Goal: Task Accomplishment & Management: Manage account settings

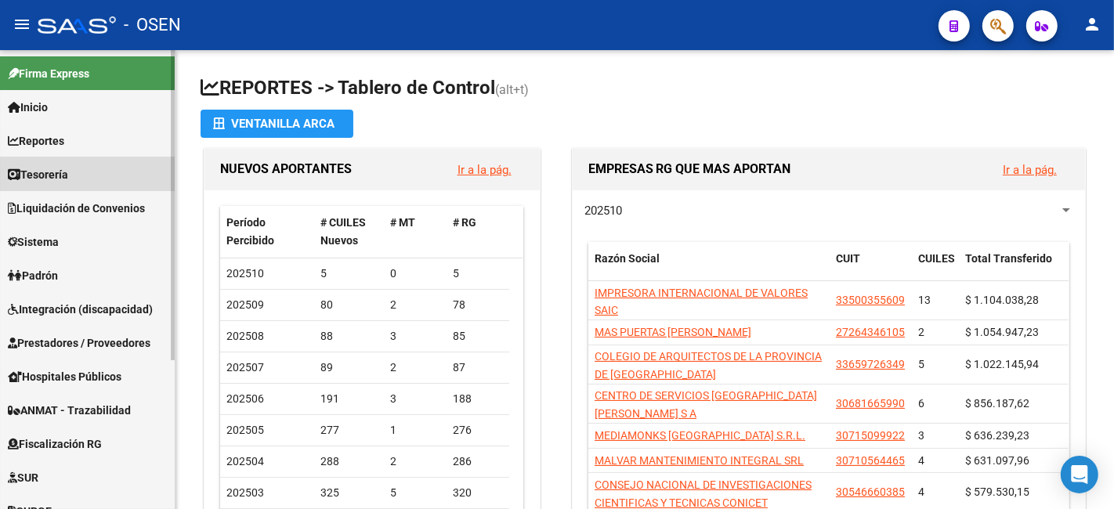
click at [89, 180] on link "Tesorería" at bounding box center [87, 175] width 175 height 34
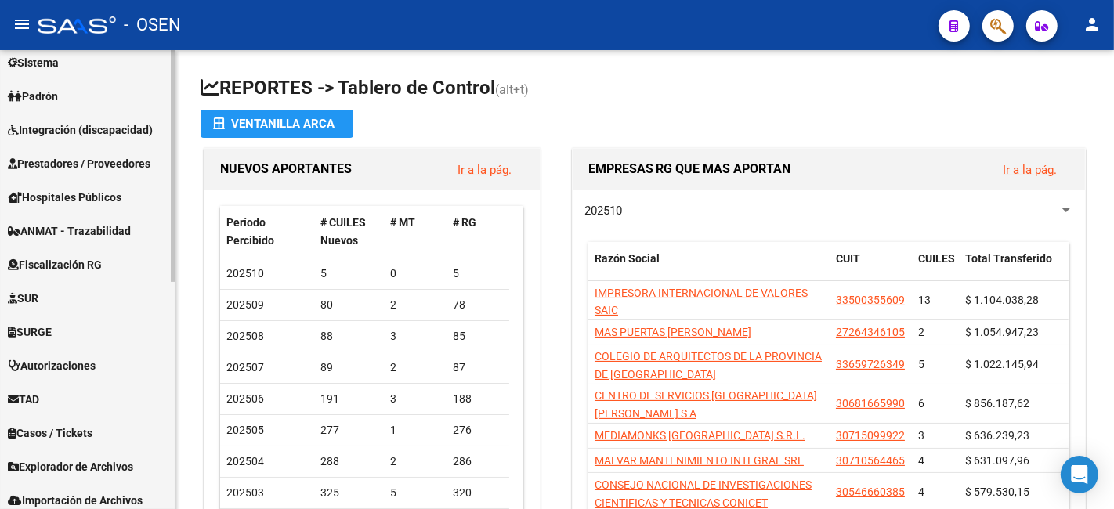
scroll to position [448, 0]
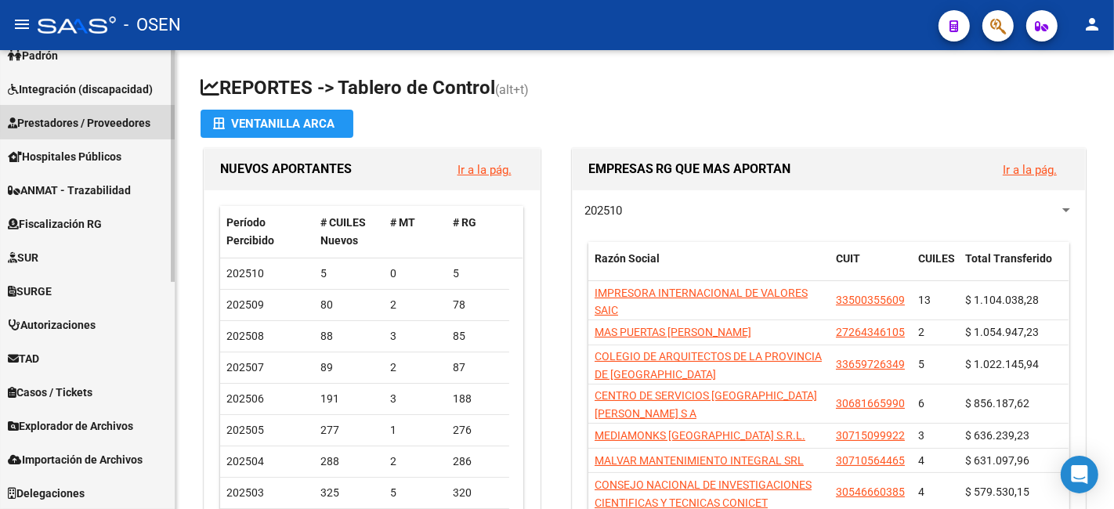
click at [121, 114] on span "Prestadores / Proveedores" at bounding box center [79, 122] width 143 height 17
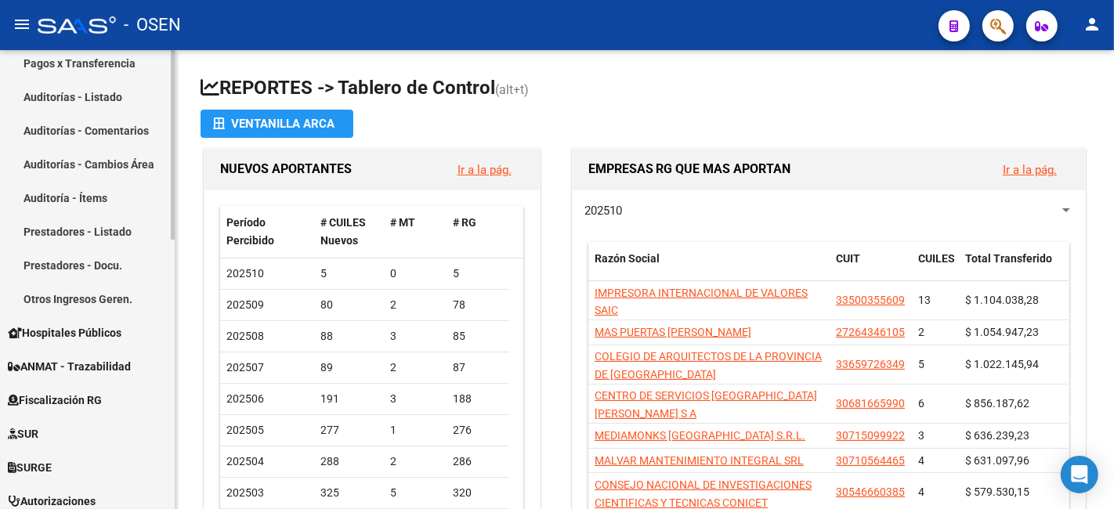
scroll to position [220, 0]
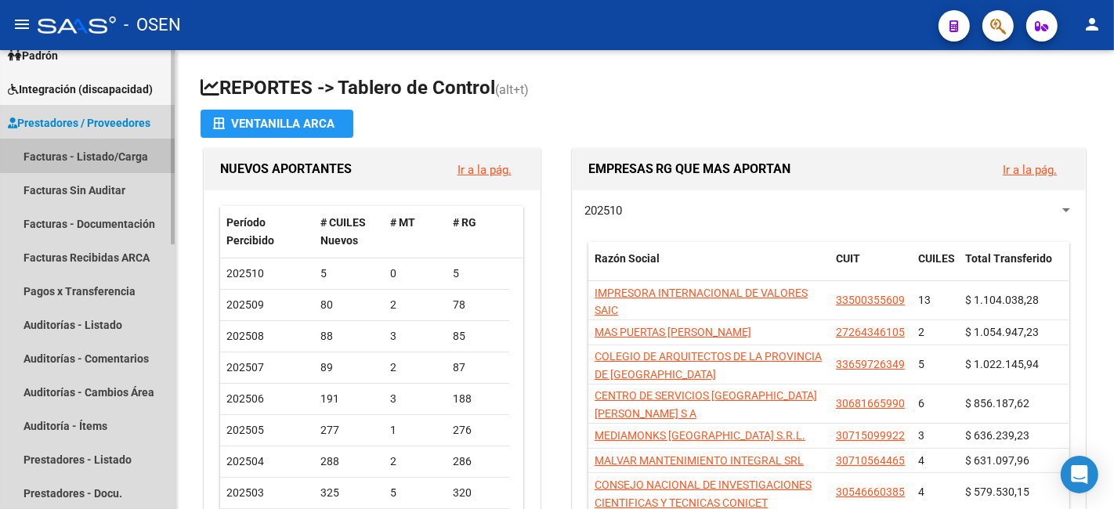
click at [119, 142] on link "Facturas - Listado/Carga" at bounding box center [87, 157] width 175 height 34
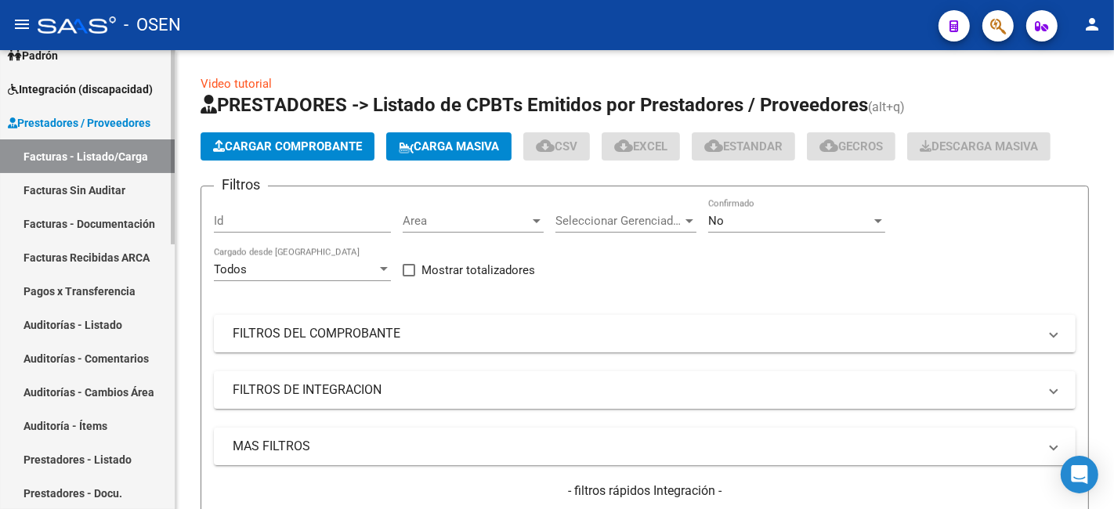
click at [112, 283] on link "Pagos x Transferencia" at bounding box center [87, 291] width 175 height 34
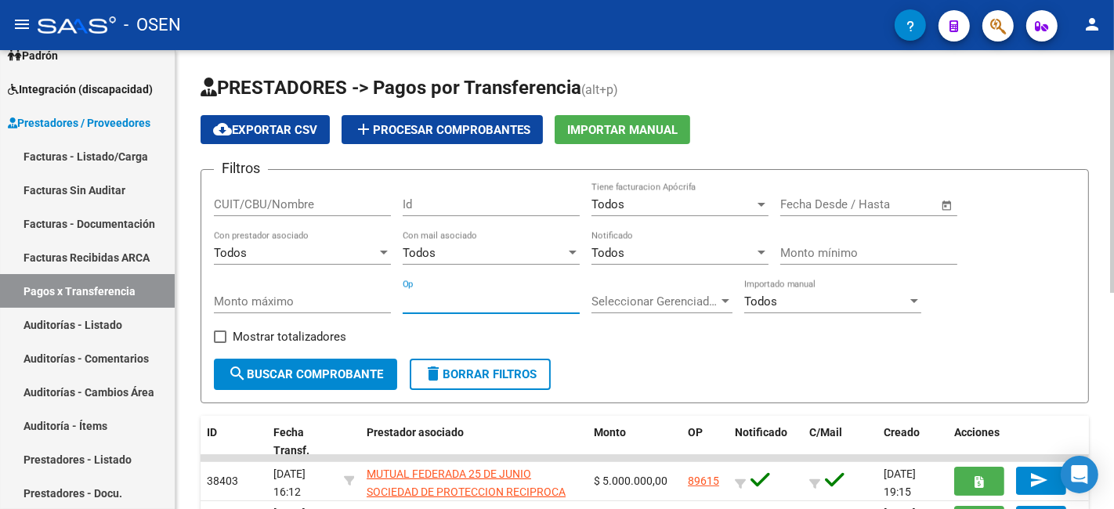
click at [496, 306] on input "Op" at bounding box center [491, 302] width 177 height 14
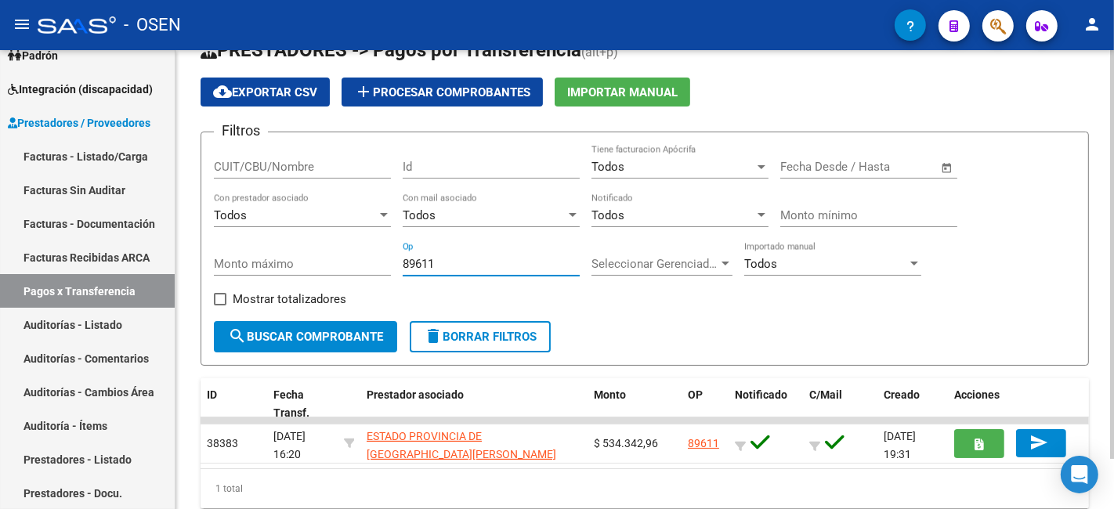
scroll to position [56, 0]
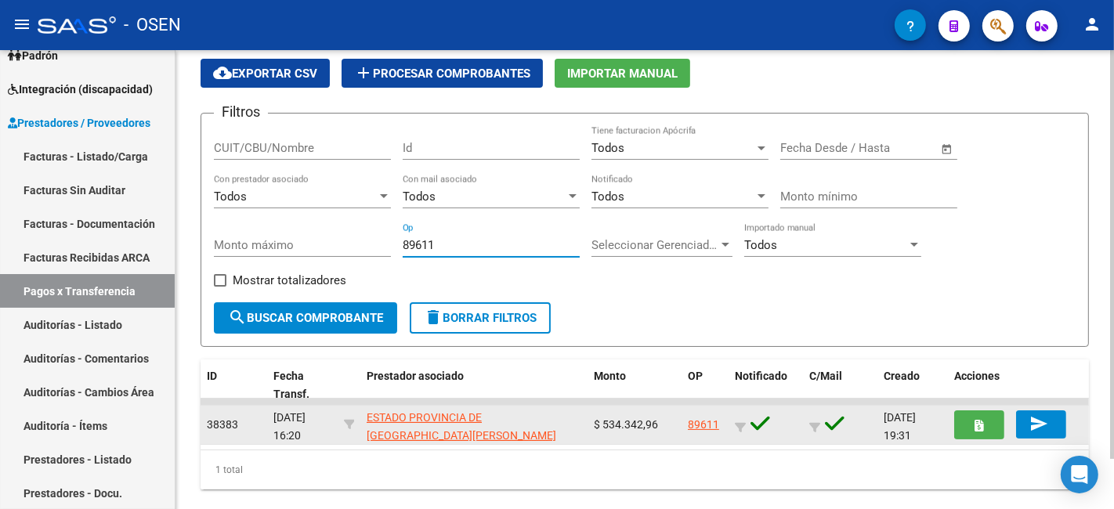
type input "89611"
click at [695, 419] on link "89611" at bounding box center [703, 425] width 31 height 13
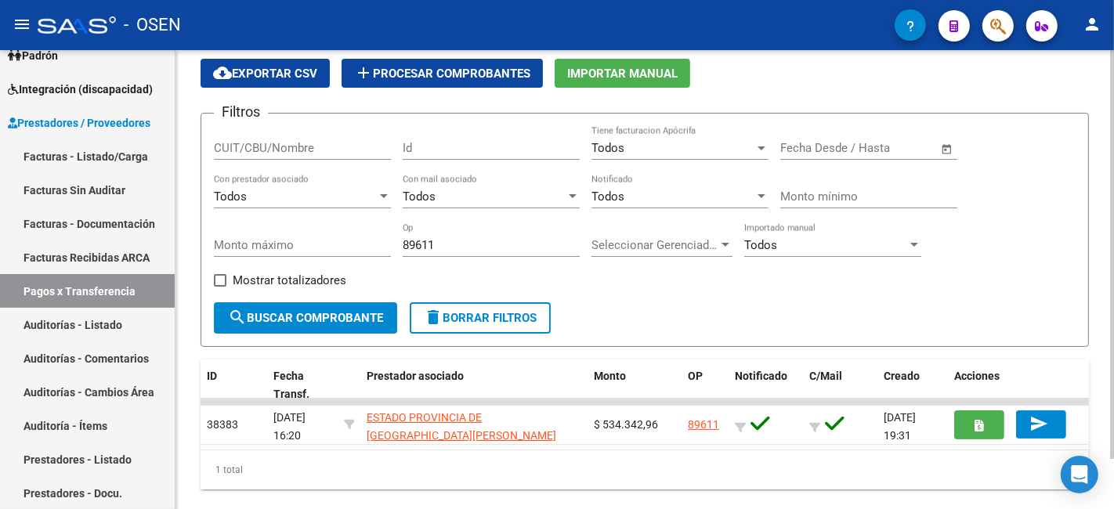
drag, startPoint x: 458, startPoint y: 249, endPoint x: 205, endPoint y: 238, distance: 254.2
click at [205, 238] on form "Filtros CUIT/CBU/Nombre Id Todos Tiene facturacion Apócrifa Fecha inicio – Fech…" at bounding box center [645, 230] width 889 height 234
click at [285, 311] on span "search Buscar Comprobante" at bounding box center [305, 318] width 155 height 14
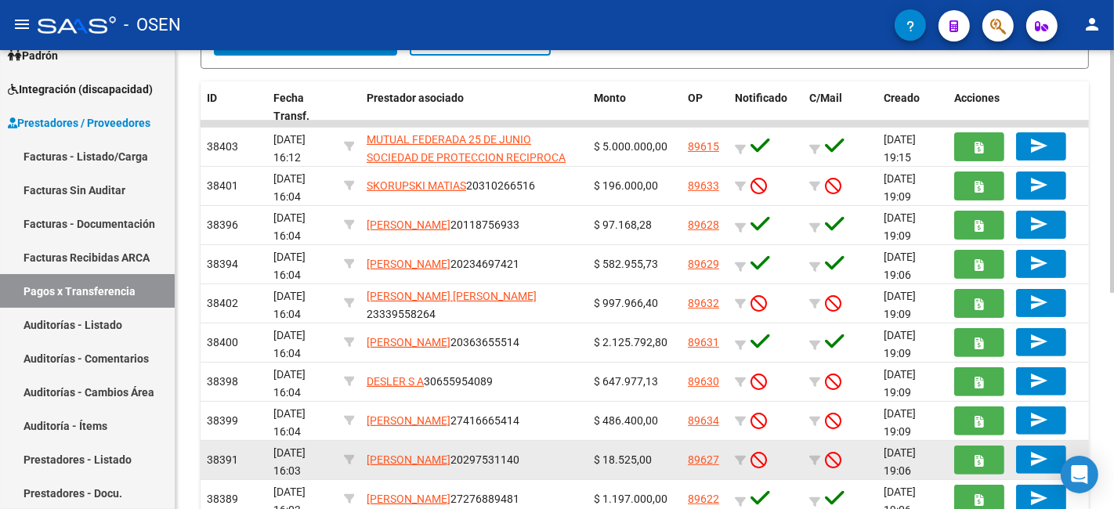
scroll to position [409, 0]
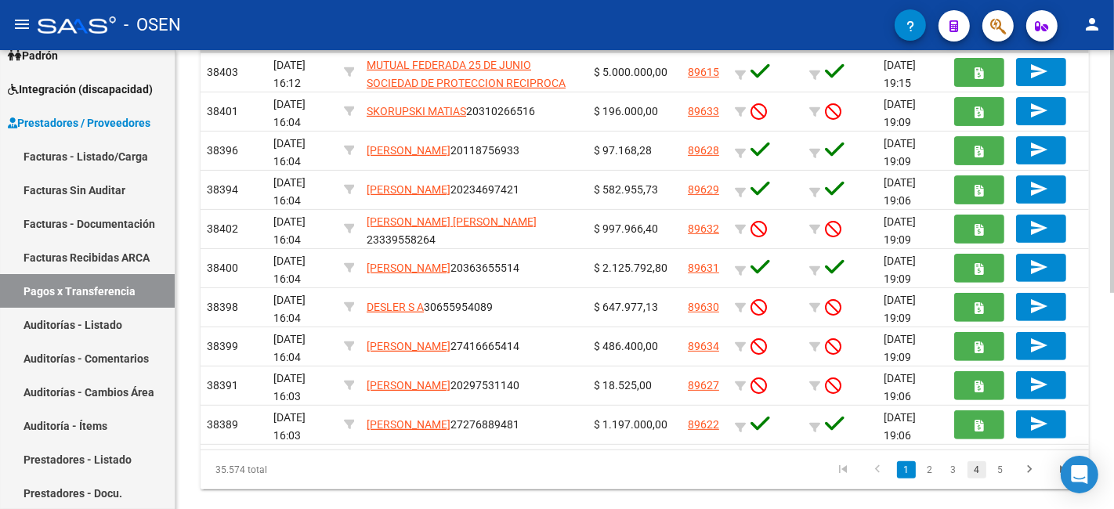
click at [973, 462] on link "4" at bounding box center [977, 470] width 19 height 17
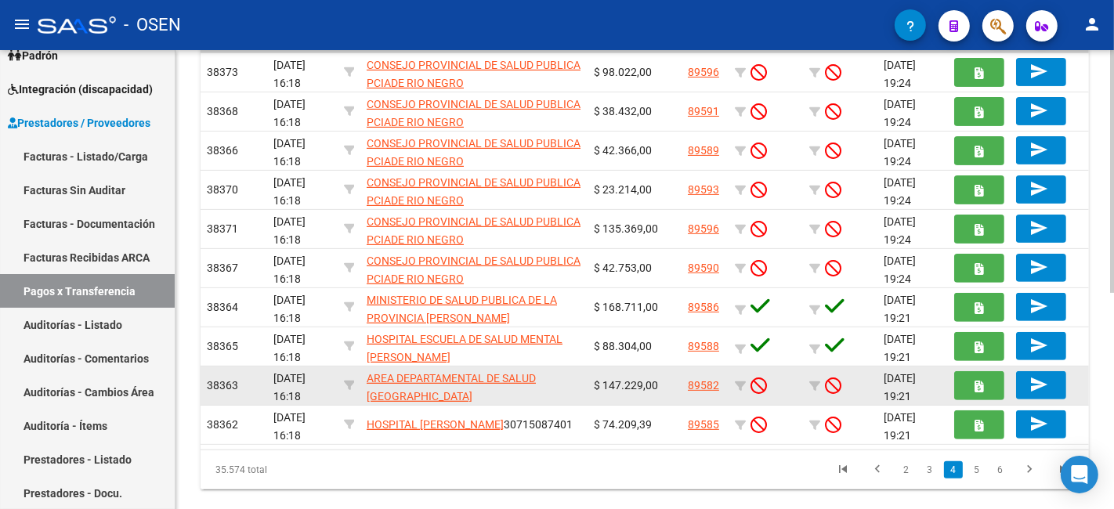
click at [708, 379] on link "89582" at bounding box center [703, 385] width 31 height 13
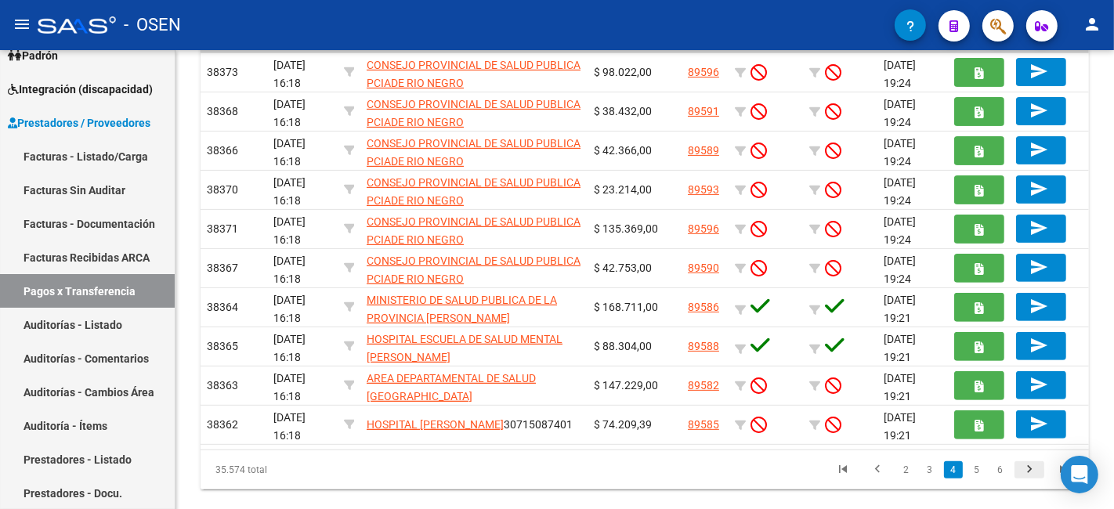
click at [1027, 462] on icon "go to next page" at bounding box center [1030, 471] width 20 height 19
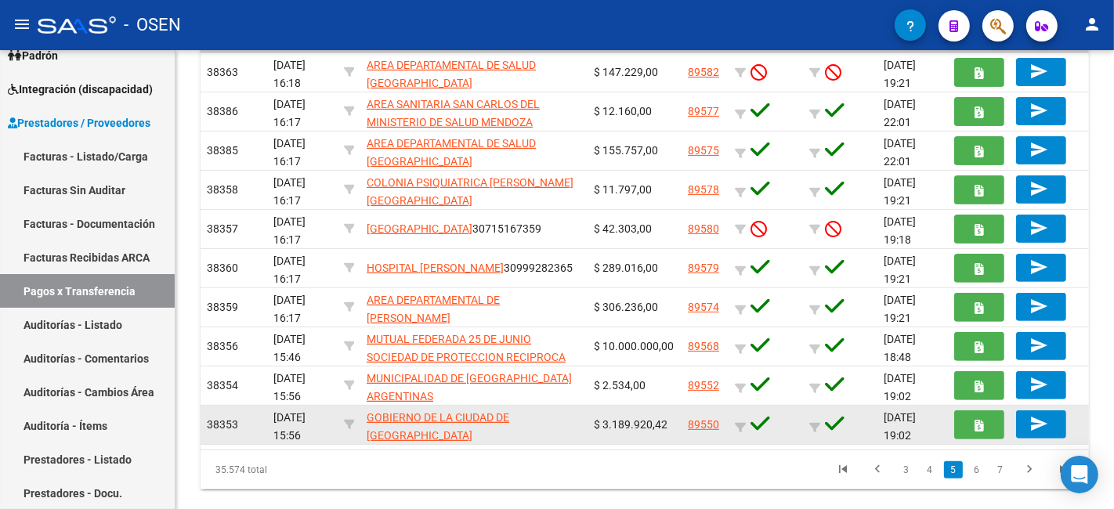
click at [716, 419] on link "89550" at bounding box center [703, 425] width 31 height 13
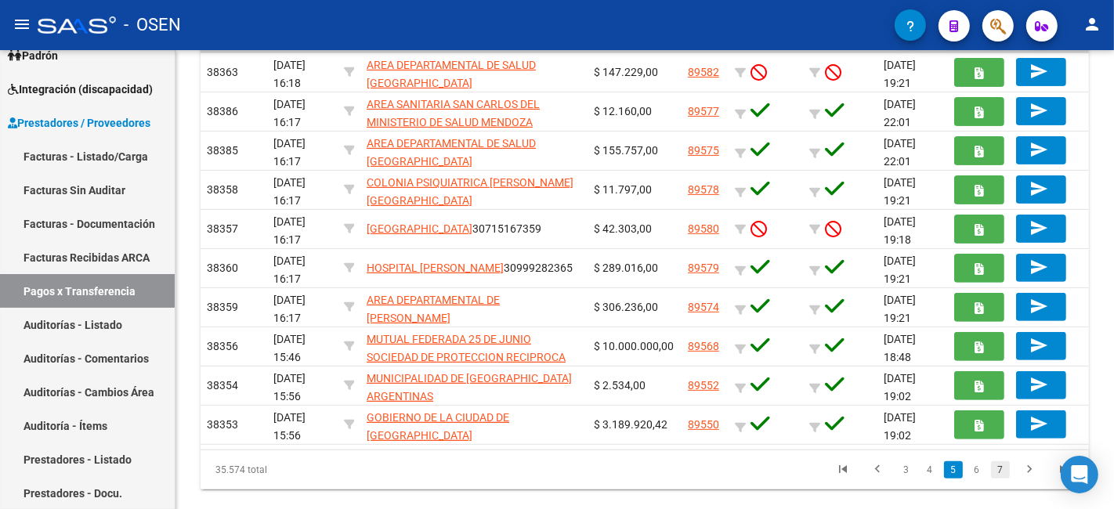
click at [998, 462] on link "7" at bounding box center [1000, 470] width 19 height 17
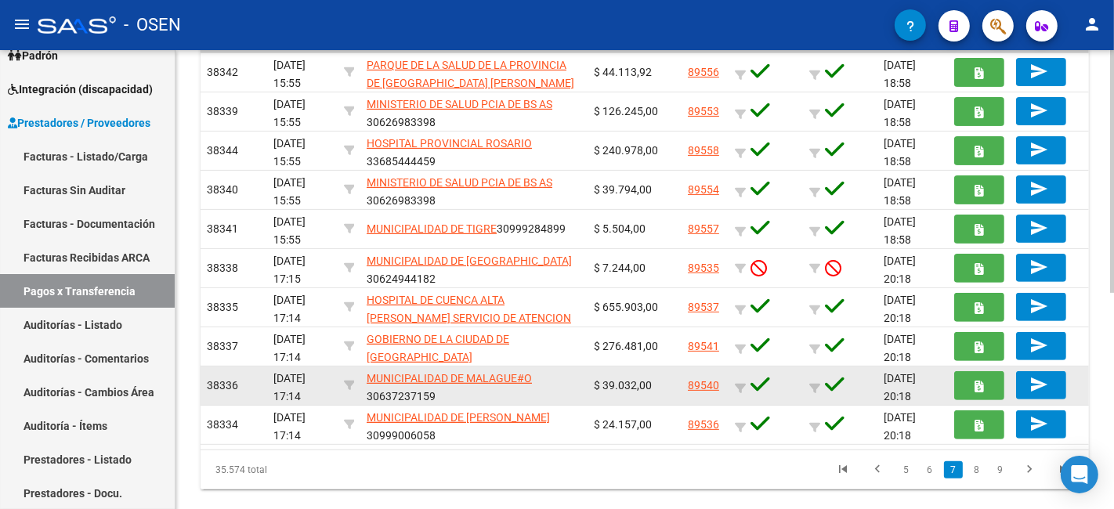
click at [709, 379] on link "89540" at bounding box center [703, 385] width 31 height 13
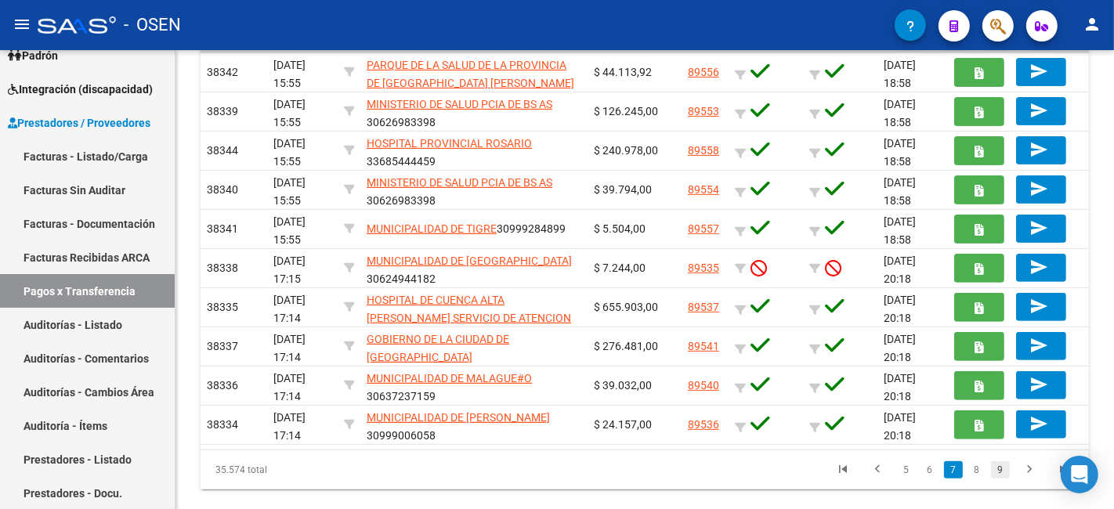
click at [997, 462] on link "9" at bounding box center [1000, 470] width 19 height 17
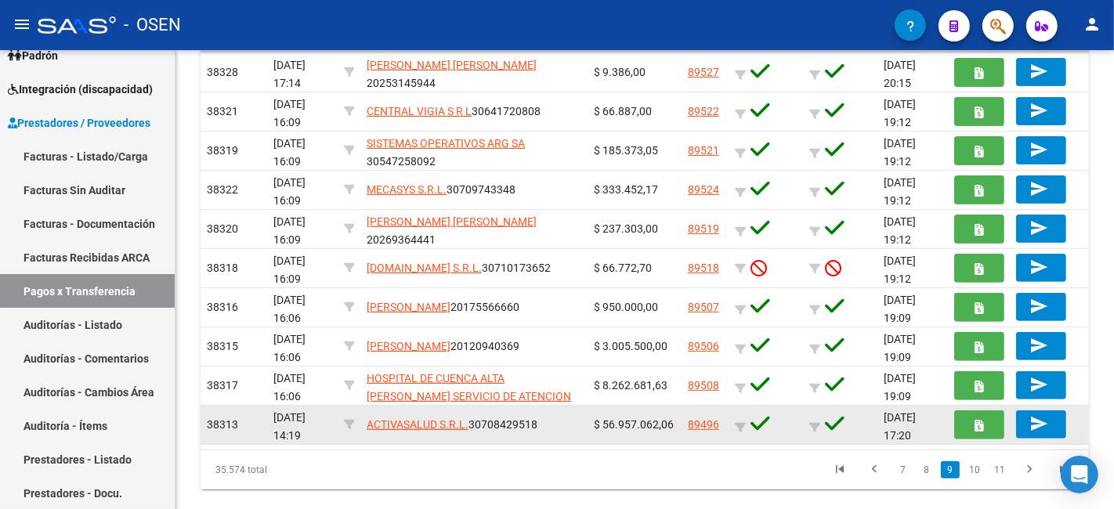
click at [713, 419] on link "89496" at bounding box center [703, 425] width 31 height 13
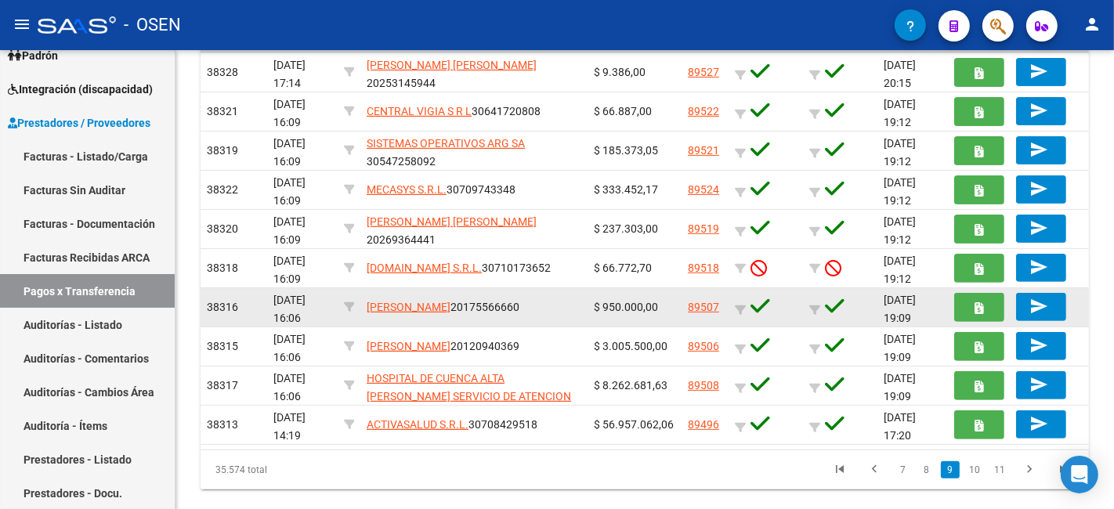
scroll to position [119, 0]
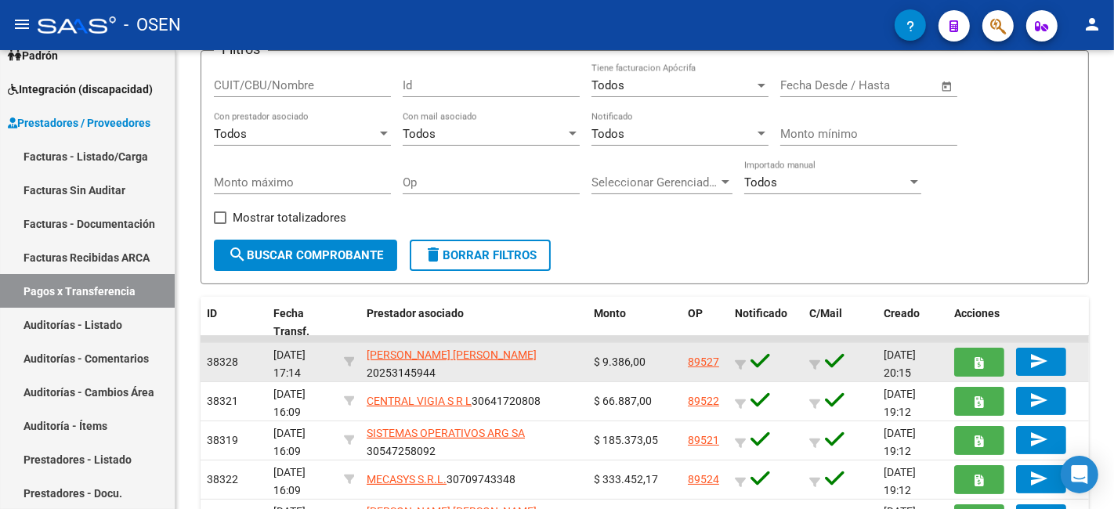
click at [700, 353] on div "89527" at bounding box center [705, 362] width 34 height 18
click at [705, 356] on link "89527" at bounding box center [703, 362] width 31 height 13
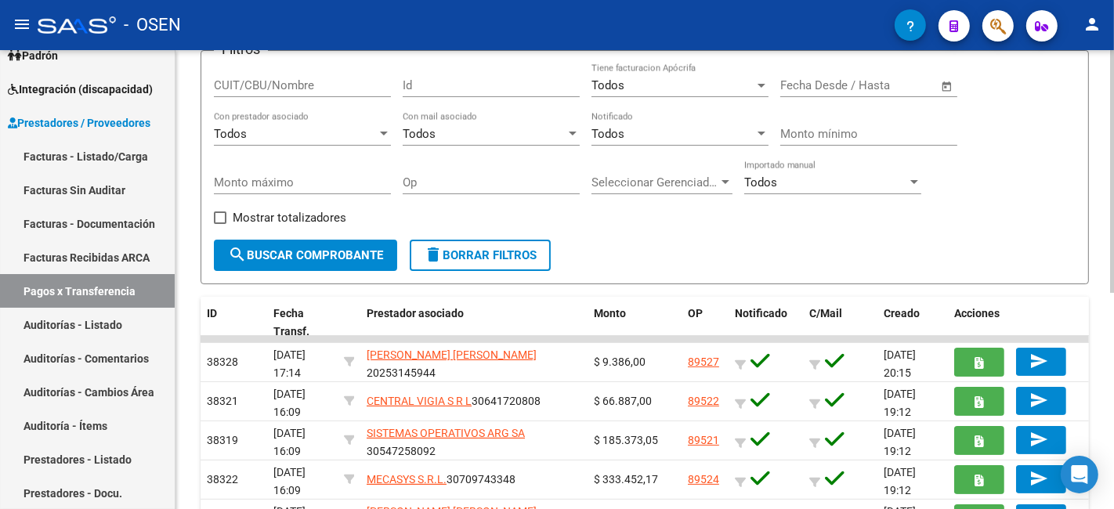
scroll to position [409, 0]
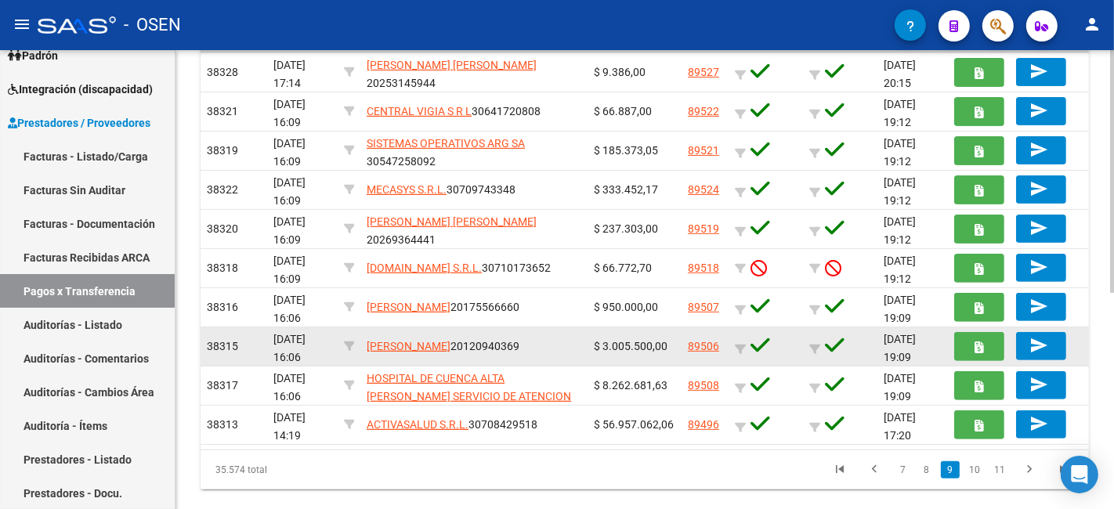
click at [698, 340] on link "89506" at bounding box center [703, 346] width 31 height 13
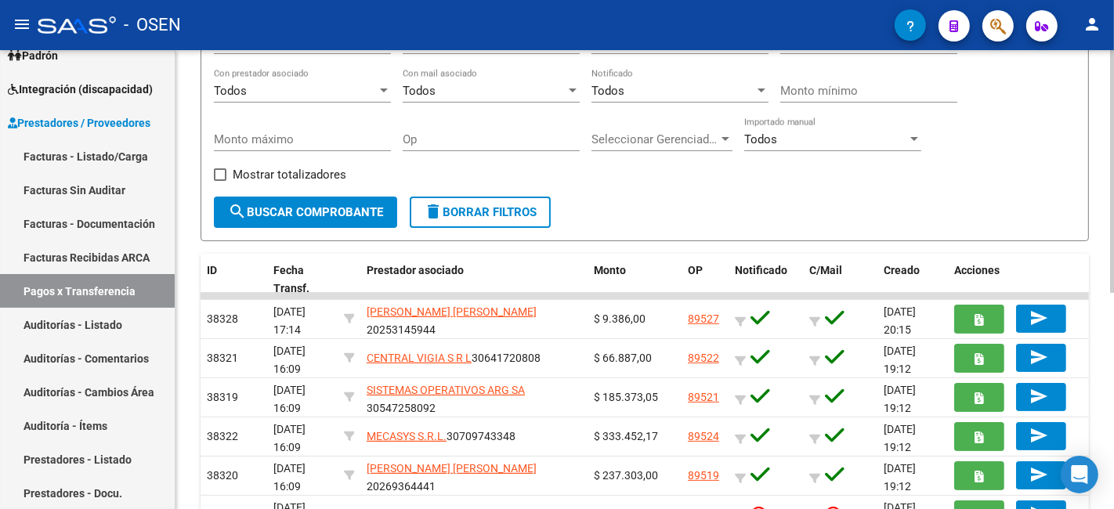
scroll to position [119, 0]
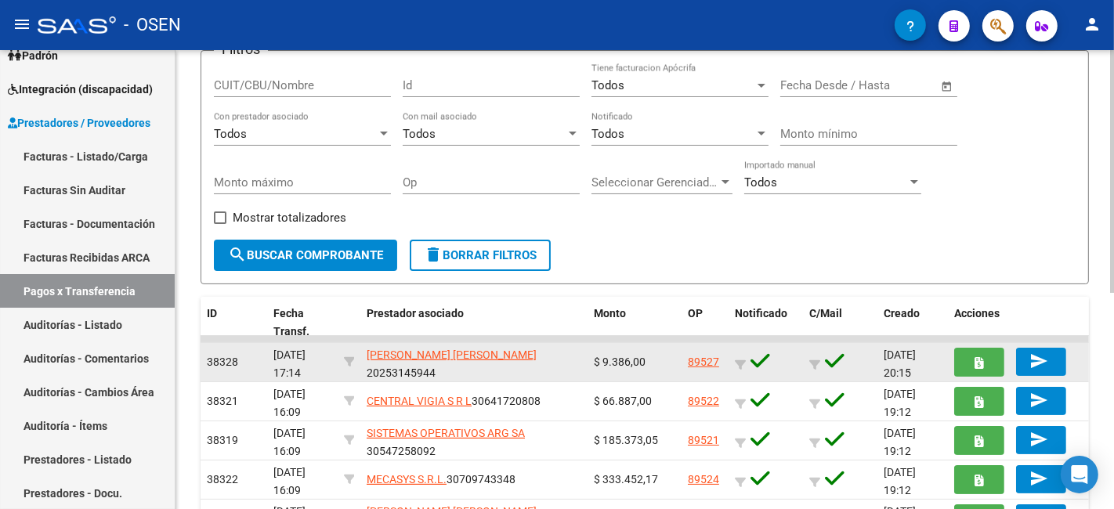
click at [701, 356] on link "89527" at bounding box center [703, 362] width 31 height 13
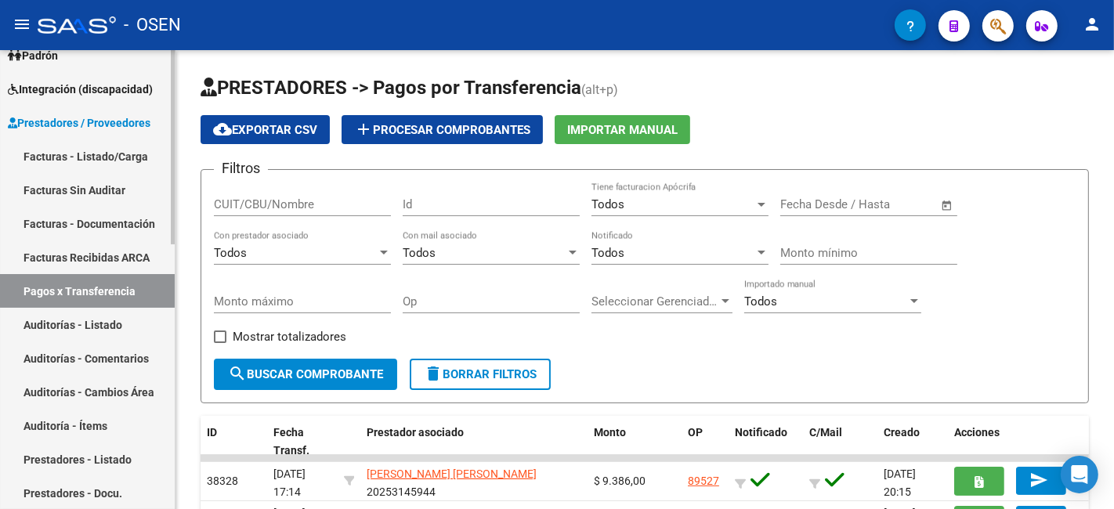
scroll to position [0, 0]
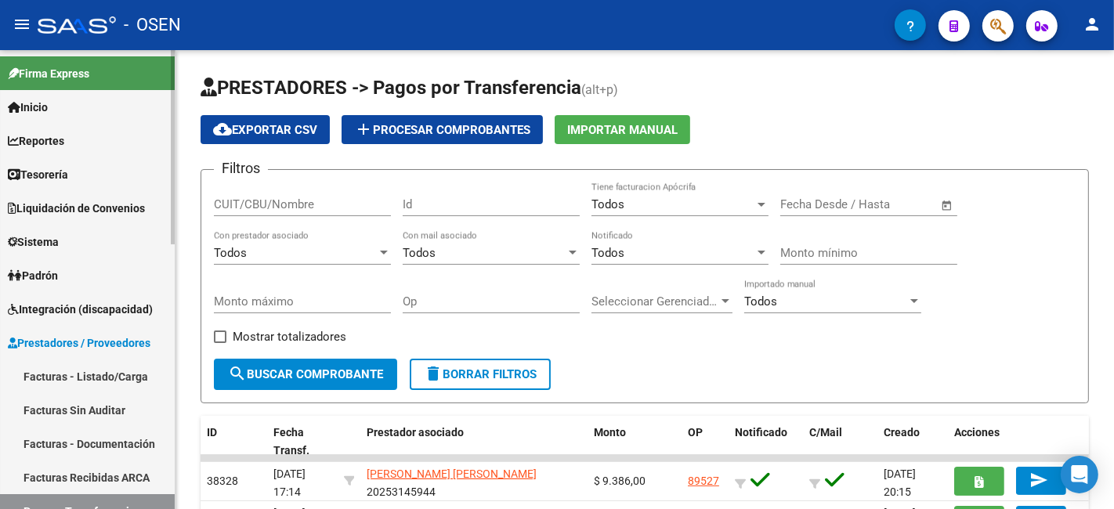
click at [131, 175] on link "Tesorería" at bounding box center [87, 175] width 175 height 34
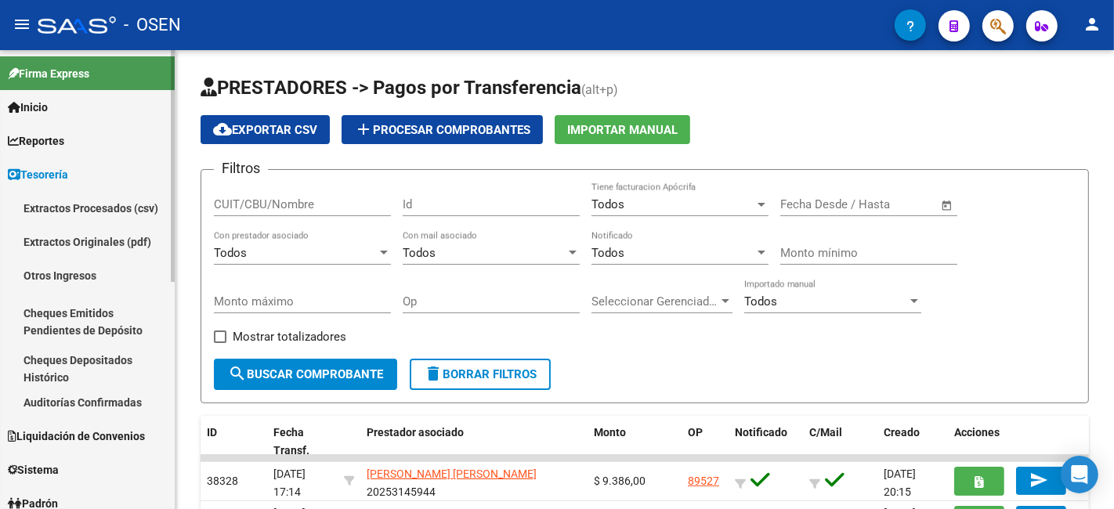
click at [102, 394] on link "Auditorías Confirmadas" at bounding box center [87, 403] width 175 height 34
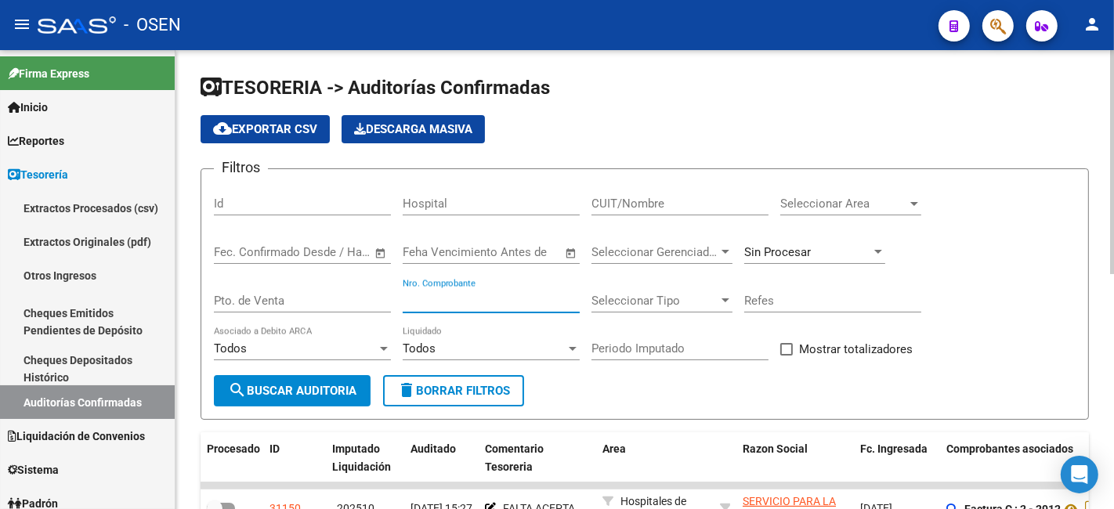
click at [524, 303] on input "Nro. Comprobante" at bounding box center [491, 301] width 177 height 14
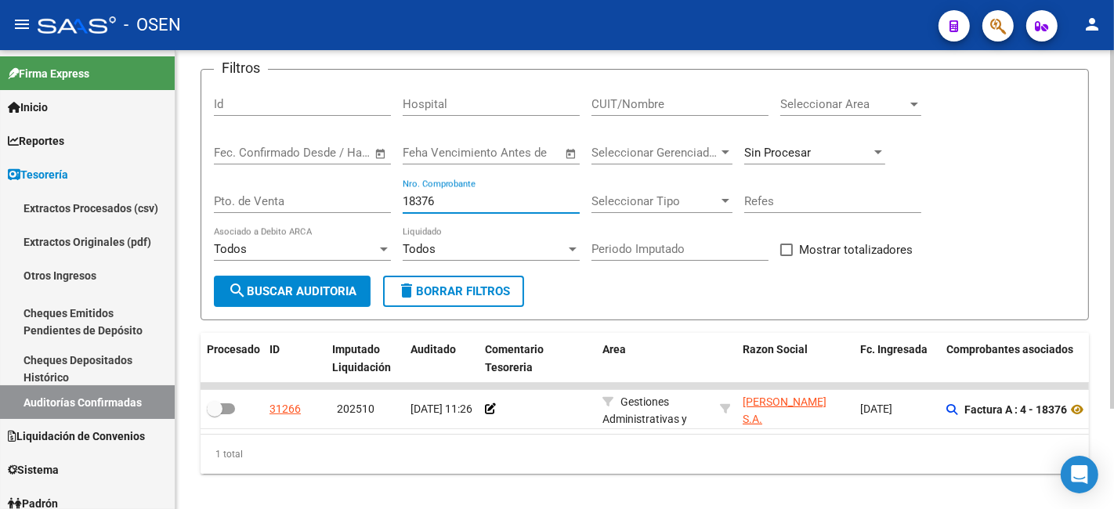
scroll to position [128, 0]
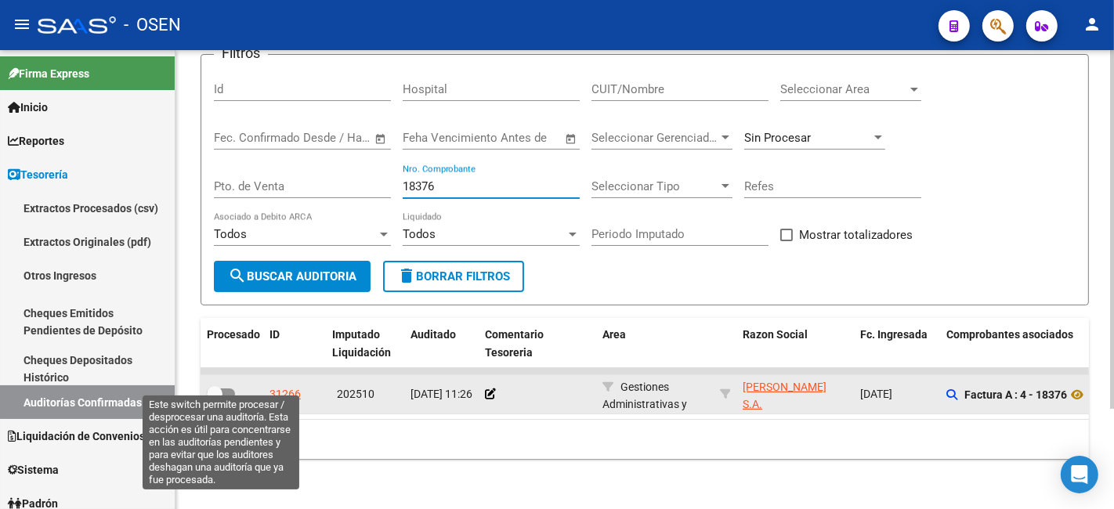
type input "18376"
click at [221, 386] on span at bounding box center [215, 394] width 16 height 16
click at [215, 400] on input "checkbox" at bounding box center [214, 400] width 1 height 1
checkbox input "true"
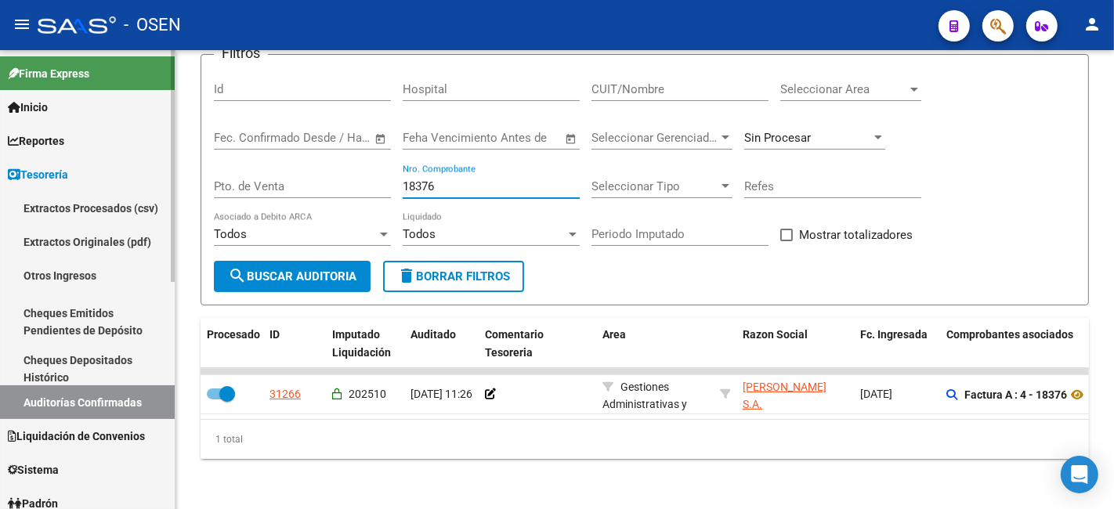
drag, startPoint x: 469, startPoint y: 176, endPoint x: 141, endPoint y: 170, distance: 327.6
click at [138, 174] on mat-sidenav-container "Firma Express Inicio Calendario SSS Instructivos Contacto OS Reportes Tablero d…" at bounding box center [557, 279] width 1114 height 459
type input "91025"
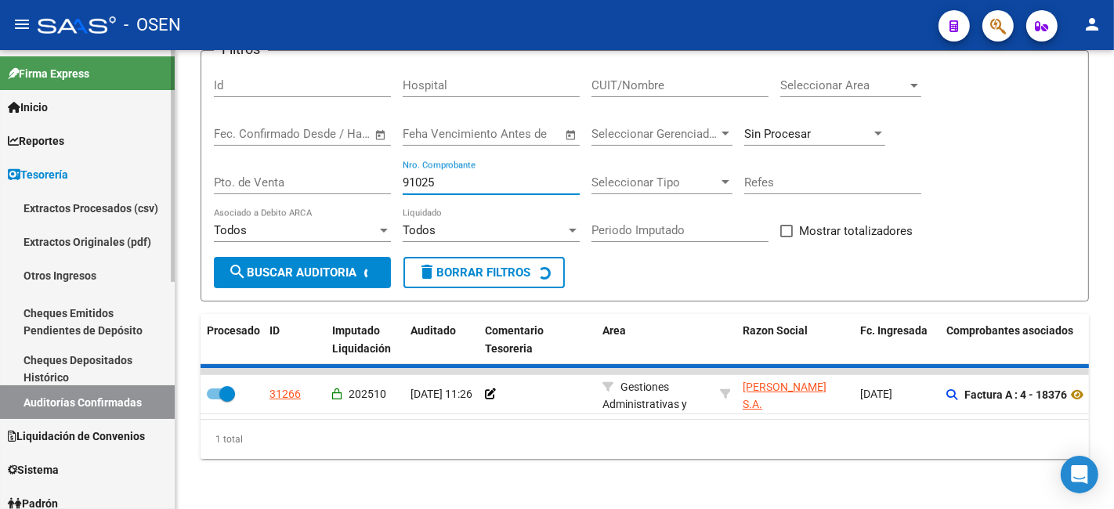
checkbox input "false"
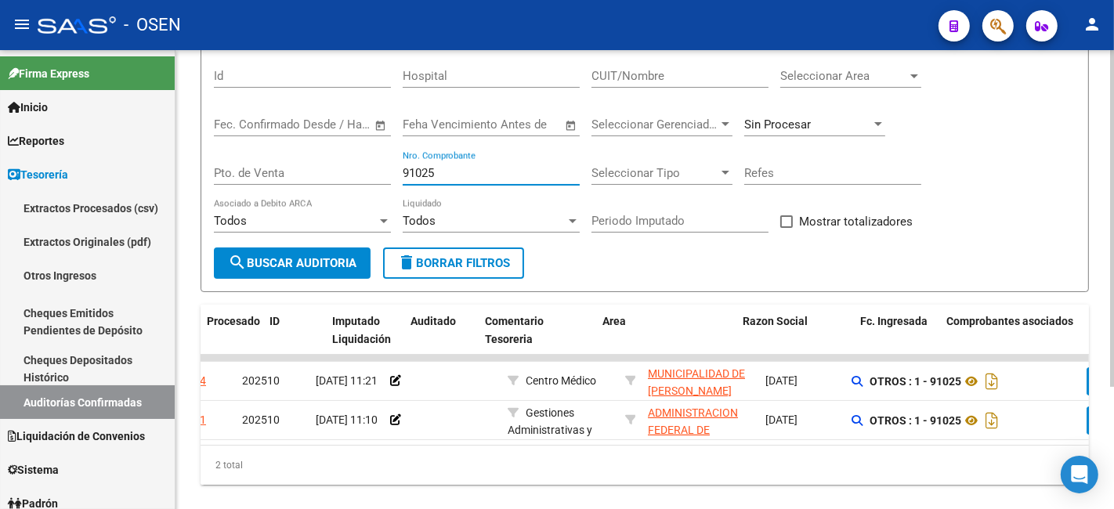
scroll to position [0, 0]
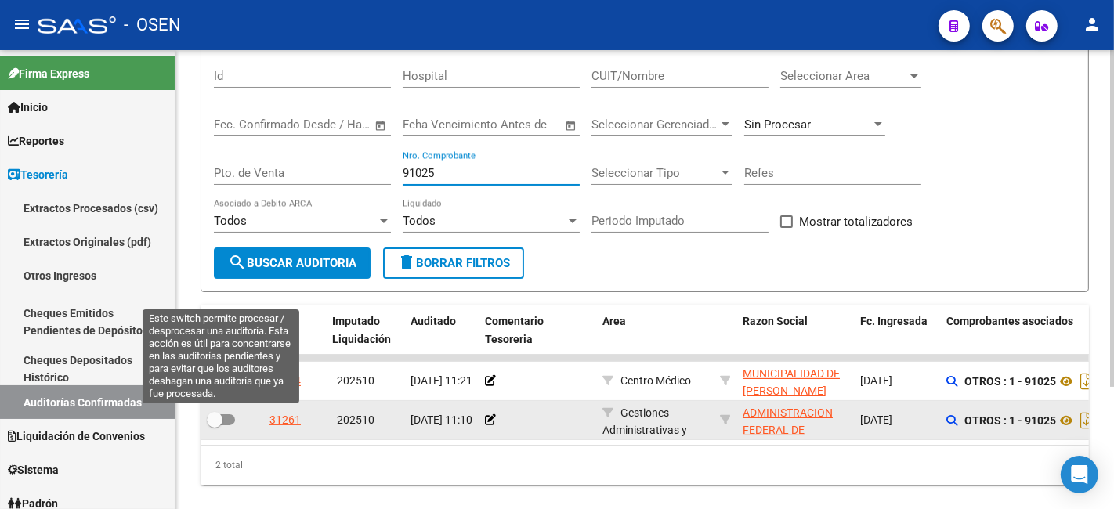
type input "91025"
click at [222, 414] on span at bounding box center [215, 420] width 16 height 16
click at [215, 426] on input "checkbox" at bounding box center [214, 426] width 1 height 1
click at [220, 419] on span at bounding box center [227, 420] width 16 height 16
click at [215, 426] on input "checkbox" at bounding box center [214, 426] width 1 height 1
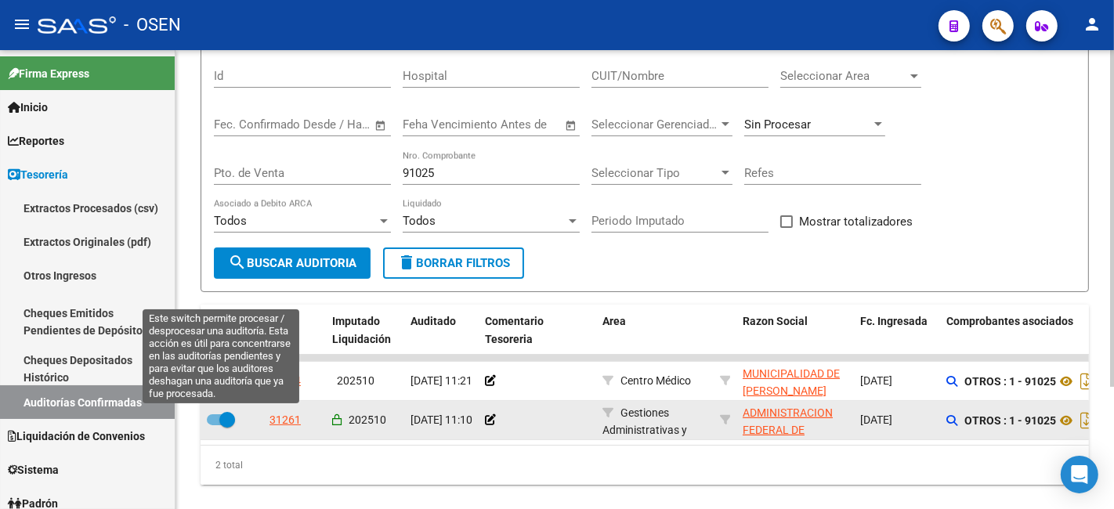
checkbox input "false"
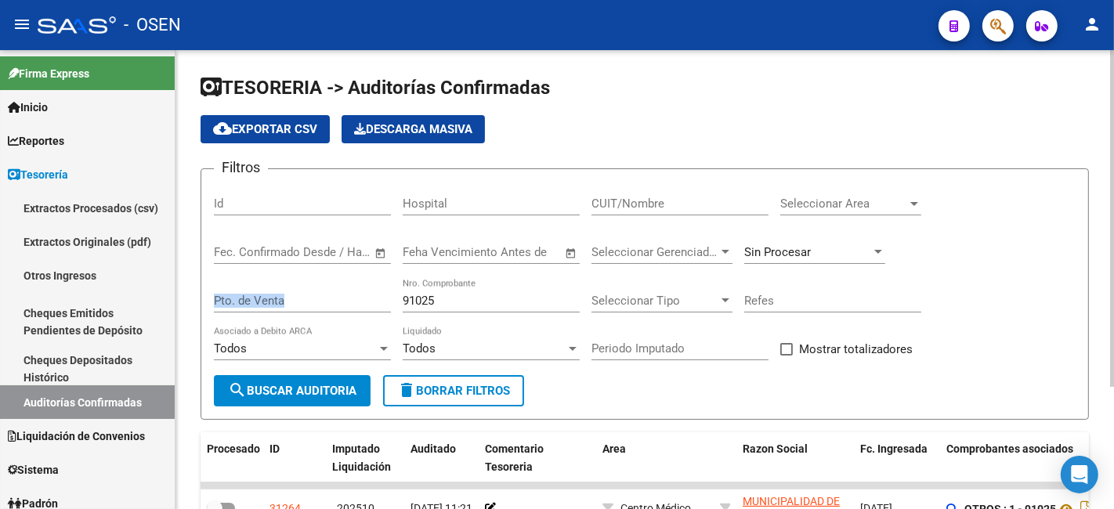
drag, startPoint x: 467, startPoint y: 293, endPoint x: 355, endPoint y: 292, distance: 112.1
click at [355, 292] on div "Filtros Id Hospital CUIT/Nombre Seleccionar Area Seleccionar Area Fecha inicio …" at bounding box center [645, 279] width 862 height 194
drag, startPoint x: 458, startPoint y: 306, endPoint x: 285, endPoint y: 298, distance: 173.4
click at [309, 300] on div "Filtros Id Hospital CUIT/Nombre Seleccionar Area Seleccionar Area Fecha inicio …" at bounding box center [645, 279] width 862 height 194
click at [905, 216] on div "Seleccionar Area Seleccionar Area" at bounding box center [851, 206] width 141 height 49
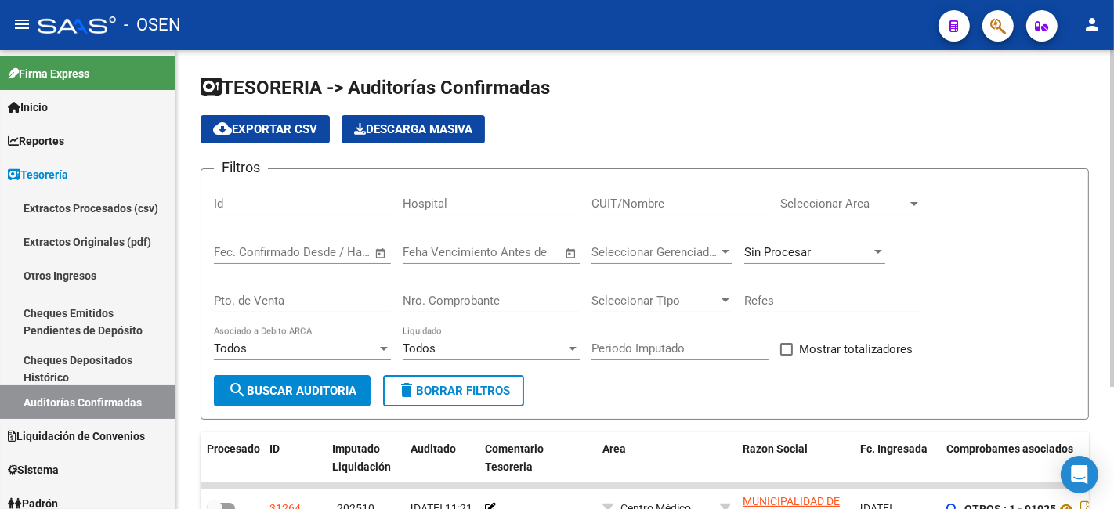
click at [905, 207] on span "Seleccionar Area" at bounding box center [844, 204] width 127 height 14
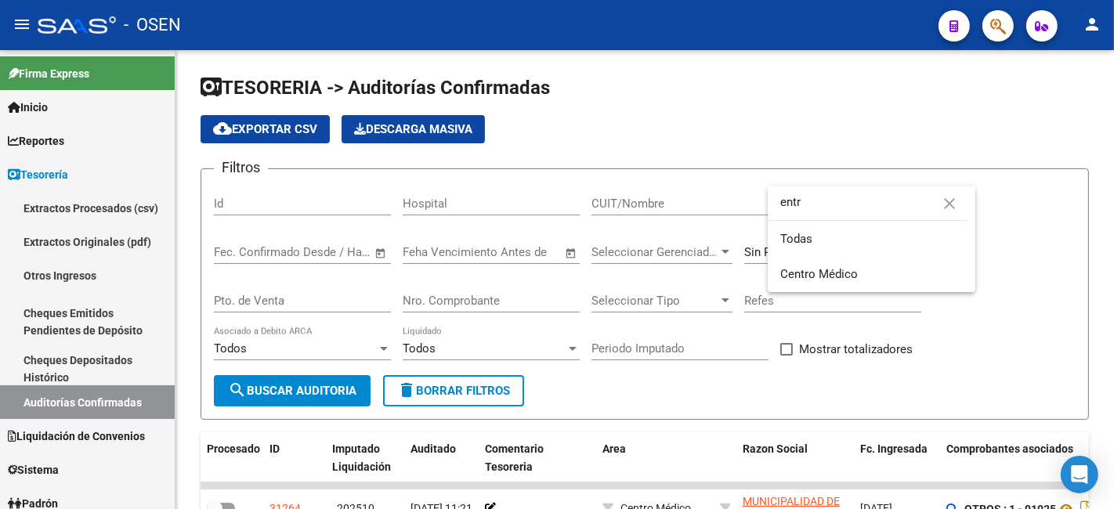
type input "entr"
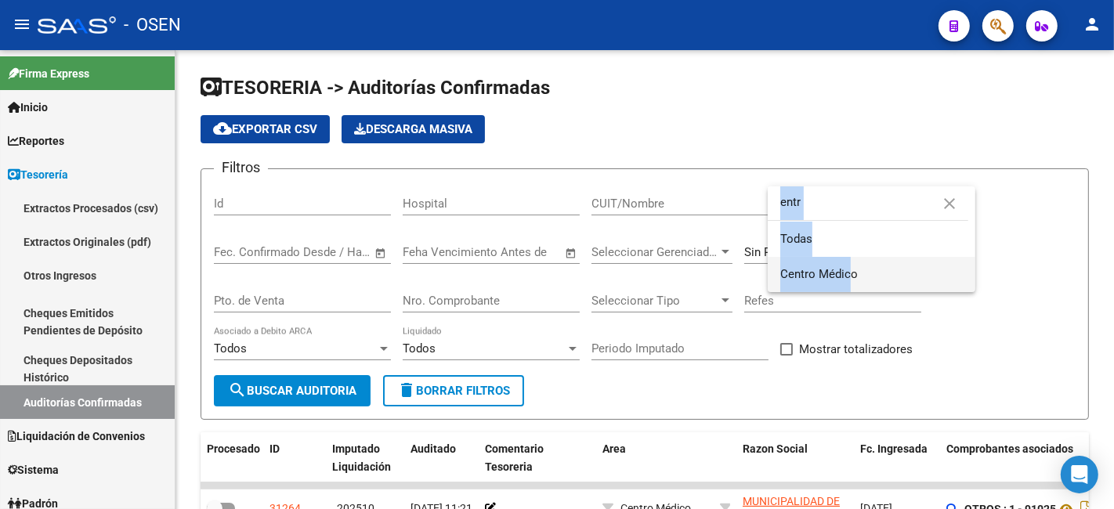
drag, startPoint x: 839, startPoint y: 295, endPoint x: 851, endPoint y: 288, distance: 13.7
click at [851, 288] on div "entr close Todas Centro Médico" at bounding box center [557, 254] width 1114 height 509
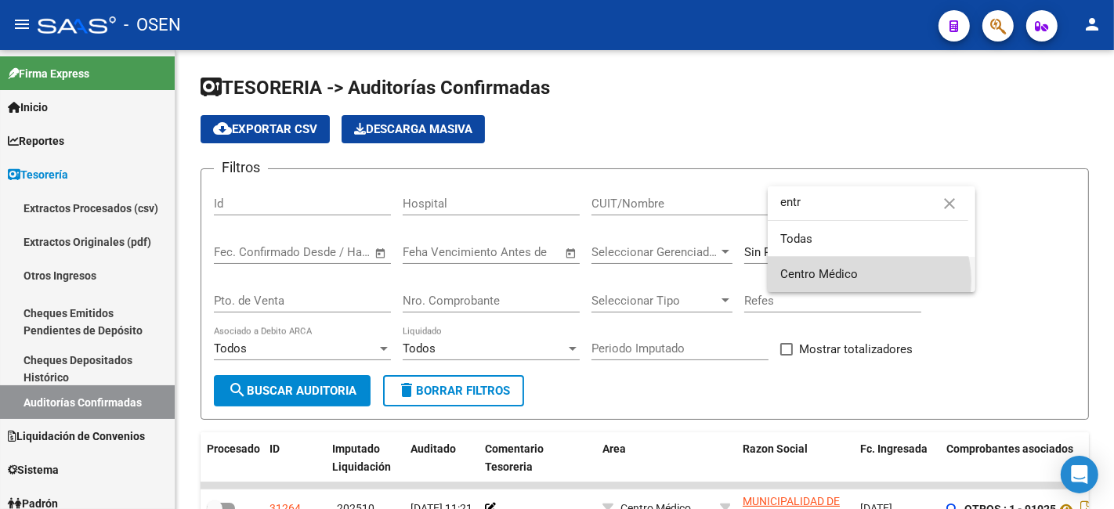
click at [866, 281] on span "Centro Médico" at bounding box center [872, 274] width 183 height 35
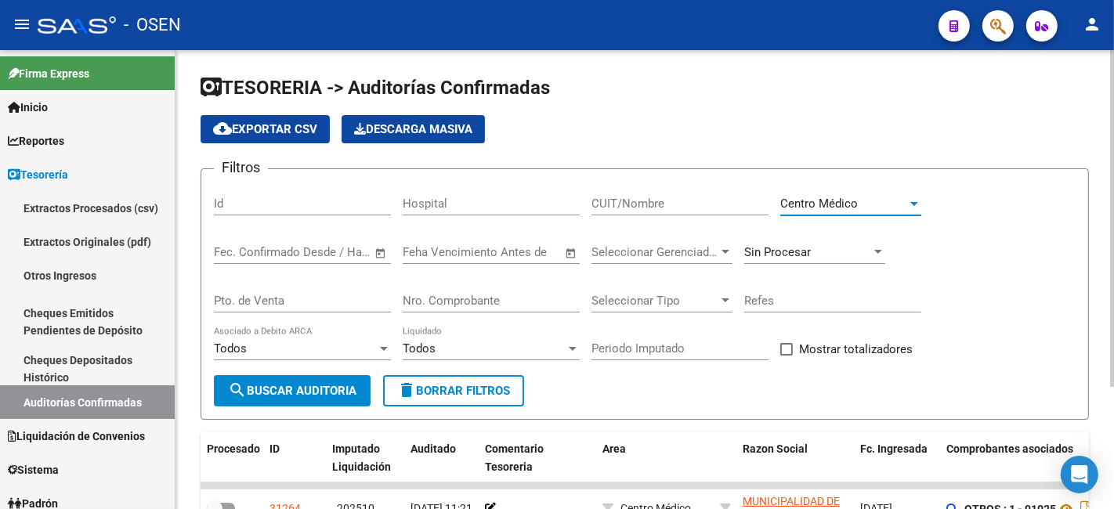
click at [343, 390] on span "search Buscar Auditoria" at bounding box center [292, 391] width 129 height 14
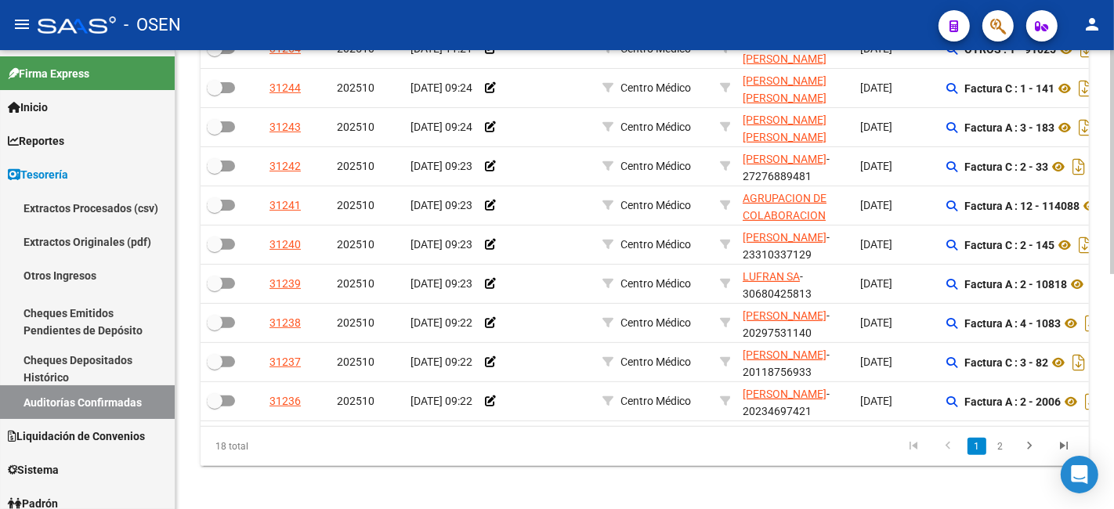
scroll to position [20, 0]
click at [1005, 455] on link "2" at bounding box center [1000, 446] width 19 height 17
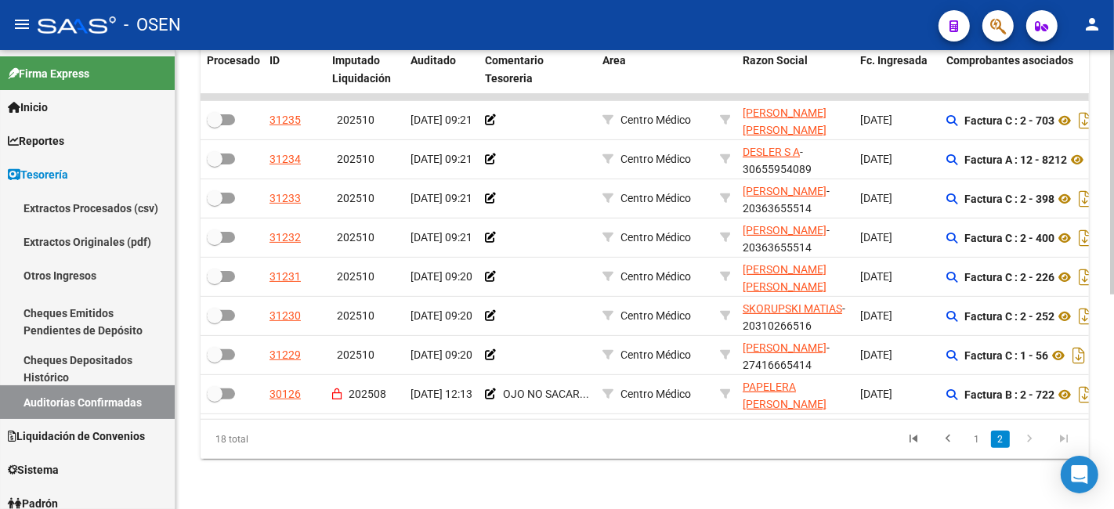
scroll to position [393, 0]
click at [980, 448] on link "1" at bounding box center [977, 439] width 19 height 17
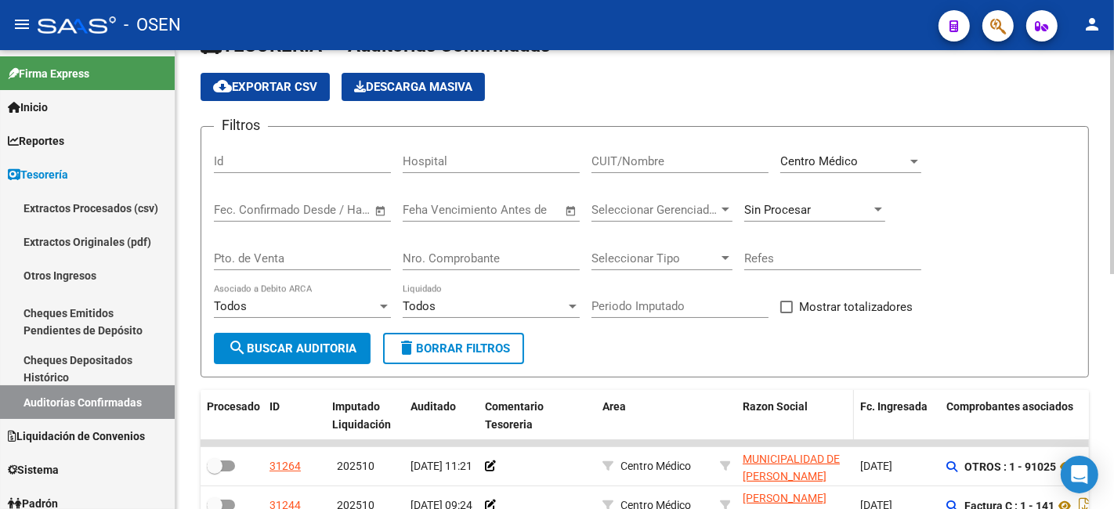
scroll to position [0, 0]
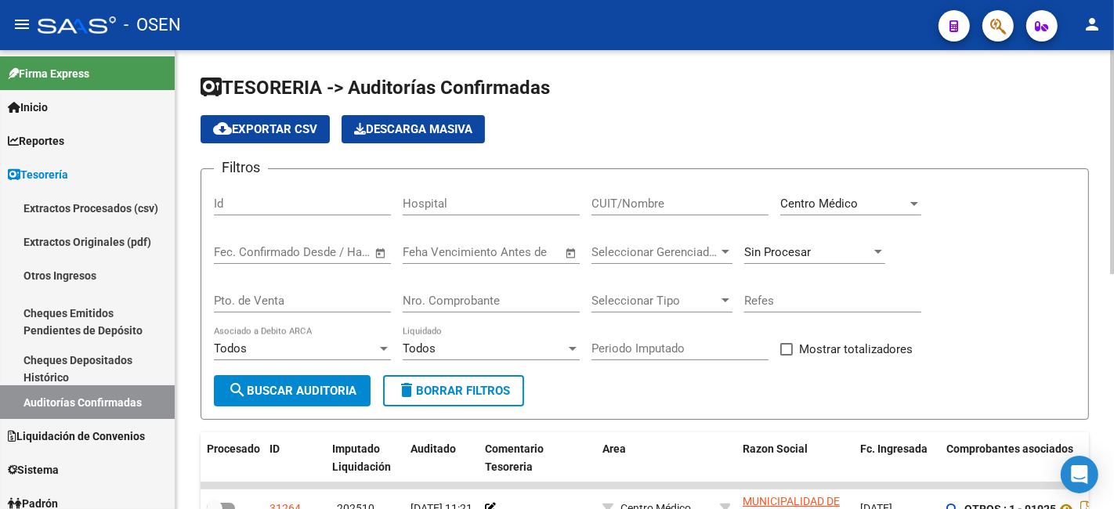
click at [876, 215] on div "Centro Médico Seleccionar Area" at bounding box center [851, 199] width 141 height 34
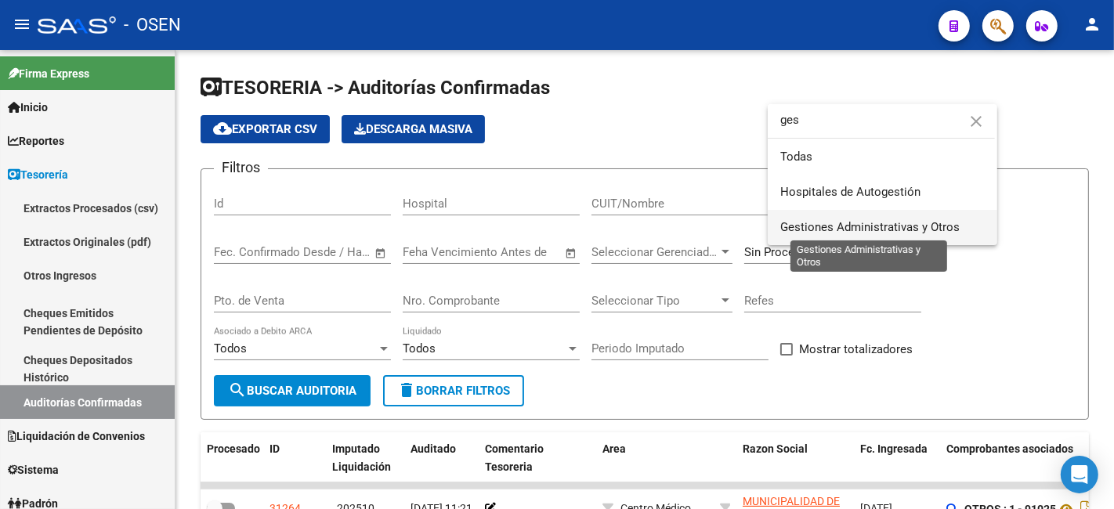
type input "ges"
click at [868, 226] on span "Gestiones Administrativas y Otros" at bounding box center [870, 227] width 179 height 14
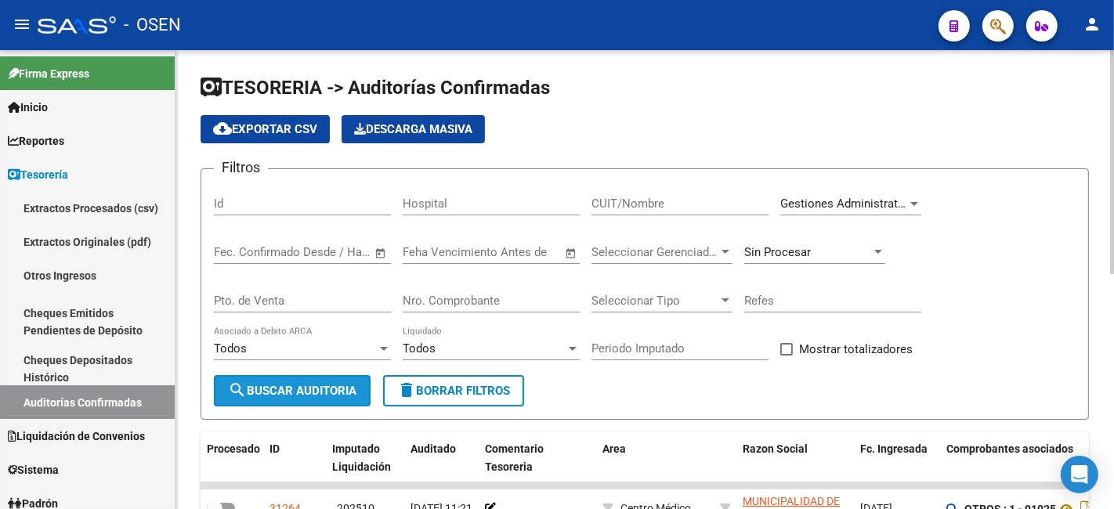
click at [349, 398] on button "search Buscar Auditoria" at bounding box center [292, 390] width 157 height 31
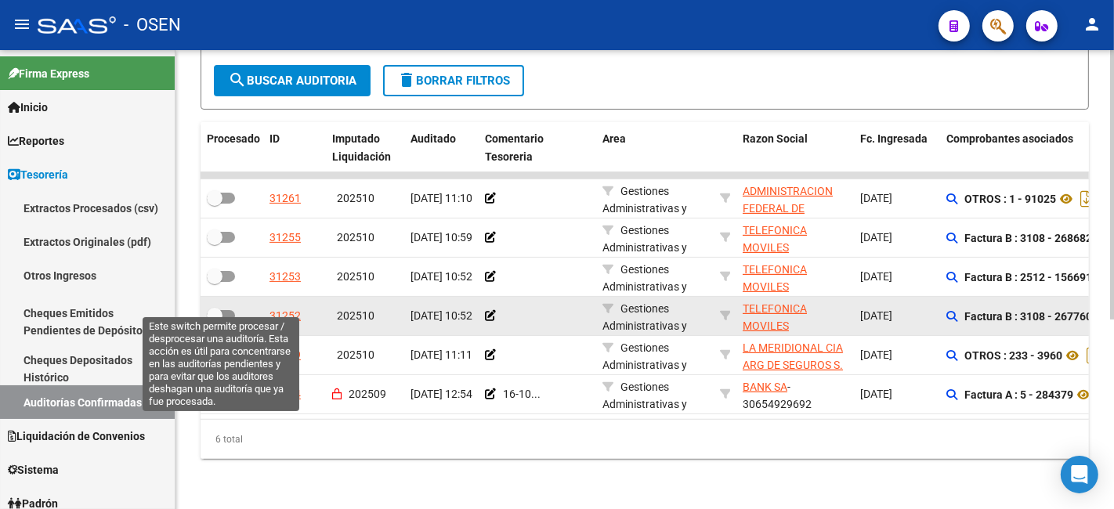
click at [217, 308] on span at bounding box center [215, 316] width 16 height 16
click at [215, 321] on input "checkbox" at bounding box center [214, 321] width 1 height 1
checkbox input "true"
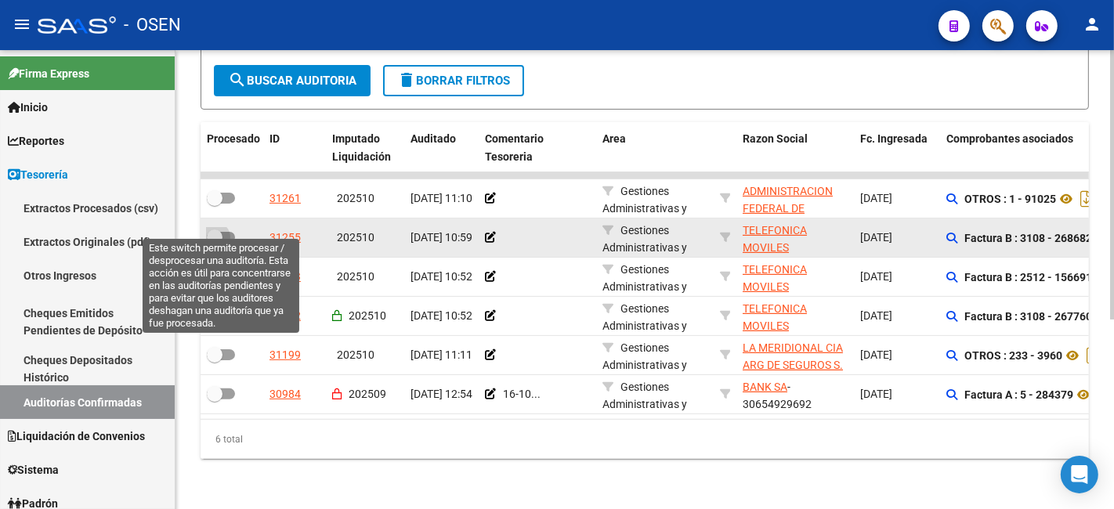
click at [217, 230] on span at bounding box center [215, 238] width 16 height 16
click at [215, 243] on input "checkbox" at bounding box center [214, 243] width 1 height 1
checkbox input "true"
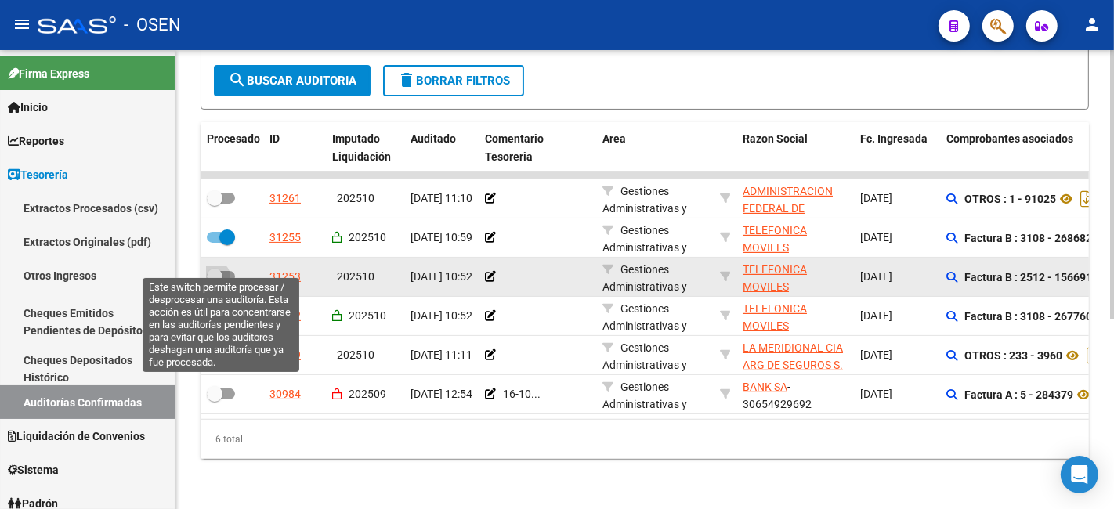
click at [228, 271] on span at bounding box center [221, 276] width 28 height 11
click at [215, 282] on input "checkbox" at bounding box center [214, 282] width 1 height 1
checkbox input "true"
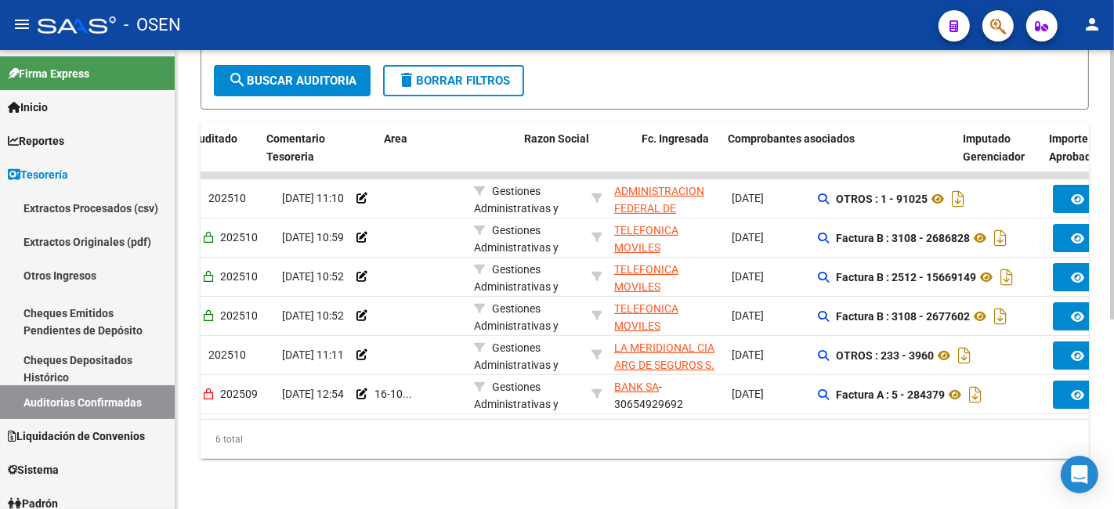
scroll to position [0, 218]
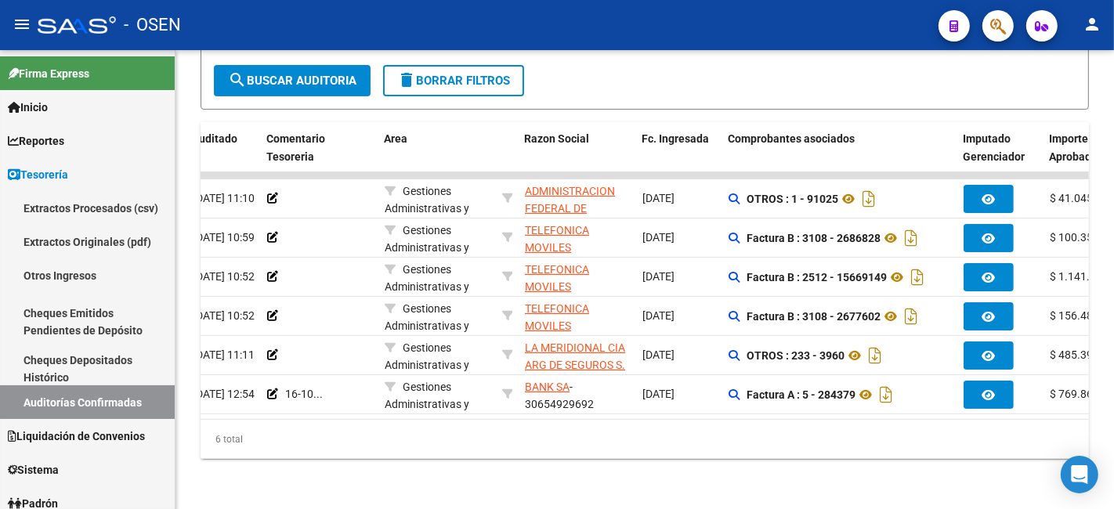
drag, startPoint x: 518, startPoint y: 421, endPoint x: 427, endPoint y: 412, distance: 91.3
click at [381, 420] on div "6 total" at bounding box center [645, 439] width 889 height 39
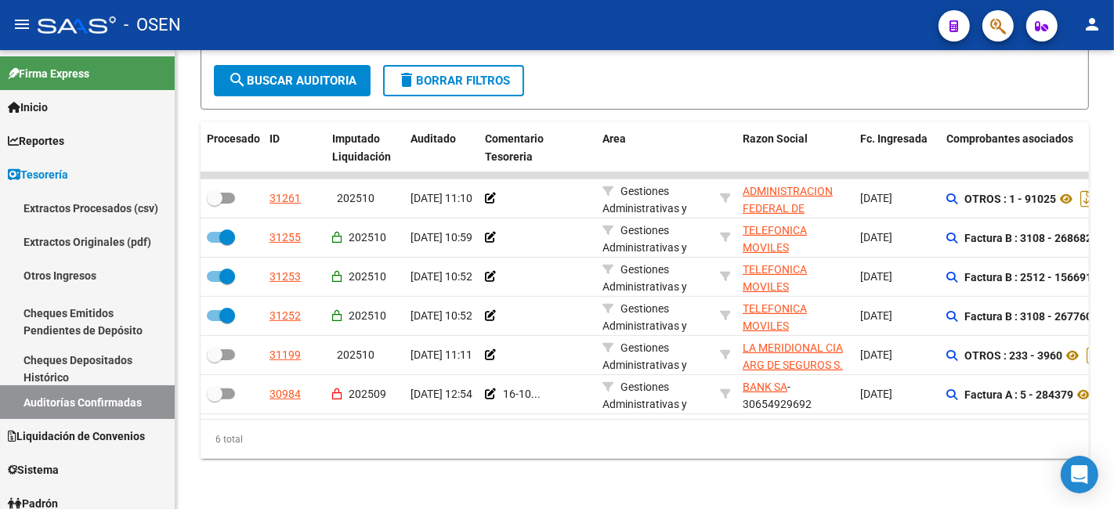
click at [279, 80] on button "search Buscar Auditoria" at bounding box center [292, 80] width 157 height 31
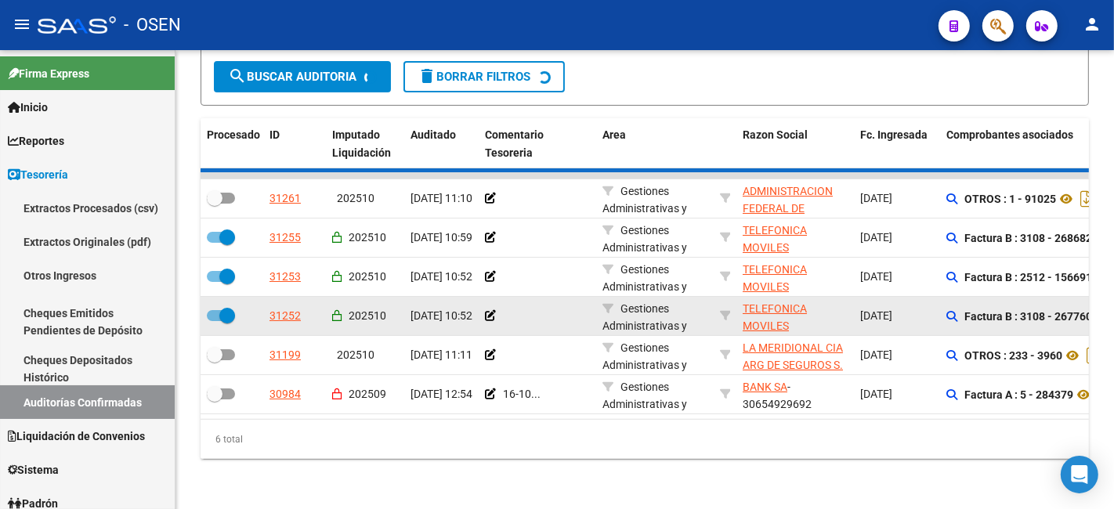
checkbox input "false"
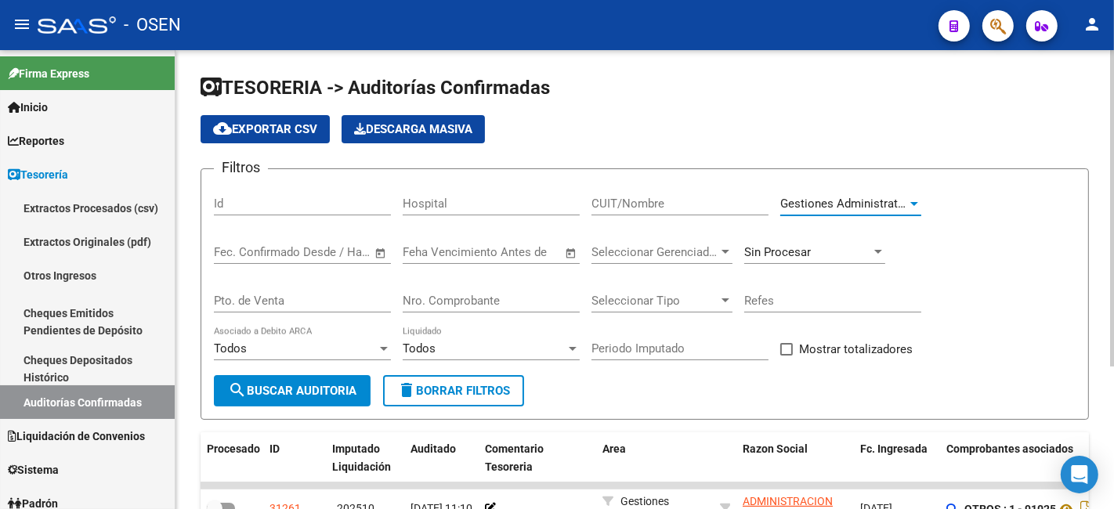
click at [880, 200] on span "Gestiones Administrativas y Otros" at bounding box center [870, 204] width 179 height 14
type input "ce"
click at [879, 189] on span "Centro Médico" at bounding box center [872, 192] width 183 height 35
click at [345, 384] on span "search Buscar Auditoria" at bounding box center [292, 391] width 129 height 14
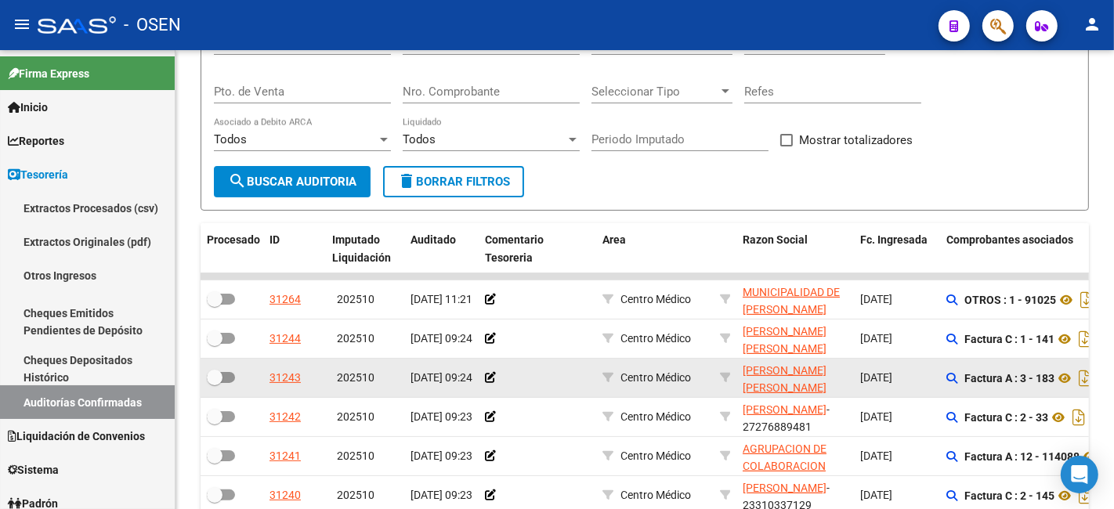
scroll to position [2, 0]
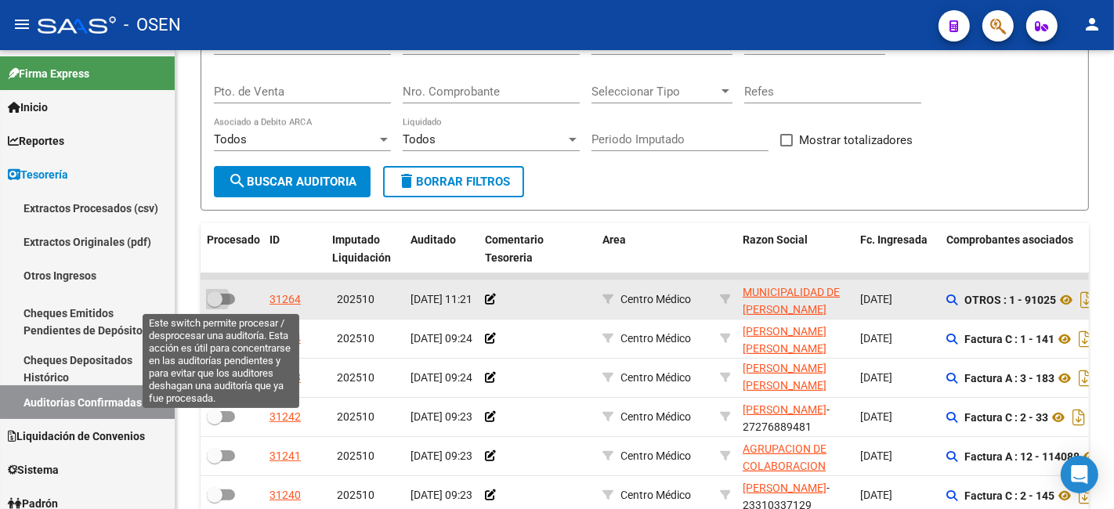
click at [223, 300] on span at bounding box center [221, 299] width 28 height 11
click at [215, 305] on input "checkbox" at bounding box center [214, 305] width 1 height 1
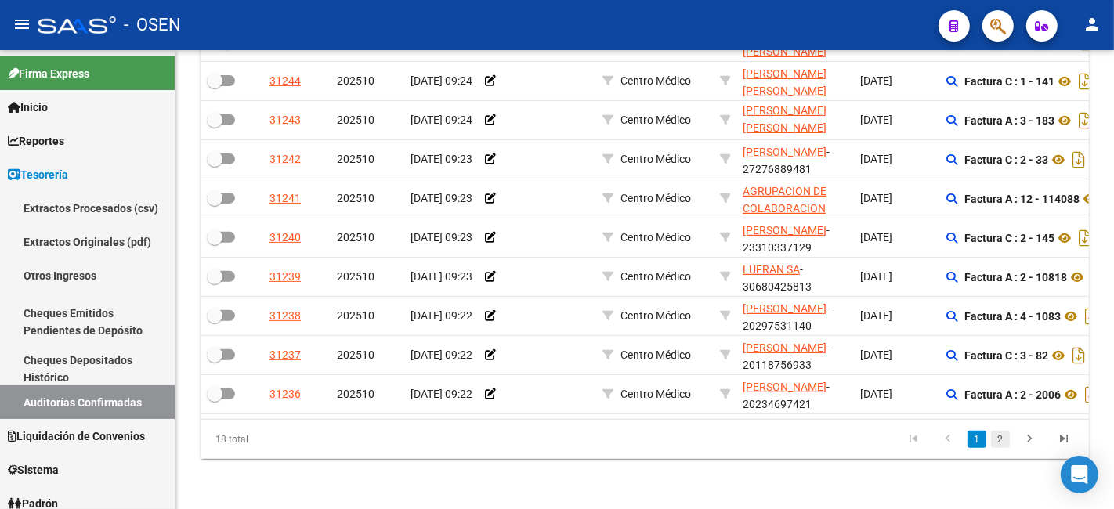
click at [1001, 439] on link "2" at bounding box center [1000, 439] width 19 height 17
checkbox input "false"
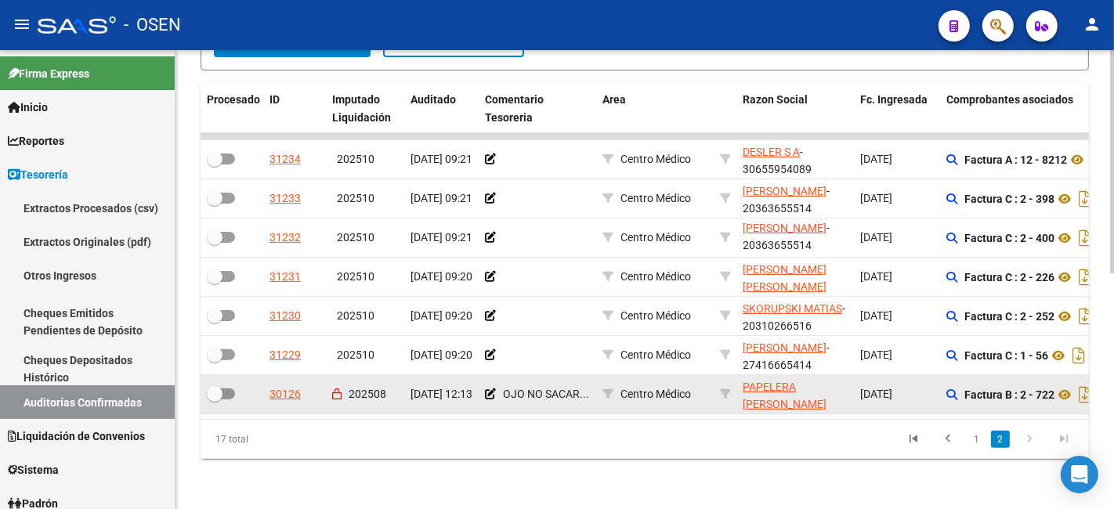
scroll to position [363, 0]
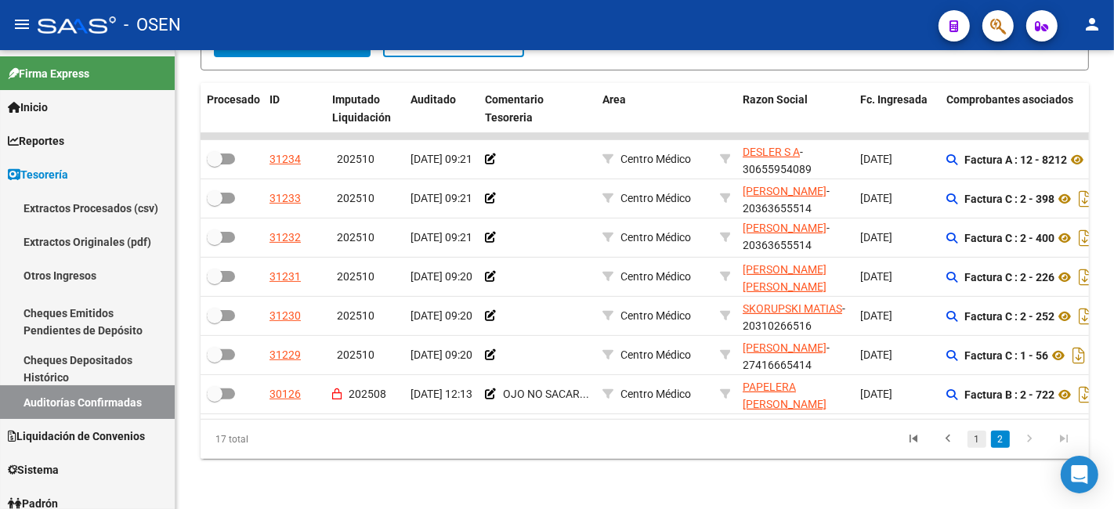
click at [970, 437] on link "1" at bounding box center [977, 439] width 19 height 17
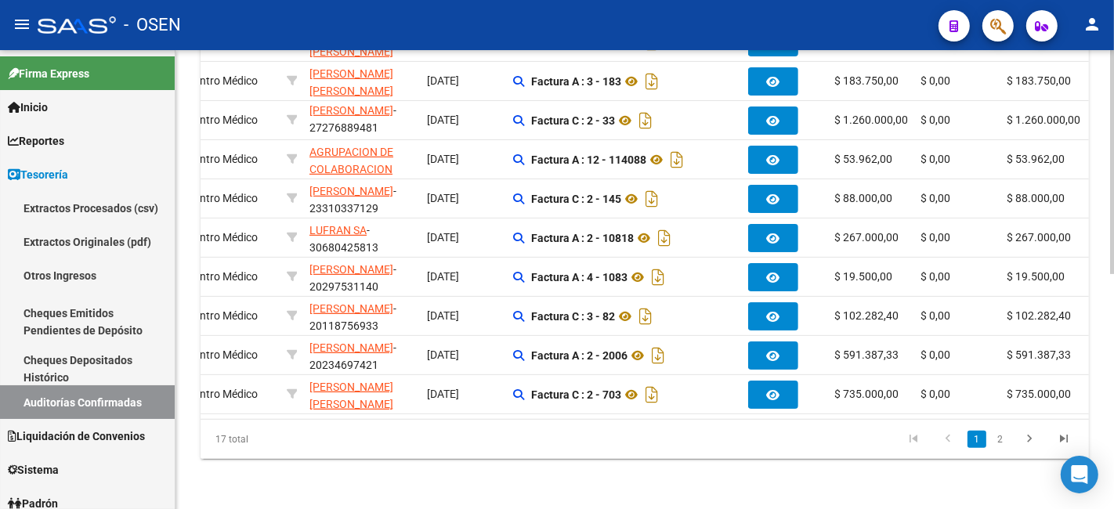
scroll to position [0, 0]
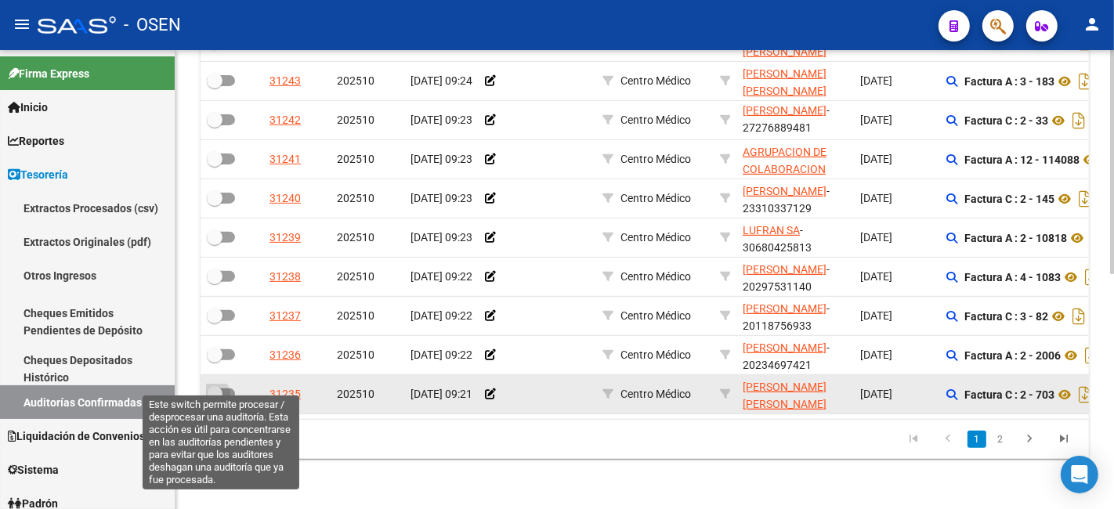
click at [217, 386] on span at bounding box center [215, 394] width 16 height 16
click at [215, 400] on input "checkbox" at bounding box center [214, 400] width 1 height 1
checkbox input "true"
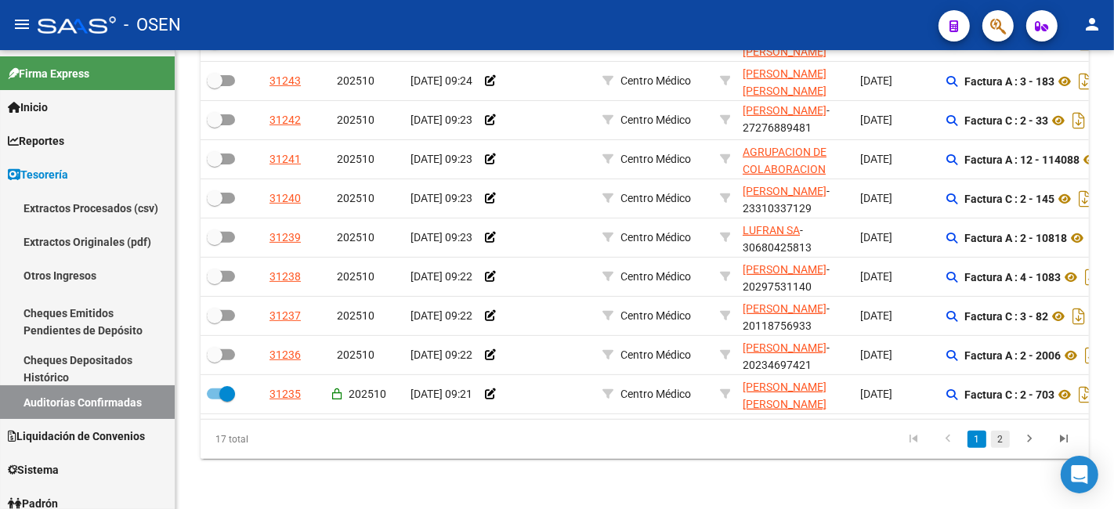
click at [998, 440] on link "2" at bounding box center [1000, 439] width 19 height 17
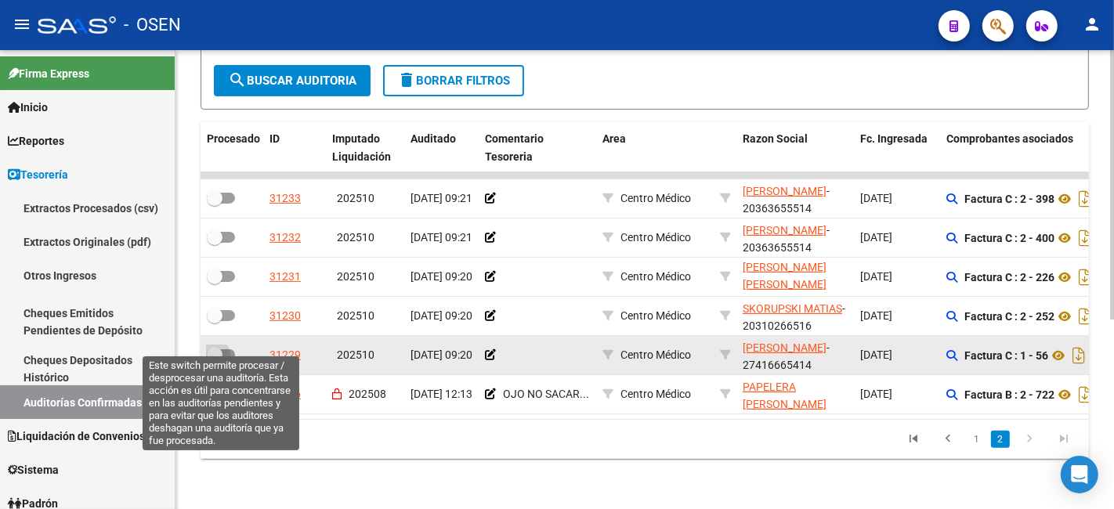
click at [223, 350] on span at bounding box center [221, 355] width 28 height 11
click at [215, 361] on input "checkbox" at bounding box center [214, 361] width 1 height 1
checkbox input "true"
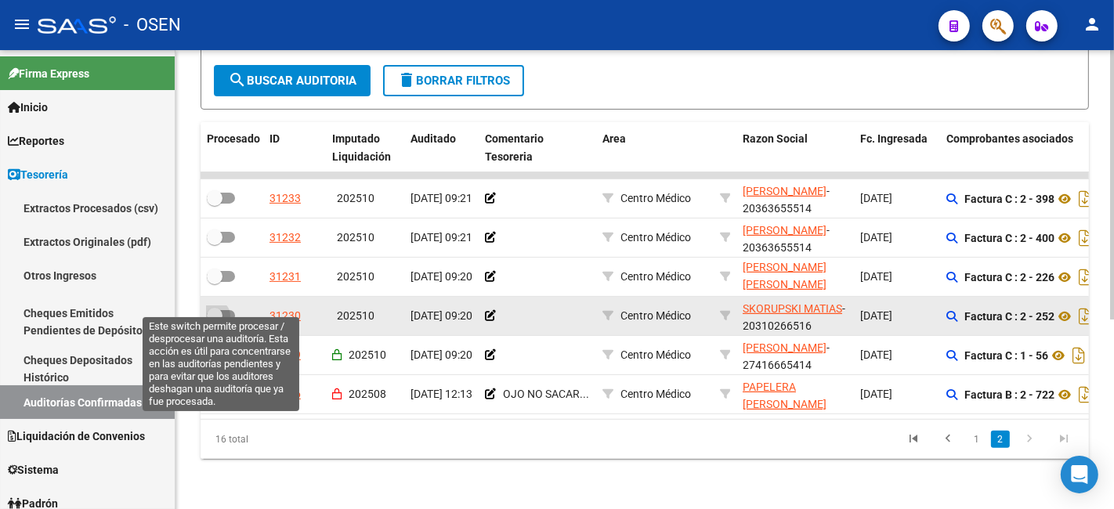
click at [223, 310] on span at bounding box center [221, 315] width 28 height 11
click at [215, 321] on input "checkbox" at bounding box center [214, 321] width 1 height 1
checkbox input "true"
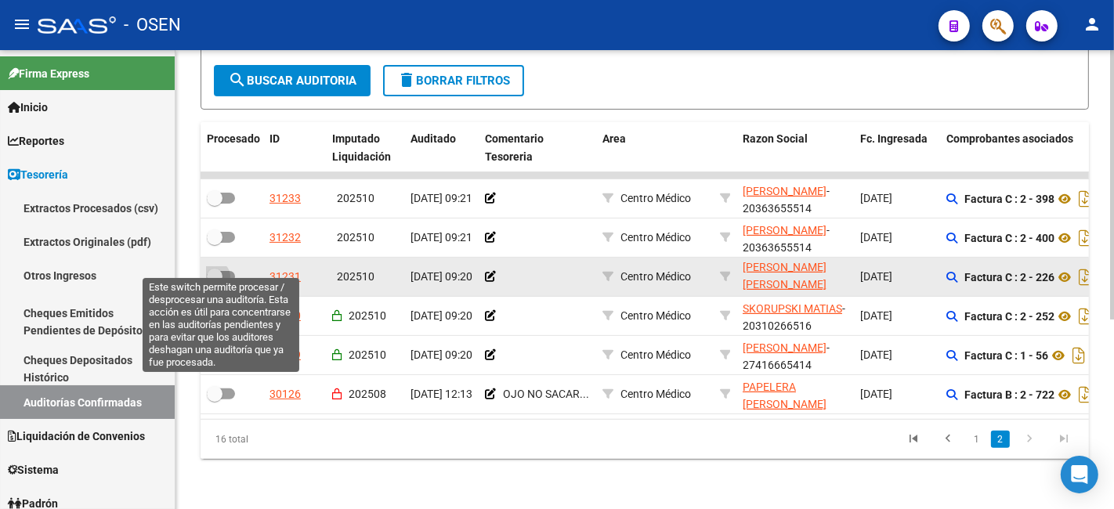
click at [223, 271] on span at bounding box center [221, 276] width 28 height 11
click at [215, 282] on input "checkbox" at bounding box center [214, 282] width 1 height 1
checkbox input "true"
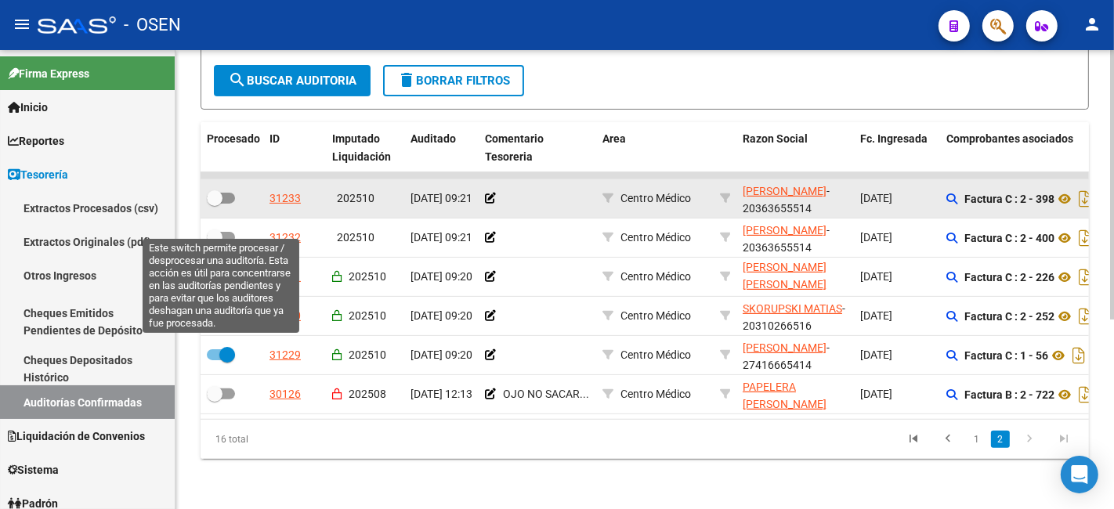
drag, startPoint x: 210, startPoint y: 223, endPoint x: 209, endPoint y: 181, distance: 41.5
click at [210, 230] on span at bounding box center [215, 238] width 16 height 16
click at [214, 243] on input "checkbox" at bounding box center [214, 243] width 1 height 1
checkbox input "true"
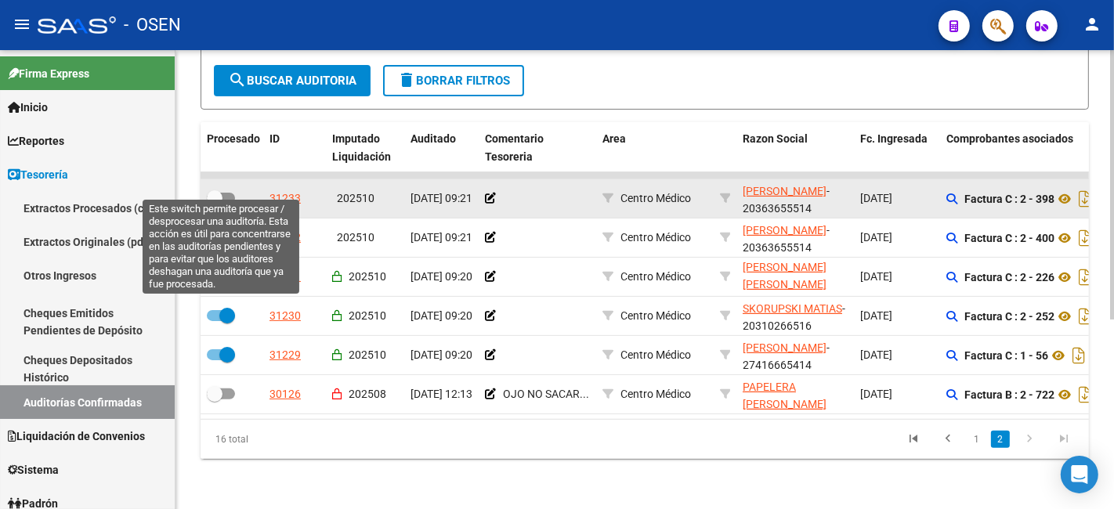
click at [209, 190] on span at bounding box center [215, 198] width 16 height 16
click at [214, 204] on input "checkbox" at bounding box center [214, 204] width 1 height 1
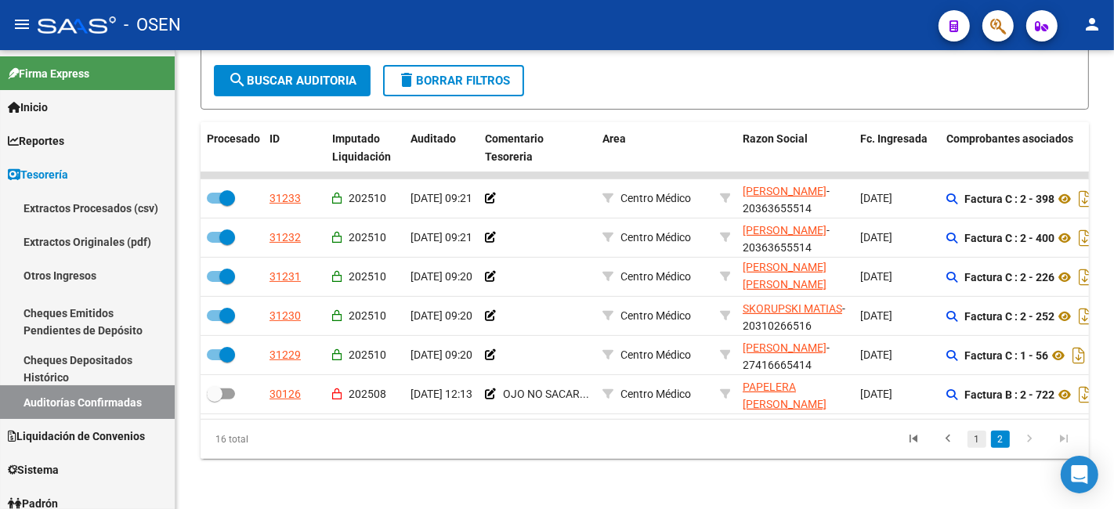
click at [977, 444] on link "1" at bounding box center [977, 439] width 19 height 17
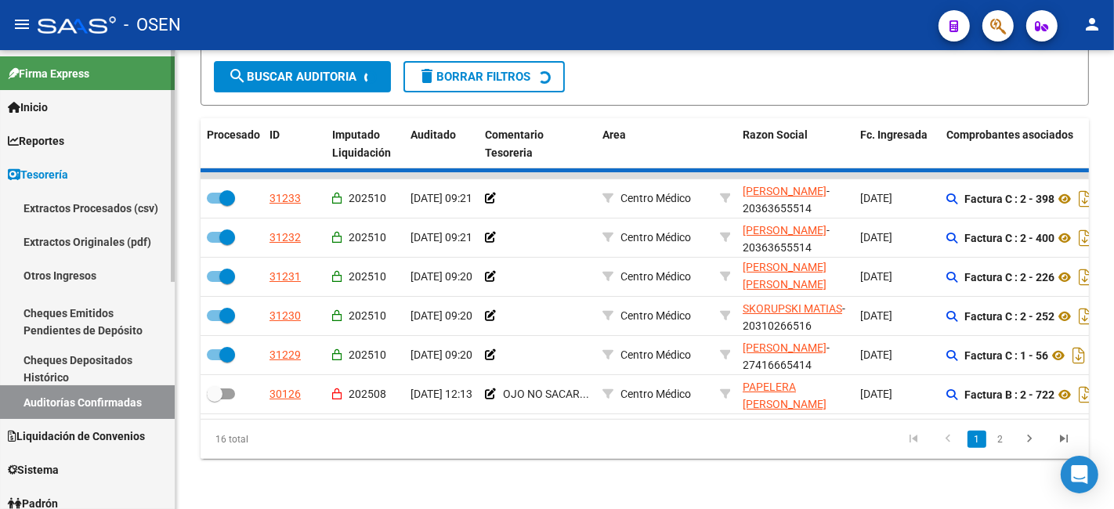
checkbox input "false"
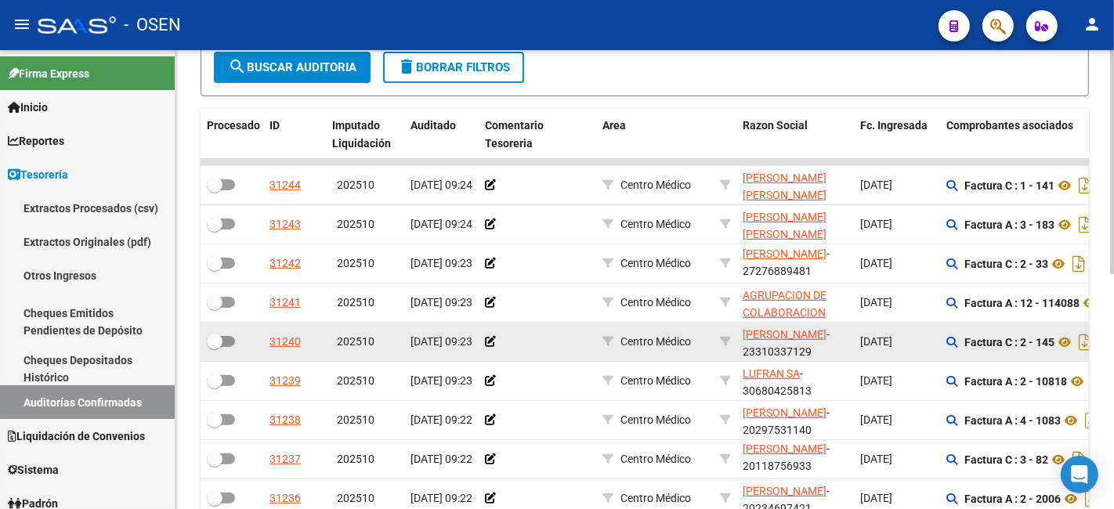
scroll to position [480, 0]
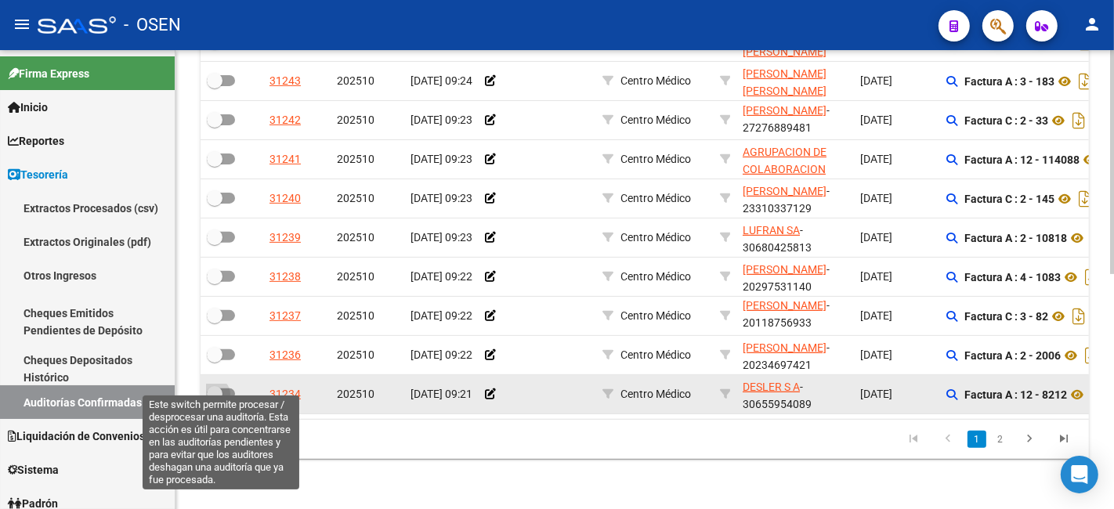
click at [219, 386] on span at bounding box center [215, 394] width 16 height 16
click at [215, 400] on input "checkbox" at bounding box center [214, 400] width 1 height 1
checkbox input "true"
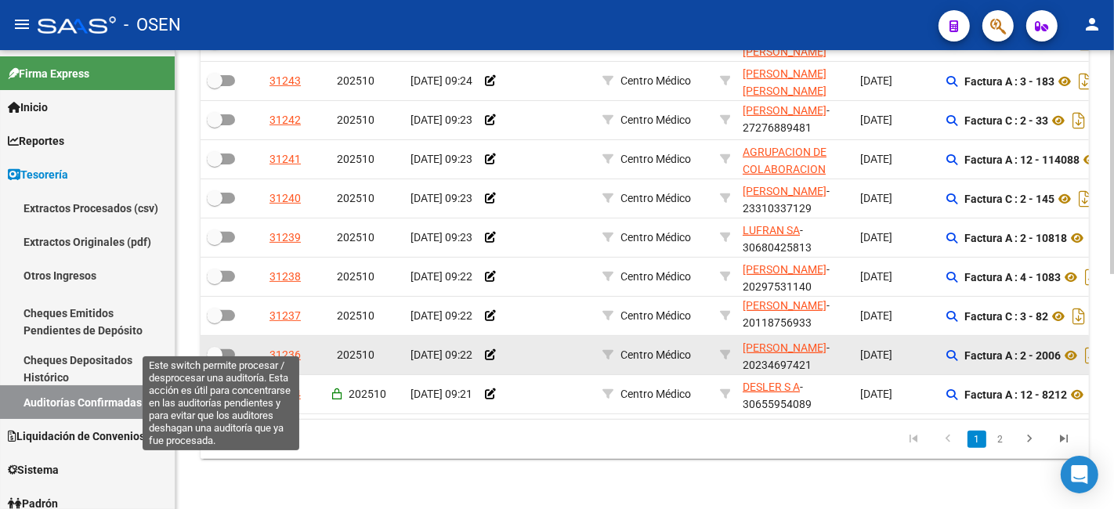
click at [218, 347] on span at bounding box center [215, 355] width 16 height 16
click at [215, 361] on input "checkbox" at bounding box center [214, 361] width 1 height 1
checkbox input "true"
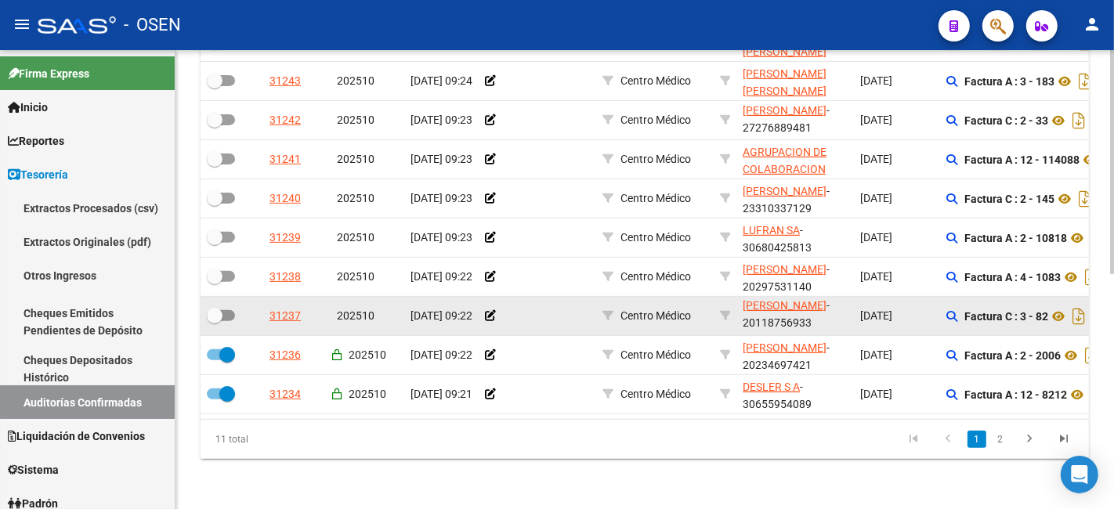
scroll to position [0, 0]
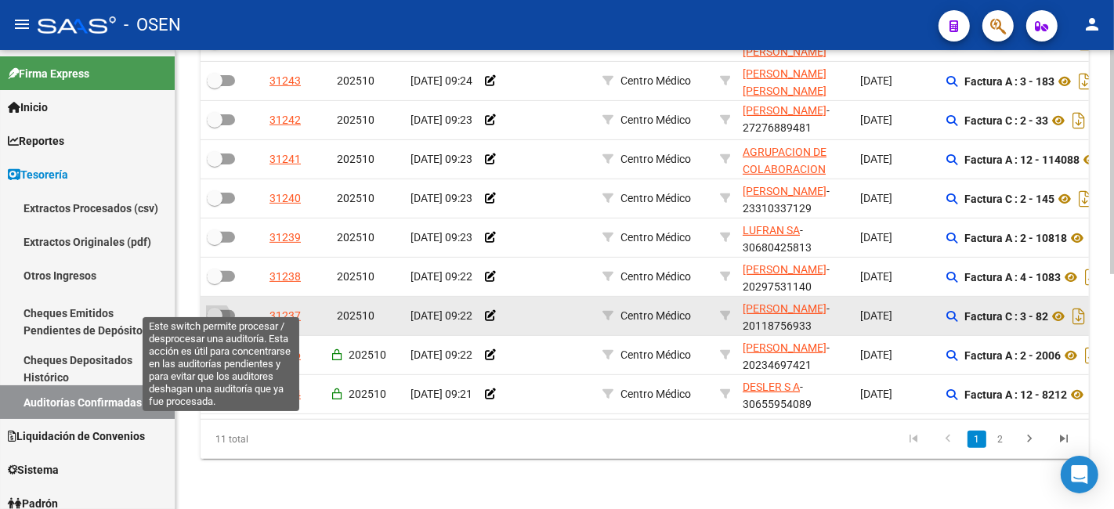
click at [226, 310] on span at bounding box center [221, 315] width 28 height 11
click at [215, 321] on input "checkbox" at bounding box center [214, 321] width 1 height 1
checkbox input "true"
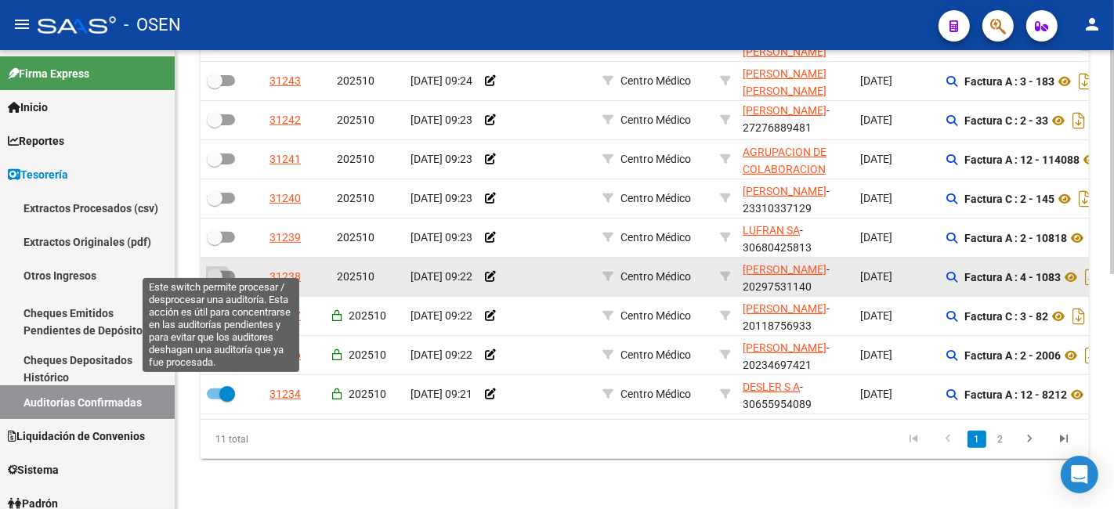
click at [216, 269] on span at bounding box center [215, 277] width 16 height 16
click at [215, 282] on input "checkbox" at bounding box center [214, 282] width 1 height 1
checkbox input "true"
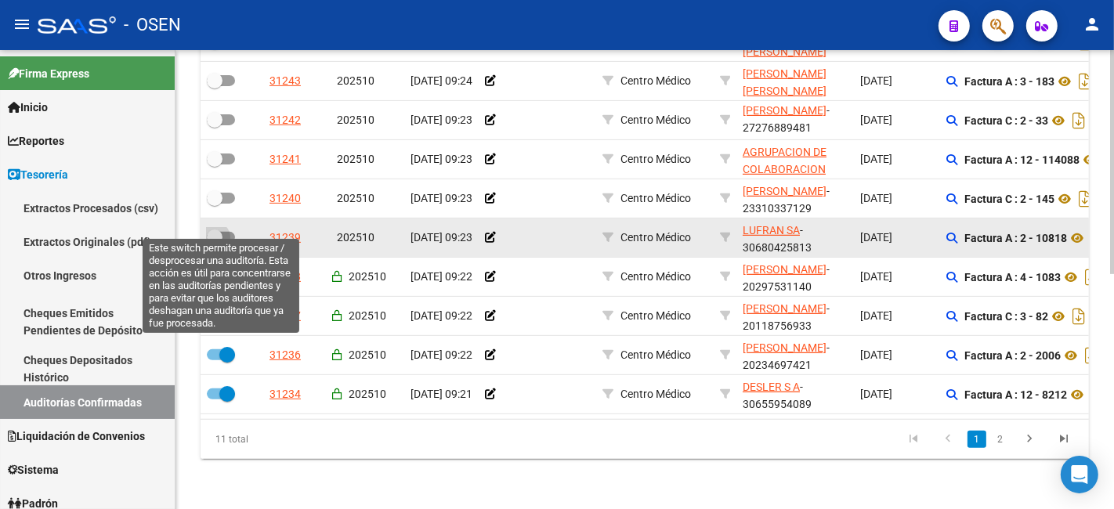
click at [221, 231] on label at bounding box center [221, 237] width 28 height 19
click at [215, 243] on input "checkbox" at bounding box center [214, 243] width 1 height 1
checkbox input "true"
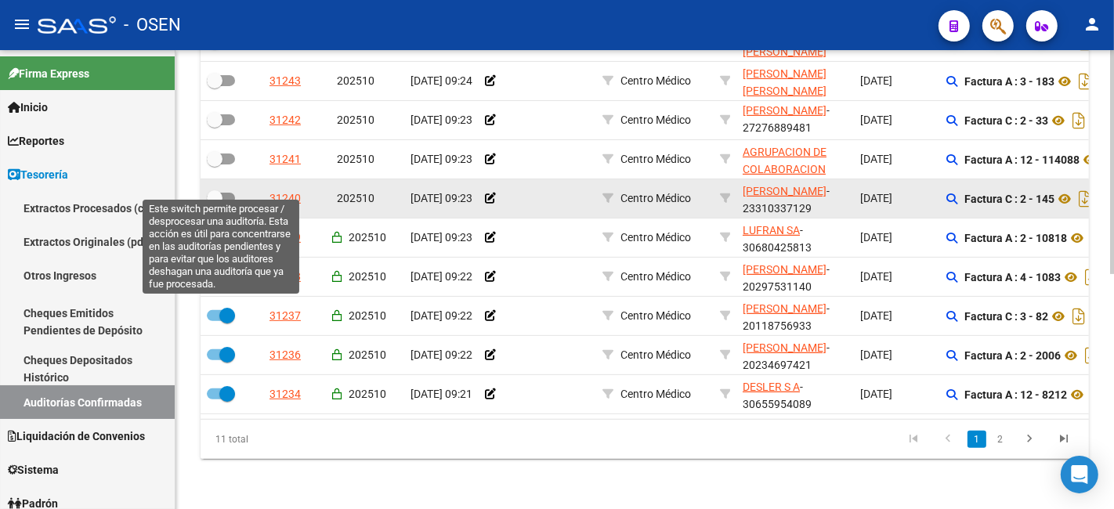
click at [222, 190] on span at bounding box center [215, 198] width 16 height 16
click at [215, 204] on input "checkbox" at bounding box center [214, 204] width 1 height 1
checkbox input "true"
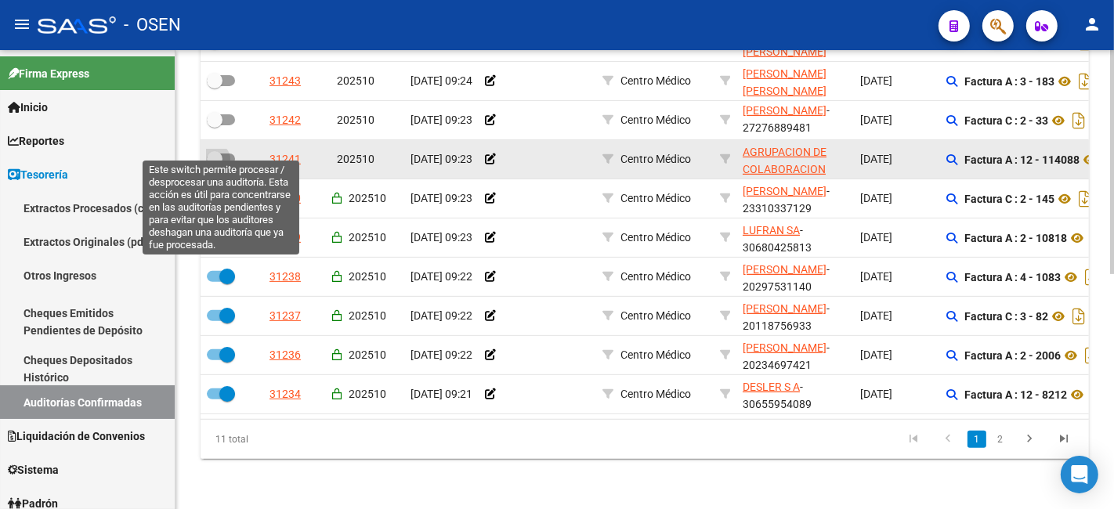
click at [216, 151] on span at bounding box center [215, 159] width 16 height 16
click at [215, 165] on input "checkbox" at bounding box center [214, 165] width 1 height 1
checkbox input "true"
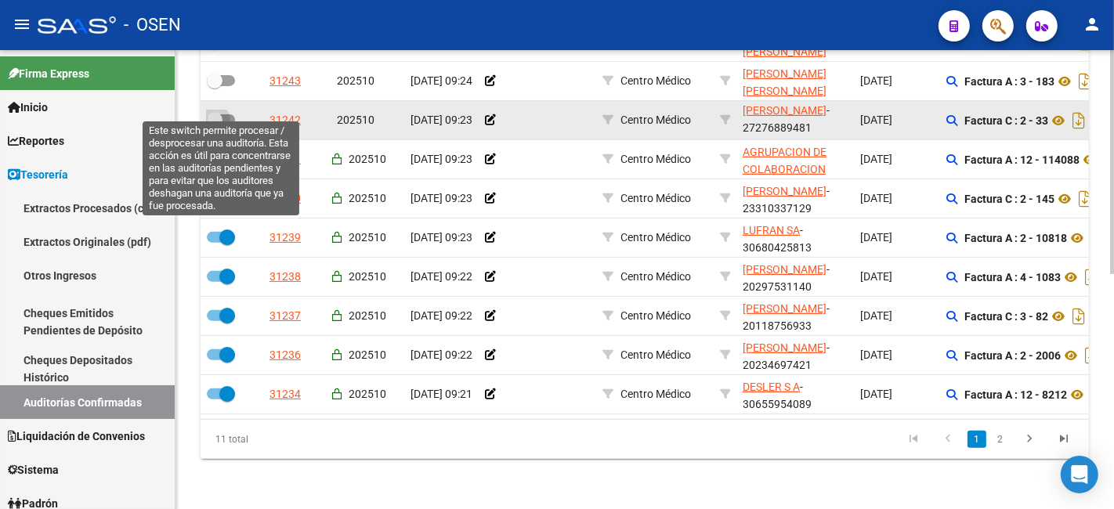
click at [216, 112] on span at bounding box center [215, 120] width 16 height 16
click at [215, 125] on input "checkbox" at bounding box center [214, 125] width 1 height 1
checkbox input "true"
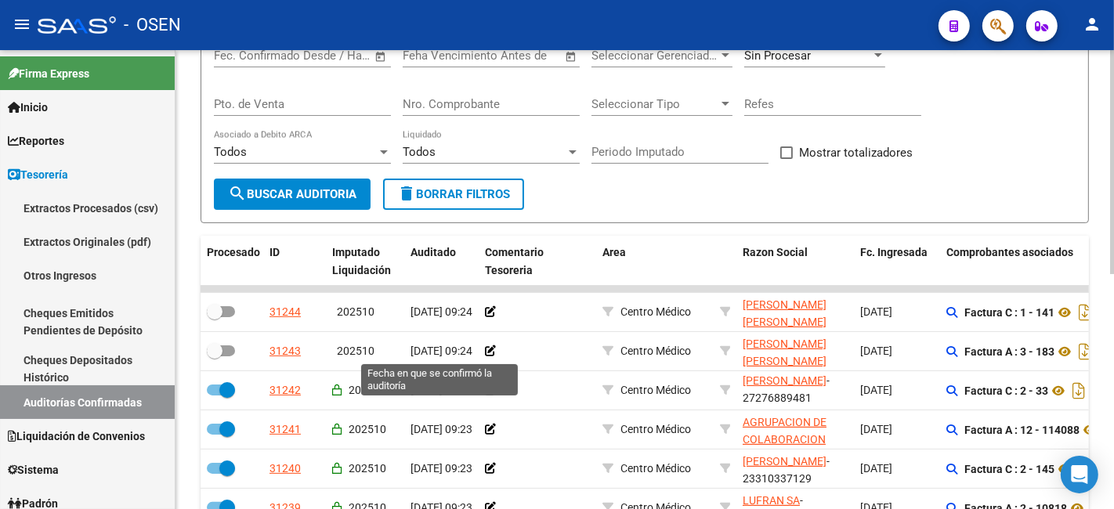
scroll to position [190, 0]
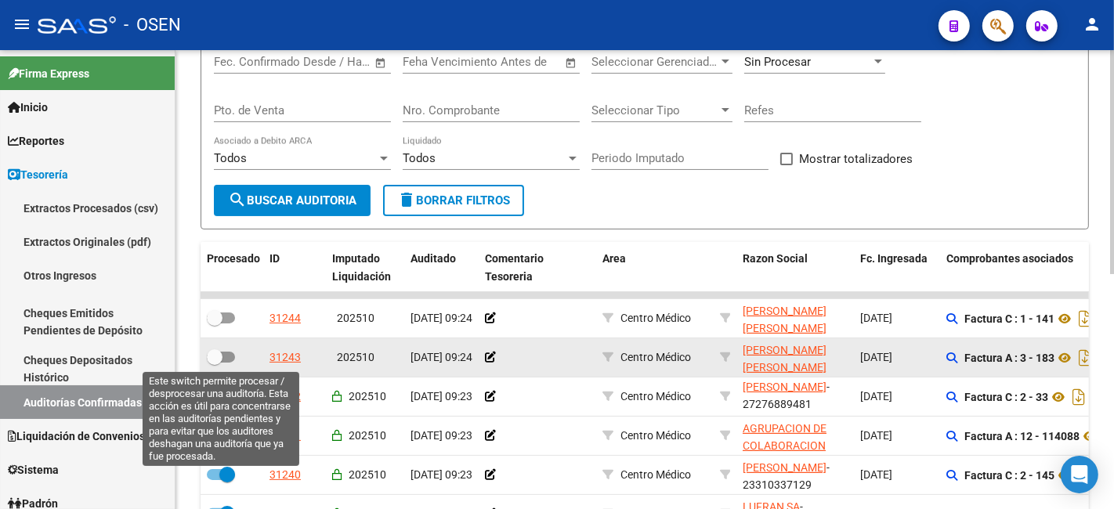
click at [221, 364] on span at bounding box center [215, 358] width 16 height 16
click at [215, 364] on input "checkbox" at bounding box center [214, 363] width 1 height 1
checkbox input "true"
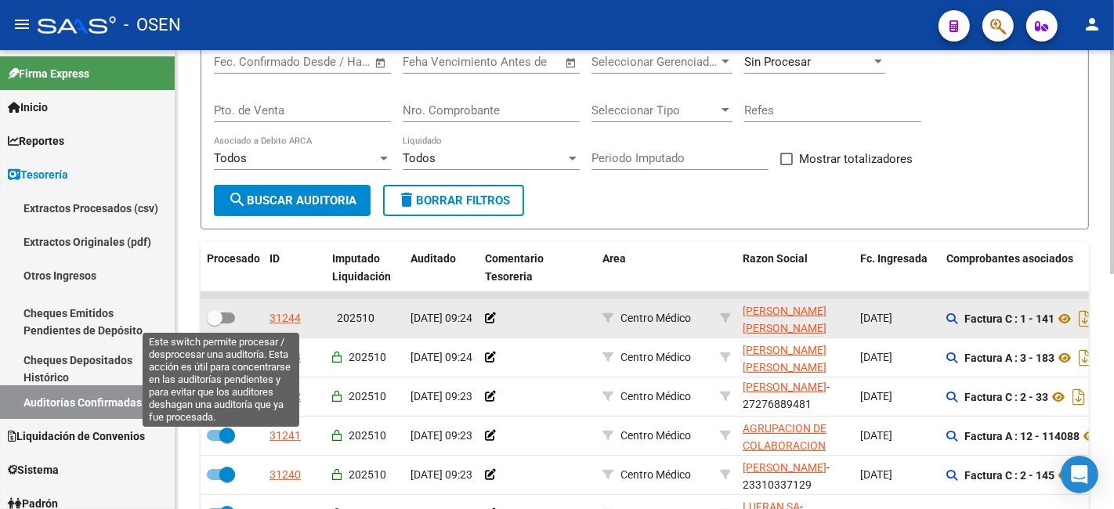
drag, startPoint x: 223, startPoint y: 311, endPoint x: 208, endPoint y: 317, distance: 16.2
click at [223, 312] on label at bounding box center [221, 318] width 28 height 19
click at [215, 324] on input "checkbox" at bounding box center [214, 324] width 1 height 1
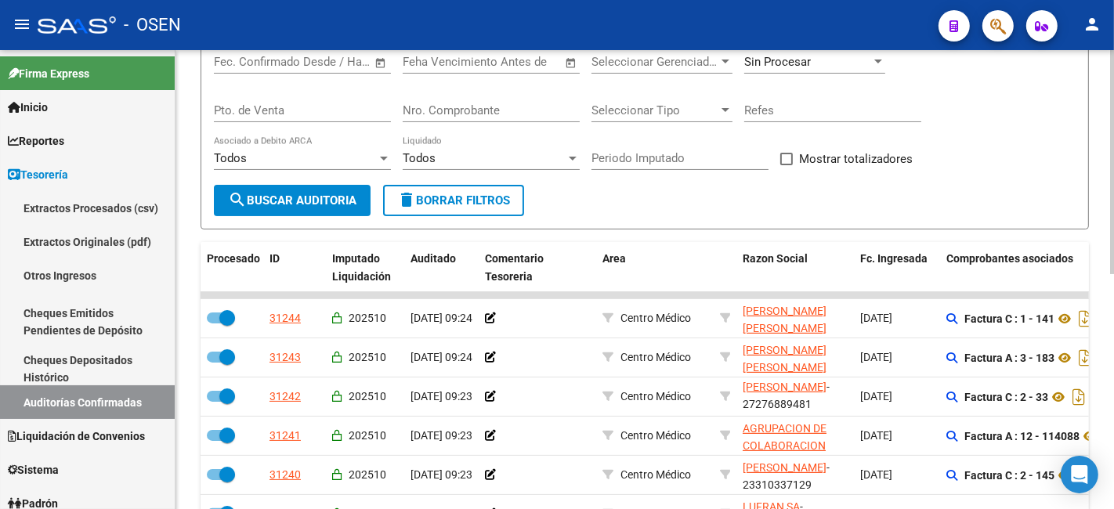
click at [300, 185] on button "search Buscar Auditoria" at bounding box center [292, 200] width 157 height 31
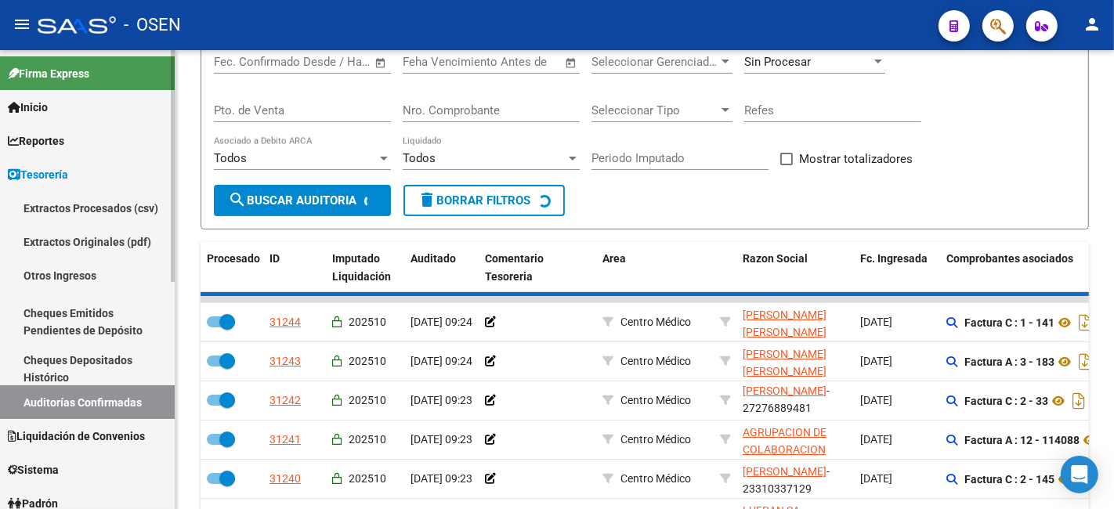
checkbox input "false"
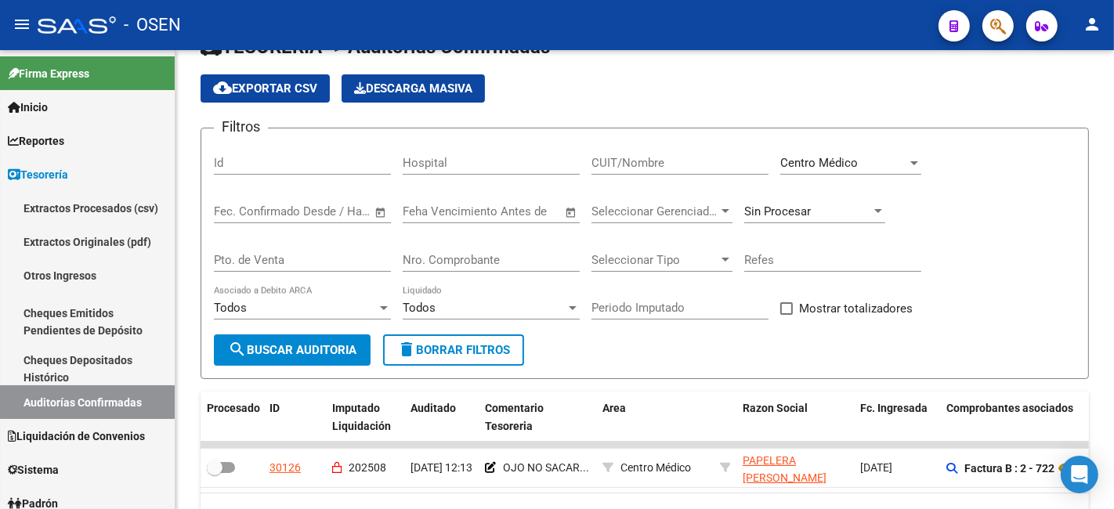
scroll to position [0, 0]
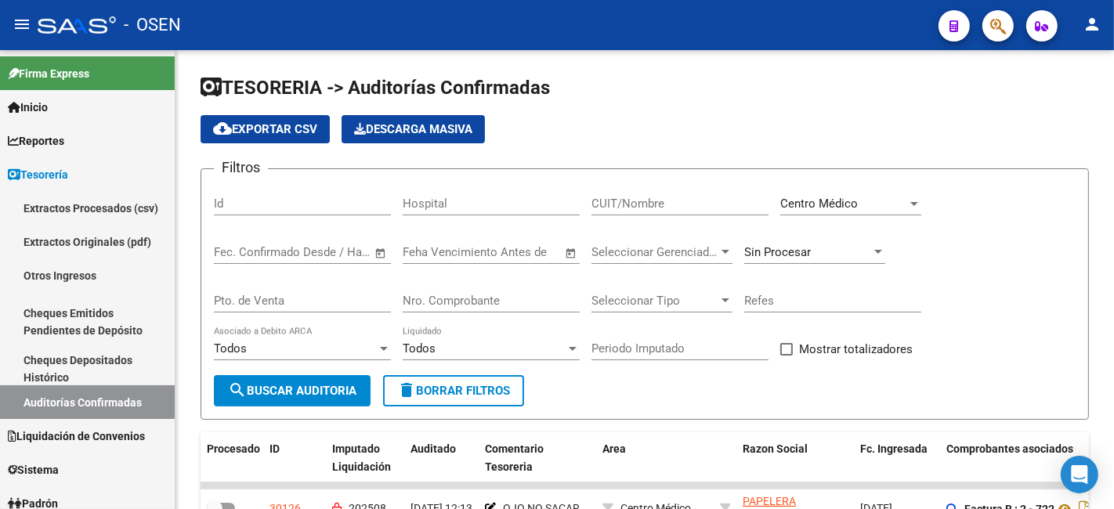
click at [834, 201] on span "Centro Médico" at bounding box center [820, 204] width 78 height 14
type input "ars"
click at [824, 200] on span "Arsenal" at bounding box center [872, 192] width 183 height 35
click at [271, 390] on span "search Buscar Auditoria" at bounding box center [292, 391] width 129 height 14
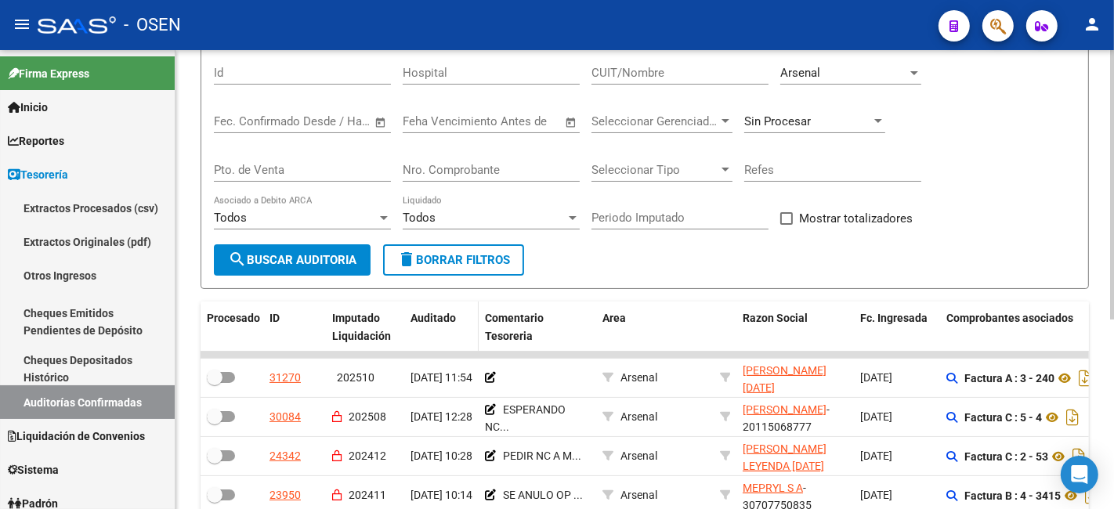
scroll to position [324, 0]
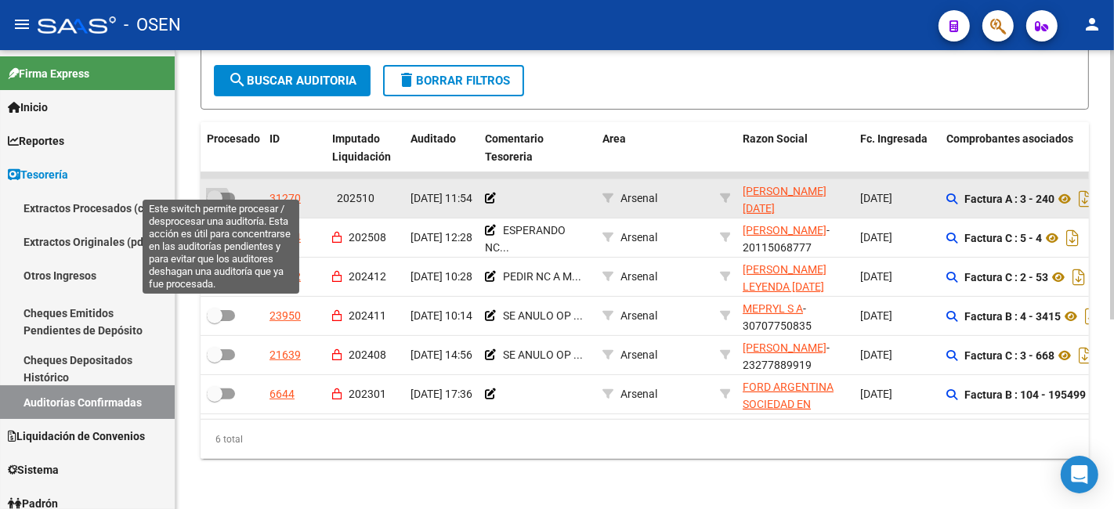
click at [212, 190] on span at bounding box center [215, 198] width 16 height 16
click at [214, 204] on input "checkbox" at bounding box center [214, 204] width 1 height 1
checkbox input "true"
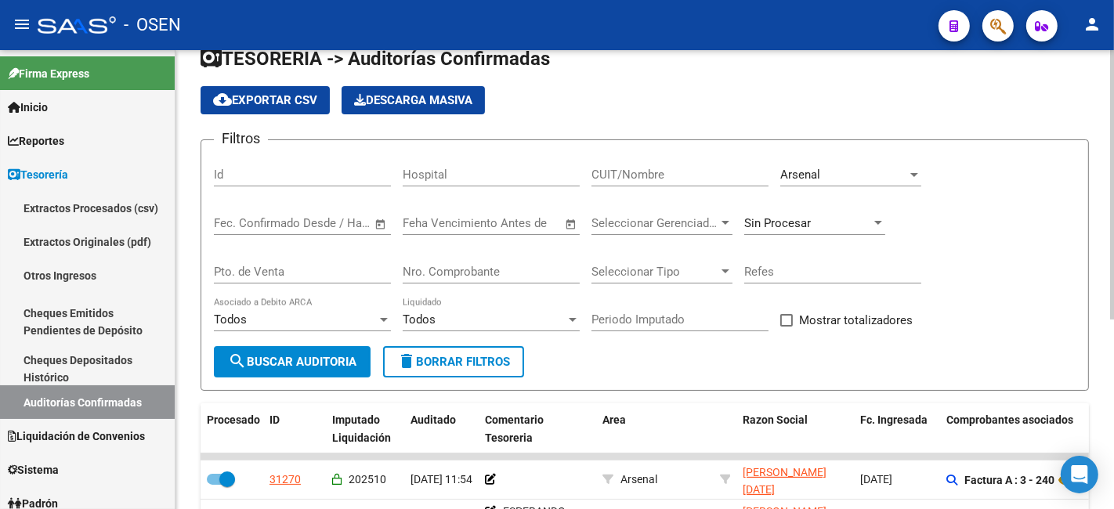
scroll to position [0, 0]
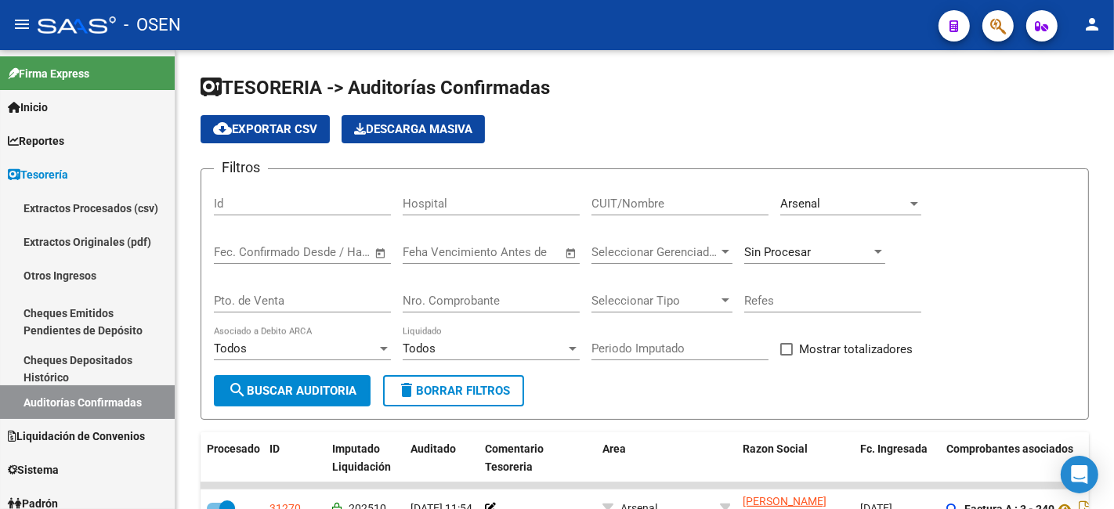
click at [813, 206] on span "Arsenal" at bounding box center [801, 204] width 40 height 14
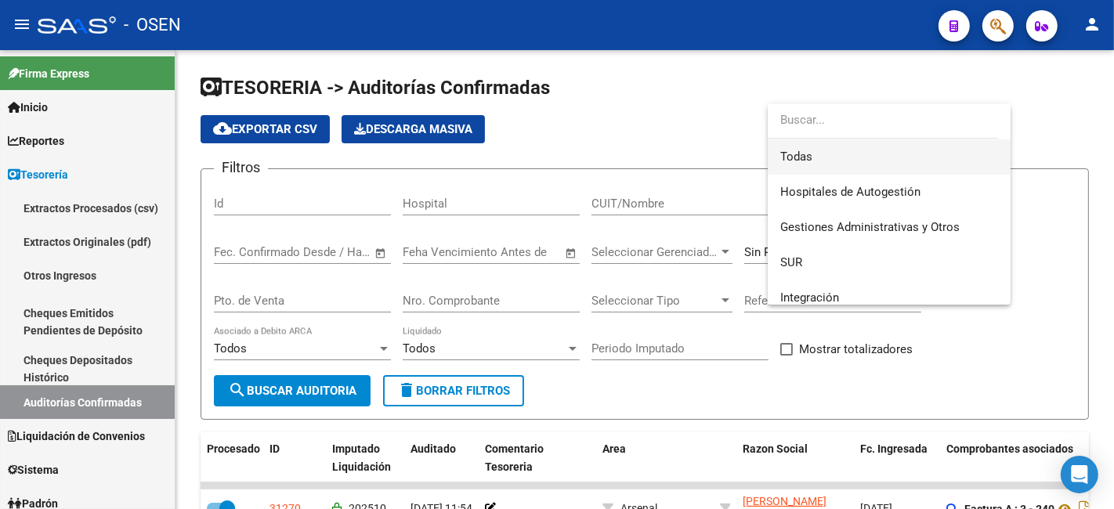
click at [839, 154] on span "Todas" at bounding box center [890, 157] width 218 height 35
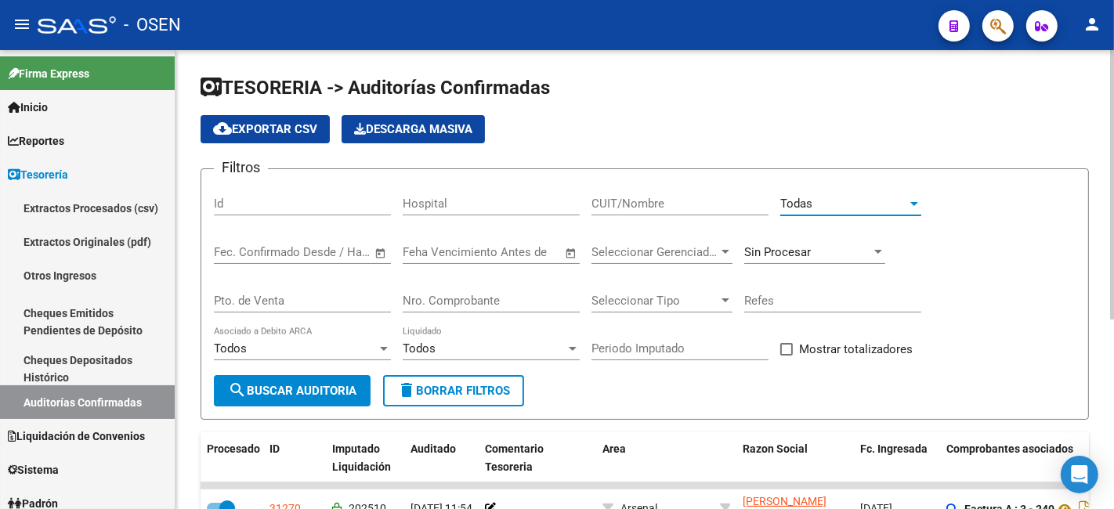
drag, startPoint x: 483, startPoint y: 299, endPoint x: 480, endPoint y: 265, distance: 33.8
click at [482, 292] on div "Nro. Comprobante" at bounding box center [491, 296] width 177 height 34
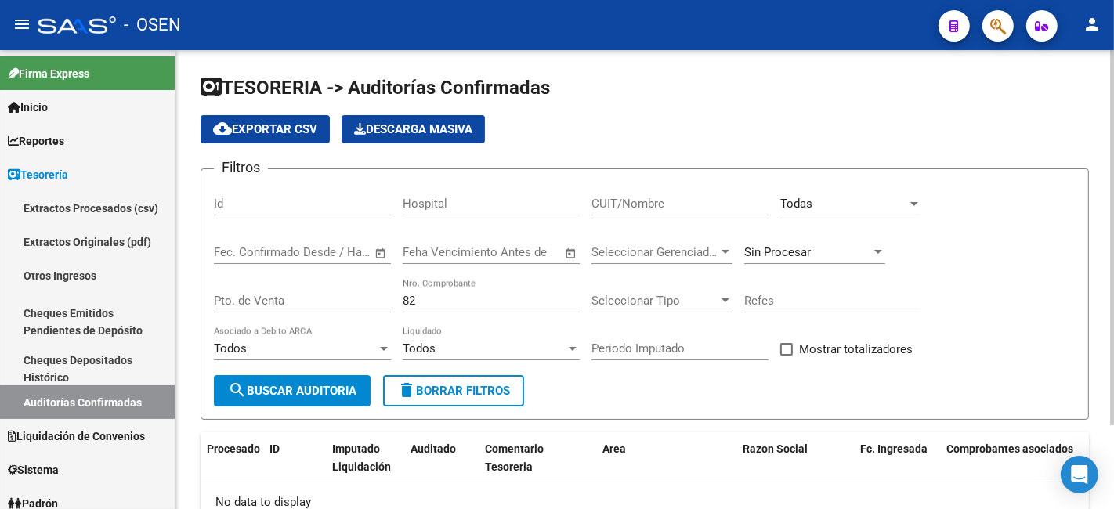
drag, startPoint x: 515, startPoint y: 291, endPoint x: 298, endPoint y: 298, distance: 217.2
click at [167, 299] on mat-sidenav-container "Firma Express Inicio Calendario SSS Instructivos Contacto OS Reportes Tablero d…" at bounding box center [557, 279] width 1114 height 459
click at [464, 310] on div "82 Nro. Comprobante" at bounding box center [491, 296] width 177 height 34
drag, startPoint x: 461, startPoint y: 304, endPoint x: 351, endPoint y: 302, distance: 109.7
click at [362, 304] on div "Filtros Id Hospital CUIT/Nombre Todas Seleccionar Area Fecha inicio – Fecha fin…" at bounding box center [645, 279] width 862 height 194
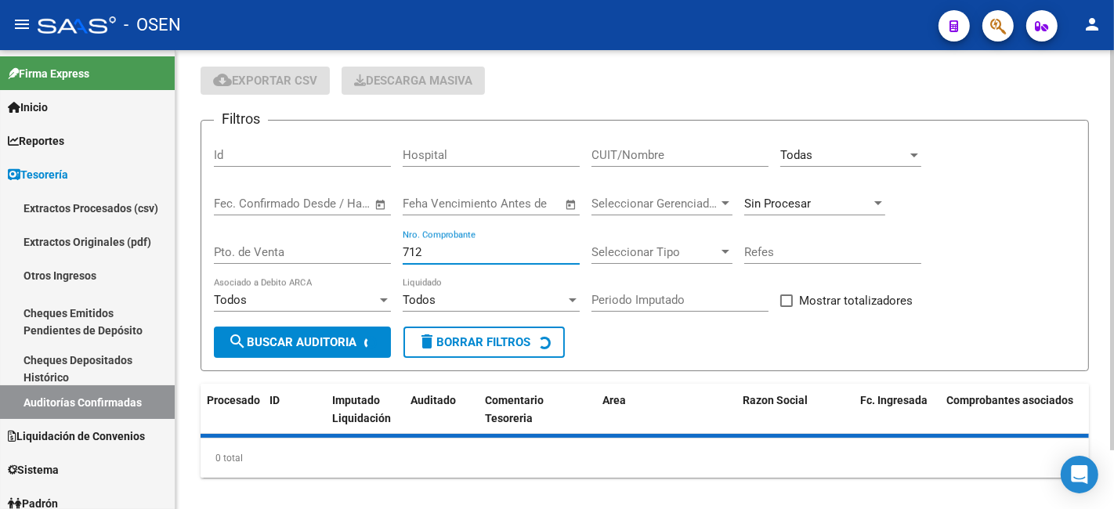
scroll to position [67, 0]
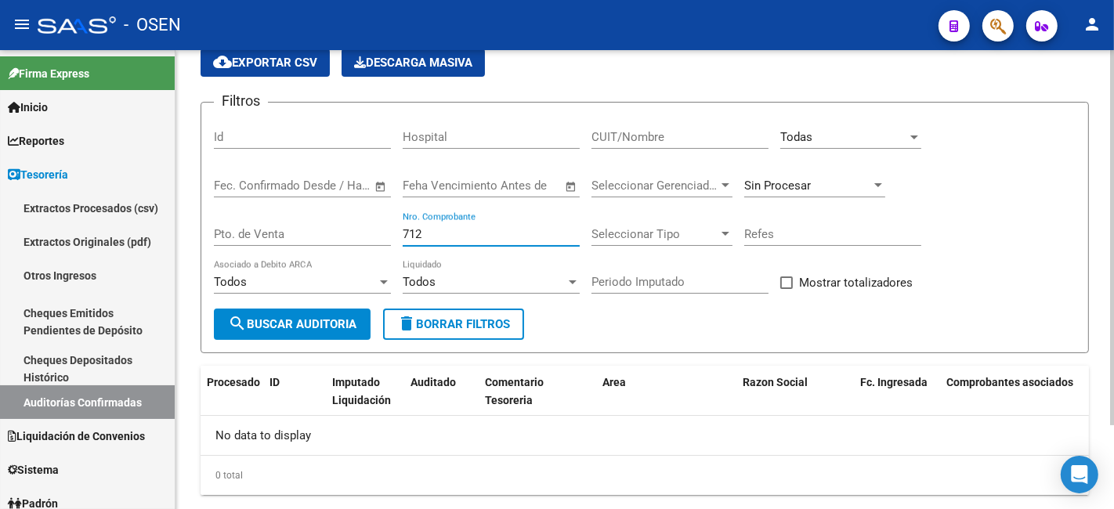
drag, startPoint x: 482, startPoint y: 230, endPoint x: 225, endPoint y: 181, distance: 261.6
click at [239, 198] on div "Filtros Id Hospital CUIT/Nombre Todas Seleccionar Area Fecha inicio – Fecha fin…" at bounding box center [645, 212] width 862 height 194
click at [870, 190] on div "Sin Procesar" at bounding box center [808, 186] width 127 height 14
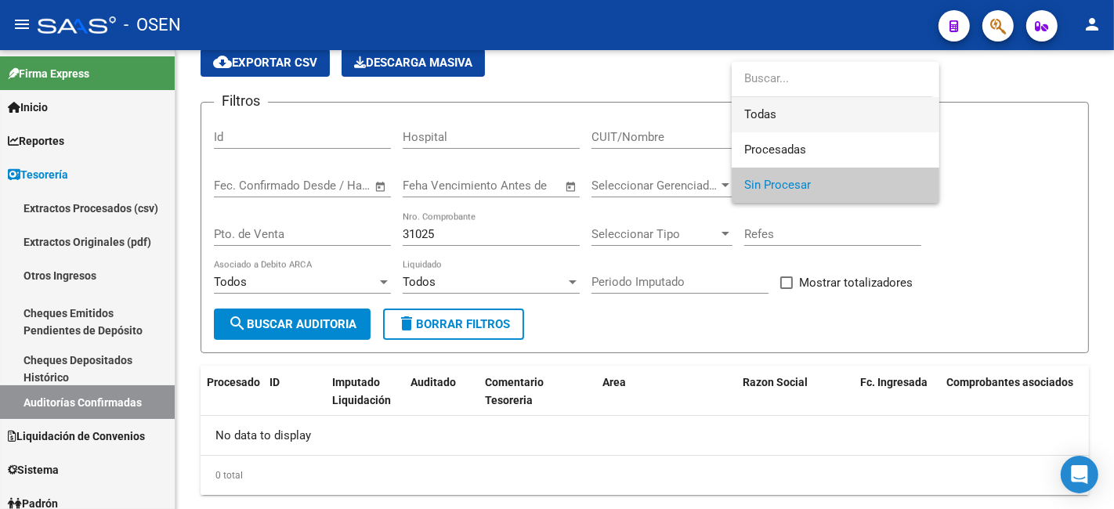
drag, startPoint x: 865, startPoint y: 123, endPoint x: 617, endPoint y: 228, distance: 269.7
click at [864, 123] on span "Todas" at bounding box center [836, 114] width 183 height 35
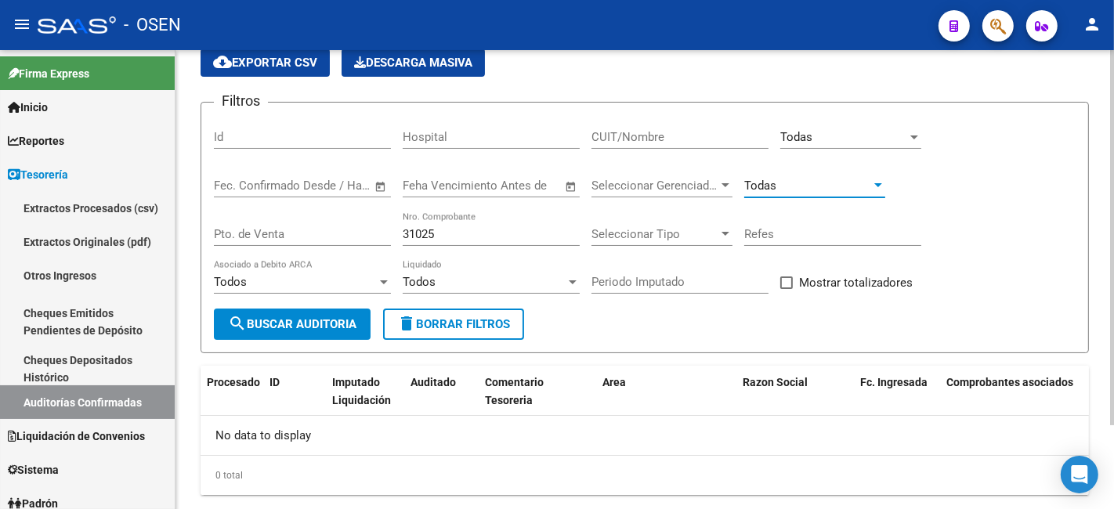
click at [312, 328] on span "search Buscar Auditoria" at bounding box center [292, 324] width 129 height 14
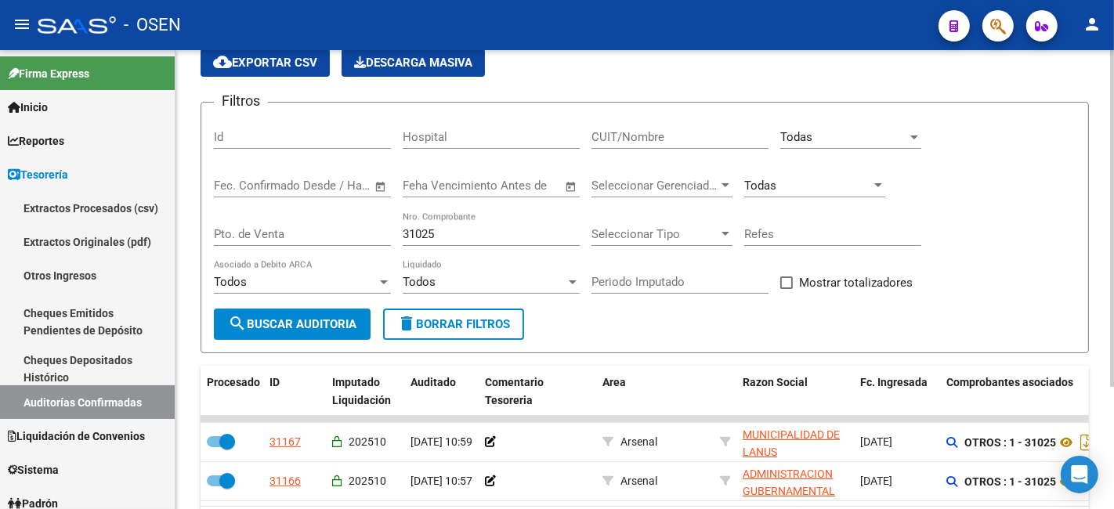
scroll to position [167, 0]
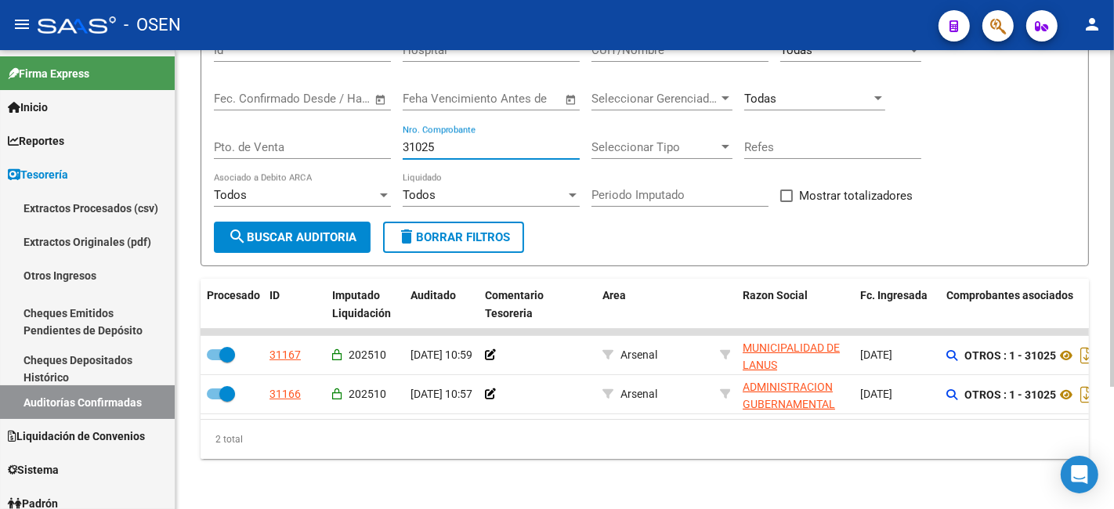
drag, startPoint x: 498, startPoint y: 141, endPoint x: 309, endPoint y: 137, distance: 188.9
click at [309, 137] on div "Filtros Id Hospital CUIT/Nombre Todas Seleccionar Area Fecha inicio – Fecha fin…" at bounding box center [645, 125] width 862 height 194
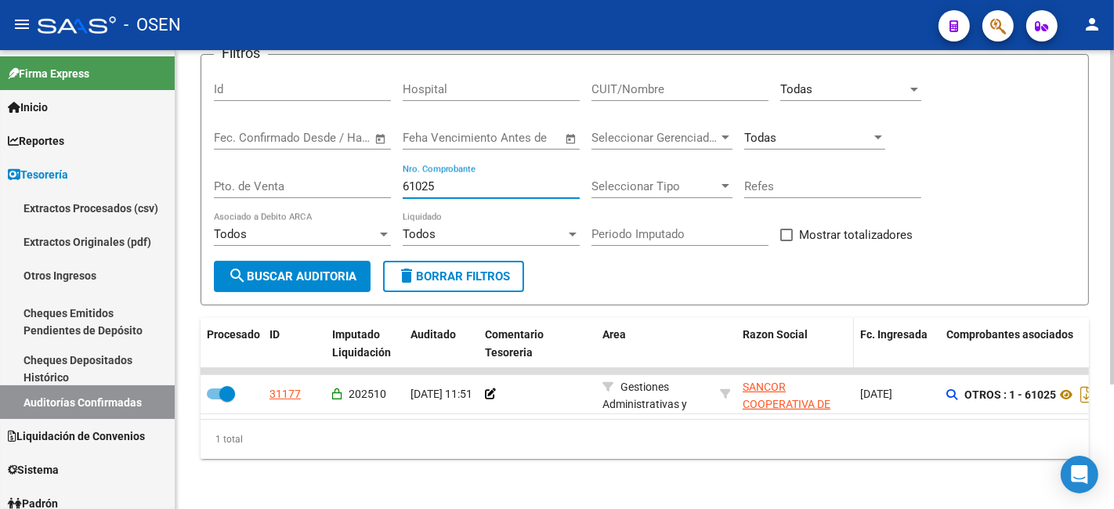
scroll to position [128, 0]
drag, startPoint x: 455, startPoint y: 176, endPoint x: 346, endPoint y: 165, distance: 109.4
click at [346, 165] on div "Filtros Id Hospital CUIT/Nombre Todas Seleccionar Area Fecha inicio – Fecha fin…" at bounding box center [645, 164] width 862 height 194
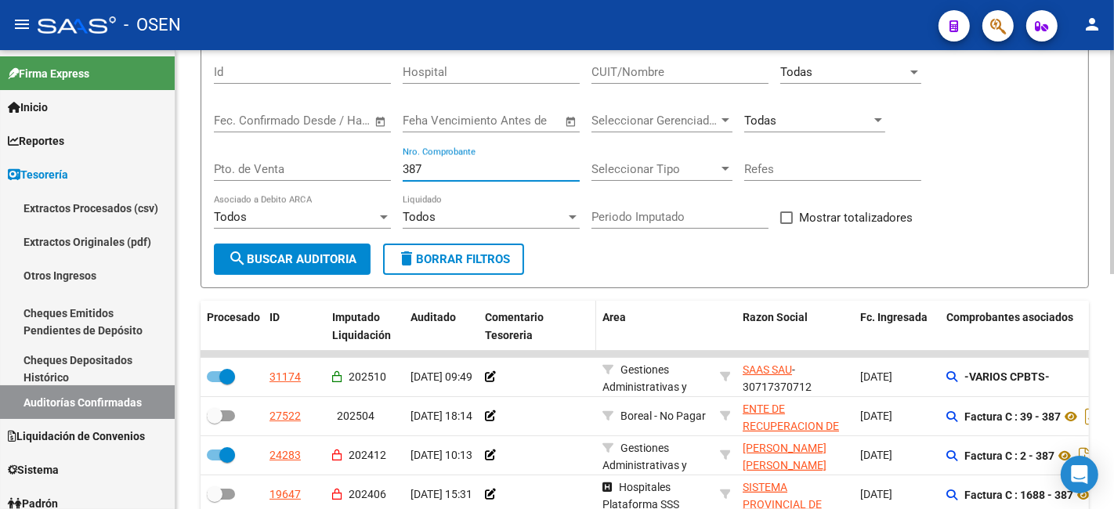
scroll to position [167, 0]
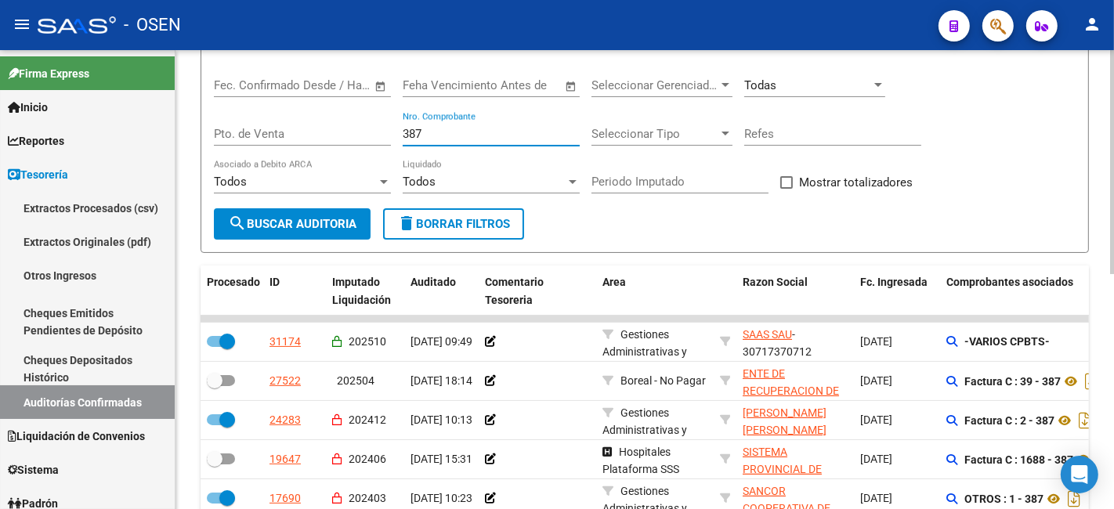
drag, startPoint x: 435, startPoint y: 141, endPoint x: 259, endPoint y: 120, distance: 176.8
click at [259, 120] on div "Filtros Id Hospital CUIT/Nombre Todas Seleccionar Area Fecha inicio – Fecha fin…" at bounding box center [645, 112] width 862 height 194
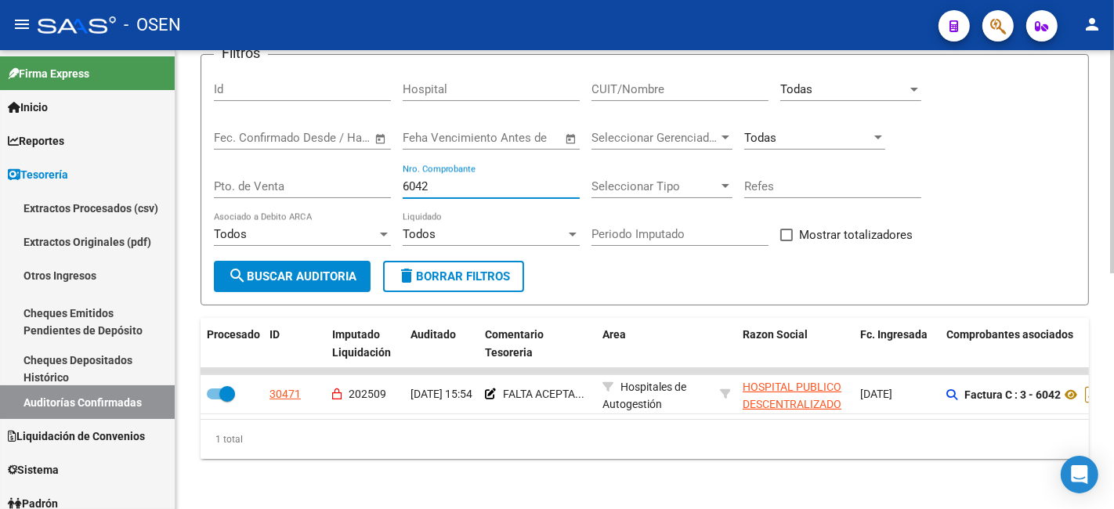
scroll to position [128, 0]
drag, startPoint x: 491, startPoint y: 180, endPoint x: 260, endPoint y: 150, distance: 232.3
click at [281, 161] on div "Filtros Id Hospital CUIT/Nombre Todas Seleccionar Area Fecha inicio – Fecha fin…" at bounding box center [645, 164] width 862 height 194
drag, startPoint x: 476, startPoint y: 178, endPoint x: 262, endPoint y: 154, distance: 216.1
click at [262, 154] on div "Filtros Id Hospital CUIT/Nombre Todas Seleccionar Area Fecha inicio – Fecha fin…" at bounding box center [645, 164] width 862 height 194
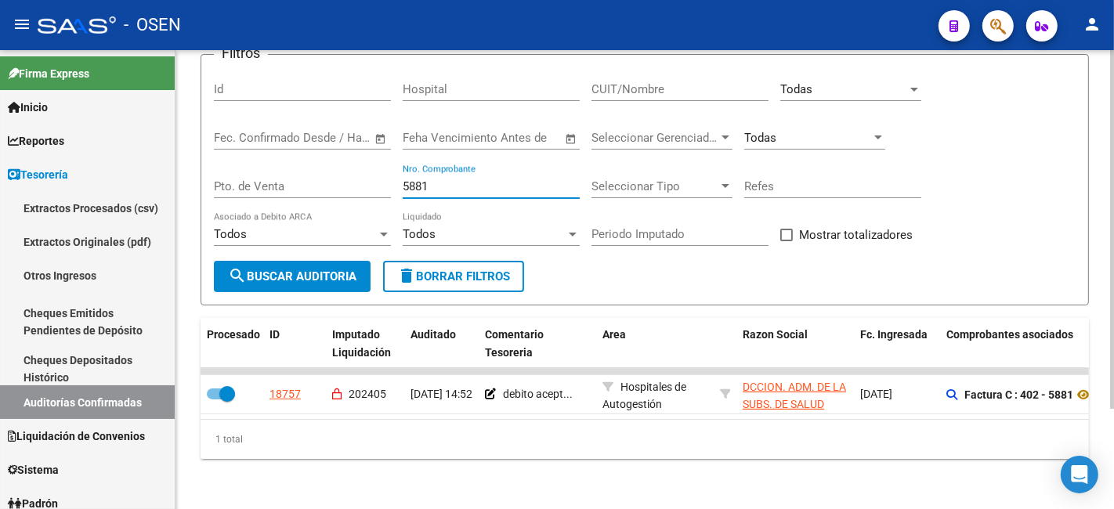
drag, startPoint x: 449, startPoint y: 176, endPoint x: 296, endPoint y: 160, distance: 153.6
click at [299, 165] on div "Filtros Id Hospital CUIT/Nombre Todas Seleccionar Area Fecha inicio – Fecha fin…" at bounding box center [645, 164] width 862 height 194
drag, startPoint x: 475, startPoint y: 178, endPoint x: 227, endPoint y: 119, distance: 254.5
click at [236, 129] on div "Filtros Id Hospital CUIT/Nombre Todas Seleccionar Area Fecha inicio – Fecha fin…" at bounding box center [645, 164] width 862 height 194
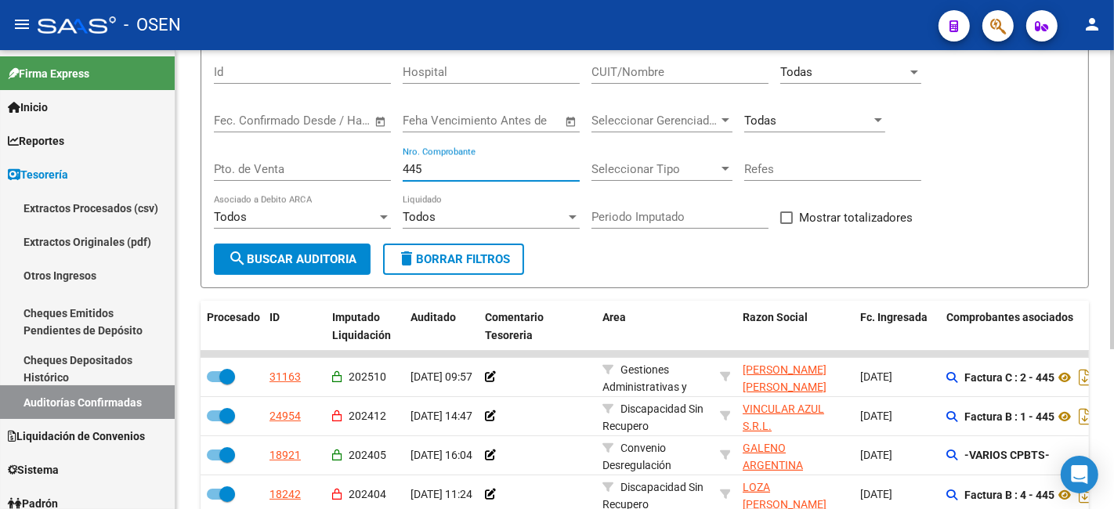
scroll to position [167, 0]
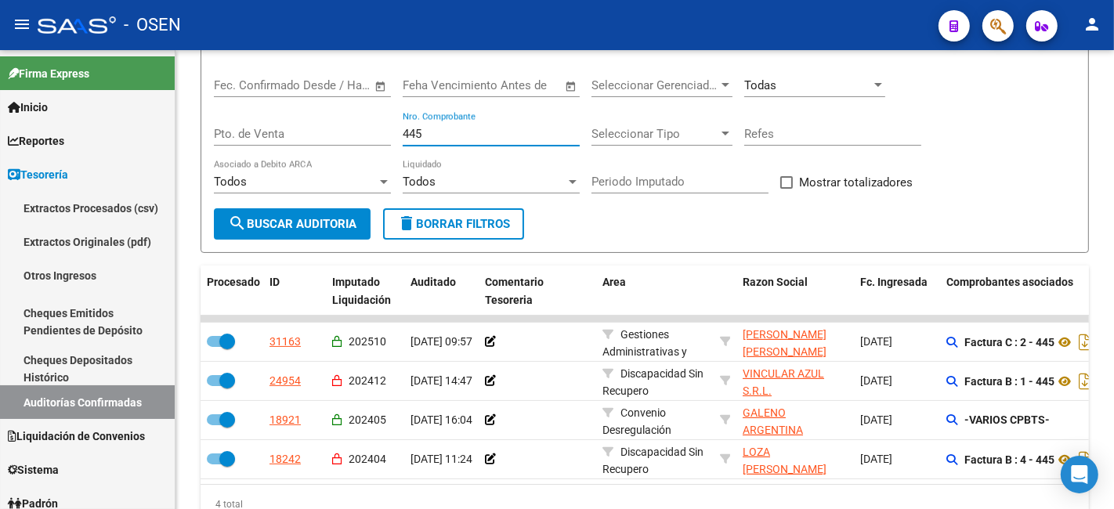
drag, startPoint x: 458, startPoint y: 132, endPoint x: -53, endPoint y: 31, distance: 520.7
click at [0, 31] on html "menu - OSEN person Firma Express Inicio Calendario SSS Instructivos Contacto OS…" at bounding box center [557, 254] width 1114 height 509
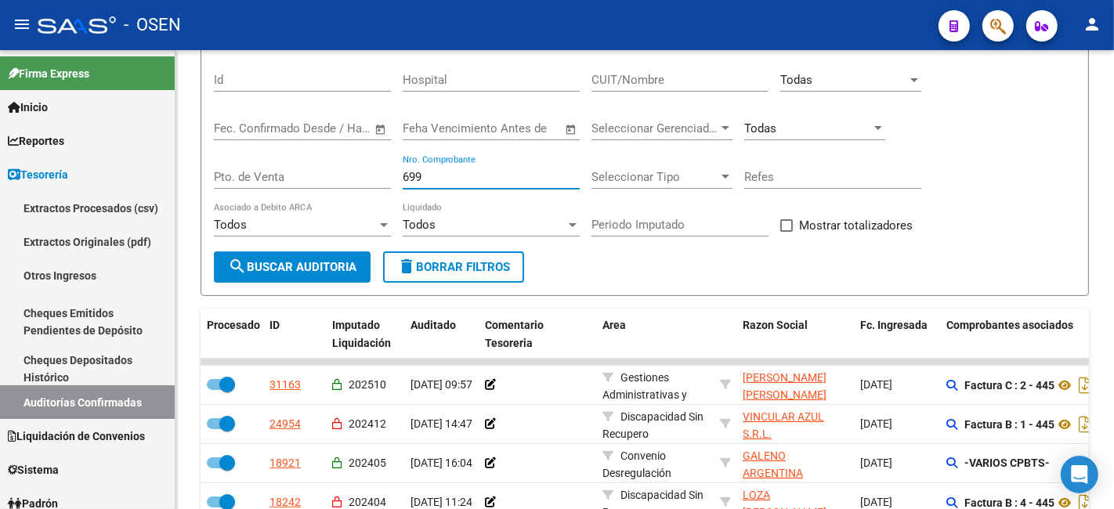
type input "6994"
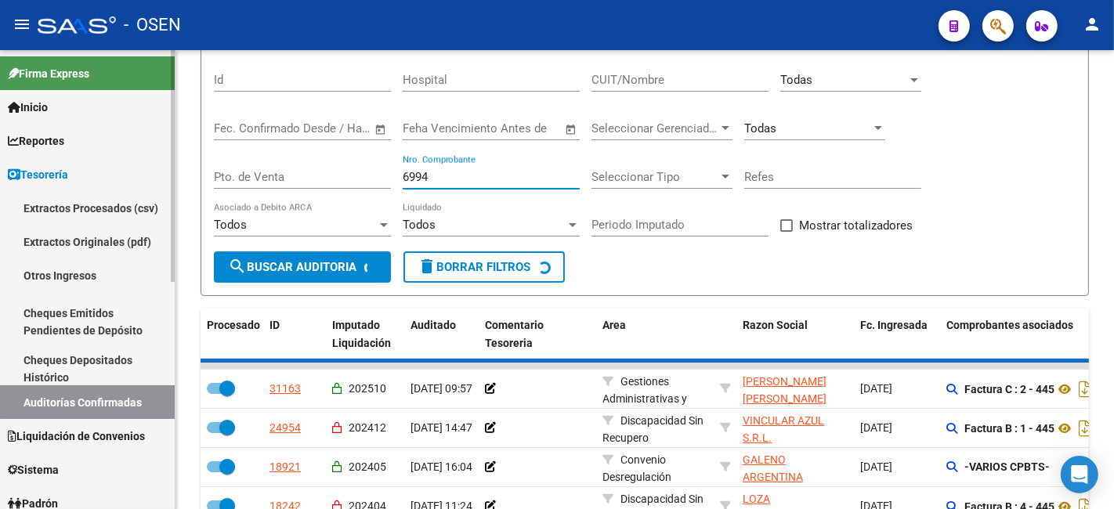
checkbox input "false"
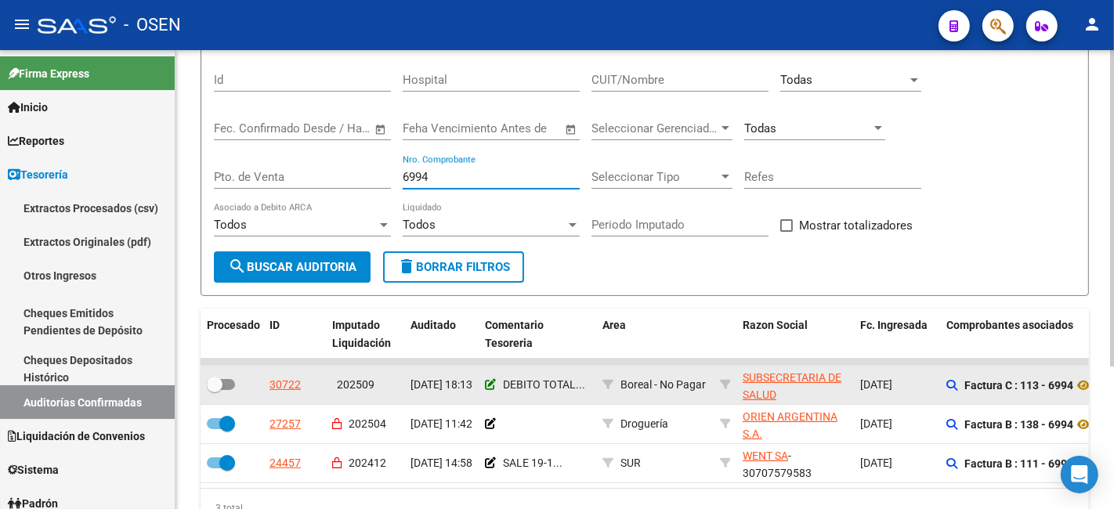
type input "6994"
click at [489, 386] on icon at bounding box center [490, 384] width 11 height 11
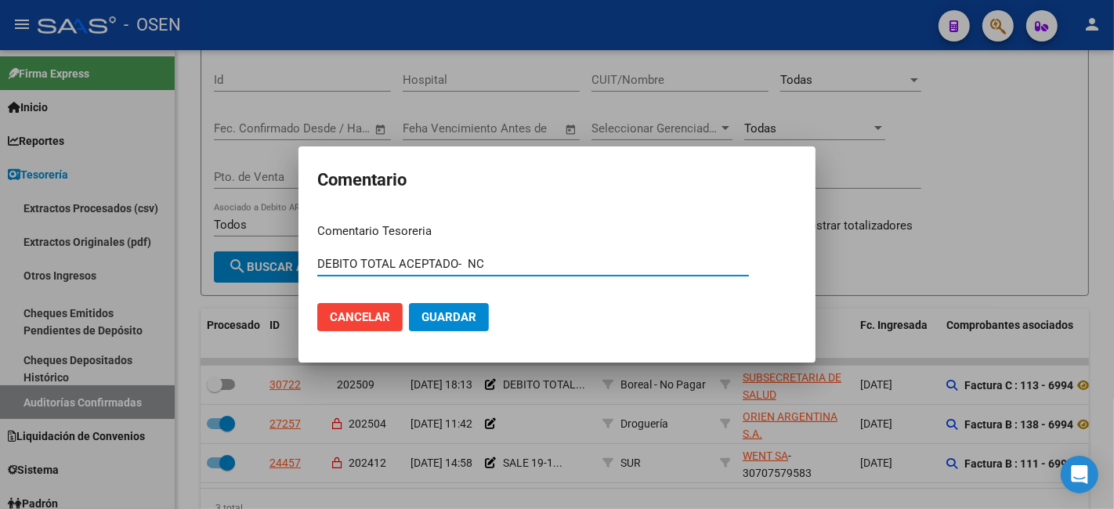
click at [317, 263] on input "DEBITO TOTAL ACEPTADO- NC" at bounding box center [533, 264] width 432 height 14
type input "OP 89637 / DEBITO TOTAL ACEPTADO- NC"
click at [409, 303] on button "Guardar" at bounding box center [449, 317] width 80 height 28
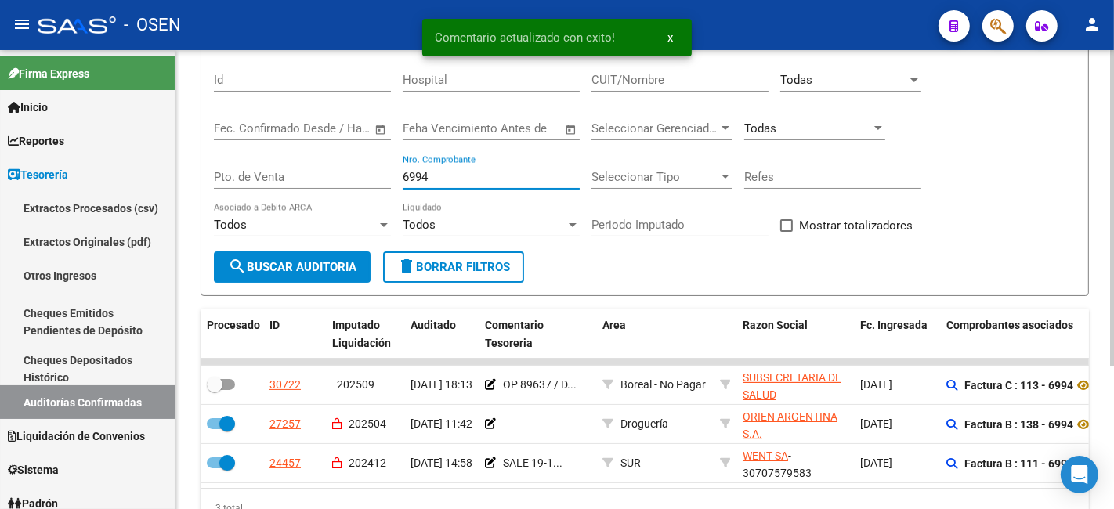
drag, startPoint x: 484, startPoint y: 178, endPoint x: 212, endPoint y: 138, distance: 274.9
click at [212, 138] on form "Filtros Id Hospital CUIT/Nombre Todas Seleccionar Area Fecha inicio – Fecha fin…" at bounding box center [645, 171] width 889 height 252
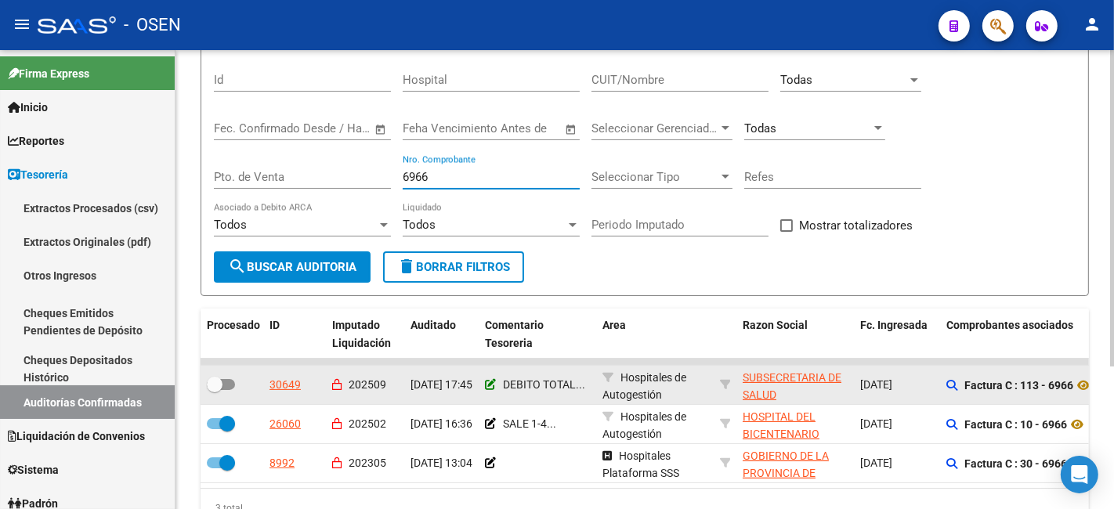
type input "6966"
click at [487, 387] on icon at bounding box center [490, 384] width 11 height 11
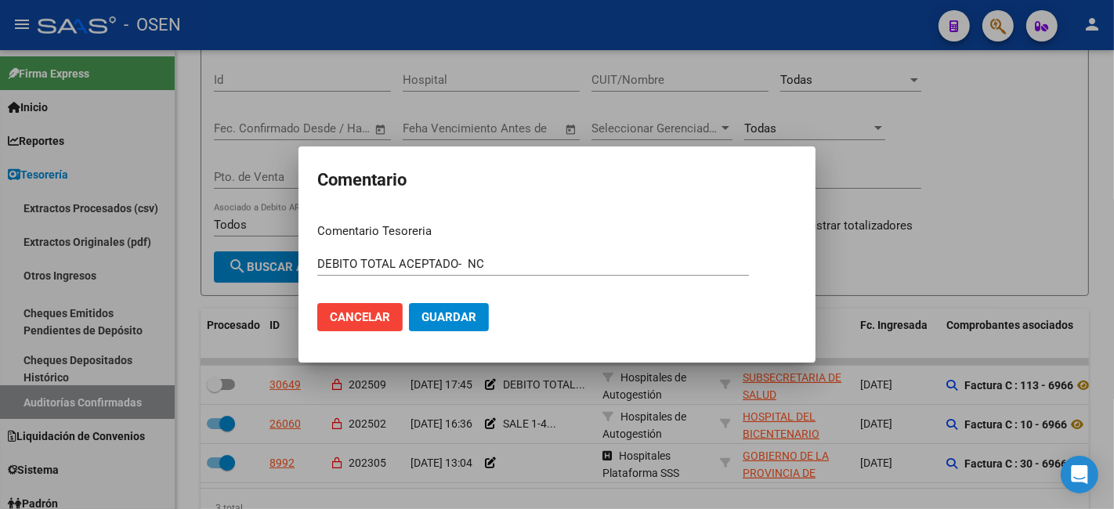
click at [316, 265] on mat-dialog-content "Comentario Tesoreria DEBITO TOTAL ACEPTADO- NC Ingresar el comentario Cancelar …" at bounding box center [557, 277] width 517 height 132
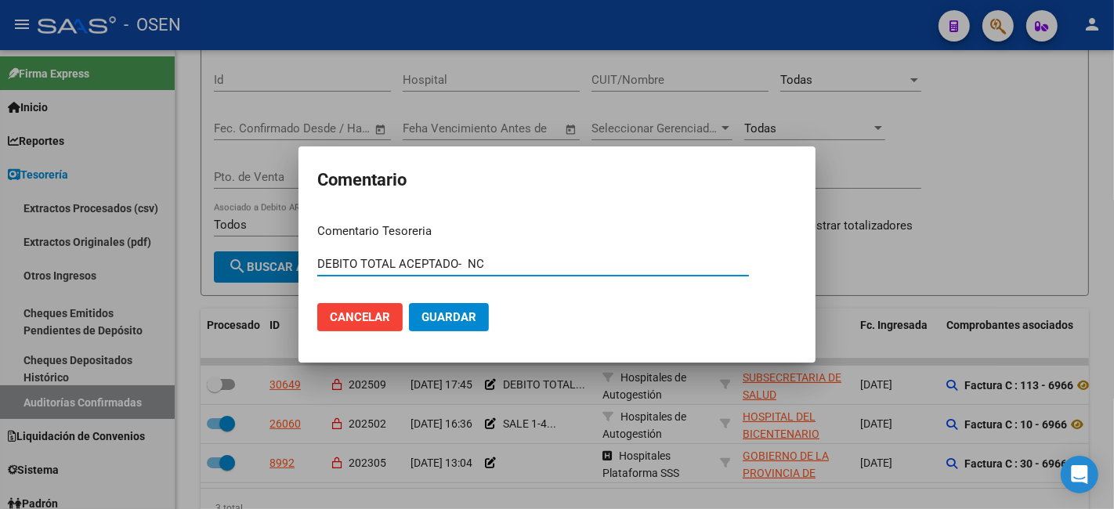
click at [319, 263] on input "DEBITO TOTAL ACEPTADO- NC" at bounding box center [533, 264] width 432 height 14
type input "OP 89637 / DEBITO TOTAL ACEPTADO- NC"
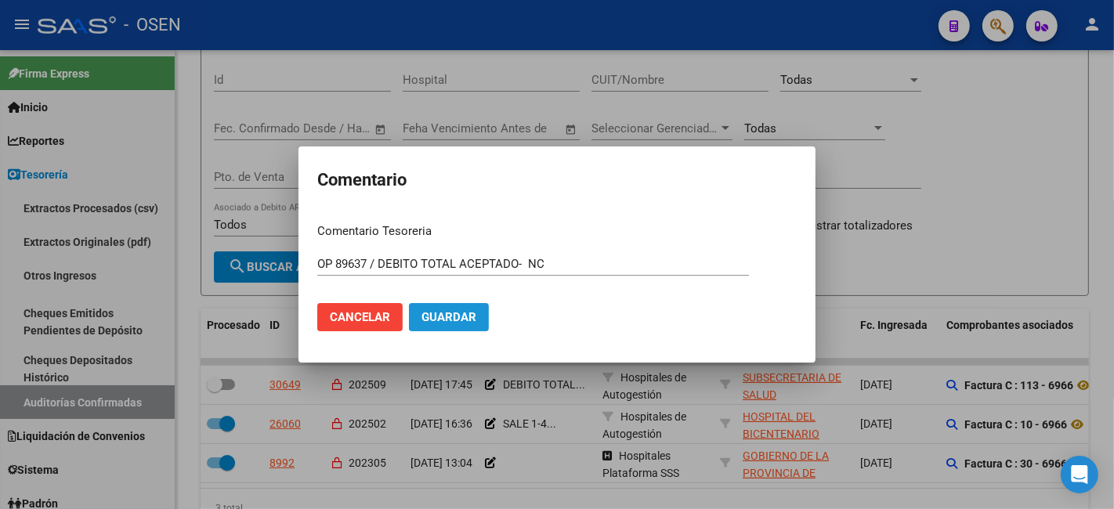
click at [433, 320] on span "Guardar" at bounding box center [449, 317] width 55 height 14
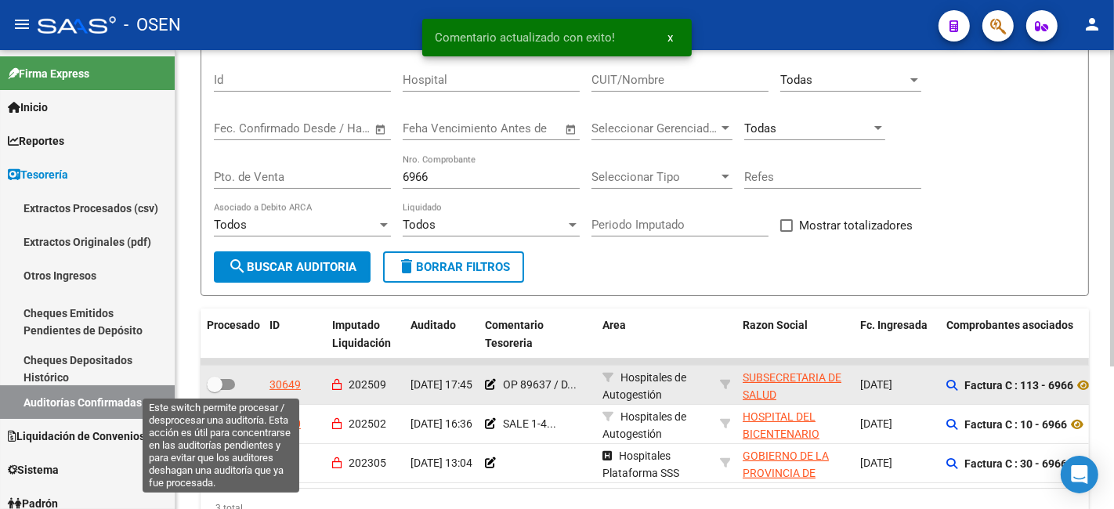
click at [216, 387] on span at bounding box center [215, 385] width 16 height 16
click at [215, 390] on input "checkbox" at bounding box center [214, 390] width 1 height 1
checkbox input "true"
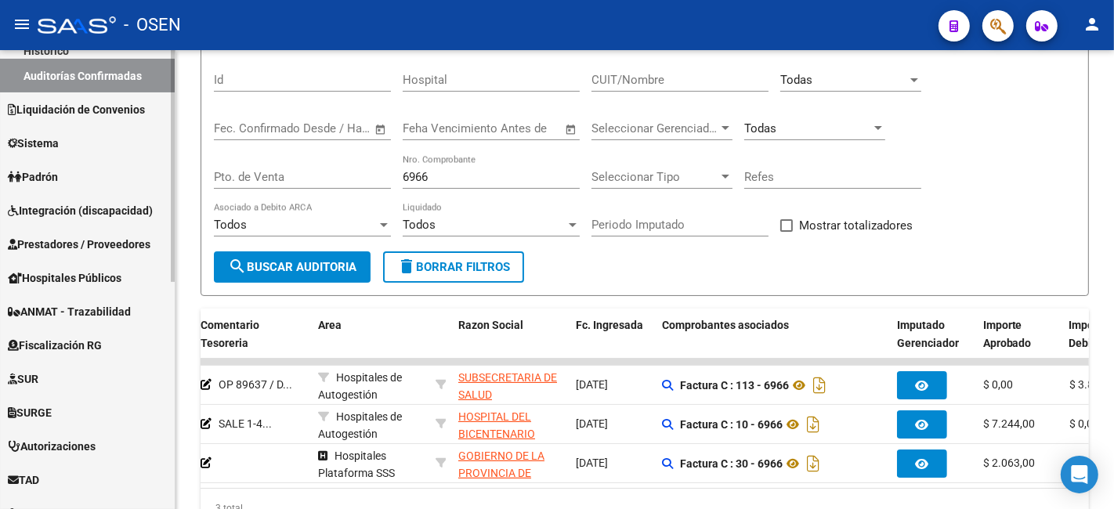
scroll to position [448, 0]
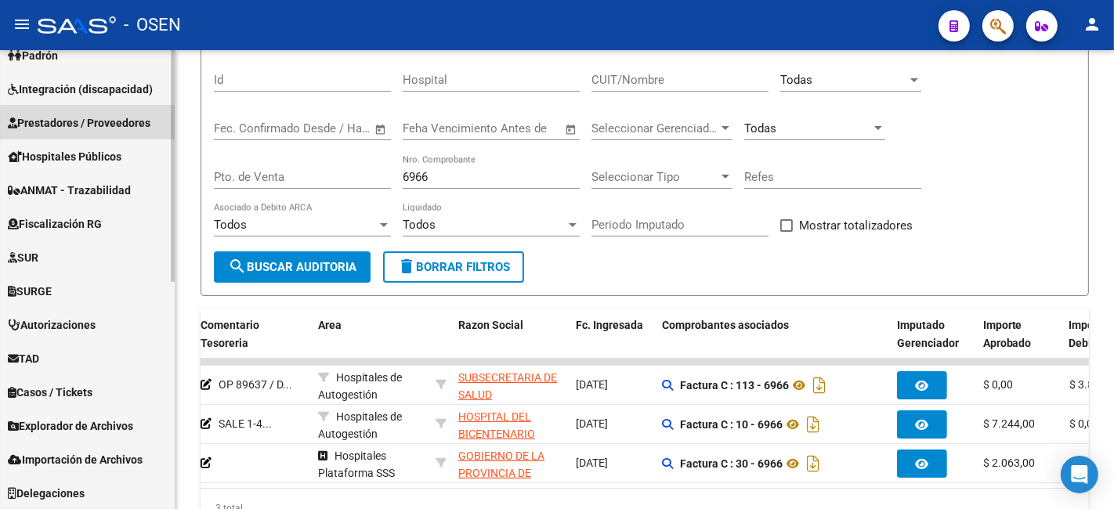
click at [143, 127] on span "Prestadores / Proveedores" at bounding box center [79, 122] width 143 height 17
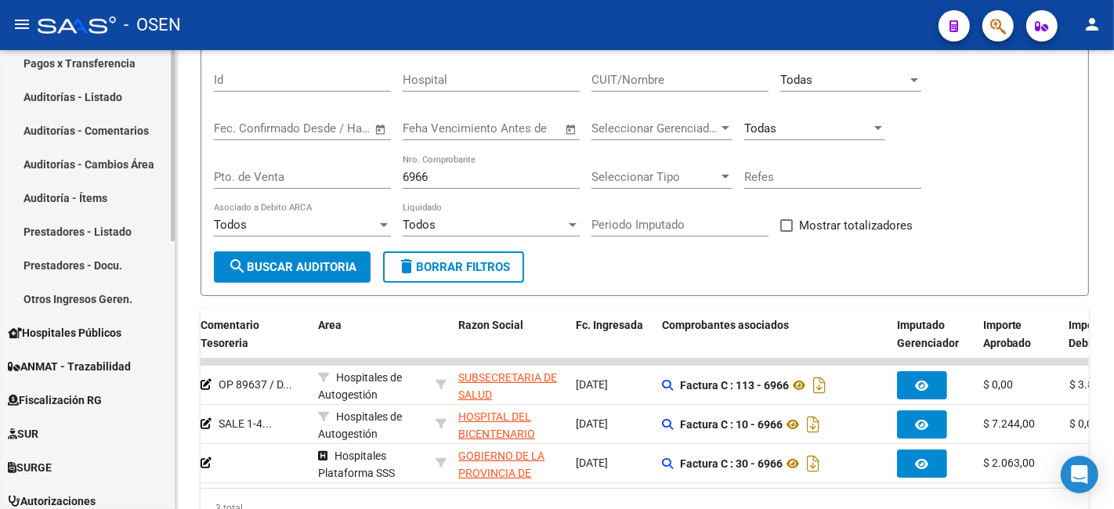
scroll to position [220, 0]
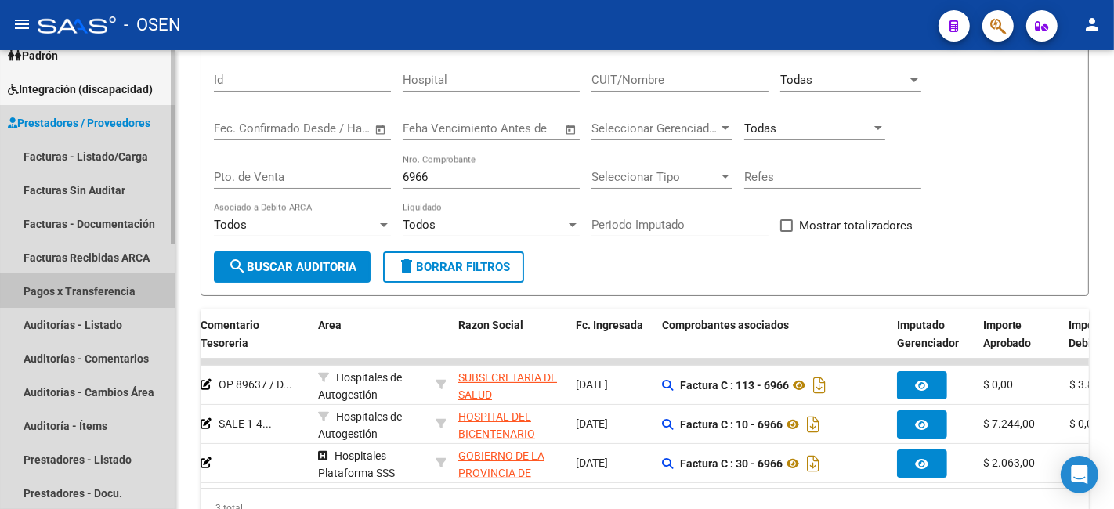
click at [124, 285] on link "Pagos x Transferencia" at bounding box center [87, 291] width 175 height 34
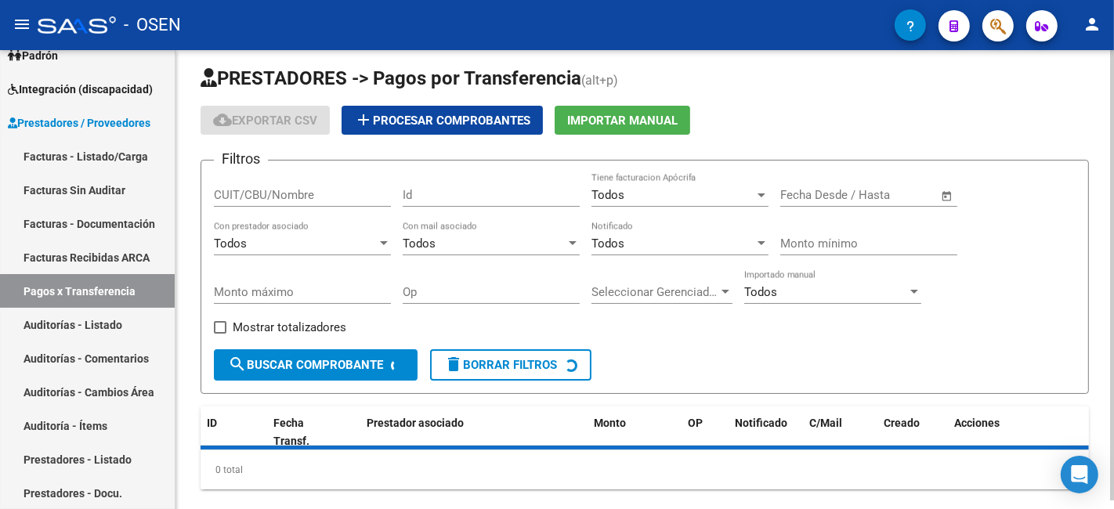
scroll to position [124, 0]
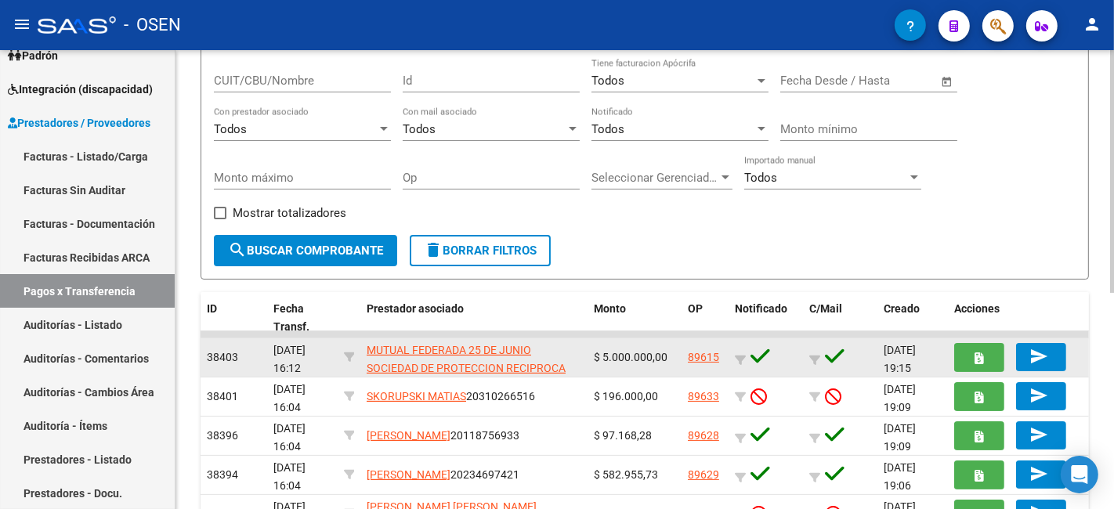
click at [701, 351] on link "89615" at bounding box center [703, 357] width 31 height 13
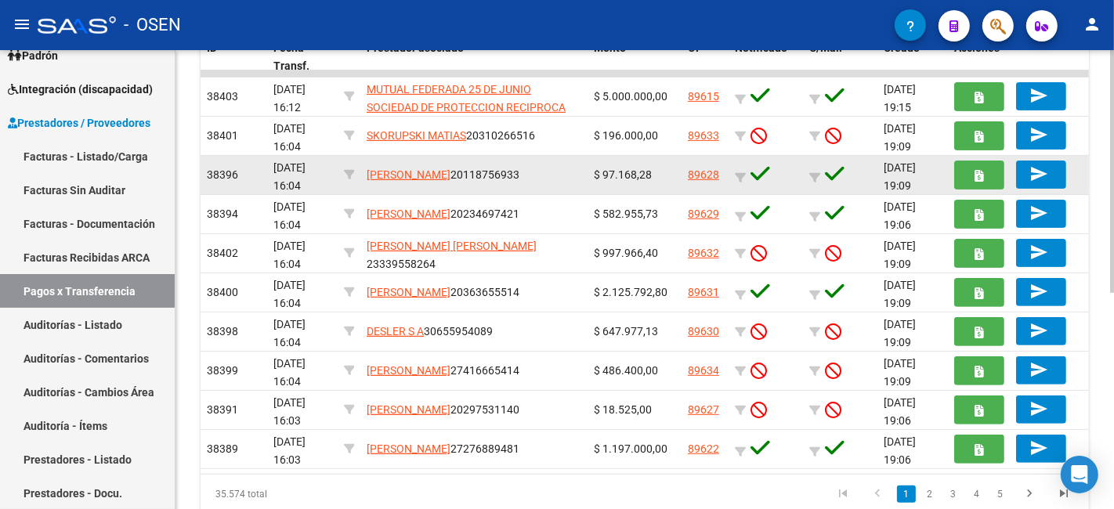
scroll to position [409, 0]
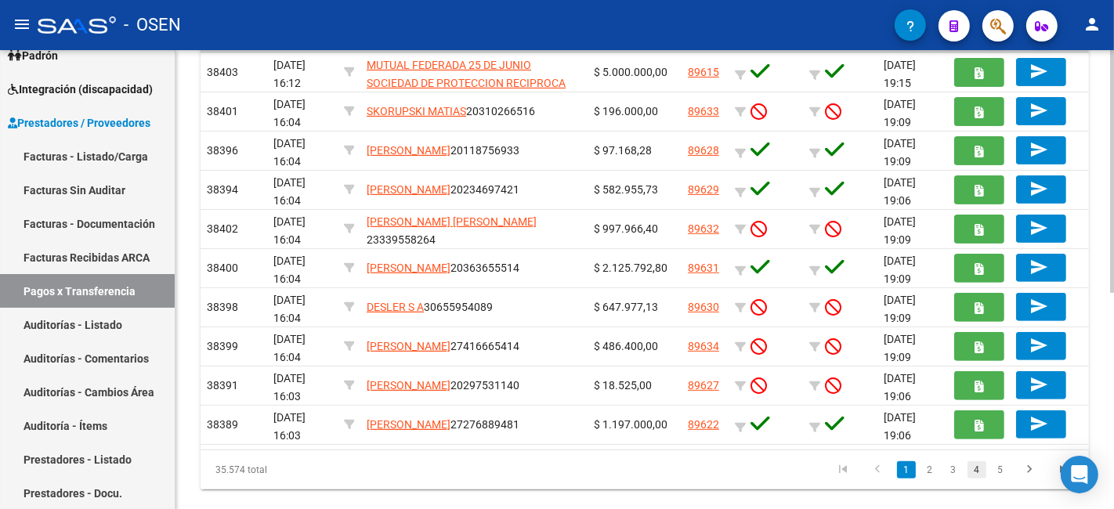
click at [980, 462] on link "4" at bounding box center [977, 470] width 19 height 17
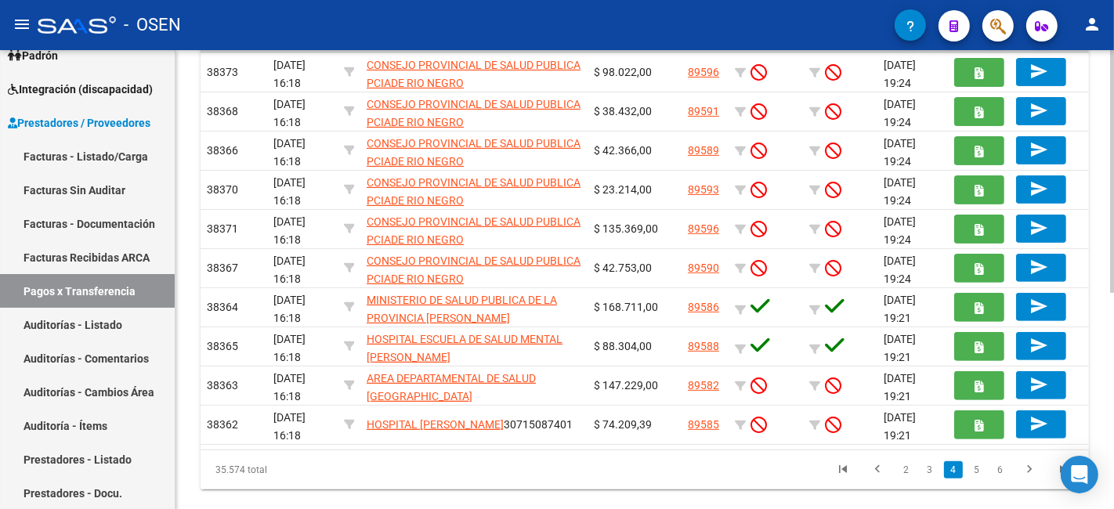
click at [1005, 462] on link "6" at bounding box center [1000, 470] width 19 height 17
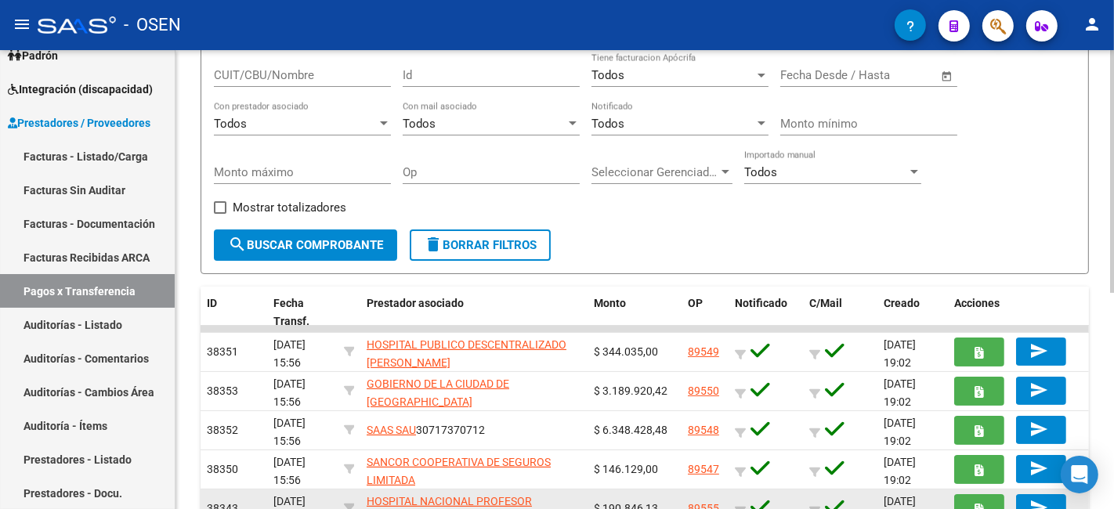
scroll to position [0, 0]
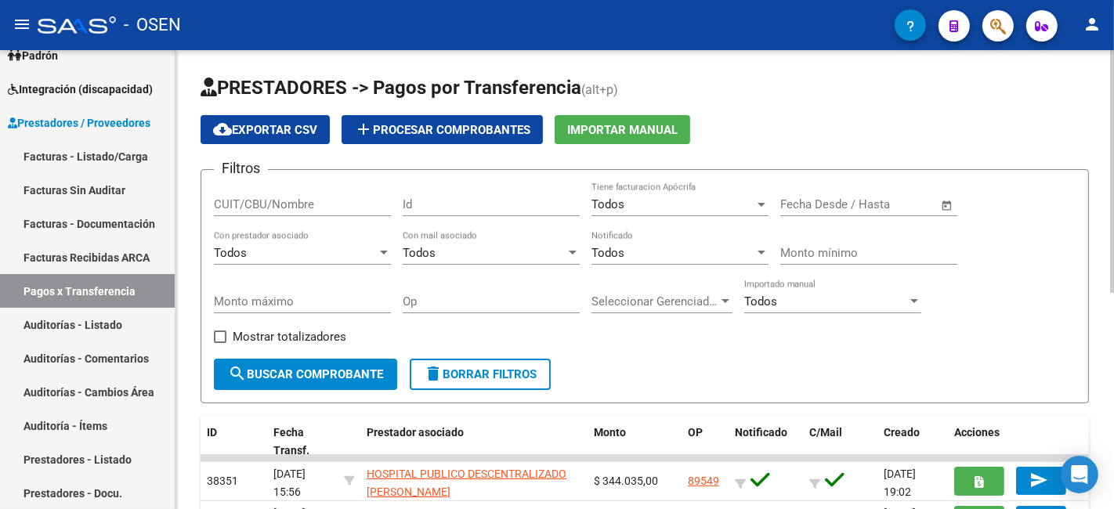
click at [534, 309] on input "Op" at bounding box center [491, 302] width 177 height 14
paste input "89611"
click at [337, 368] on span "search Buscar Comprobante" at bounding box center [305, 375] width 155 height 14
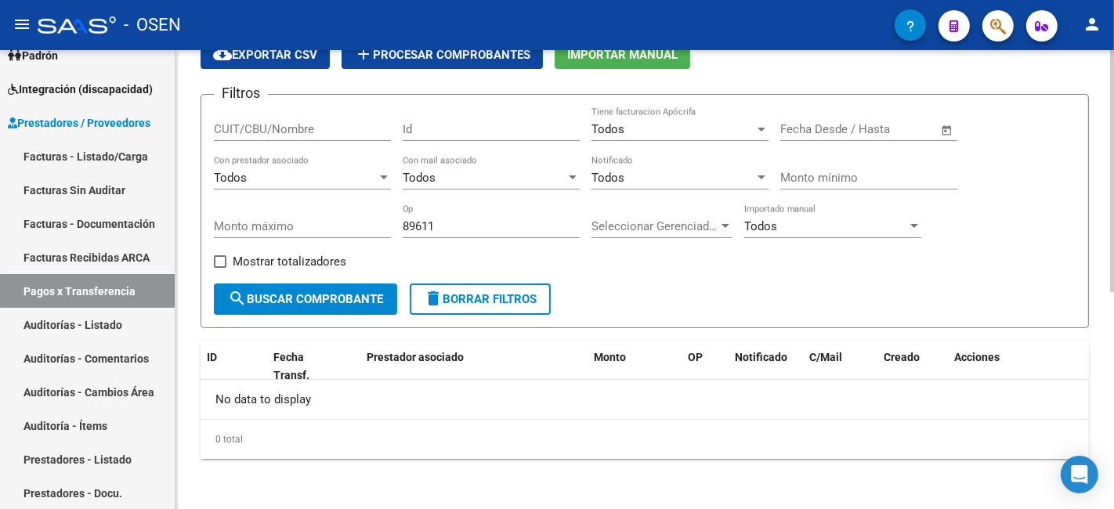
scroll to position [44, 0]
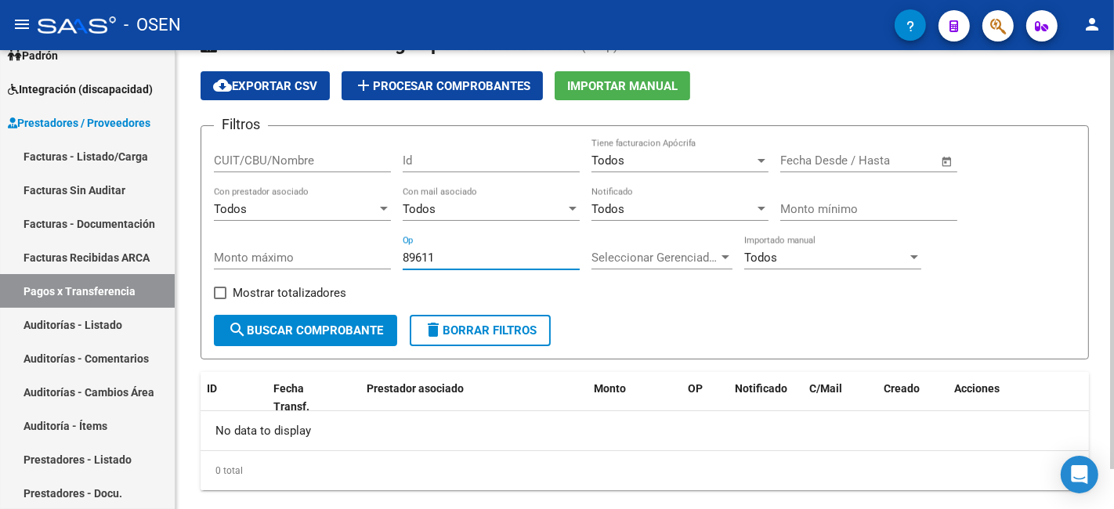
drag, startPoint x: 470, startPoint y: 263, endPoint x: 385, endPoint y: 259, distance: 85.6
click at [382, 261] on div "Filtros CUIT/CBU/Nombre Id Todos Tiene facturacion Apócrifa Fecha inicio – Fech…" at bounding box center [645, 227] width 862 height 176
click at [412, 259] on input "89611" at bounding box center [491, 258] width 177 height 14
type input "¿"
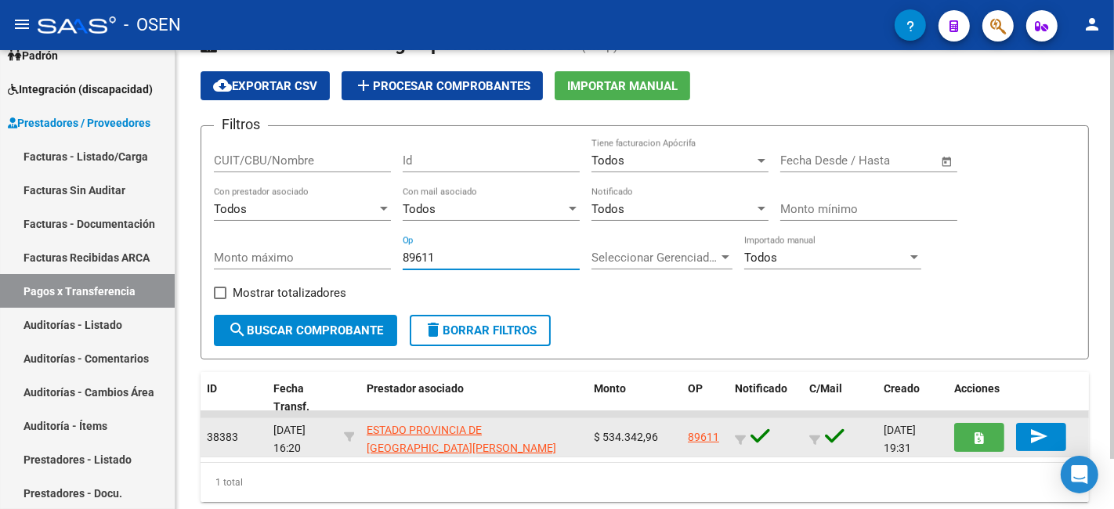
scroll to position [56, 0]
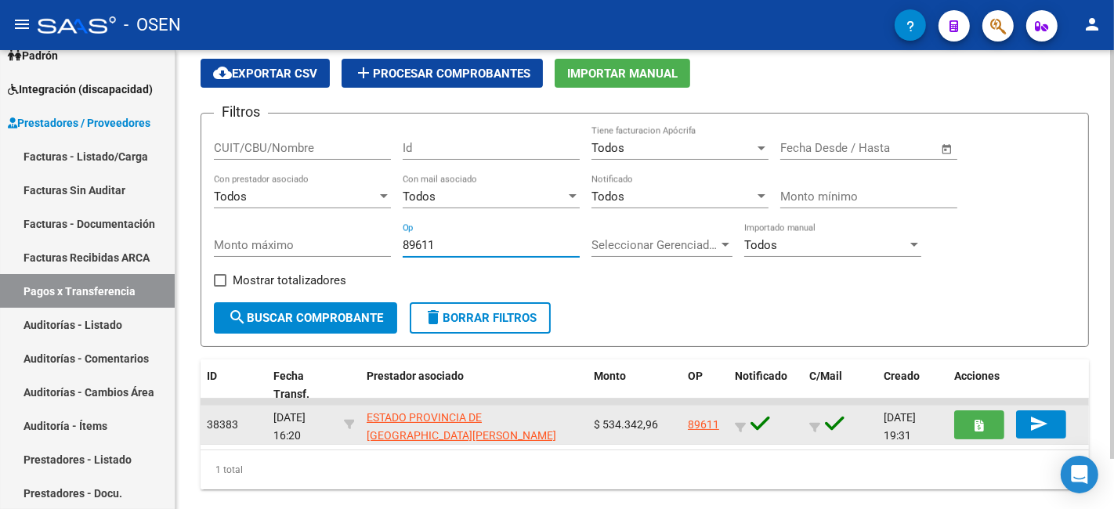
type input "89611"
click at [702, 419] on link "89611" at bounding box center [703, 425] width 31 height 13
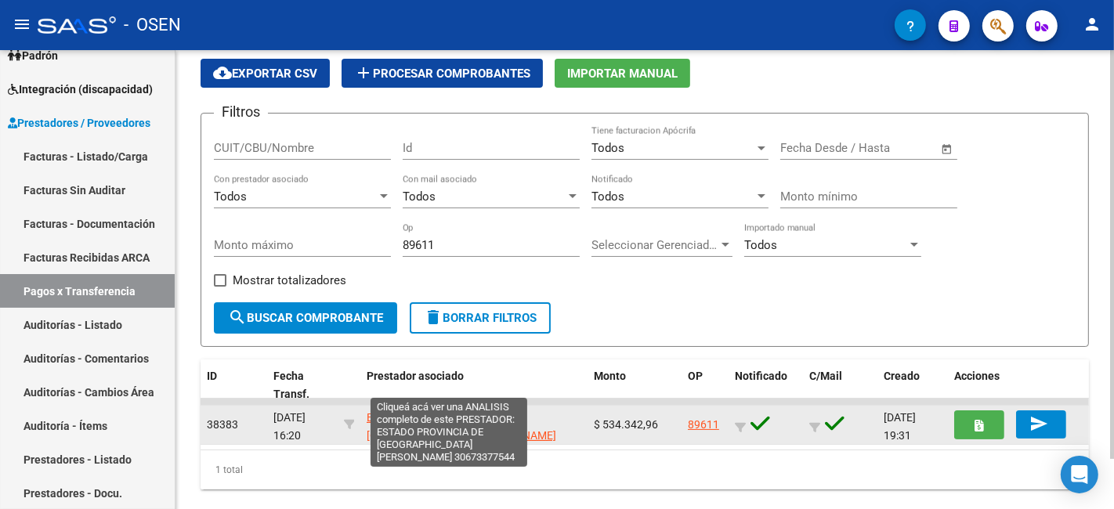
click at [504, 411] on span "ESTADO PROVINCIA DE [GEOGRAPHIC_DATA][PERSON_NAME]" at bounding box center [462, 426] width 190 height 31
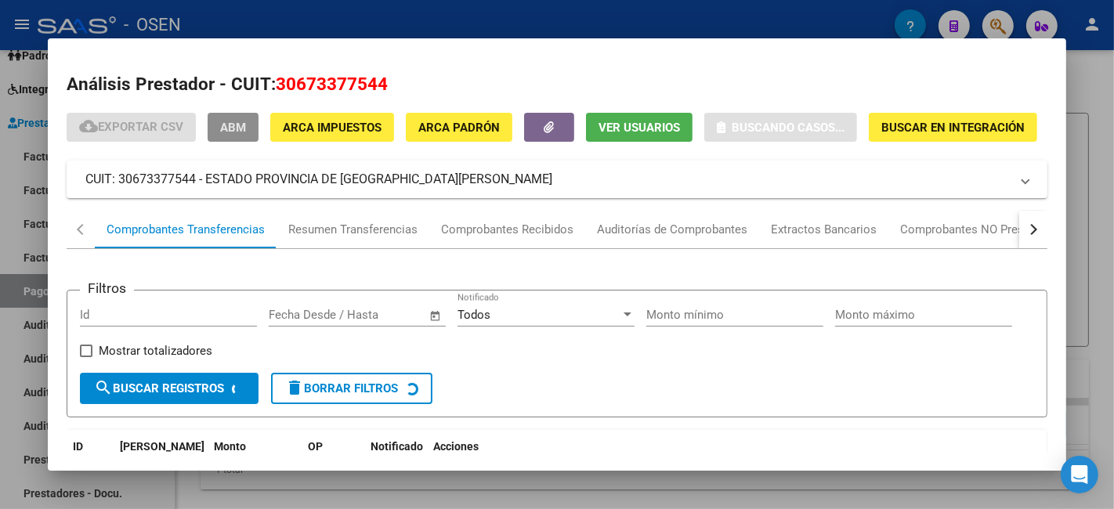
click at [227, 121] on span "ABM" at bounding box center [233, 128] width 26 height 14
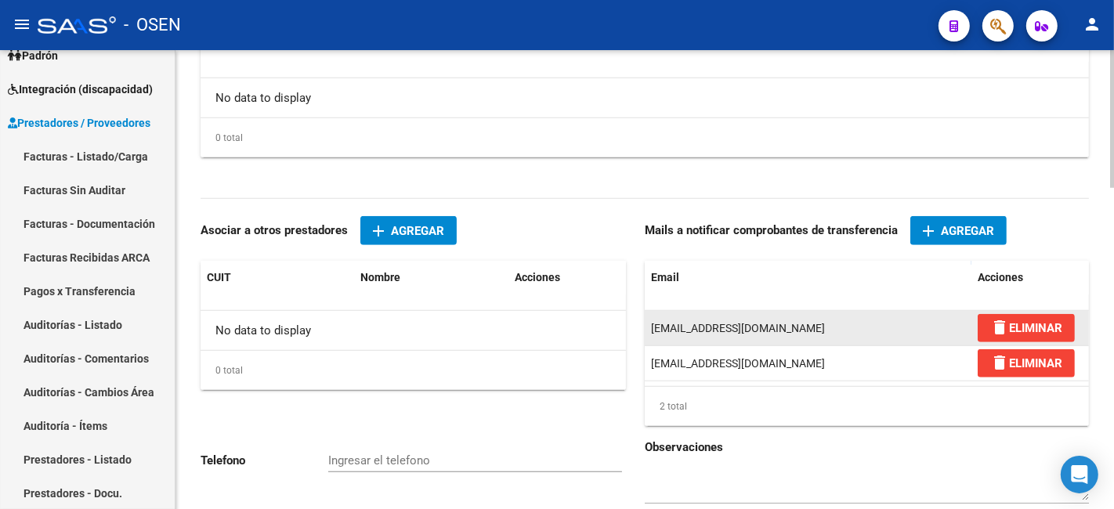
scroll to position [1071, 0]
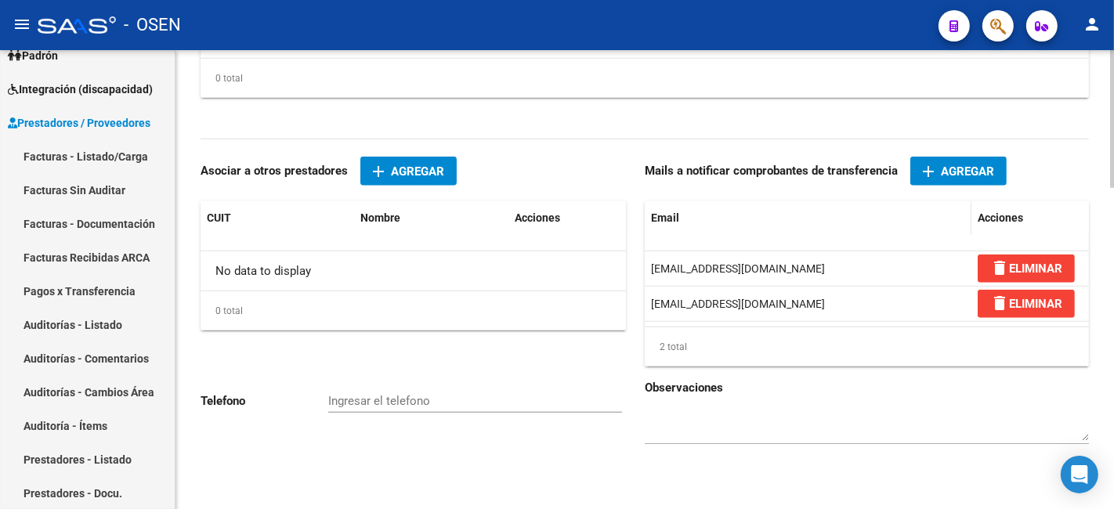
drag, startPoint x: 953, startPoint y: 177, endPoint x: 911, endPoint y: 206, distance: 50.7
click at [911, 206] on app-add-email "Mails a notificar comprobantes de transferencia add Agregar Email Acciones auto…" at bounding box center [867, 265] width 444 height 203
click at [952, 170] on span "Agregar" at bounding box center [967, 172] width 53 height 14
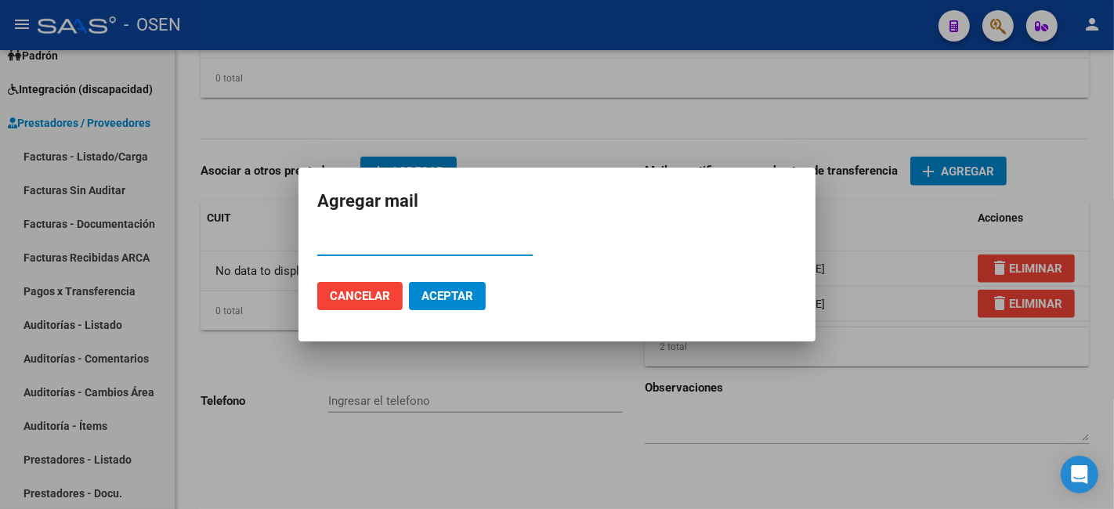
paste input "30673377544"
type input "30673377544"
drag, startPoint x: 390, startPoint y: 243, endPoint x: 190, endPoint y: 229, distance: 201.1
click at [193, 230] on div "Agregar mail 30673377544 Email Cancelar Aceptar" at bounding box center [557, 254] width 1114 height 509
paste input "recupero.facturacion@sanluis.gov.ar"
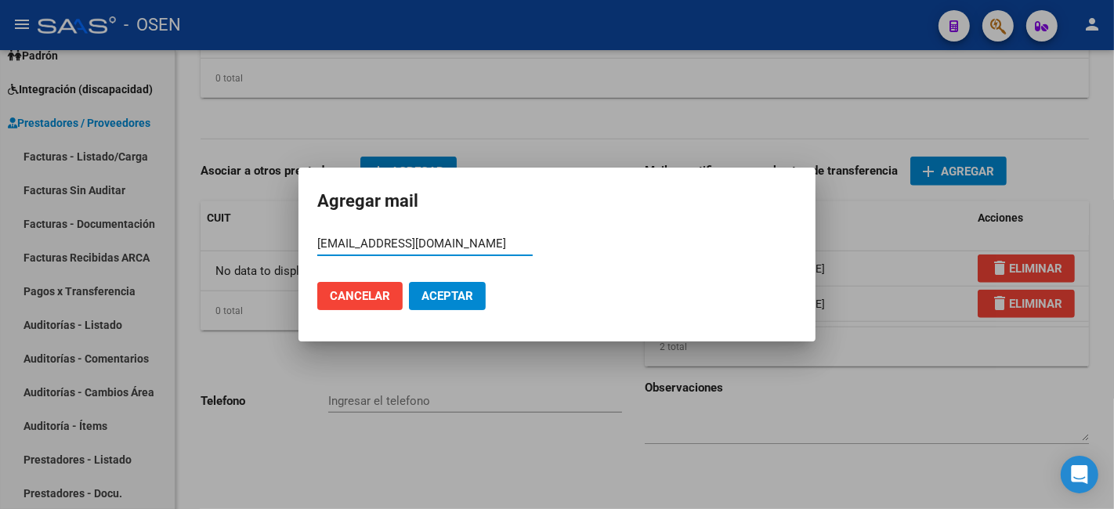
type input "recupero.facturacion@sanluis.gov.ar"
click at [479, 294] on button "Aceptar" at bounding box center [447, 296] width 77 height 28
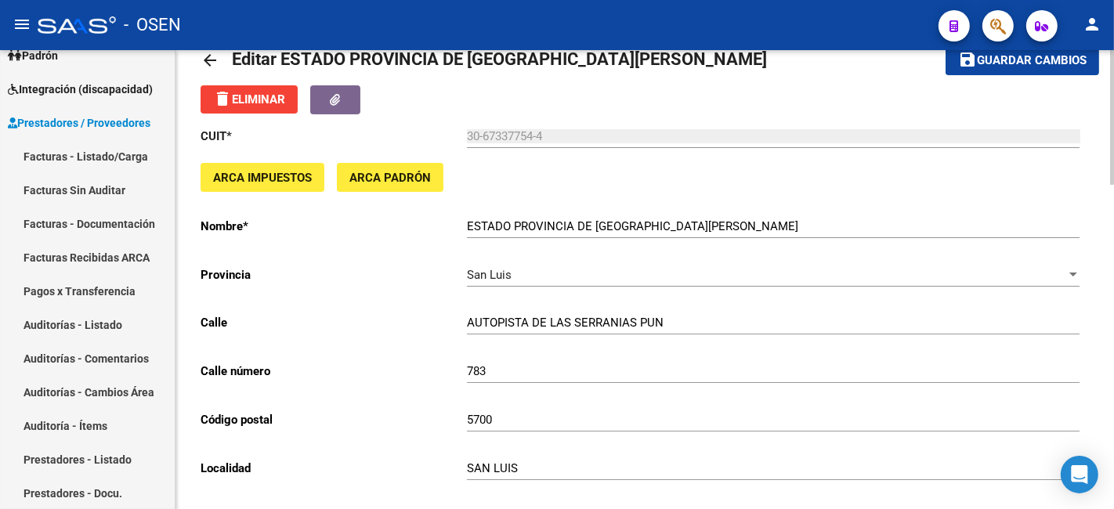
scroll to position [0, 0]
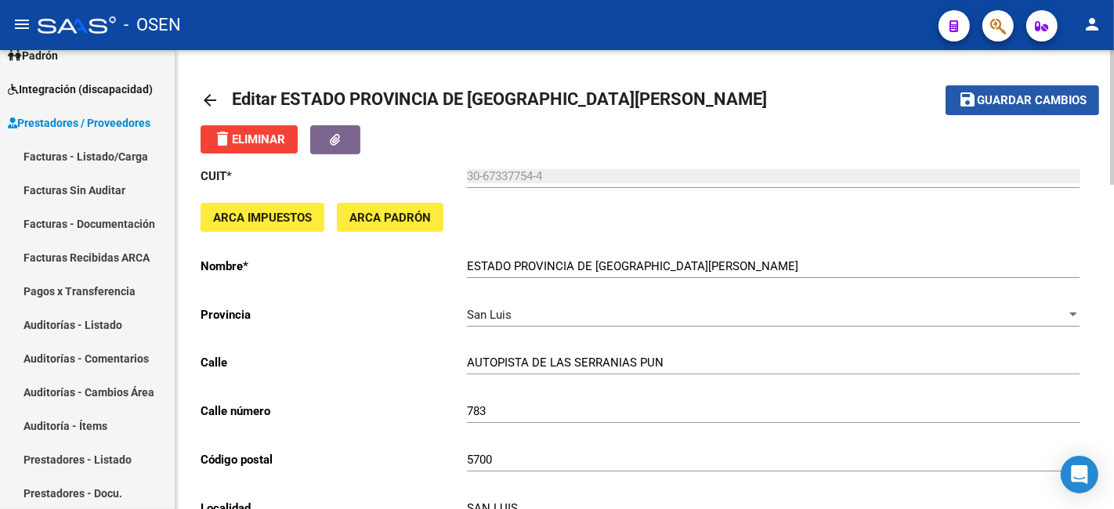
click at [1019, 99] on span "Guardar cambios" at bounding box center [1032, 101] width 110 height 14
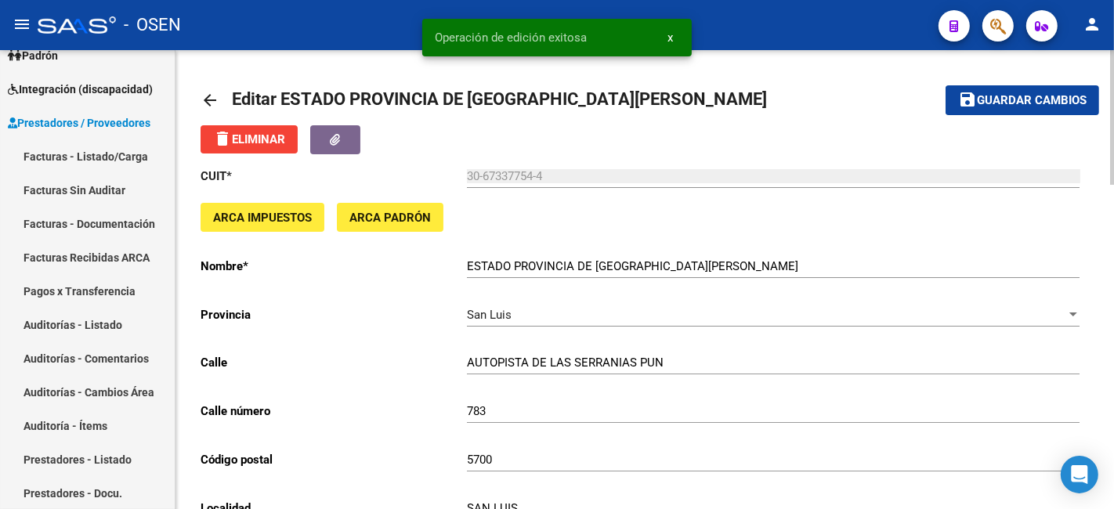
drag, startPoint x: 1038, startPoint y: 100, endPoint x: 531, endPoint y: 132, distance: 507.2
click at [1037, 100] on span "Guardar cambios" at bounding box center [1032, 101] width 110 height 14
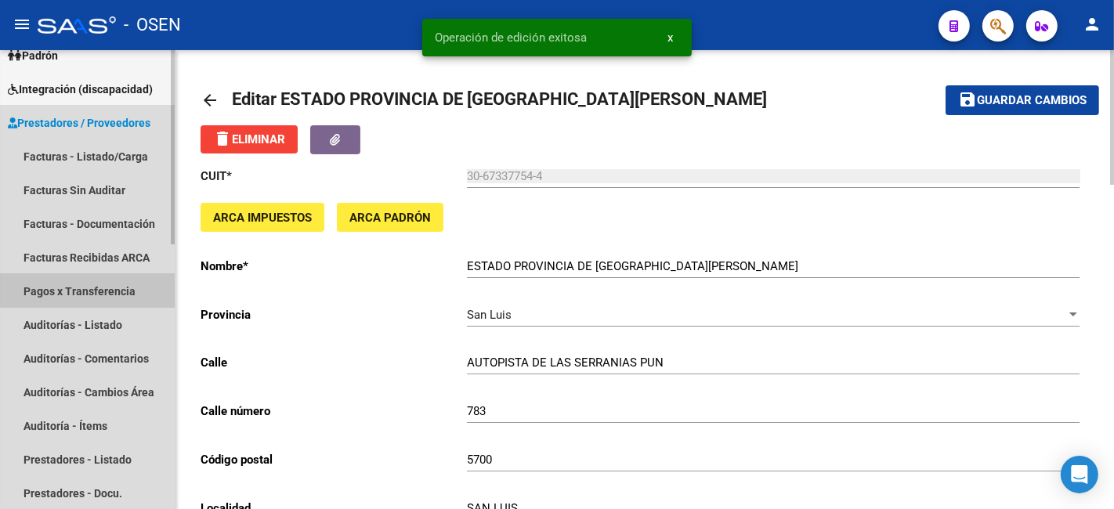
click at [132, 283] on link "Pagos x Transferencia" at bounding box center [87, 291] width 175 height 34
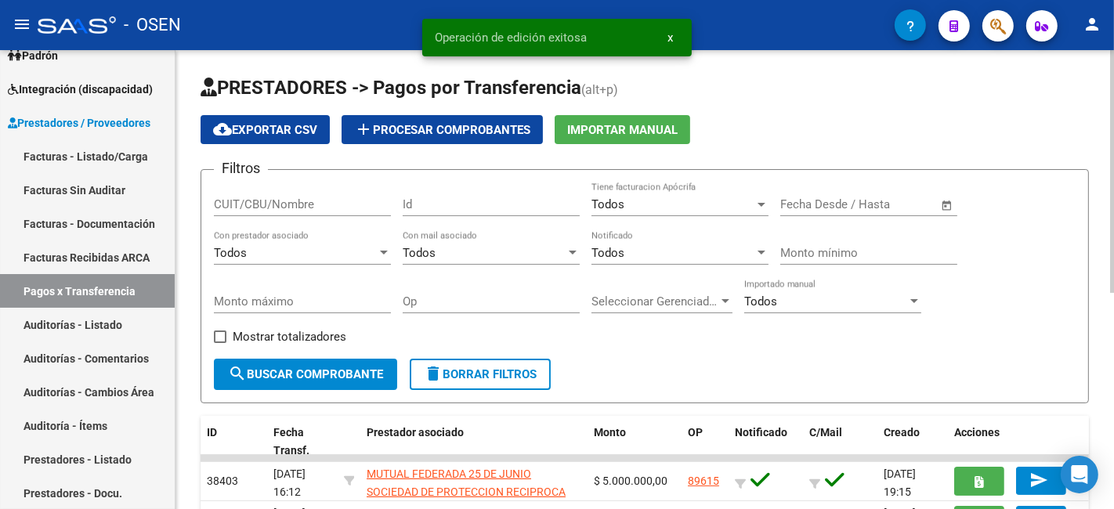
drag, startPoint x: 472, startPoint y: 314, endPoint x: 495, endPoint y: 292, distance: 31.6
click at [472, 311] on div "Op" at bounding box center [491, 297] width 177 height 34
click at [495, 292] on div "Op" at bounding box center [491, 297] width 177 height 34
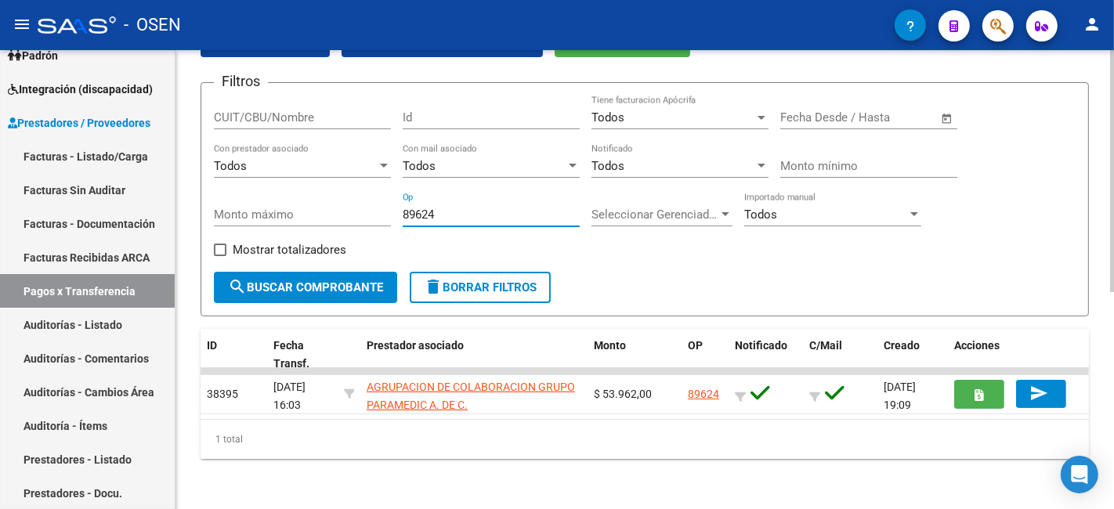
scroll to position [56, 0]
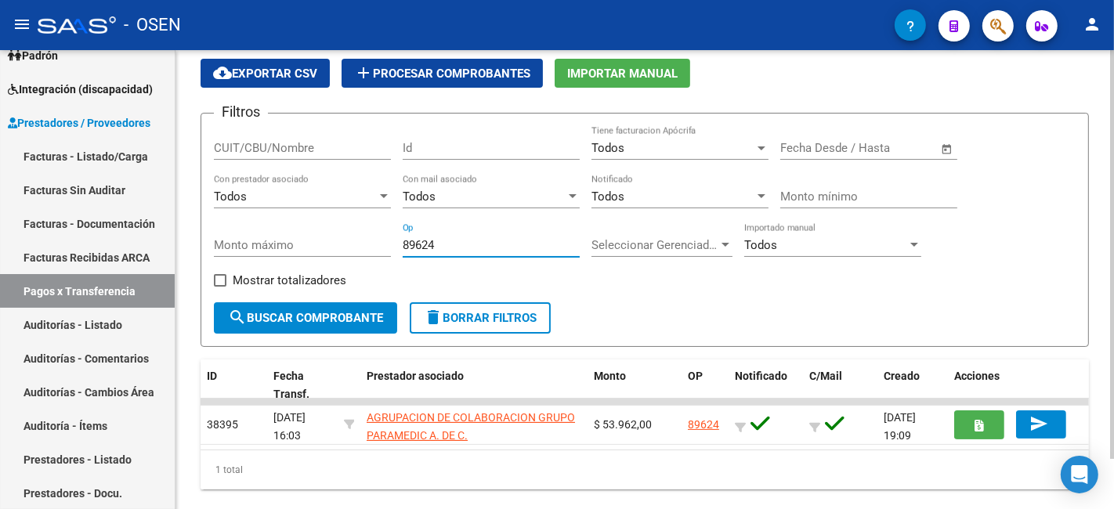
click at [429, 241] on input "89624" at bounding box center [491, 245] width 177 height 14
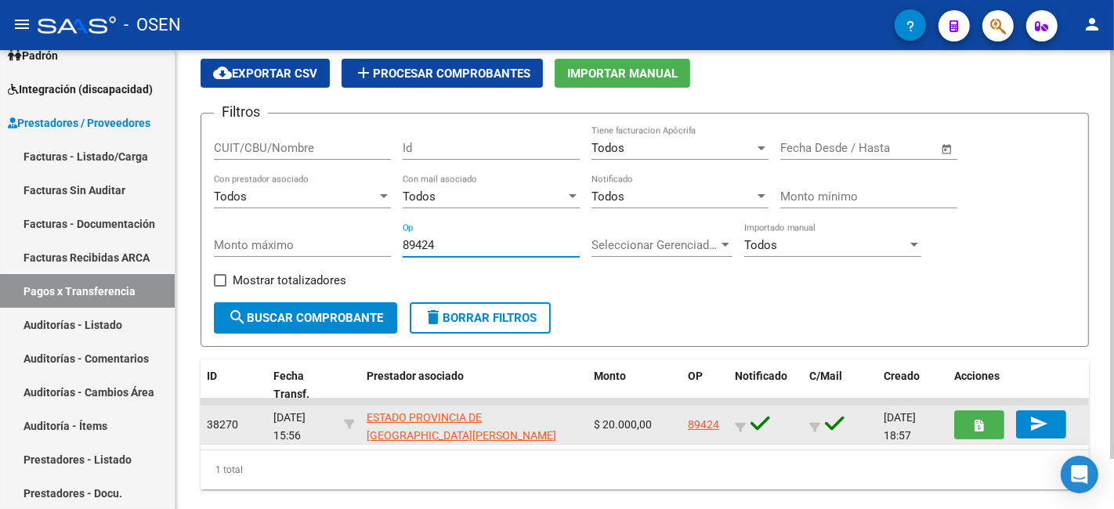
type input "89424"
click at [714, 419] on link "89424" at bounding box center [703, 425] width 31 height 13
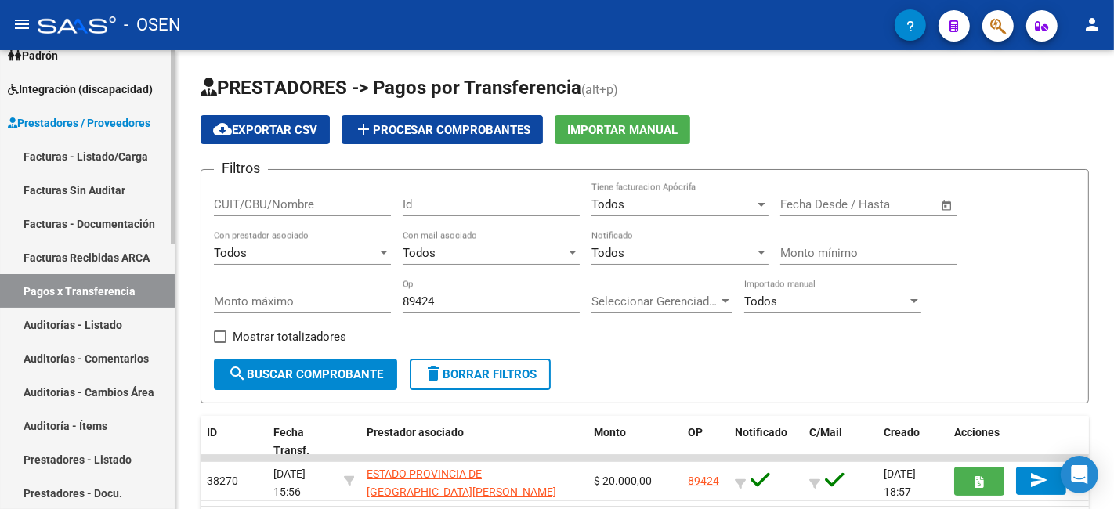
scroll to position [0, 0]
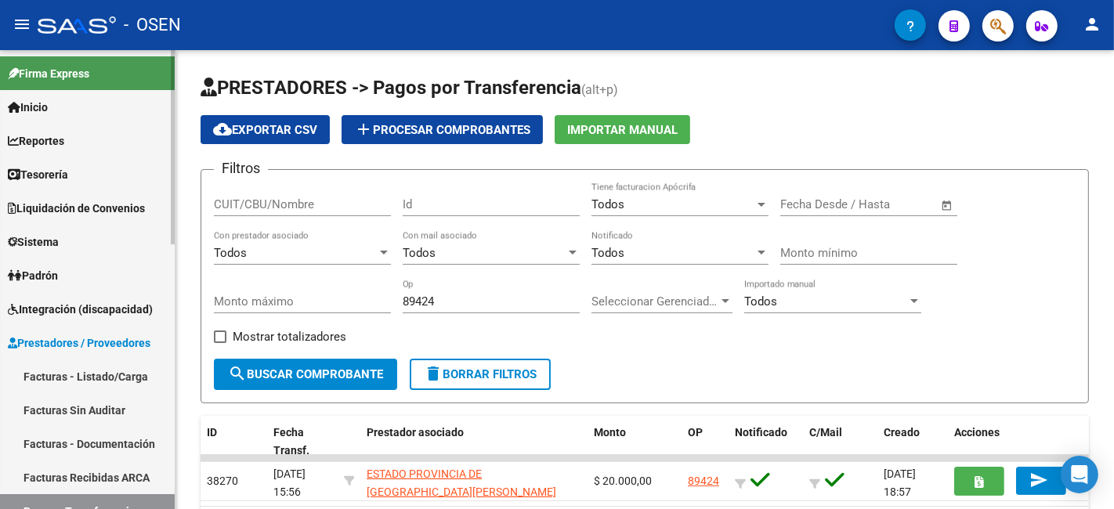
click at [68, 183] on span "Tesorería" at bounding box center [38, 174] width 60 height 17
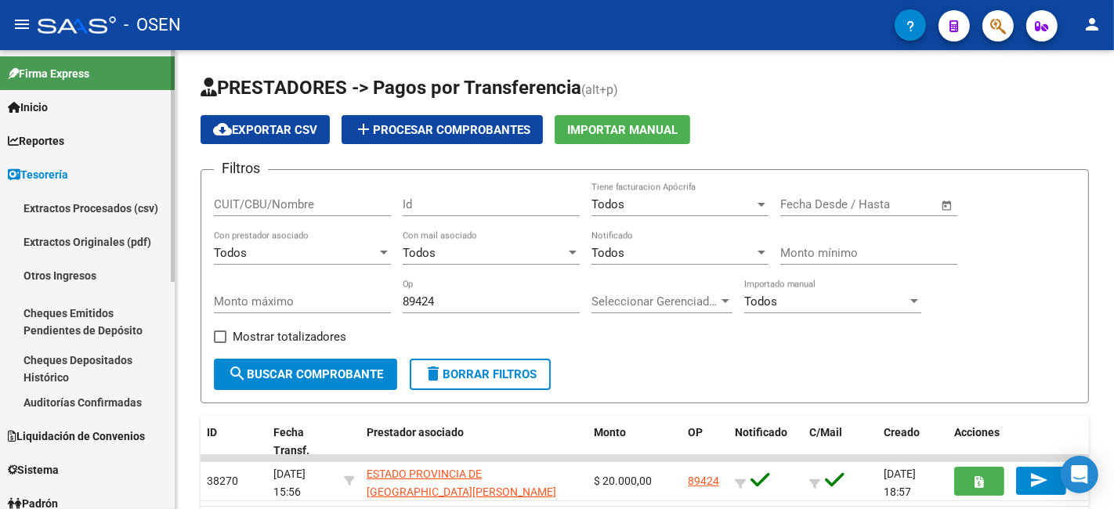
click at [115, 400] on link "Auditorías Confirmadas" at bounding box center [87, 403] width 175 height 34
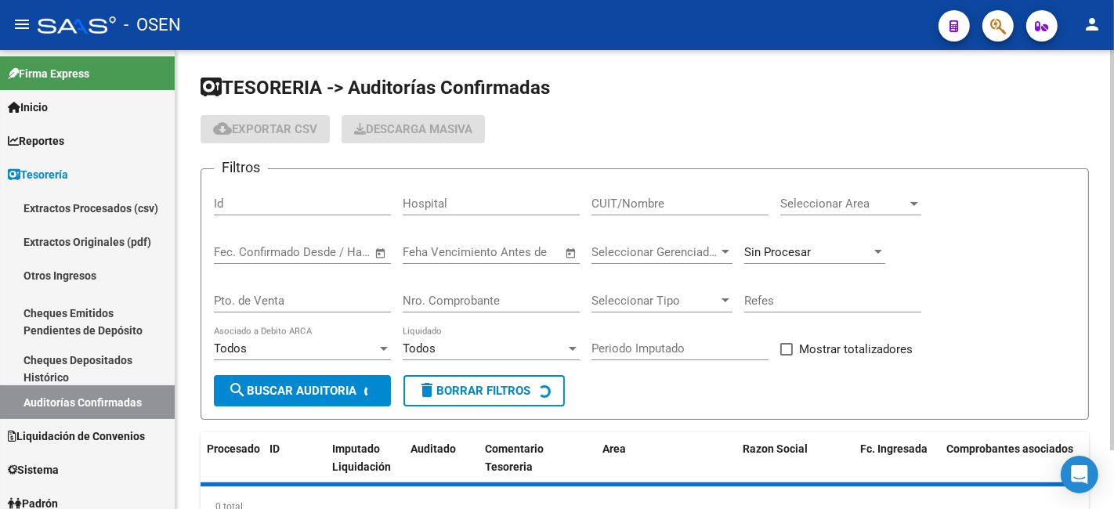
click at [846, 207] on span "Seleccionar Area" at bounding box center [844, 204] width 127 height 14
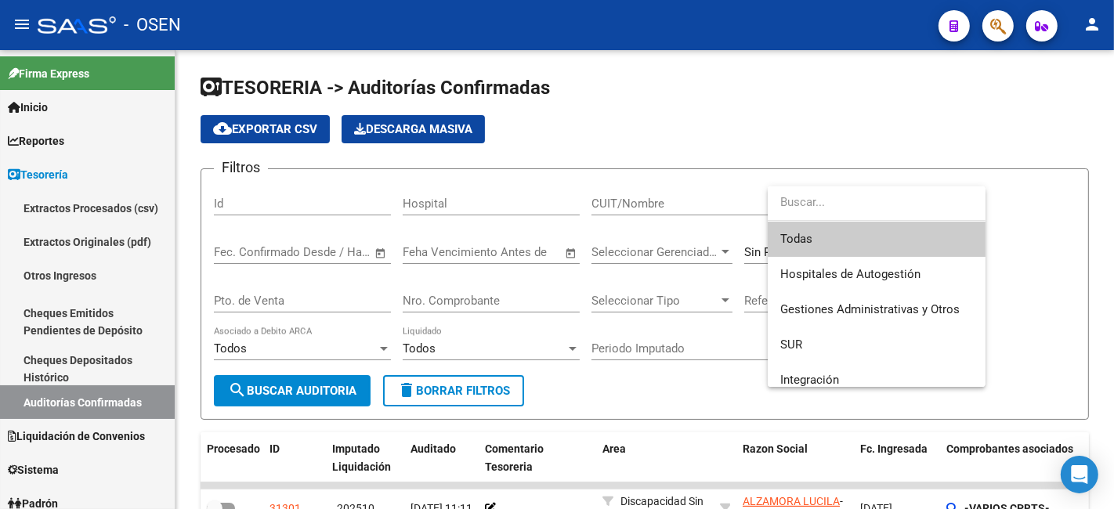
type input "E"
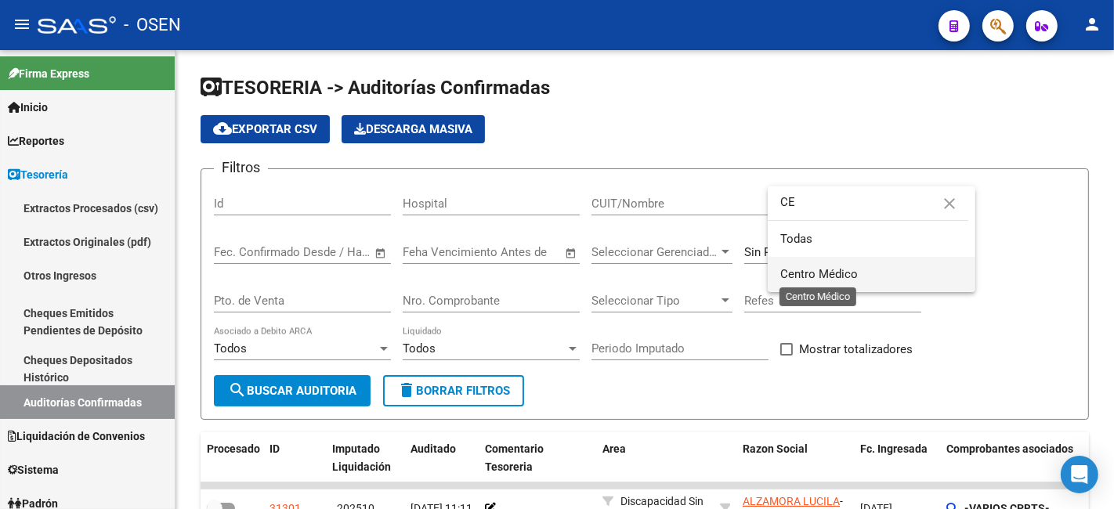
type input "CE"
click at [832, 285] on span "Centro Médico" at bounding box center [872, 274] width 183 height 35
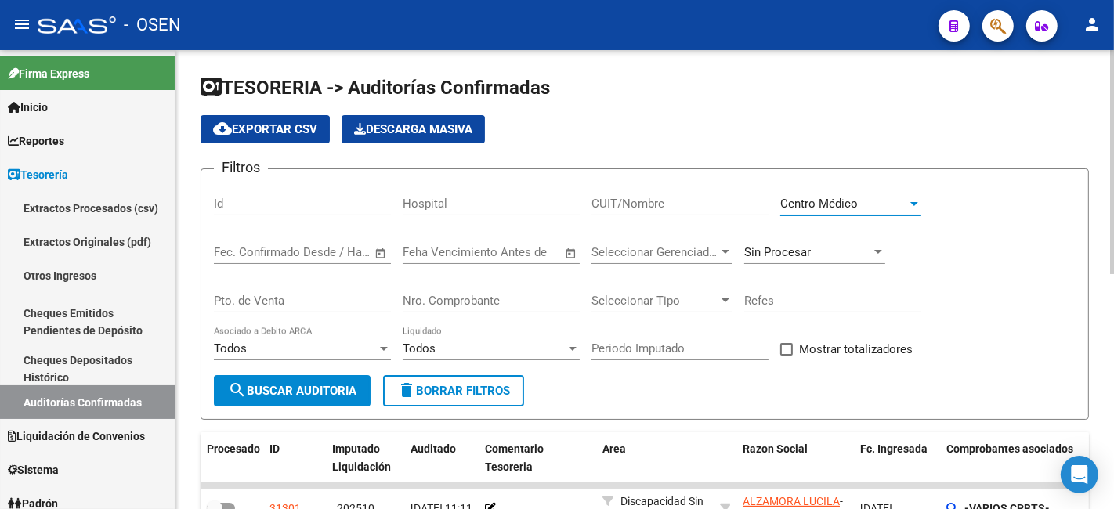
click at [369, 400] on button "search Buscar Auditoria" at bounding box center [292, 390] width 157 height 31
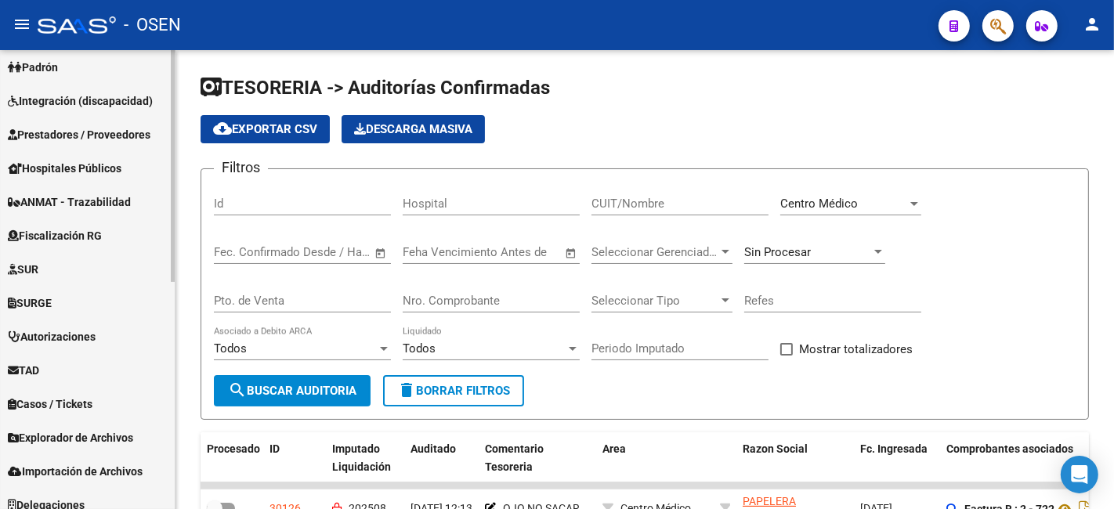
scroll to position [448, 0]
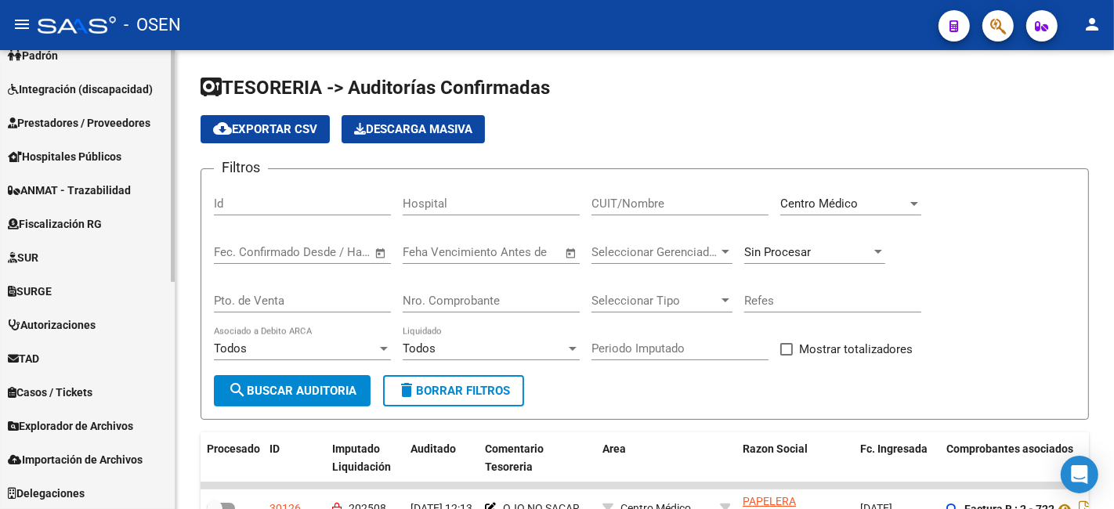
click at [114, 122] on span "Prestadores / Proveedores" at bounding box center [79, 122] width 143 height 17
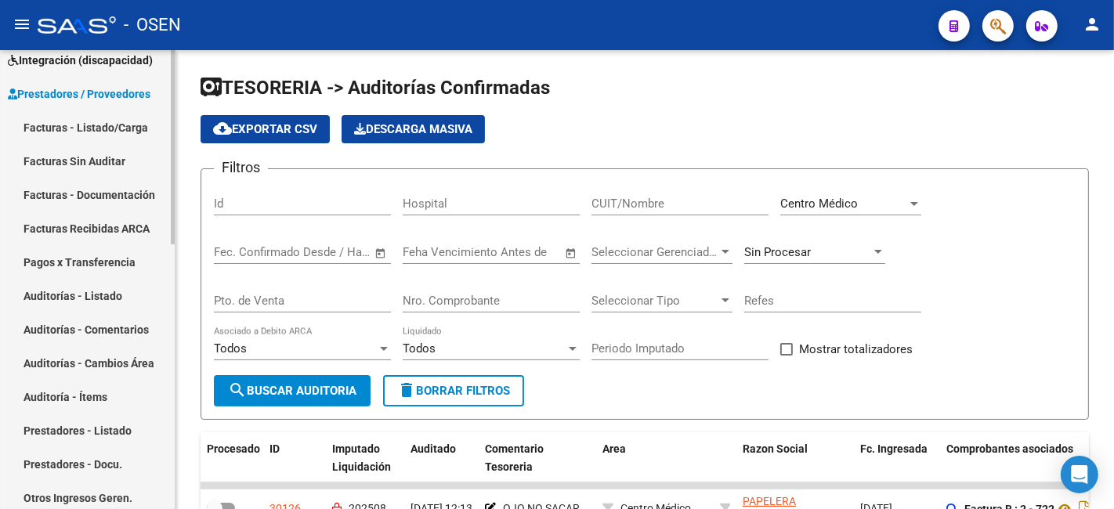
scroll to position [220, 0]
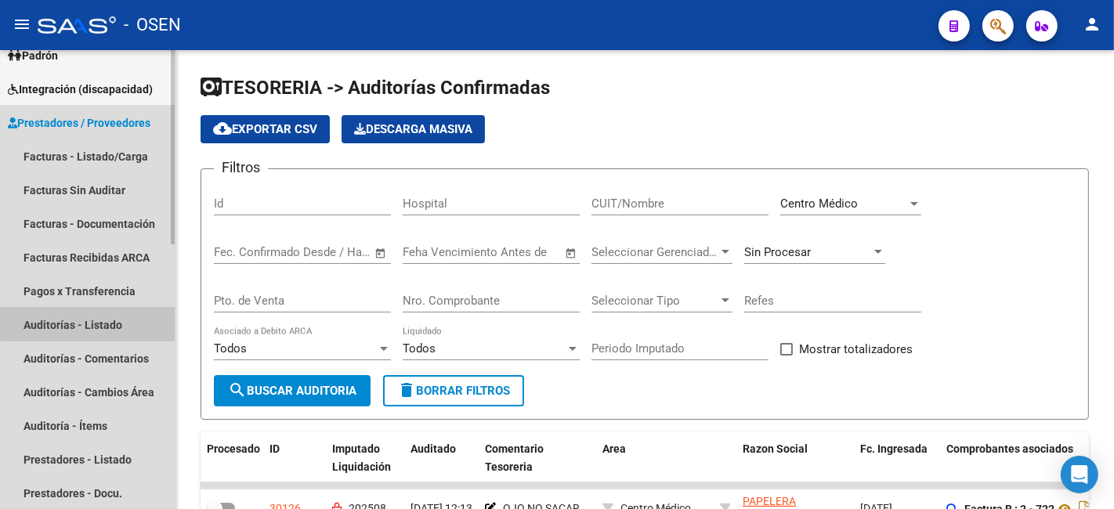
click at [94, 323] on link "Auditorías - Listado" at bounding box center [87, 325] width 175 height 34
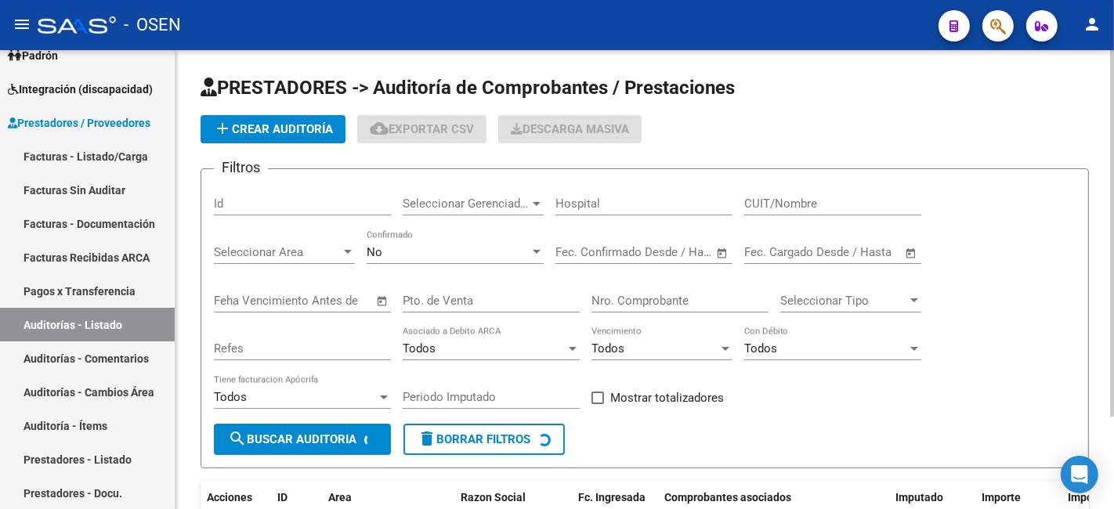
click at [269, 132] on span "add Crear Auditoría" at bounding box center [273, 129] width 120 height 14
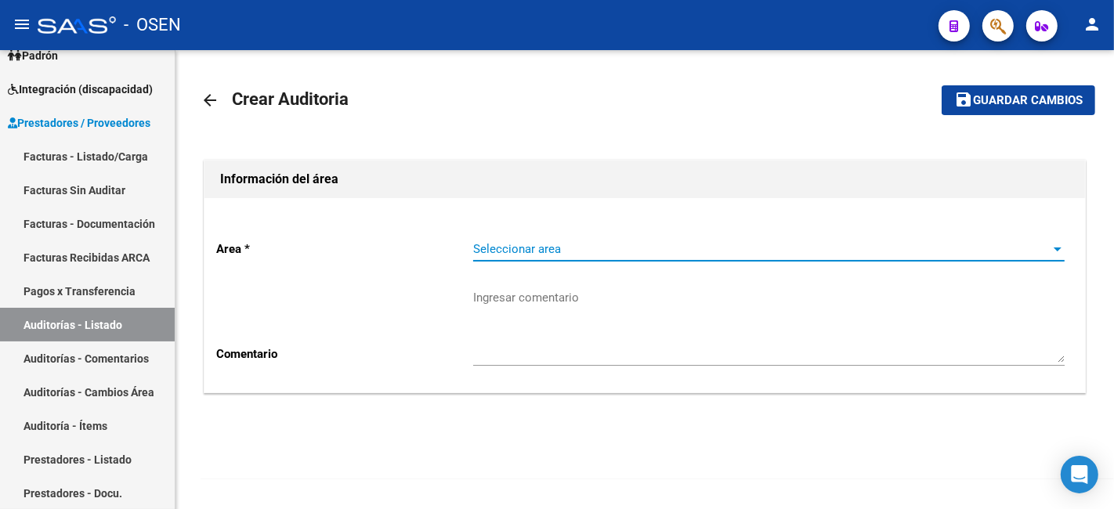
click at [589, 252] on span "Seleccionar area" at bounding box center [762, 249] width 578 height 14
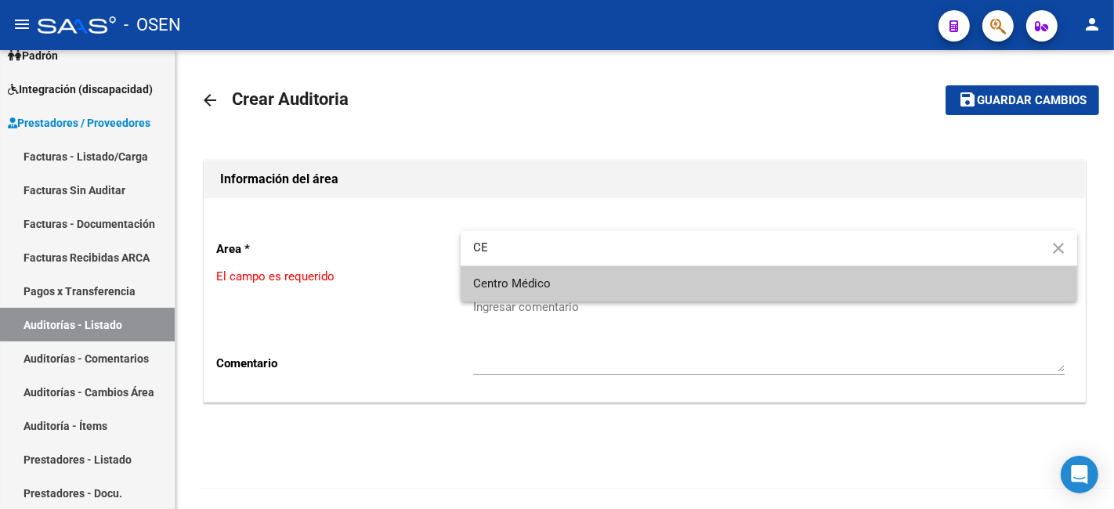
type input "CE"
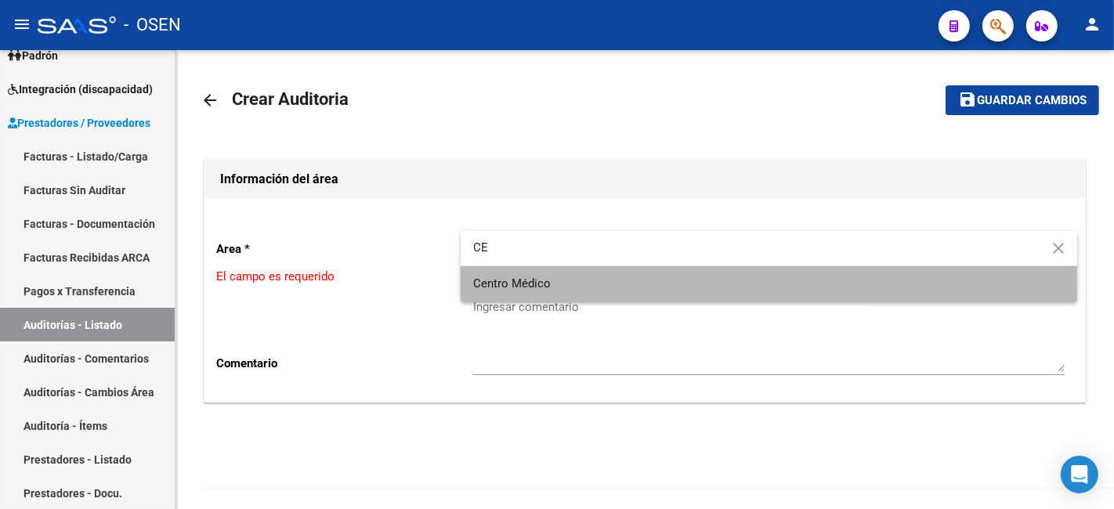
click at [575, 282] on span "Centro Médico" at bounding box center [769, 283] width 592 height 35
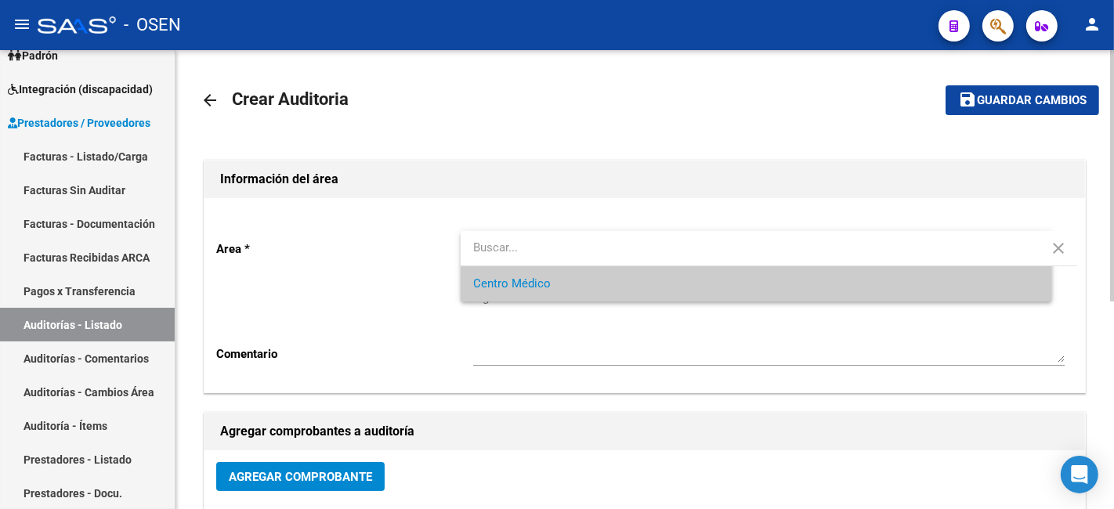
scroll to position [290, 0]
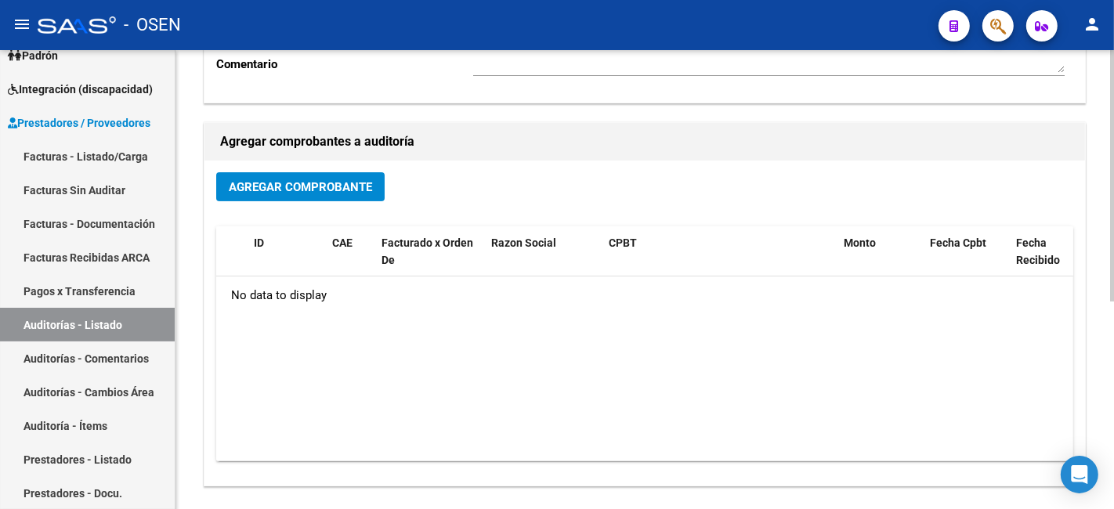
click at [295, 179] on span "Agregar Comprobante" at bounding box center [300, 186] width 143 height 14
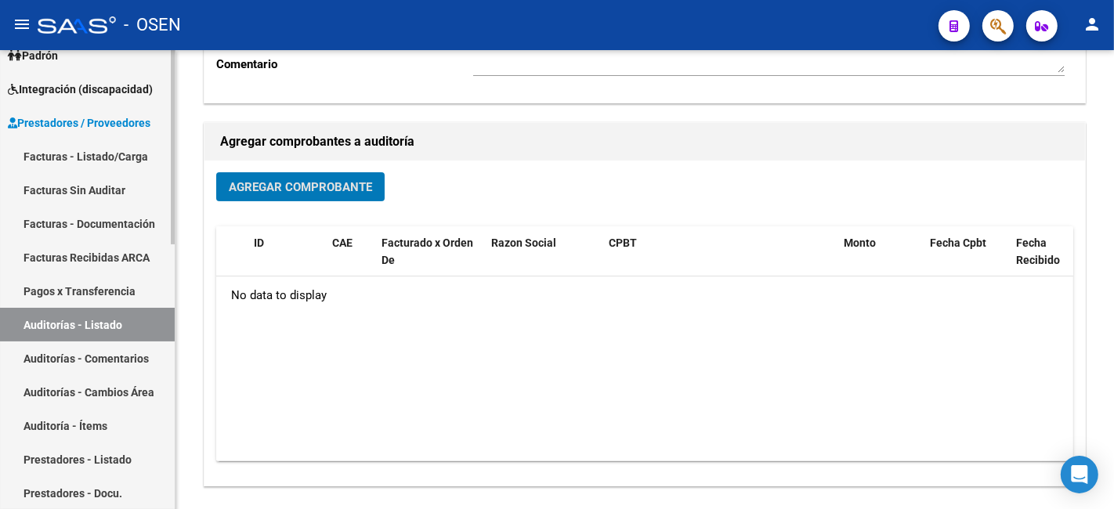
click at [130, 163] on link "Facturas - Listado/Carga" at bounding box center [87, 157] width 175 height 34
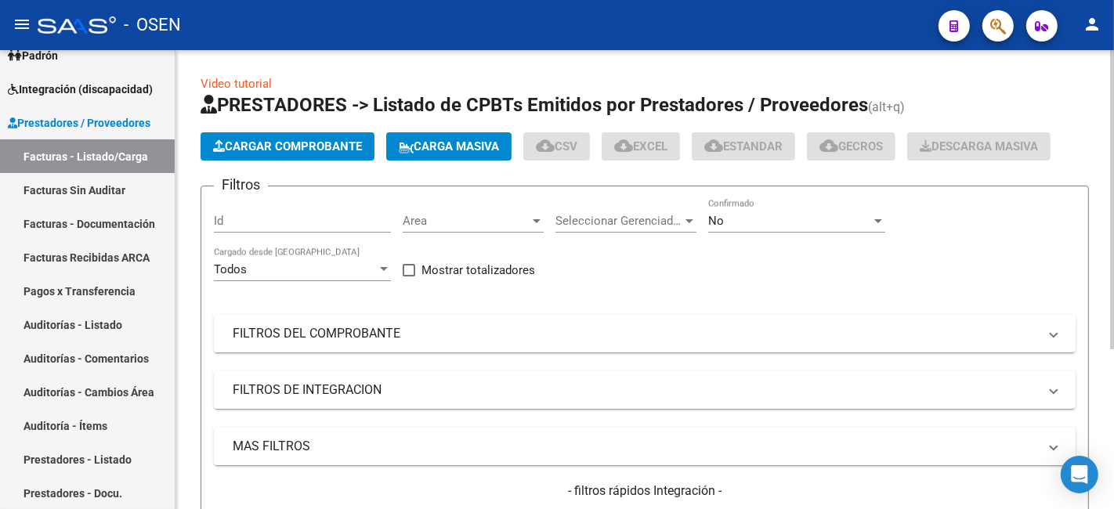
click at [363, 330] on mat-panel-title "FILTROS DEL COMPROBANTE" at bounding box center [636, 333] width 806 height 17
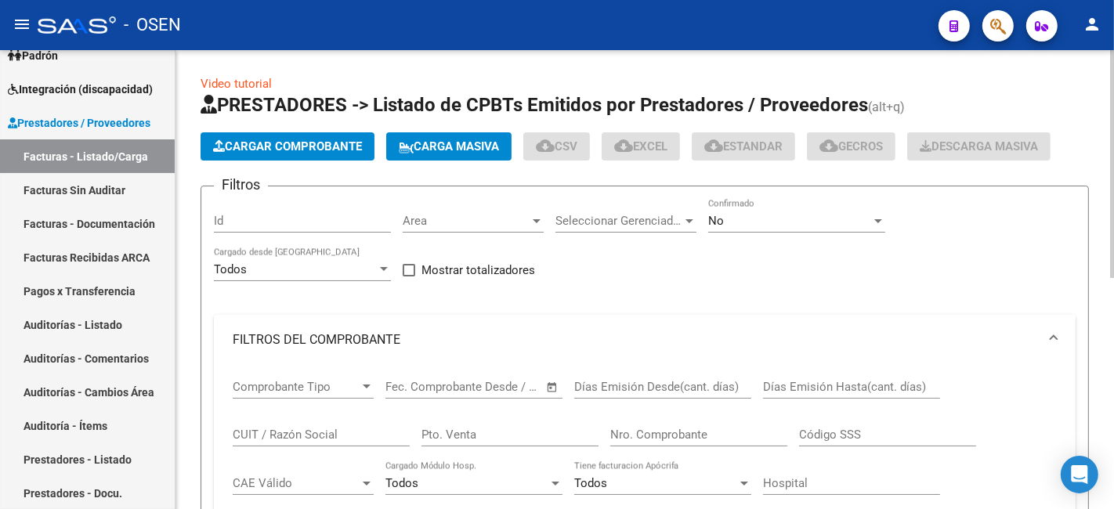
click at [357, 444] on div "CUIT / Razón Social" at bounding box center [321, 430] width 177 height 34
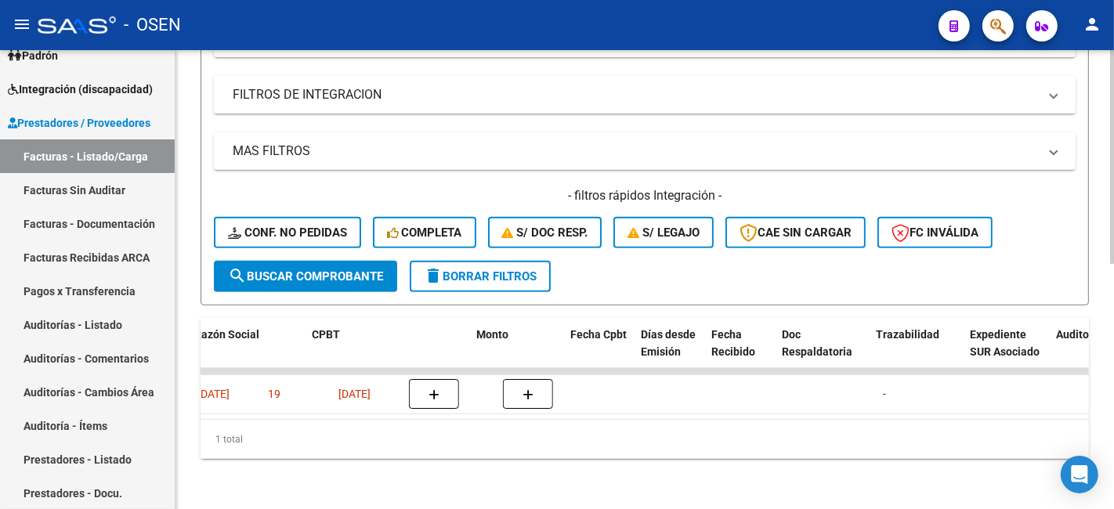
scroll to position [0, 484]
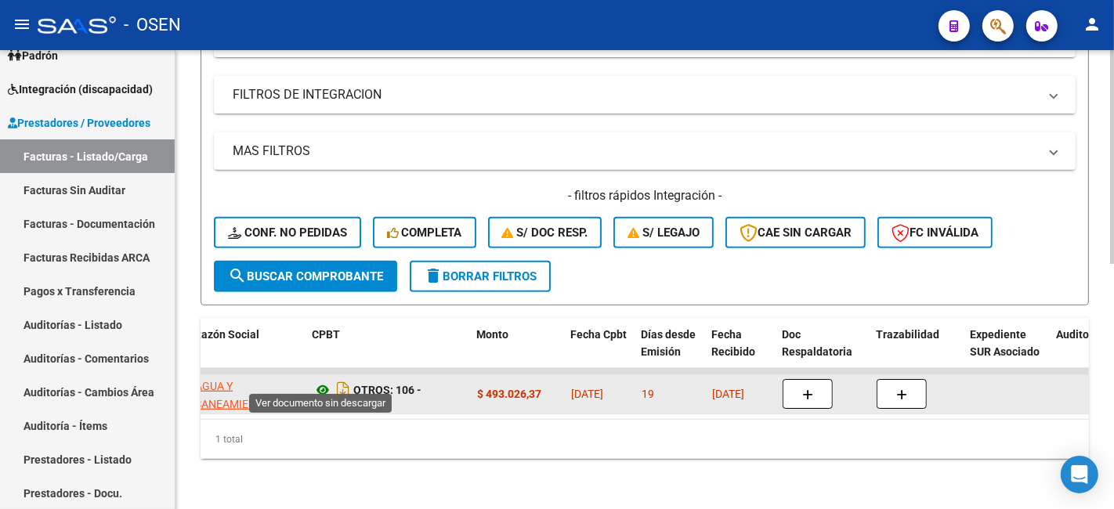
type input "AGUA Y SAN"
click at [326, 381] on icon at bounding box center [323, 390] width 20 height 19
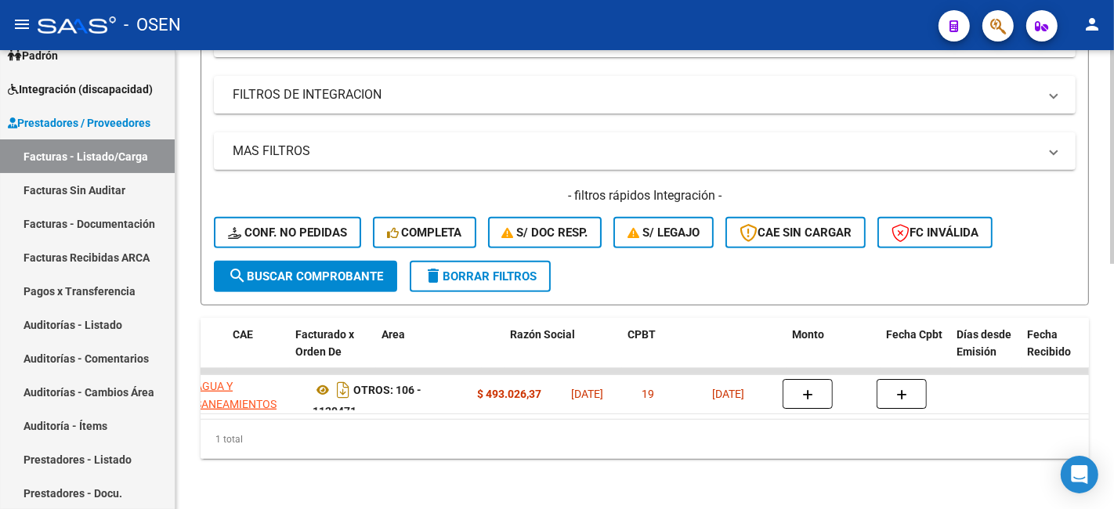
scroll to position [0, 0]
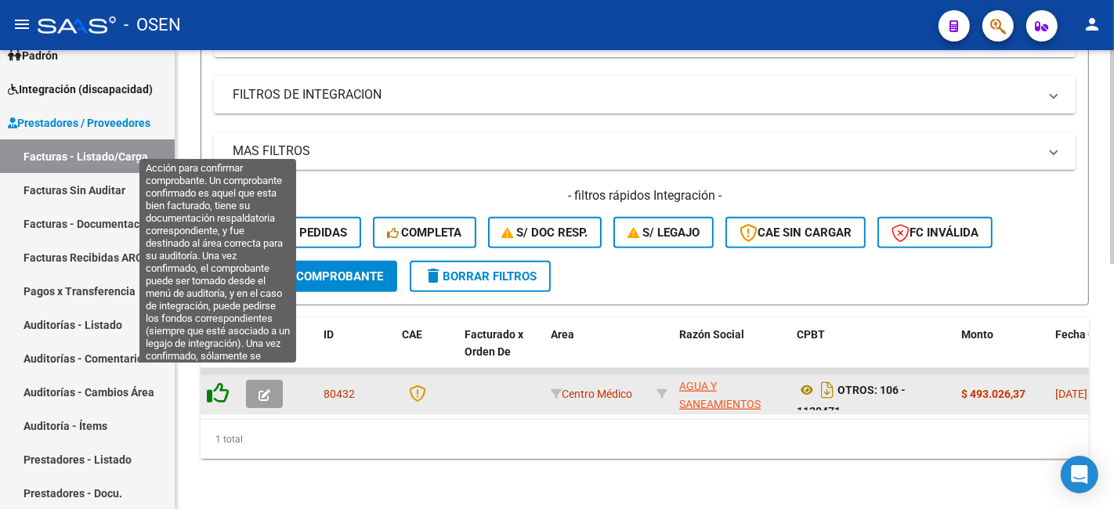
click at [223, 390] on icon at bounding box center [218, 393] width 22 height 22
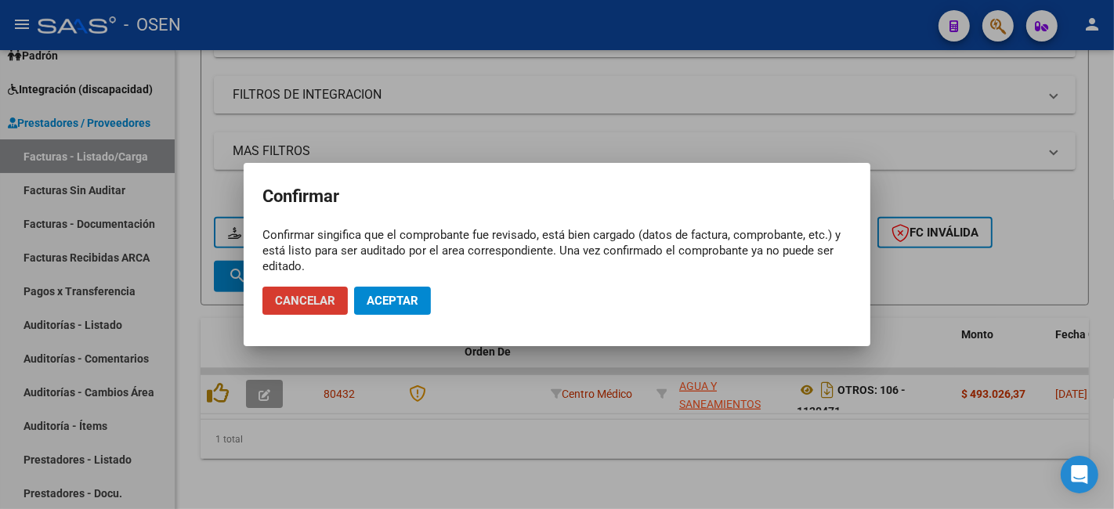
click at [400, 302] on span "Aceptar" at bounding box center [393, 301] width 52 height 14
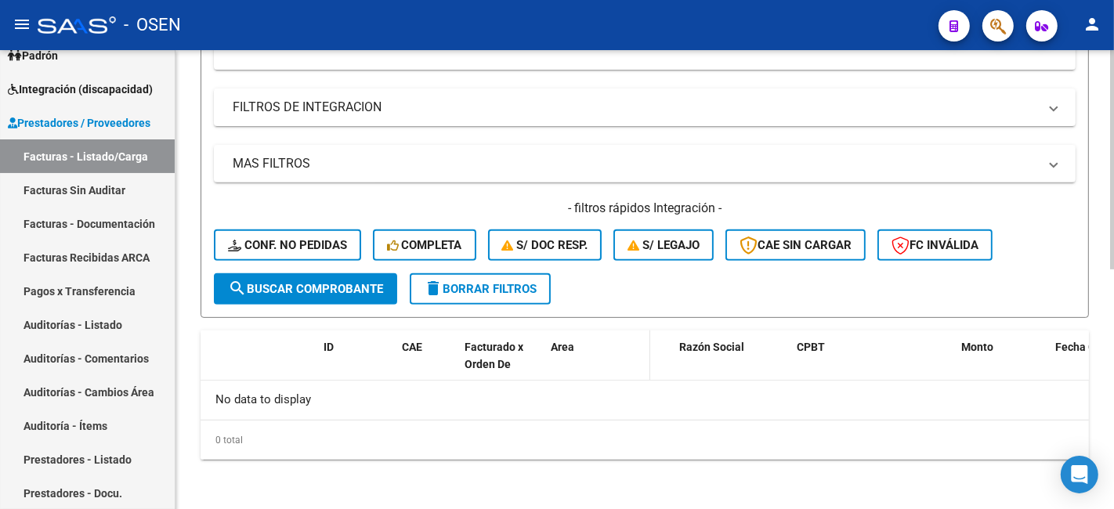
scroll to position [212, 0]
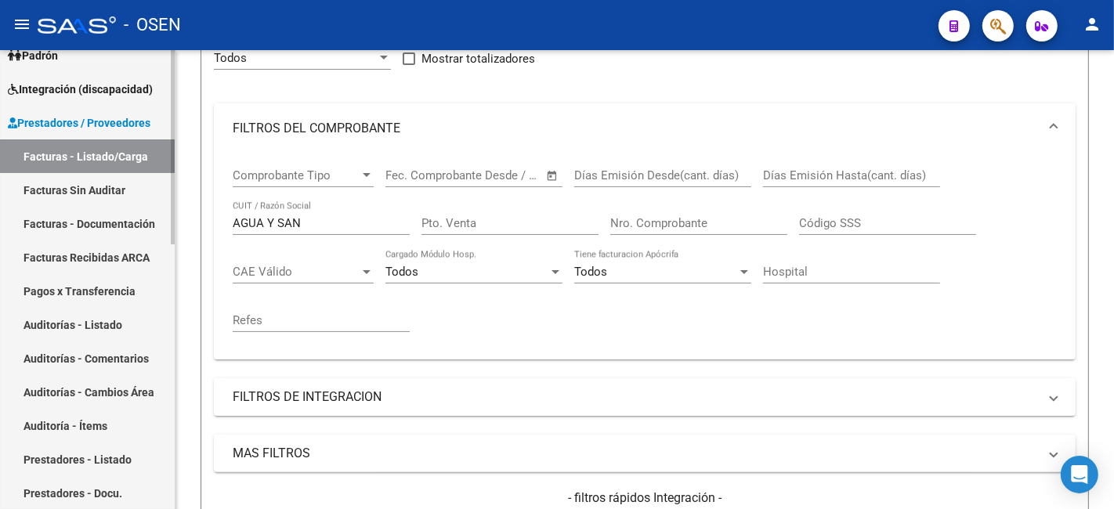
click at [126, 318] on link "Auditorías - Listado" at bounding box center [87, 325] width 175 height 34
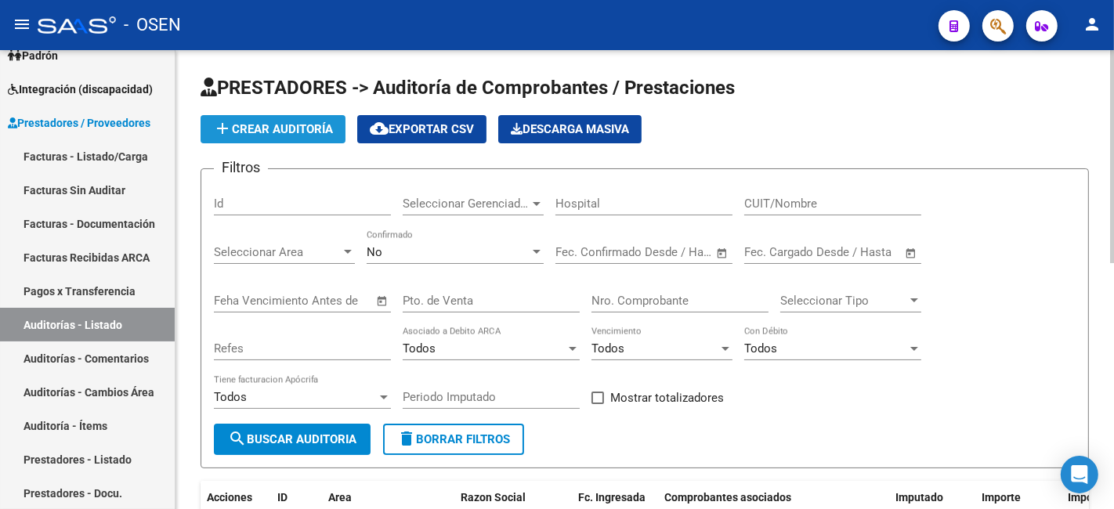
click at [308, 115] on button "add Crear Auditoría" at bounding box center [273, 129] width 145 height 28
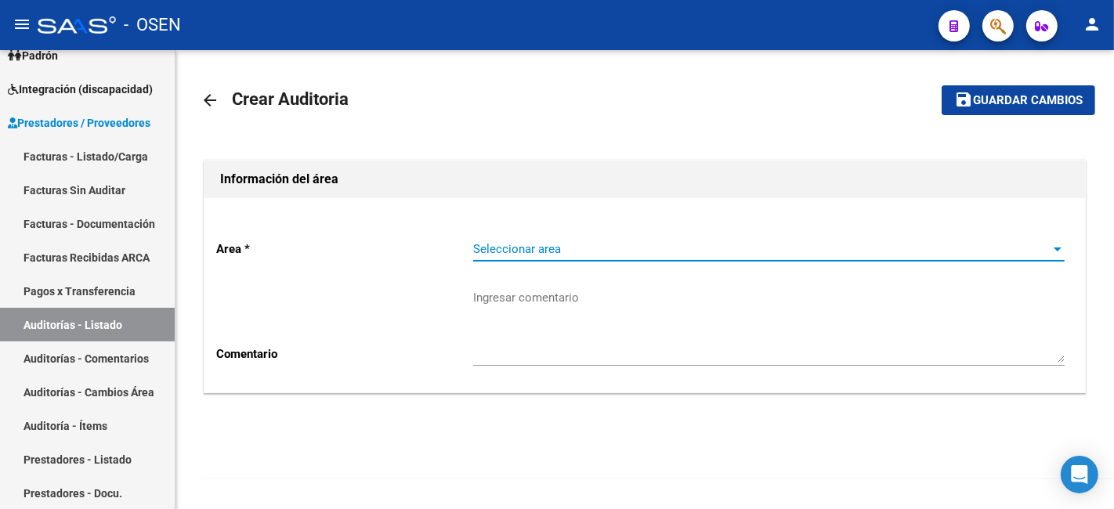
click at [608, 242] on span "Seleccionar area" at bounding box center [762, 249] width 578 height 14
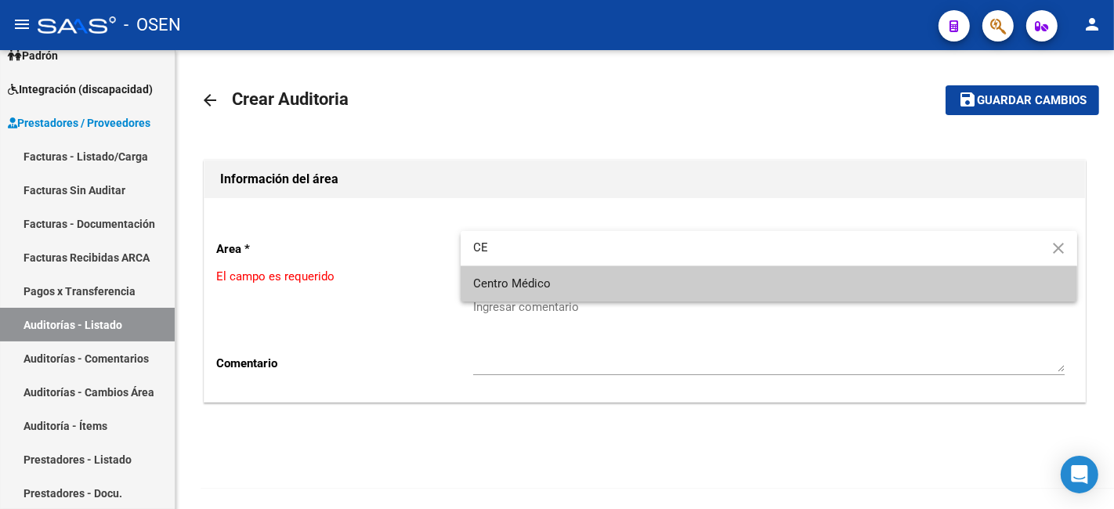
type input "CE"
click at [597, 276] on span "Centro Médico" at bounding box center [769, 283] width 592 height 35
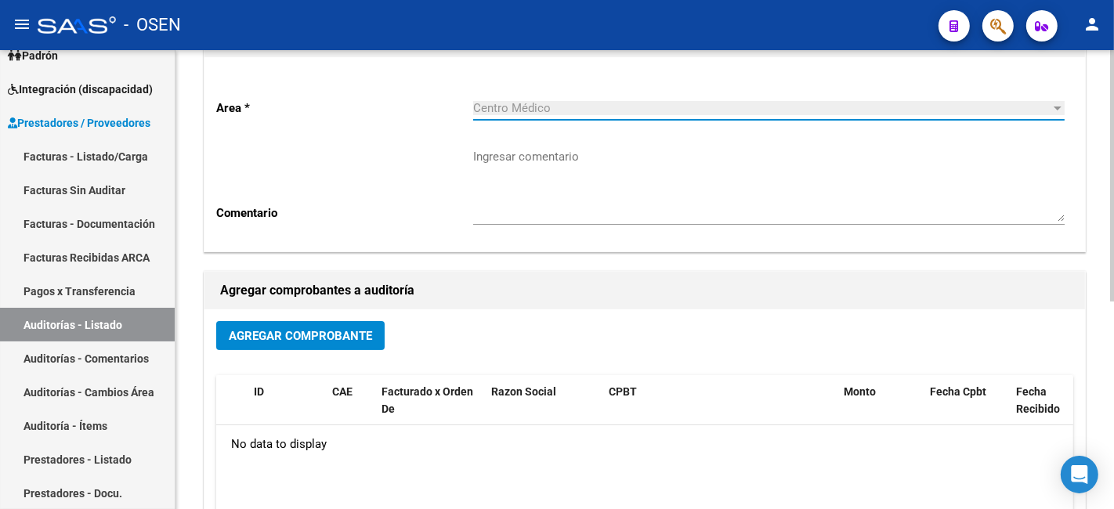
scroll to position [290, 0]
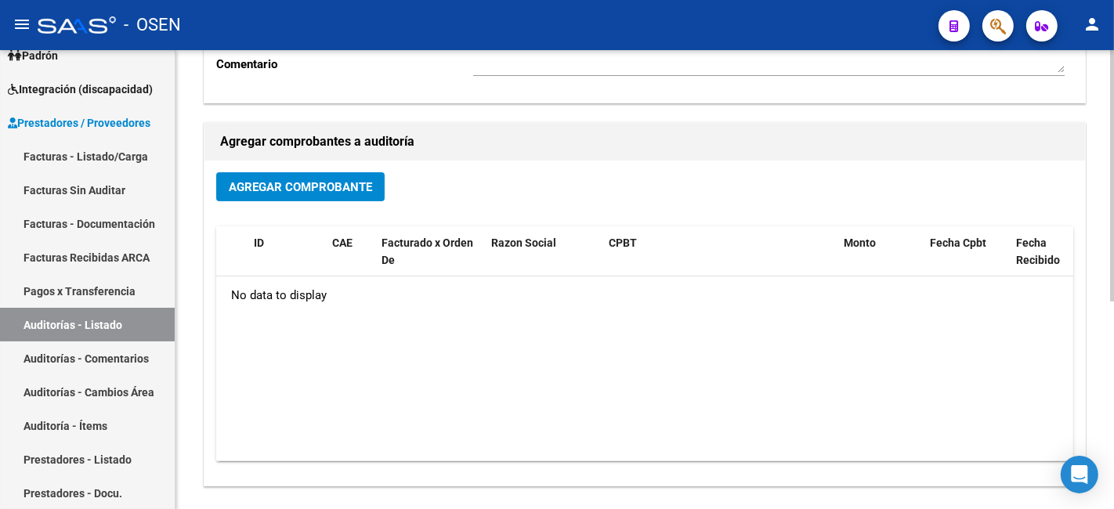
click at [322, 194] on button "Agregar Comprobante" at bounding box center [300, 186] width 168 height 29
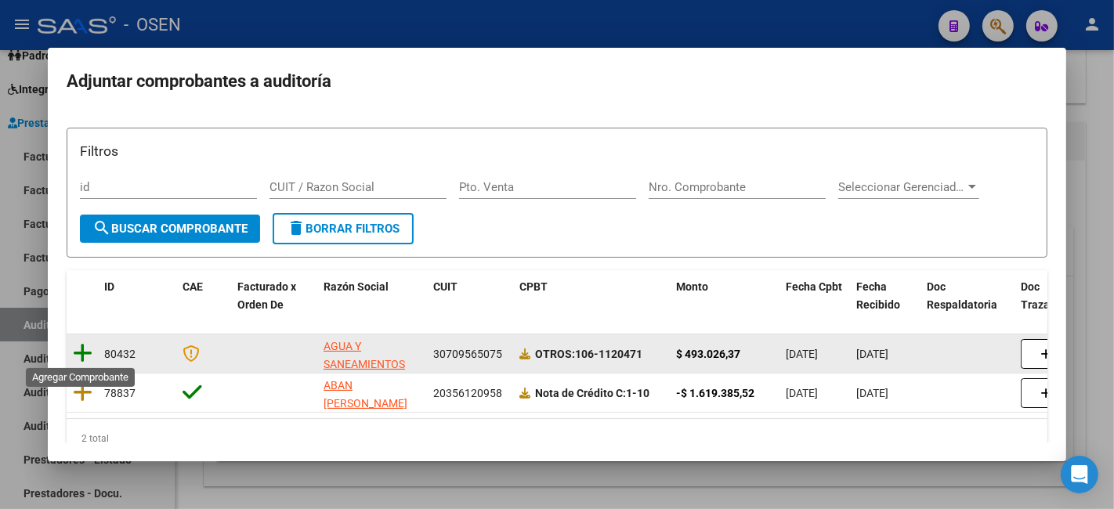
click at [74, 350] on icon at bounding box center [83, 353] width 20 height 22
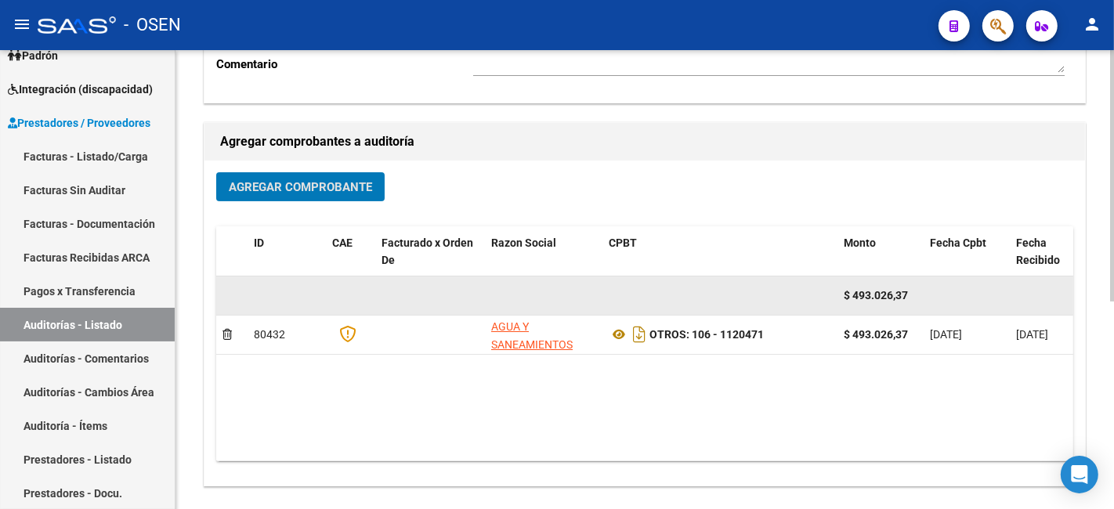
scroll to position [0, 0]
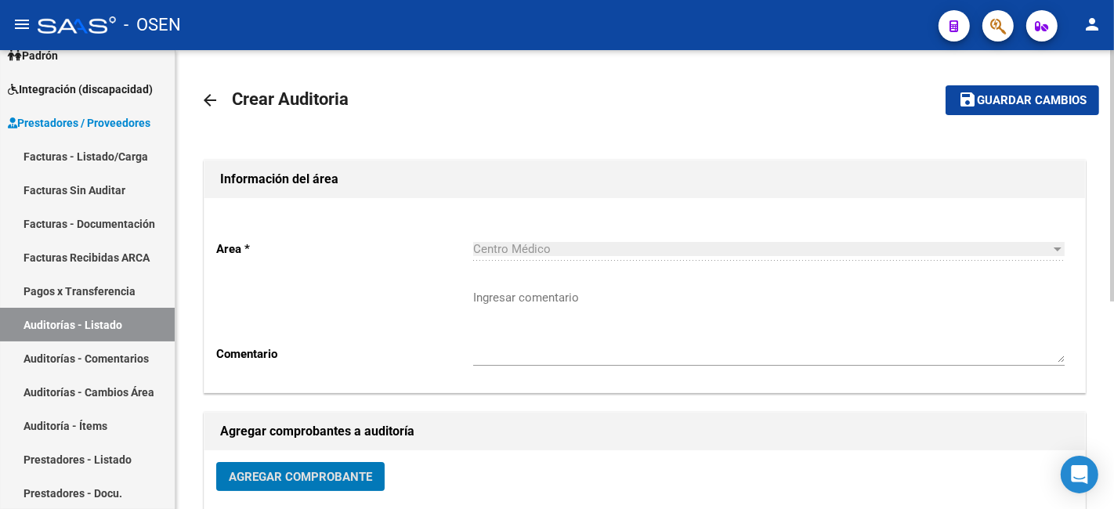
click at [1031, 107] on button "save Guardar cambios" at bounding box center [1023, 99] width 154 height 29
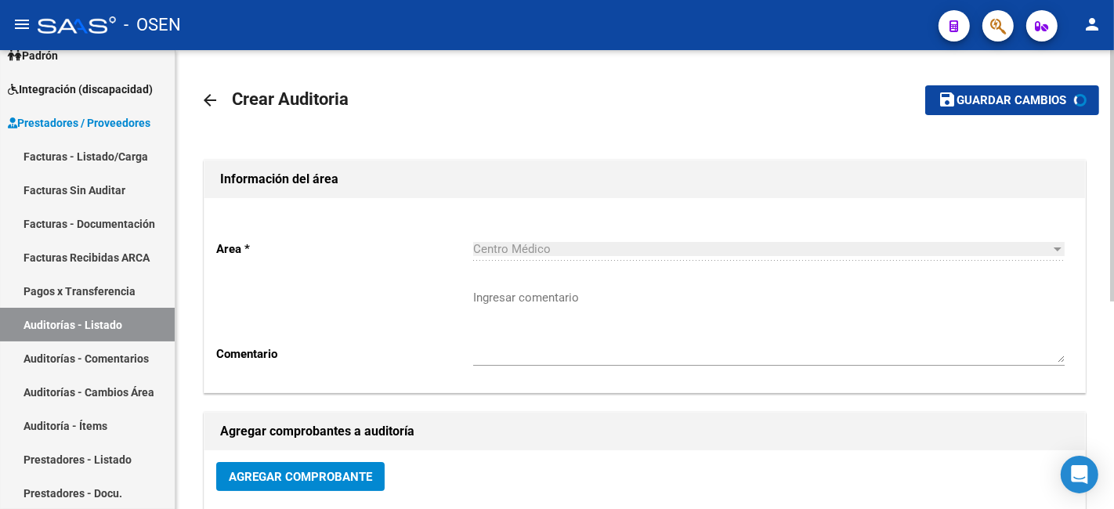
scroll to position [290, 0]
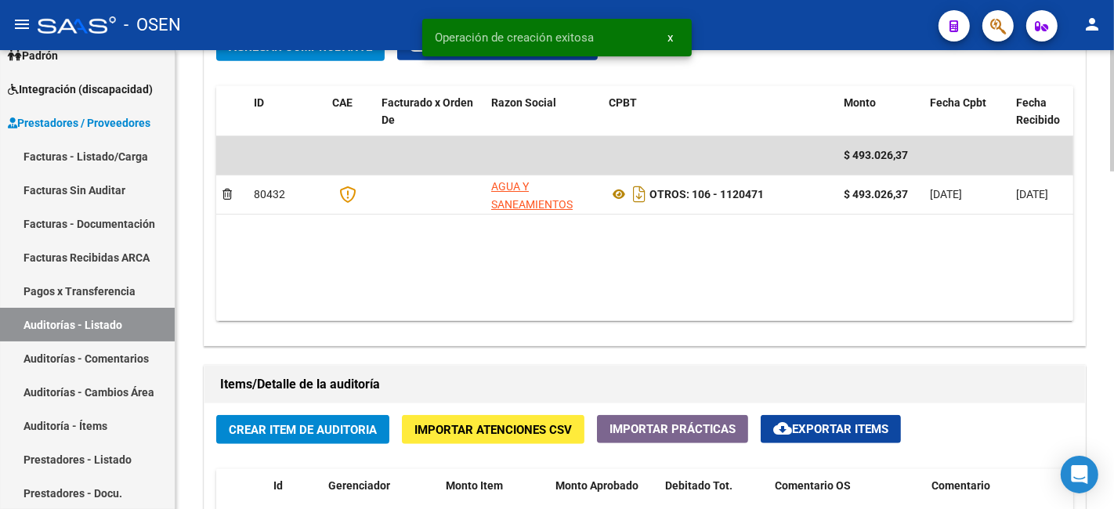
scroll to position [871, 0]
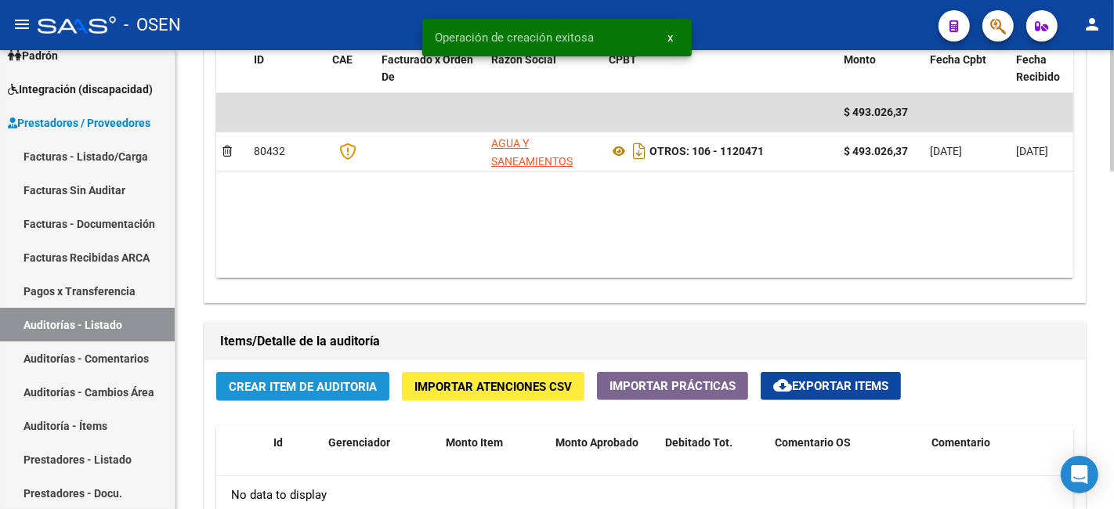
click at [303, 397] on button "Crear Item de Auditoria" at bounding box center [302, 386] width 173 height 29
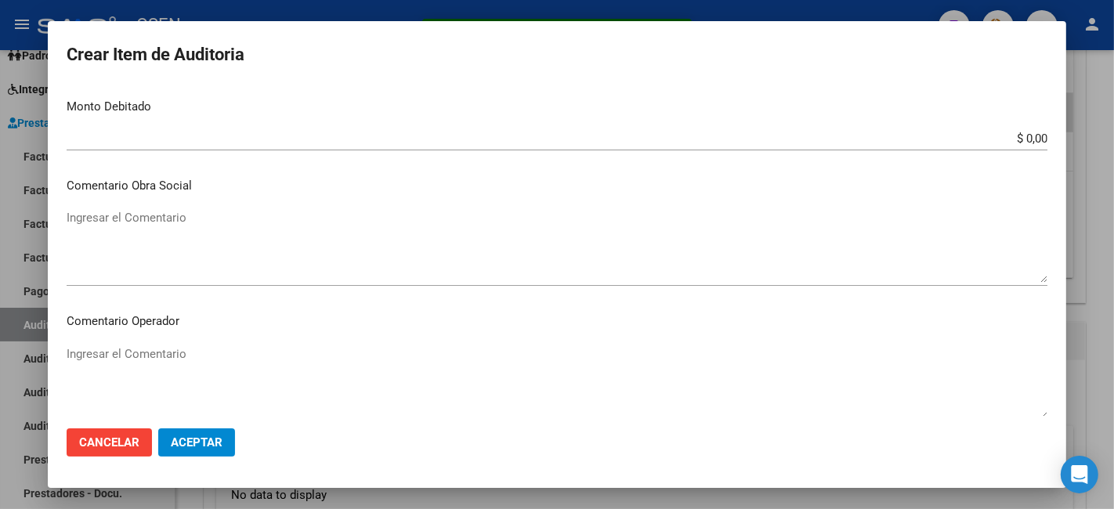
scroll to position [574, 0]
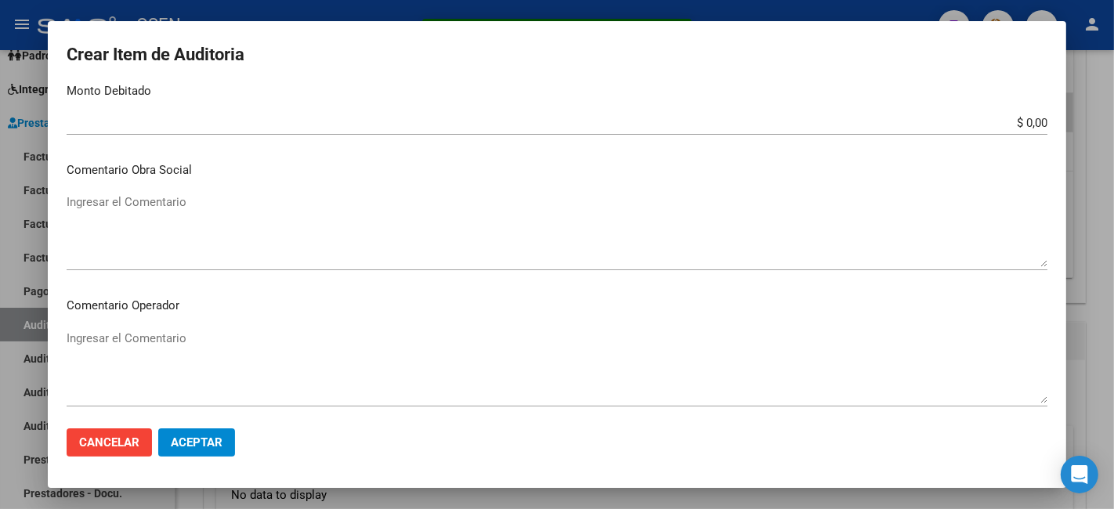
click at [231, 441] on button "Aceptar" at bounding box center [196, 443] width 77 height 28
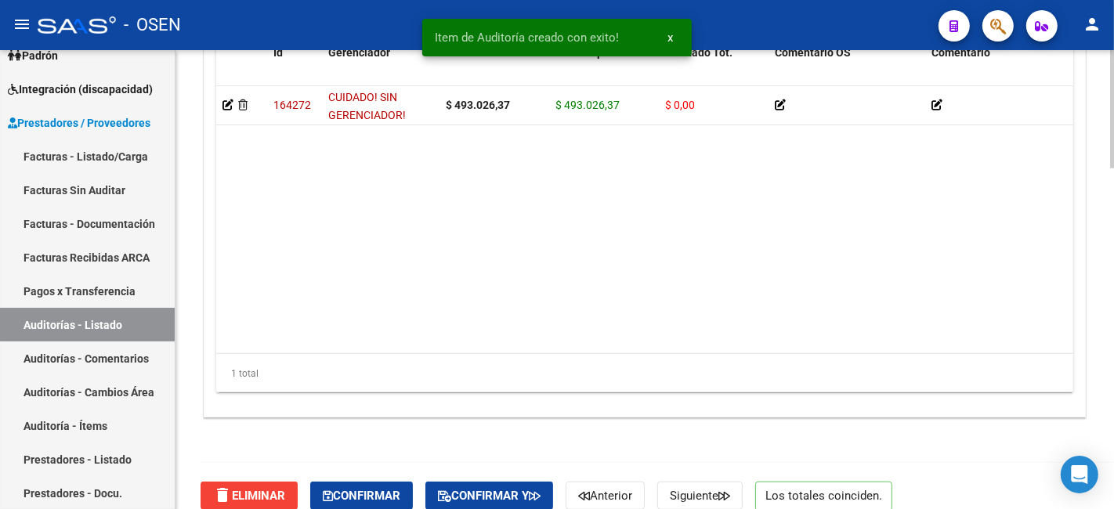
scroll to position [1325, 0]
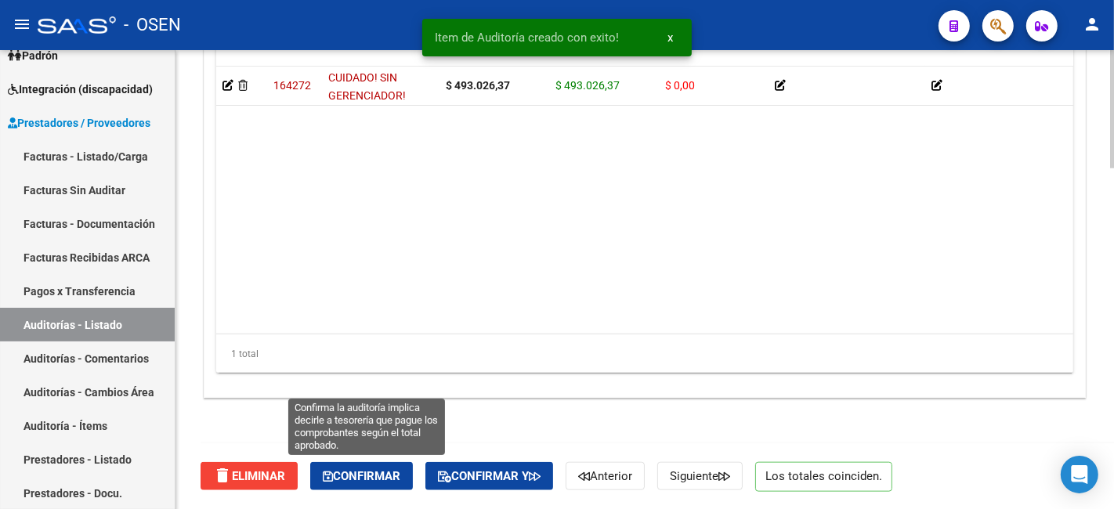
click at [400, 476] on span "Confirmar" at bounding box center [362, 476] width 78 height 14
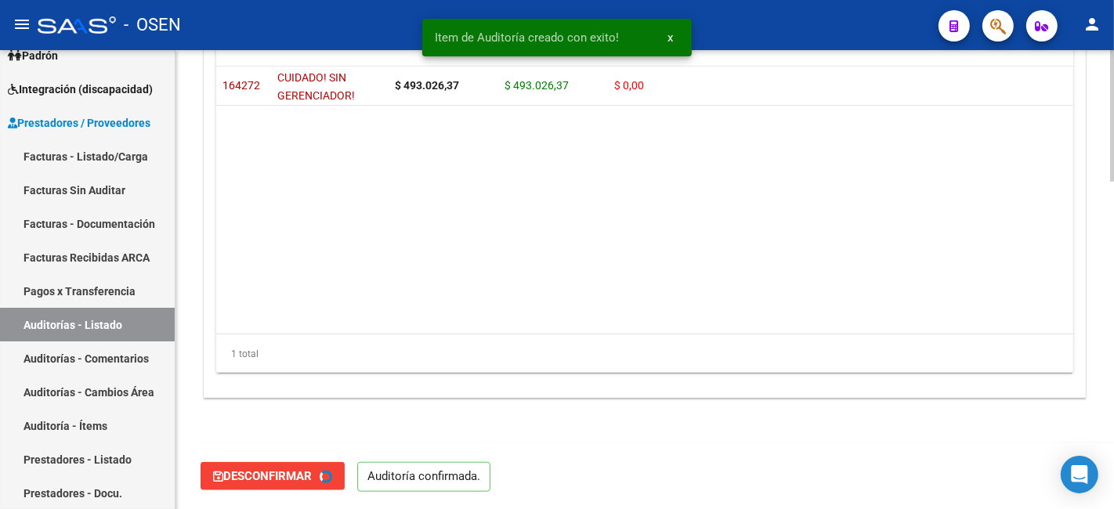
type input "202510"
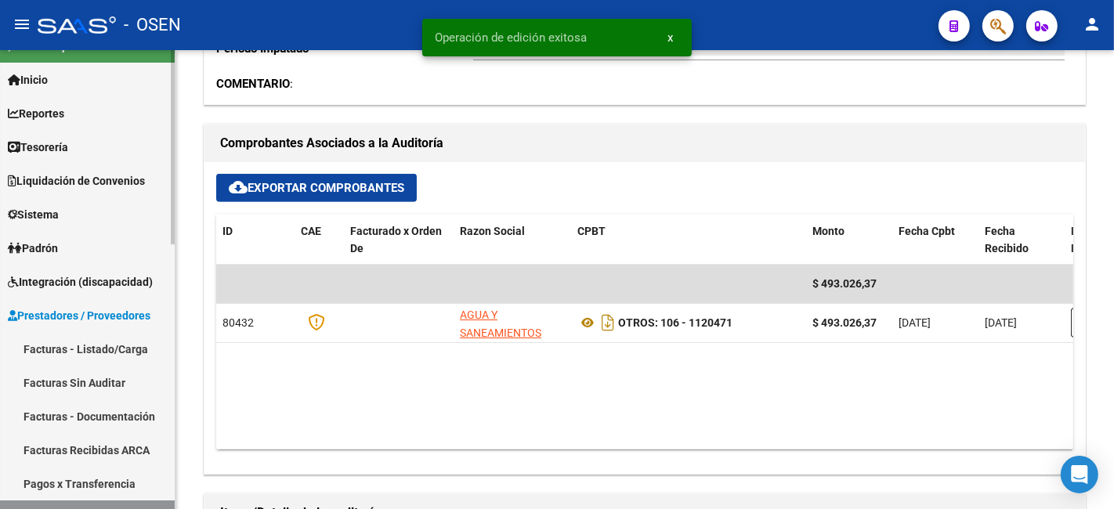
scroll to position [0, 0]
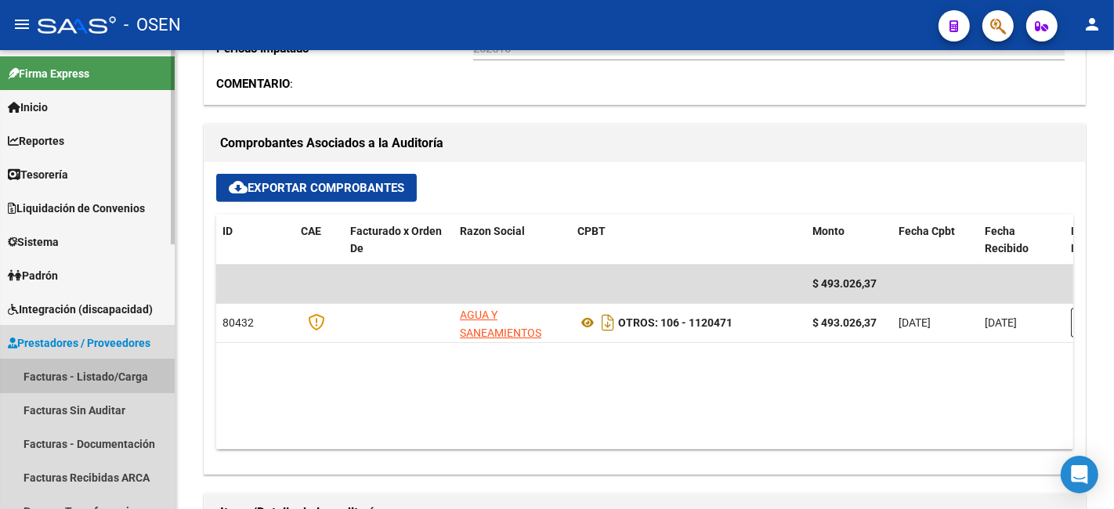
click at [78, 376] on link "Facturas - Listado/Carga" at bounding box center [87, 377] width 175 height 34
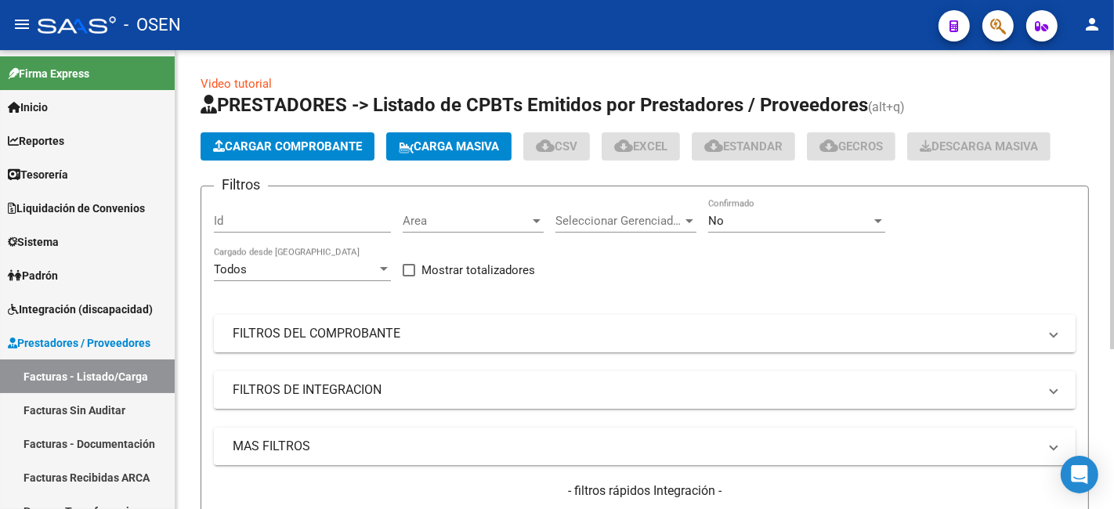
click at [299, 147] on span "Cargar Comprobante" at bounding box center [287, 147] width 149 height 14
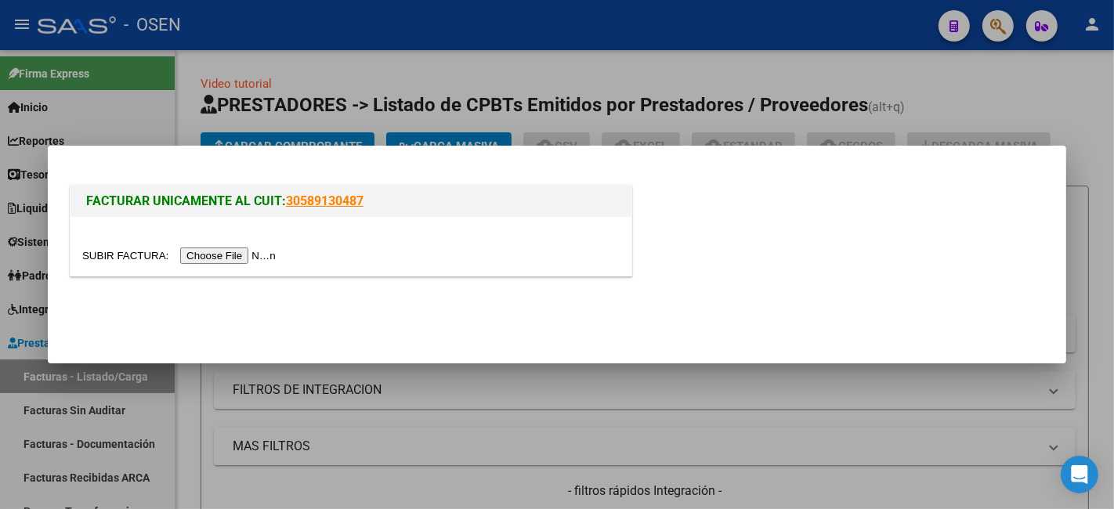
click at [245, 248] on input "file" at bounding box center [181, 256] width 198 height 16
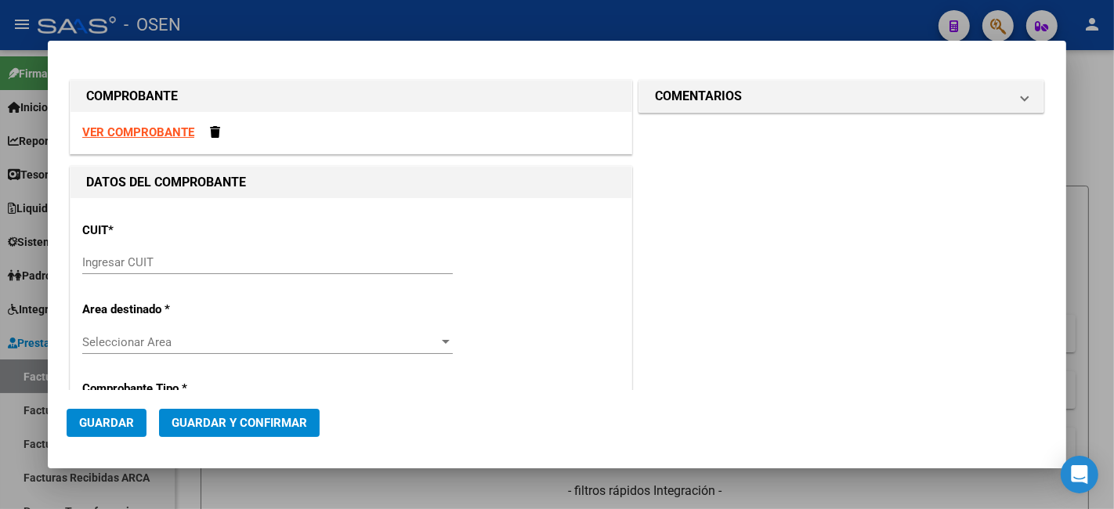
click at [280, 265] on input "Ingresar CUIT" at bounding box center [267, 262] width 371 height 14
paste input "30-70956507-5"
type input "30-70956507-5"
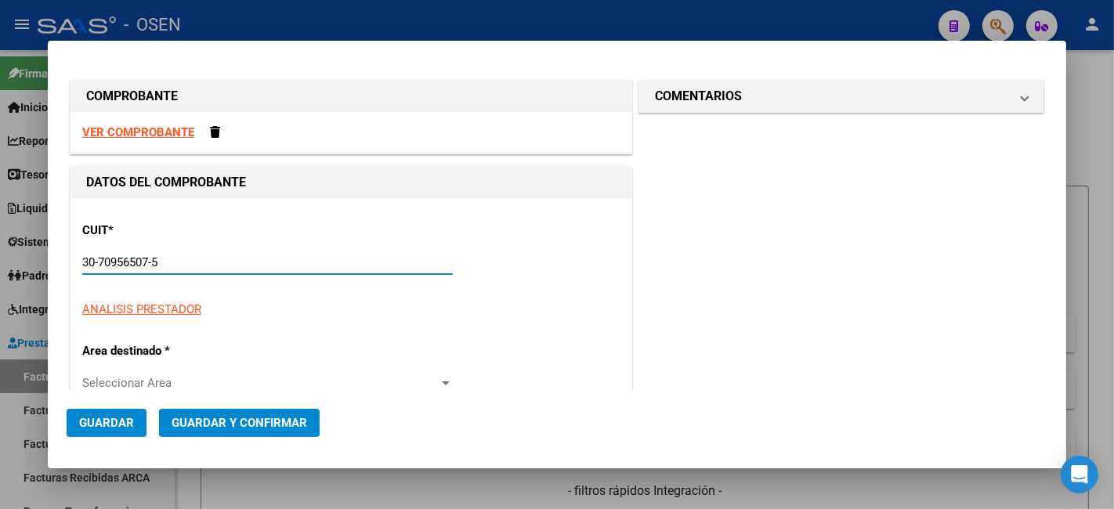
scroll to position [290, 0]
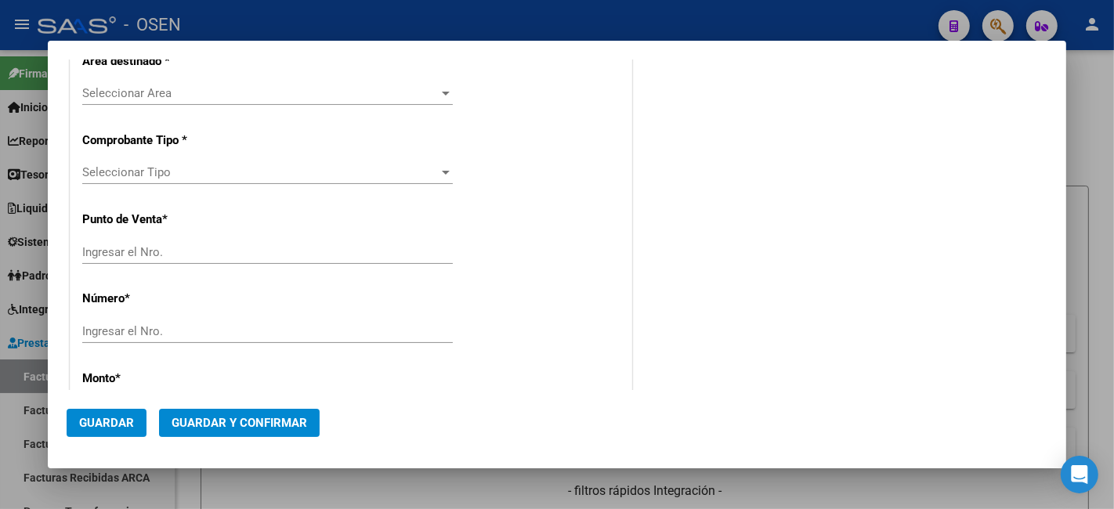
type input "1"
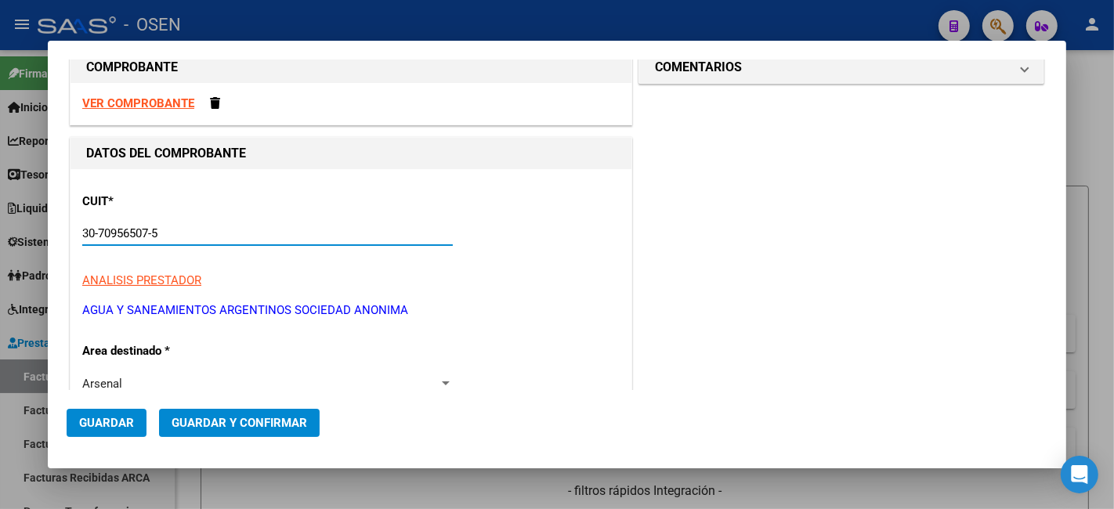
scroll to position [319, 0]
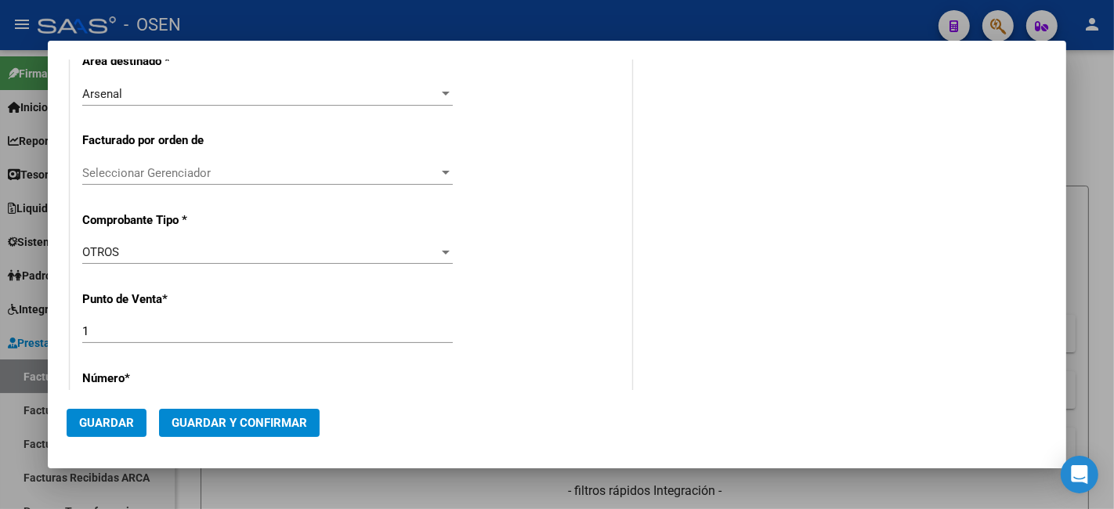
type input "30-70956507-5"
click at [227, 373] on p "Número *" at bounding box center [162, 379] width 161 height 18
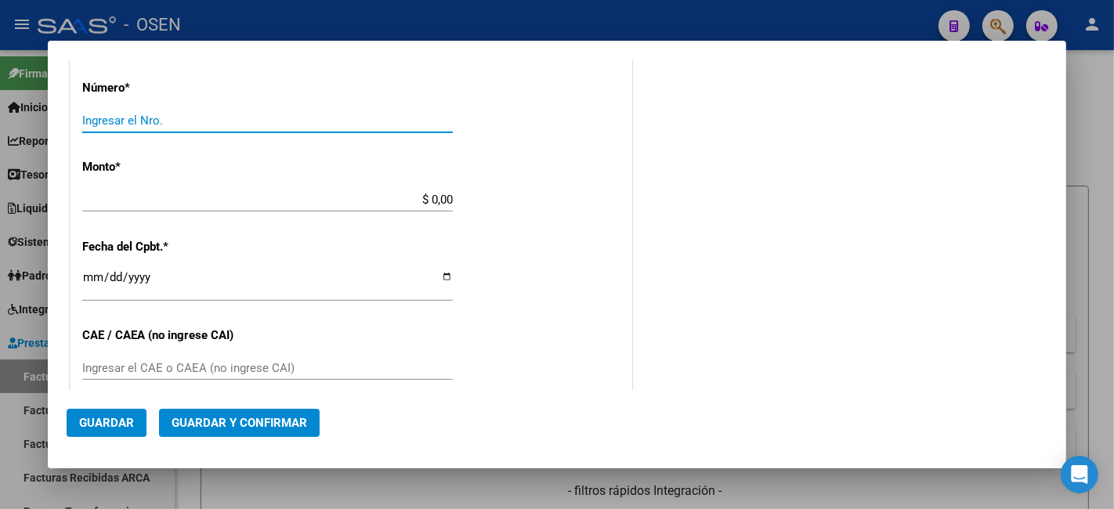
click at [278, 125] on input "Ingresar el Nro." at bounding box center [267, 121] width 371 height 14
click at [277, 103] on div "CUIT * 30-70956507-5 Ingresar CUIT ANALISIS PRESTADOR AGUA Y SANEAMIENTOS ARGEN…" at bounding box center [351, 184] width 561 height 1190
click at [312, 121] on input "Ingresar el Nro." at bounding box center [267, 121] width 371 height 14
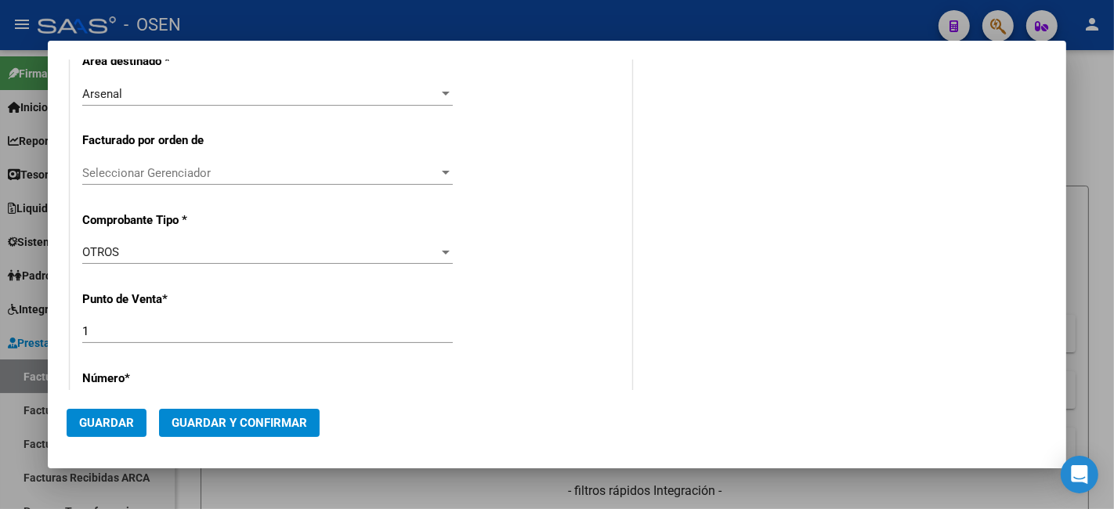
scroll to position [0, 0]
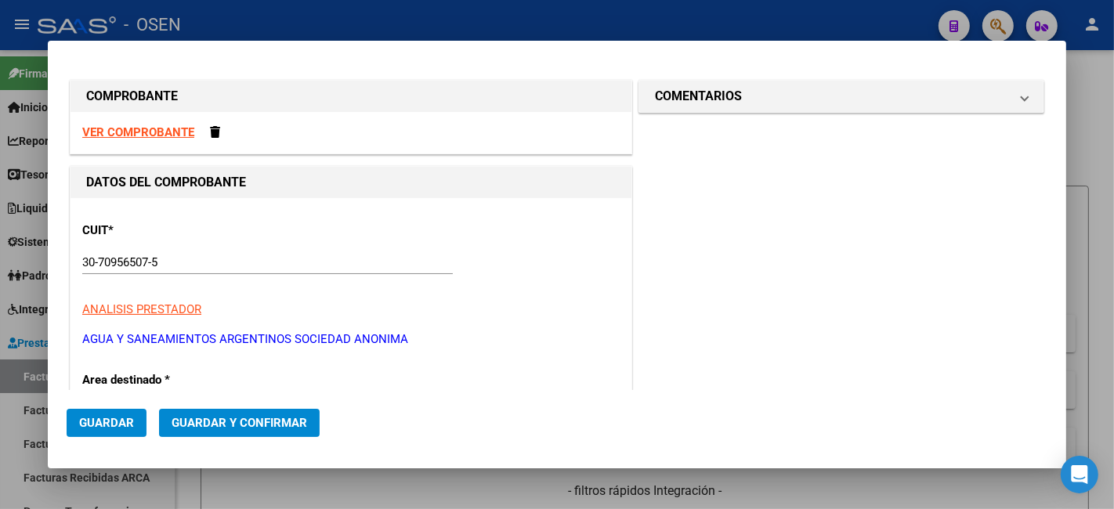
click at [172, 140] on div "VER COMPROBANTE" at bounding box center [351, 133] width 561 height 42
click at [172, 131] on strong "VER COMPROBANTE" at bounding box center [138, 132] width 112 height 14
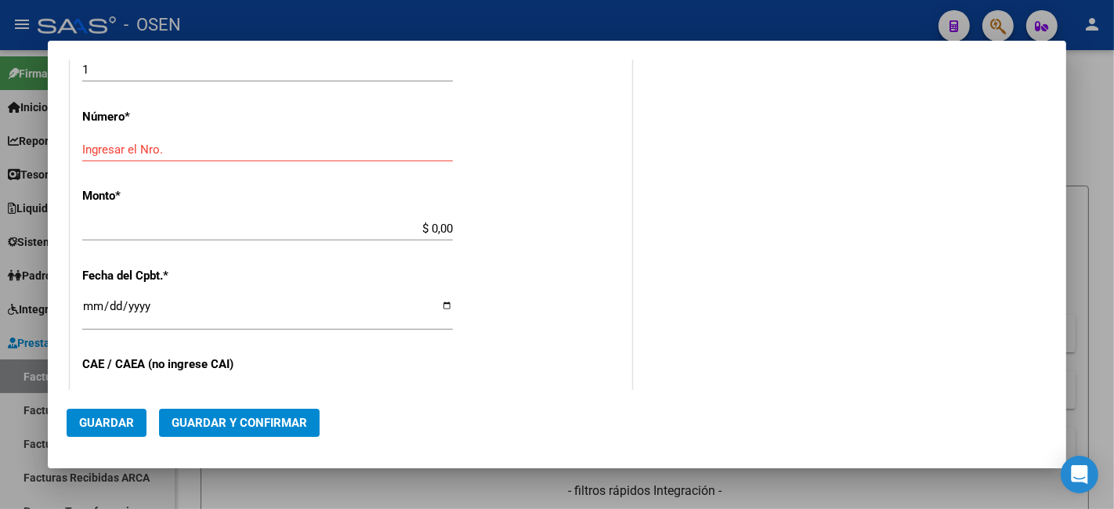
scroll to position [290, 0]
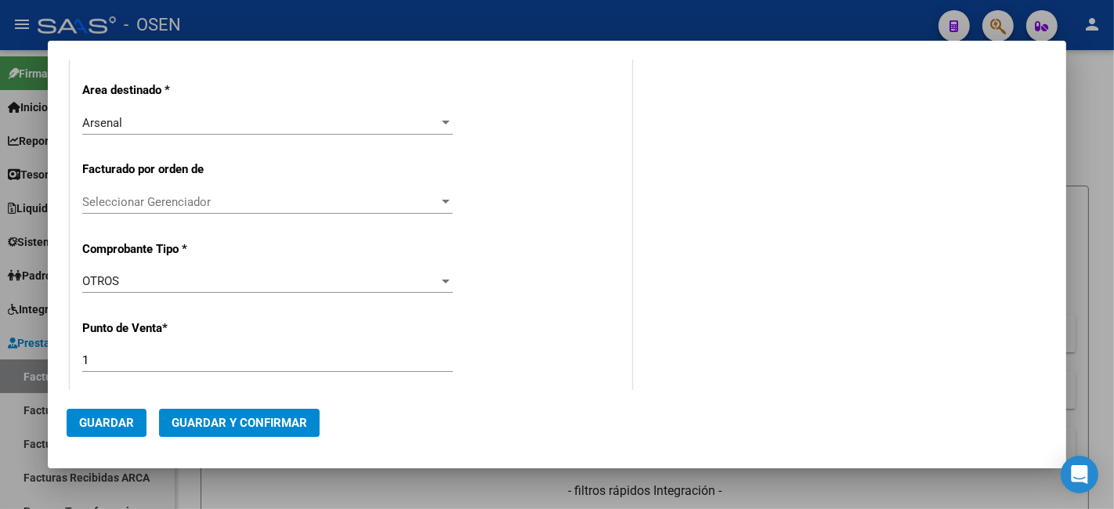
click at [150, 349] on div "1 Ingresar el Nro." at bounding box center [267, 361] width 371 height 24
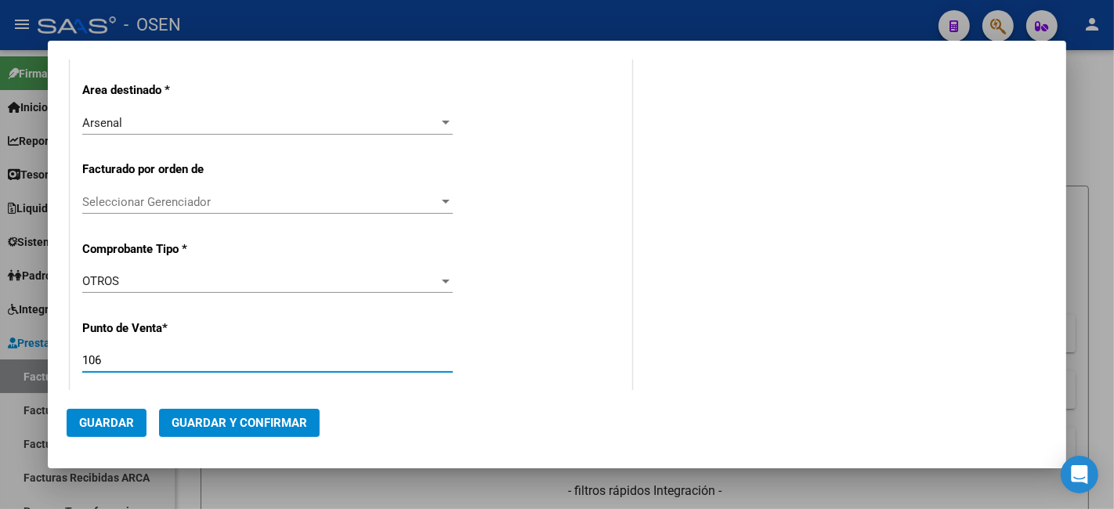
type input "106"
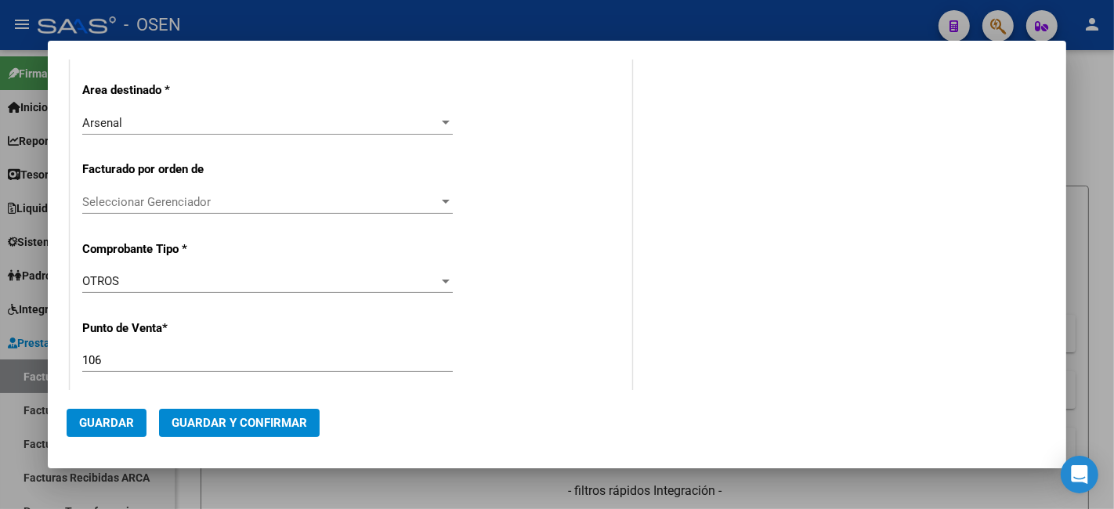
scroll to position [505, 0]
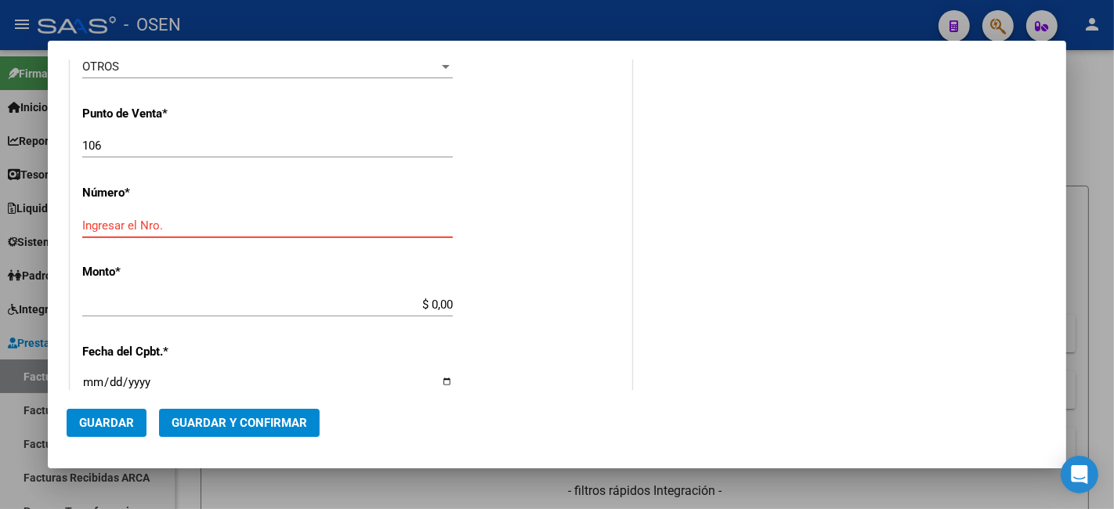
paste input "11069233"
type input "11069233"
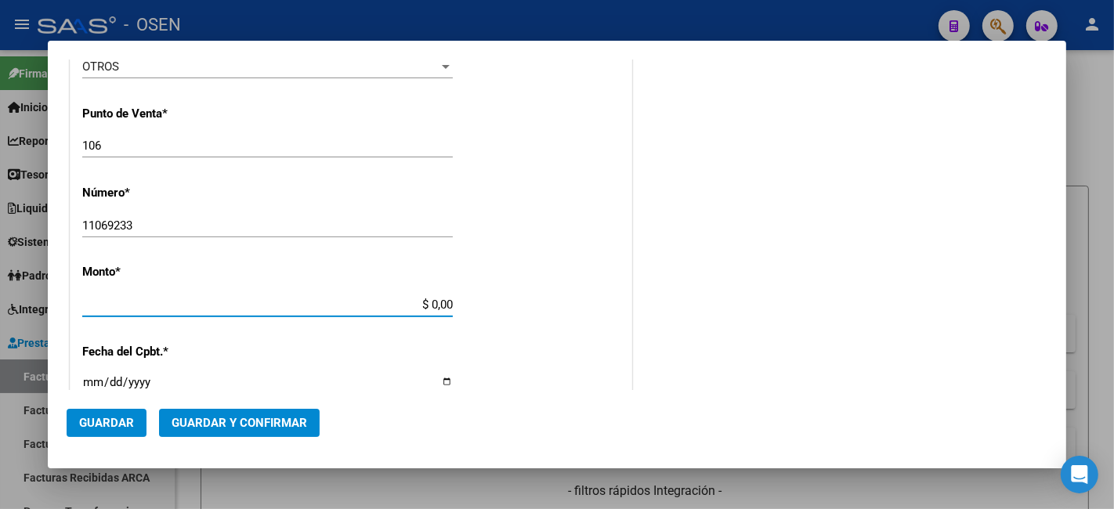
drag, startPoint x: 404, startPoint y: 307, endPoint x: 498, endPoint y: 300, distance: 93.5
click at [498, 300] on div "CUIT * 30-70956507-5 Ingresar CUIT ANALISIS PRESTADOR AGUA Y SANEAMIENTOS ARGEN…" at bounding box center [351, 289] width 561 height 1190
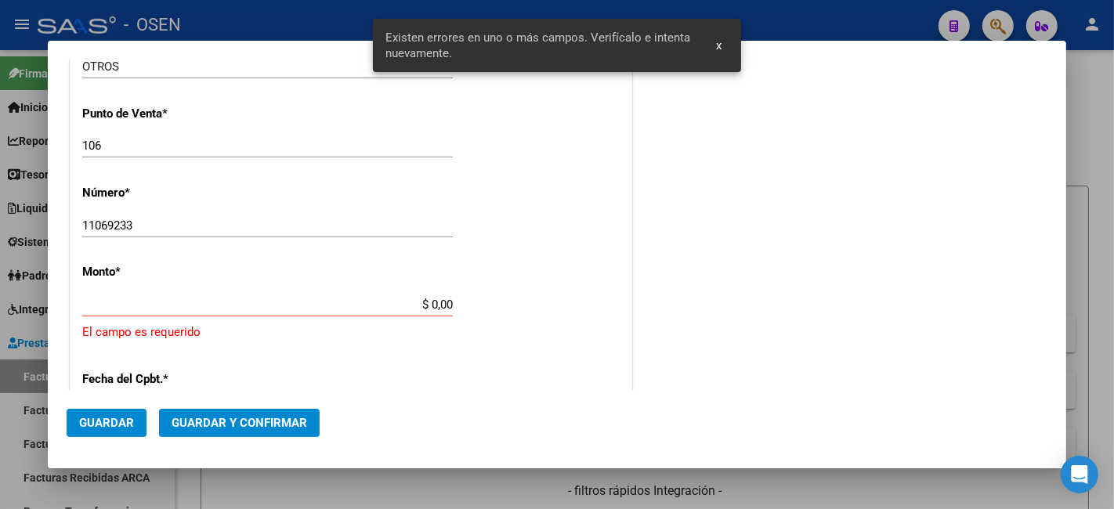
scroll to position [577, 0]
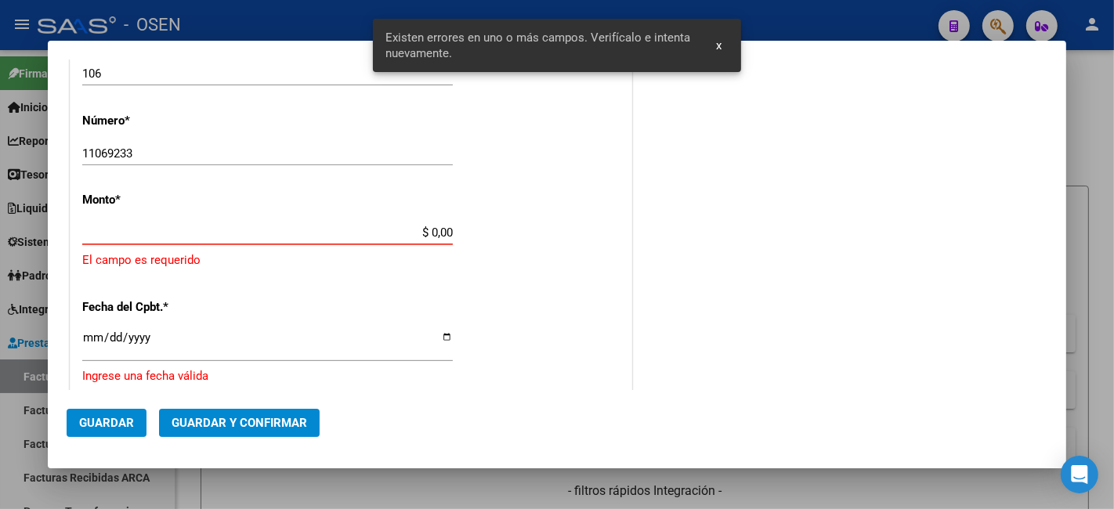
paste input "13.756,92"
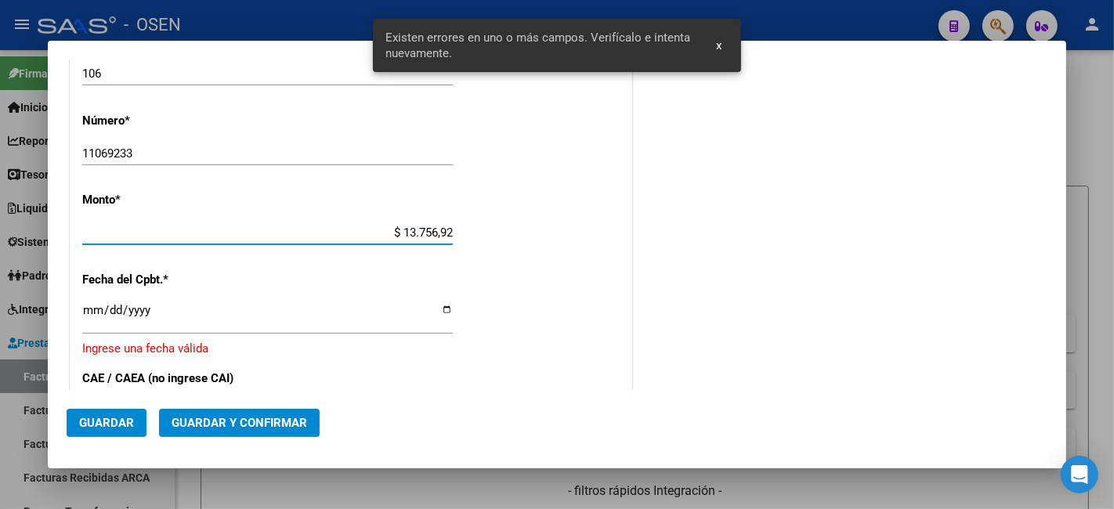
scroll to position [0, 0]
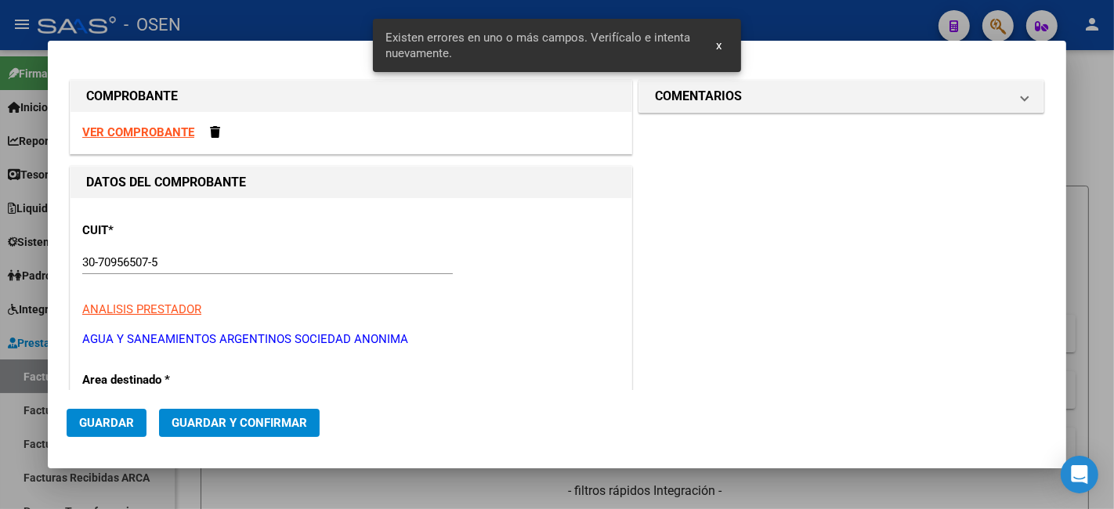
type input "$ 13.756,92"
click at [161, 131] on strong "VER COMPROBANTE" at bounding box center [138, 132] width 112 height 14
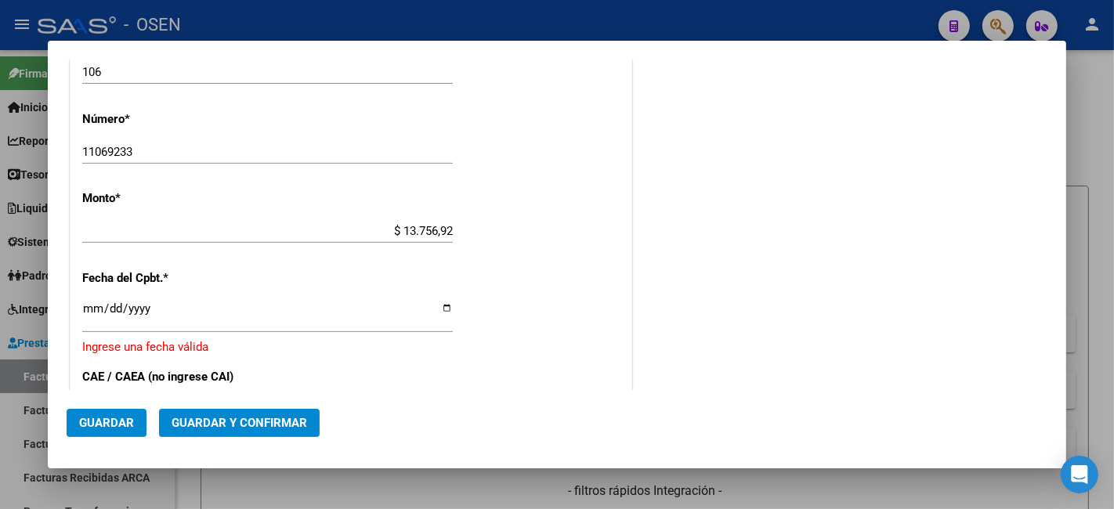
scroll to position [581, 0]
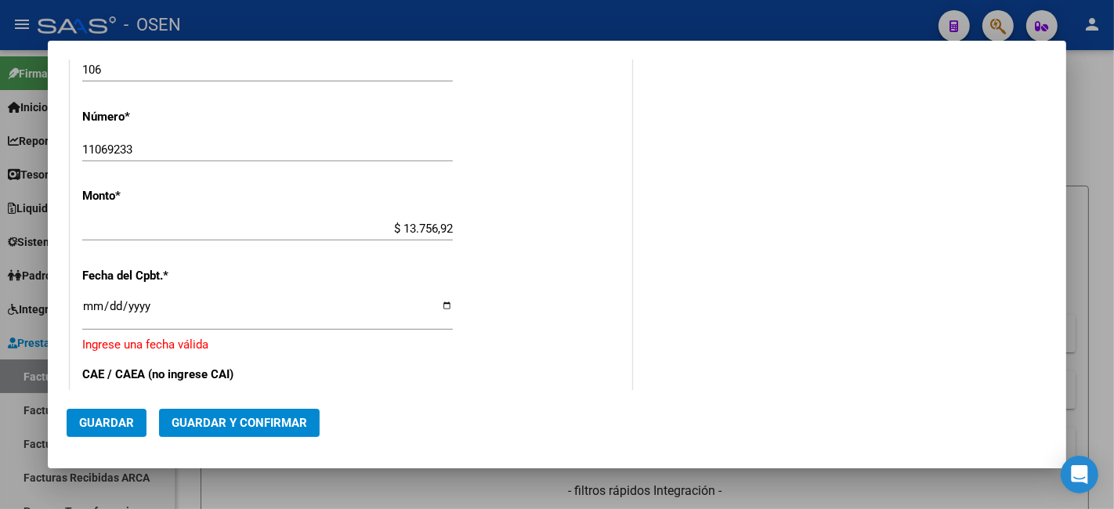
click at [89, 300] on input "Ingresar la fecha" at bounding box center [267, 312] width 371 height 25
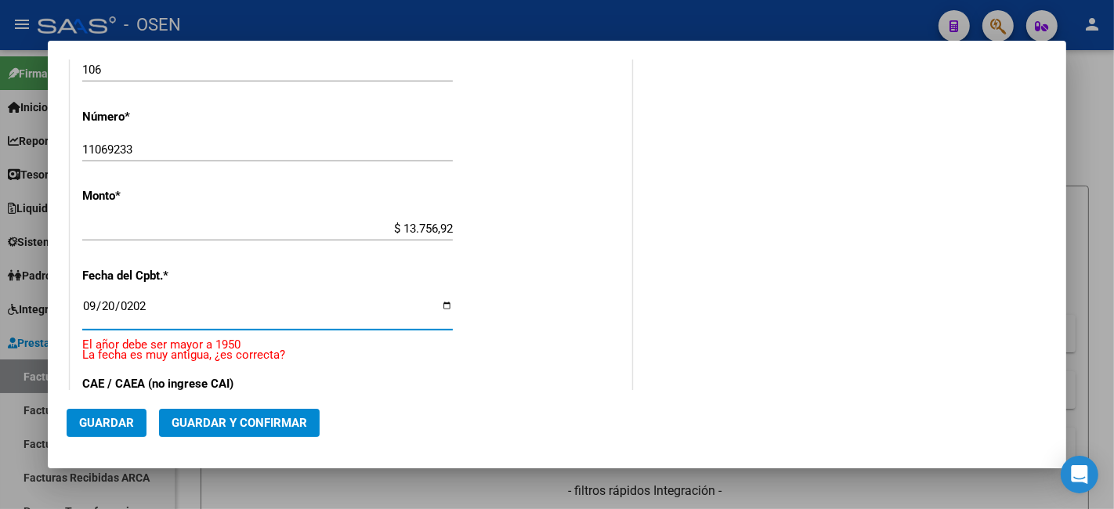
type input "2025-09-20"
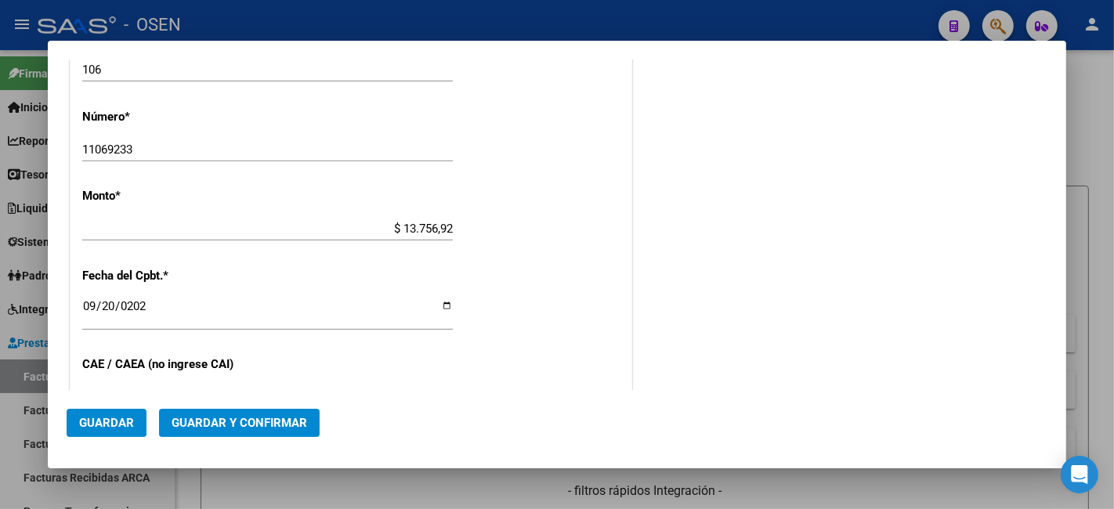
click at [216, 405] on mat-dialog-actions "Guardar Guardar y Confirmar" at bounding box center [557, 420] width 981 height 60
click at [237, 424] on span "Guardar y Confirmar" at bounding box center [240, 423] width 136 height 14
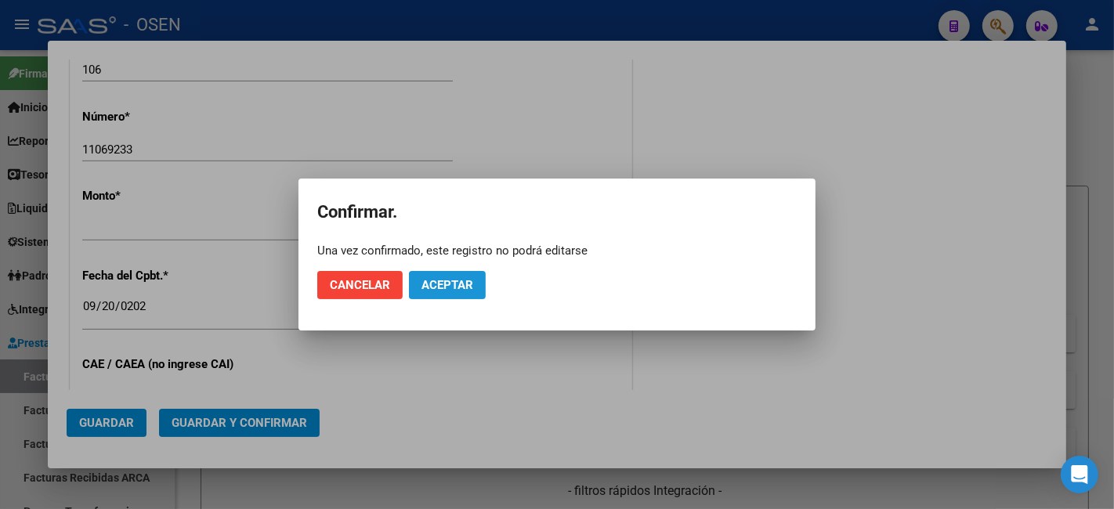
click at [451, 285] on span "Aceptar" at bounding box center [448, 285] width 52 height 14
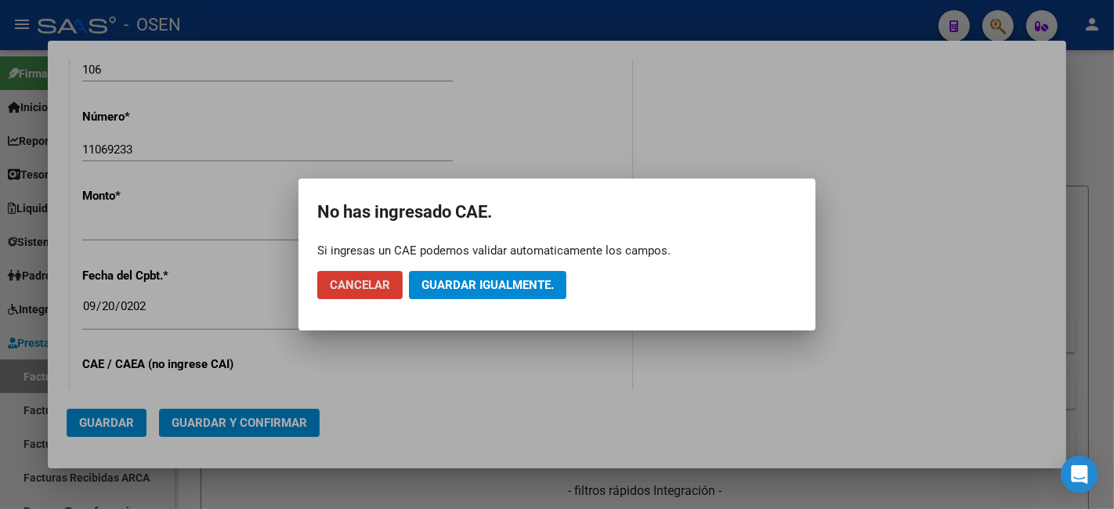
click at [542, 271] on button "Guardar igualmente." at bounding box center [488, 285] width 158 height 28
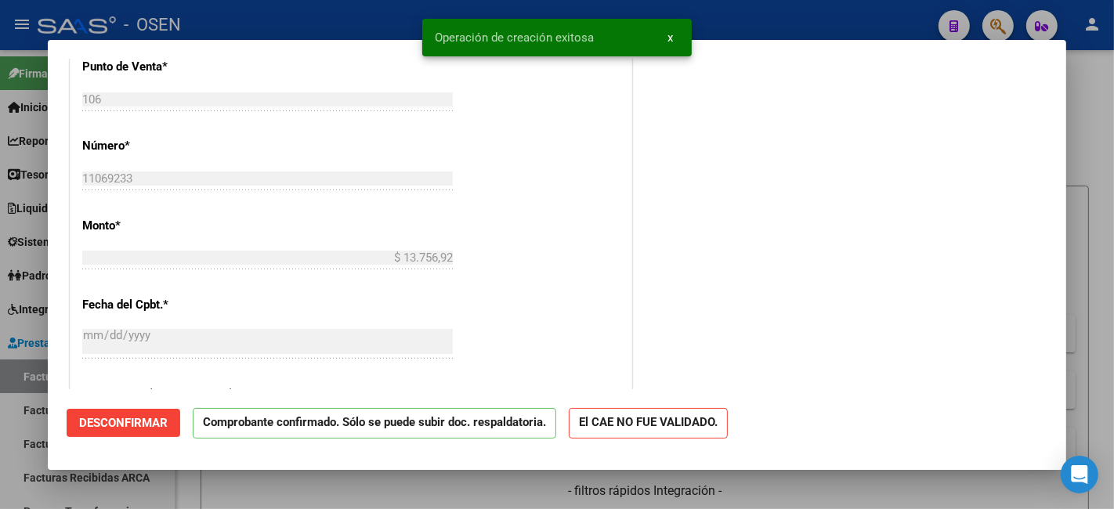
click at [228, 495] on div at bounding box center [557, 254] width 1114 height 509
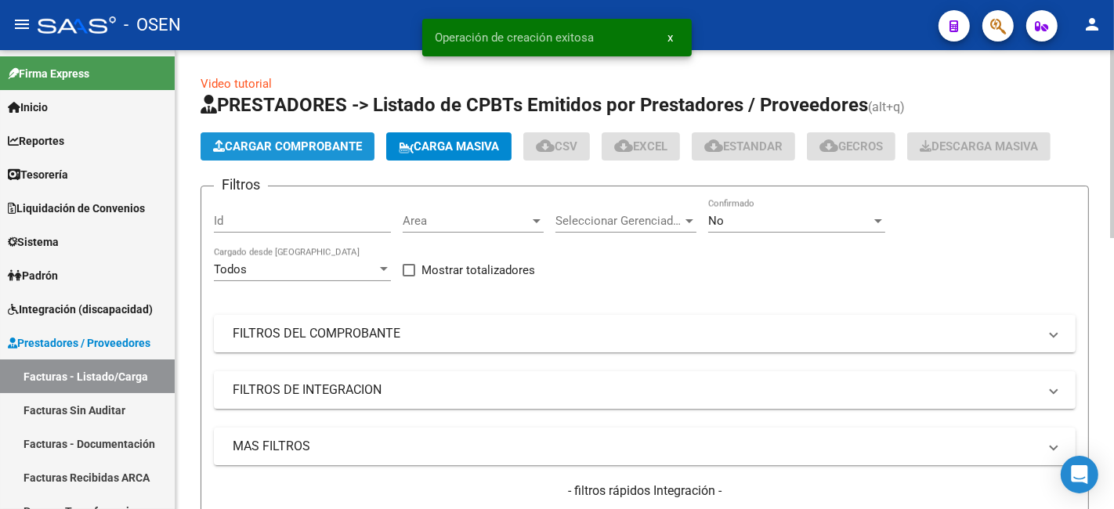
click at [314, 149] on span "Cargar Comprobante" at bounding box center [287, 147] width 149 height 14
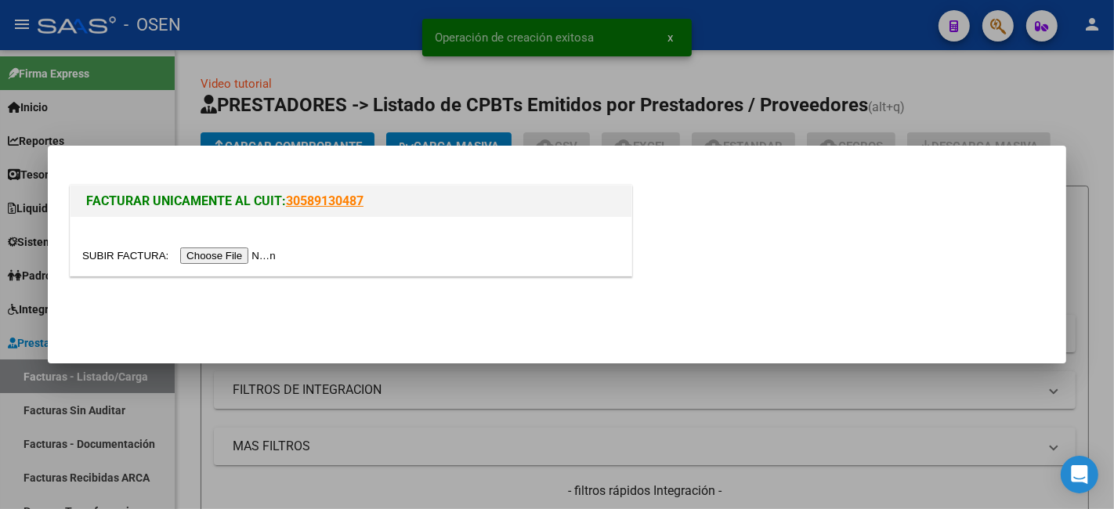
click at [263, 260] on input "file" at bounding box center [181, 256] width 198 height 16
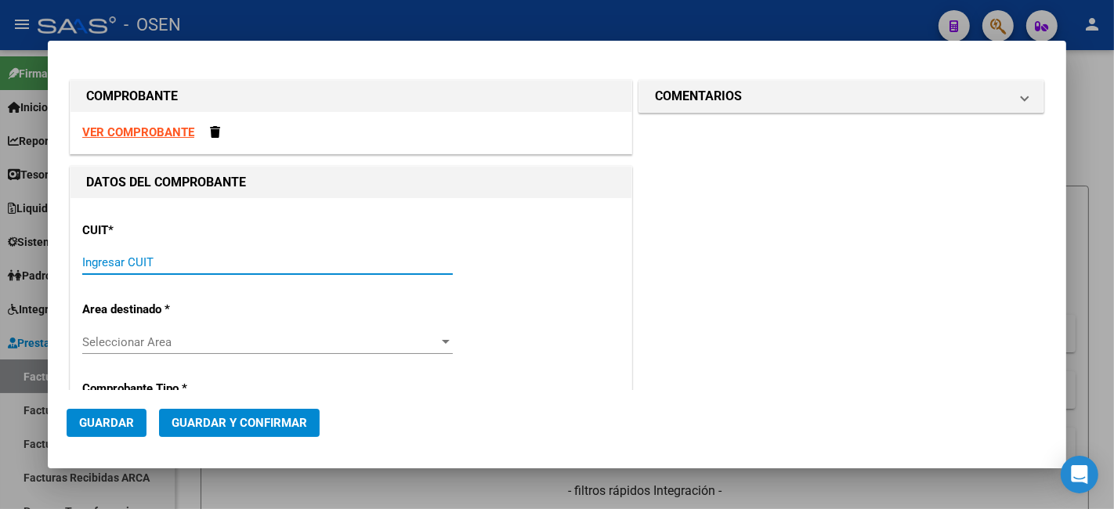
click at [232, 263] on input "Ingresar CUIT" at bounding box center [267, 262] width 371 height 14
paste input "13-75692"
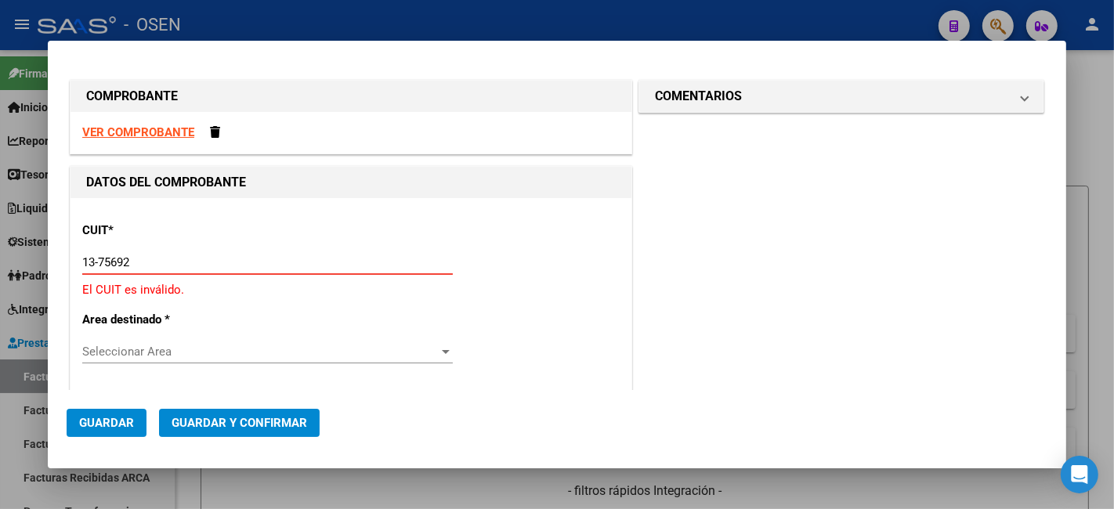
drag, startPoint x: 224, startPoint y: 265, endPoint x: -104, endPoint y: 259, distance: 328.4
click at [0, 259] on html "menu - OSEN person Firma Express Inicio Calendario SSS Instructivos Contacto OS…" at bounding box center [557, 254] width 1114 height 509
paste input "30-70956507-5"
type input "30-70956507-5"
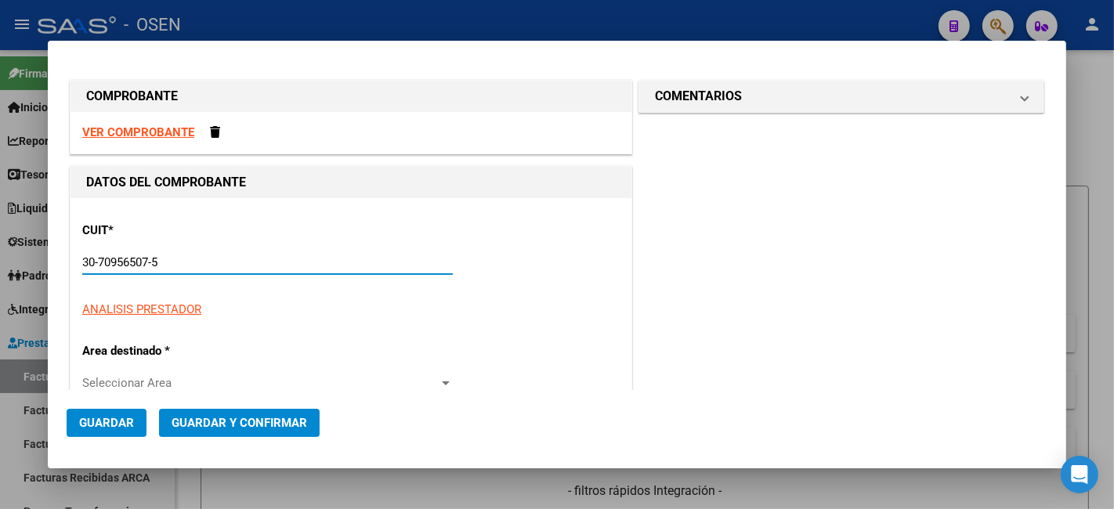
type input "106"
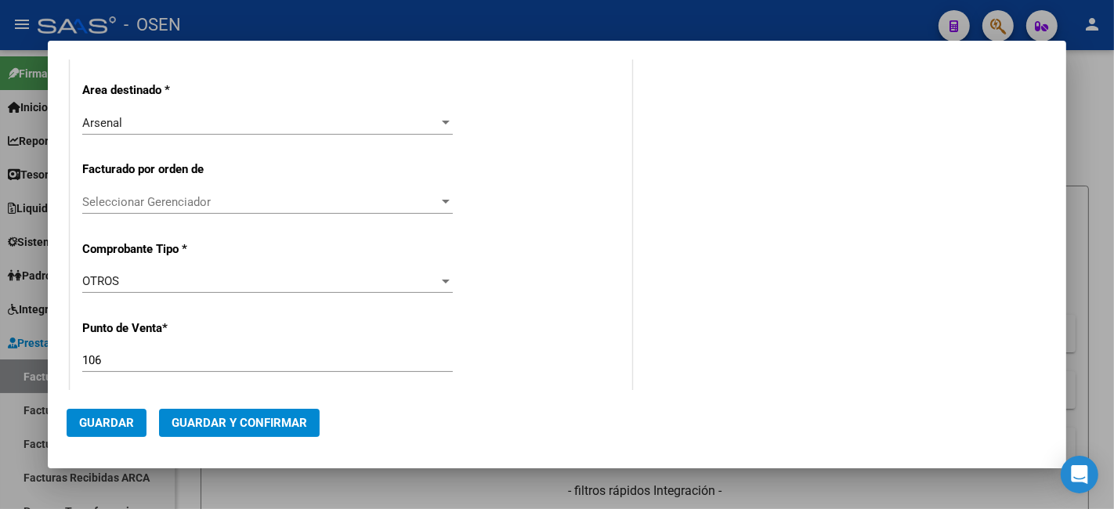
scroll to position [0, 0]
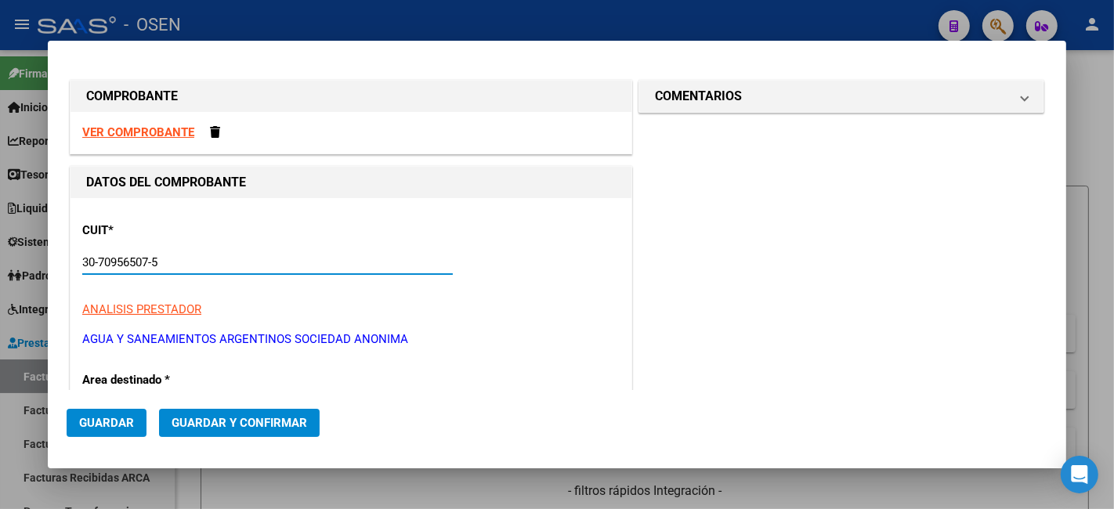
type input "30-70956507-5"
click at [178, 132] on strong "VER COMPROBANTE" at bounding box center [138, 132] width 112 height 14
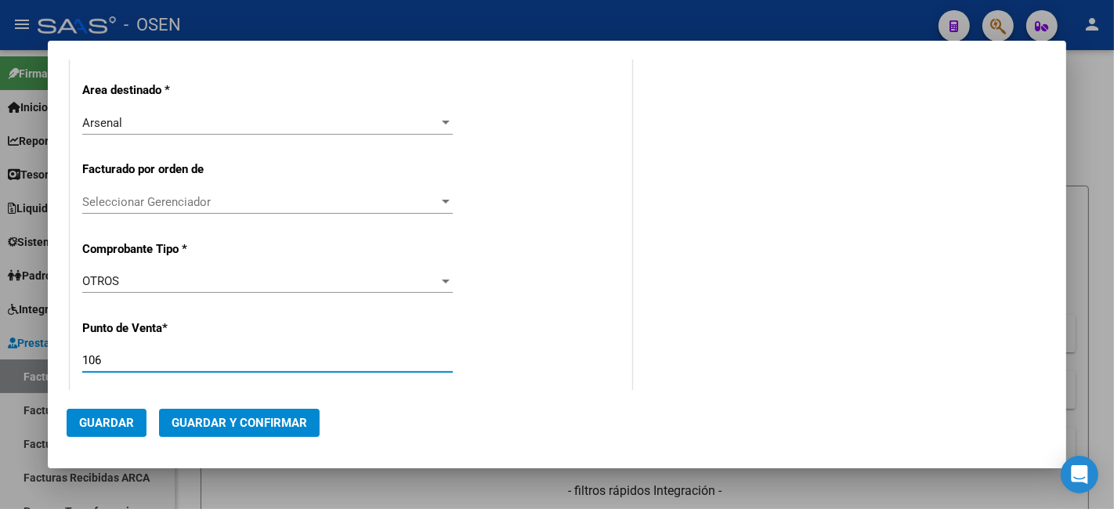
drag, startPoint x: 131, startPoint y: 359, endPoint x: -50, endPoint y: 329, distance: 183.5
click at [0, 329] on html "menu - OSEN person Firma Express Inicio Calendario SSS Instructivos Contacto OS…" at bounding box center [557, 254] width 1114 height 509
type input "110"
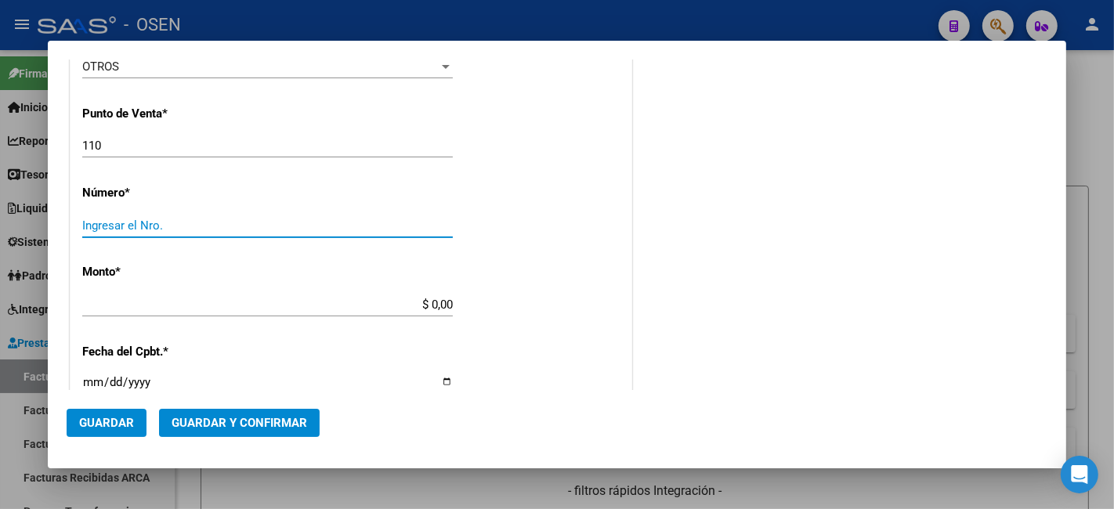
paste input "80700889"
type input "80700889"
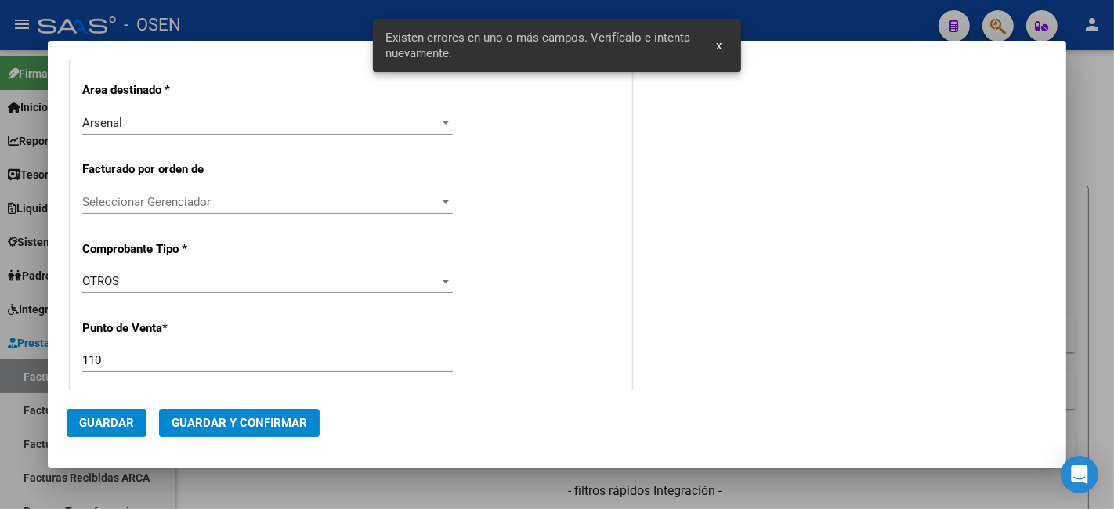
scroll to position [581, 0]
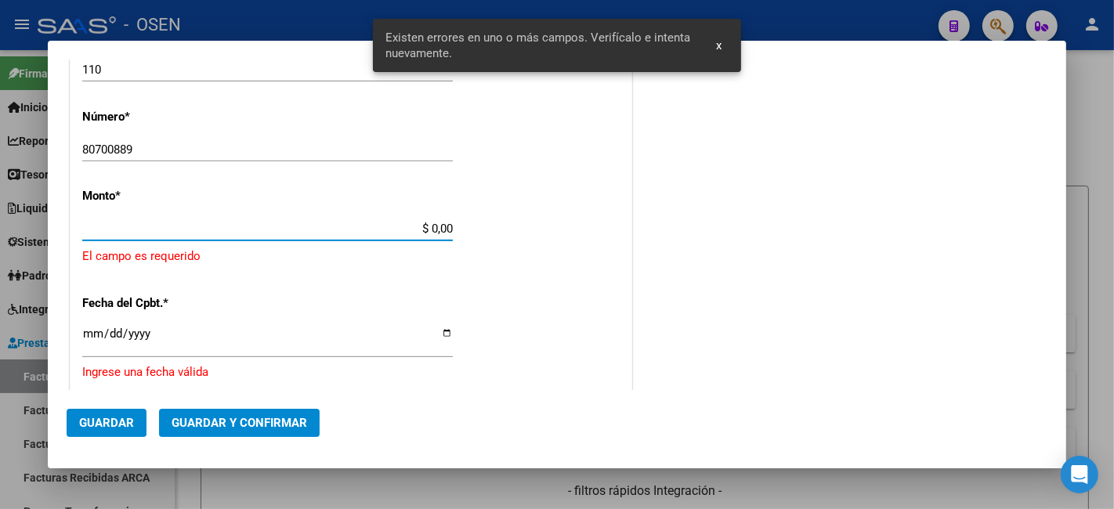
drag, startPoint x: 393, startPoint y: 227, endPoint x: 545, endPoint y: 227, distance: 152.0
click at [545, 227] on div "CUIT * 30-70956507-5 Ingresar CUIT ANALISIS PRESTADOR AGUA Y SANEAMIENTOS ARGEN…" at bounding box center [351, 231] width 561 height 1227
paste input "55.008,94"
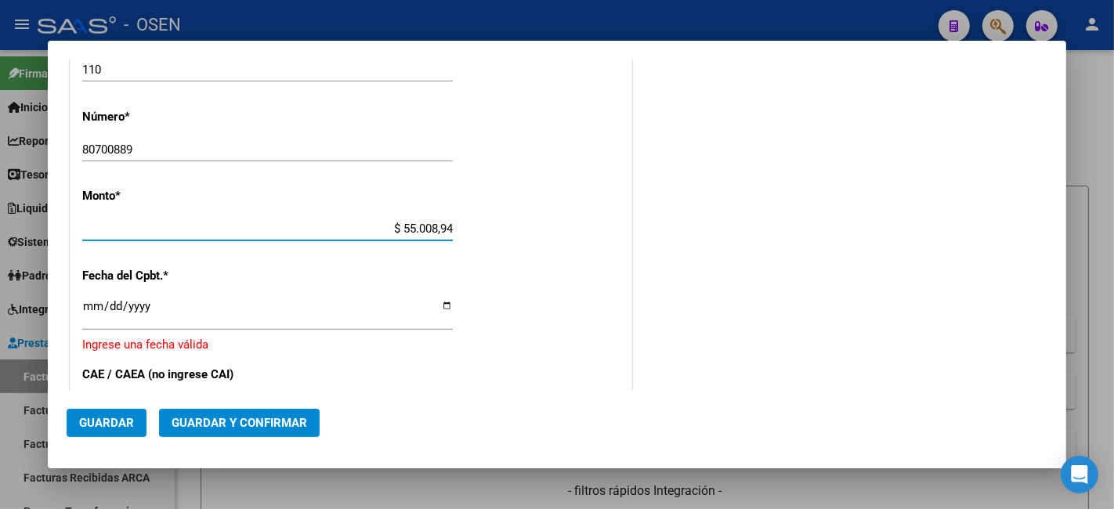
type input "$ 55.008,94"
click at [87, 309] on input "Ingresar la fecha" at bounding box center [267, 312] width 371 height 25
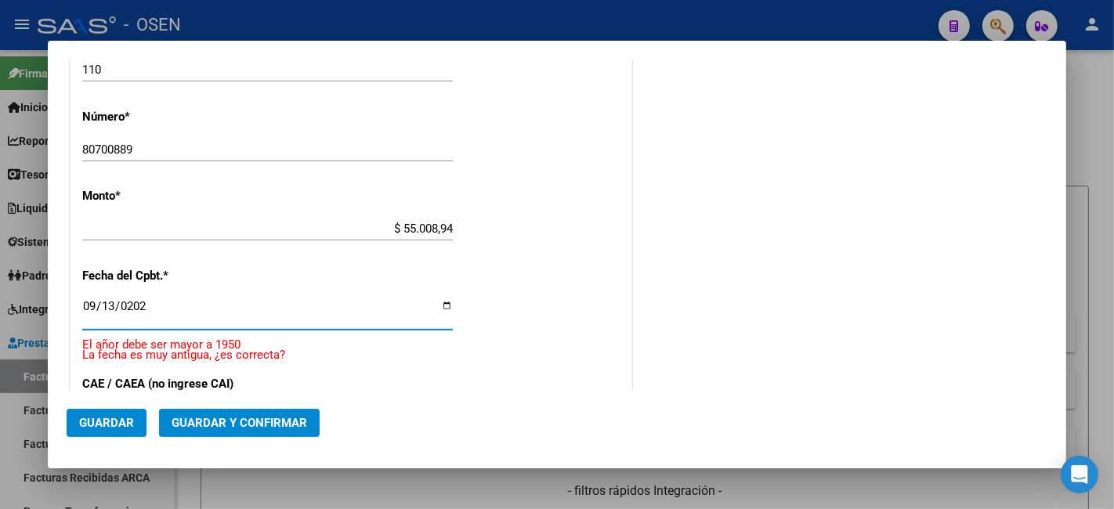
type input "2025-09-13"
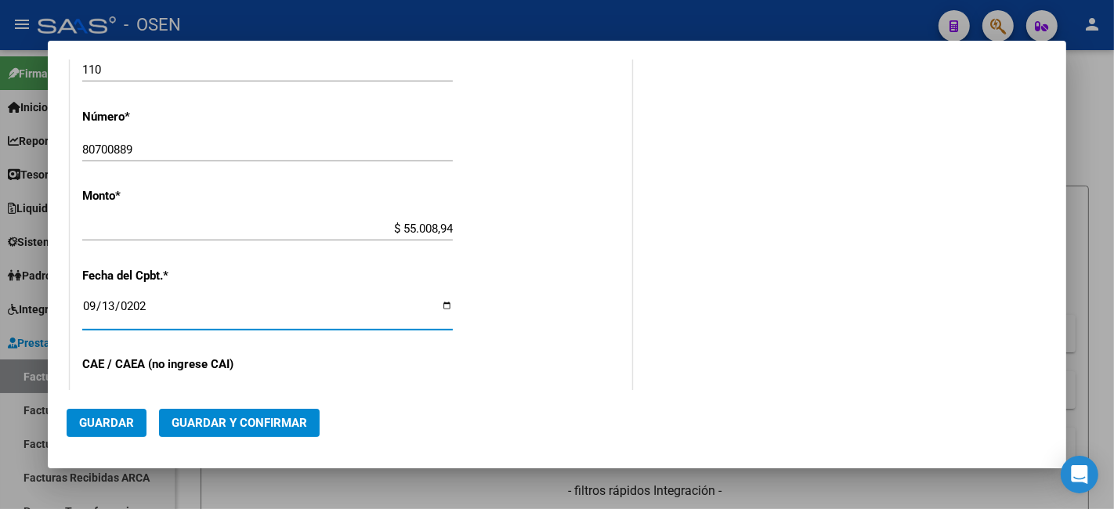
click at [265, 422] on span "Guardar y Confirmar" at bounding box center [240, 423] width 136 height 14
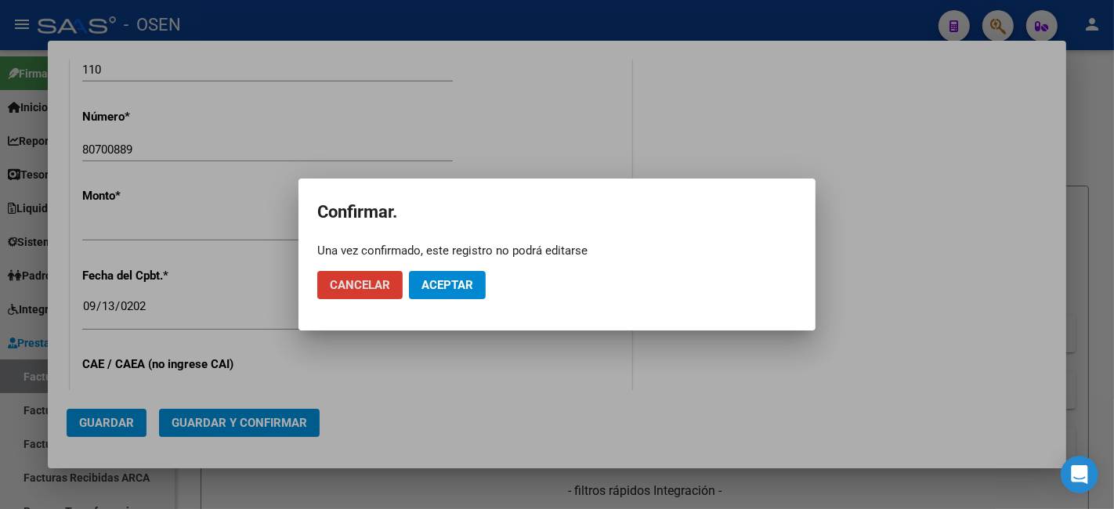
click at [441, 281] on span "Aceptar" at bounding box center [448, 285] width 52 height 14
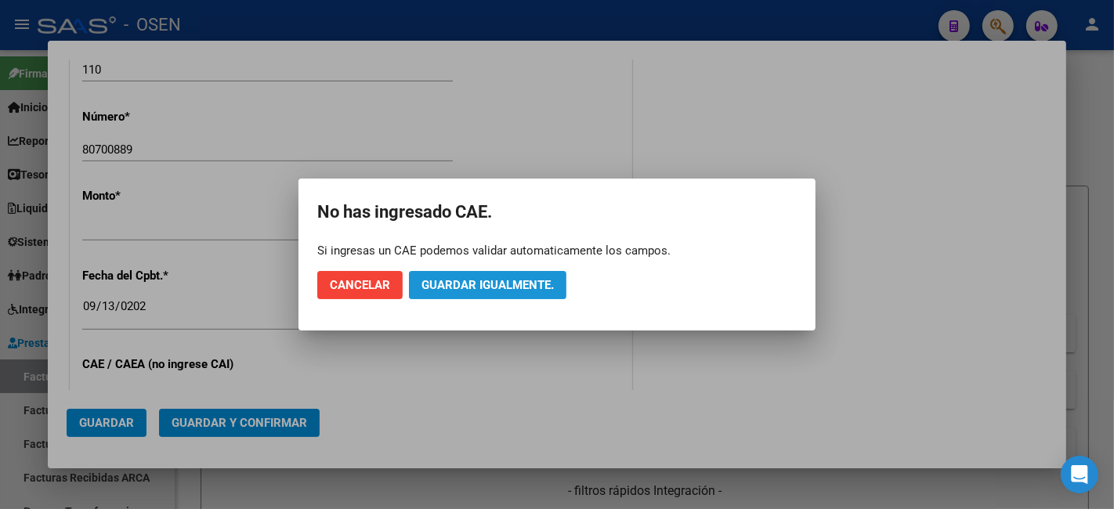
click at [441, 280] on span "Guardar igualmente." at bounding box center [488, 285] width 132 height 14
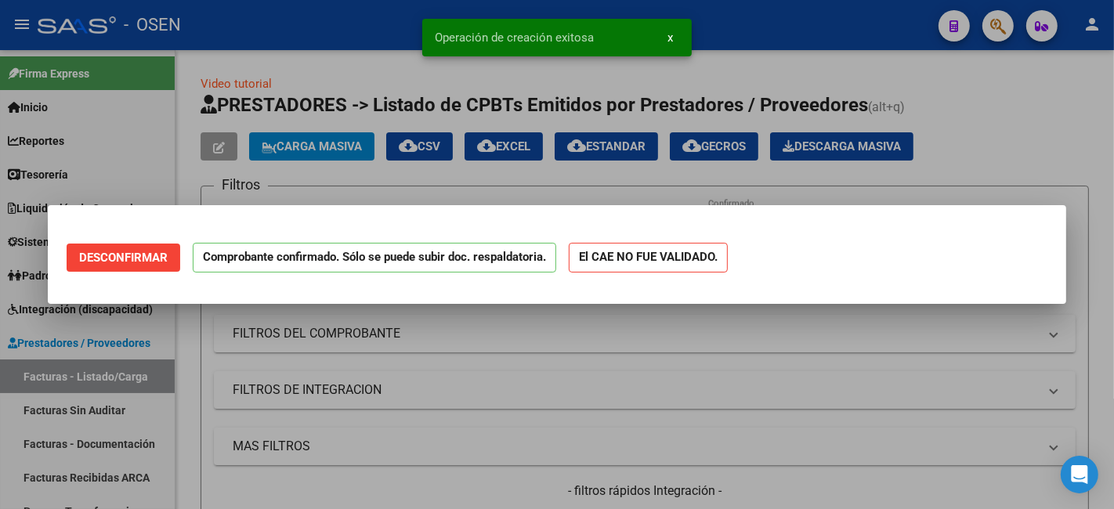
scroll to position [0, 0]
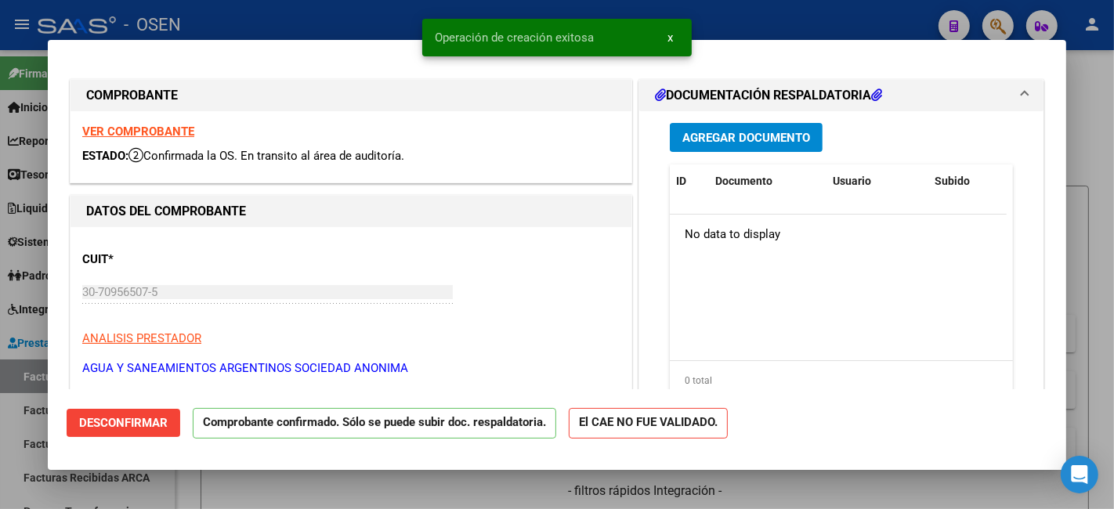
click at [19, 377] on div at bounding box center [557, 254] width 1114 height 509
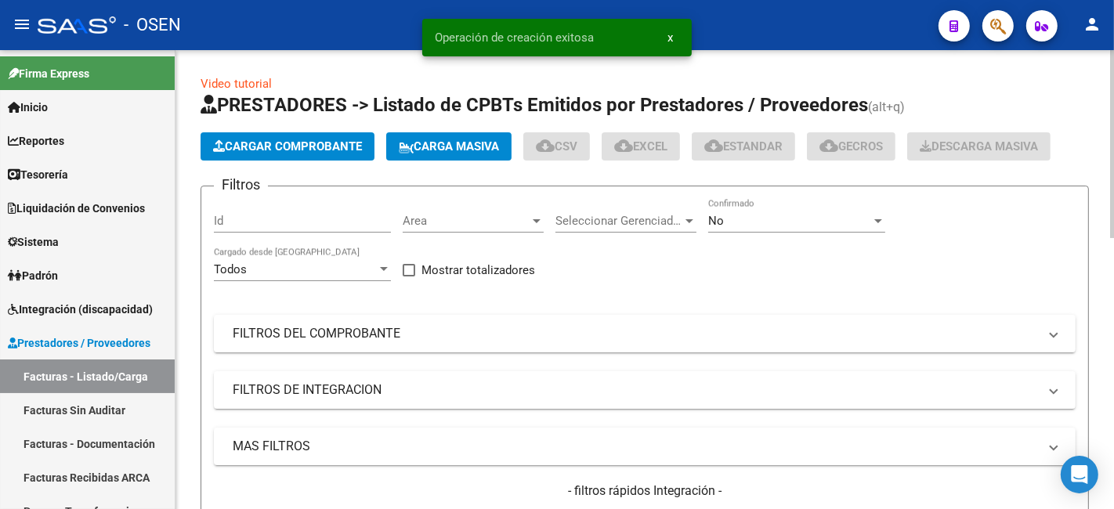
click at [355, 138] on button "Cargar Comprobante" at bounding box center [288, 146] width 174 height 28
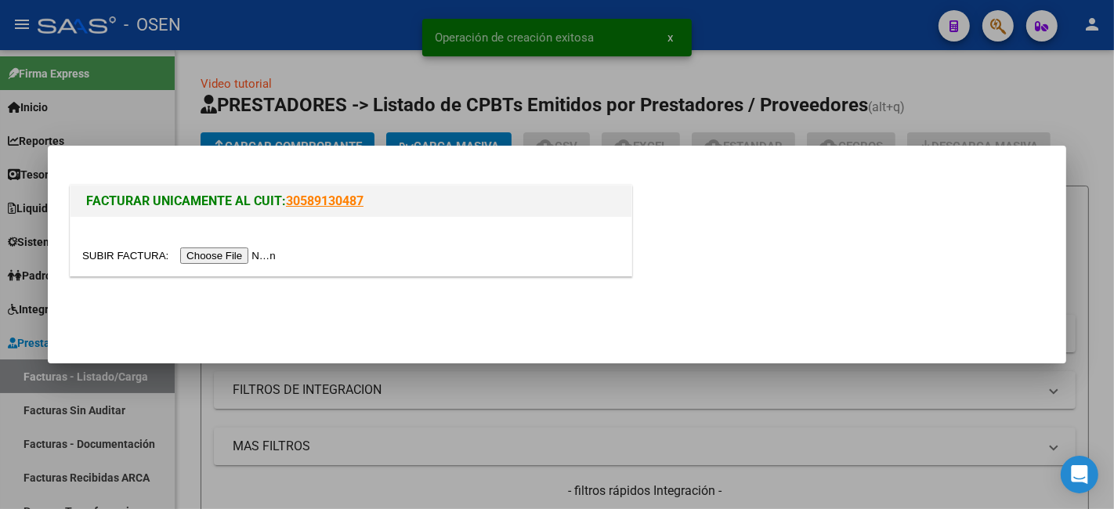
click at [254, 259] on input "file" at bounding box center [181, 256] width 198 height 16
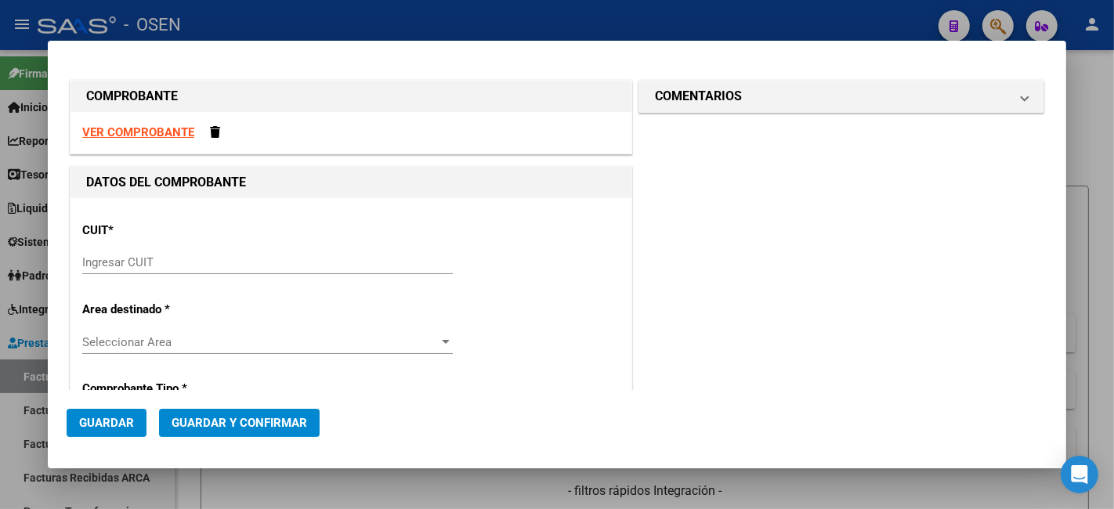
click at [285, 261] on input "Ingresar CUIT" at bounding box center [267, 262] width 371 height 14
paste input "30-65511651-2"
type input "30-65511651-2"
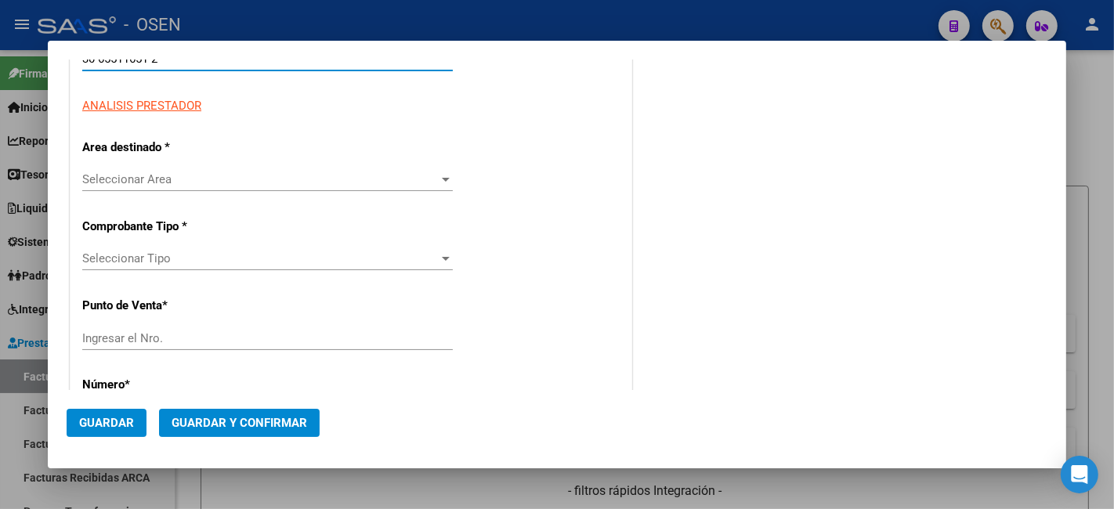
type input "501"
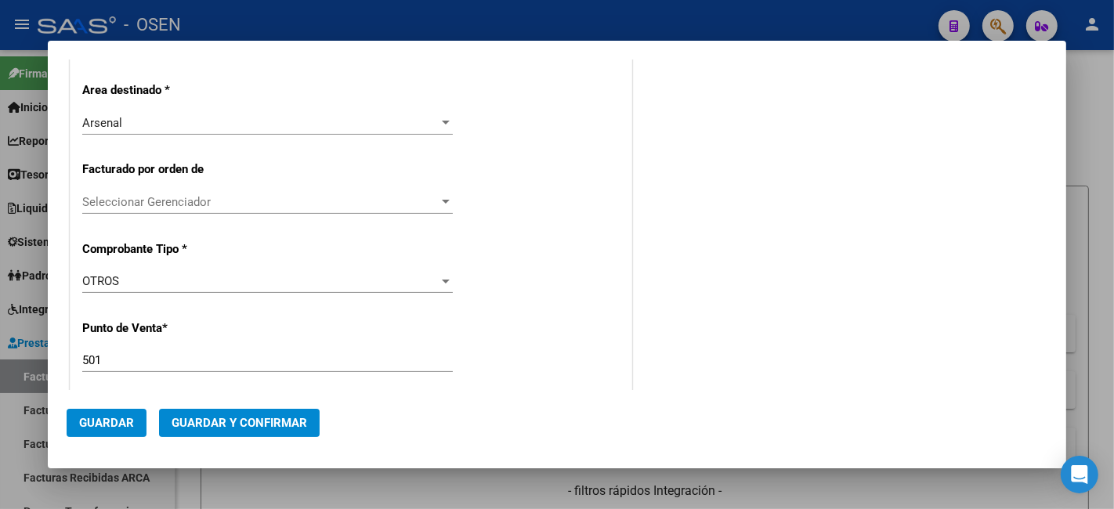
scroll to position [29, 0]
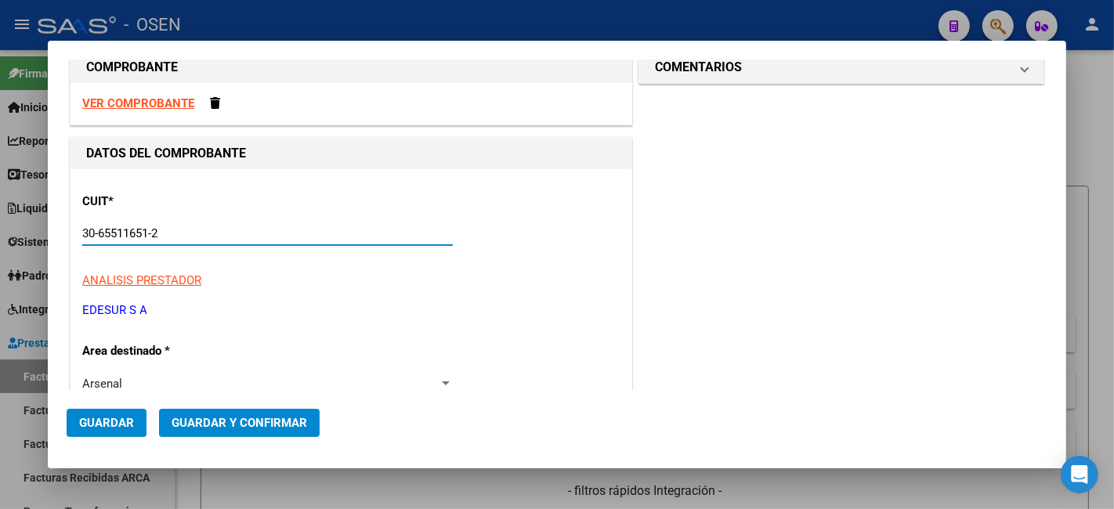
type input "30-65511651-2"
click at [161, 102] on strong "VER COMPROBANTE" at bounding box center [138, 103] width 112 height 14
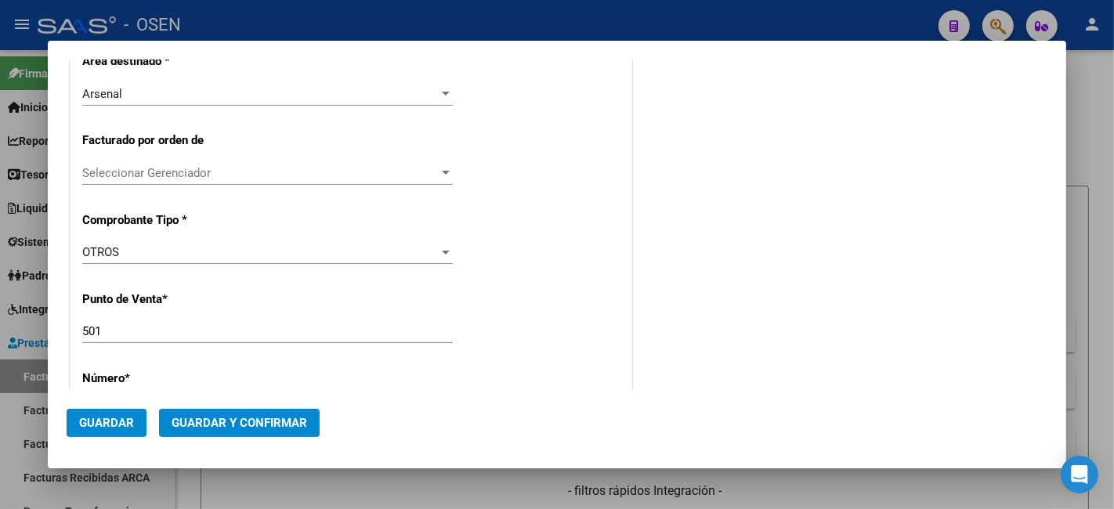
scroll to position [610, 0]
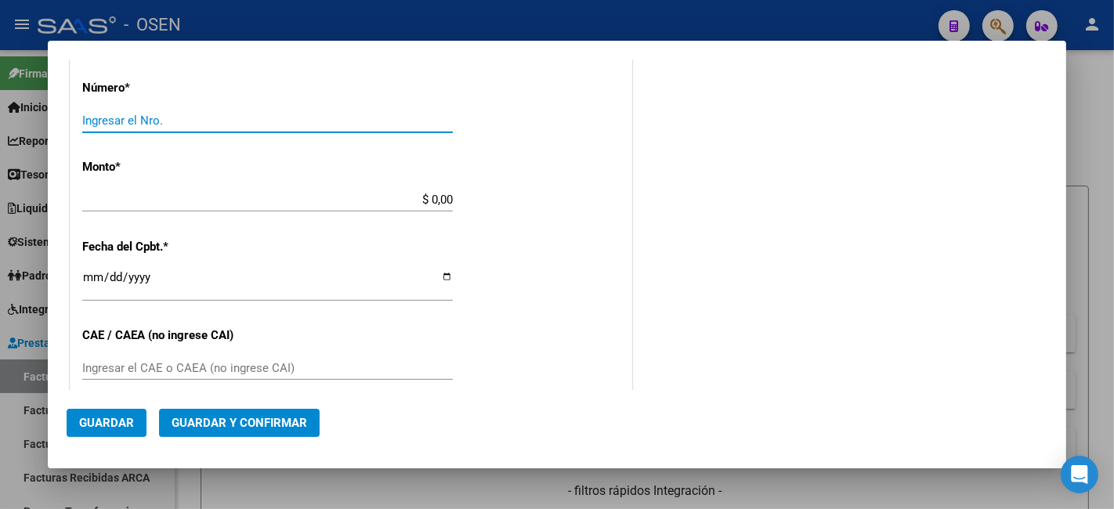
click at [332, 116] on input "Ingresar el Nro." at bounding box center [267, 121] width 371 height 14
paste input "03003195"
type input "03003195"
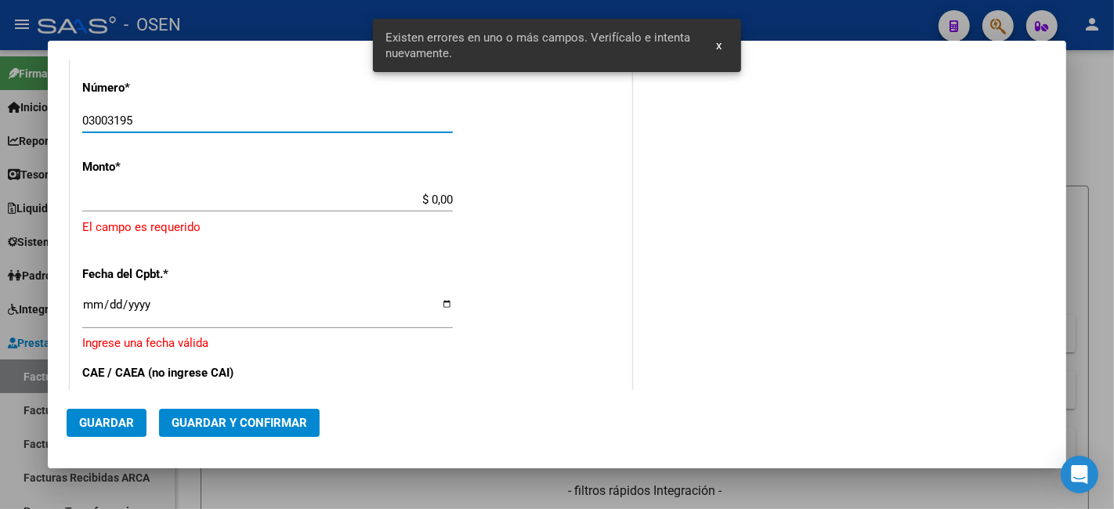
scroll to position [577, 0]
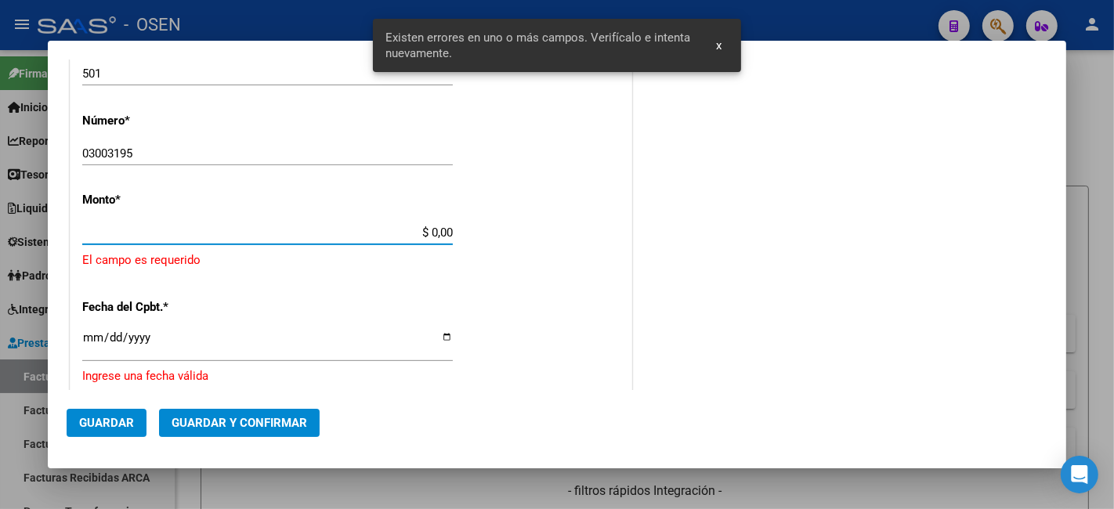
drag, startPoint x: 410, startPoint y: 227, endPoint x: 455, endPoint y: 237, distance: 46.4
click at [453, 237] on app-form-text-field "Monto * $ 0,00 Ingresar el monto El campo es requerido" at bounding box center [351, 231] width 538 height 76
paste input "21,748.58"
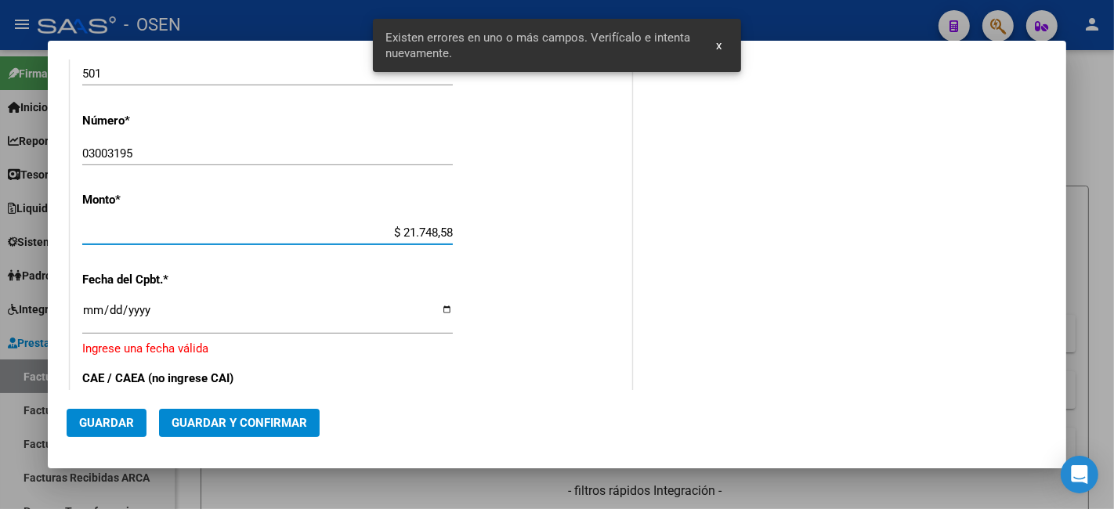
type input "$ 21.748,58"
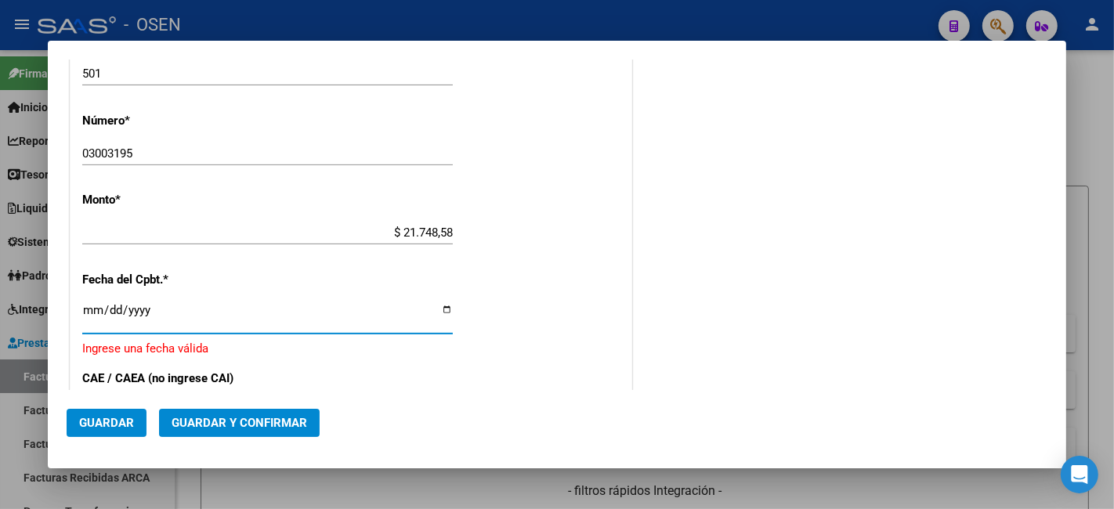
click at [89, 310] on input "Ingresar la fecha" at bounding box center [267, 316] width 371 height 25
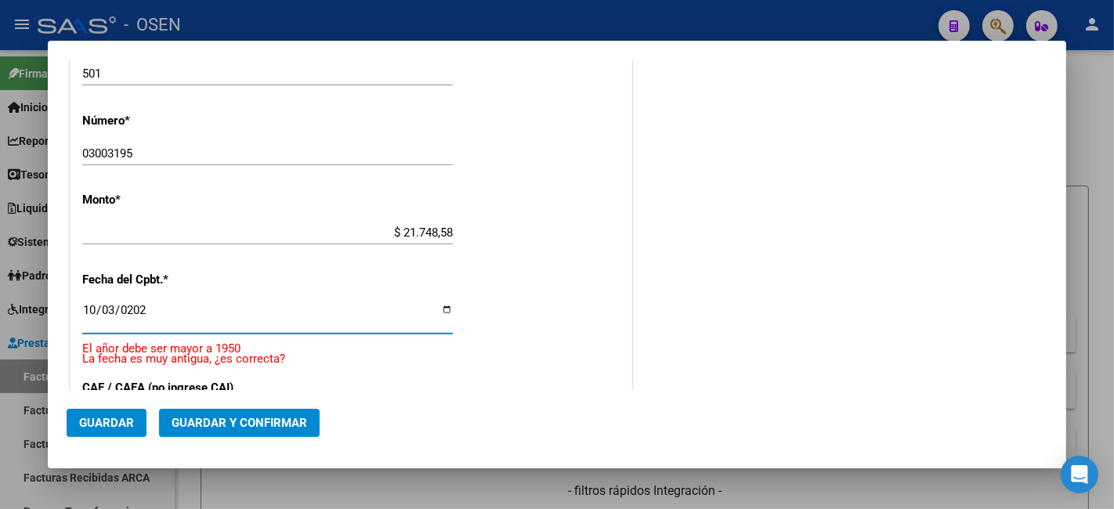
type input "2025-10-03"
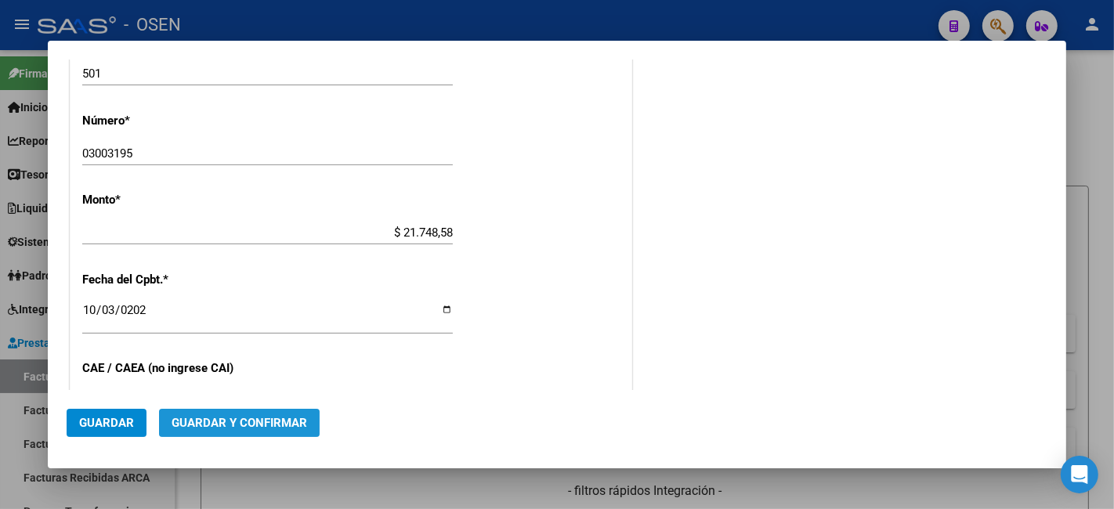
click at [265, 418] on span "Guardar y Confirmar" at bounding box center [240, 423] width 136 height 14
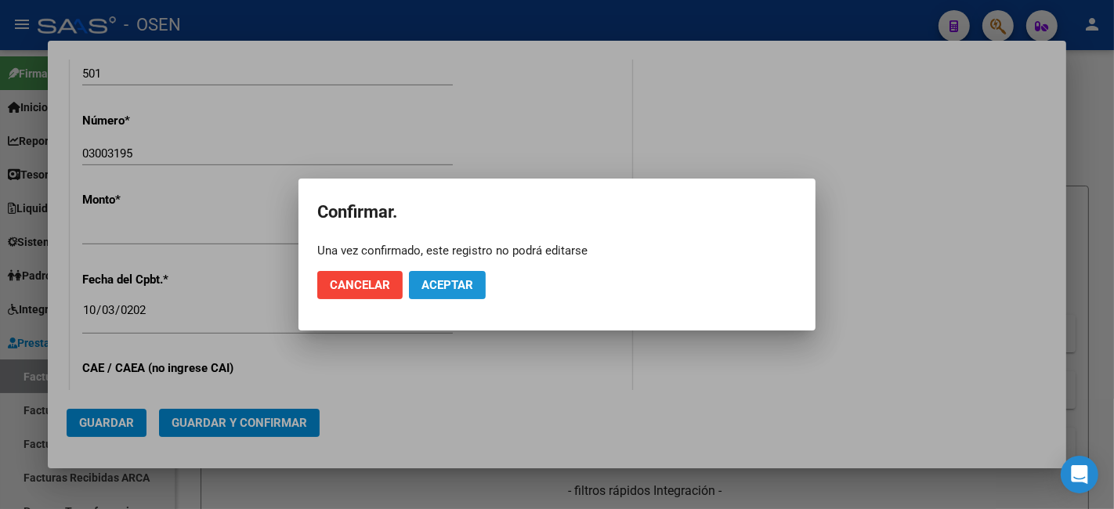
click at [425, 279] on span "Aceptar" at bounding box center [448, 285] width 52 height 14
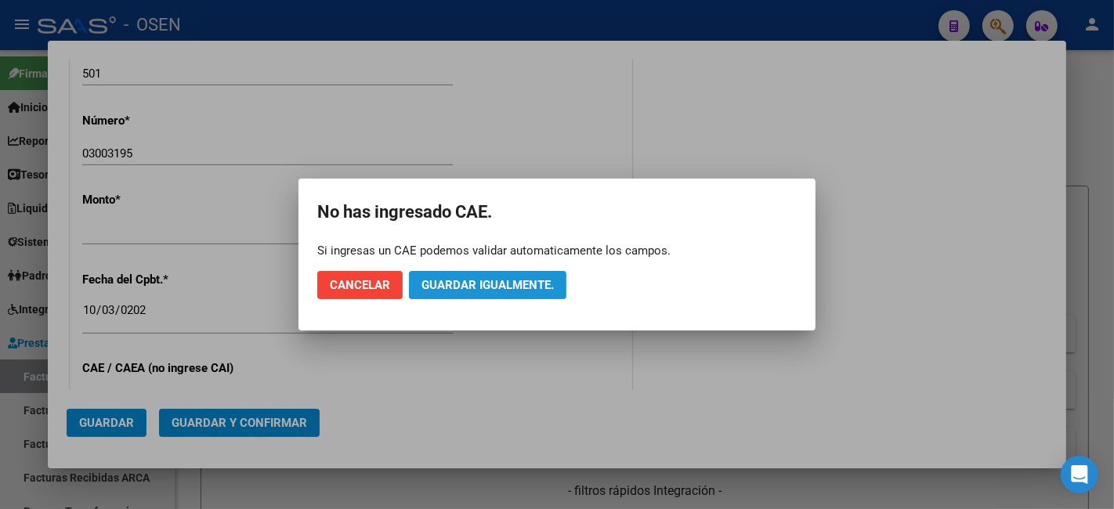
click at [451, 279] on span "Guardar igualmente." at bounding box center [488, 285] width 132 height 14
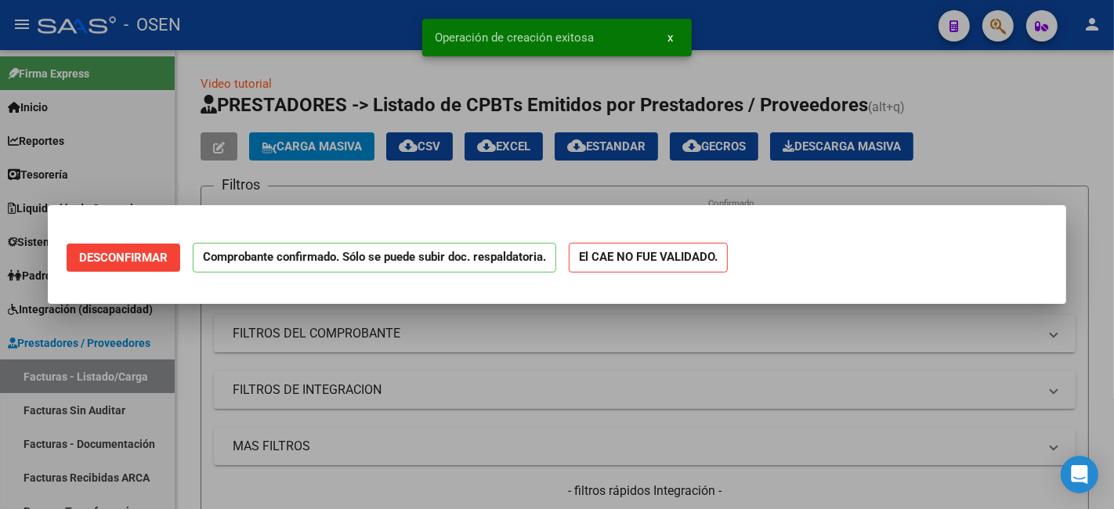
scroll to position [0, 0]
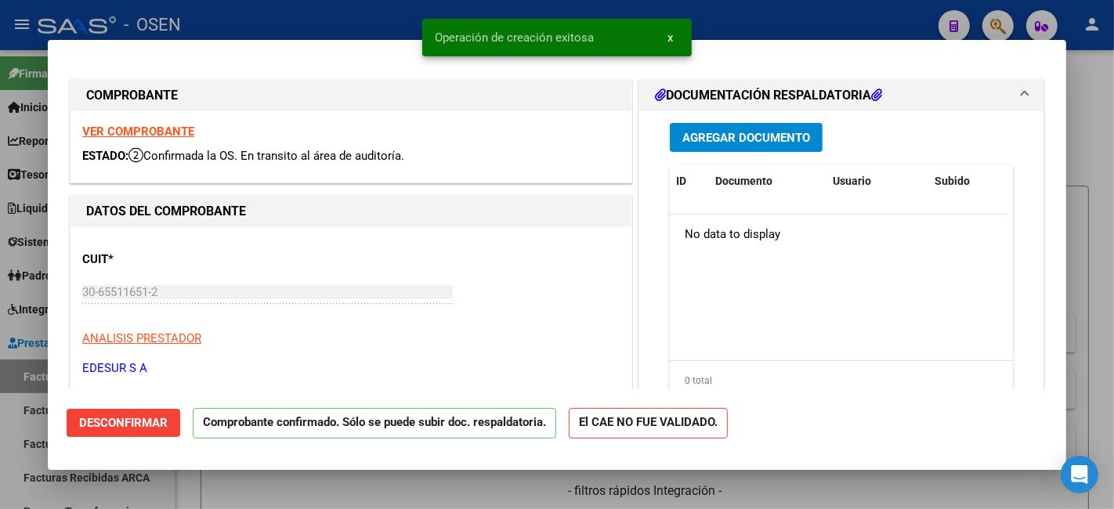
click at [190, 499] on div at bounding box center [557, 254] width 1114 height 509
type input "$ 0,00"
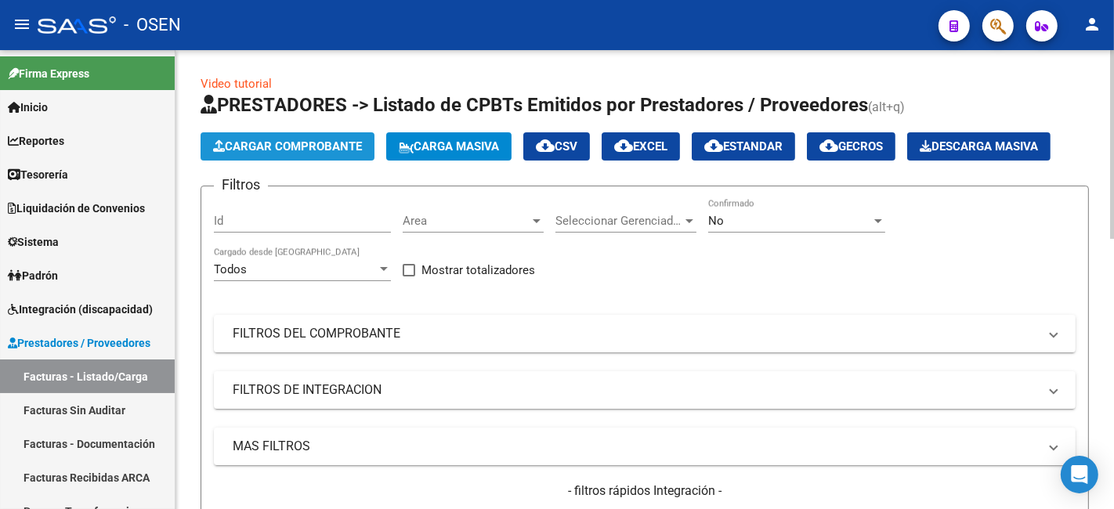
click at [275, 134] on button "Cargar Comprobante" at bounding box center [288, 146] width 174 height 28
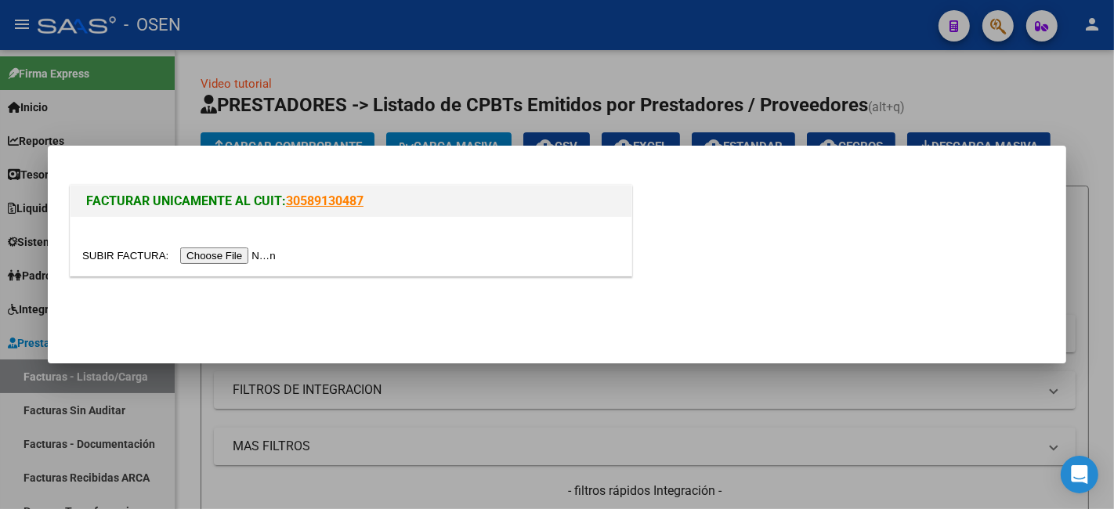
click at [261, 254] on input "file" at bounding box center [181, 256] width 198 height 16
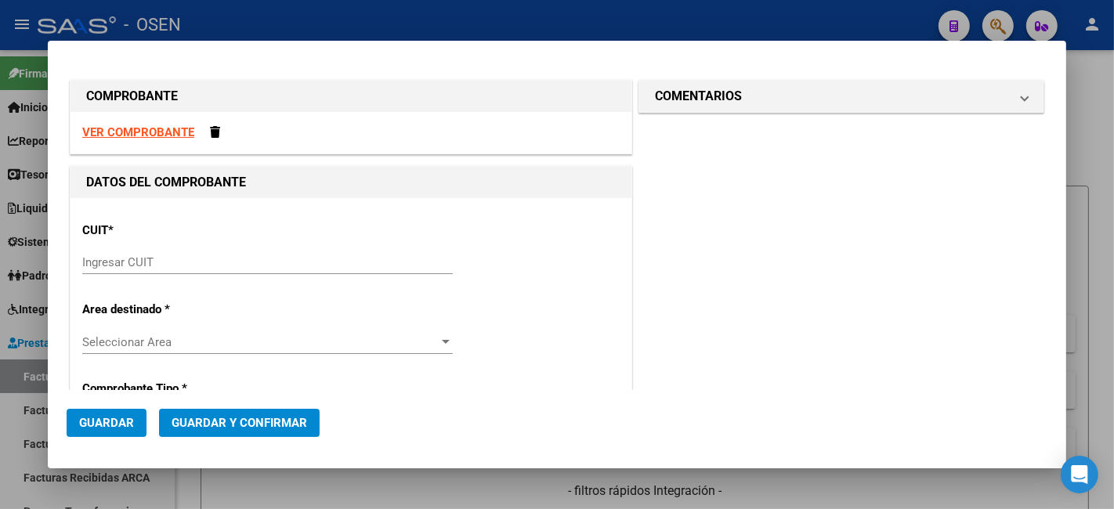
click at [169, 129] on strong "VER COMPROBANTE" at bounding box center [138, 132] width 112 height 14
click at [324, 252] on div "Ingresar CUIT" at bounding box center [267, 263] width 371 height 24
paste input "30-65511651-2"
type input "30-65511651-2"
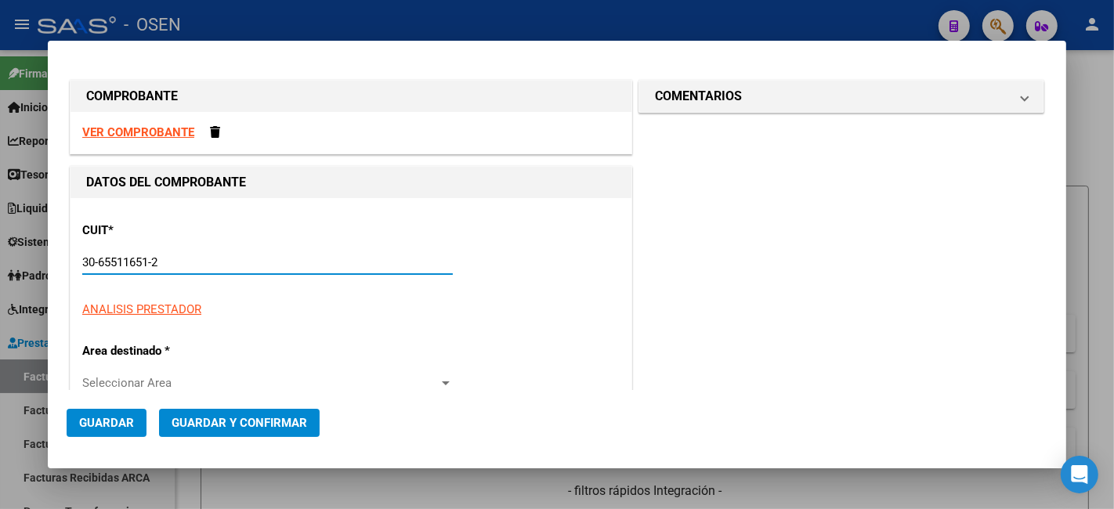
type input "501"
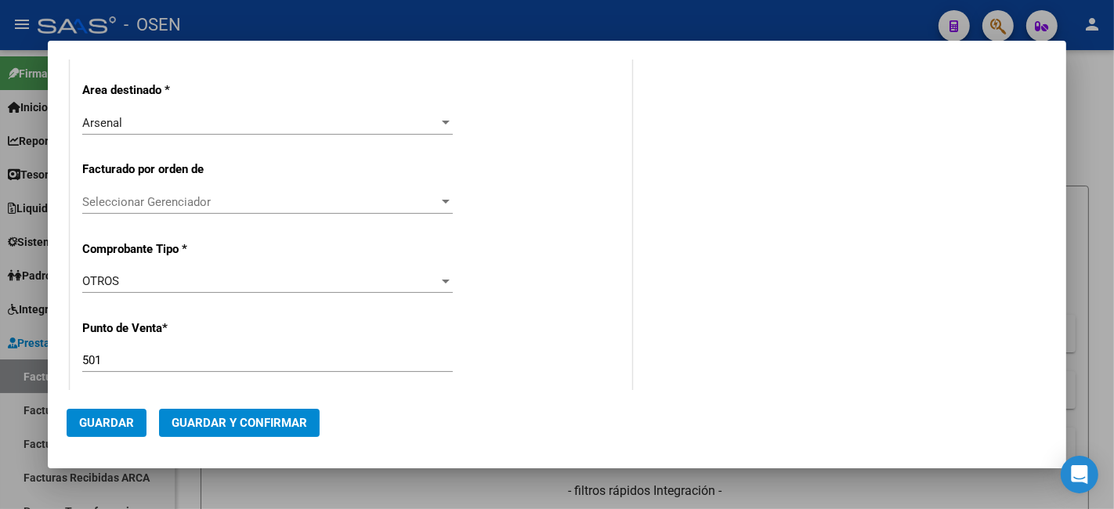
scroll to position [319, 0]
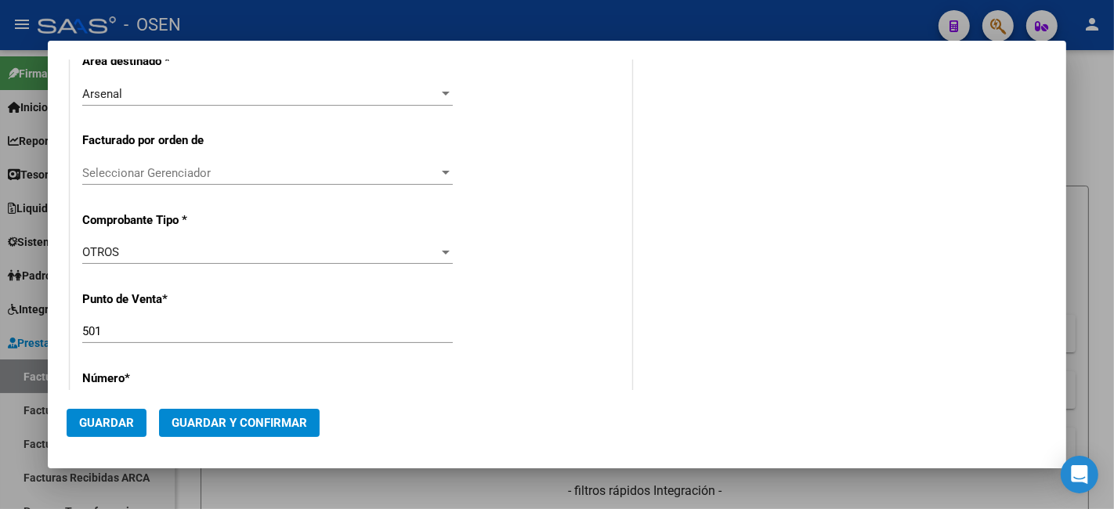
type input "30-65511651-2"
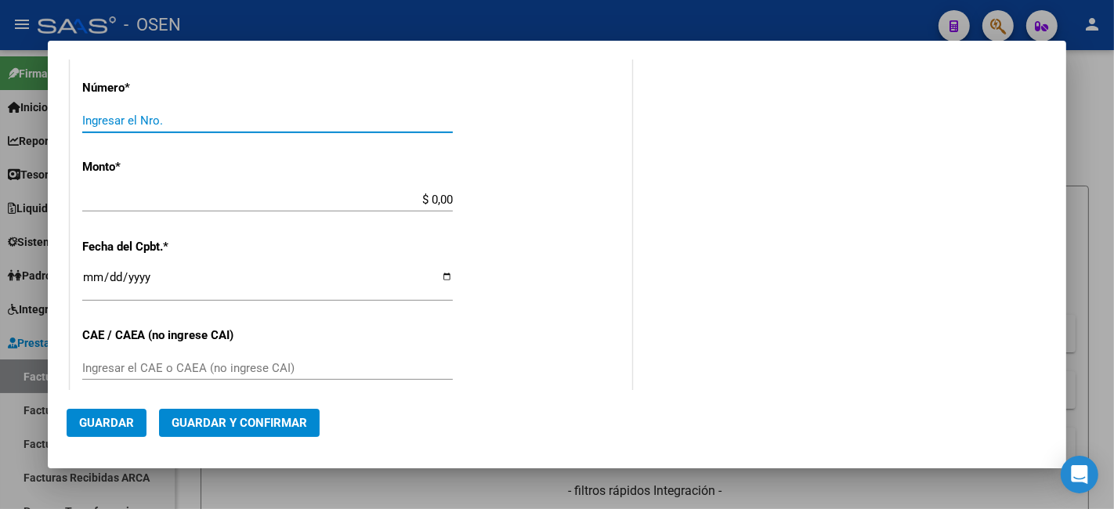
click at [356, 120] on input "Ingresar el Nro." at bounding box center [267, 121] width 371 height 14
paste input "97.72678"
drag, startPoint x: 194, startPoint y: 122, endPoint x: 39, endPoint y: 116, distance: 155.3
click at [19, 114] on div "COMPROBANTE VER COMPROBANTE DATOS DEL COMPROBANTE CUIT * 30-65511651-2 Ingresar…" at bounding box center [557, 254] width 1114 height 509
paste input "-62010619"
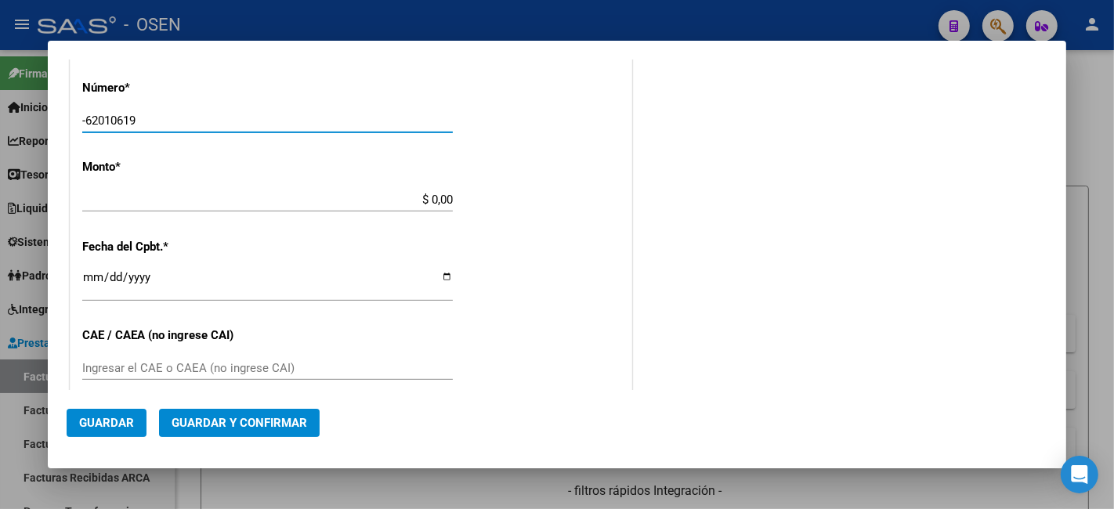
click at [88, 121] on input "-62010619" at bounding box center [267, 121] width 371 height 14
type input "62010619"
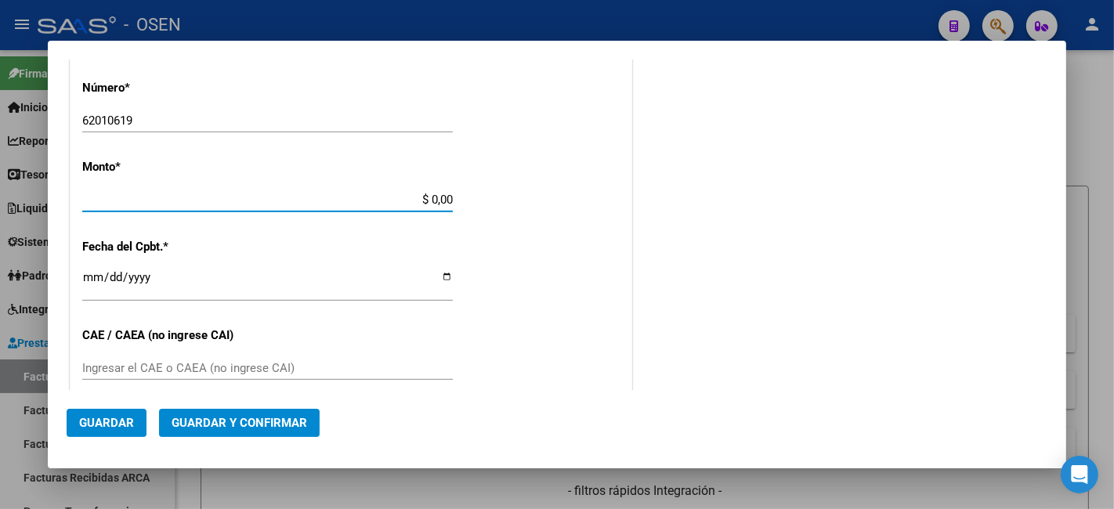
drag, startPoint x: 379, startPoint y: 199, endPoint x: 411, endPoint y: 212, distance: 34.5
click at [380, 199] on input "$ 0,00" at bounding box center [267, 200] width 371 height 14
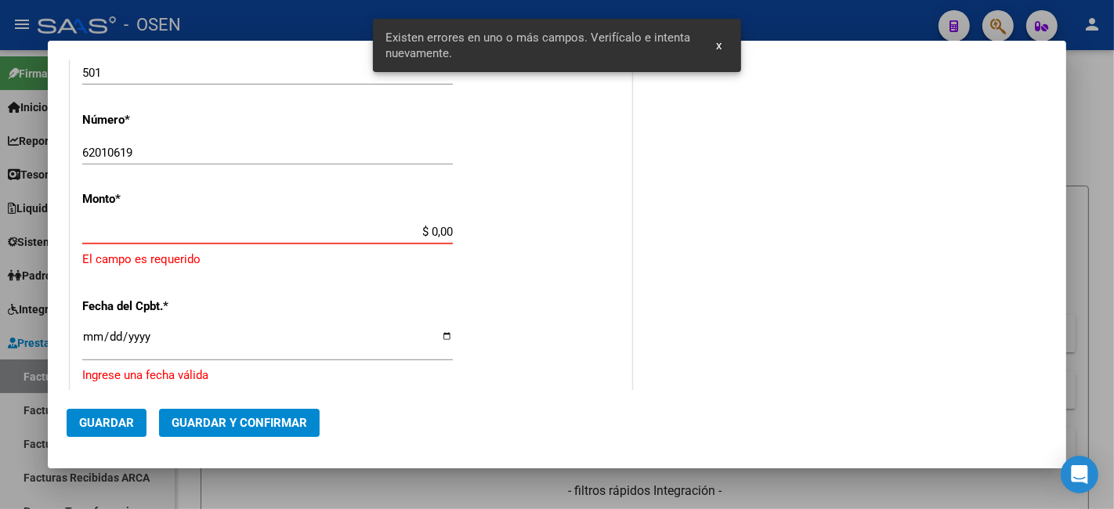
scroll to position [577, 0]
drag, startPoint x: 409, startPoint y: 228, endPoint x: 460, endPoint y: 230, distance: 51.0
click at [459, 230] on app-form-text-field "Monto * $ 0,00 Ingresar el monto El campo es requerido" at bounding box center [351, 231] width 538 height 76
paste input "97,726.78"
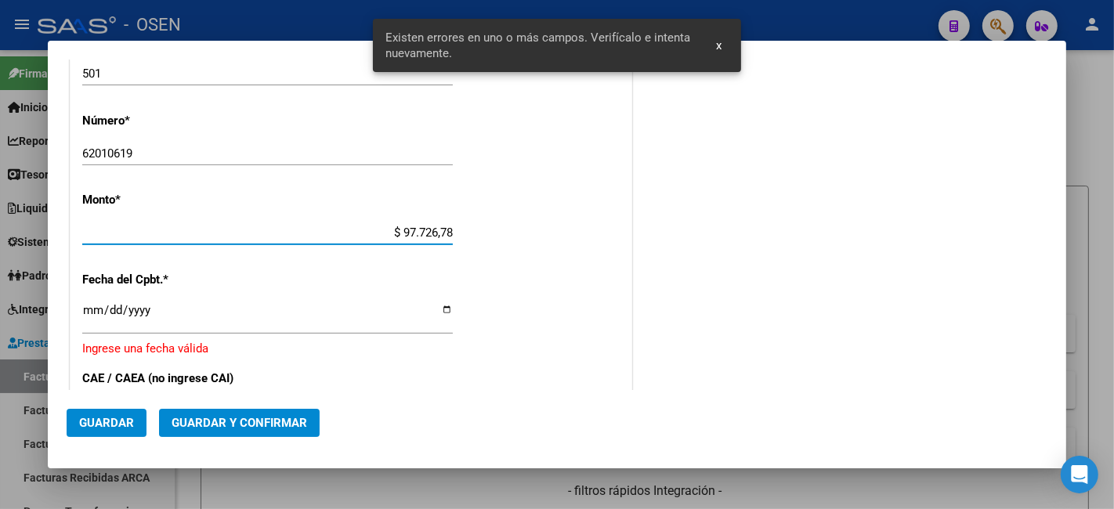
type input "$ 97.726,78"
click at [89, 317] on input "Ingresar la fecha" at bounding box center [267, 316] width 371 height 25
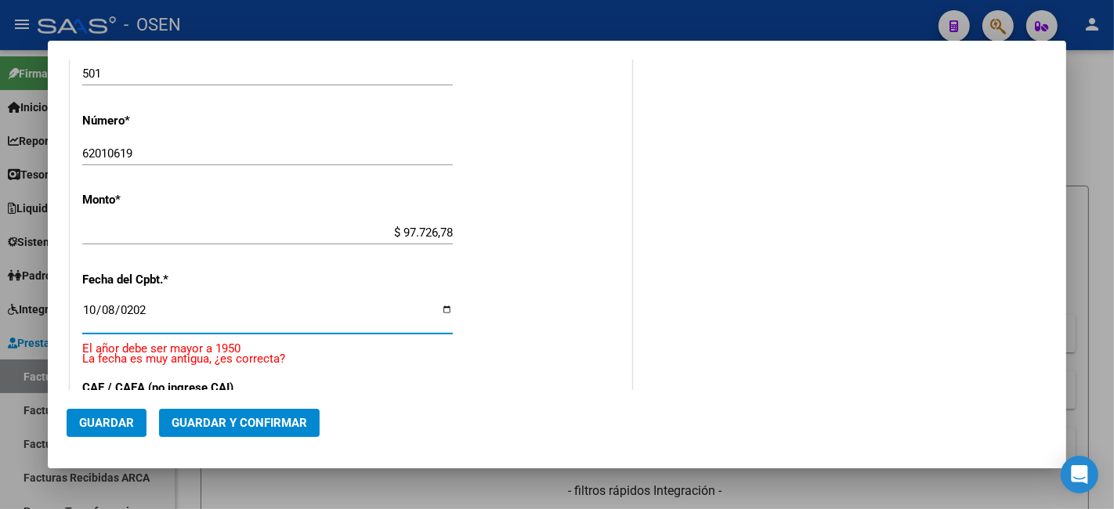
type input "[DATE]"
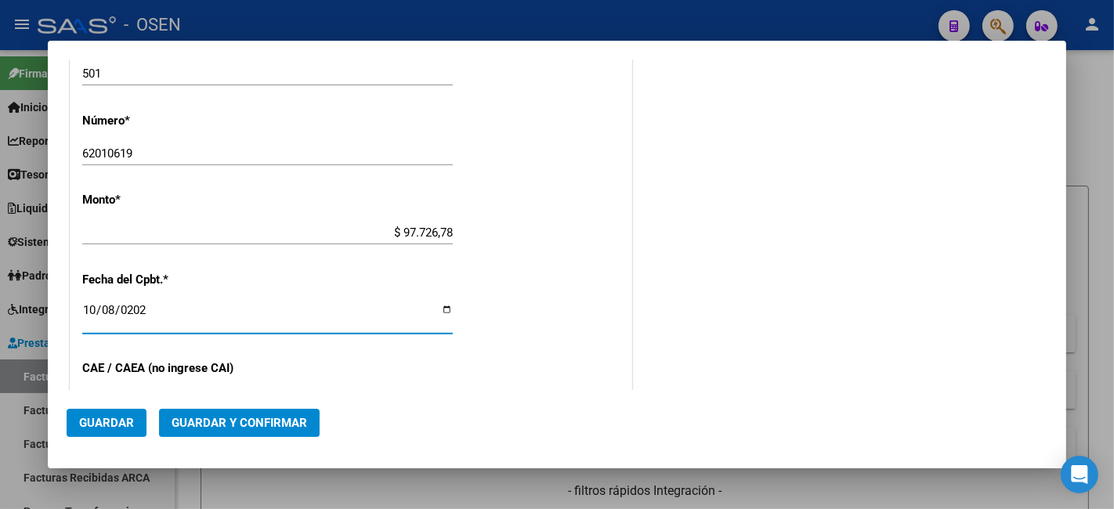
click at [291, 429] on span "Guardar y Confirmar" at bounding box center [240, 423] width 136 height 14
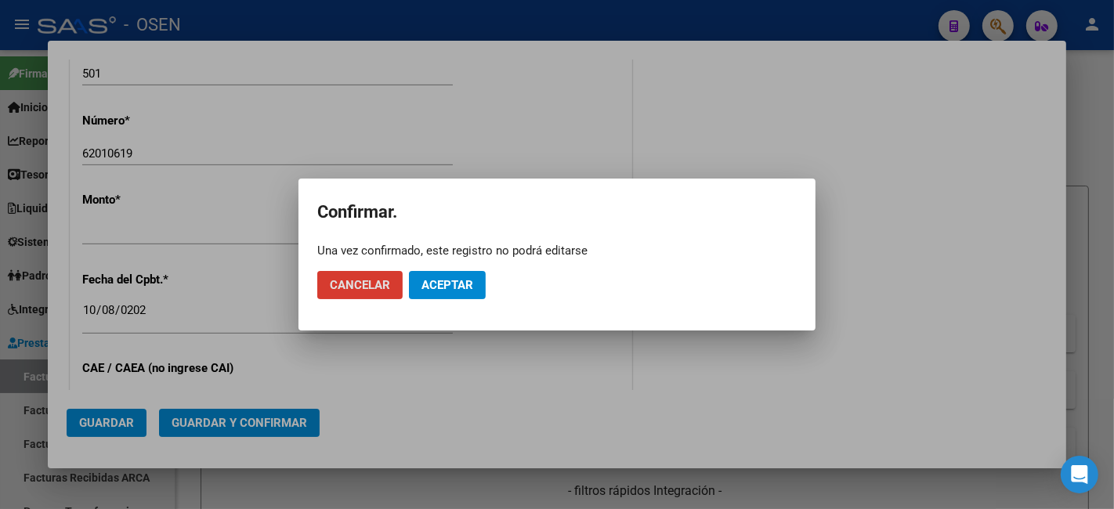
click at [442, 288] on span "Aceptar" at bounding box center [448, 285] width 52 height 14
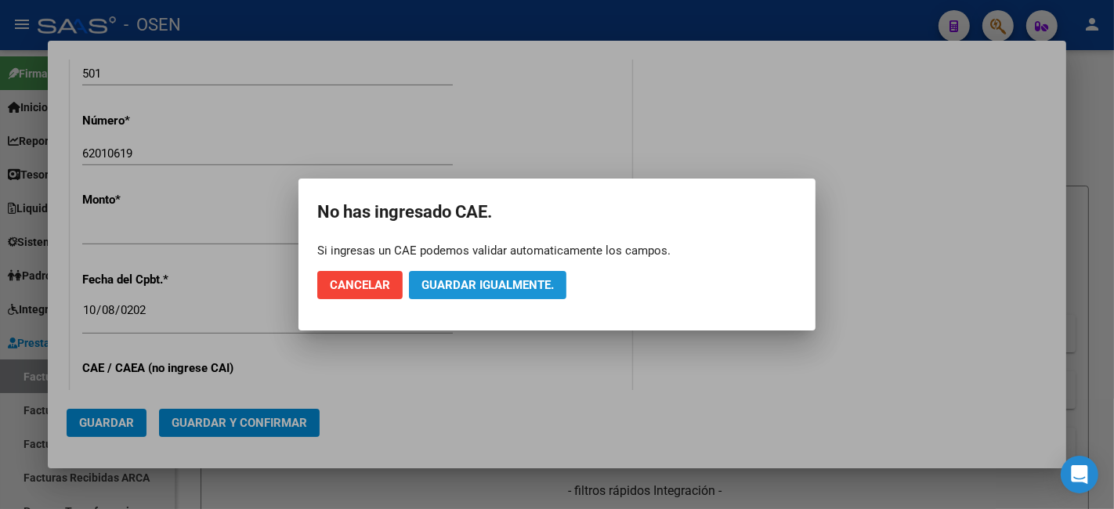
click at [447, 288] on span "Guardar igualmente." at bounding box center [488, 285] width 132 height 14
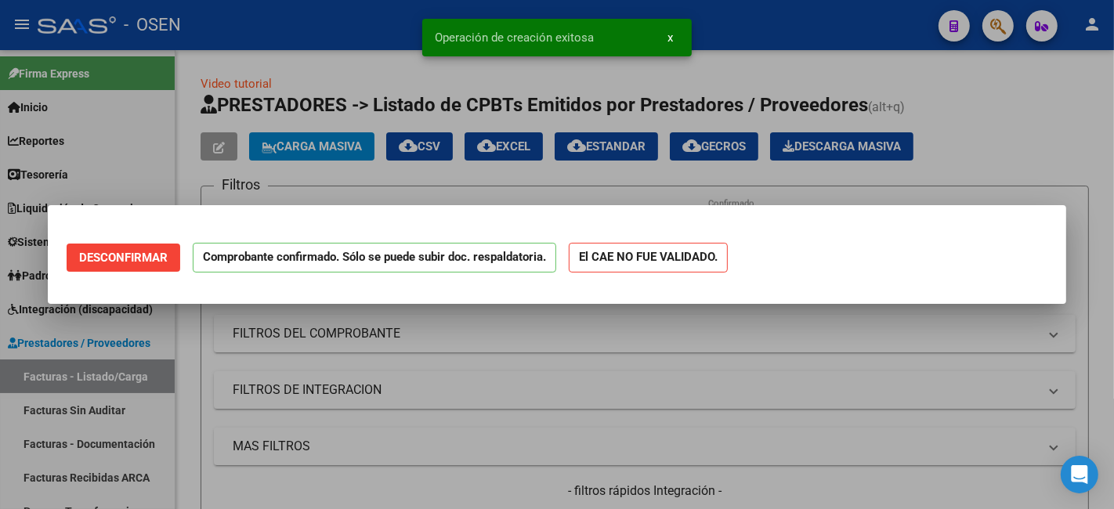
scroll to position [0, 0]
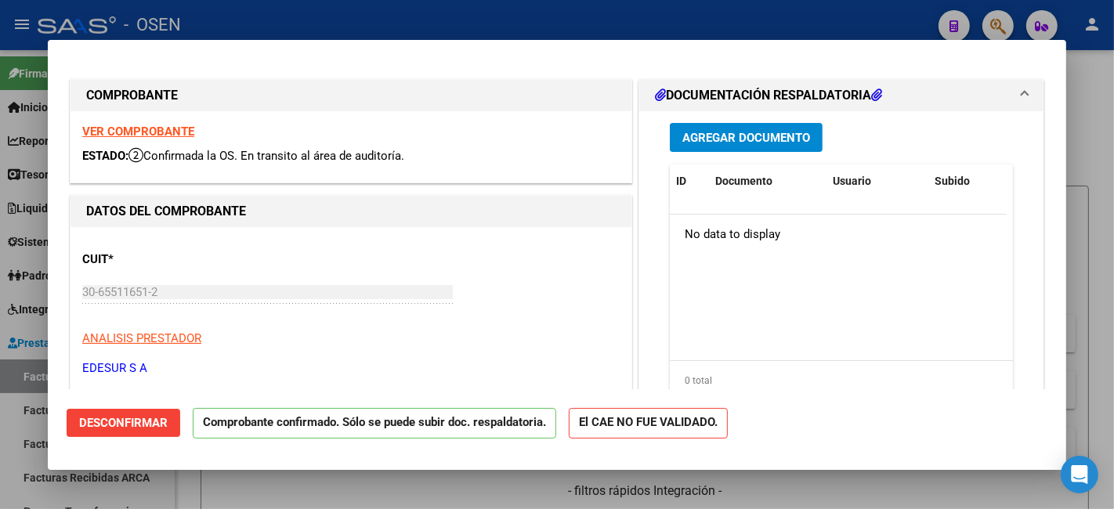
click at [34, 385] on div at bounding box center [557, 254] width 1114 height 509
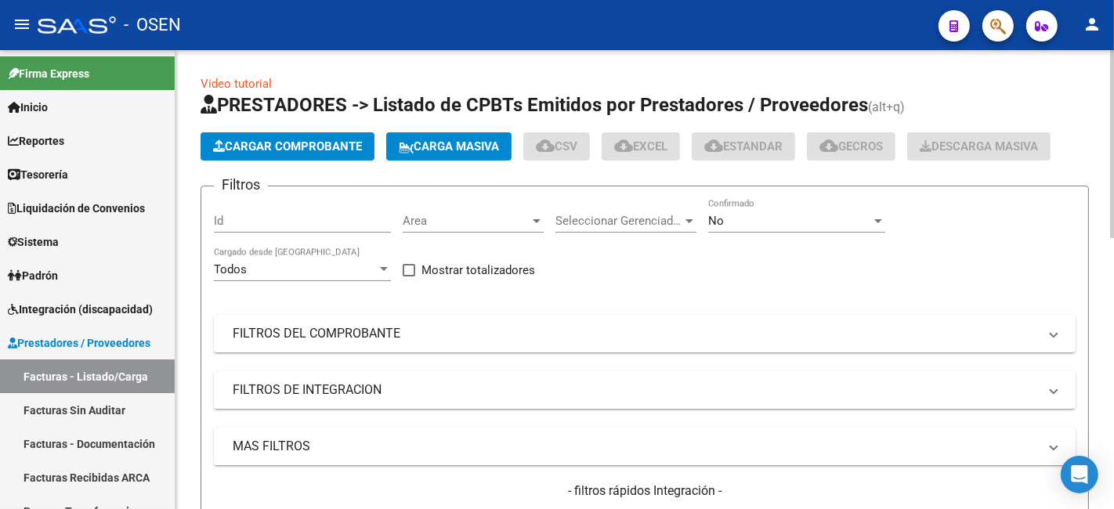
click at [315, 145] on span "Cargar Comprobante" at bounding box center [287, 147] width 149 height 14
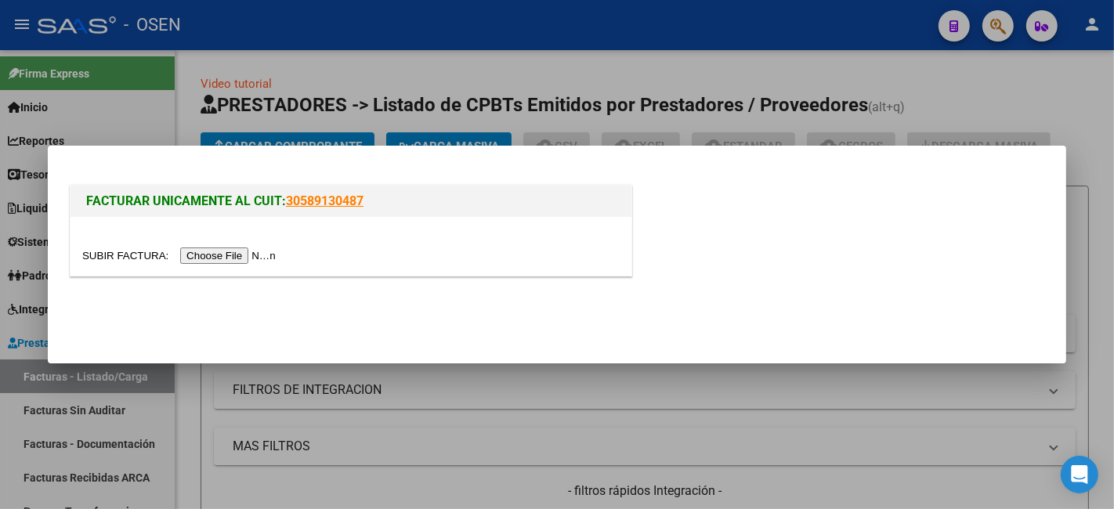
click at [259, 261] on input "file" at bounding box center [181, 256] width 198 height 16
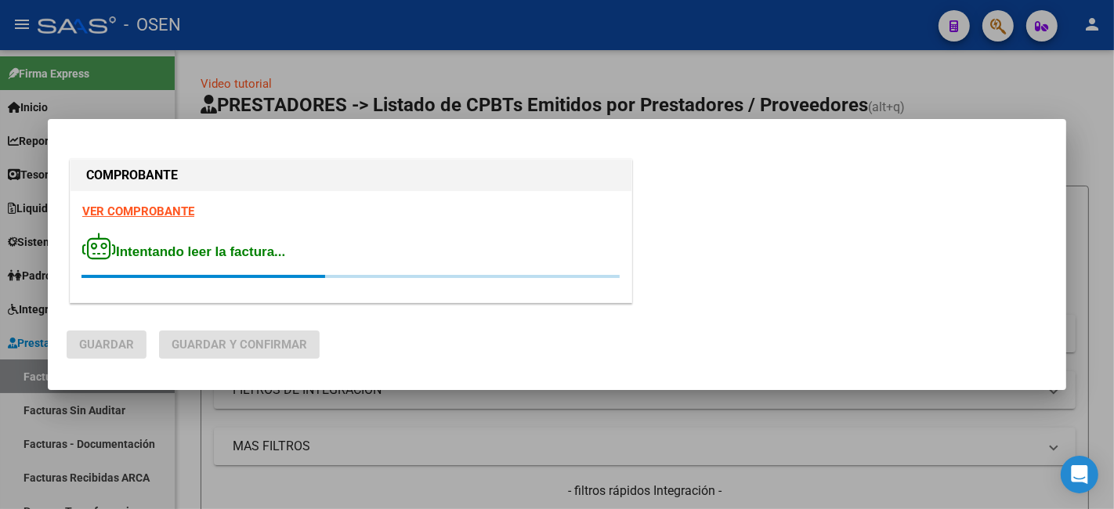
click at [177, 210] on strong "VER COMPROBANTE" at bounding box center [138, 212] width 112 height 14
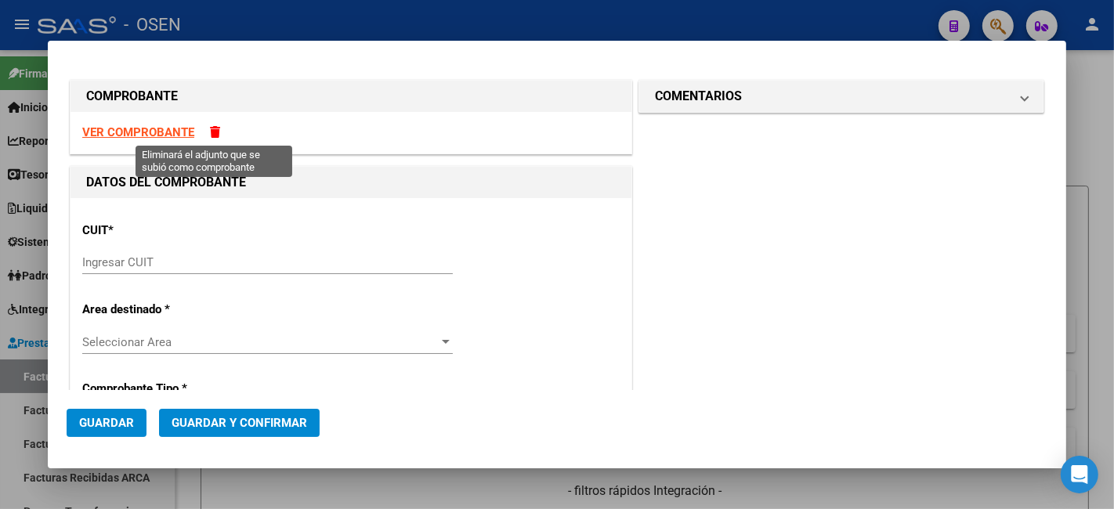
click at [216, 133] on span at bounding box center [215, 132] width 10 height 12
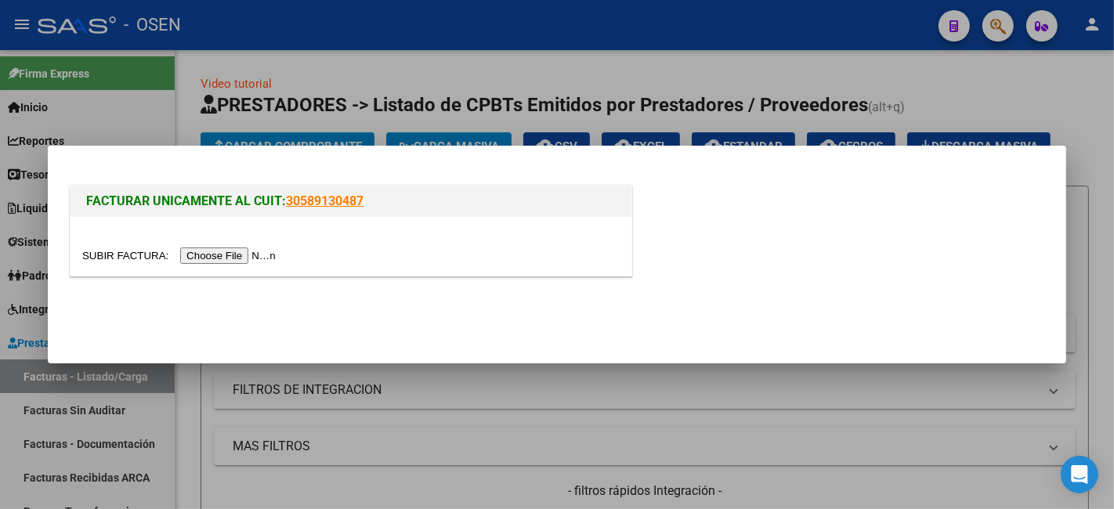
click at [234, 245] on div at bounding box center [351, 246] width 561 height 59
click at [235, 256] on input "file" at bounding box center [181, 256] width 198 height 16
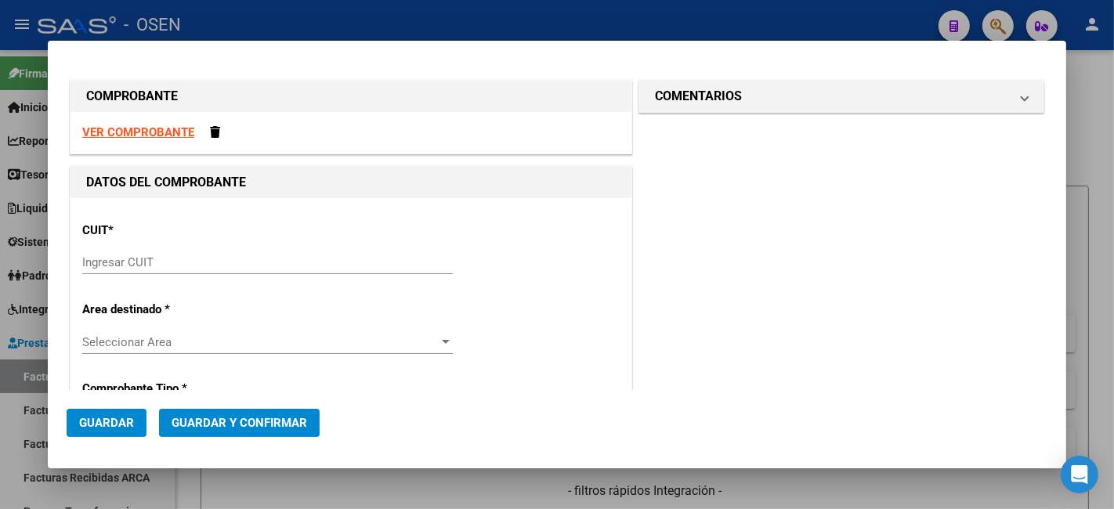
click at [168, 210] on div "CUIT * Ingresar CUIT" at bounding box center [351, 249] width 538 height 79
click at [159, 123] on div "VER COMPROBANTE" at bounding box center [351, 133] width 561 height 42
click at [159, 129] on strong "VER COMPROBANTE" at bounding box center [138, 132] width 112 height 14
click at [357, 256] on input "Ingresar CUIT" at bounding box center [267, 262] width 371 height 14
paste input "30-65511651-2"
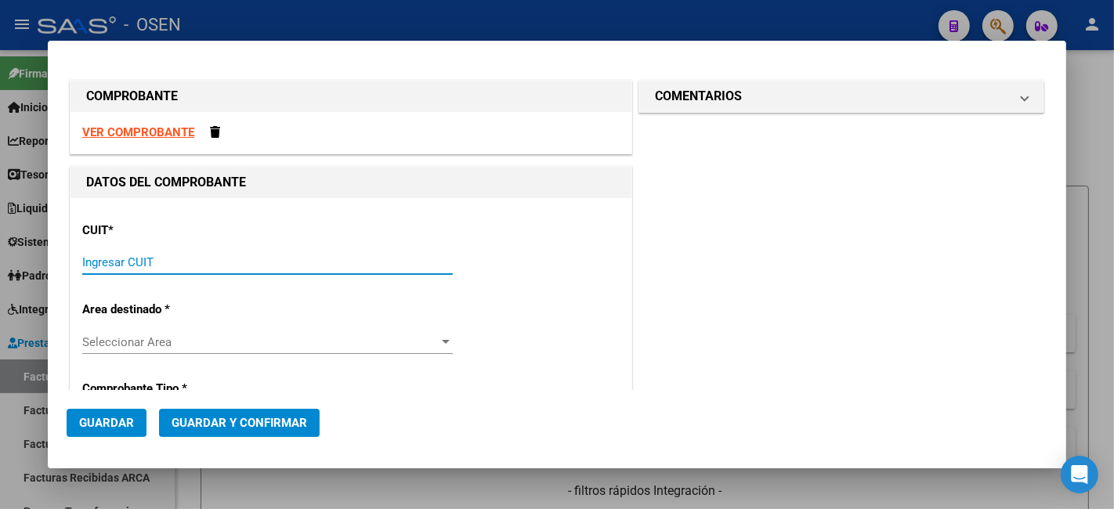
type input "30-65511651-2"
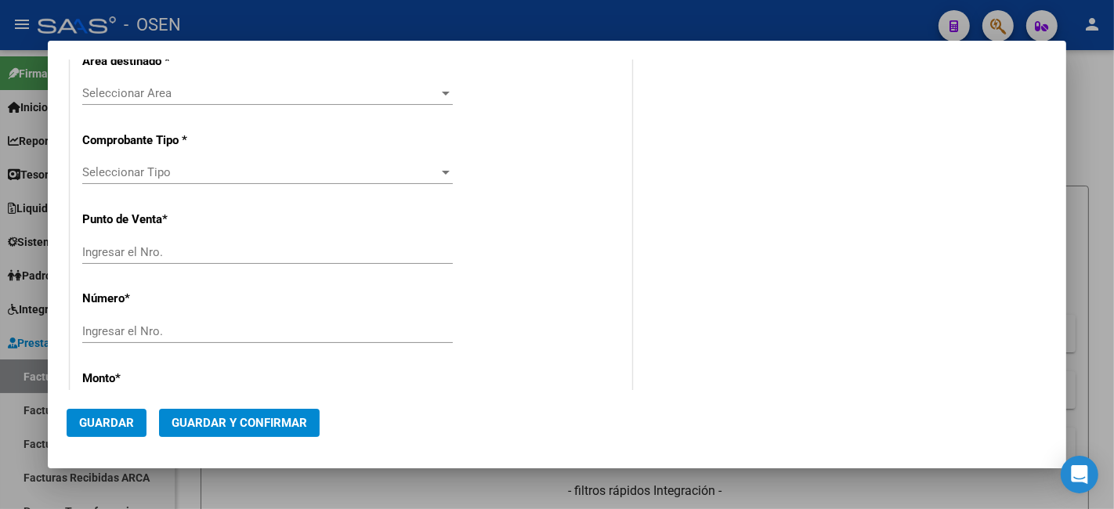
type input "501"
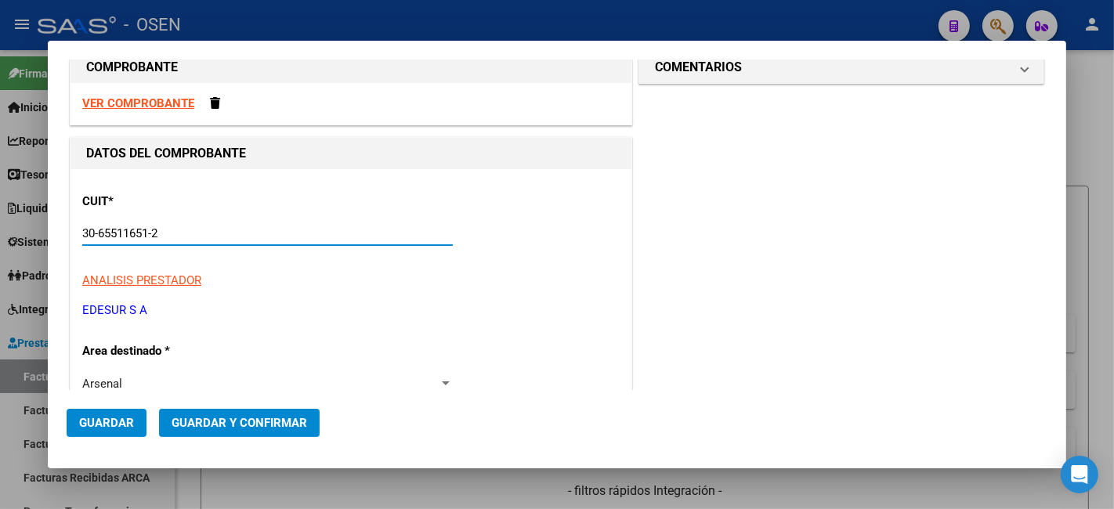
type input "30-65511651-2"
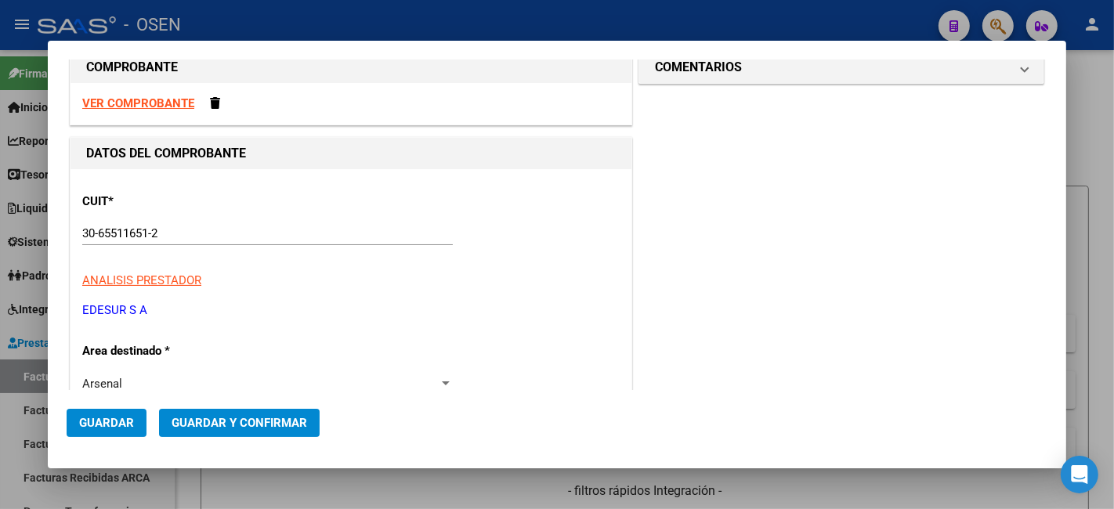
click at [182, 102] on strong "VER COMPROBANTE" at bounding box center [138, 103] width 112 height 14
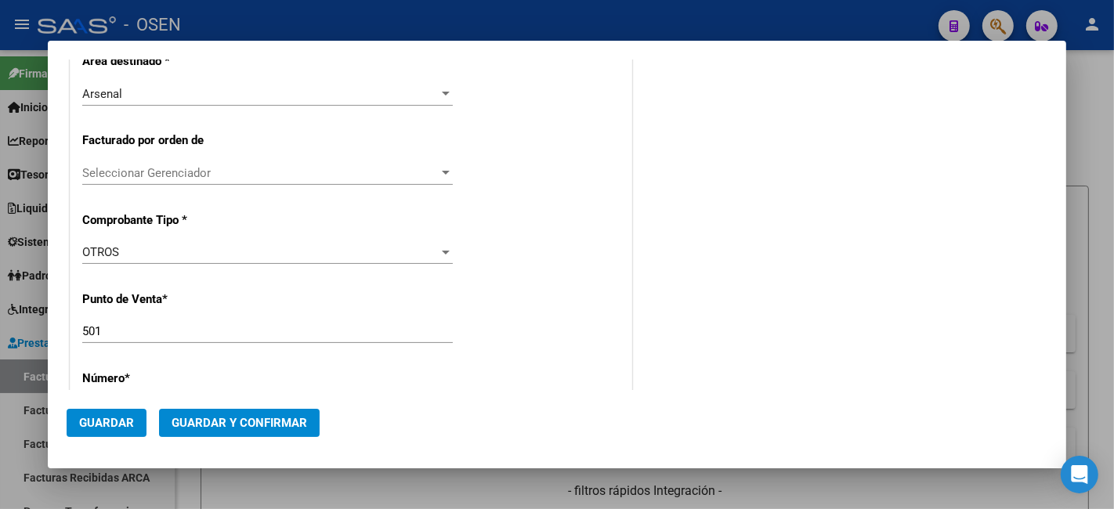
scroll to position [610, 0]
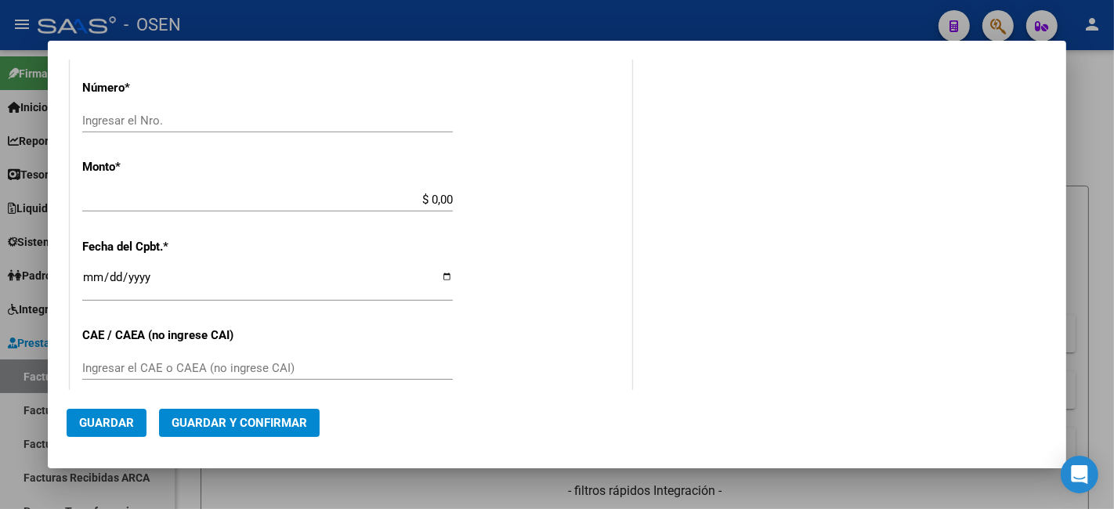
click at [298, 129] on div "Ingresar el Nro." at bounding box center [267, 121] width 371 height 24
paste input "62031836"
type input "62031836"
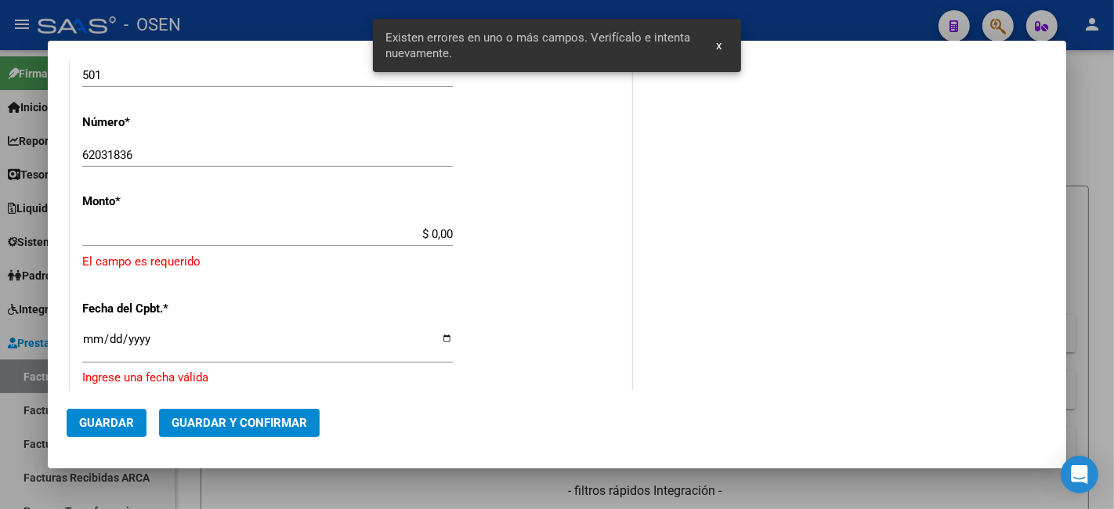
scroll to position [577, 0]
click at [382, 221] on div "$ 0,00 Ingresar el monto" at bounding box center [267, 233] width 371 height 24
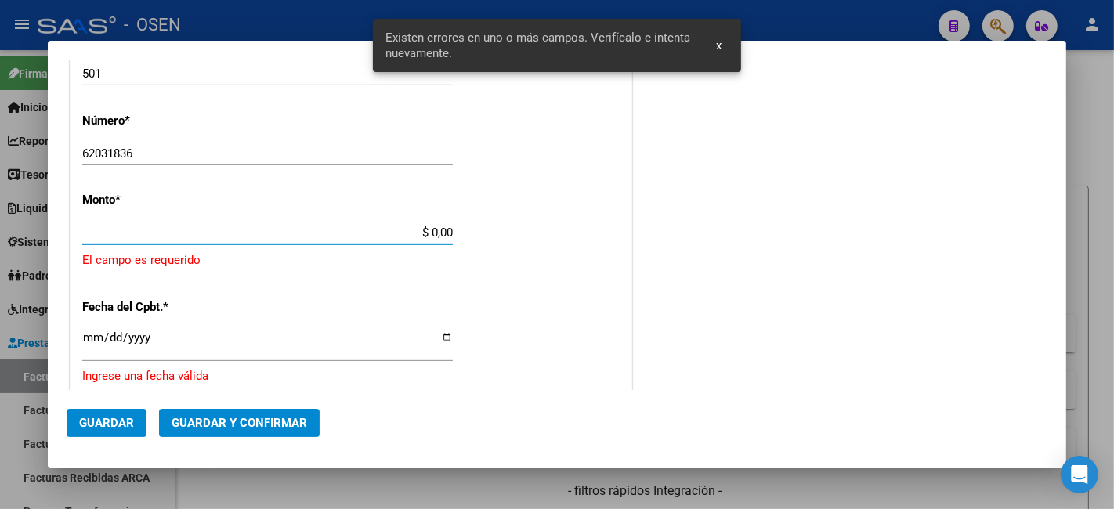
drag, startPoint x: 397, startPoint y: 229, endPoint x: 447, endPoint y: 230, distance: 51.0
click at [447, 230] on input "$ 0,00" at bounding box center [267, 233] width 371 height 14
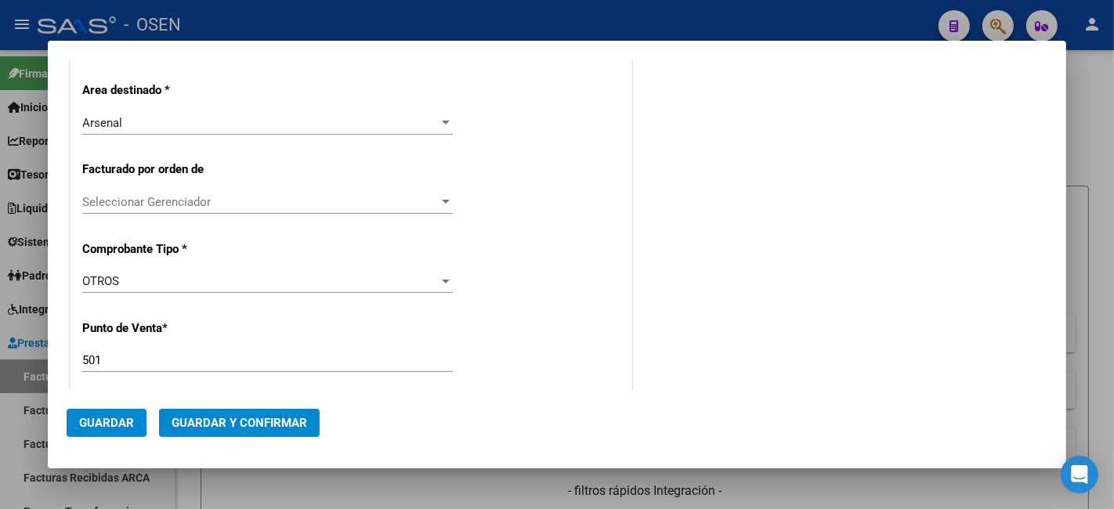
scroll to position [581, 0]
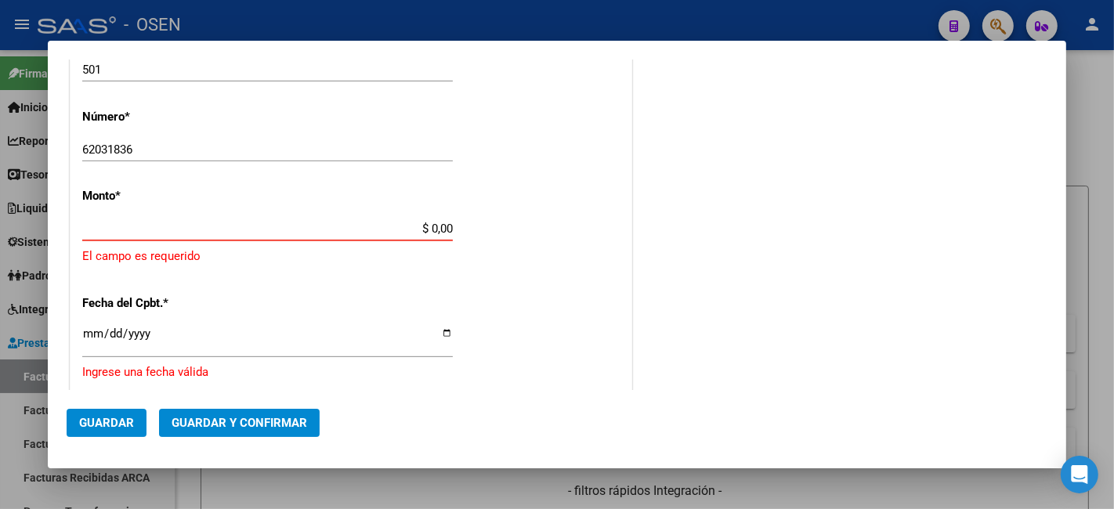
paste input "262,324.34"
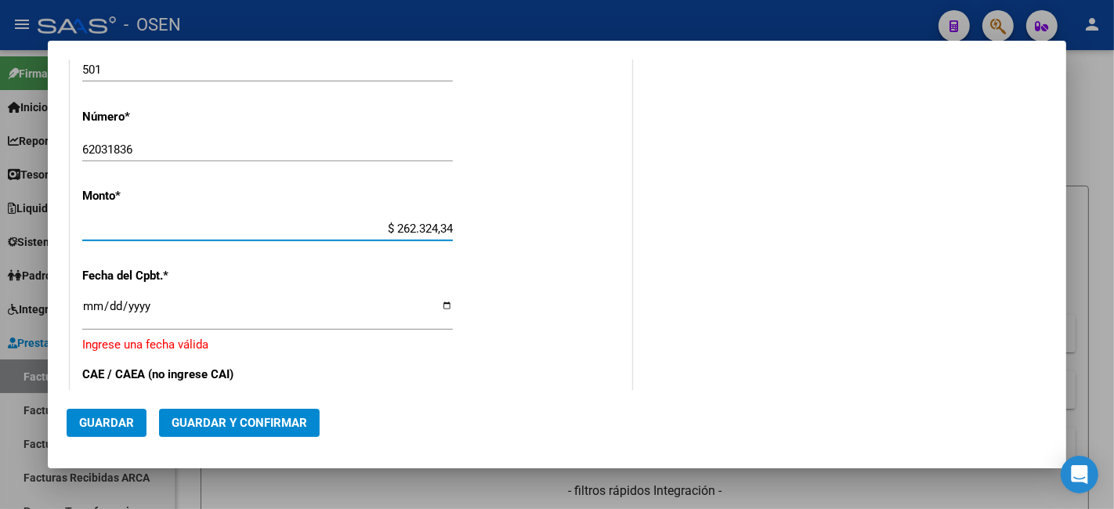
type input "$ 262.324,34"
click at [78, 318] on div "CUIT * 30-65511651-2 Ingresar CUIT ANALISIS PRESTADOR EDESUR S A ARCA Padrón Ar…" at bounding box center [351, 218] width 561 height 1200
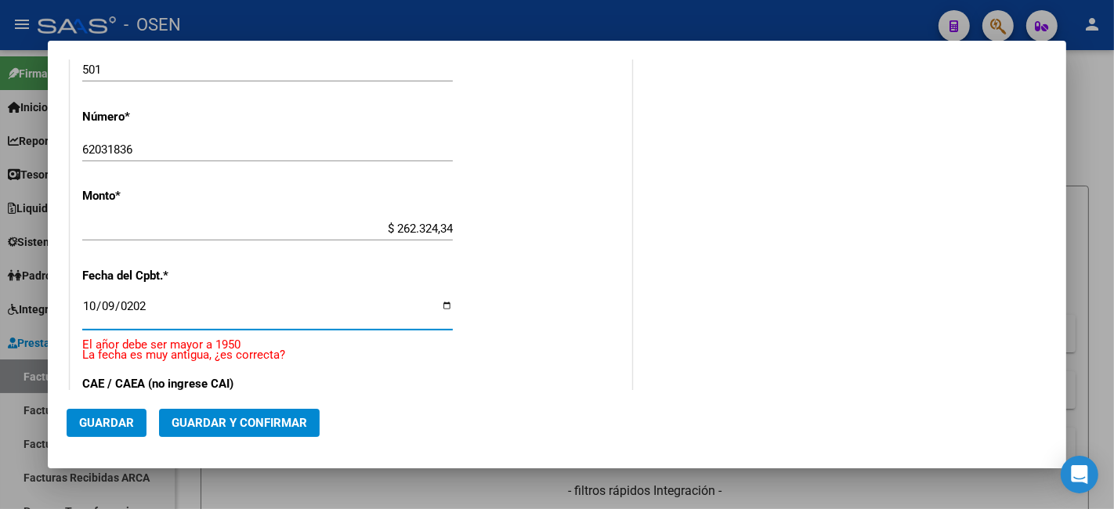
type input "[DATE]"
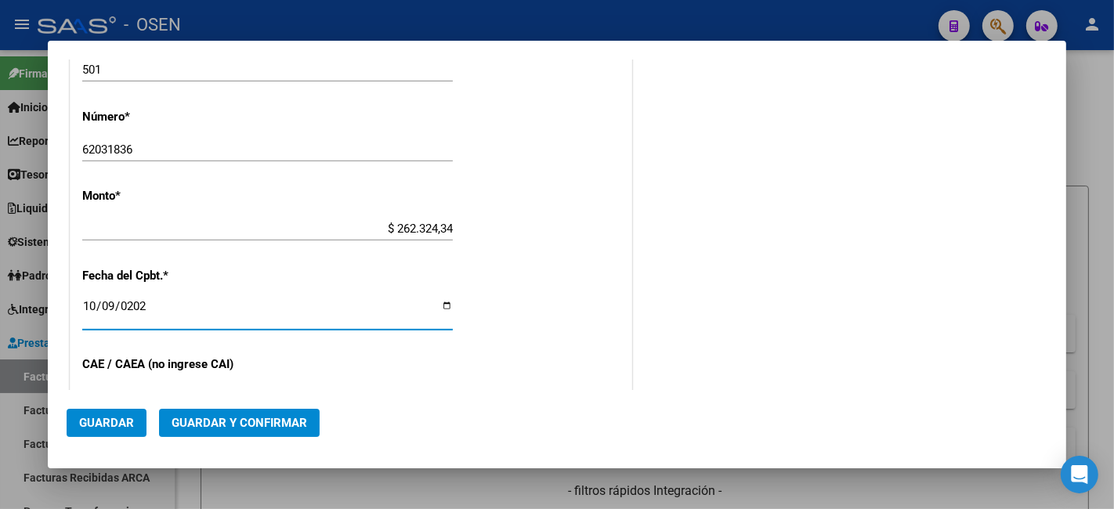
click at [303, 413] on button "Guardar y Confirmar" at bounding box center [239, 423] width 161 height 28
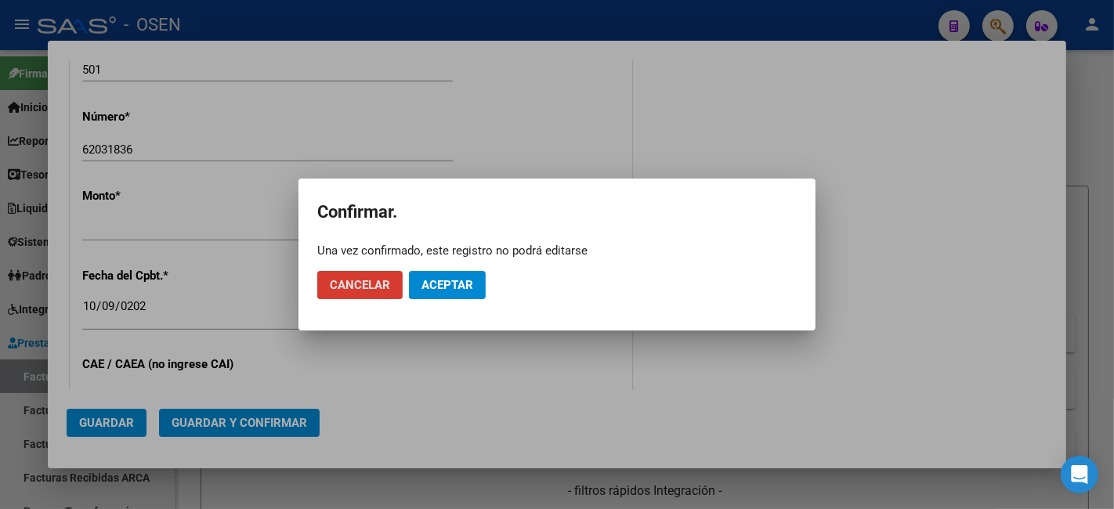
click at [441, 287] on span "Aceptar" at bounding box center [448, 285] width 52 height 14
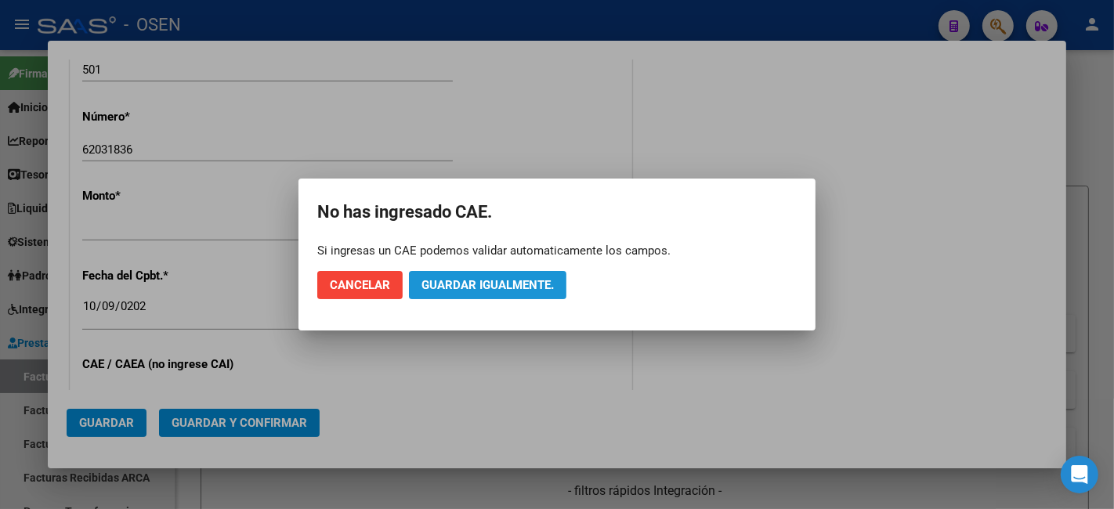
click at [455, 287] on span "Guardar igualmente." at bounding box center [488, 285] width 132 height 14
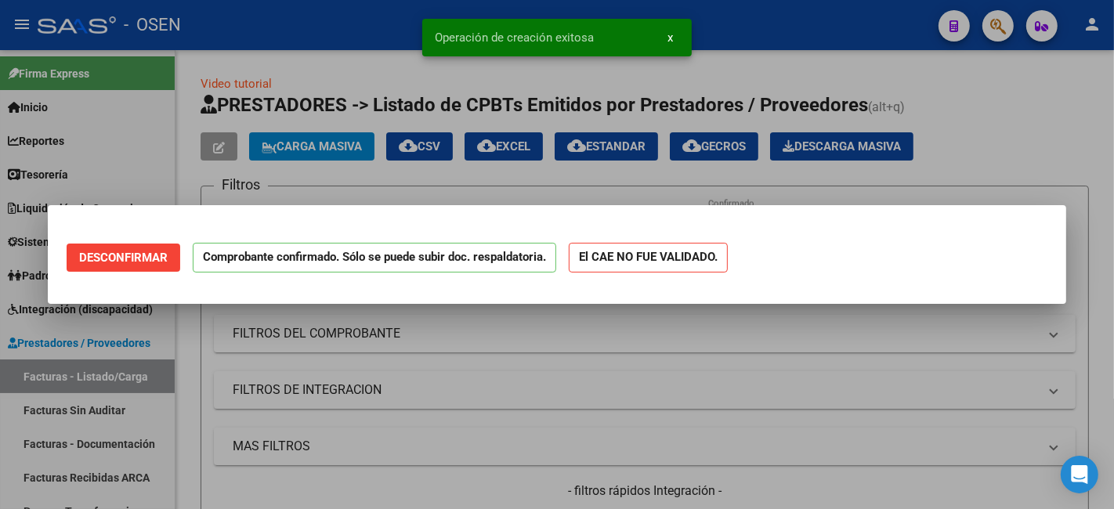
scroll to position [0, 0]
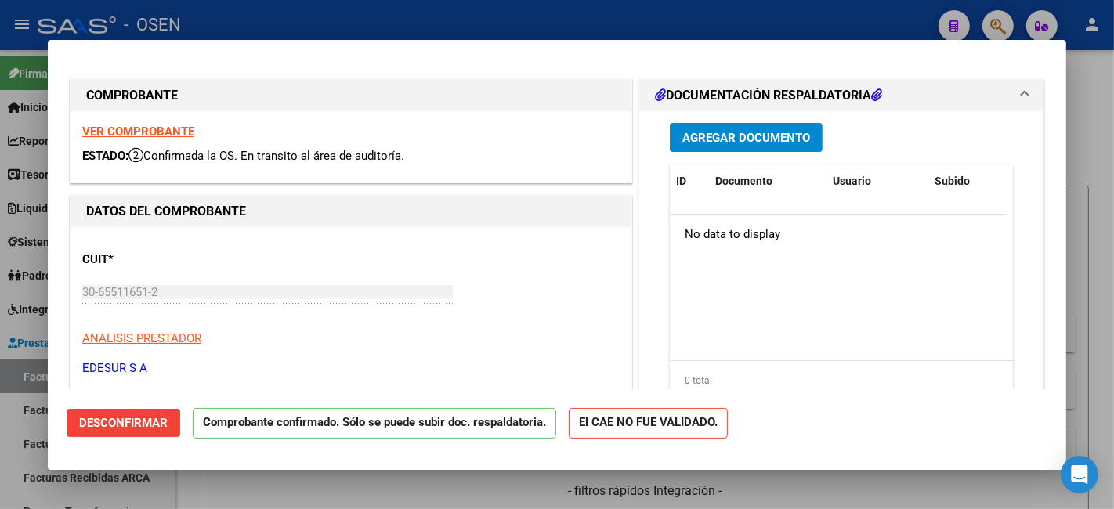
scroll to position [290, 0]
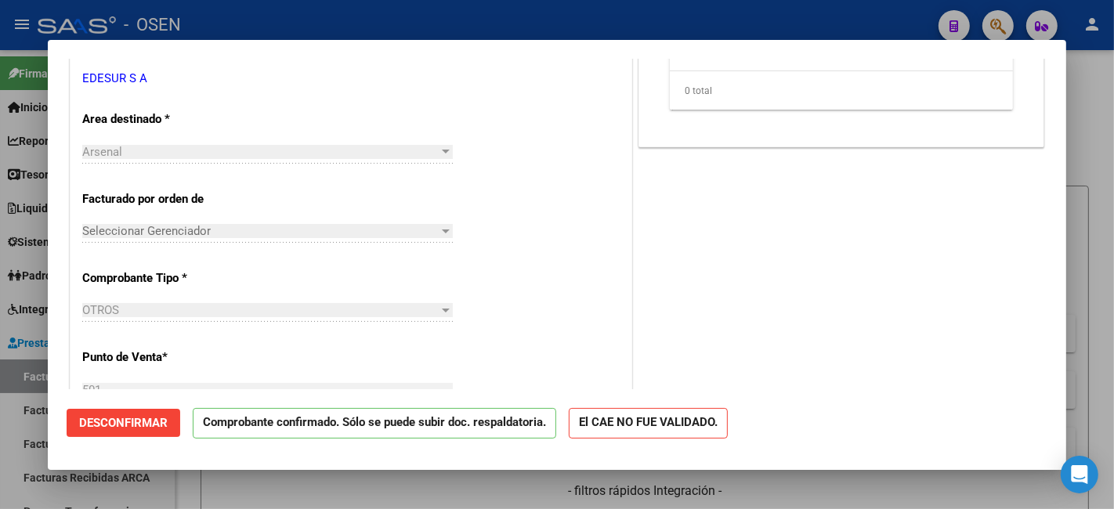
drag, startPoint x: 342, startPoint y: 489, endPoint x: 358, endPoint y: 186, distance: 303.7
click at [343, 489] on div at bounding box center [557, 254] width 1114 height 509
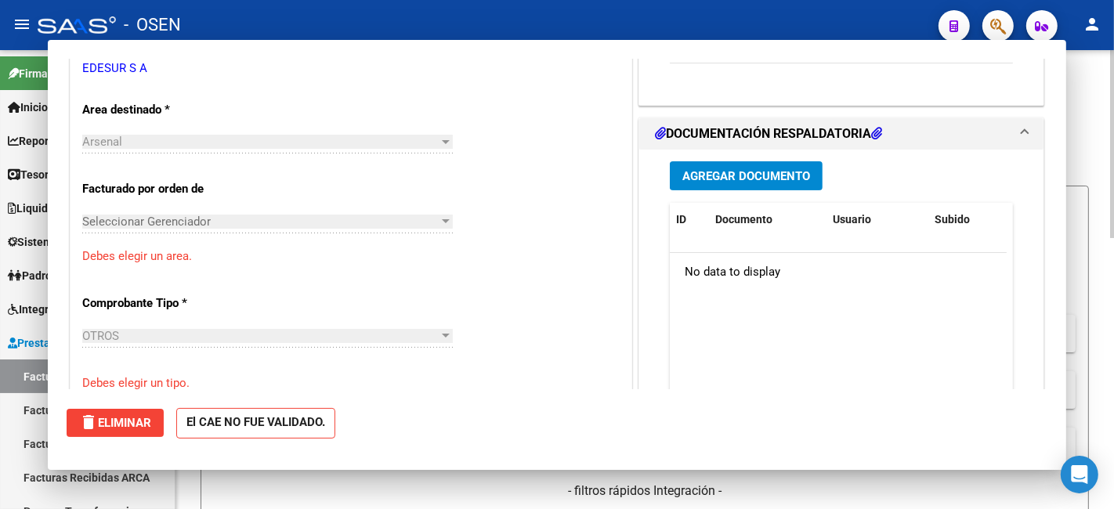
scroll to position [0, 0]
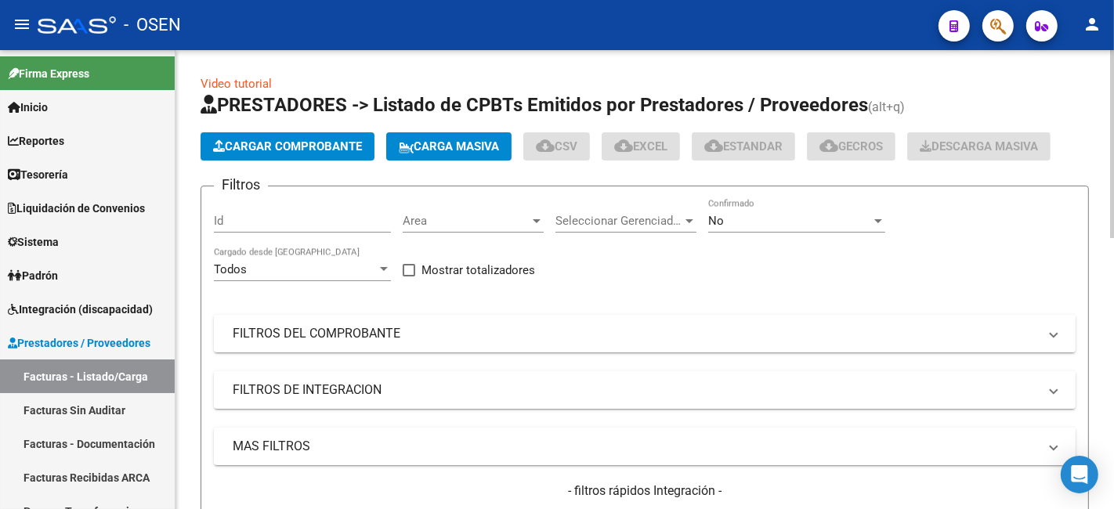
click at [342, 141] on span "Cargar Comprobante" at bounding box center [287, 147] width 149 height 14
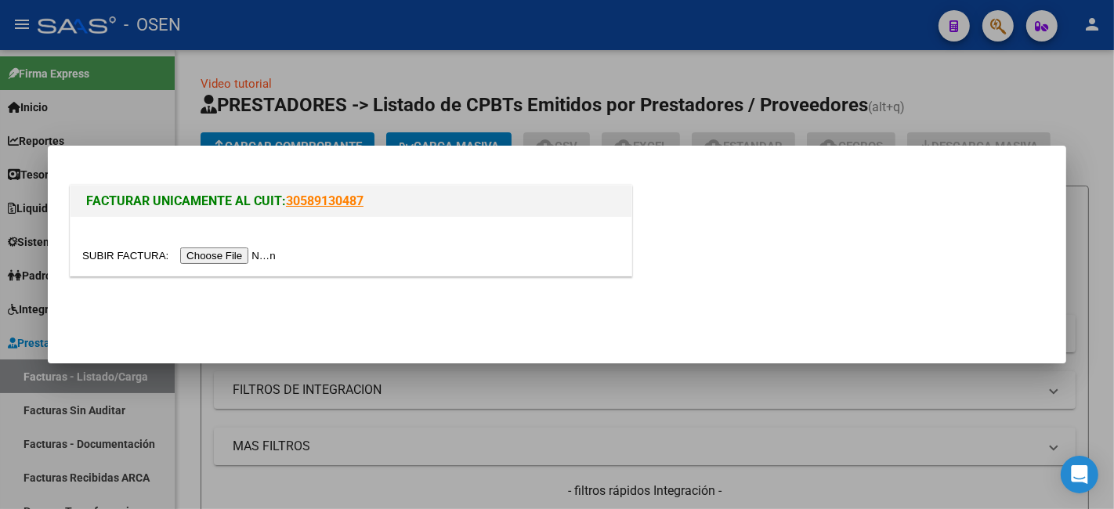
click at [270, 257] on input "file" at bounding box center [181, 256] width 198 height 16
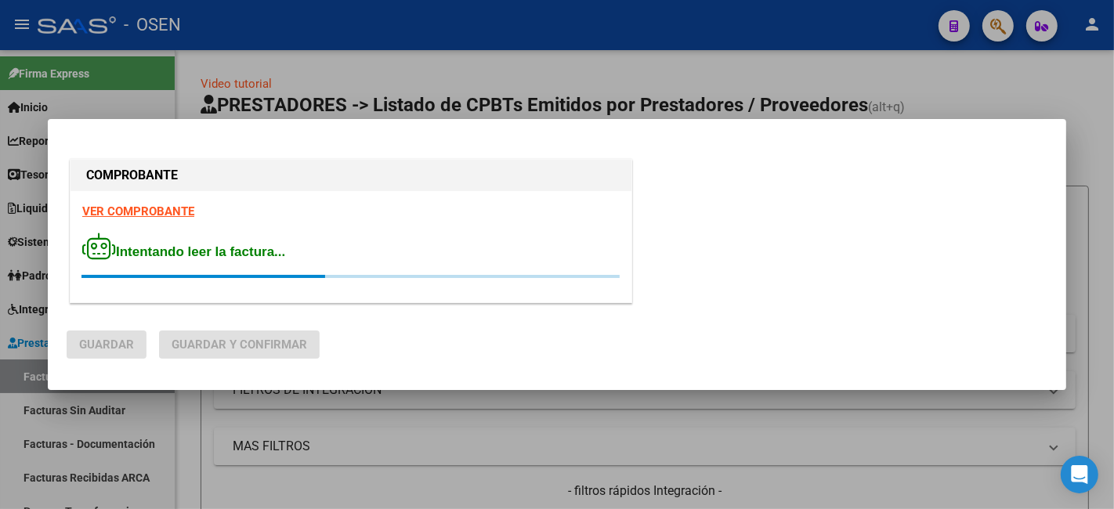
click at [165, 209] on strong "VER COMPROBANTE" at bounding box center [138, 212] width 112 height 14
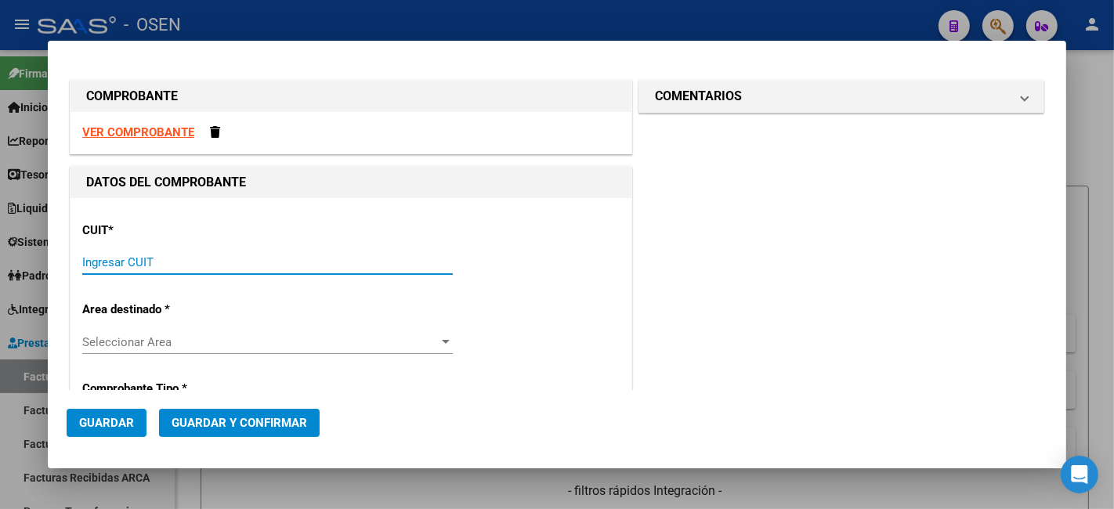
click at [222, 262] on input "Ingresar CUIT" at bounding box center [267, 262] width 371 height 14
paste input "30-65511651-2"
type input "30-65511651-2"
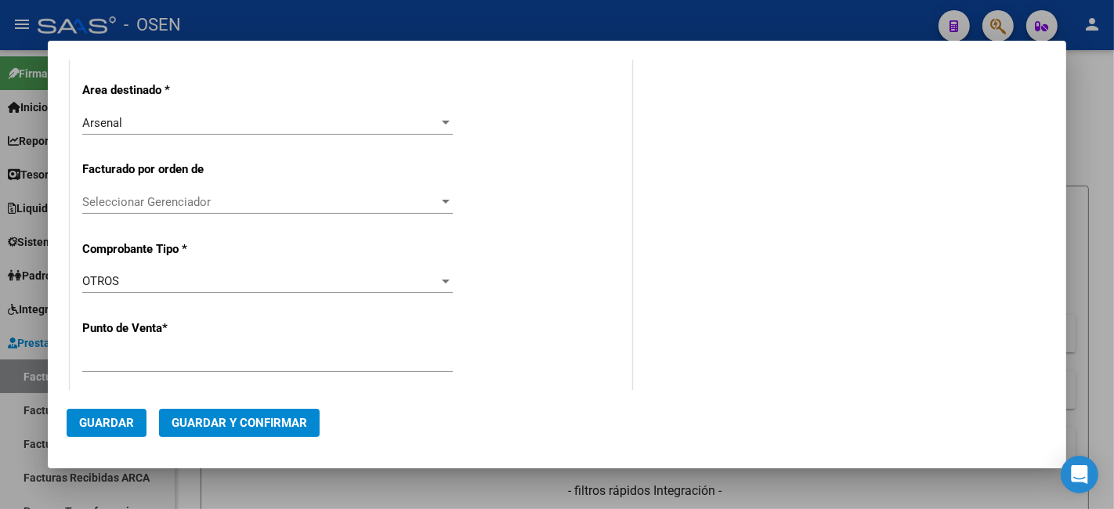
type input "501"
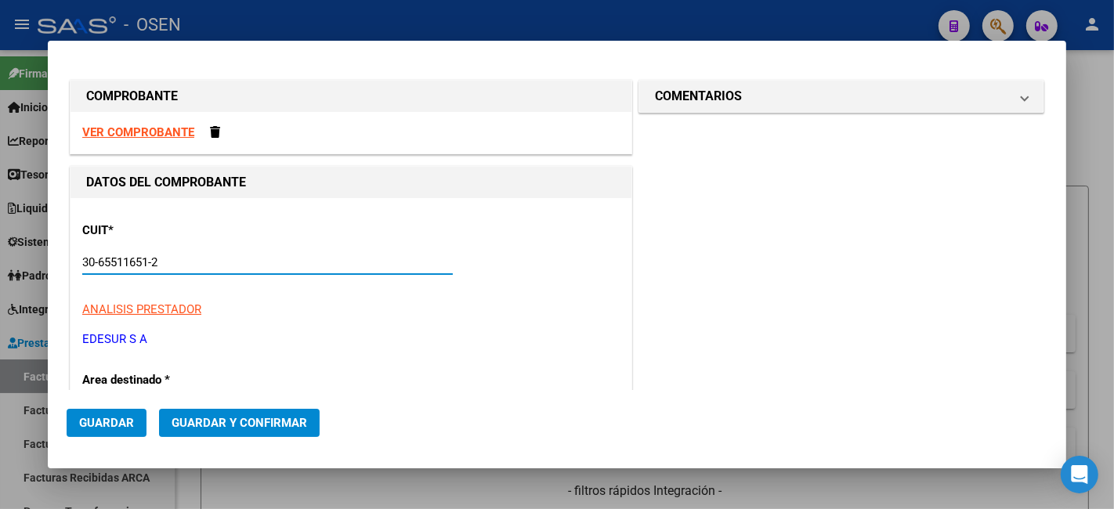
type input "30-65511651-2"
click at [181, 135] on strong "VER COMPROBANTE" at bounding box center [138, 132] width 112 height 14
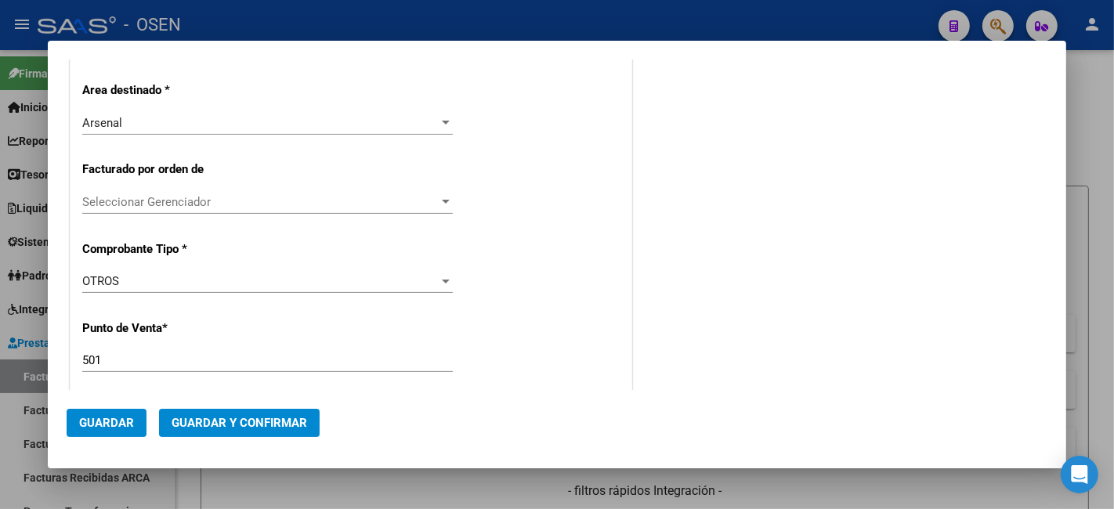
scroll to position [581, 0]
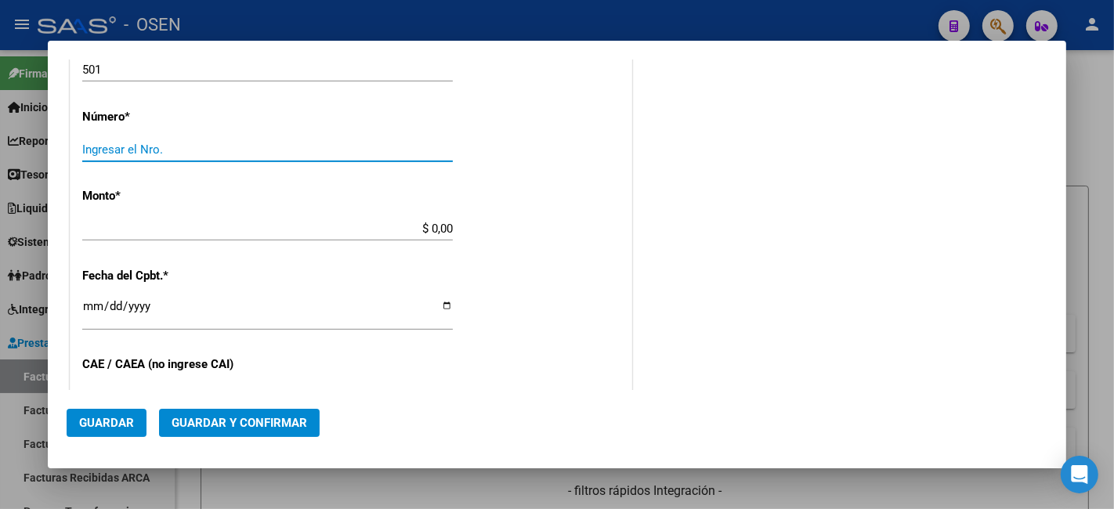
click at [294, 146] on input "Ingresar el Nro." at bounding box center [267, 150] width 371 height 14
paste input "-61757873"
click at [85, 147] on input "-61757873" at bounding box center [267, 150] width 371 height 14
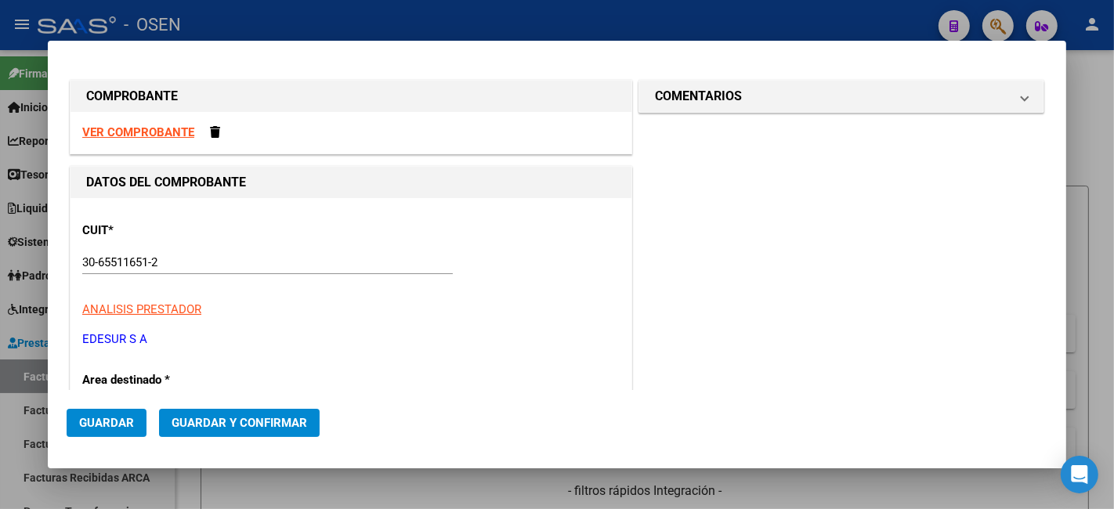
type input "61757873"
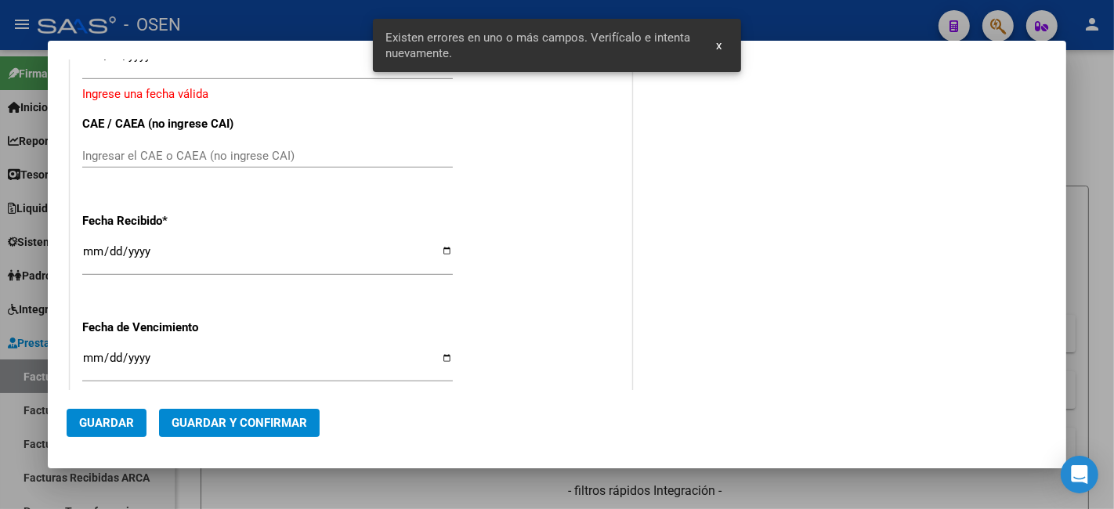
scroll to position [569, 0]
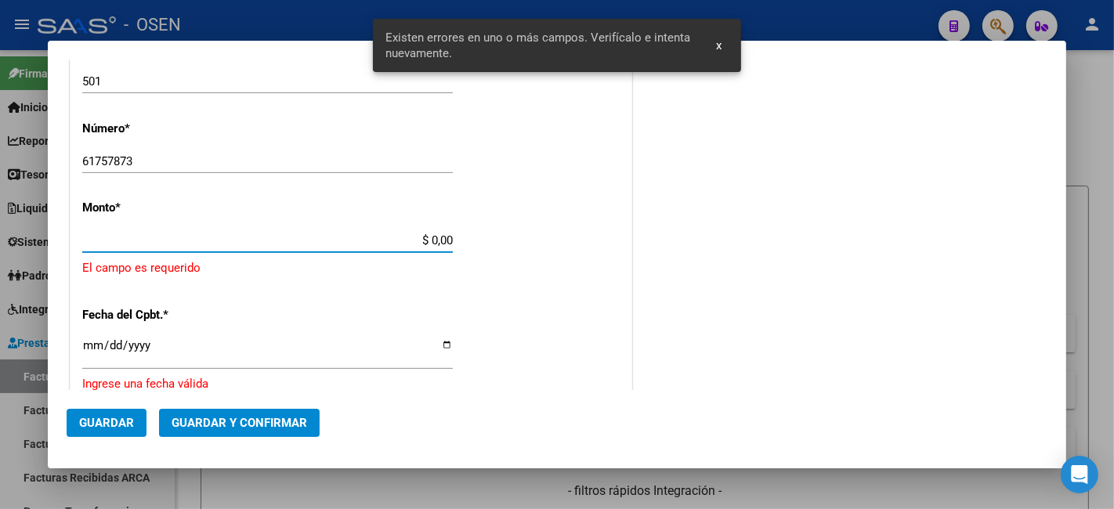
drag, startPoint x: 403, startPoint y: 244, endPoint x: 484, endPoint y: 241, distance: 80.8
click at [484, 241] on div "CUIT * 30-65511651-2 Ingresar CUIT ANALISIS PRESTADOR EDESUR S A ARCA Padrón Ar…" at bounding box center [351, 242] width 561 height 1227
paste input "106,799.68"
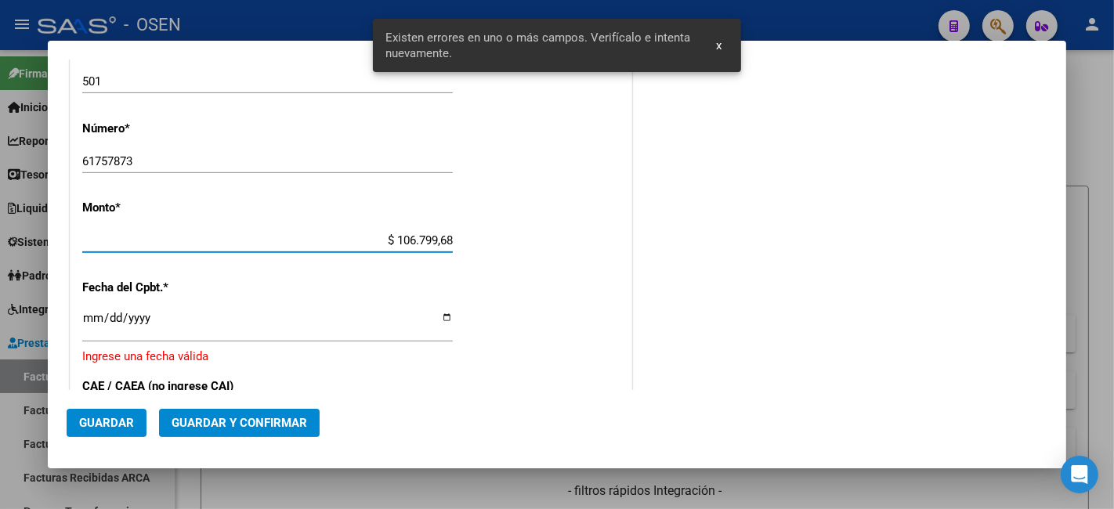
type input "$ 106.799,68"
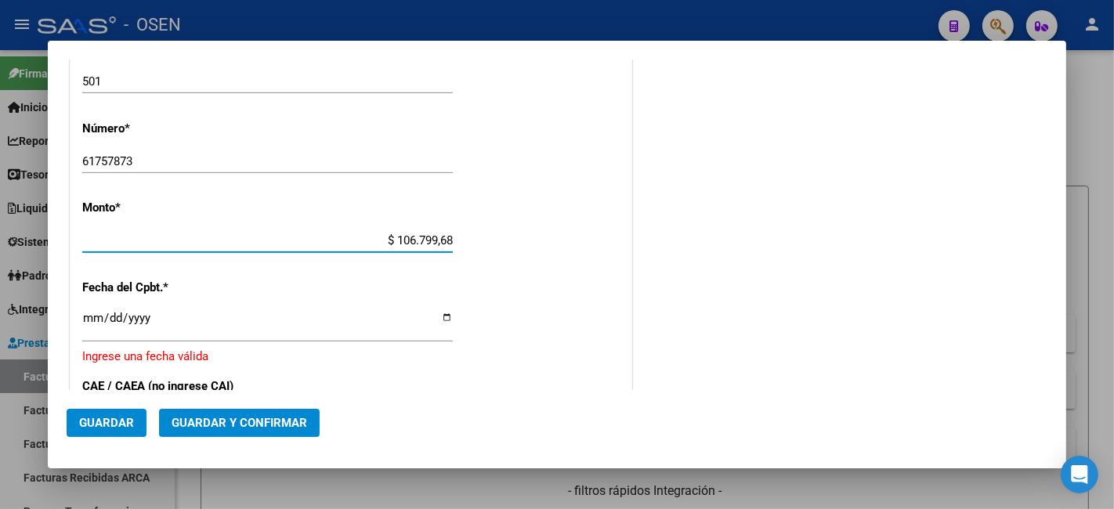
click at [92, 313] on input "Ingresar la fecha" at bounding box center [267, 324] width 371 height 25
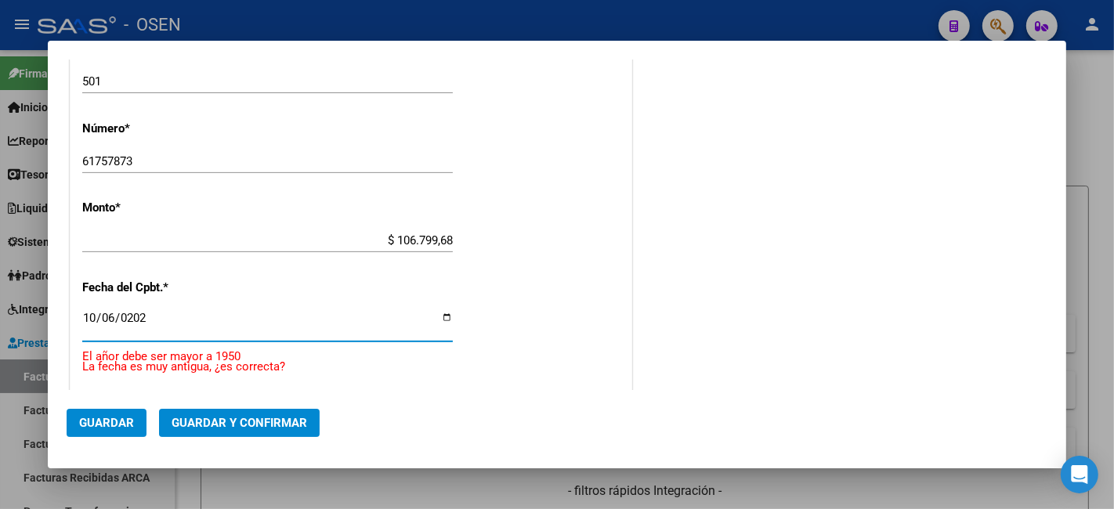
type input "[DATE]"
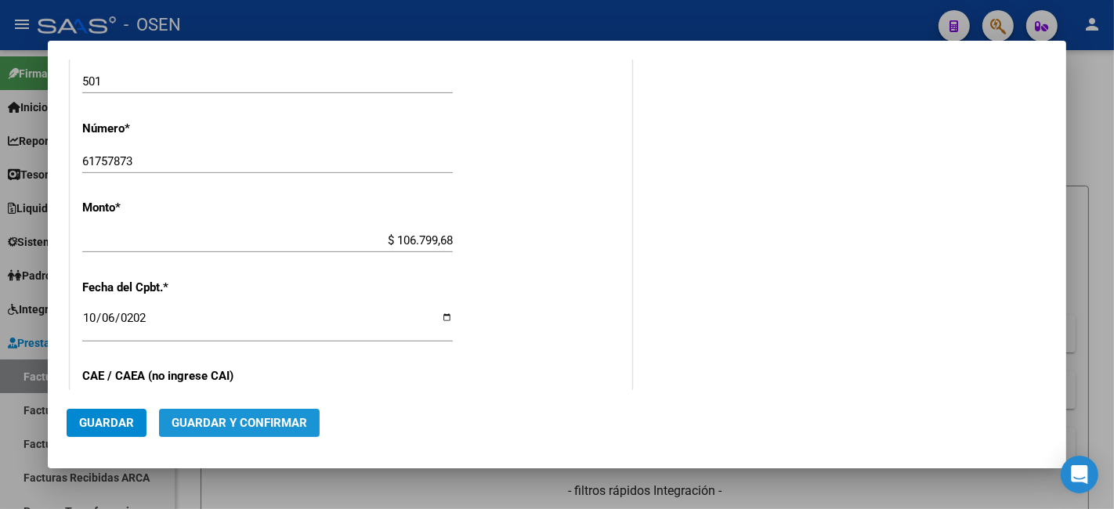
click at [285, 415] on button "Guardar y Confirmar" at bounding box center [239, 423] width 161 height 28
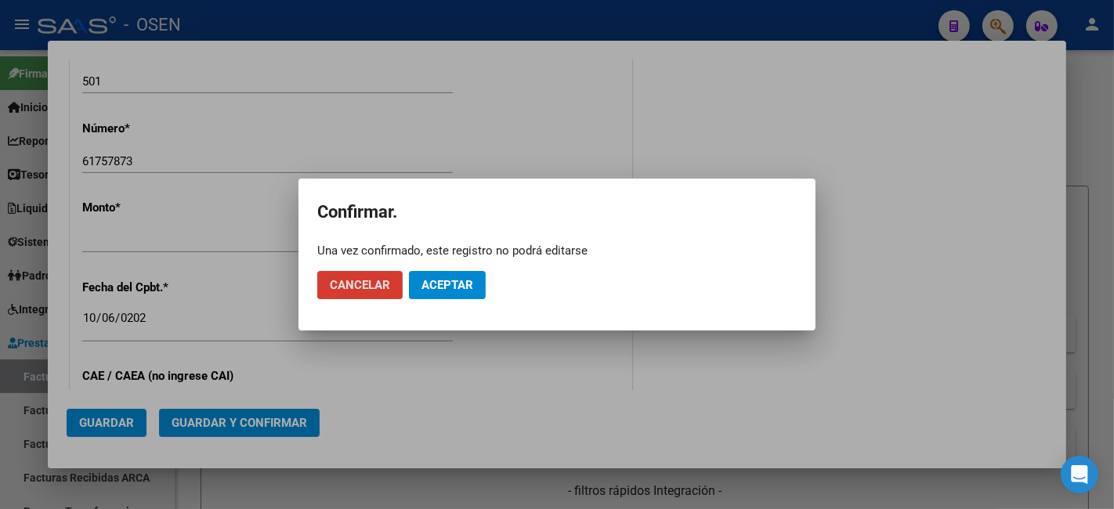
click at [437, 288] on span "Aceptar" at bounding box center [448, 285] width 52 height 14
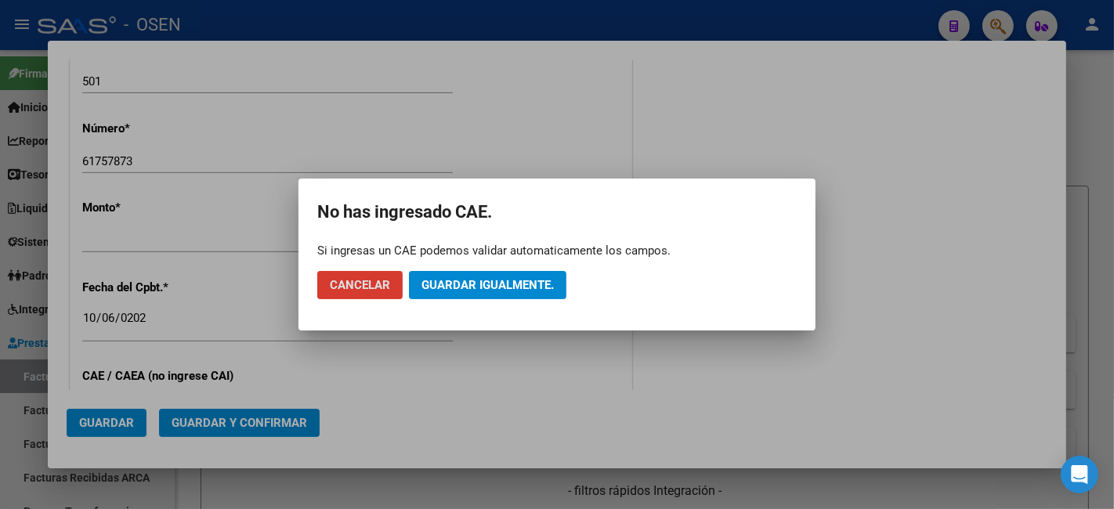
click at [500, 284] on span "Guardar igualmente." at bounding box center [488, 285] width 132 height 14
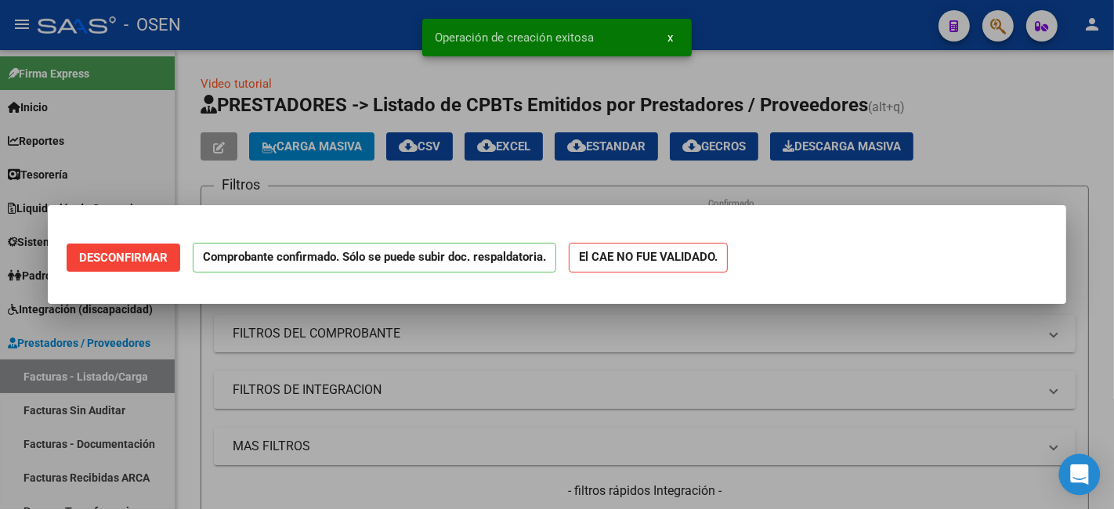
scroll to position [0, 0]
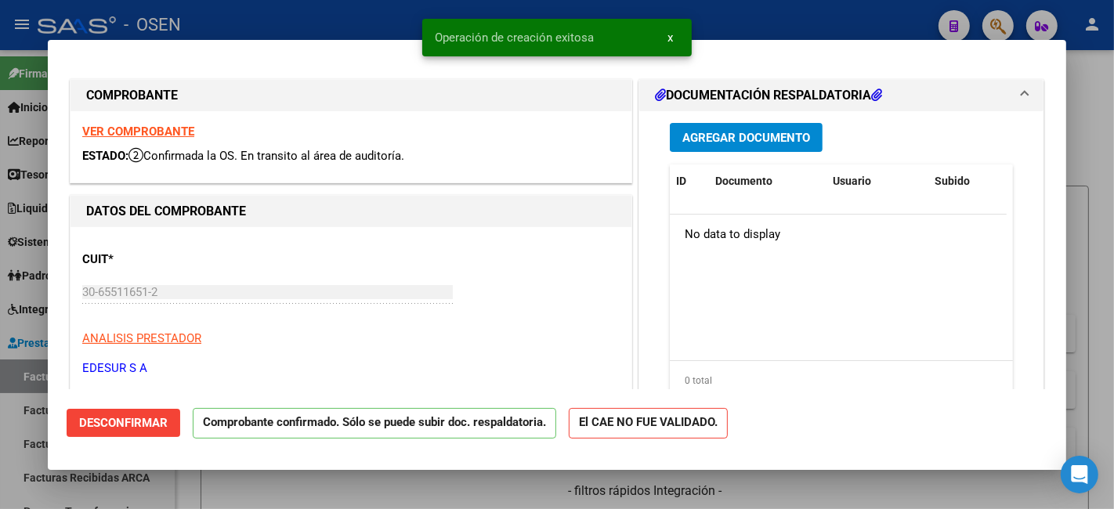
click at [244, 482] on div at bounding box center [557, 254] width 1114 height 509
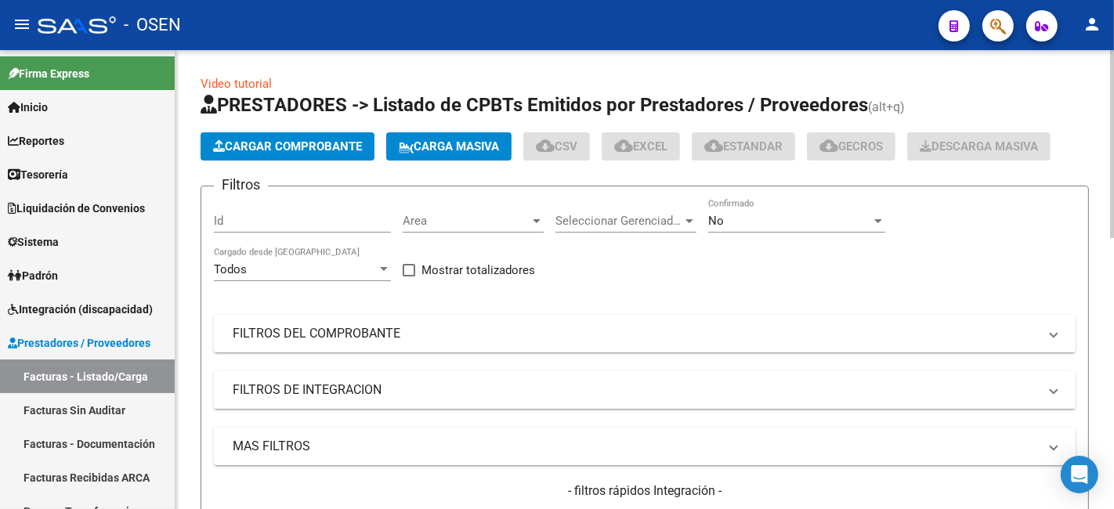
click at [279, 147] on span "Cargar Comprobante" at bounding box center [287, 147] width 149 height 14
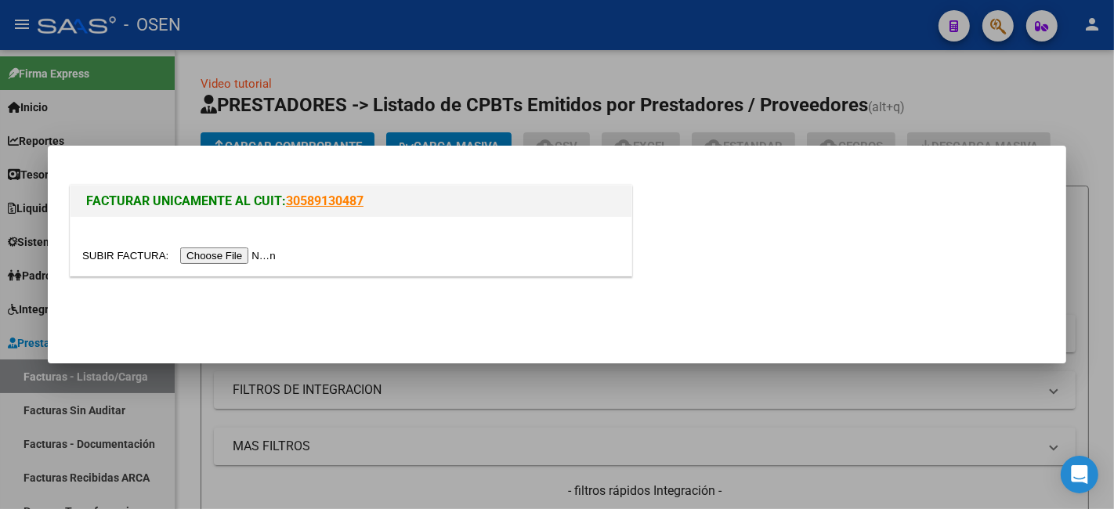
click at [248, 264] on div at bounding box center [351, 246] width 561 height 59
click at [230, 254] on input "file" at bounding box center [181, 256] width 198 height 16
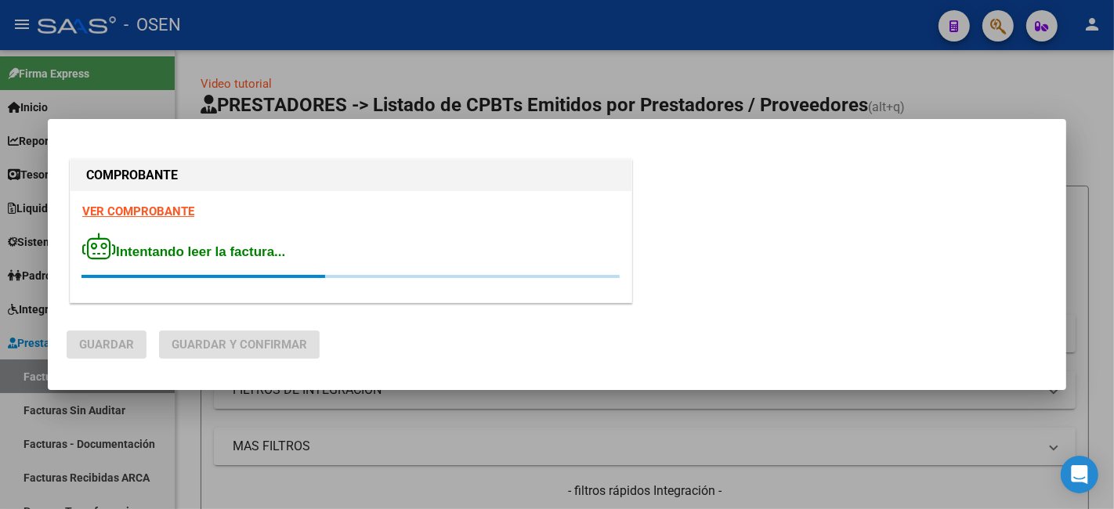
click at [186, 214] on strong "VER COMPROBANTE" at bounding box center [138, 212] width 112 height 14
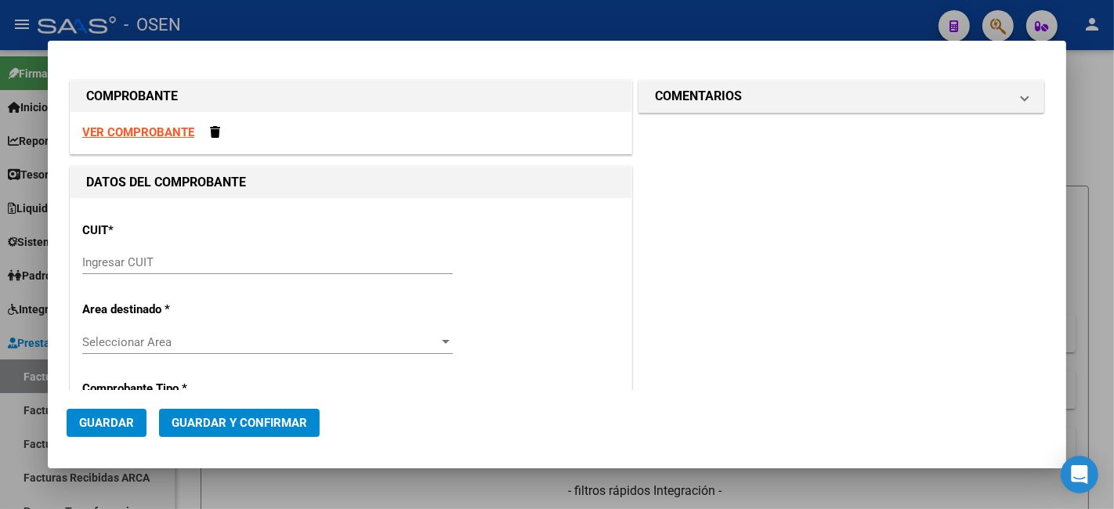
click at [259, 264] on input "Ingresar CUIT" at bounding box center [267, 262] width 371 height 14
paste input "30-65511651-2"
type input "30-65511651-2"
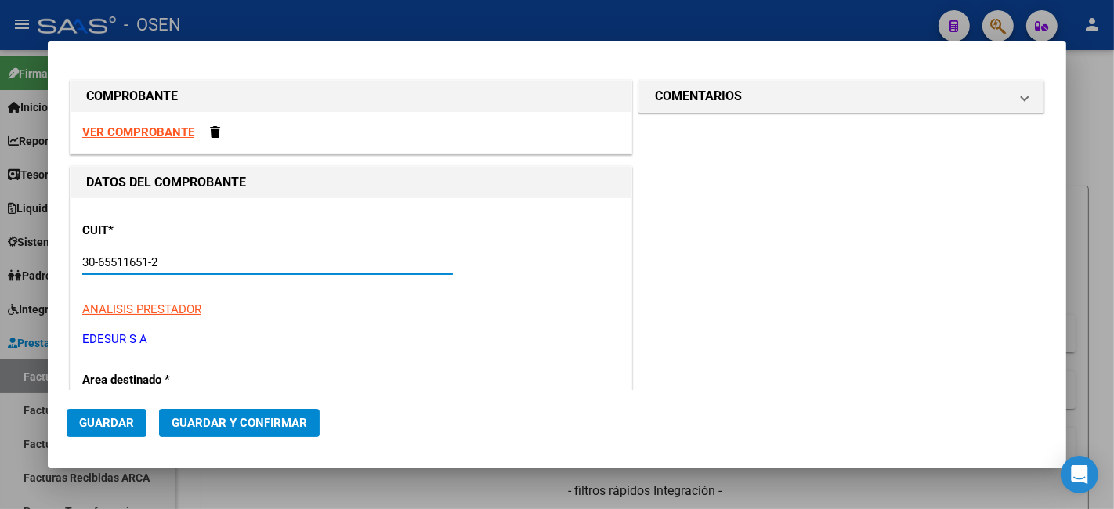
type input "501"
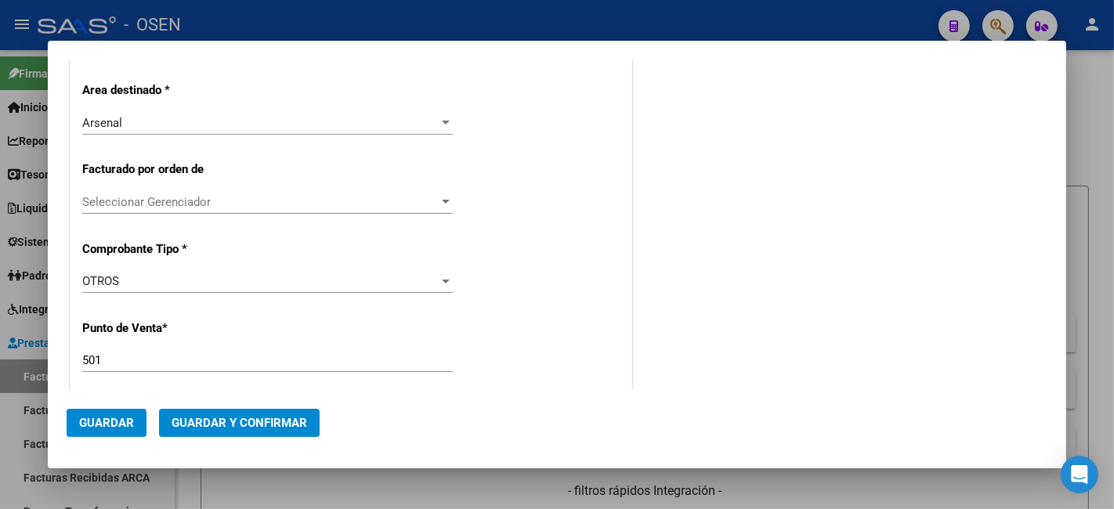
scroll to position [581, 0]
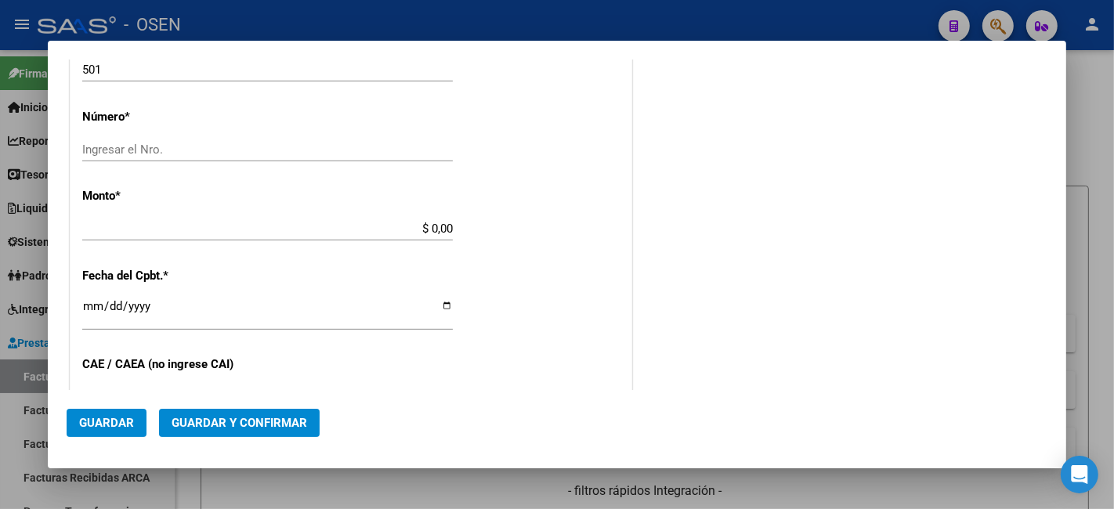
type input "30-65511651-2"
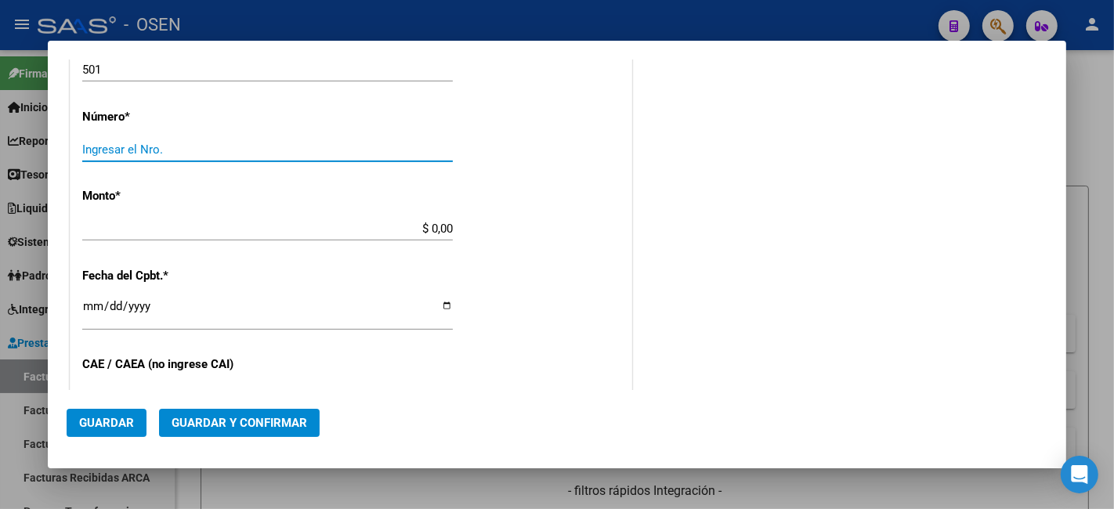
click at [299, 147] on input "Ingresar el Nro." at bounding box center [267, 150] width 371 height 14
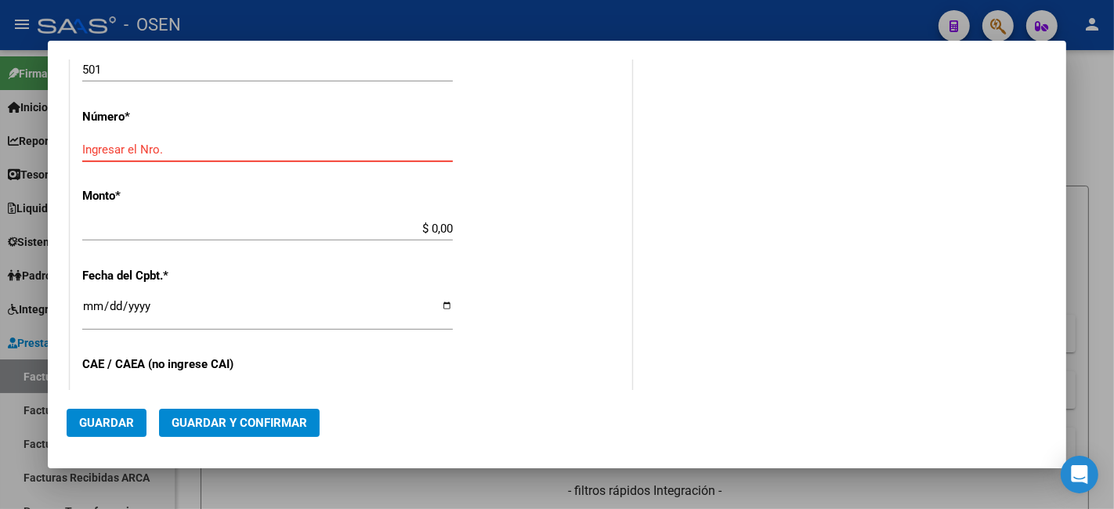
paste input "61685551"
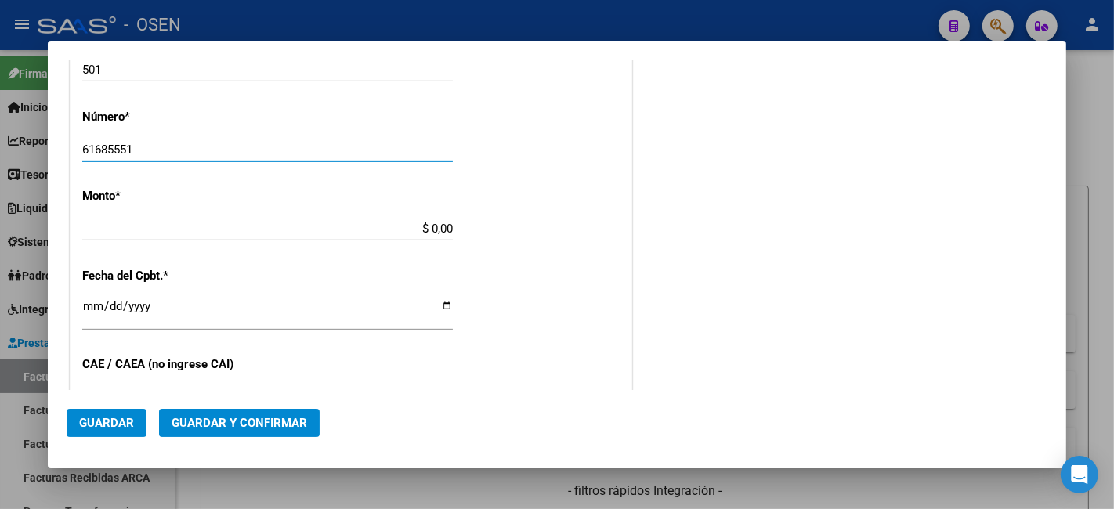
type input "61685551"
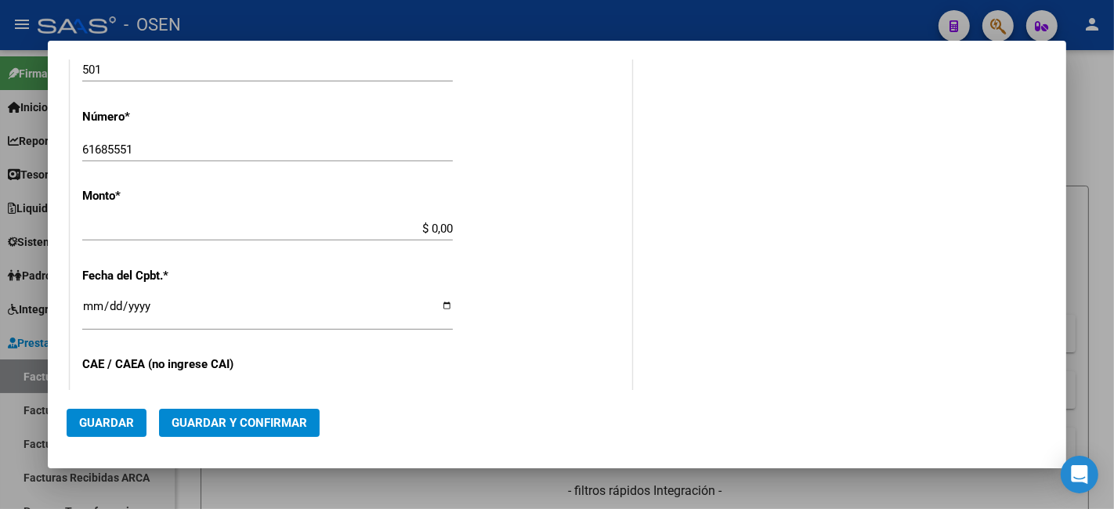
click at [385, 204] on div "CUIT * 30-65511651-2 Ingresar CUIT ANALISIS PRESTADOR EDESUR S A ARCA Padrón Ar…" at bounding box center [351, 213] width 561 height 1190
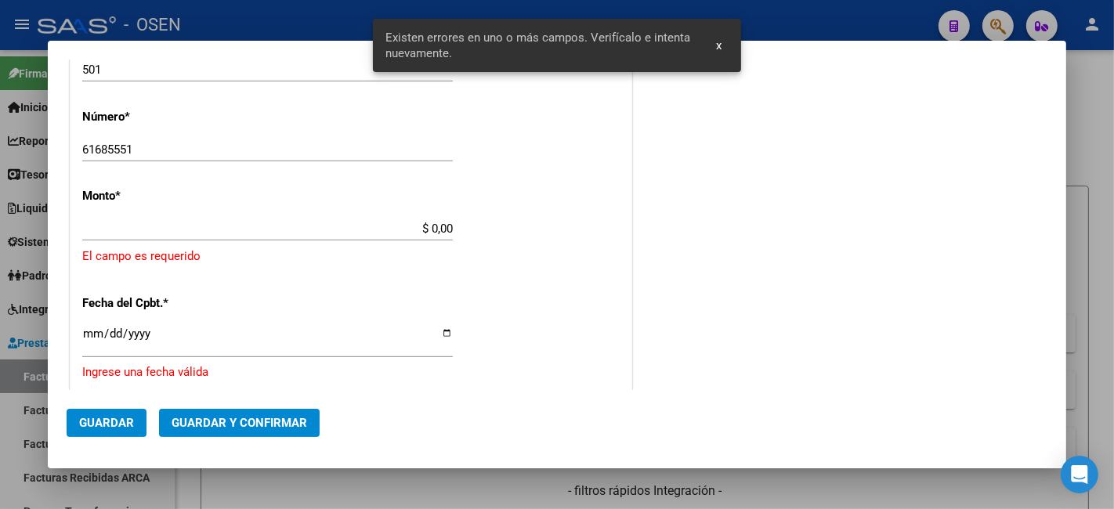
scroll to position [577, 0]
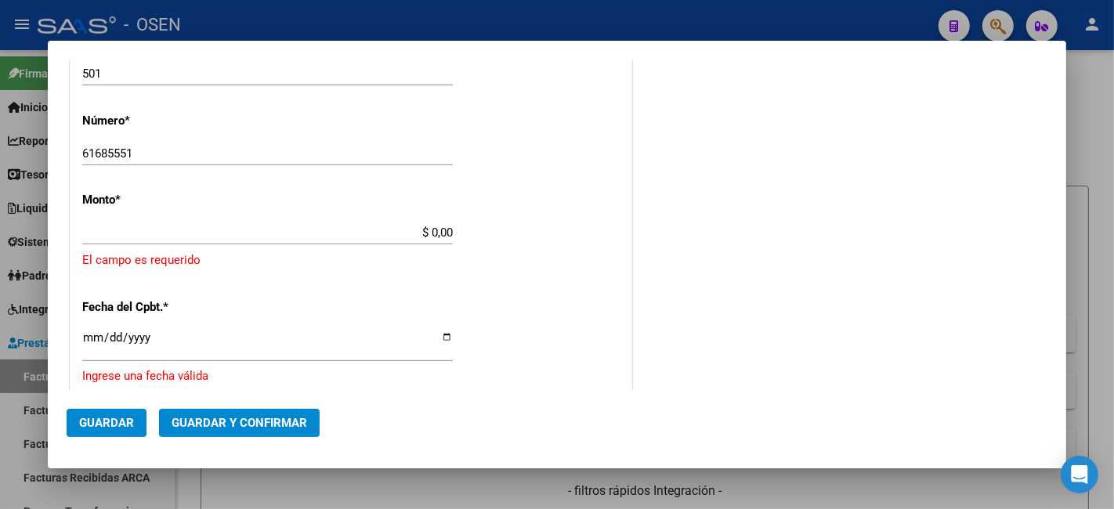
click at [401, 213] on div "CUIT * 30-65511651-2 Ingresar CUIT ANALISIS PRESTADOR EDESUR S A ARCA Padrón Ar…" at bounding box center [351, 234] width 561 height 1227
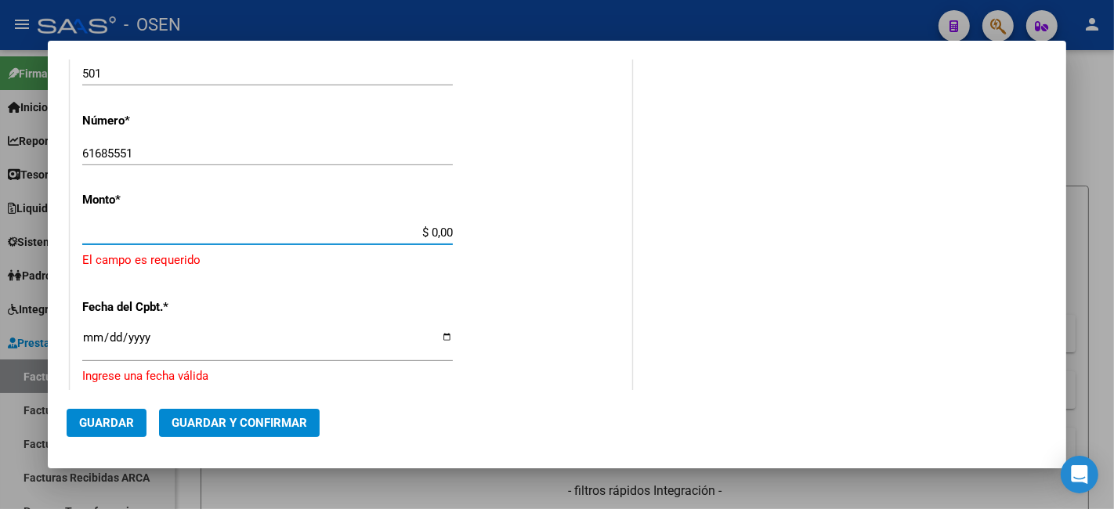
drag, startPoint x: 404, startPoint y: 230, endPoint x: 521, endPoint y: 238, distance: 117.9
click at [521, 238] on div "CUIT * 30-65511651-2 Ingresar CUIT ANALISIS PRESTADOR EDESUR S A ARCA Padrón Ar…" at bounding box center [351, 234] width 561 height 1227
paste input "59,637.89"
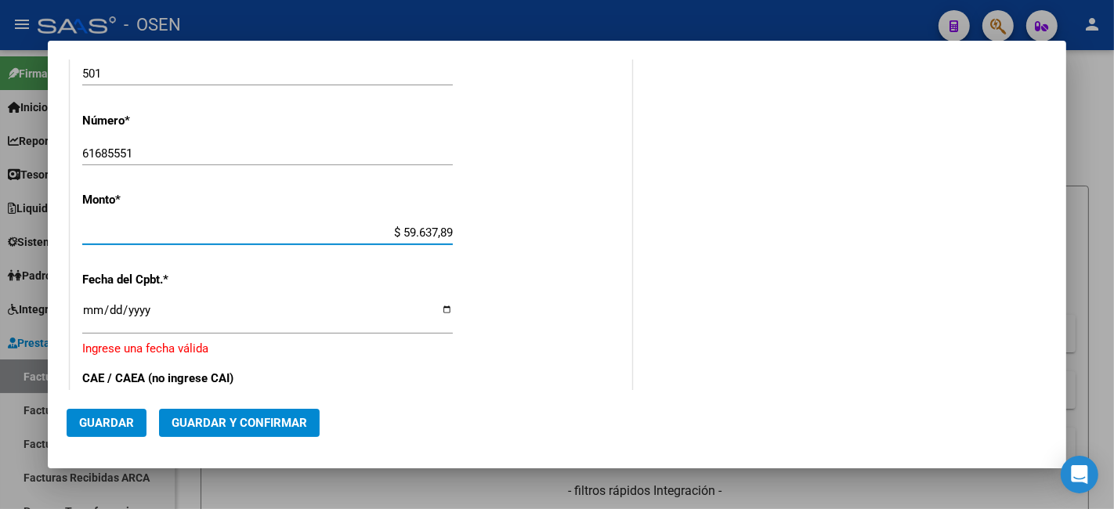
type input "$ 59.637,89"
click at [95, 308] on input "Ingresar la fecha" at bounding box center [267, 316] width 371 height 25
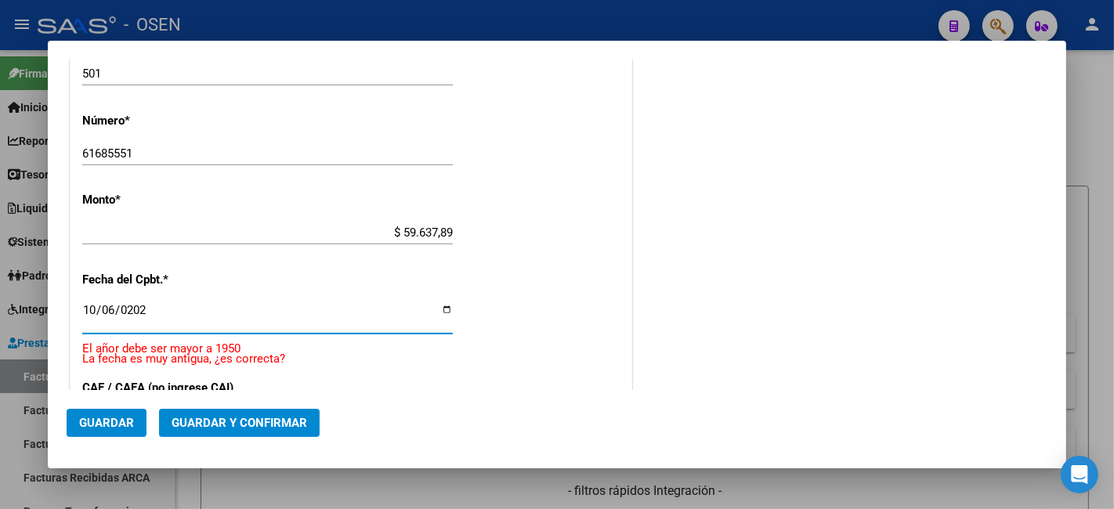
type input "[DATE]"
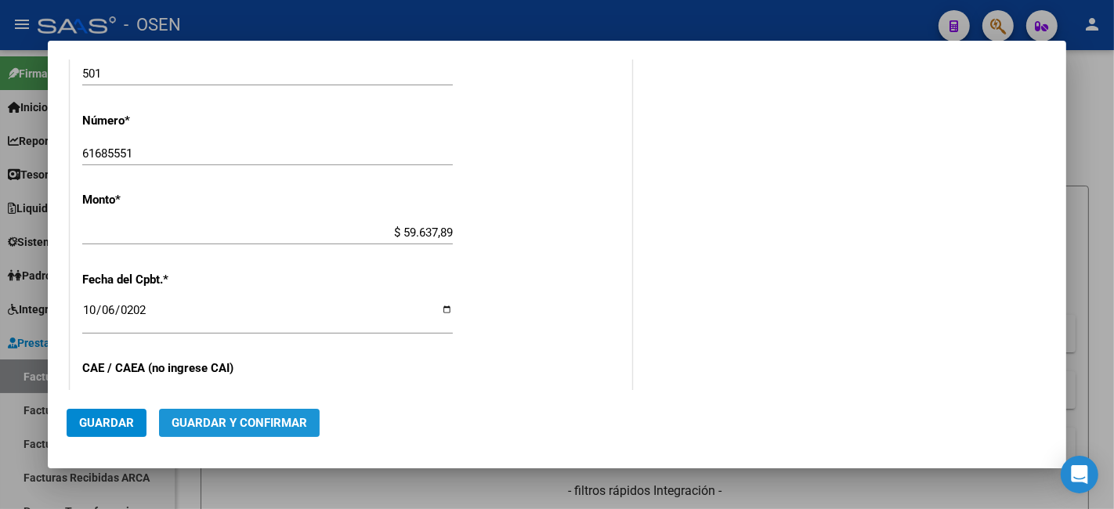
click at [293, 414] on button "Guardar y Confirmar" at bounding box center [239, 423] width 161 height 28
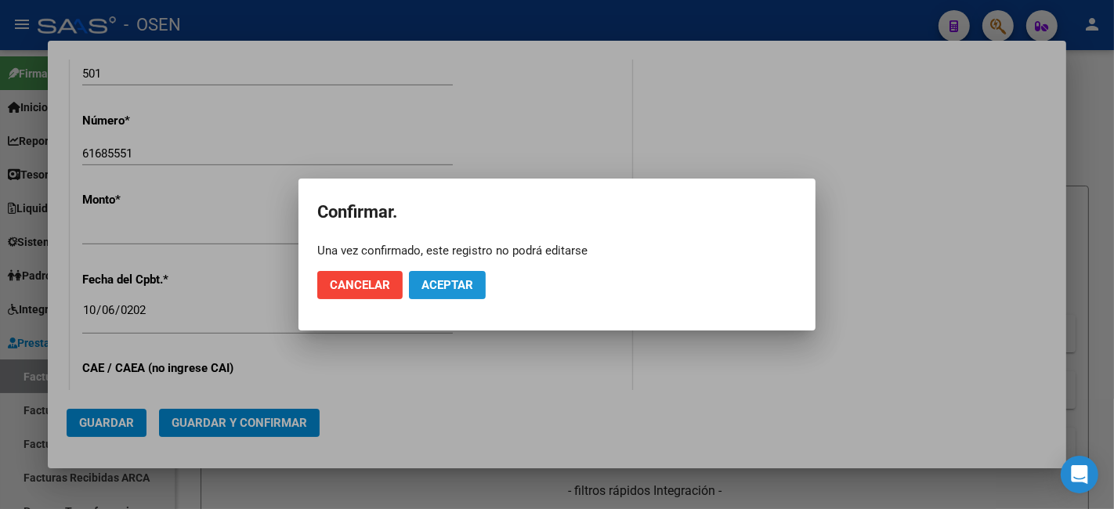
click at [450, 299] on button "Aceptar" at bounding box center [447, 285] width 77 height 28
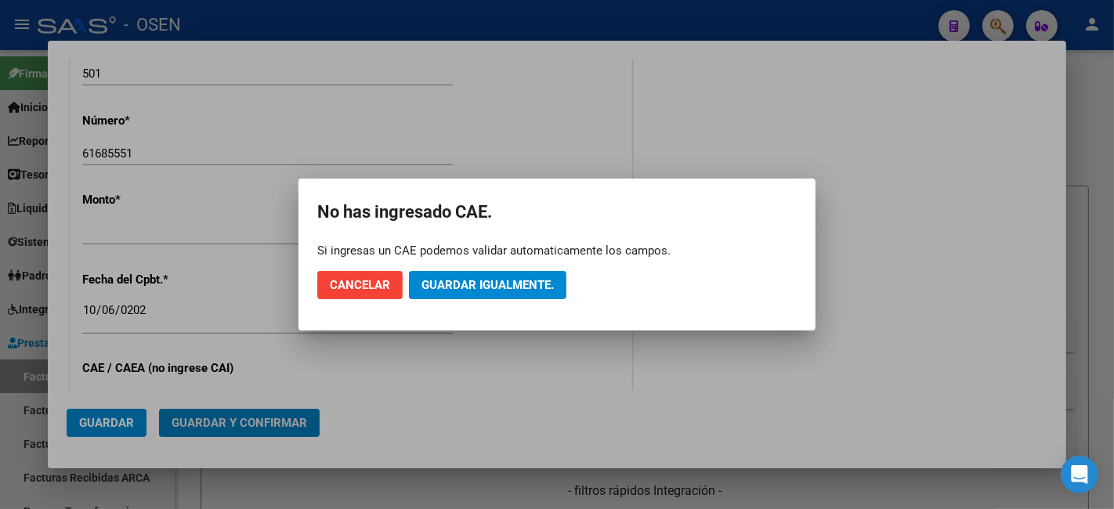
click at [456, 291] on span "Guardar igualmente." at bounding box center [488, 285] width 132 height 14
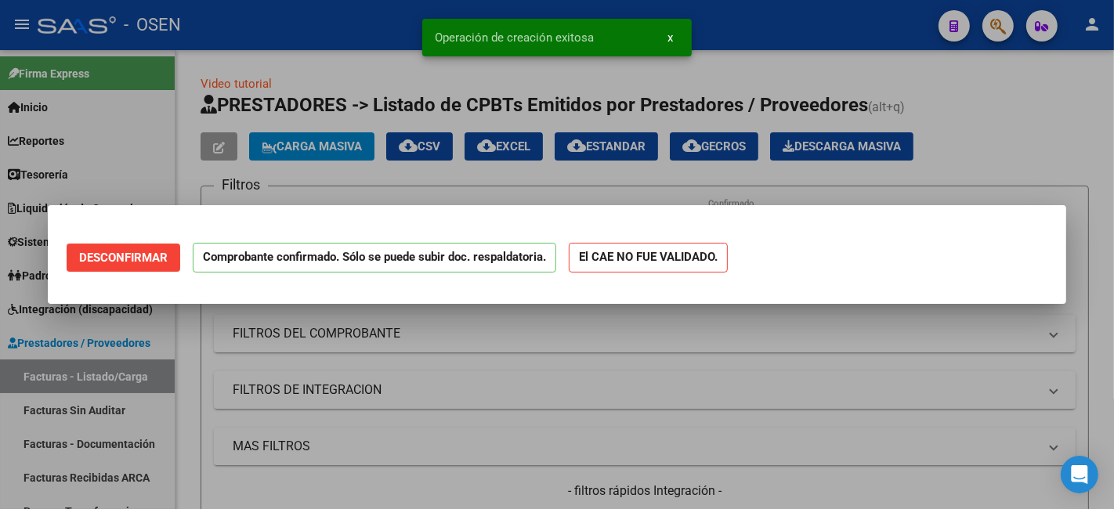
scroll to position [0, 0]
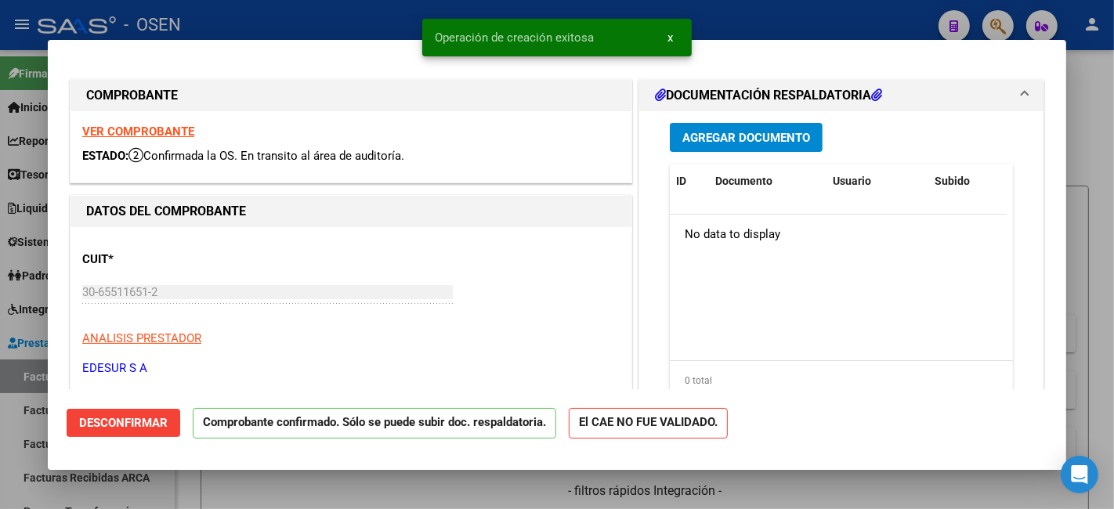
click at [6, 377] on div at bounding box center [557, 254] width 1114 height 509
type input "$ 0,00"
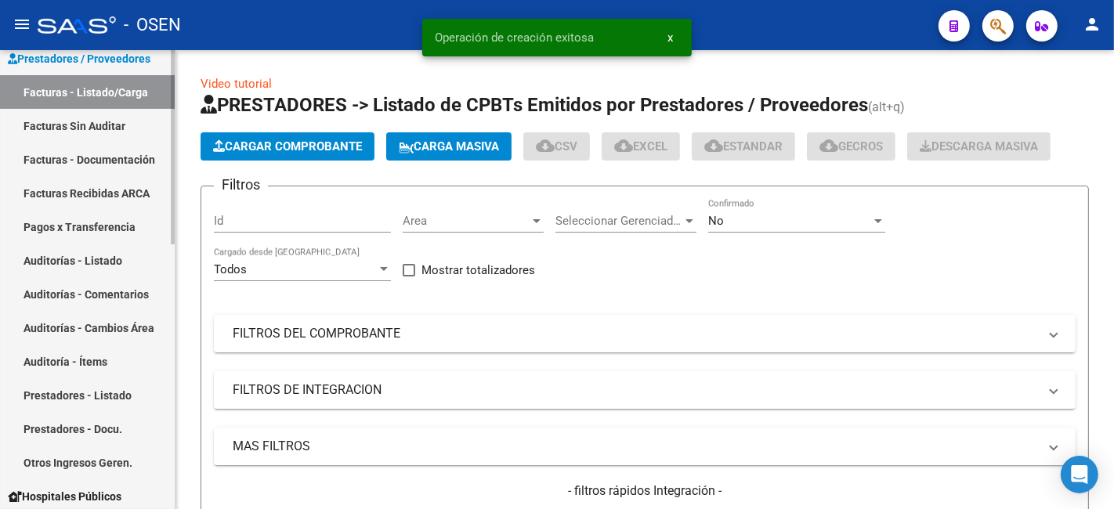
scroll to position [290, 0]
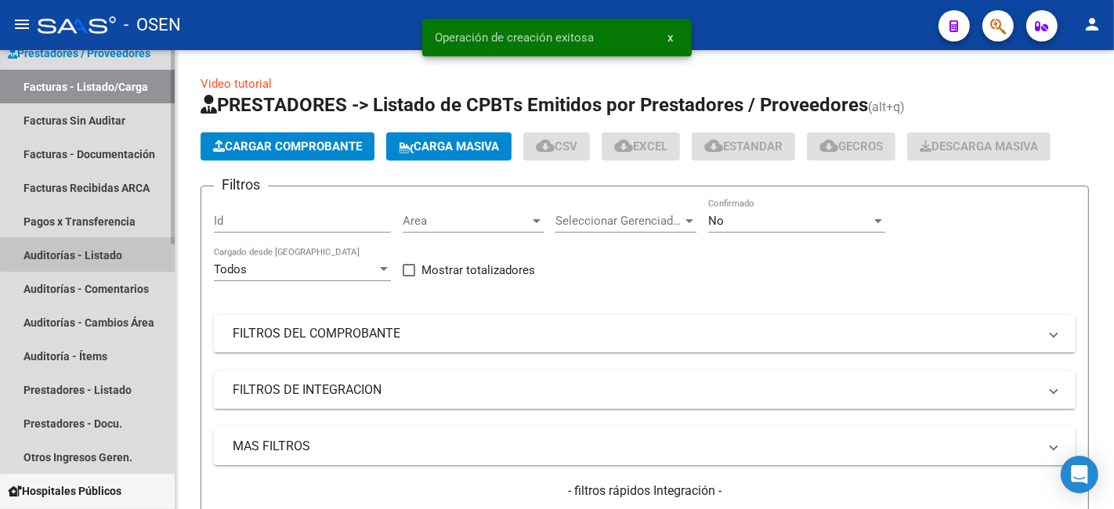
click at [96, 249] on link "Auditorías - Listado" at bounding box center [87, 255] width 175 height 34
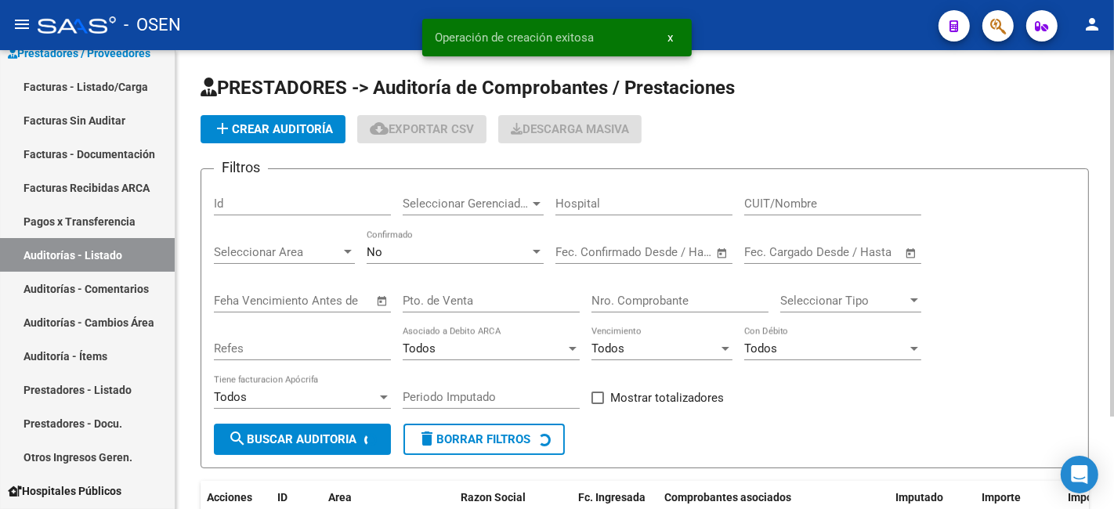
click at [272, 126] on span "add Crear Auditoría" at bounding box center [273, 129] width 120 height 14
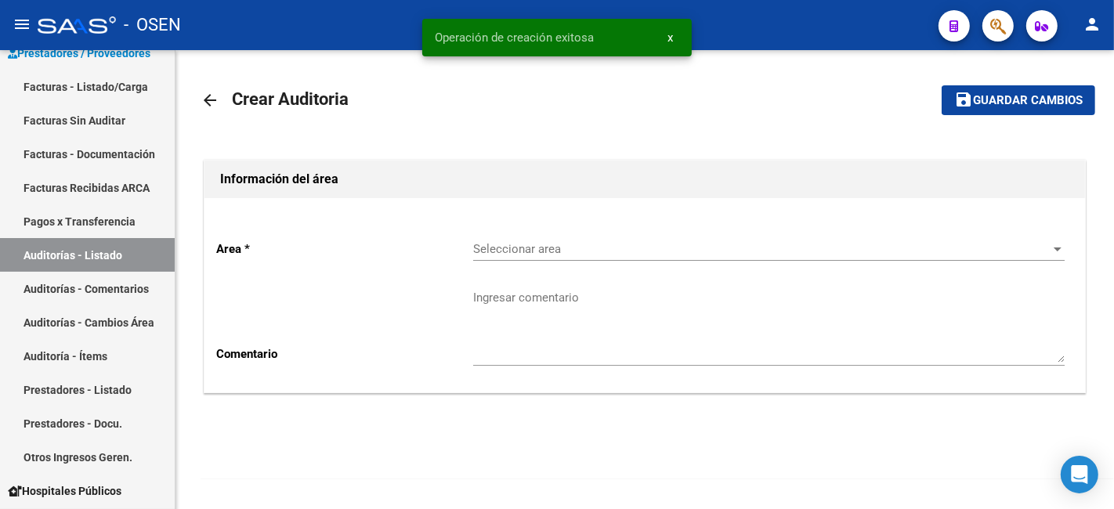
click at [560, 247] on span "Seleccionar area" at bounding box center [762, 249] width 578 height 14
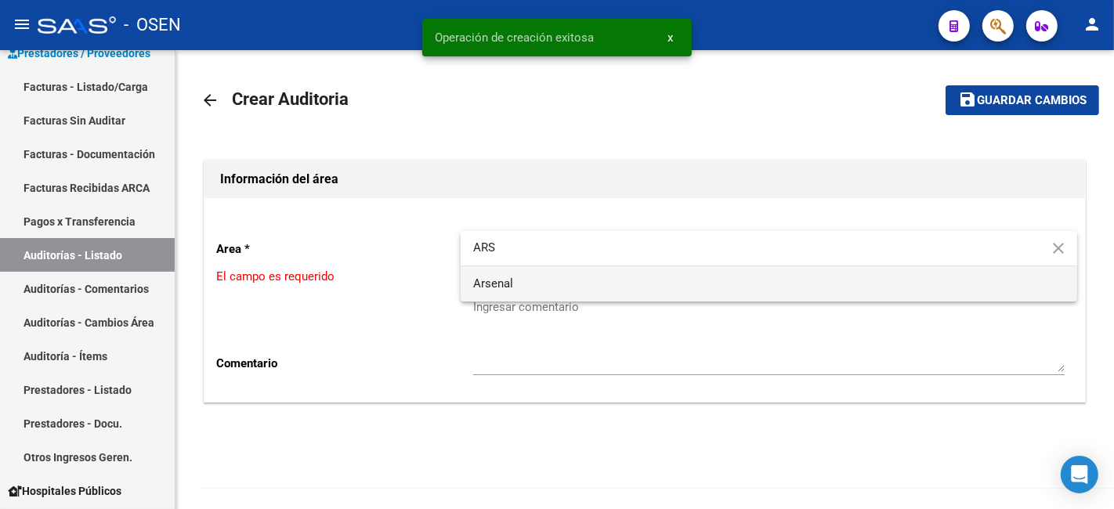
type input "ARS"
click at [549, 282] on span "Arsenal" at bounding box center [769, 283] width 592 height 35
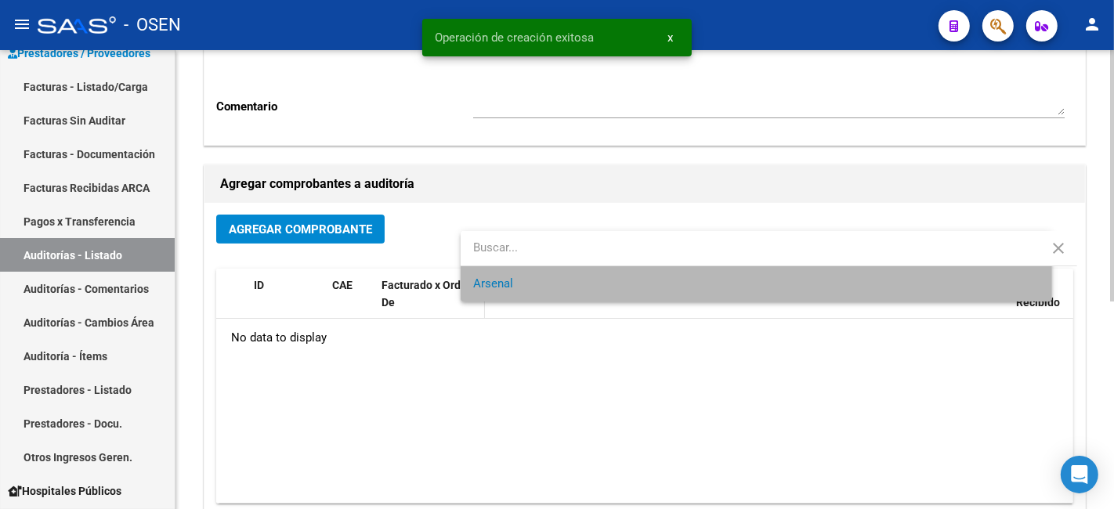
scroll to position [290, 0]
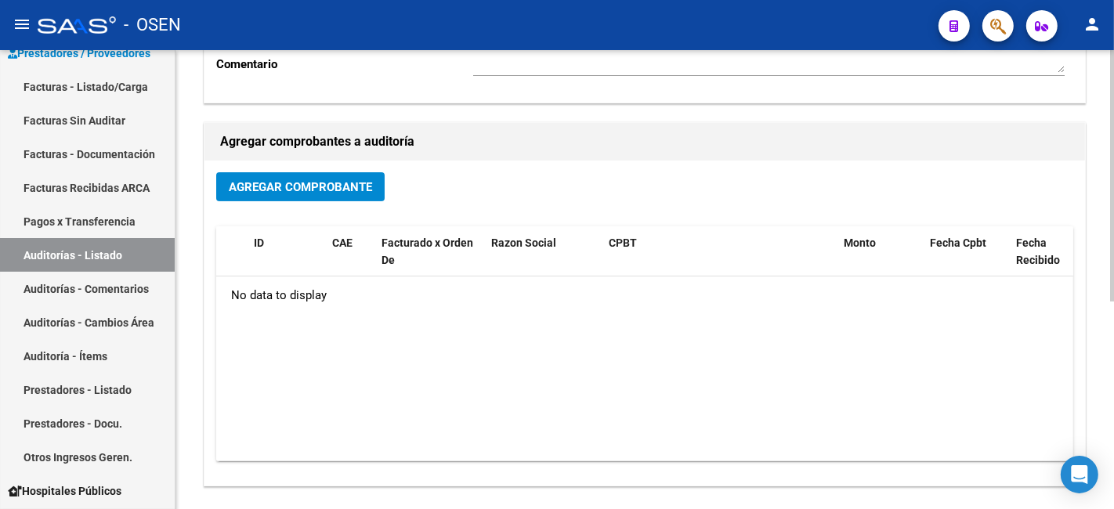
click at [346, 187] on span "Agregar Comprobante" at bounding box center [300, 187] width 143 height 14
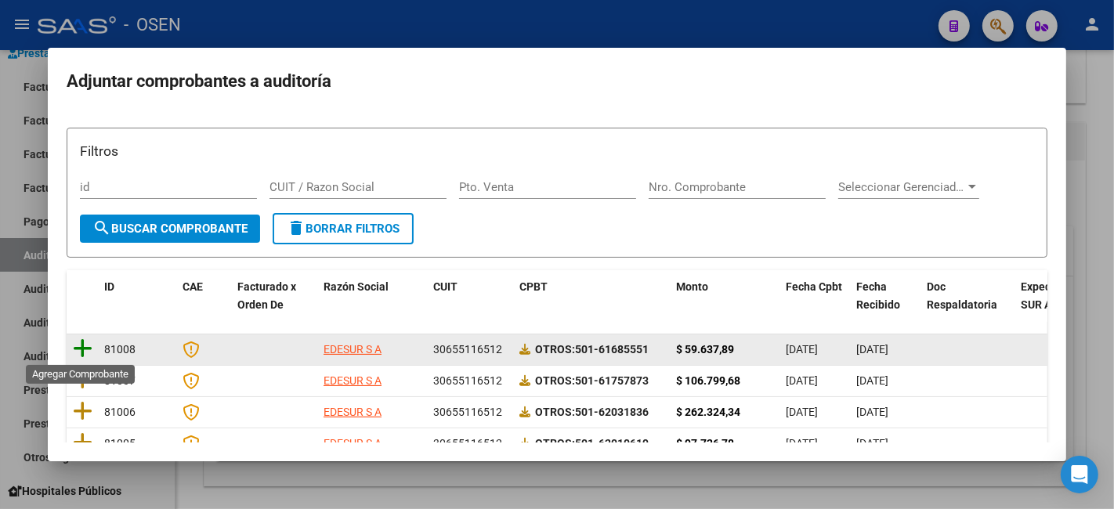
click at [85, 339] on icon at bounding box center [83, 349] width 20 height 22
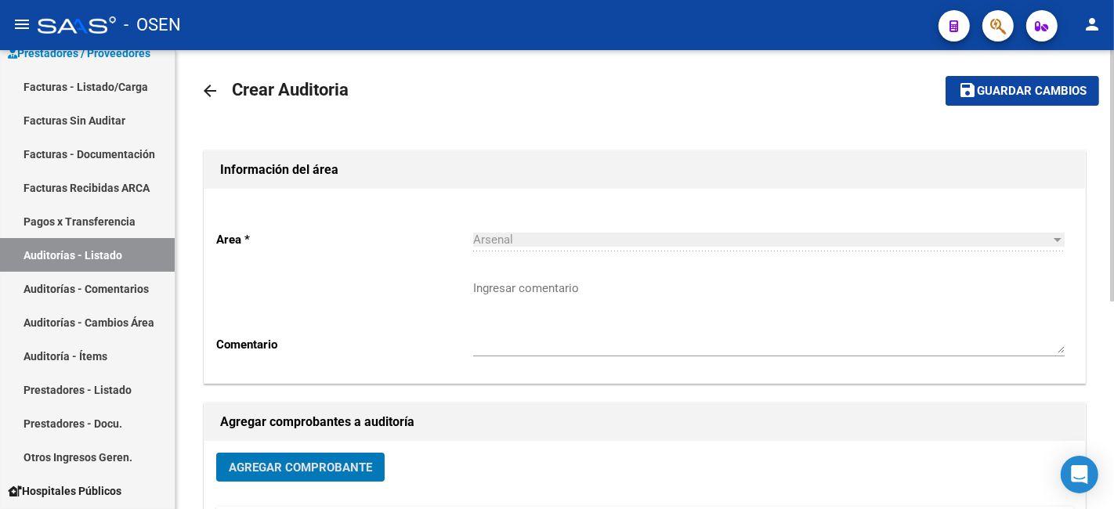
scroll to position [0, 0]
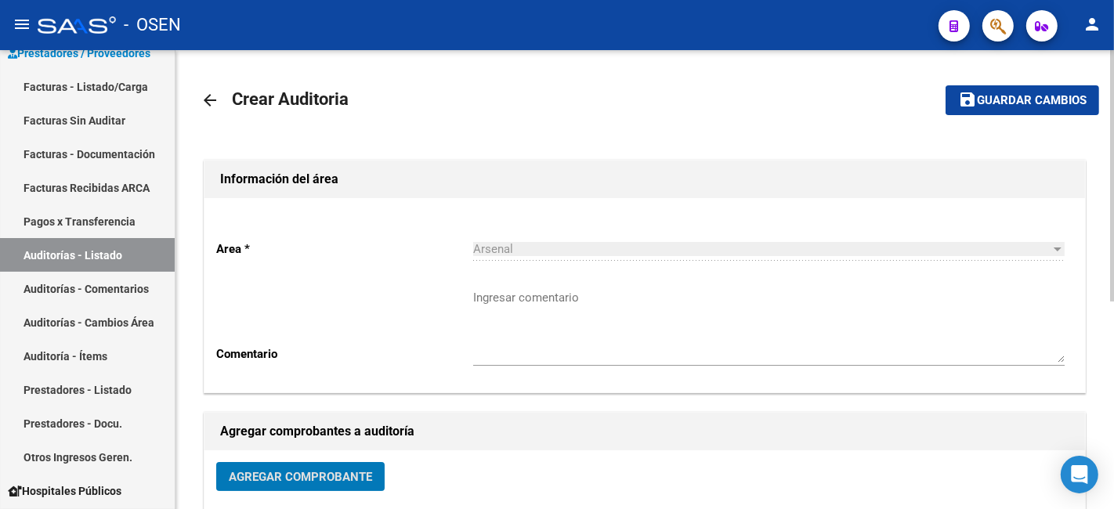
click at [1009, 106] on span "Guardar cambios" at bounding box center [1032, 101] width 110 height 14
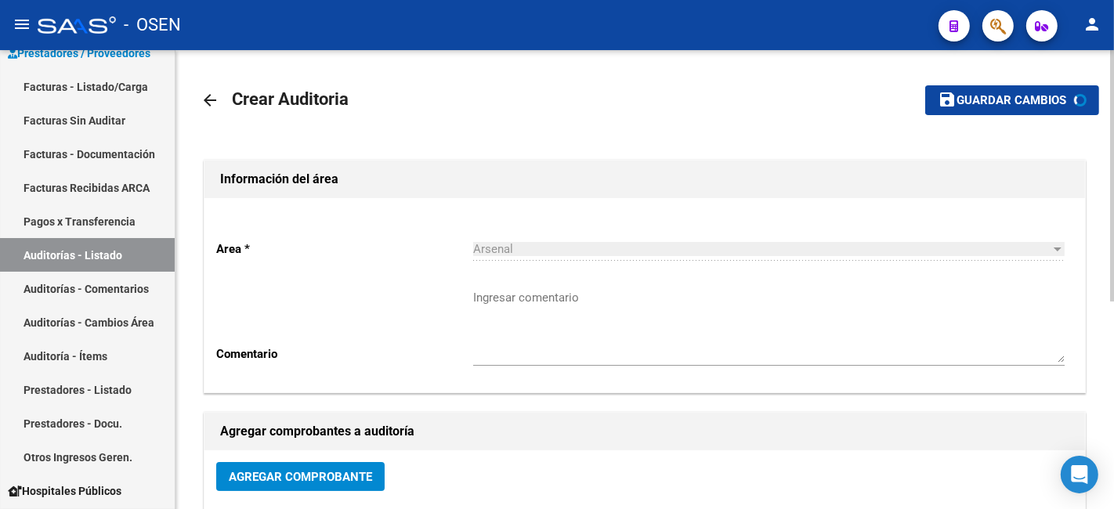
scroll to position [290, 0]
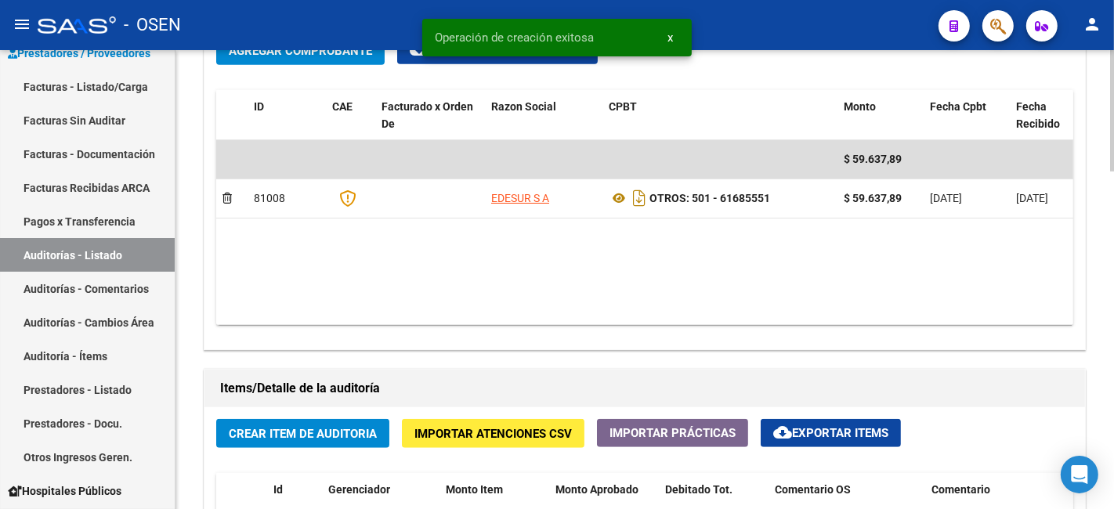
scroll to position [1161, 0]
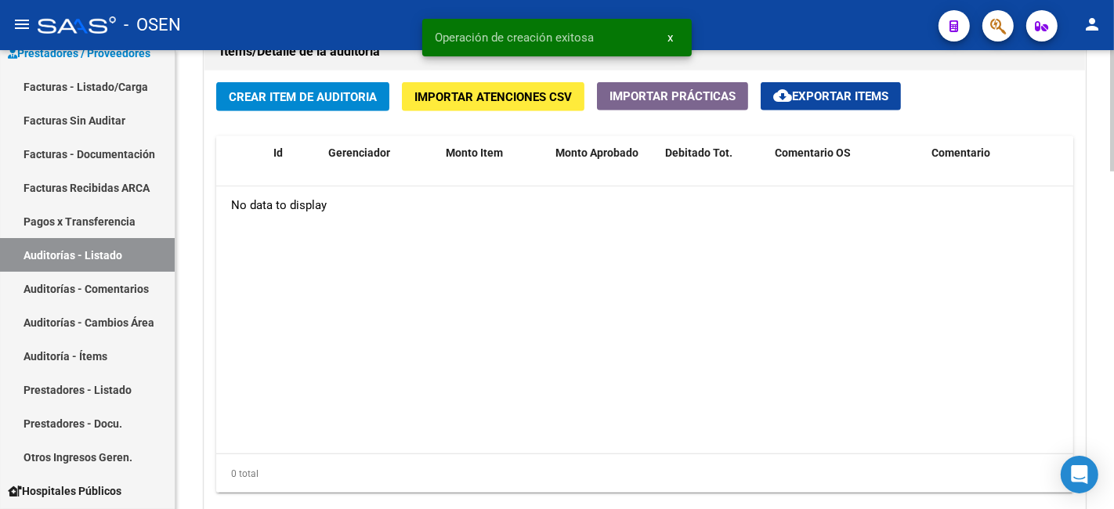
click at [364, 102] on span "Crear Item de Auditoria" at bounding box center [303, 97] width 148 height 14
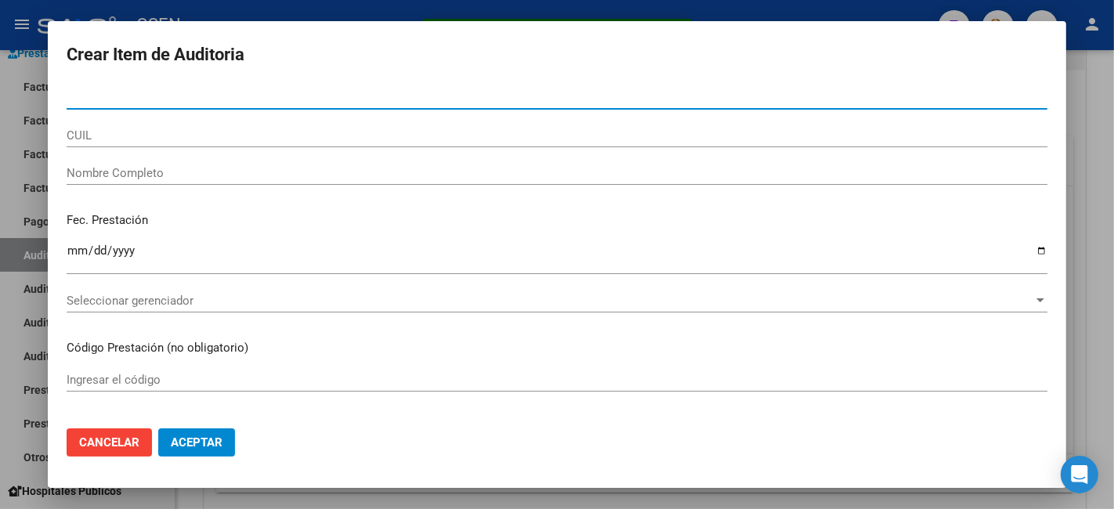
click at [212, 436] on span "Aceptar" at bounding box center [197, 443] width 52 height 14
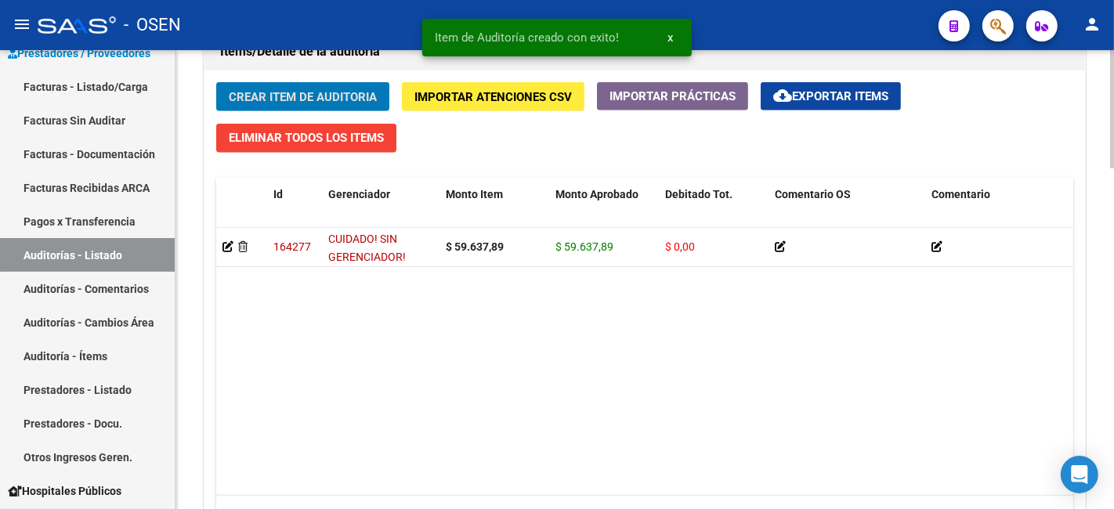
scroll to position [1325, 0]
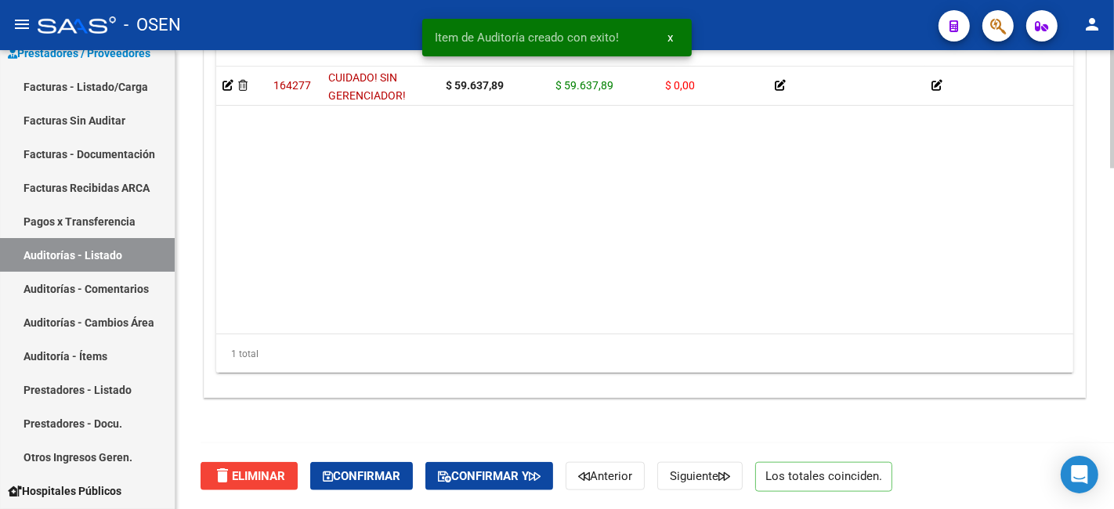
click at [397, 449] on div "delete Eliminar Confirmar Confirmar y Anterior Siguiente Los totales coinciden." at bounding box center [652, 477] width 902 height 66
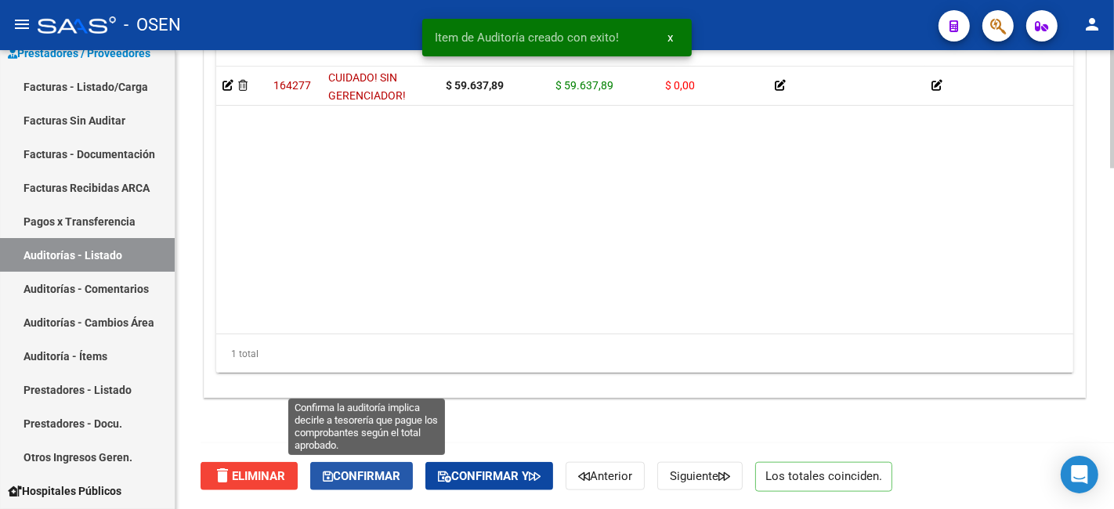
click at [392, 470] on span "Confirmar" at bounding box center [362, 476] width 78 height 14
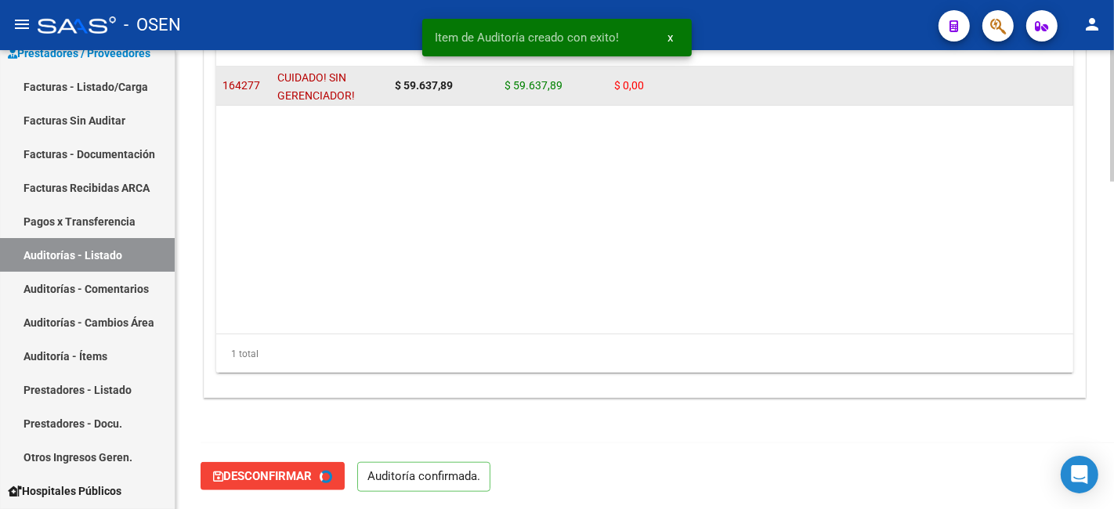
scroll to position [0, 0]
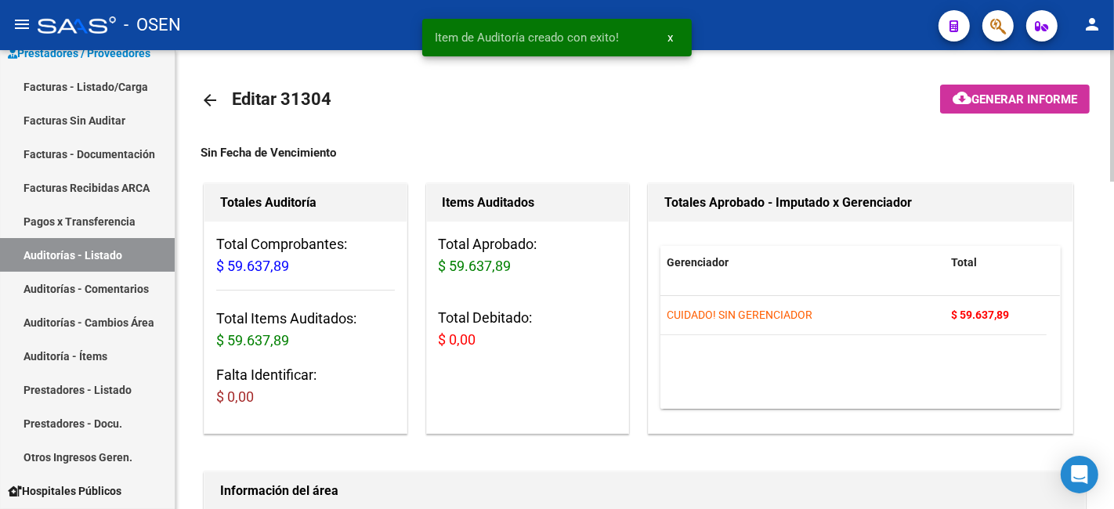
type input "202510"
click at [209, 100] on mat-icon "arrow_back" at bounding box center [210, 100] width 19 height 19
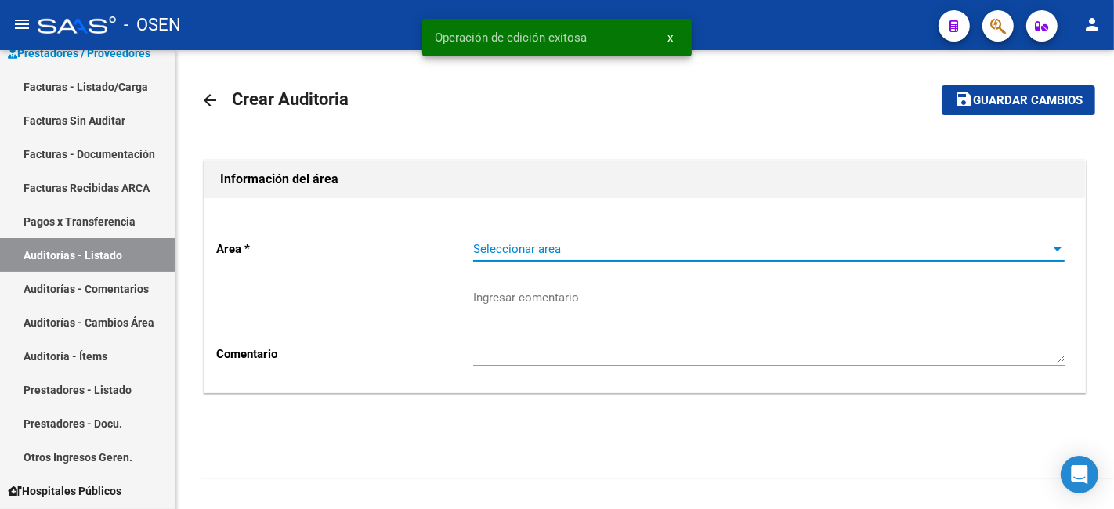
click at [610, 243] on span "Seleccionar area" at bounding box center [762, 249] width 578 height 14
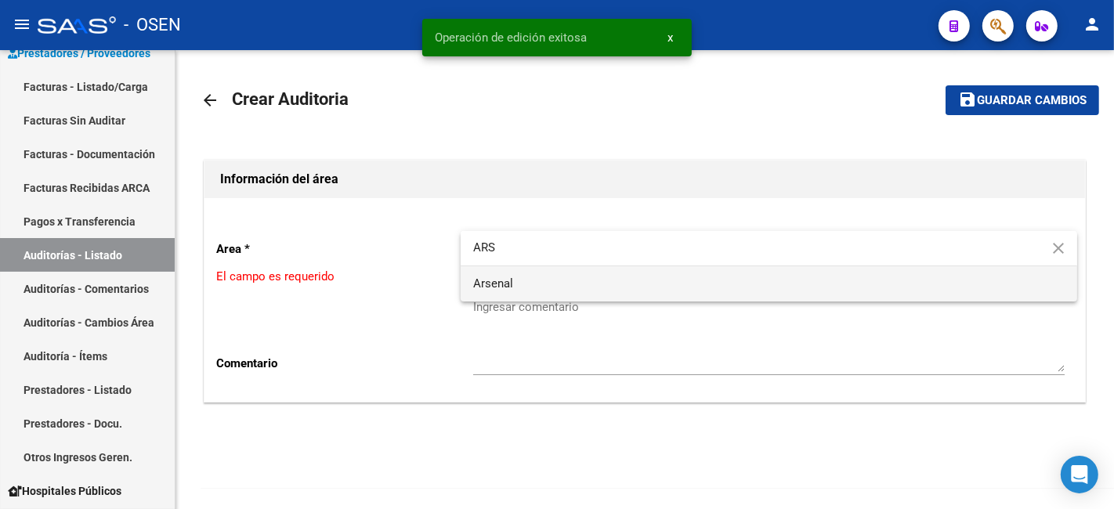
type input "ARS"
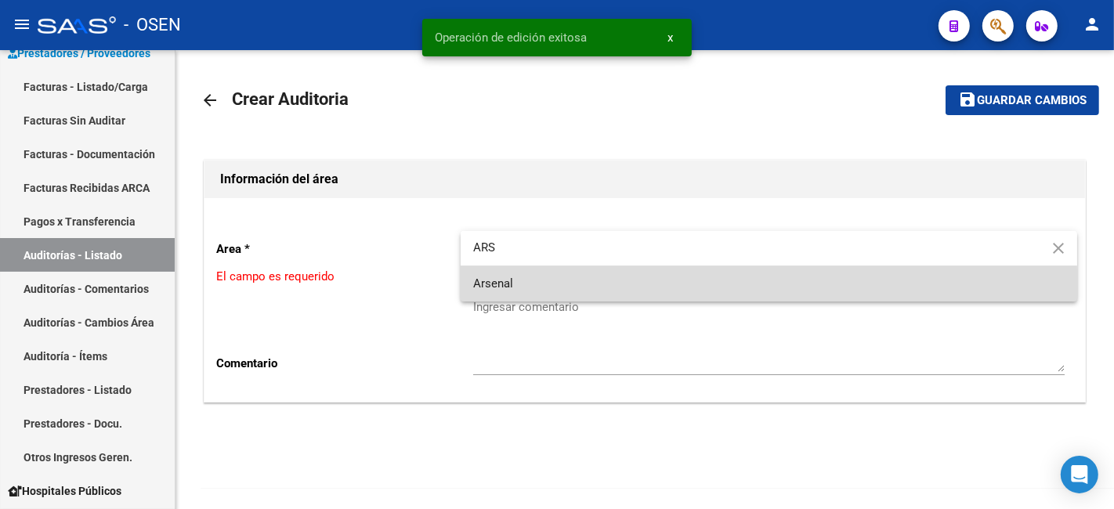
click at [538, 295] on span "Arsenal" at bounding box center [769, 283] width 592 height 35
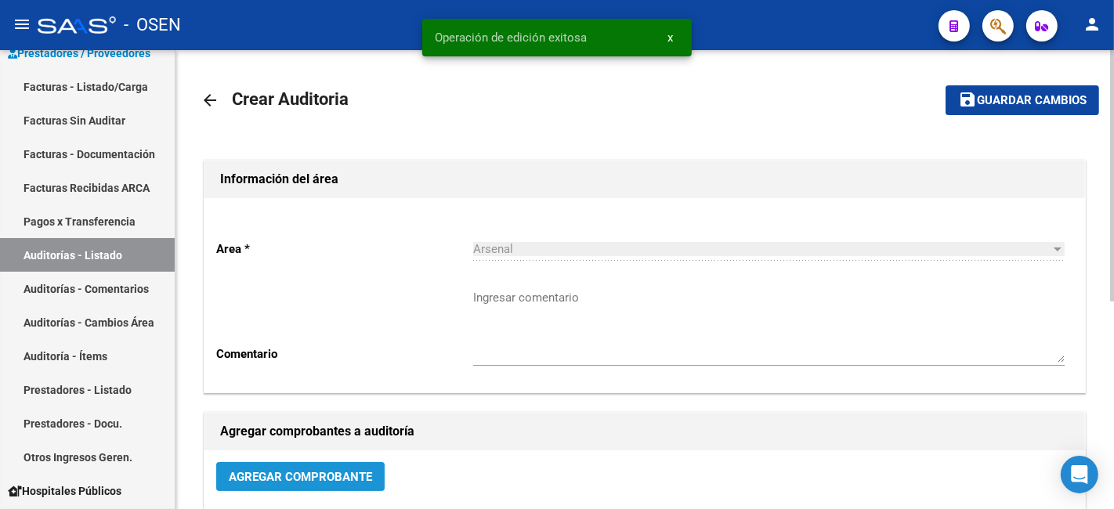
click at [326, 462] on button "Agregar Comprobante" at bounding box center [300, 476] width 168 height 29
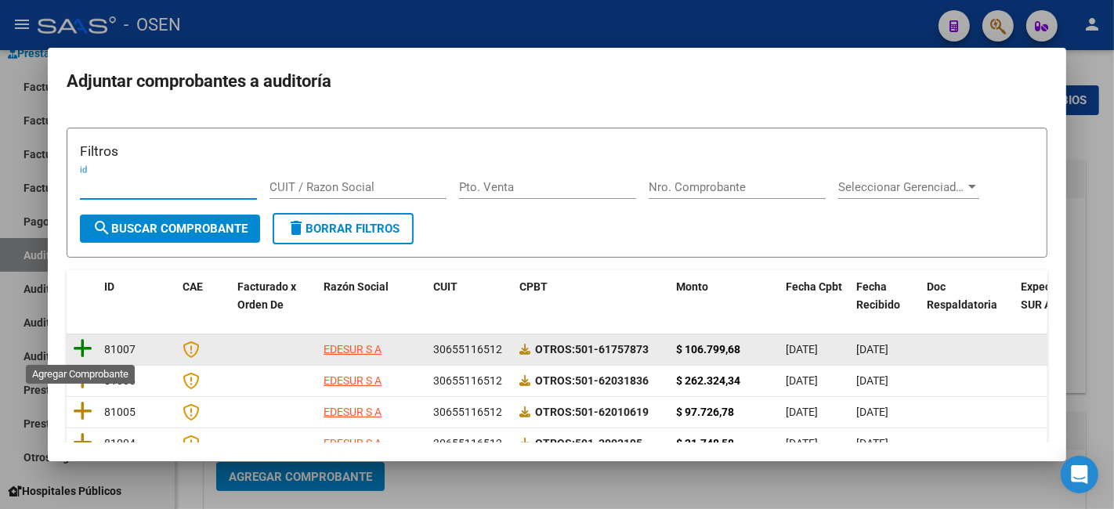
click at [84, 338] on icon at bounding box center [83, 349] width 20 height 22
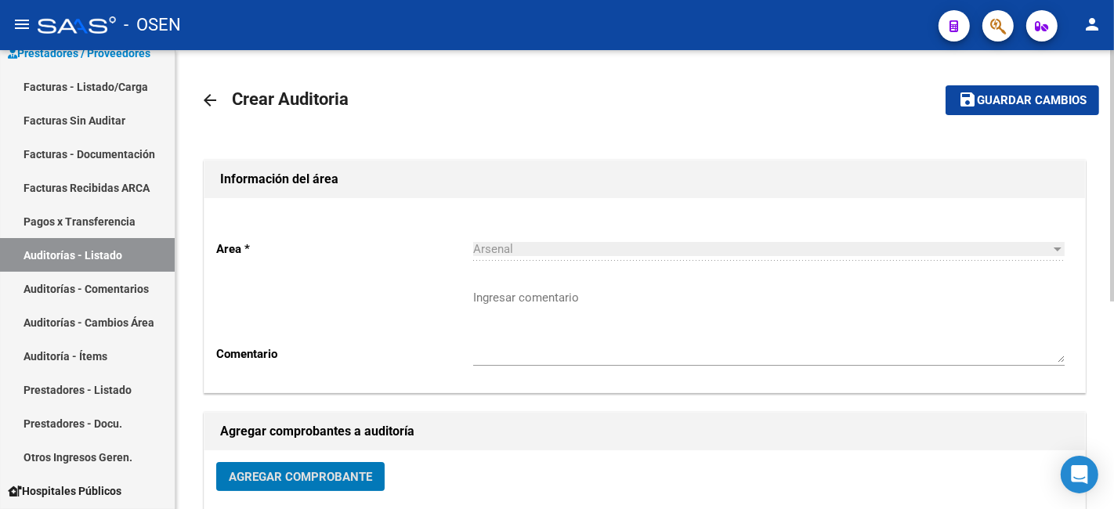
drag, startPoint x: 1001, startPoint y: 111, endPoint x: 752, endPoint y: 205, distance: 265.9
click at [997, 111] on button "save Guardar cambios" at bounding box center [1023, 99] width 154 height 29
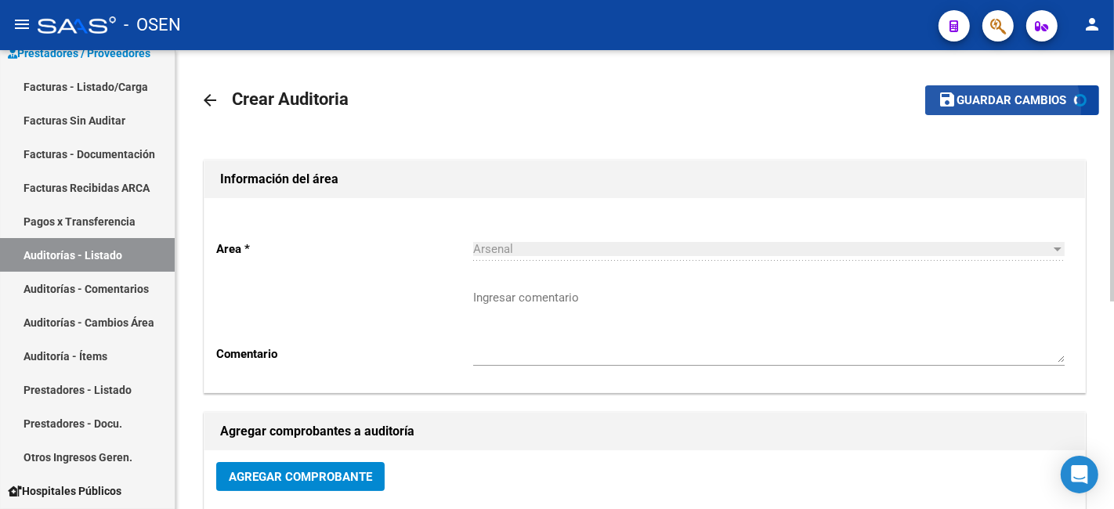
scroll to position [339, 0]
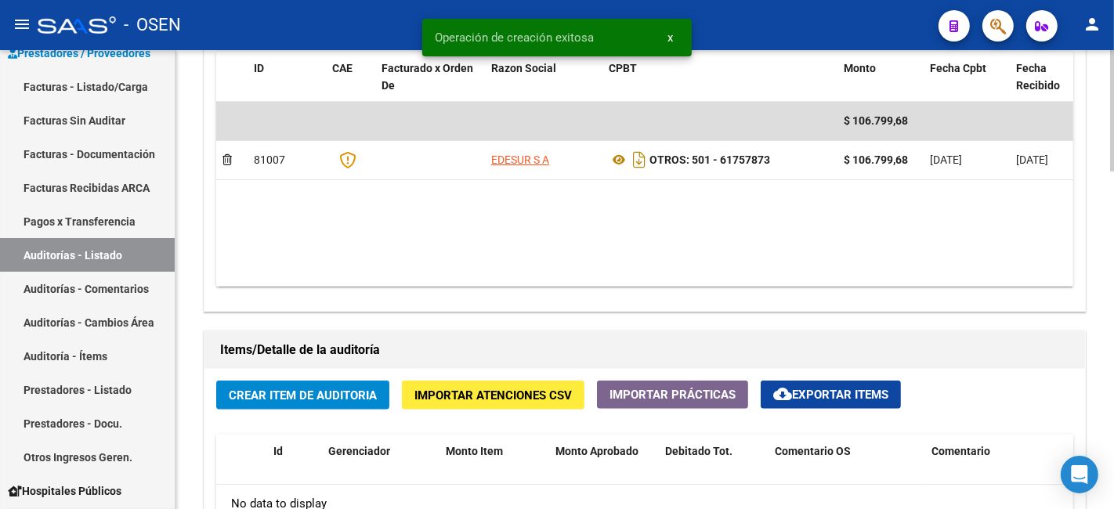
scroll to position [871, 0]
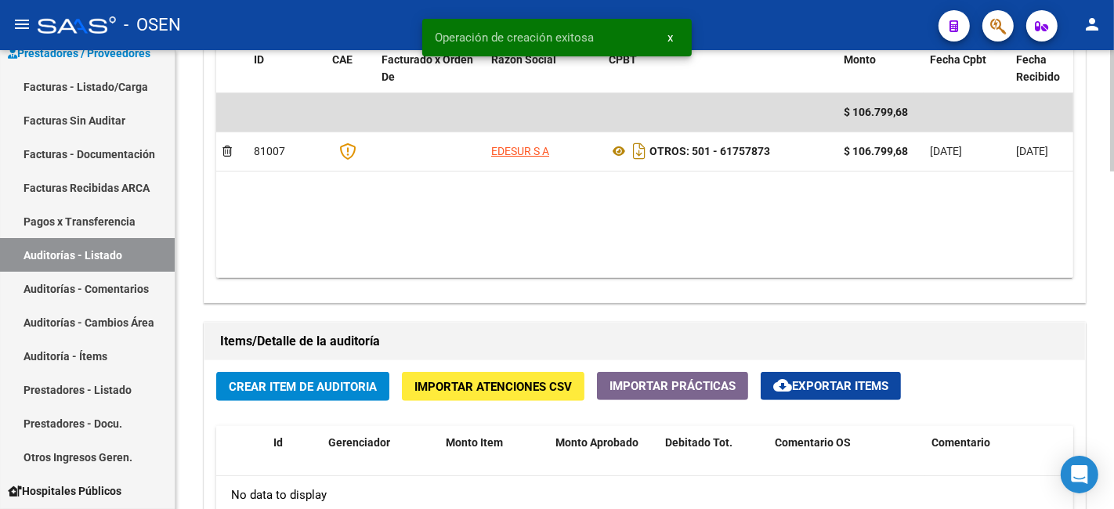
click at [294, 386] on span "Crear Item de Auditoria" at bounding box center [303, 387] width 148 height 14
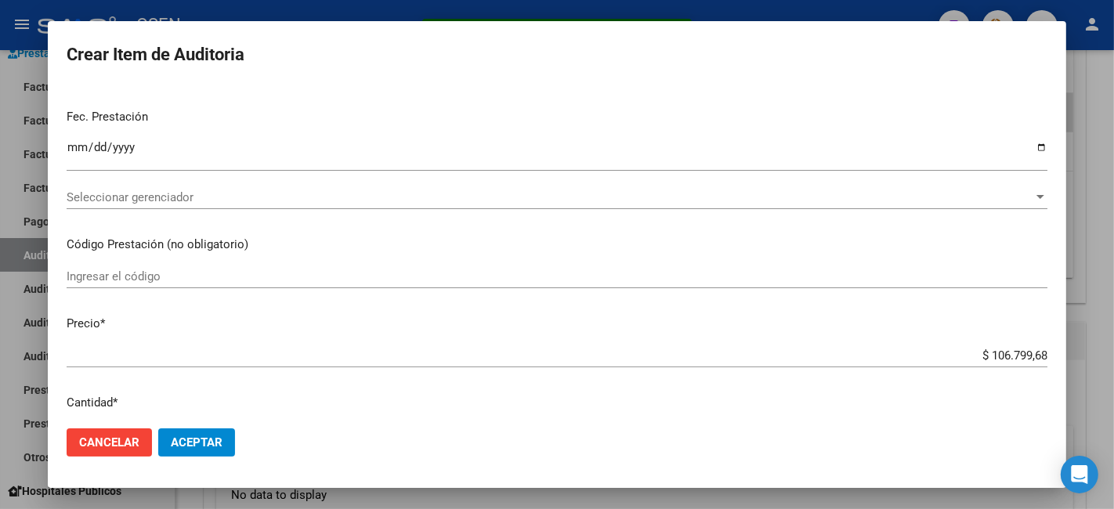
scroll to position [122, 0]
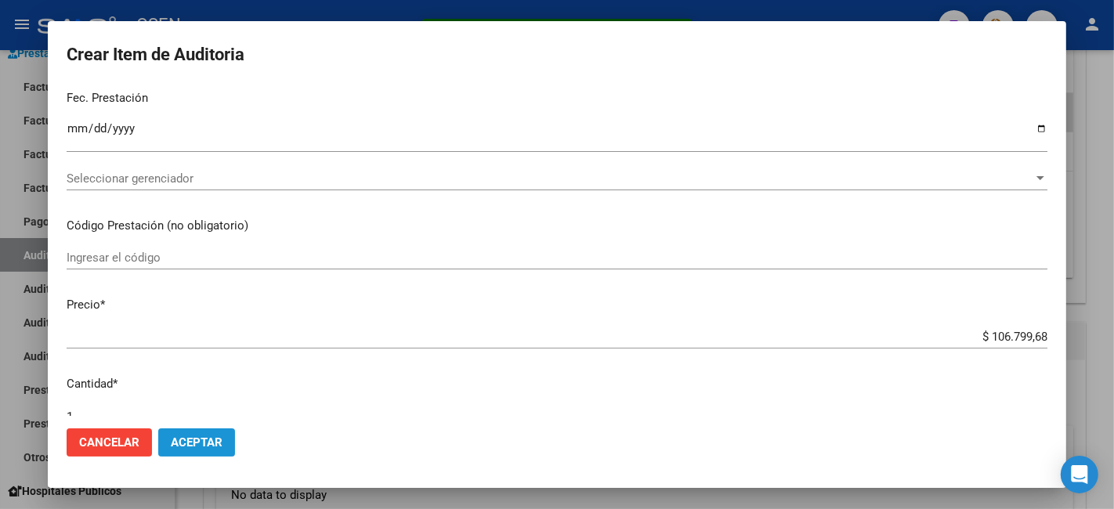
drag, startPoint x: 220, startPoint y: 431, endPoint x: 307, endPoint y: 422, distance: 87.5
click at [220, 433] on button "Aceptar" at bounding box center [196, 443] width 77 height 28
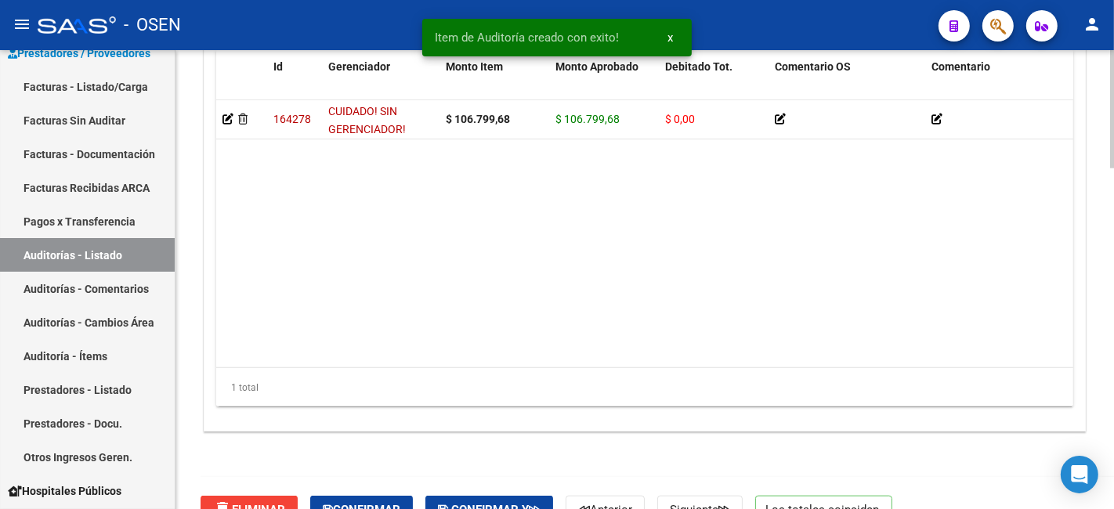
scroll to position [1325, 0]
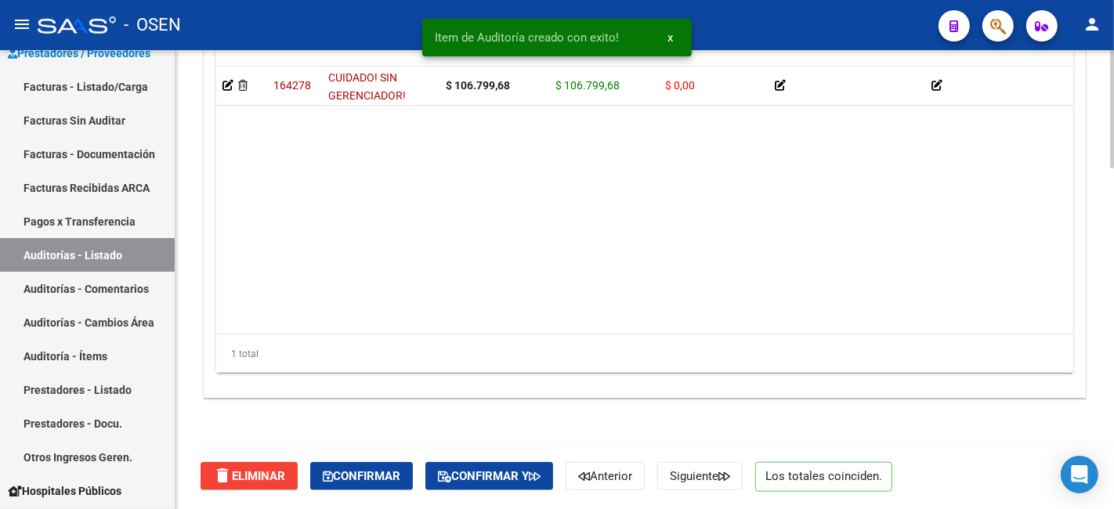
click at [392, 459] on div "delete Eliminar Confirmar Confirmar y Anterior Siguiente Los totales coinciden." at bounding box center [652, 477] width 902 height 66
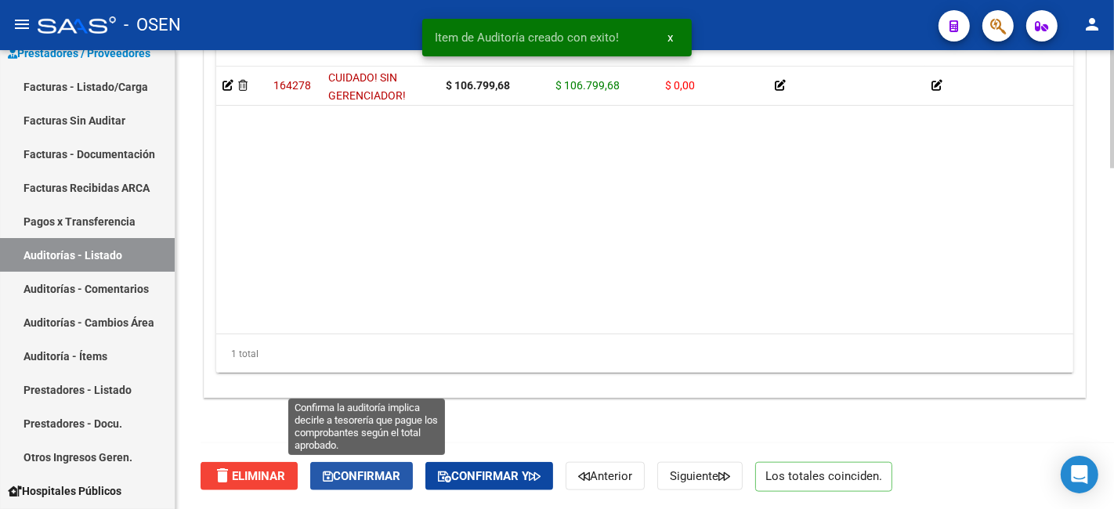
click at [393, 470] on span "Confirmar" at bounding box center [362, 476] width 78 height 14
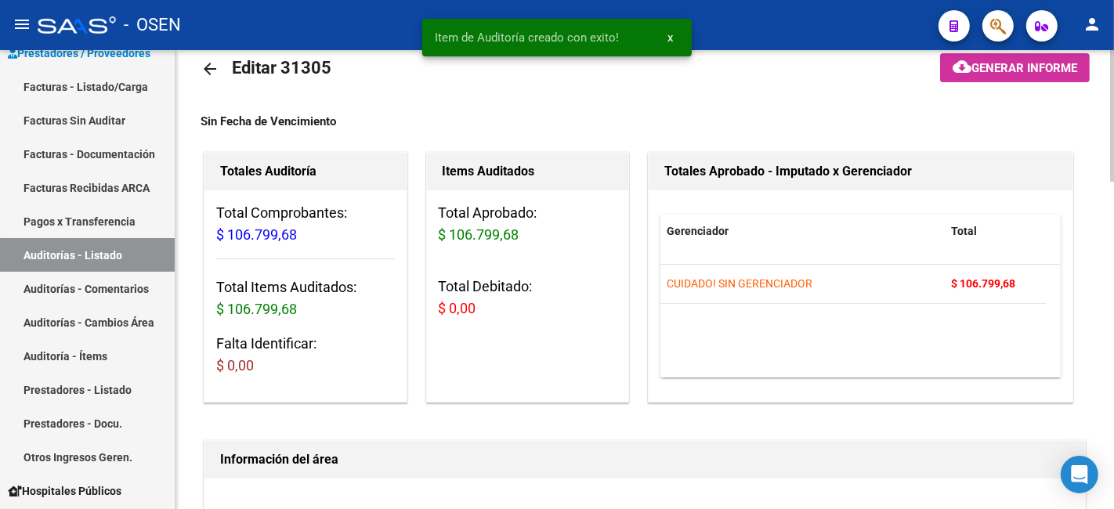
scroll to position [0, 0]
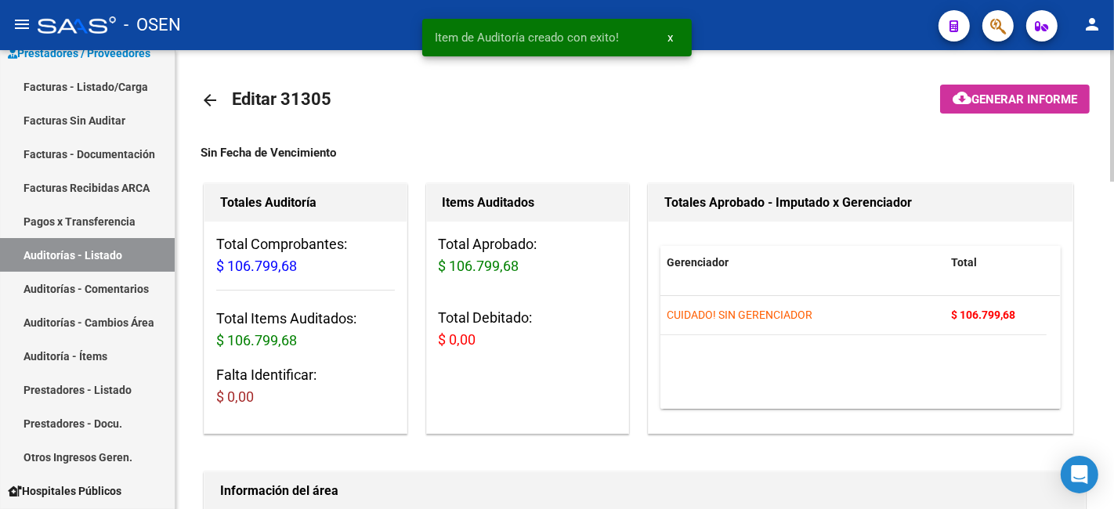
type input "202510"
click at [217, 107] on mat-icon "arrow_back" at bounding box center [210, 100] width 19 height 19
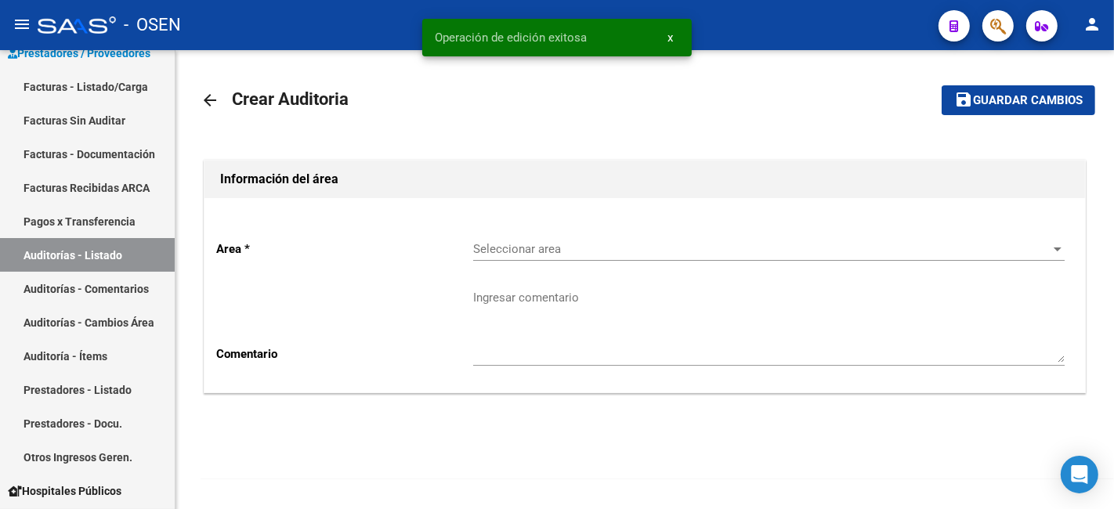
click at [619, 236] on div "Seleccionar area Seleccionar area" at bounding box center [769, 244] width 592 height 34
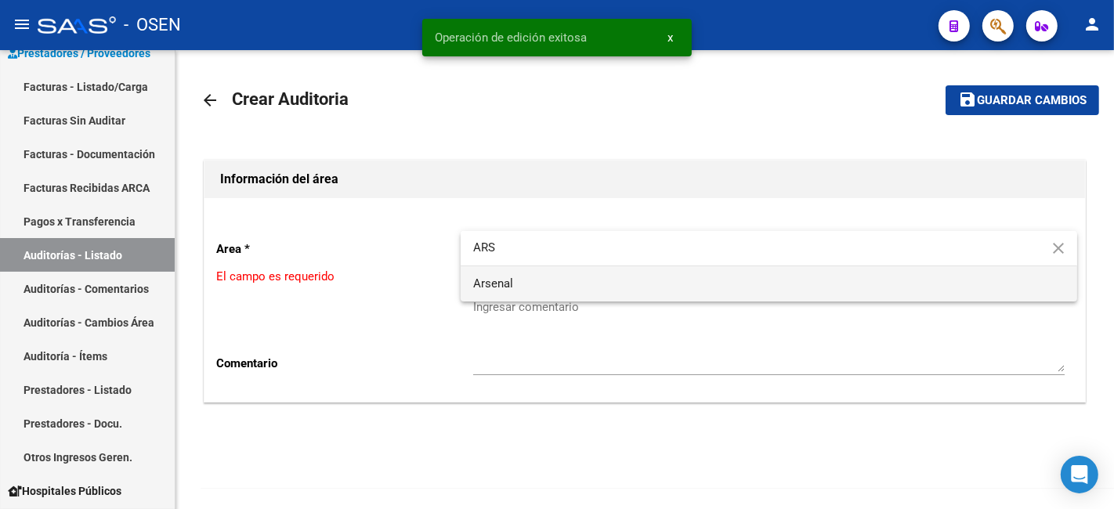
type input "ARS"
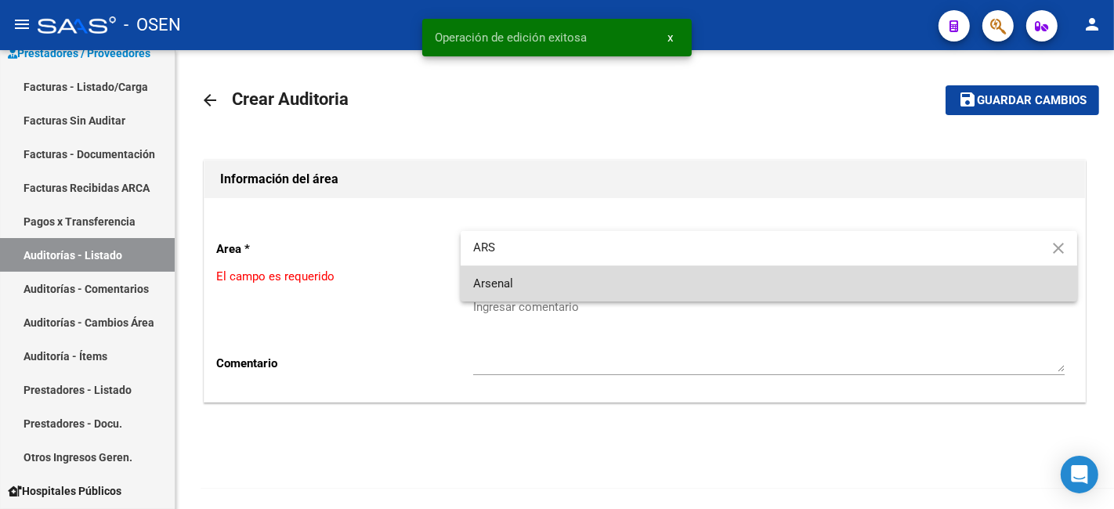
click at [582, 278] on span "Arsenal" at bounding box center [769, 283] width 592 height 35
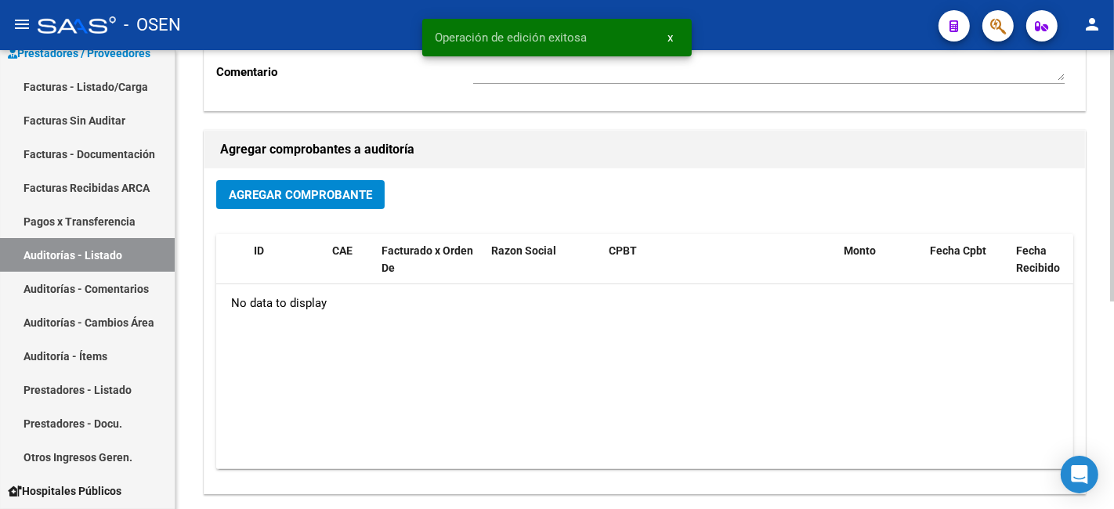
scroll to position [290, 0]
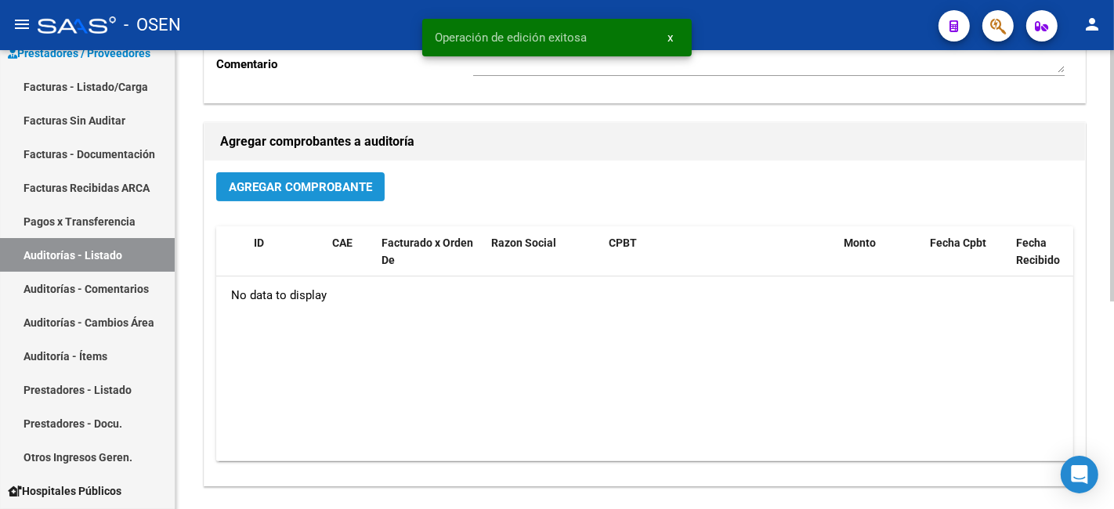
click at [349, 186] on span "Agregar Comprobante" at bounding box center [300, 187] width 143 height 14
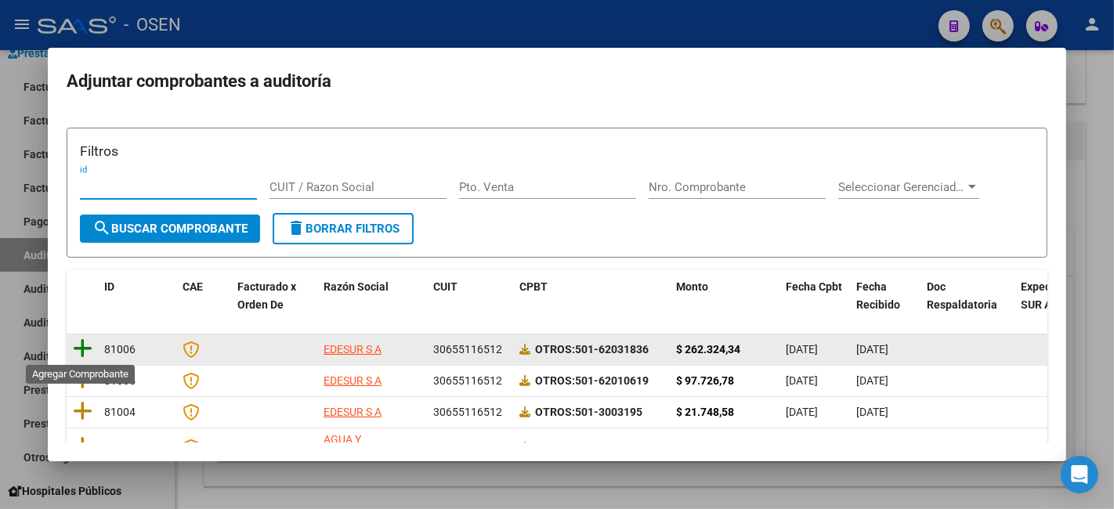
click at [74, 350] on icon at bounding box center [83, 349] width 20 height 22
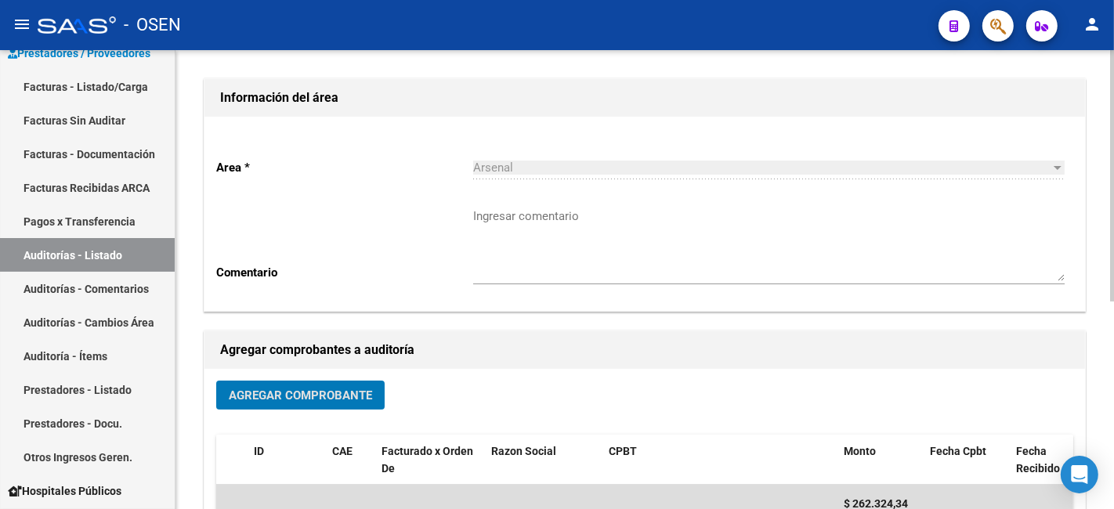
scroll to position [0, 0]
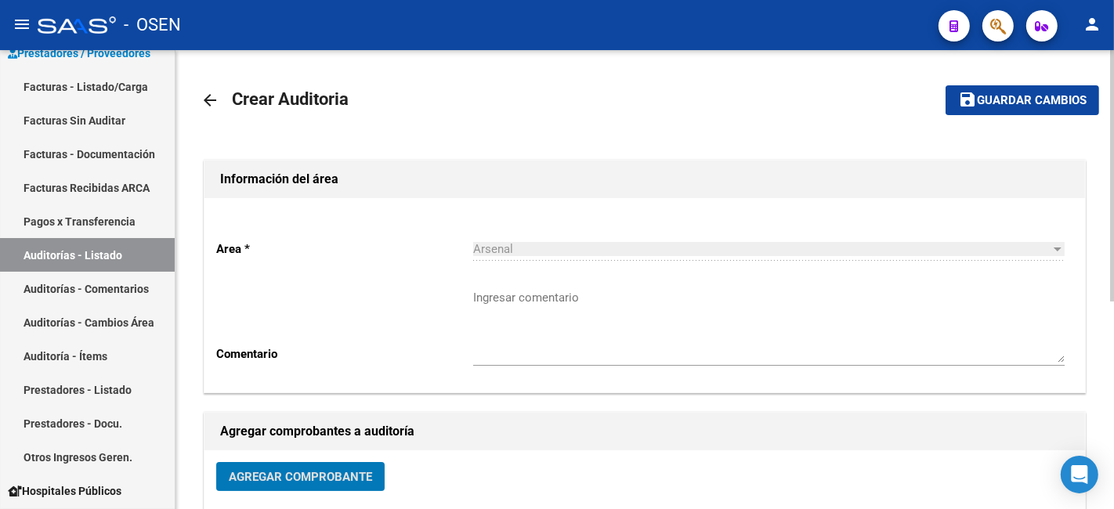
click at [1022, 95] on span "Guardar cambios" at bounding box center [1032, 101] width 110 height 14
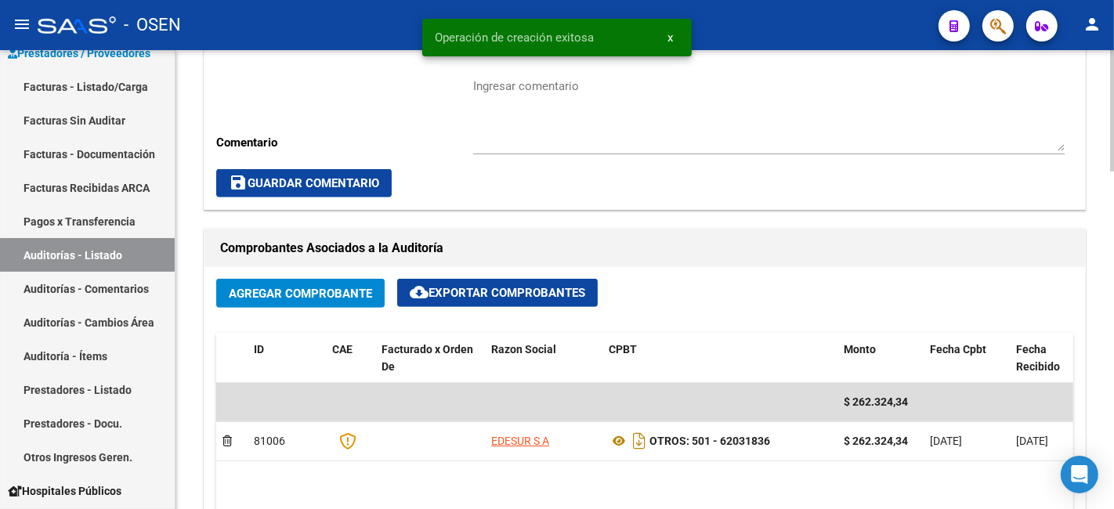
scroll to position [871, 0]
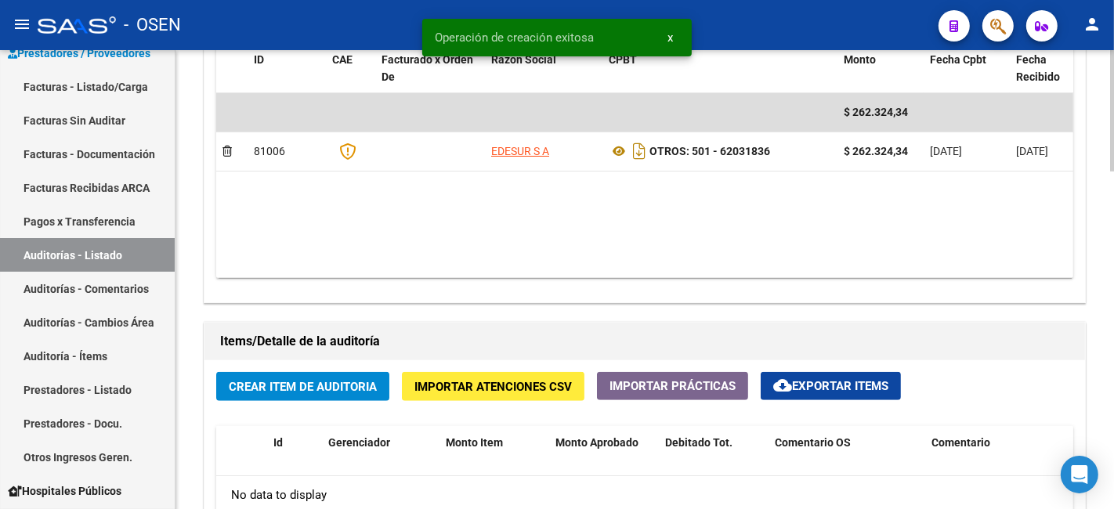
click at [324, 385] on span "Crear Item de Auditoria" at bounding box center [303, 387] width 148 height 14
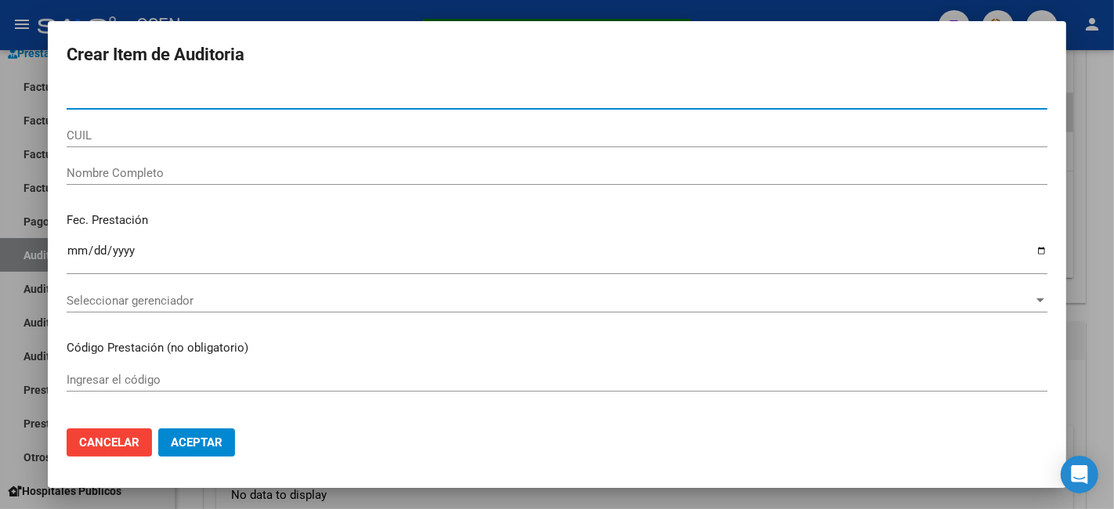
scroll to position [581, 0]
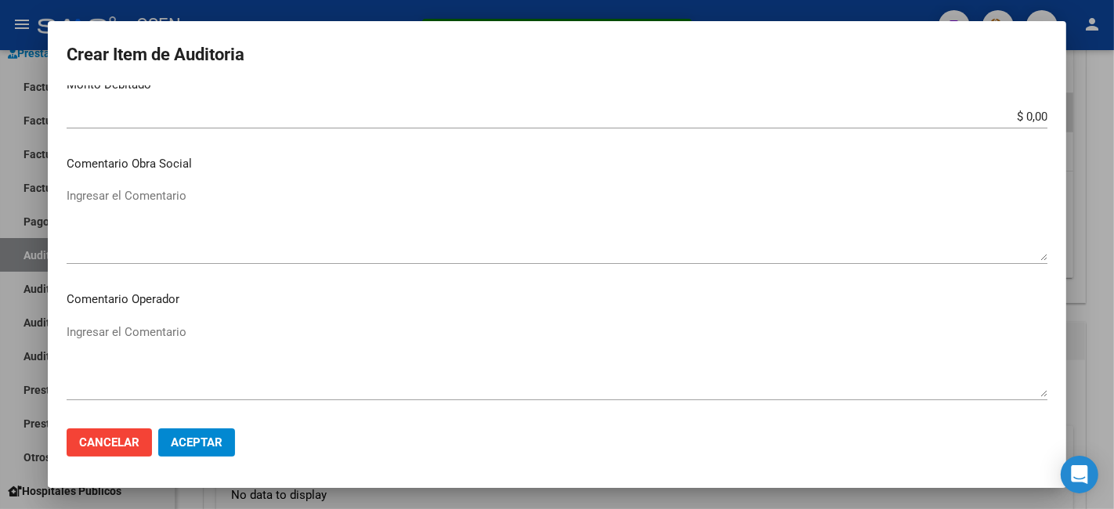
drag, startPoint x: 225, startPoint y: 447, endPoint x: 287, endPoint y: 434, distance: 63.3
click at [225, 447] on button "Aceptar" at bounding box center [196, 443] width 77 height 28
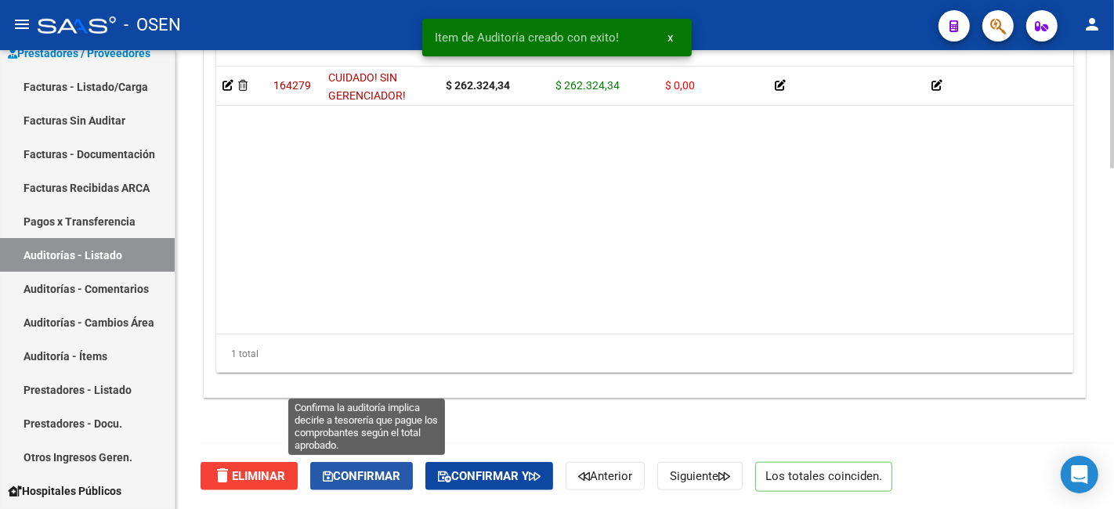
click at [371, 476] on span "Confirmar" at bounding box center [362, 476] width 78 height 14
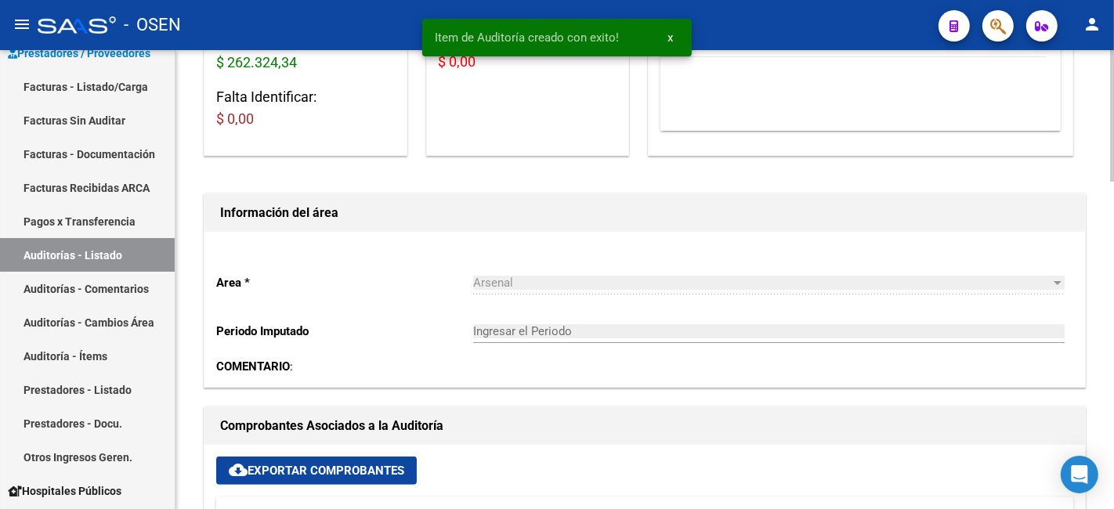
scroll to position [0, 0]
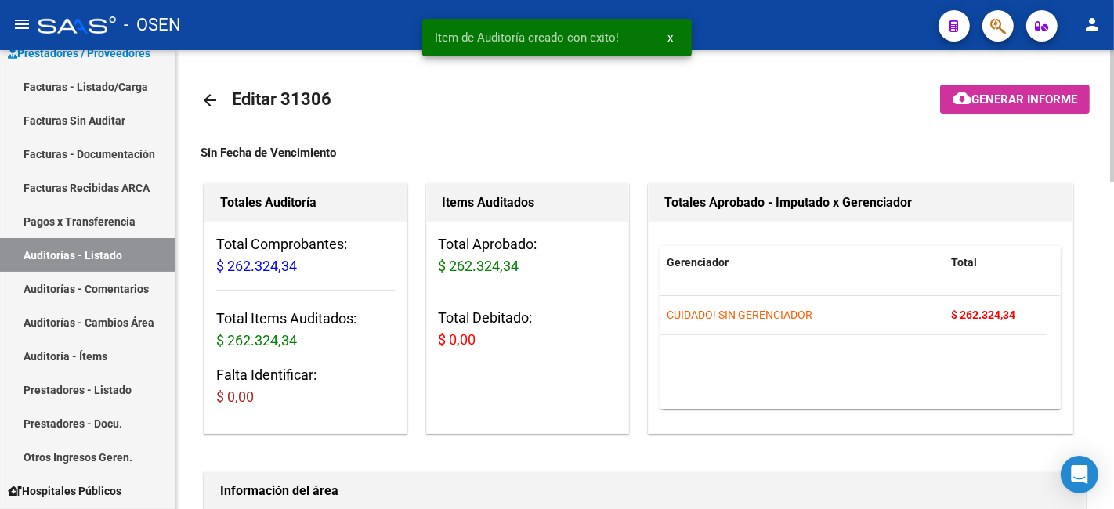
click at [216, 98] on mat-icon "arrow_back" at bounding box center [210, 100] width 19 height 19
type input "202510"
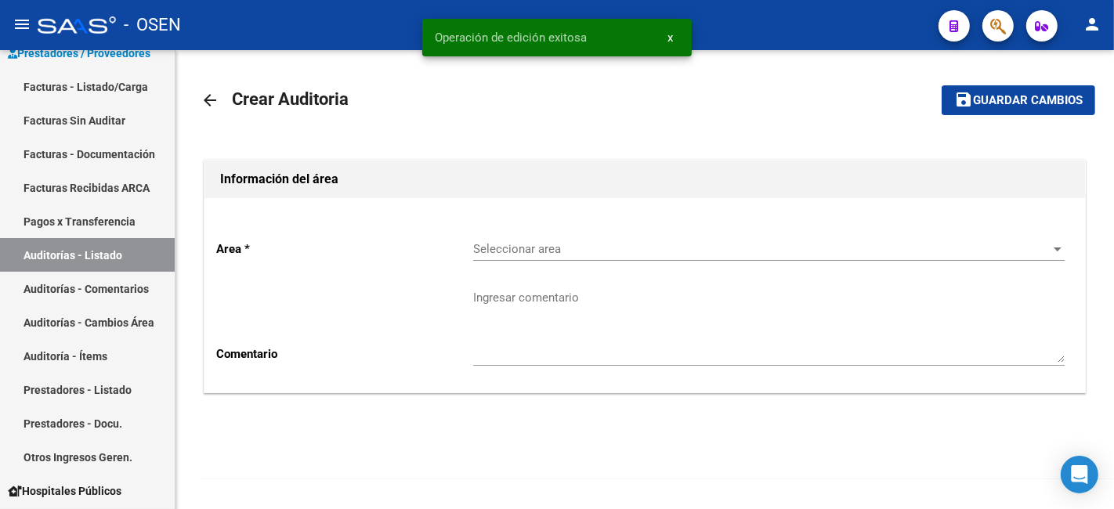
click at [734, 237] on div "Seleccionar area Seleccionar area" at bounding box center [769, 244] width 592 height 34
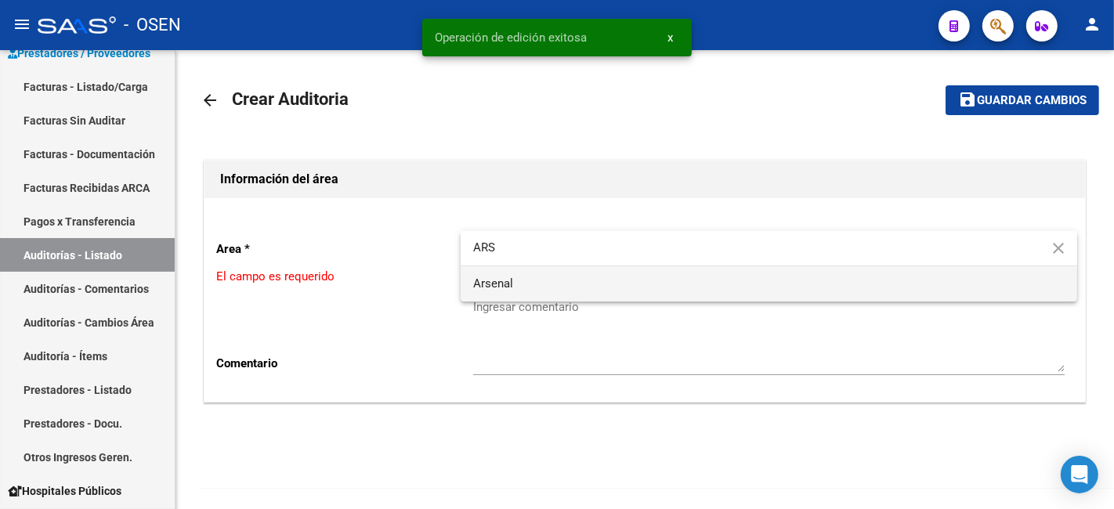
type input "ARS"
click at [664, 277] on span "Arsenal" at bounding box center [769, 283] width 592 height 35
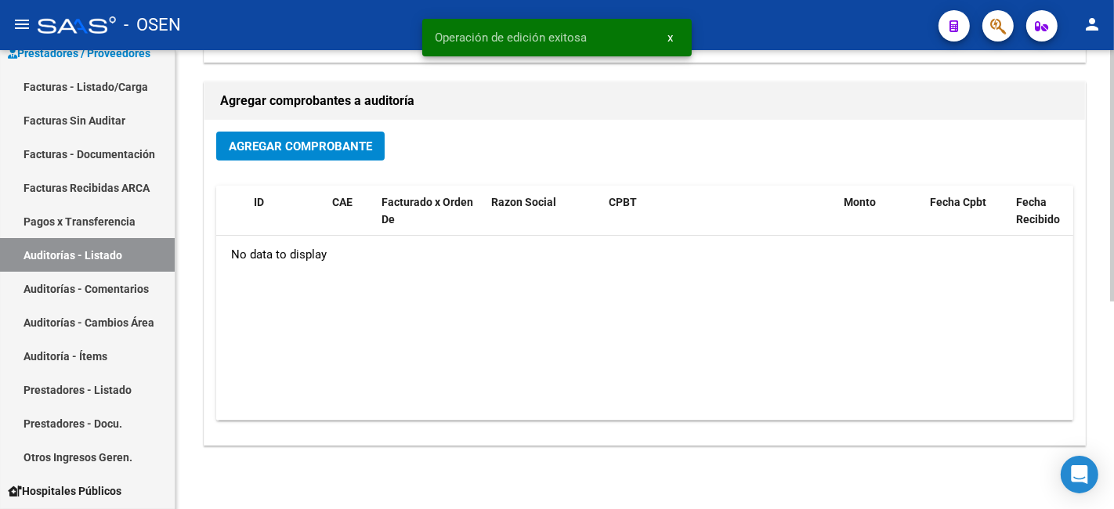
scroll to position [379, 0]
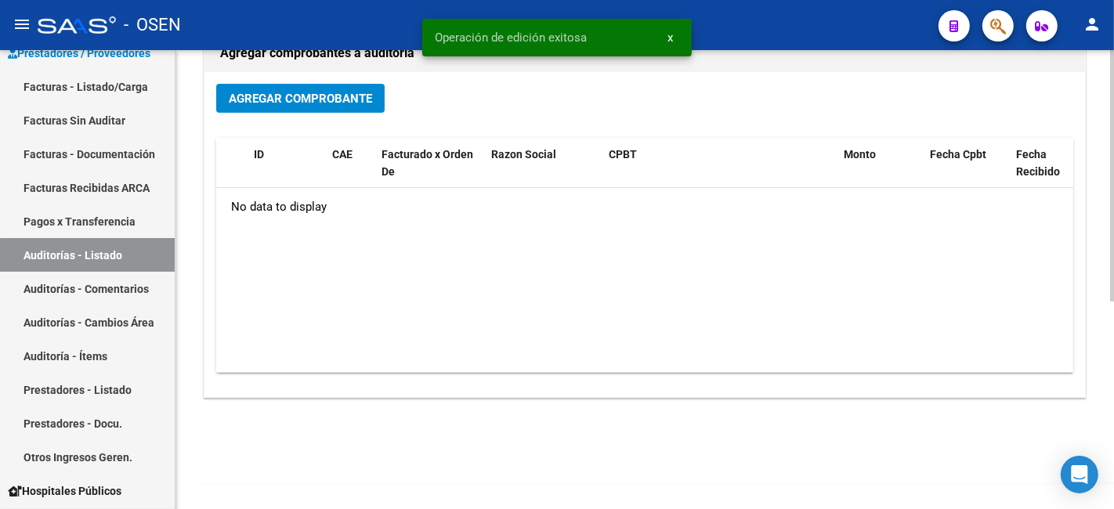
click at [367, 110] on button "Agregar Comprobante" at bounding box center [300, 98] width 168 height 29
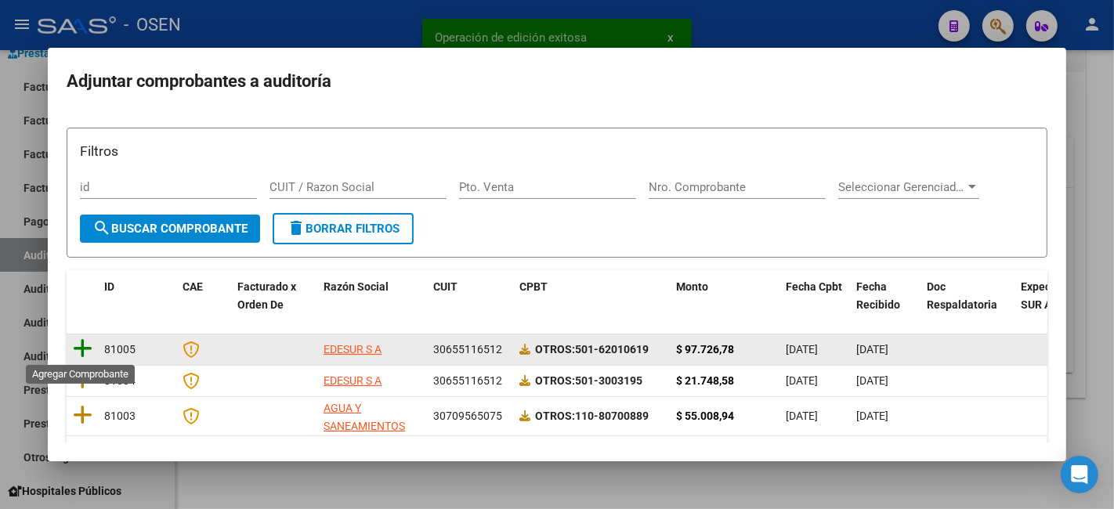
click at [82, 346] on icon at bounding box center [83, 349] width 20 height 22
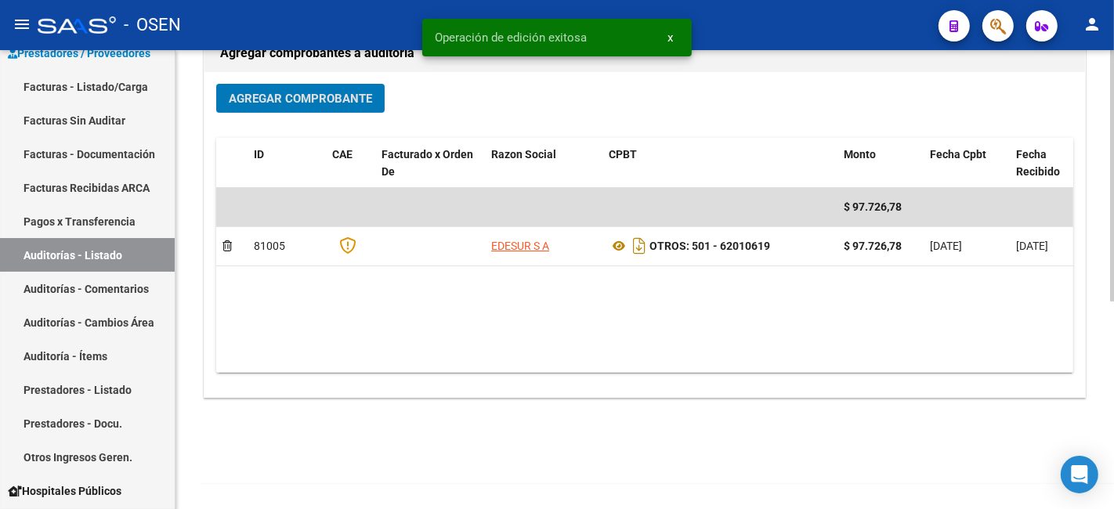
scroll to position [0, 0]
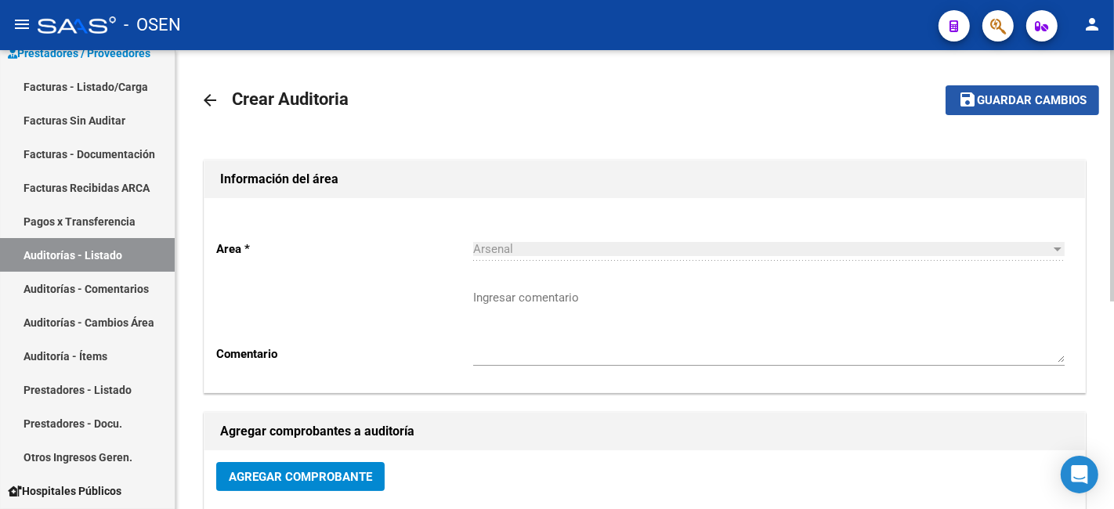
click at [1056, 94] on span "Guardar cambios" at bounding box center [1032, 101] width 110 height 14
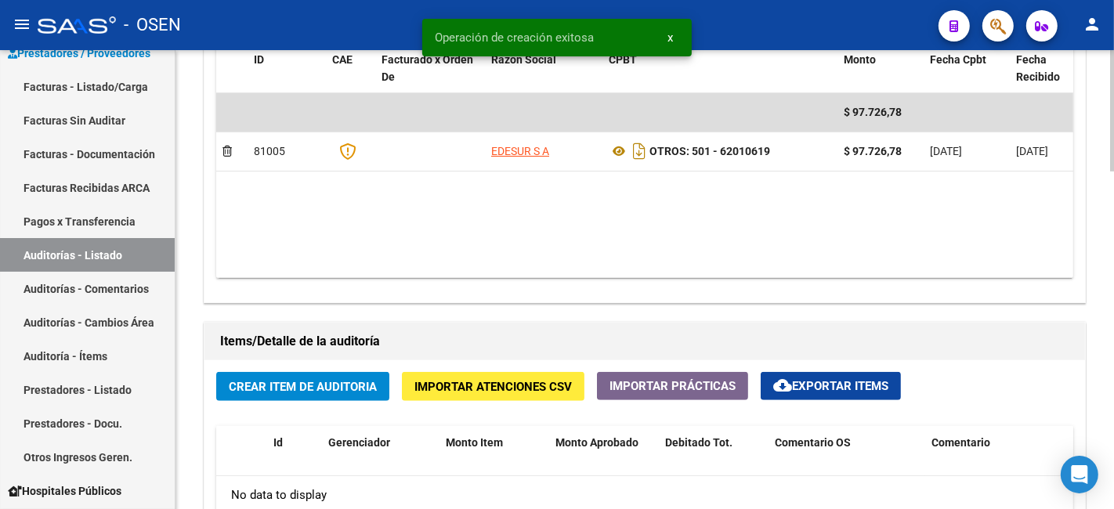
click at [286, 396] on button "Crear Item de Auditoria" at bounding box center [302, 386] width 173 height 29
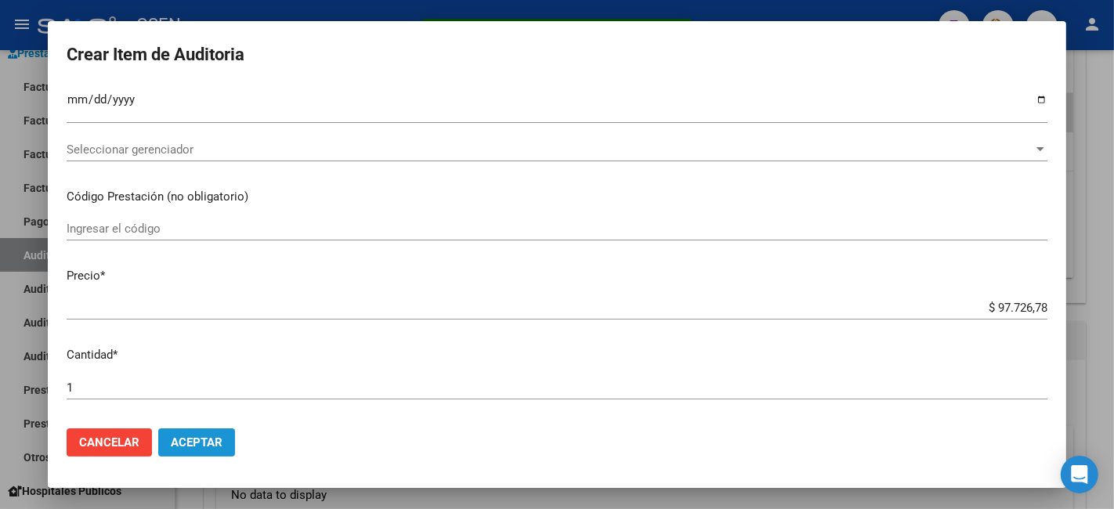
click at [205, 436] on span "Aceptar" at bounding box center [197, 443] width 52 height 14
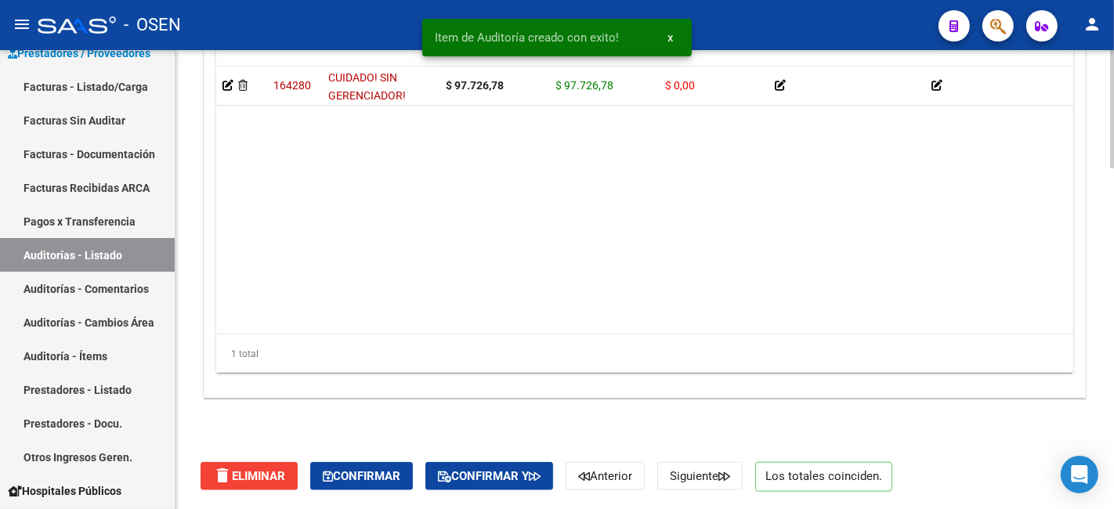
click at [375, 492] on div "delete Eliminar Confirmar Confirmar y Anterior Siguiente Los totales coinciden." at bounding box center [652, 477] width 902 height 66
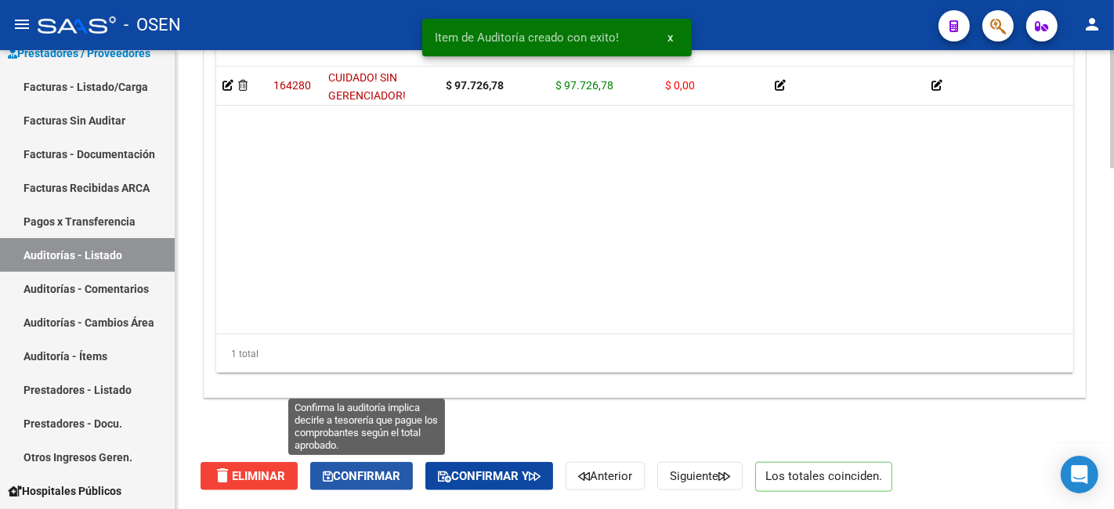
click at [384, 479] on span "Confirmar" at bounding box center [362, 476] width 78 height 14
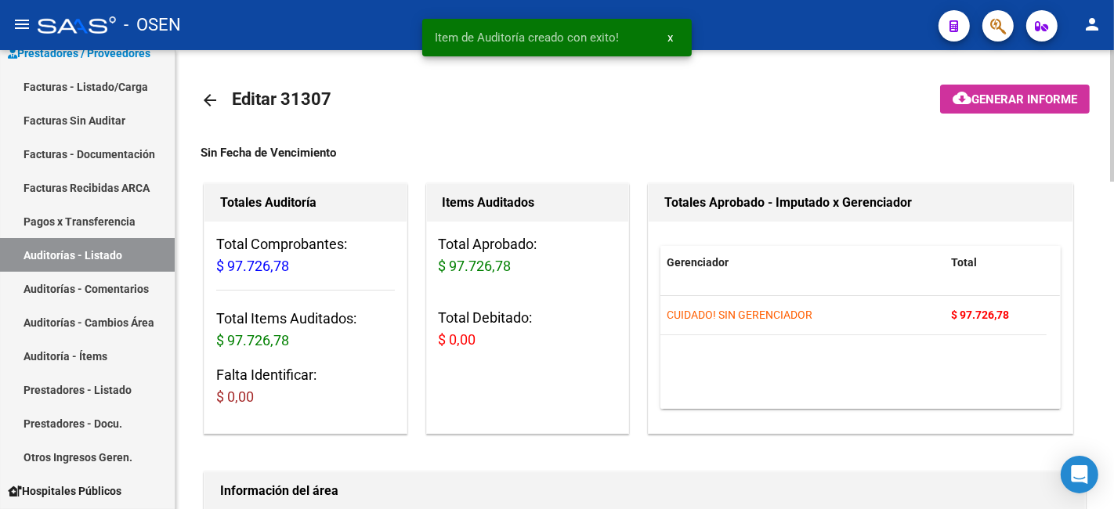
click at [219, 99] on mat-icon "arrow_back" at bounding box center [210, 100] width 19 height 19
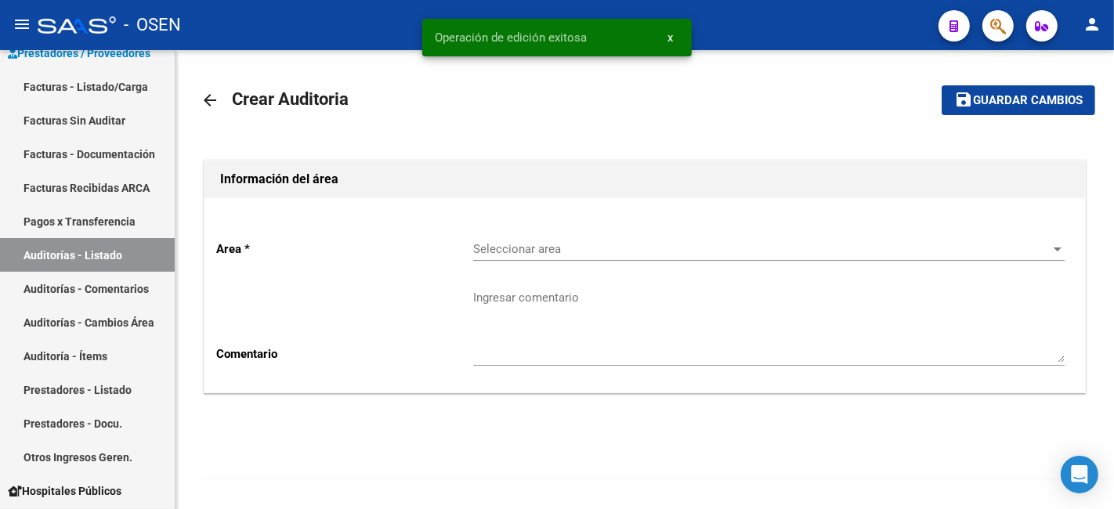
click at [617, 233] on div "Seleccionar area Seleccionar area" at bounding box center [769, 244] width 592 height 34
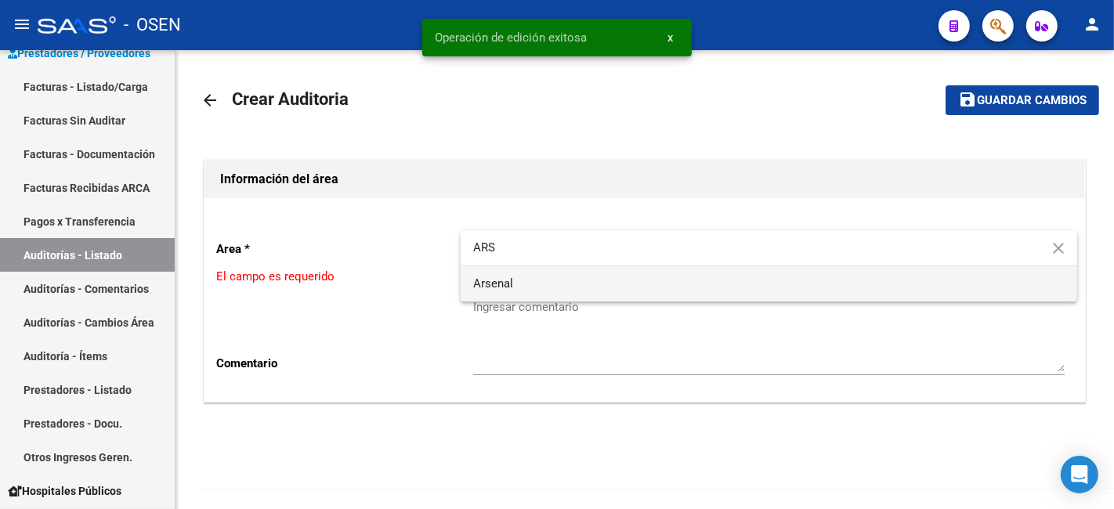
type input "ARS"
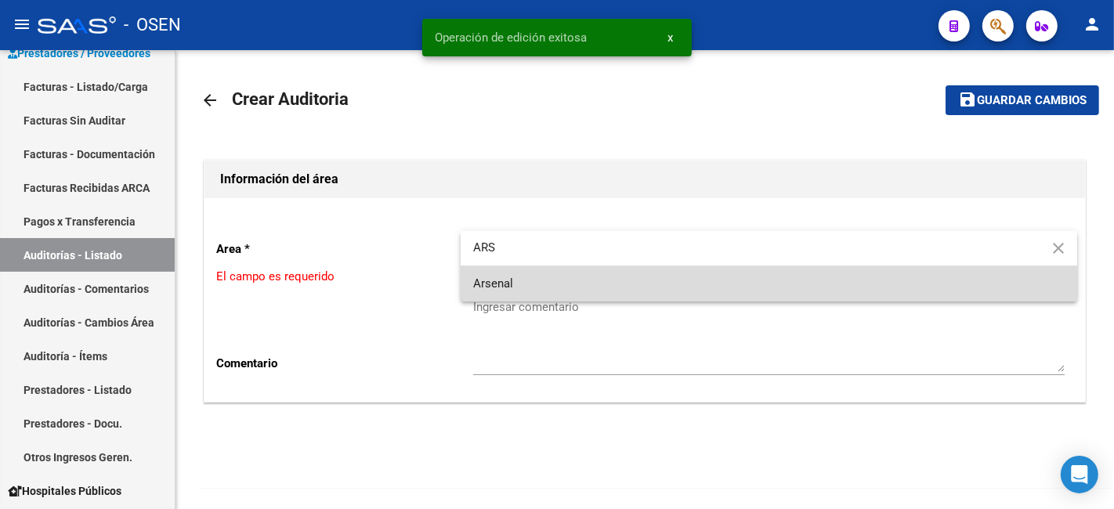
click at [596, 292] on span "Arsenal" at bounding box center [769, 283] width 592 height 35
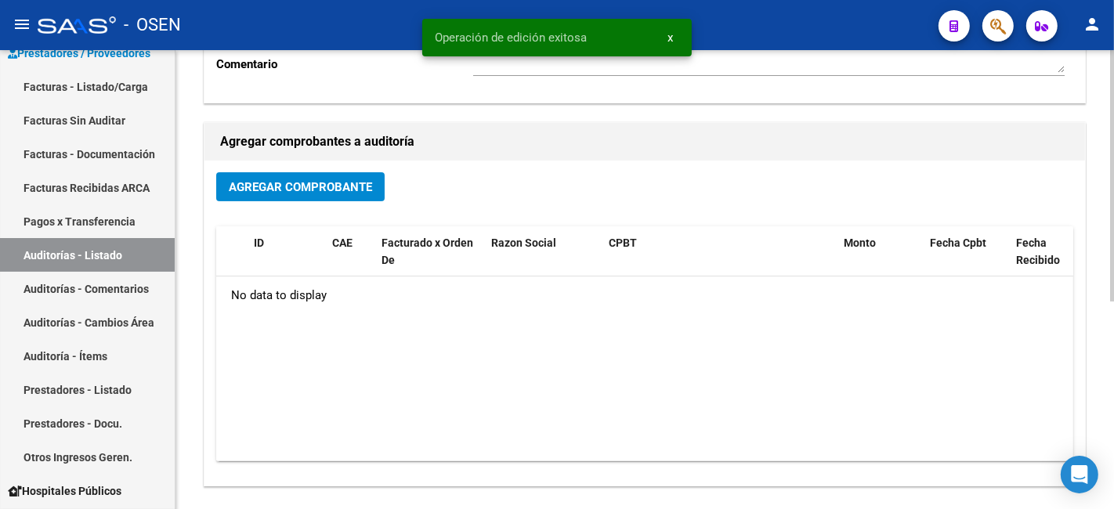
click at [353, 204] on div "Agregar Comprobante" at bounding box center [644, 193] width 857 height 42
click at [356, 194] on button "Agregar Comprobante" at bounding box center [300, 186] width 168 height 29
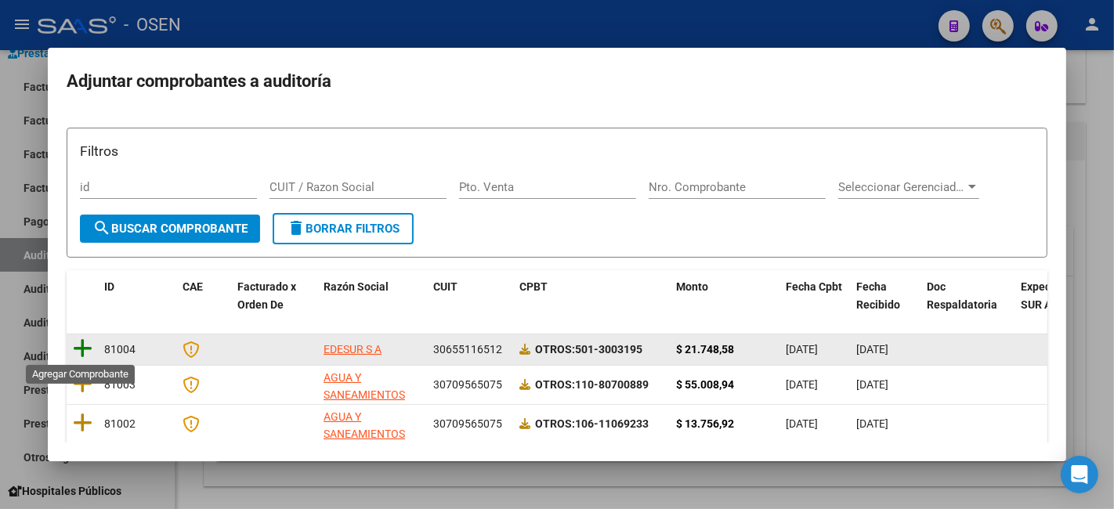
click at [84, 348] on icon at bounding box center [83, 349] width 20 height 22
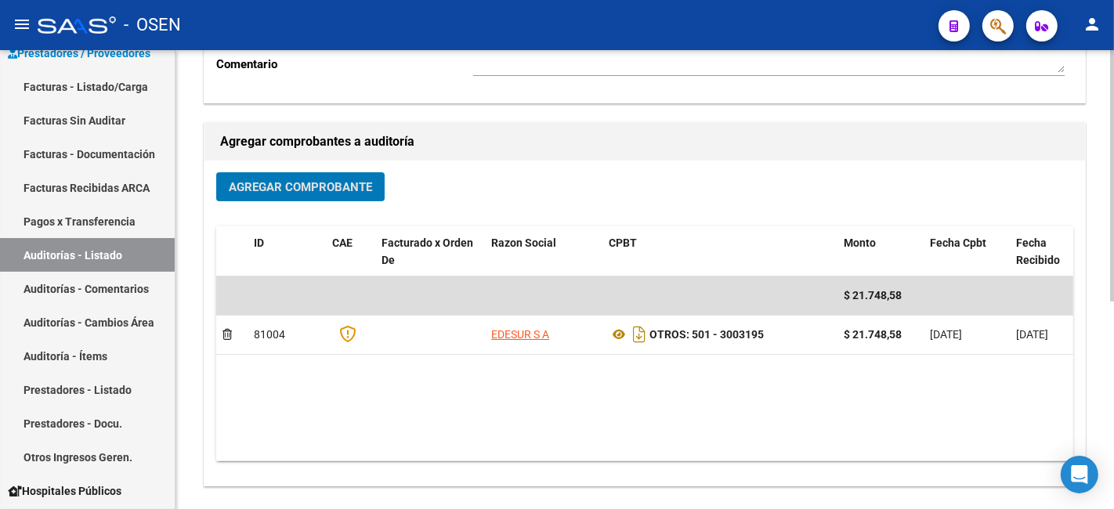
scroll to position [38, 0]
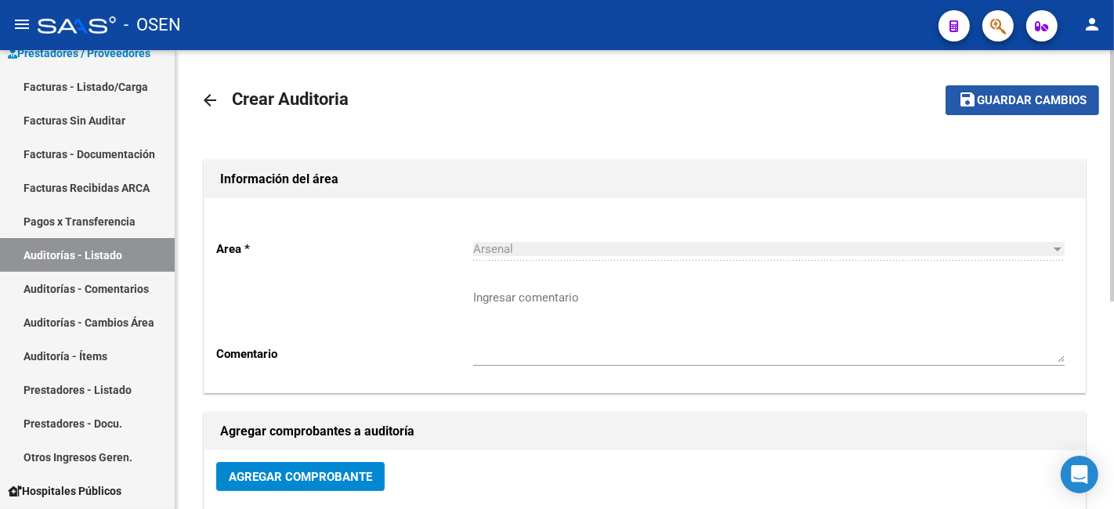
click at [1074, 84] on mat-toolbar-row "save Guardar cambios" at bounding box center [1005, 100] width 189 height 50
click at [1040, 96] on span "Guardar cambios" at bounding box center [1032, 101] width 110 height 14
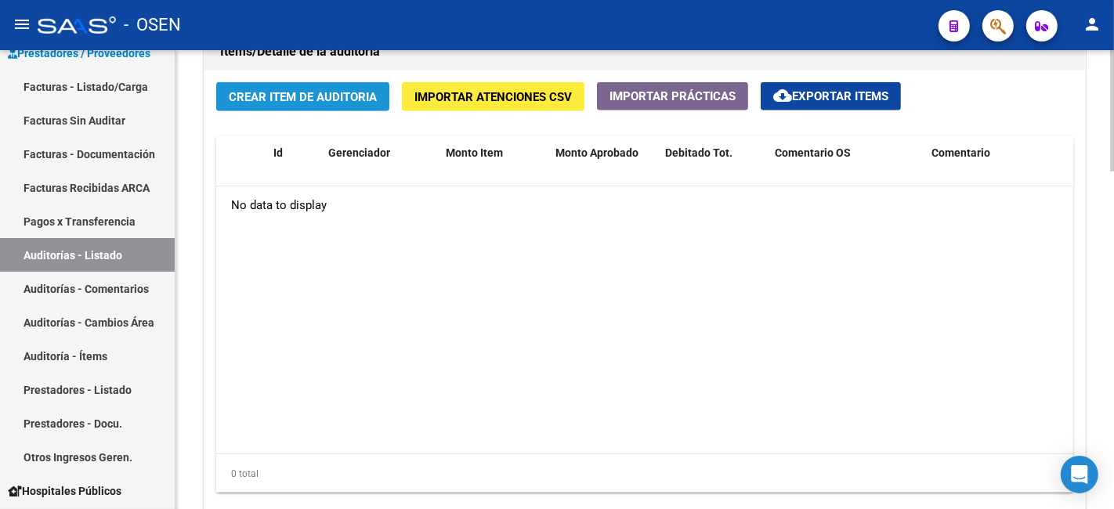
click at [334, 92] on button "Crear Item de Auditoria" at bounding box center [302, 96] width 173 height 29
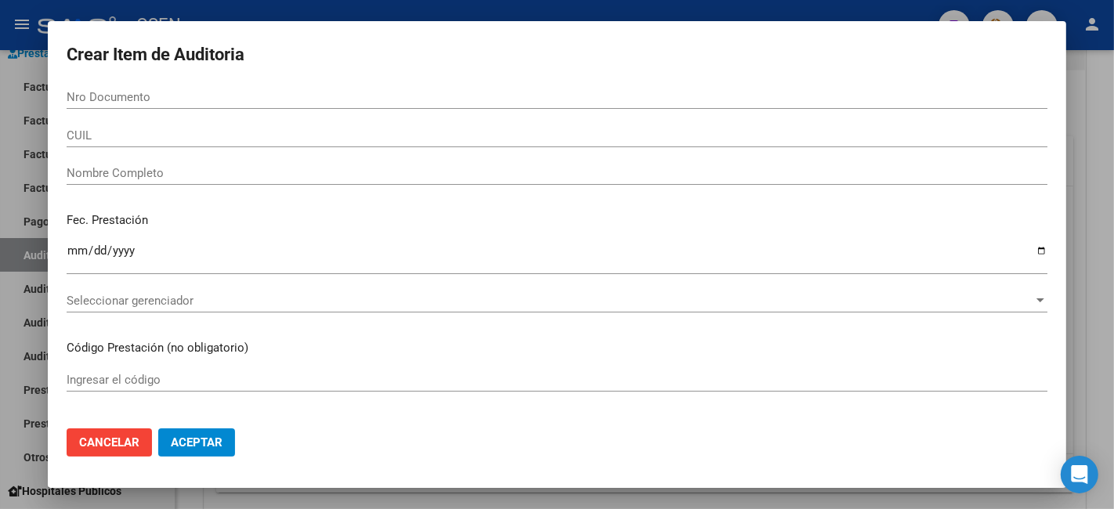
drag, startPoint x: 205, startPoint y: 421, endPoint x: 206, endPoint y: 448, distance: 27.5
click at [206, 448] on mat-dialog-actions "Cancelar Aceptar" at bounding box center [557, 442] width 981 height 53
click at [206, 448] on span "Aceptar" at bounding box center [197, 443] width 52 height 14
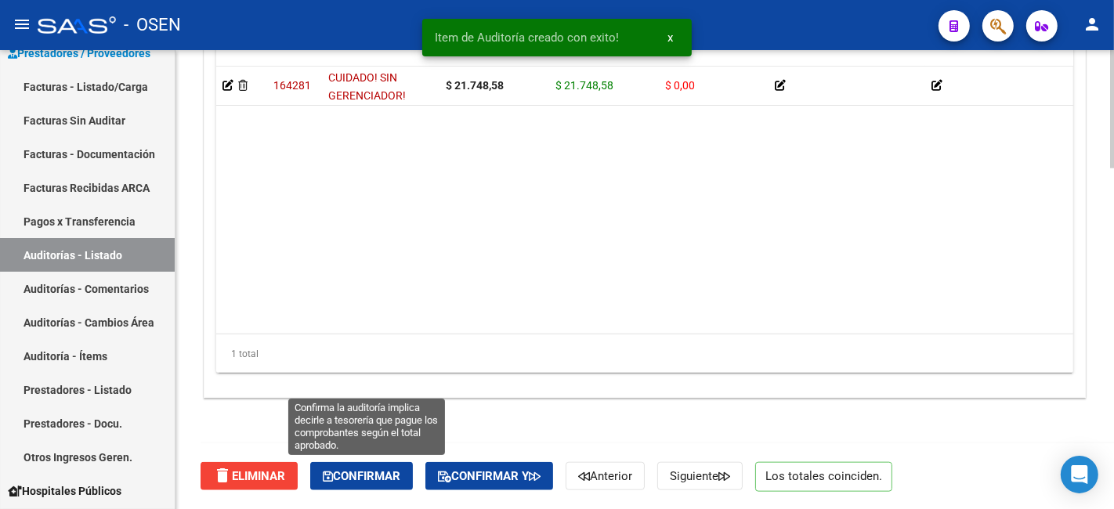
click at [401, 466] on button "Confirmar" at bounding box center [361, 476] width 103 height 28
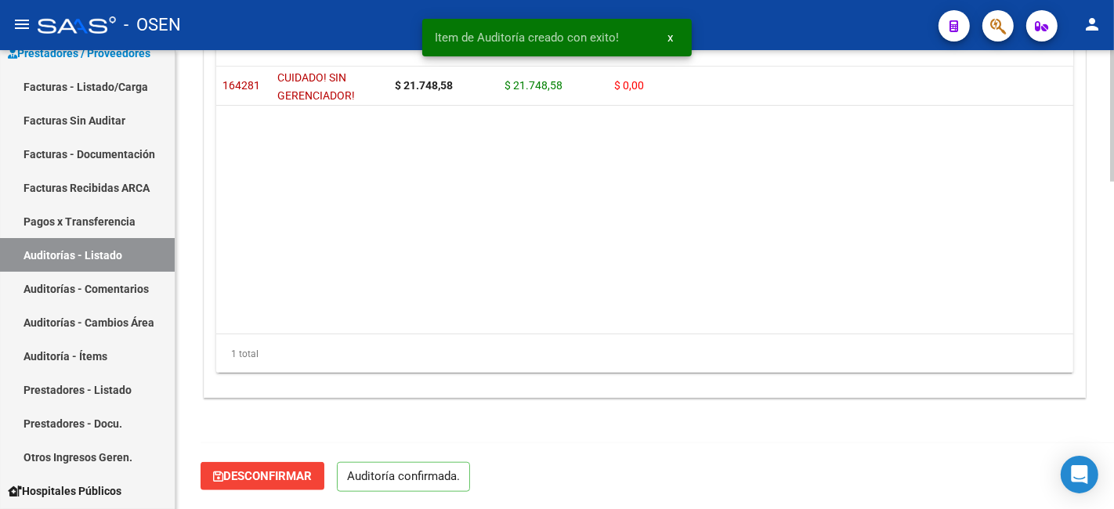
scroll to position [1142, 0]
type input "202510"
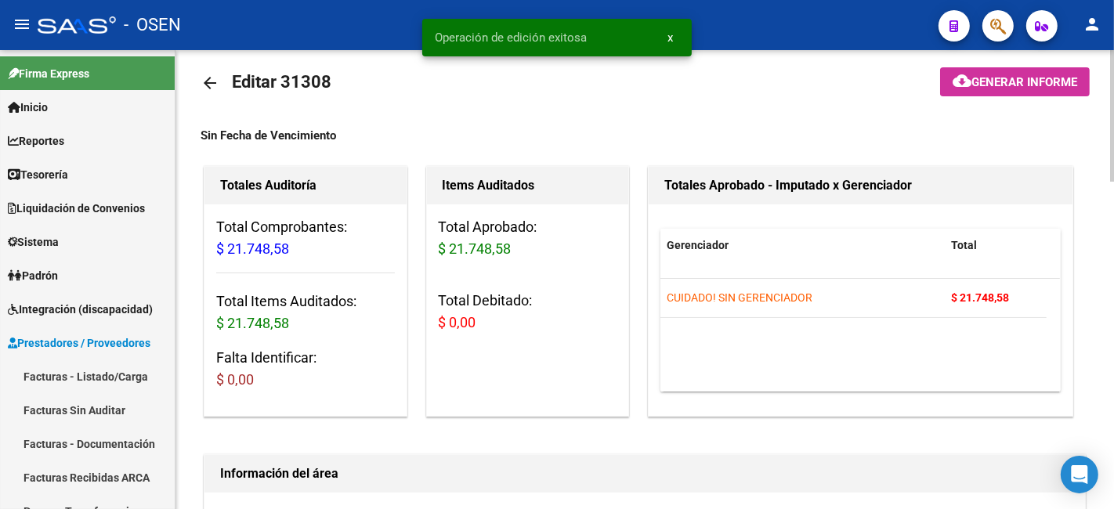
scroll to position [0, 0]
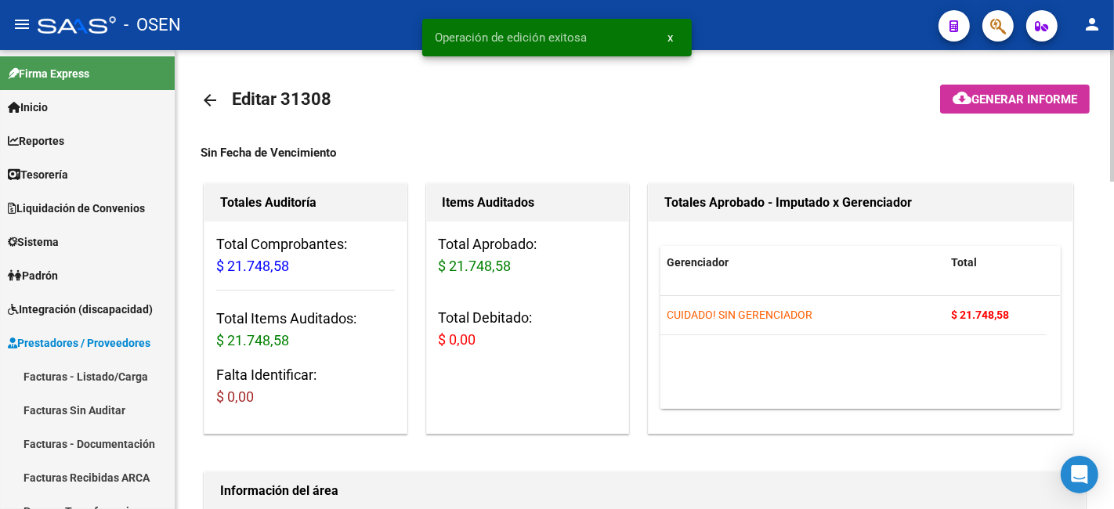
click at [214, 98] on mat-icon "arrow_back" at bounding box center [210, 100] width 19 height 19
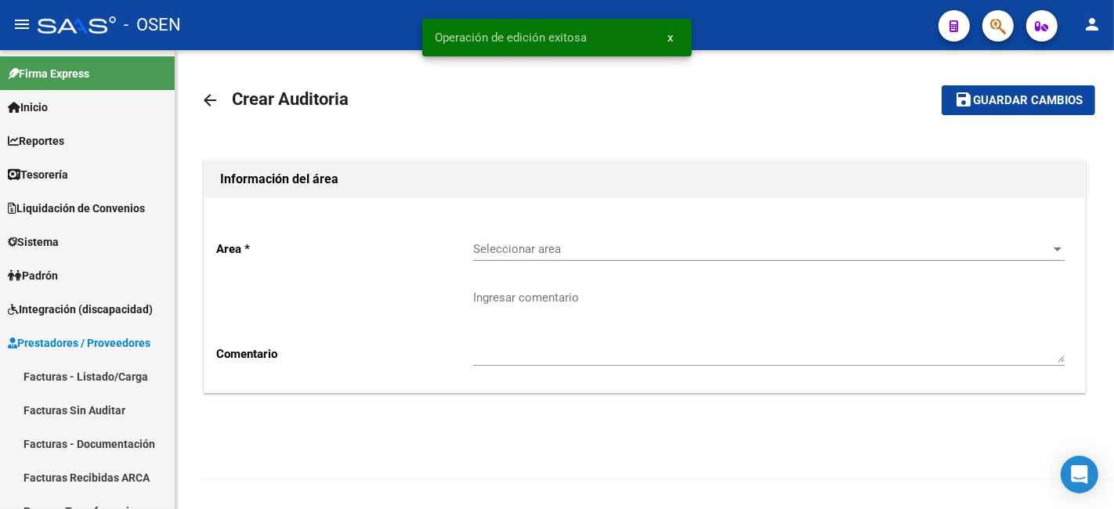
click at [694, 246] on span "Seleccionar area" at bounding box center [762, 249] width 578 height 14
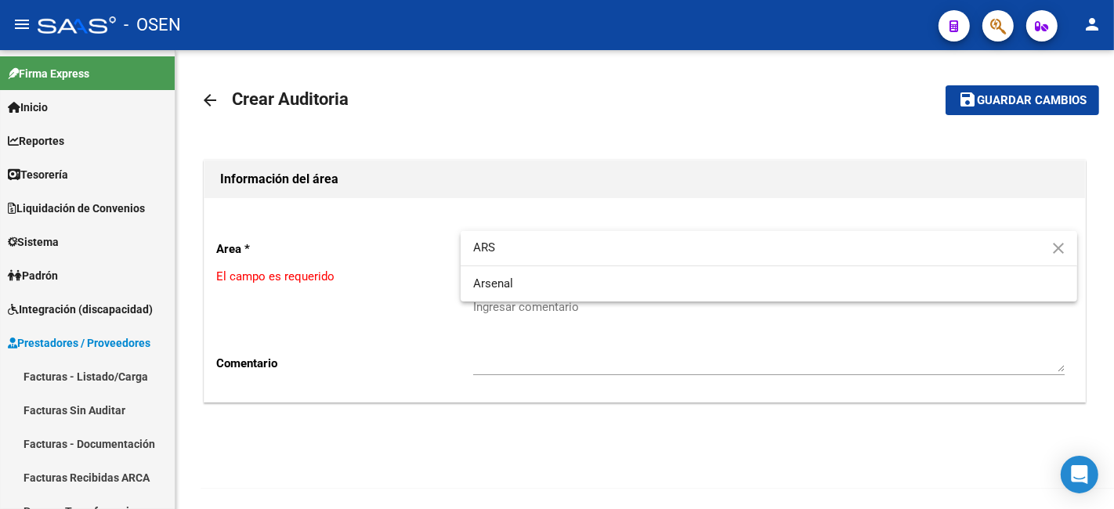
click at [633, 260] on input "ARS" at bounding box center [769, 247] width 617 height 35
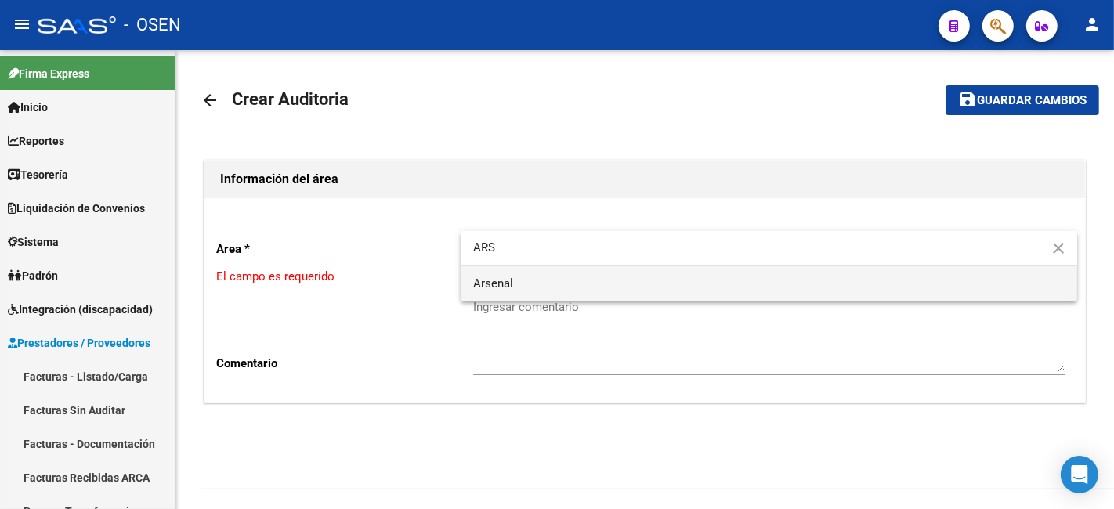
type input "ARS"
click at [619, 284] on span "Arsenal" at bounding box center [769, 283] width 592 height 35
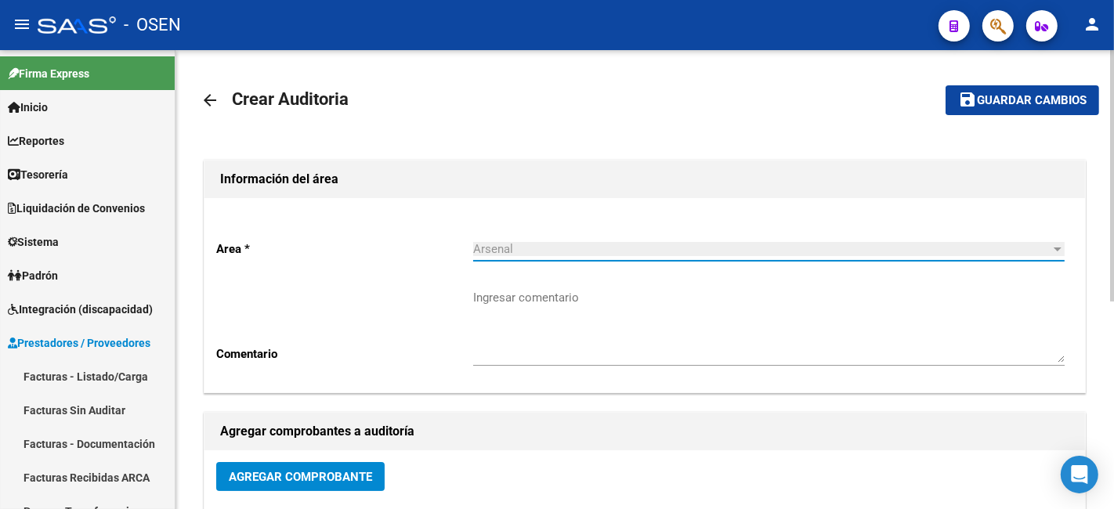
scroll to position [290, 0]
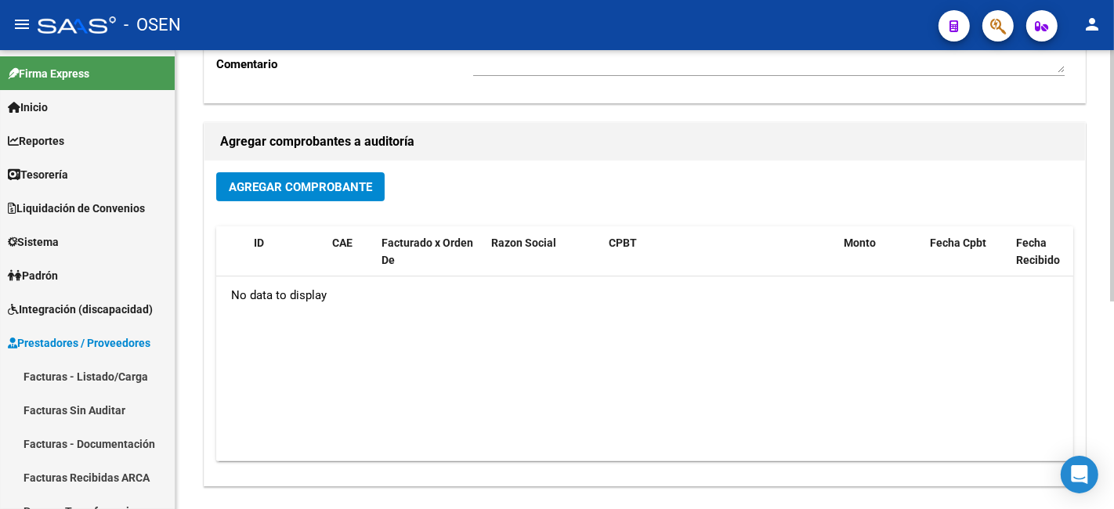
click at [361, 191] on span "Agregar Comprobante" at bounding box center [300, 187] width 143 height 14
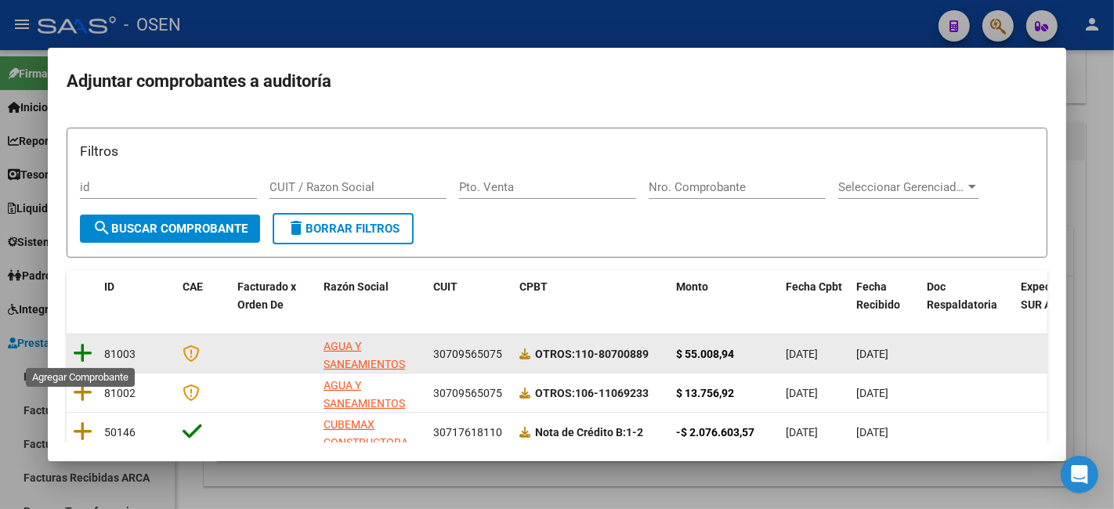
click at [79, 351] on icon at bounding box center [83, 353] width 20 height 22
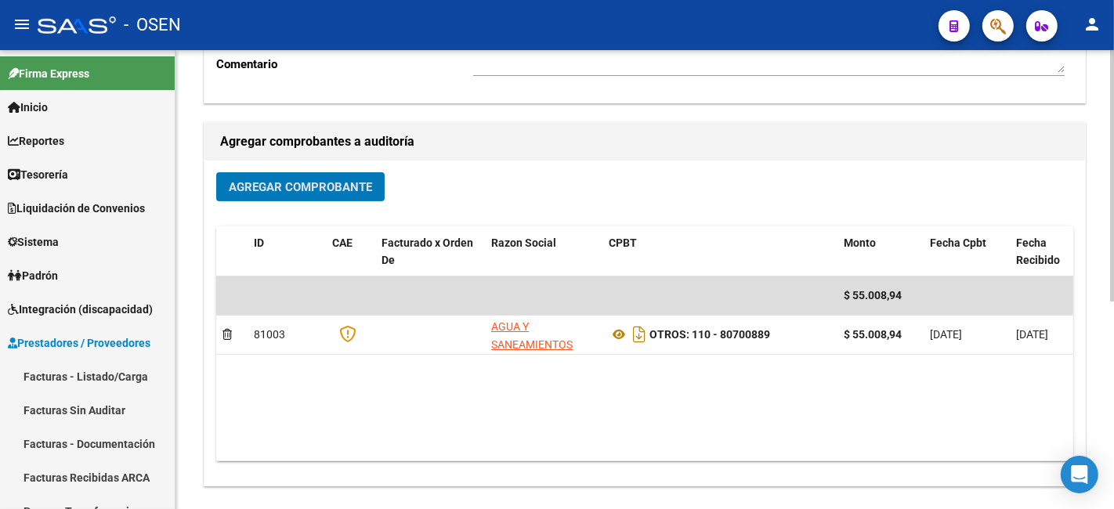
scroll to position [0, 0]
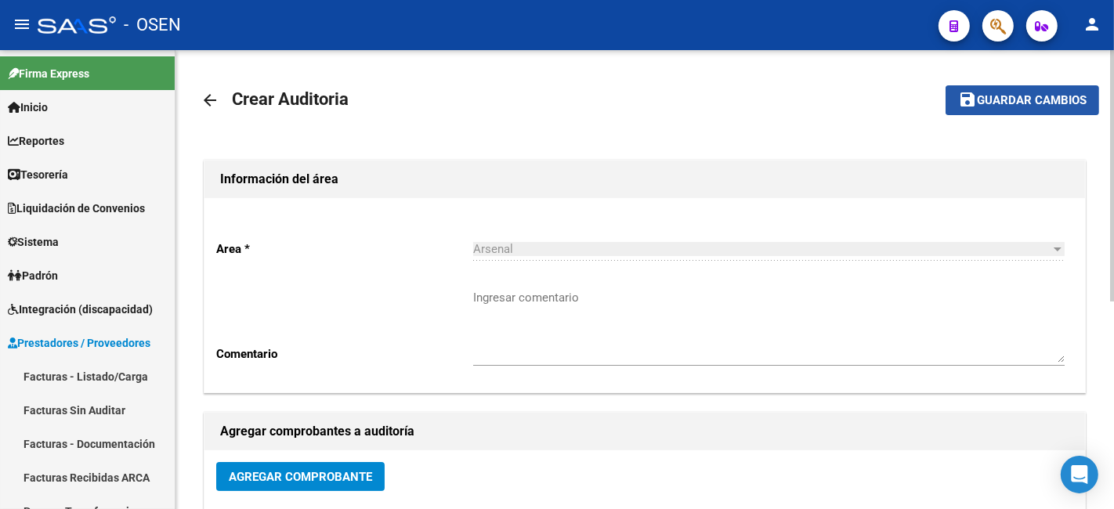
drag, startPoint x: 1031, startPoint y: 107, endPoint x: 864, endPoint y: 192, distance: 186.5
click at [1030, 107] on button "save Guardar cambios" at bounding box center [1023, 99] width 154 height 29
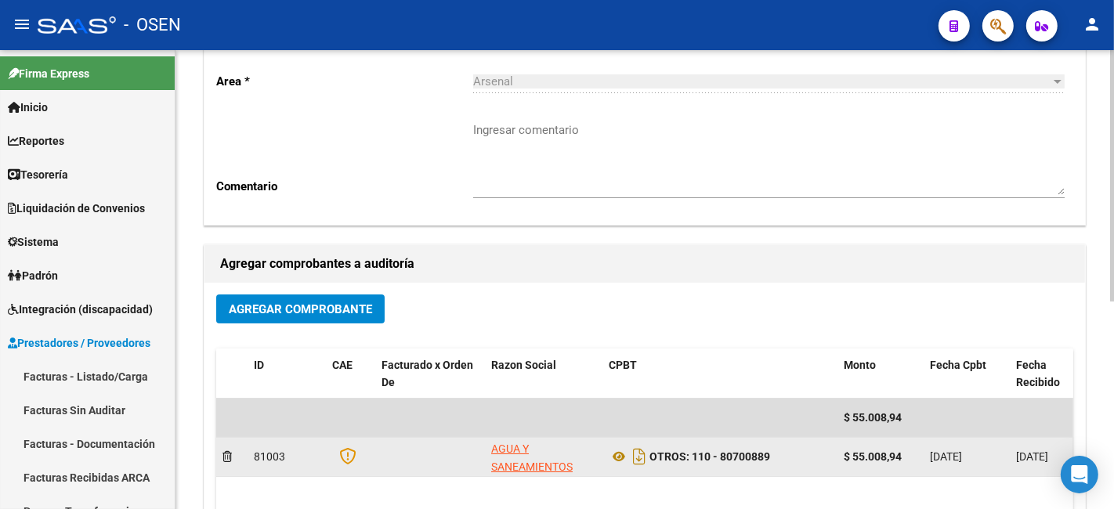
scroll to position [379, 0]
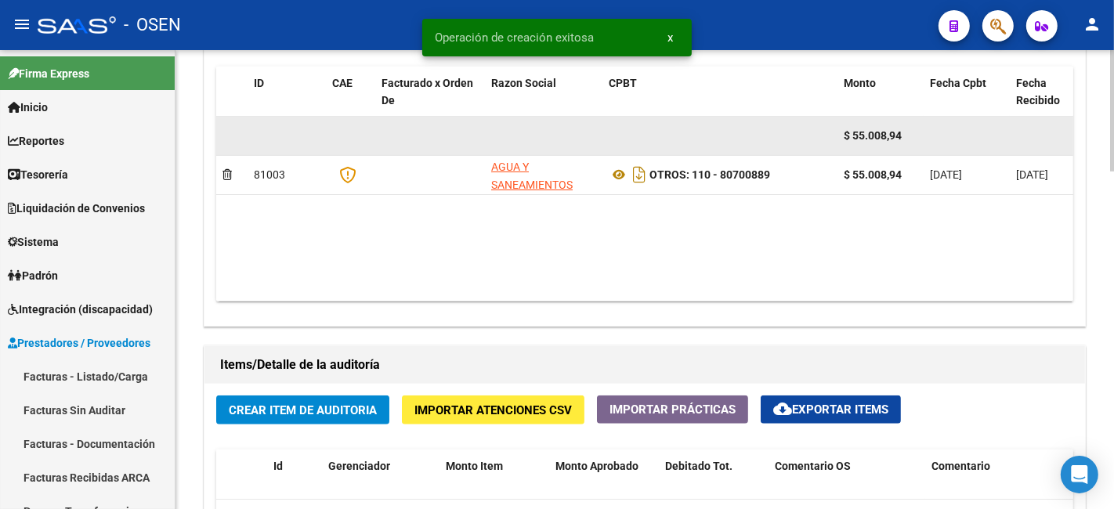
scroll to position [871, 0]
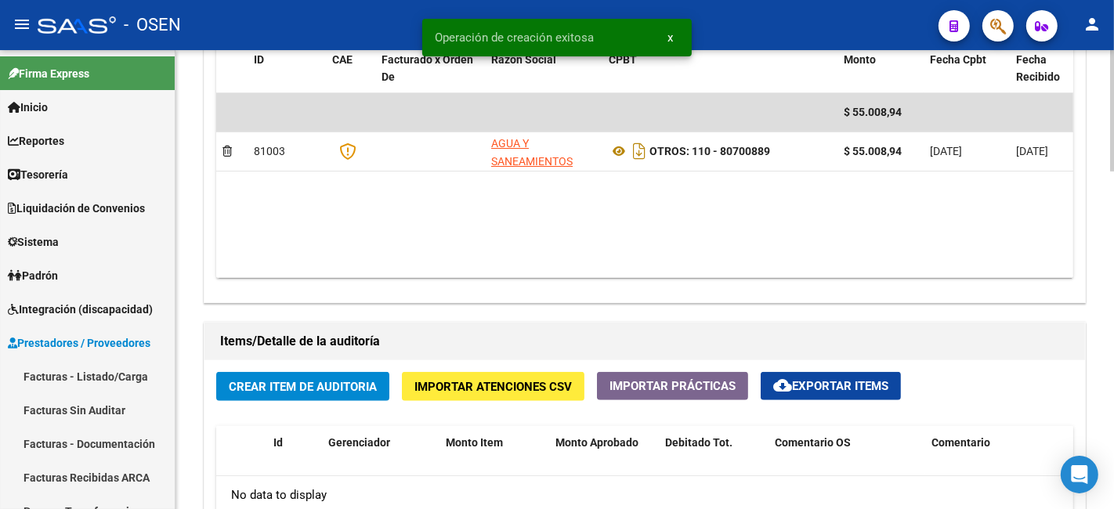
click at [332, 400] on button "Crear Item de Auditoria" at bounding box center [302, 386] width 173 height 29
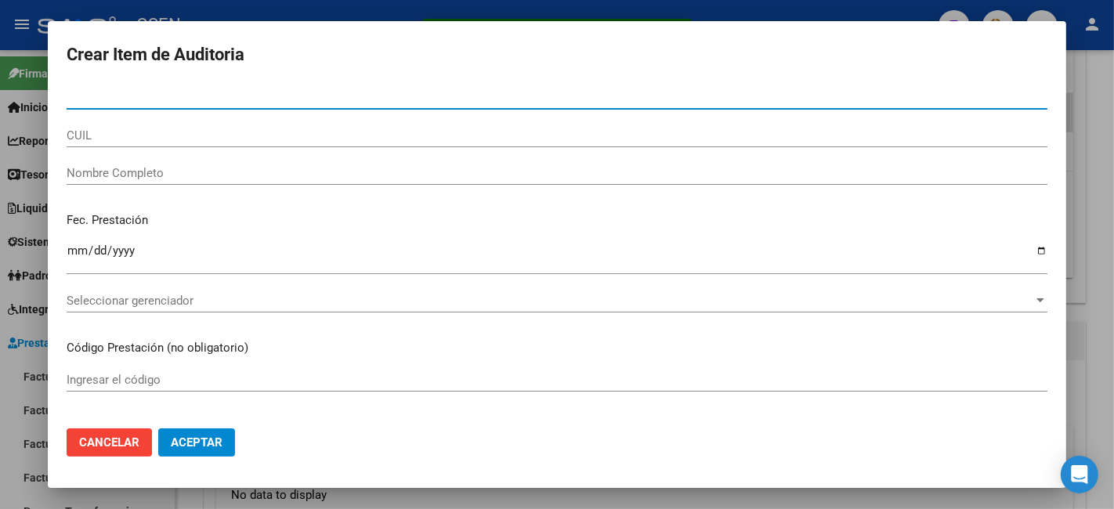
click at [208, 440] on span "Aceptar" at bounding box center [197, 443] width 52 height 14
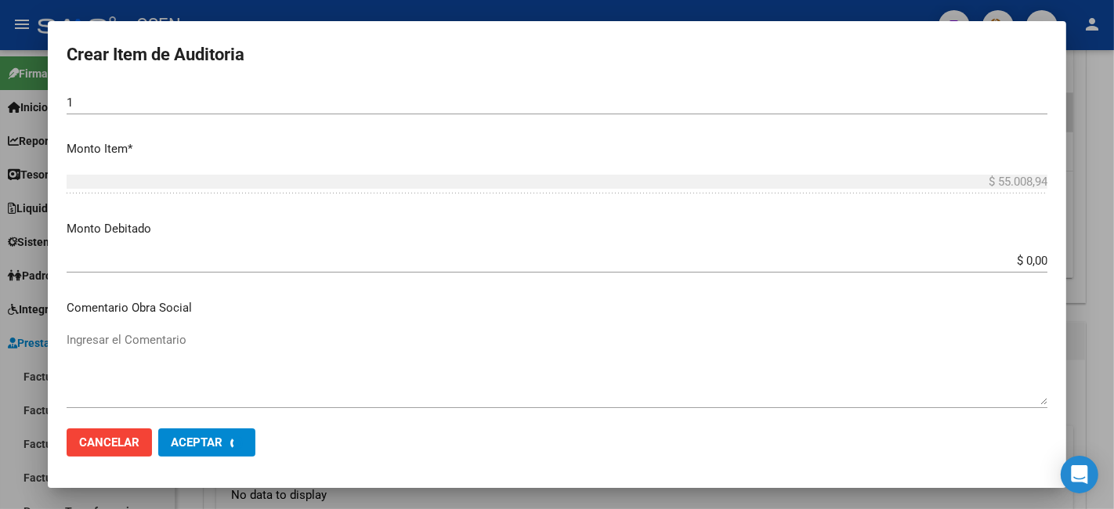
scroll to position [581, 0]
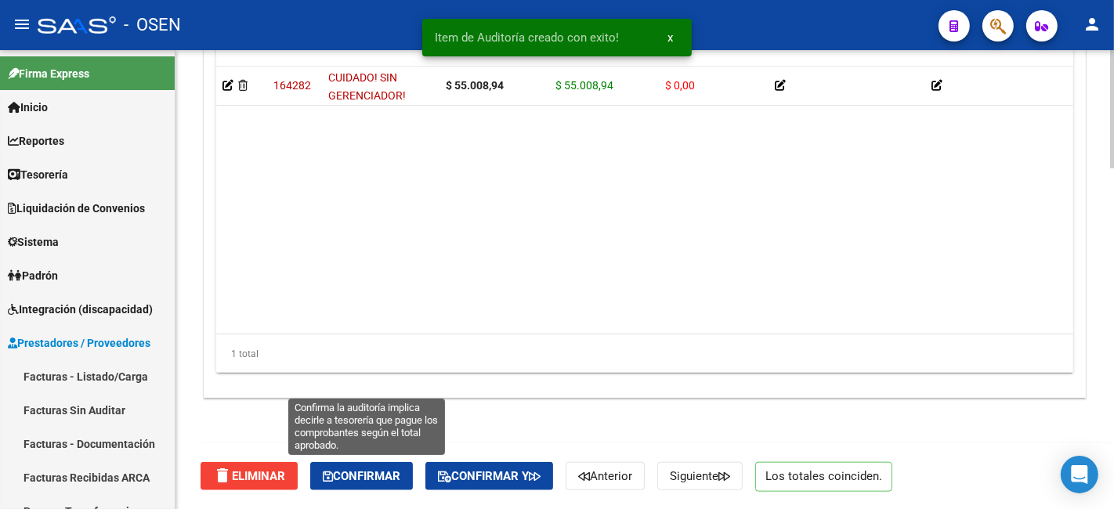
click at [376, 476] on span "Confirmar" at bounding box center [362, 476] width 78 height 14
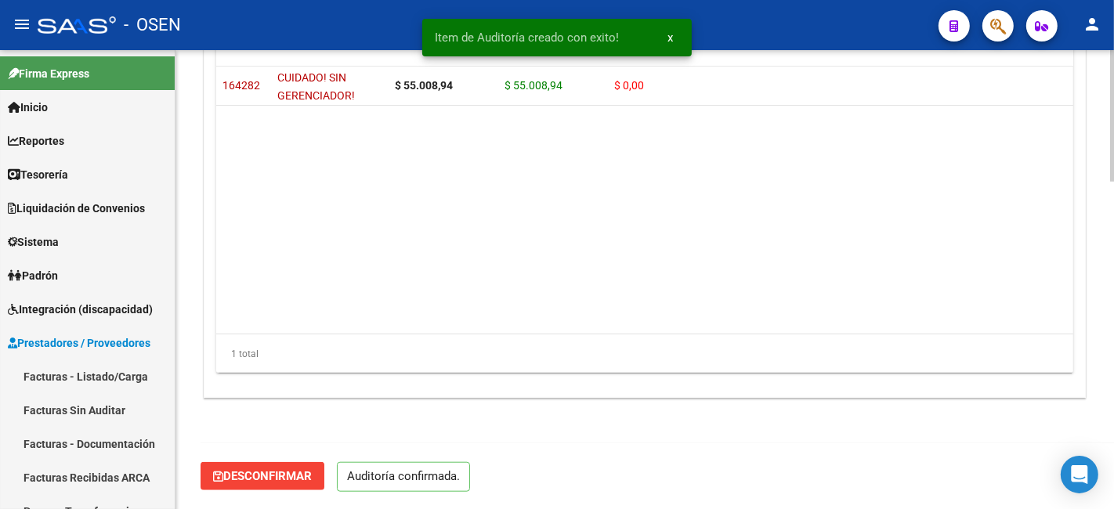
scroll to position [1142, 0]
type input "202510"
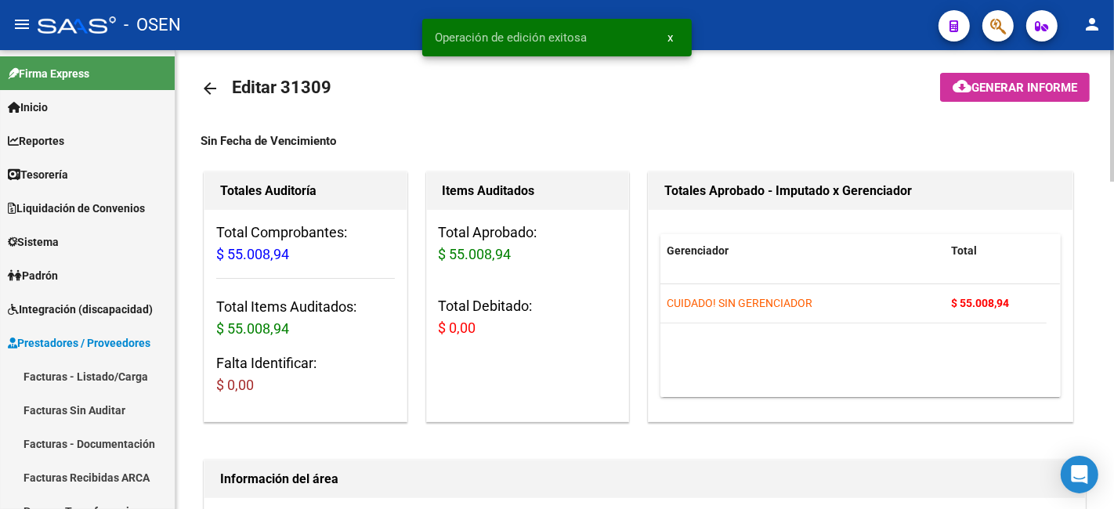
scroll to position [0, 0]
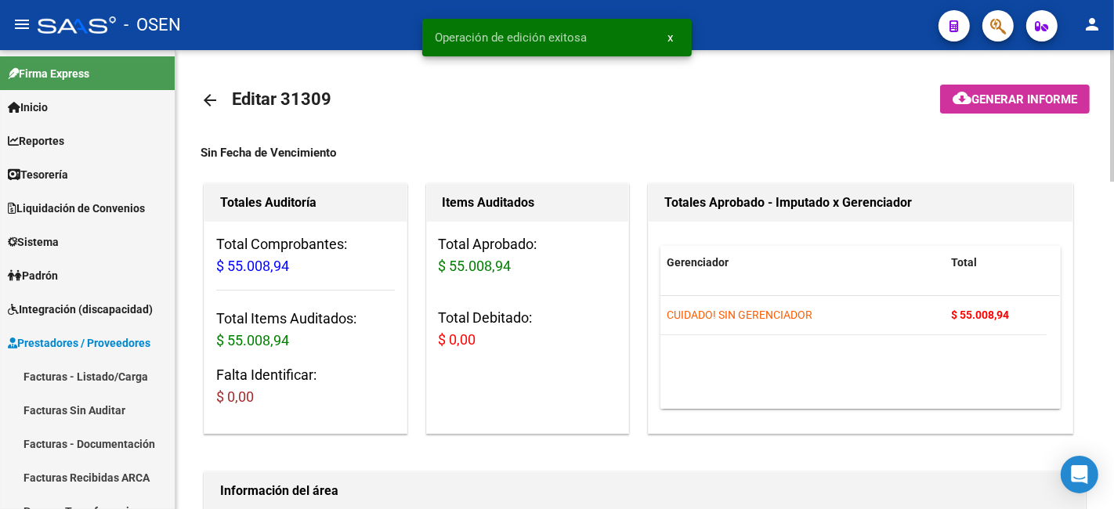
click at [204, 96] on mat-icon "arrow_back" at bounding box center [210, 100] width 19 height 19
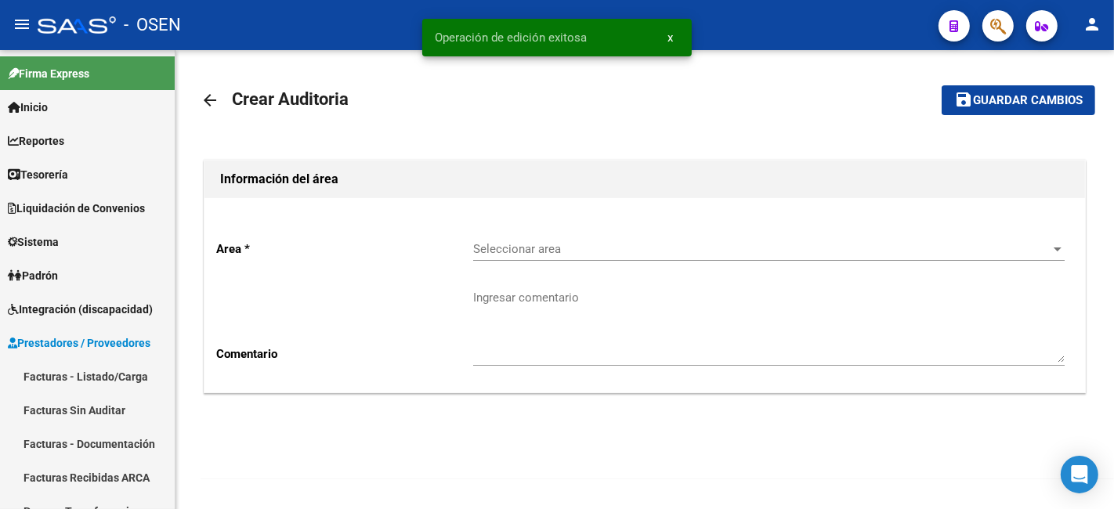
click at [732, 227] on div "Seleccionar area Seleccionar area" at bounding box center [769, 244] width 592 height 34
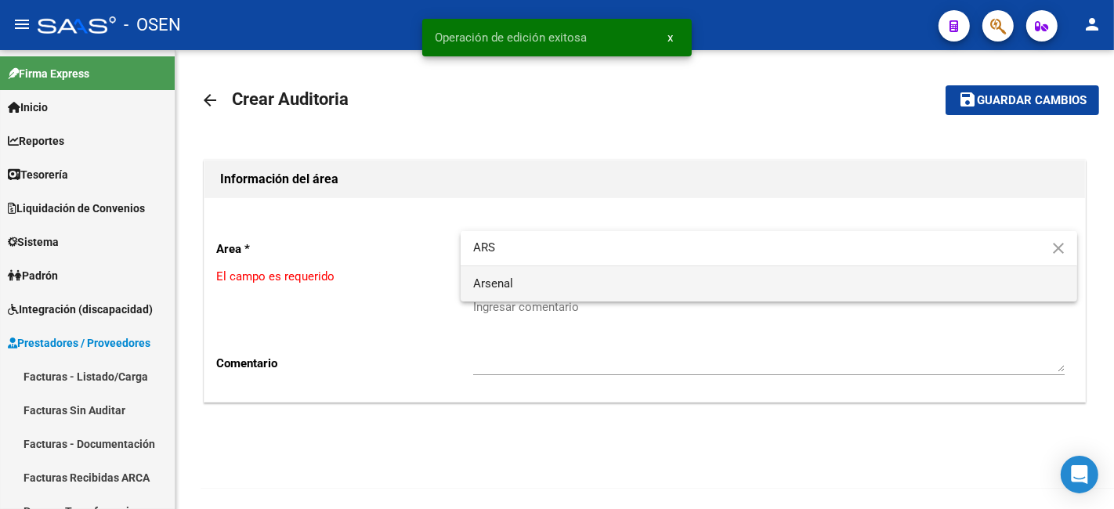
type input "ARS"
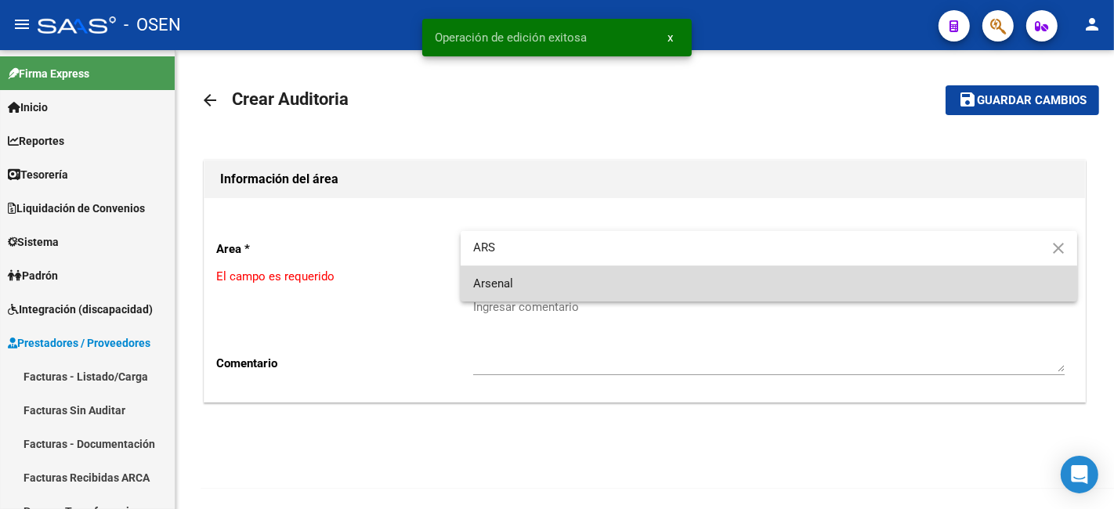
click at [620, 292] on span "Arsenal" at bounding box center [769, 283] width 592 height 35
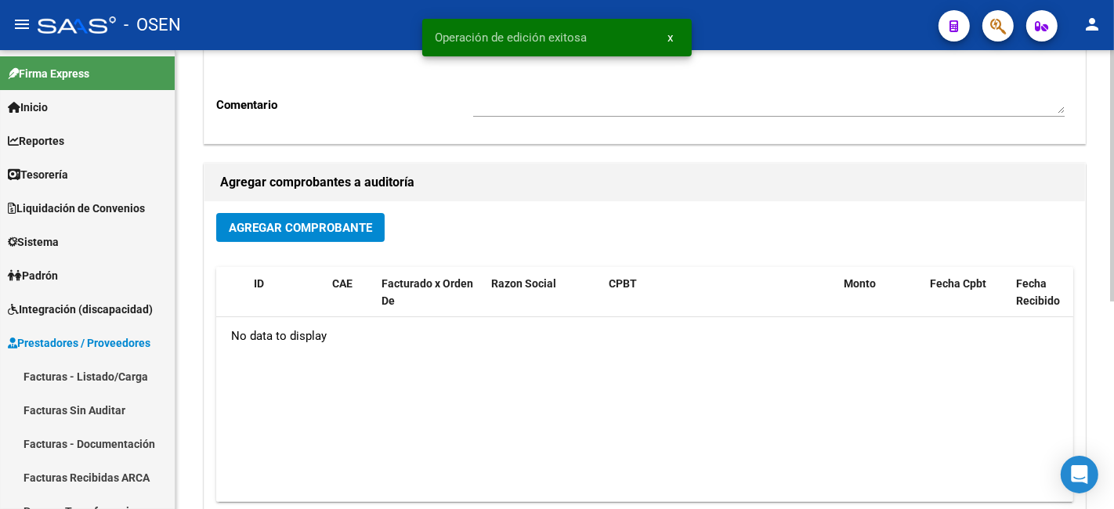
scroll to position [290, 0]
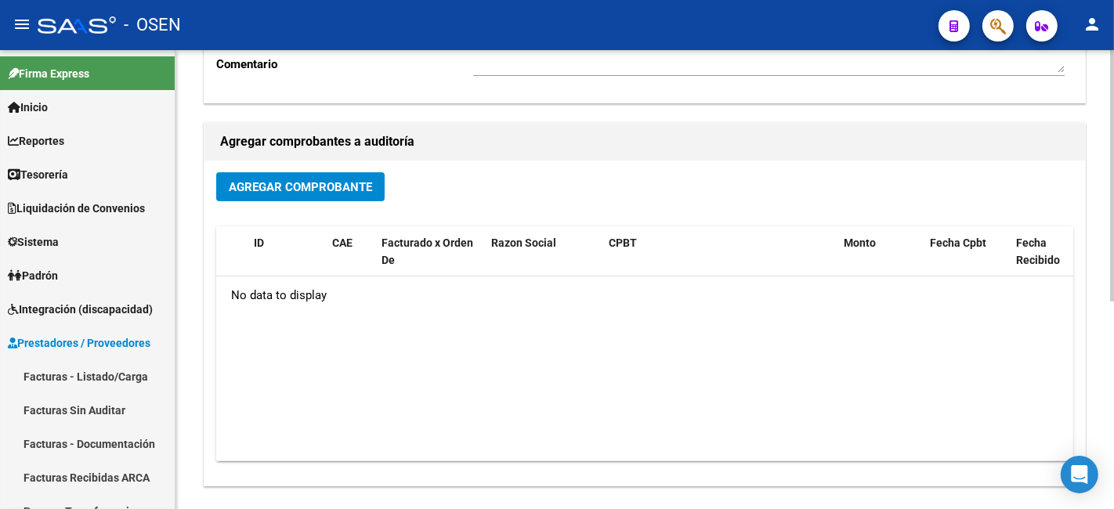
click at [365, 187] on span "Agregar Comprobante" at bounding box center [300, 187] width 143 height 14
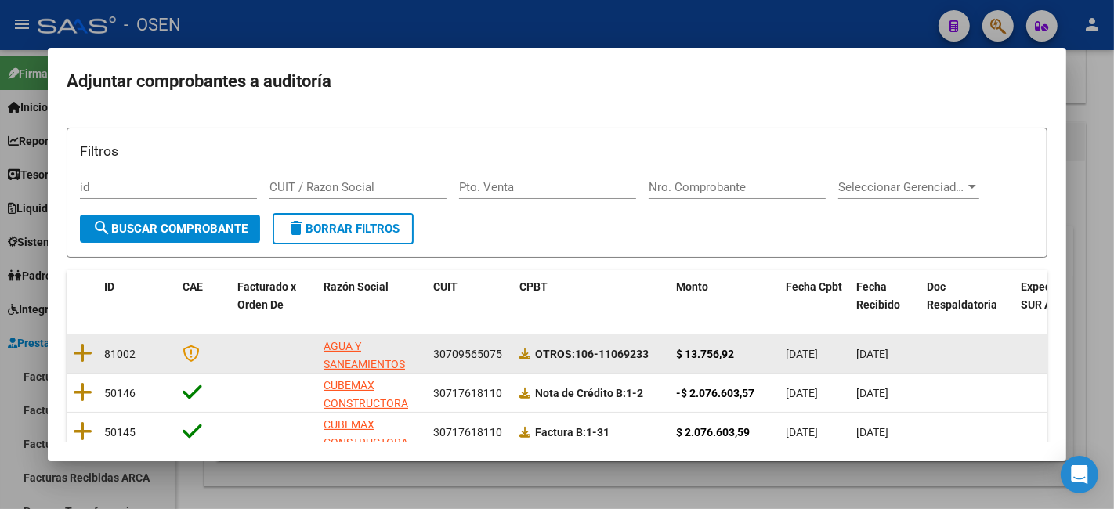
click at [96, 353] on datatable-body-cell at bounding box center [82, 354] width 31 height 38
click at [85, 350] on icon at bounding box center [83, 353] width 20 height 22
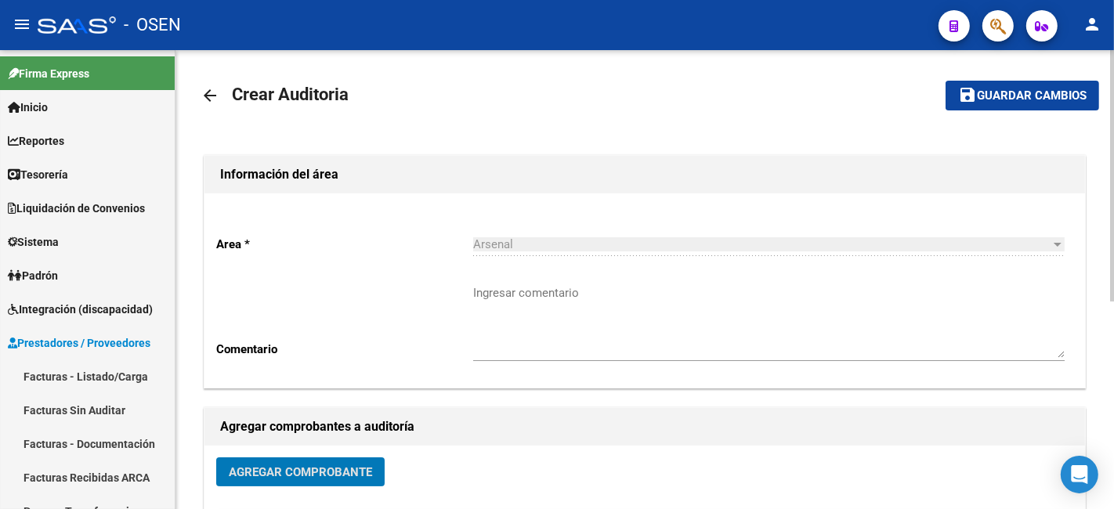
scroll to position [0, 0]
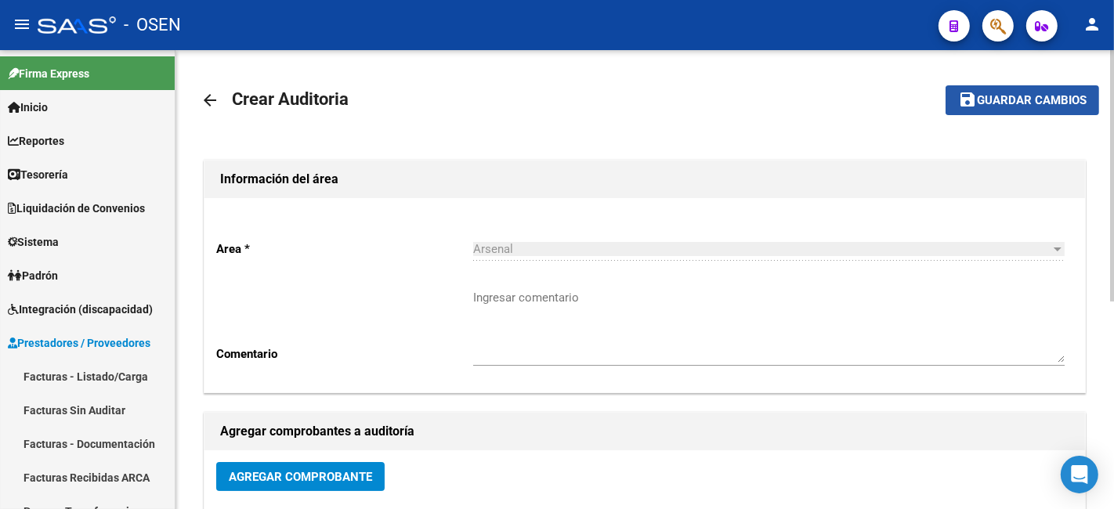
click at [1036, 100] on span "Guardar cambios" at bounding box center [1032, 101] width 110 height 14
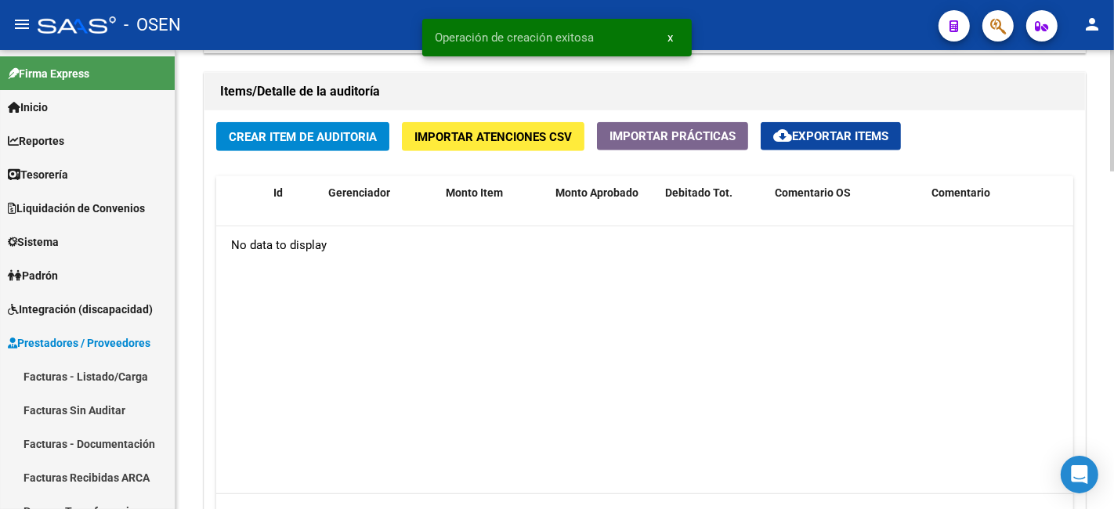
scroll to position [1161, 0]
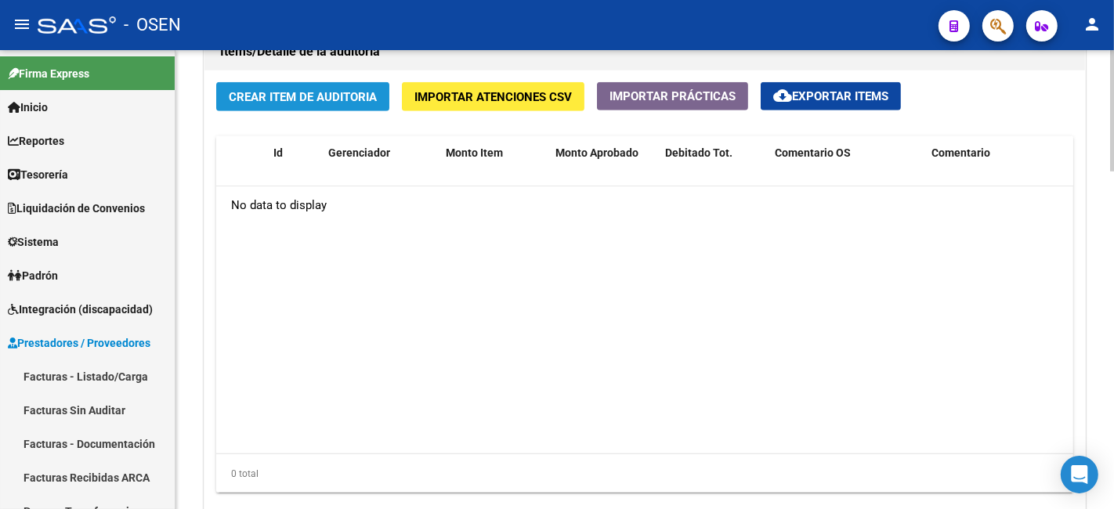
click at [350, 90] on button "Crear Item de Auditoria" at bounding box center [302, 96] width 173 height 29
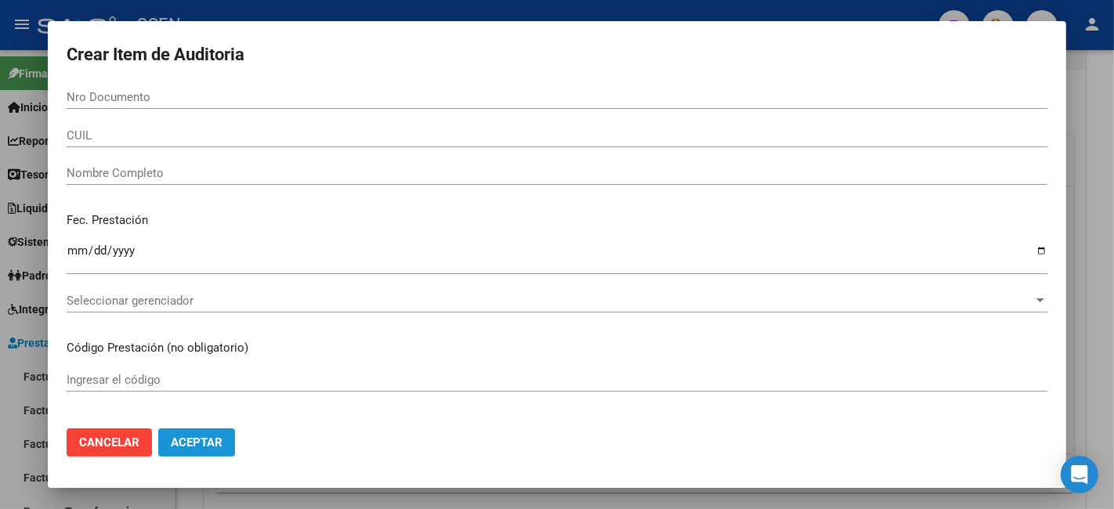
click at [168, 442] on button "Aceptar" at bounding box center [196, 443] width 77 height 28
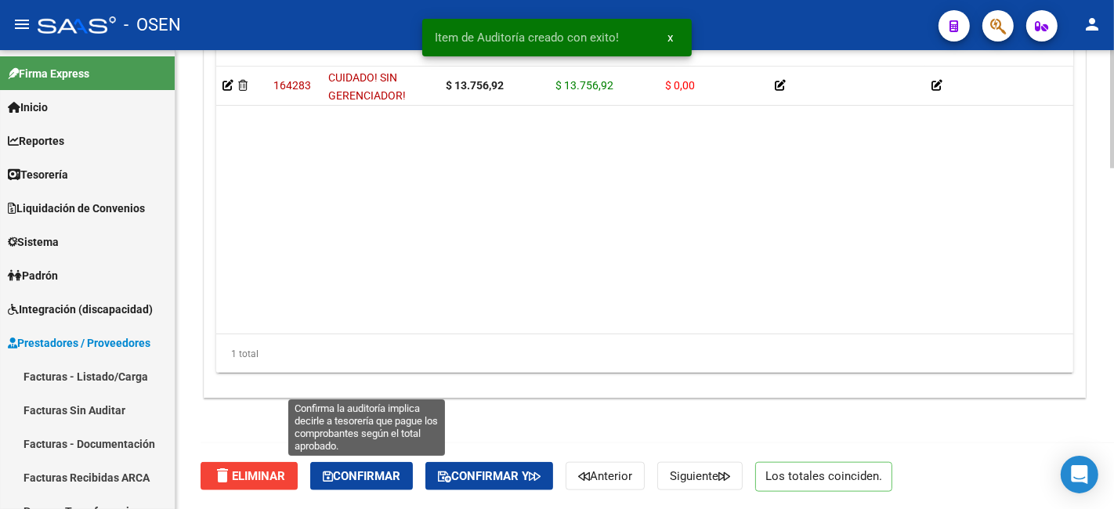
click at [389, 478] on span "Confirmar" at bounding box center [362, 476] width 78 height 14
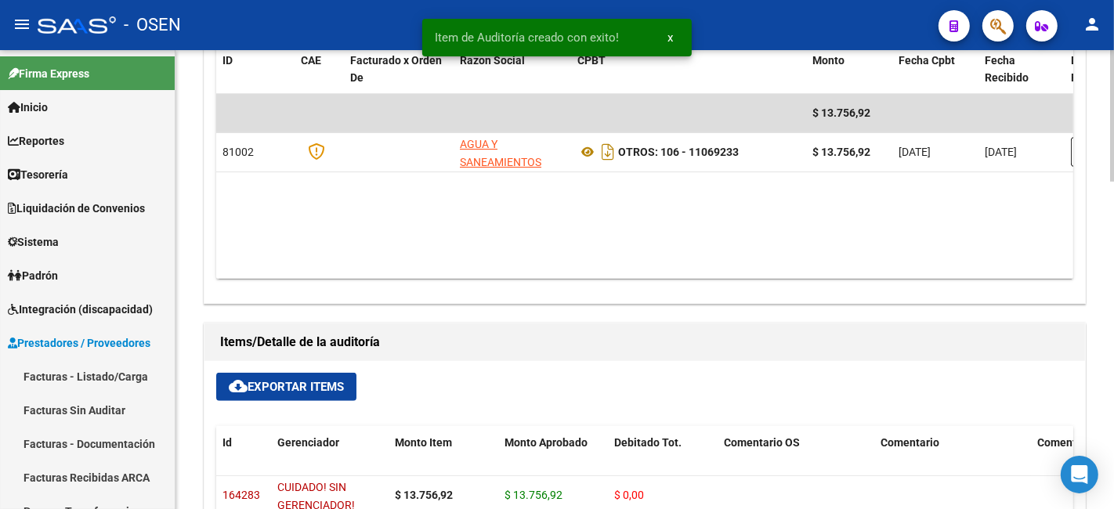
scroll to position [271, 0]
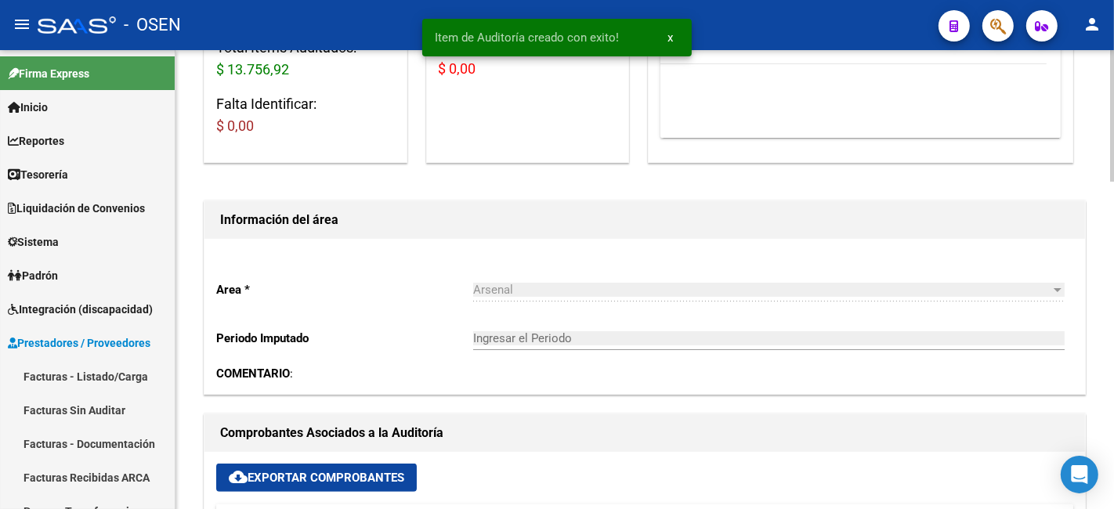
type input "202510"
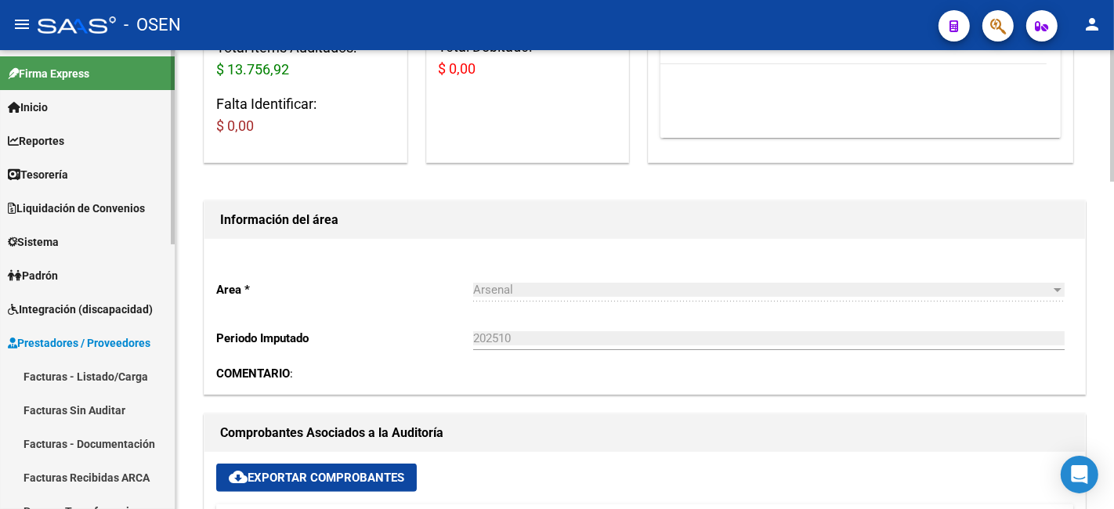
click at [71, 366] on link "Facturas - Listado/Carga" at bounding box center [87, 377] width 175 height 34
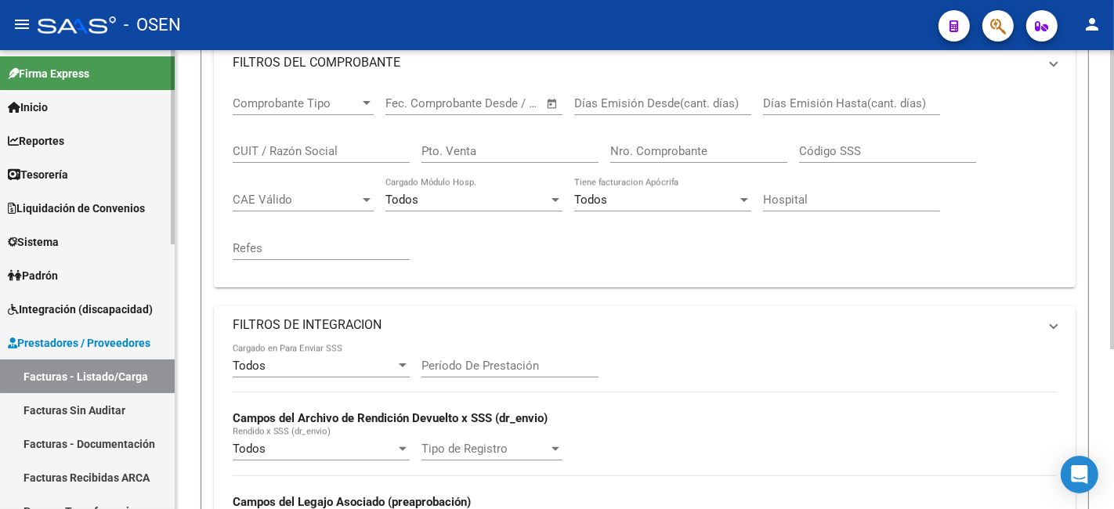
scroll to position [246, 0]
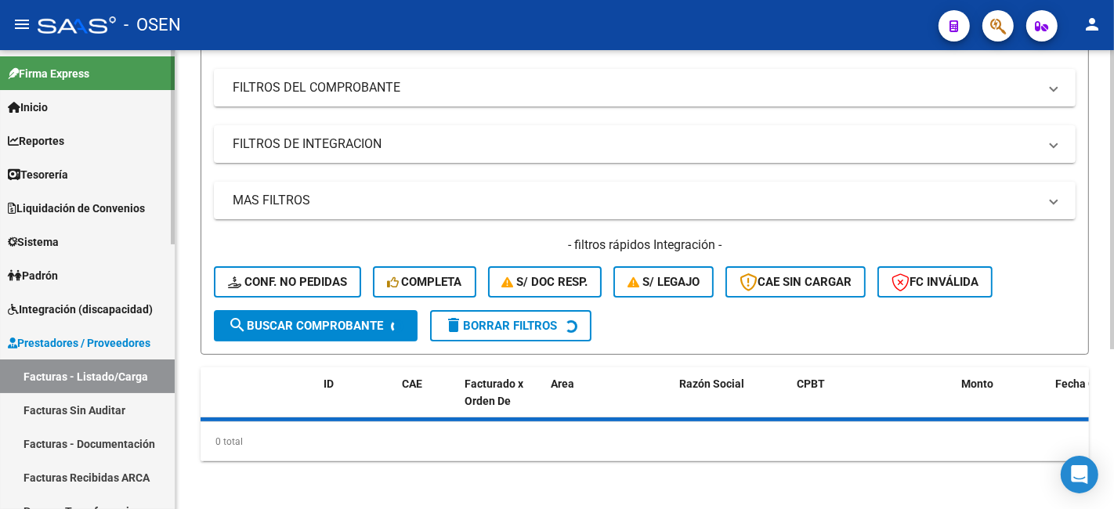
click at [129, 183] on link "Tesorería" at bounding box center [87, 175] width 175 height 34
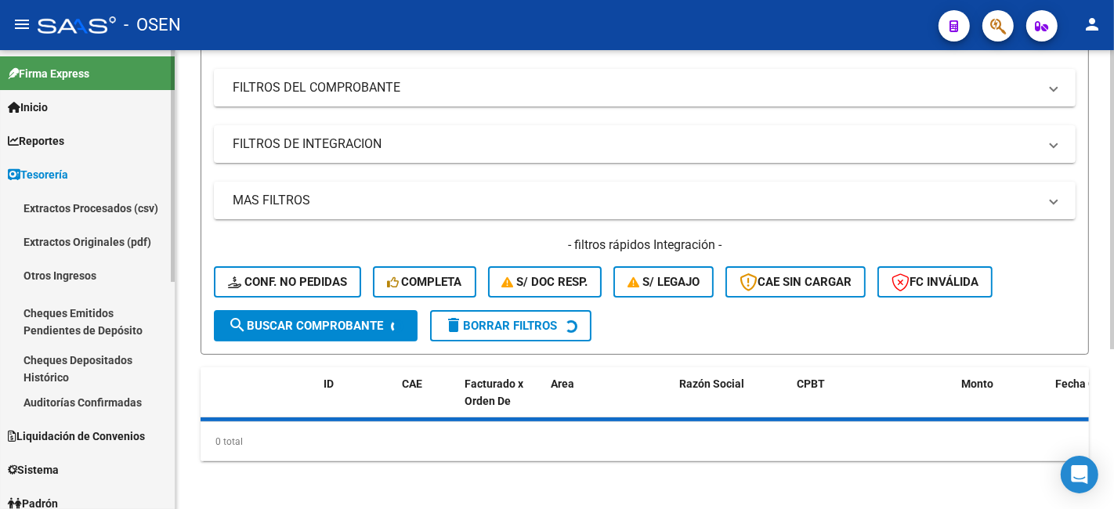
click at [98, 386] on link "Auditorías Confirmadas" at bounding box center [87, 403] width 175 height 34
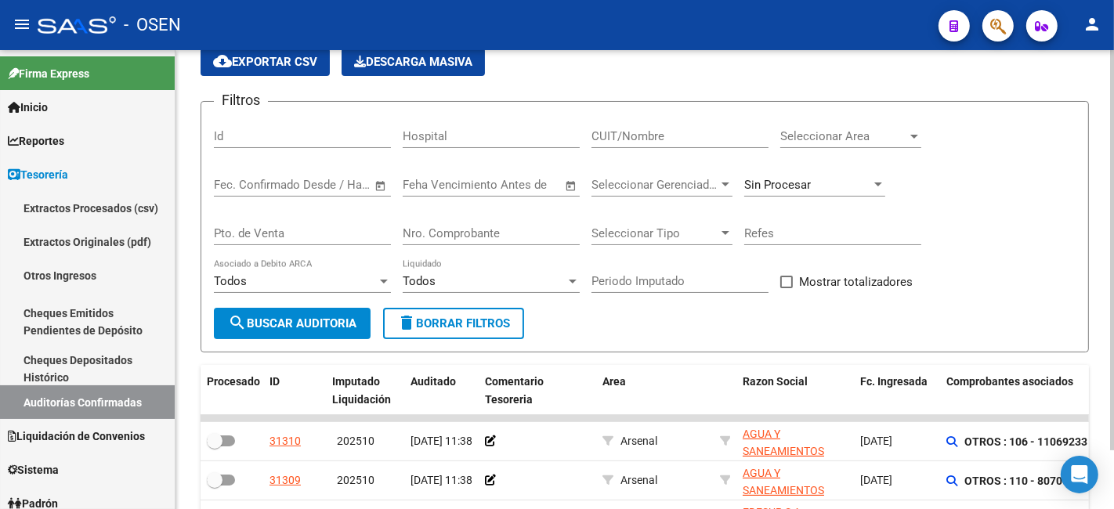
click at [864, 142] on form "Filtros Id Hospital CUIT/Nombre Seleccionar Area Seleccionar Area Fecha inicio …" at bounding box center [645, 227] width 889 height 252
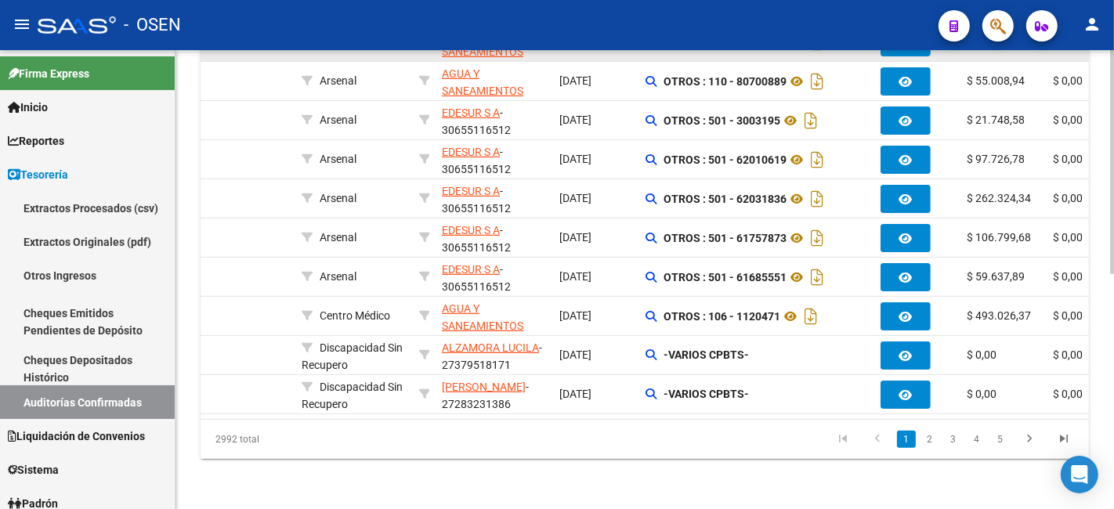
scroll to position [480, 0]
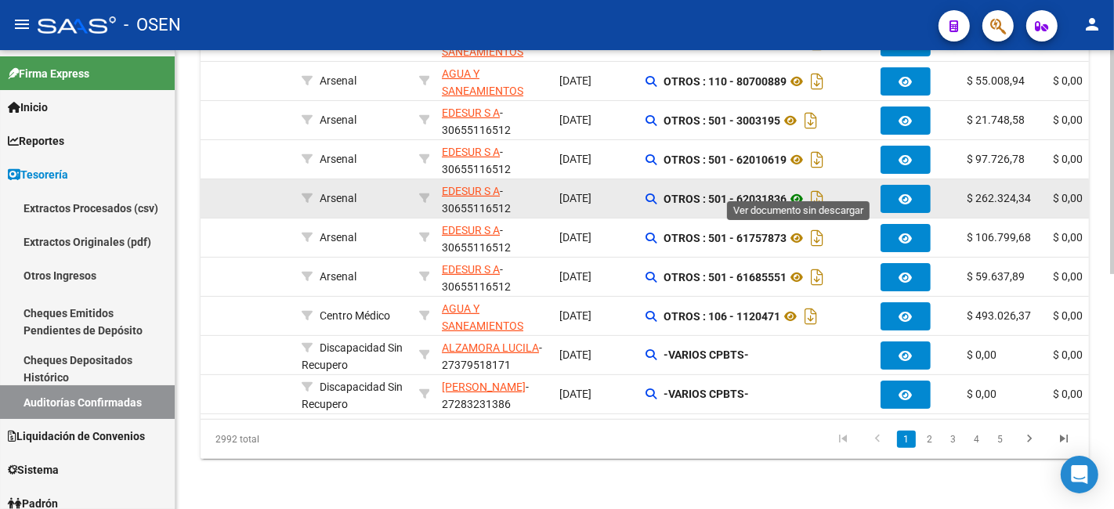
click at [796, 190] on icon at bounding box center [797, 199] width 20 height 19
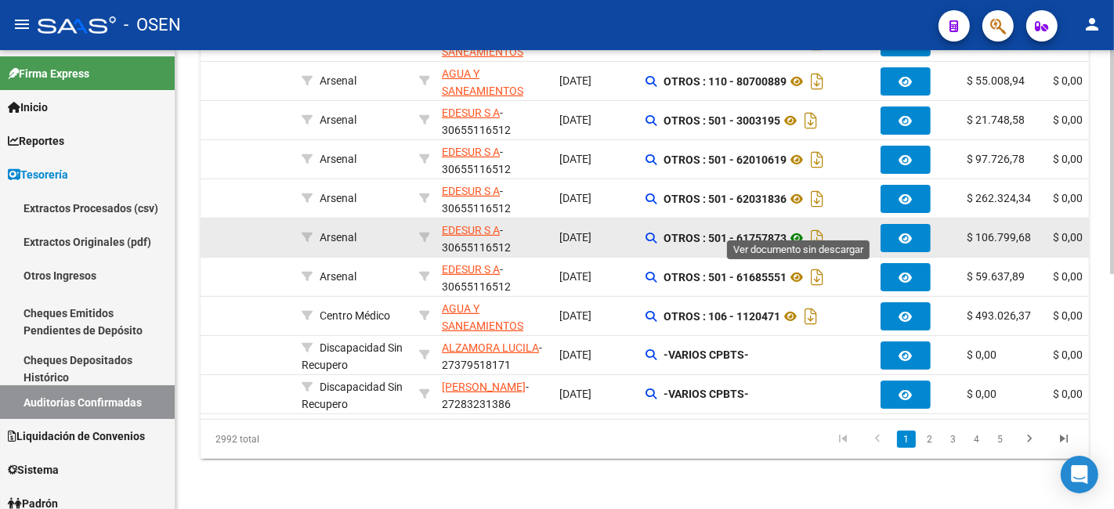
click at [802, 229] on icon at bounding box center [797, 238] width 20 height 19
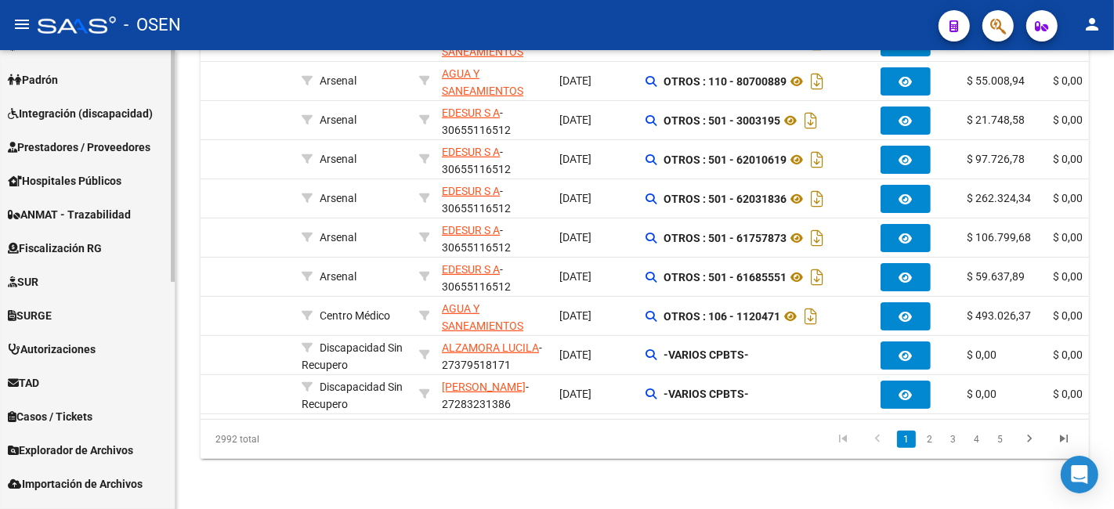
scroll to position [448, 0]
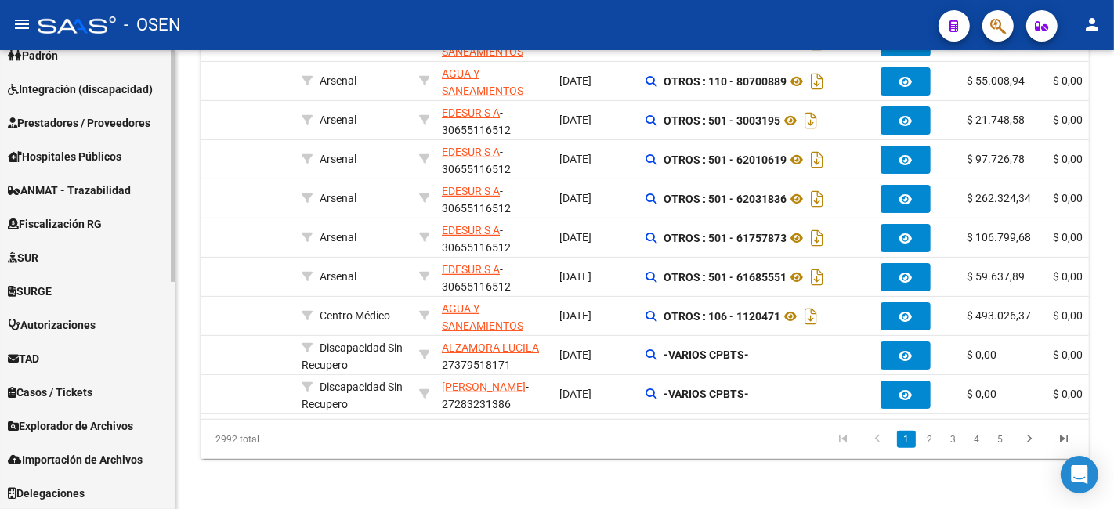
click at [113, 129] on span "Prestadores / Proveedores" at bounding box center [79, 122] width 143 height 17
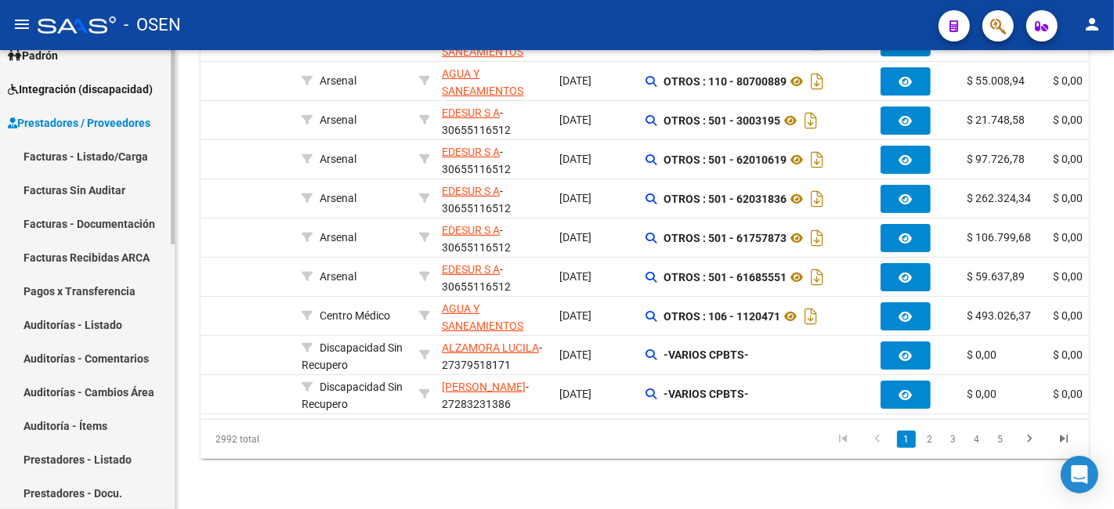
scroll to position [220, 0]
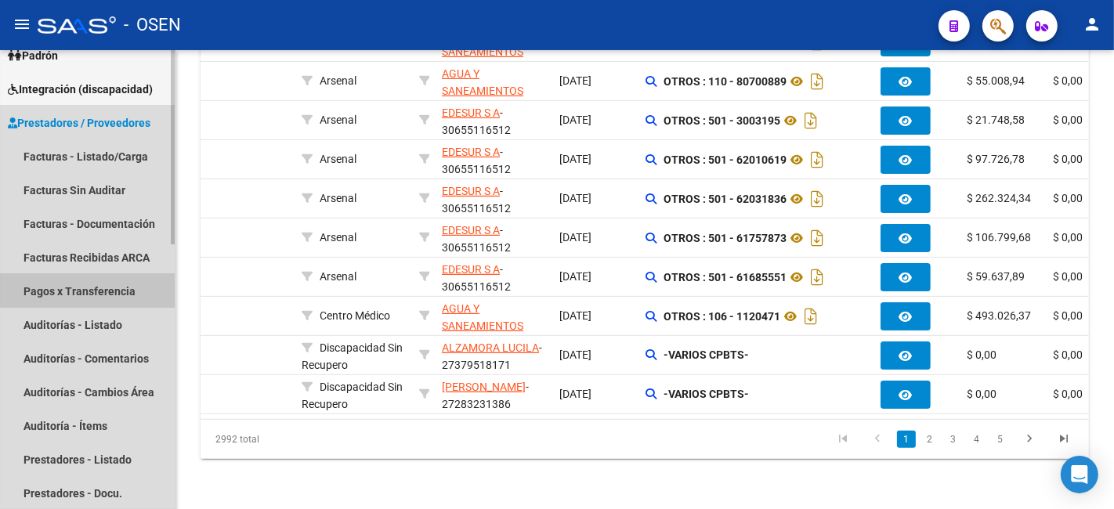
click at [92, 286] on link "Pagos x Transferencia" at bounding box center [87, 291] width 175 height 34
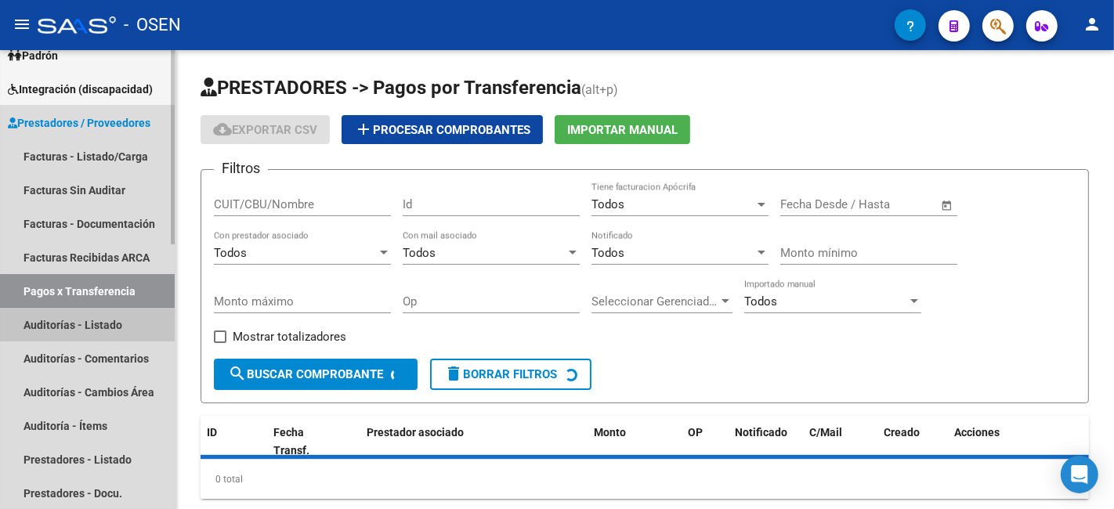
click at [107, 330] on link "Auditorías - Listado" at bounding box center [87, 325] width 175 height 34
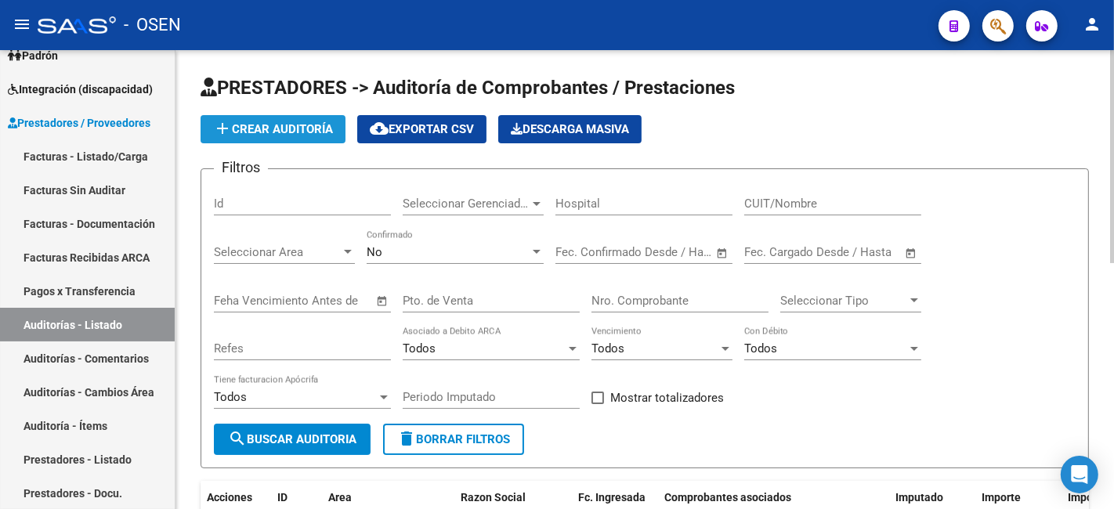
click at [286, 129] on span "add Crear Auditoría" at bounding box center [273, 129] width 120 height 14
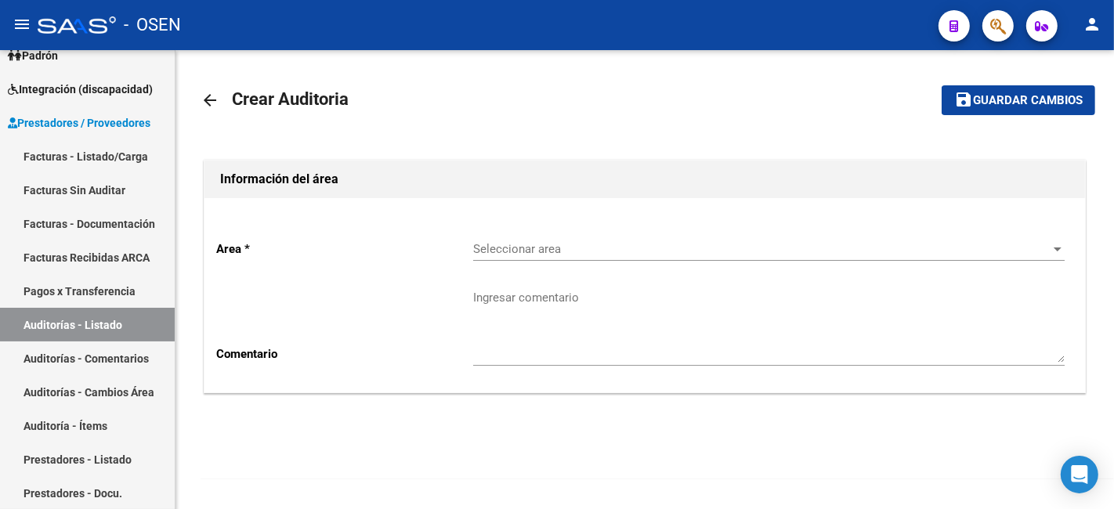
click at [652, 240] on div "Seleccionar area Seleccionar area" at bounding box center [769, 244] width 592 height 34
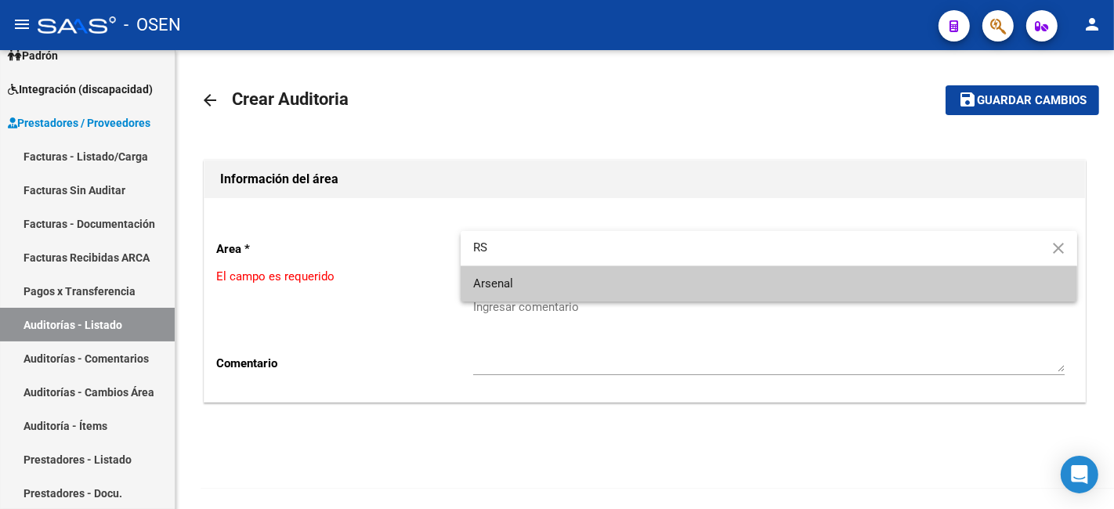
type input "RS"
click at [618, 278] on span "Arsenal" at bounding box center [769, 283] width 592 height 35
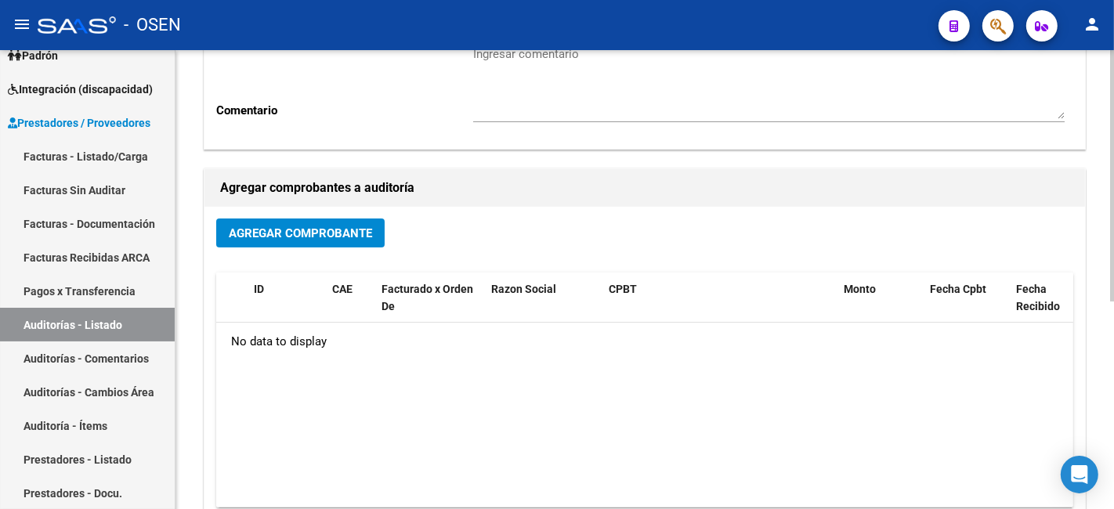
scroll to position [290, 0]
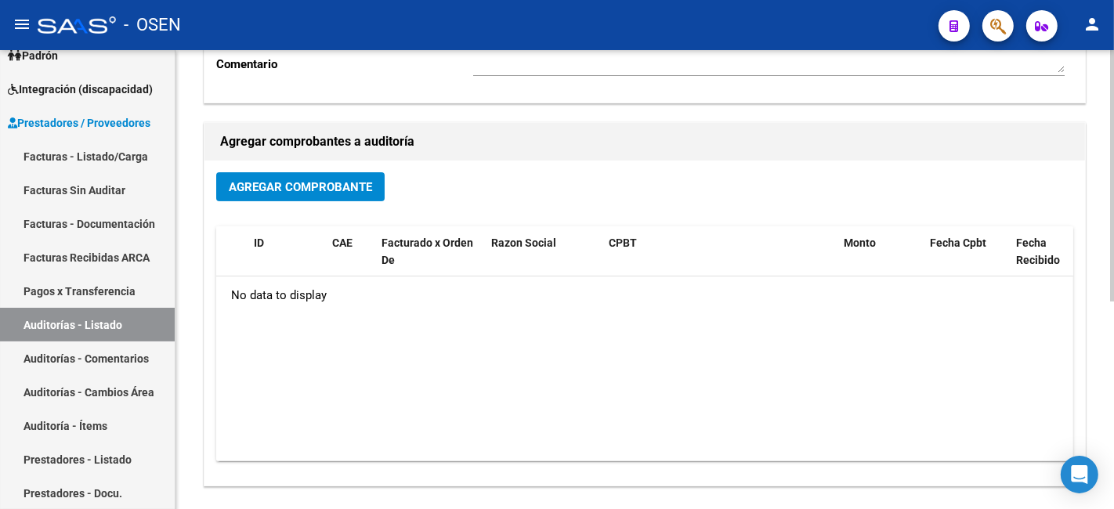
click at [294, 182] on span "Agregar Comprobante" at bounding box center [300, 187] width 143 height 14
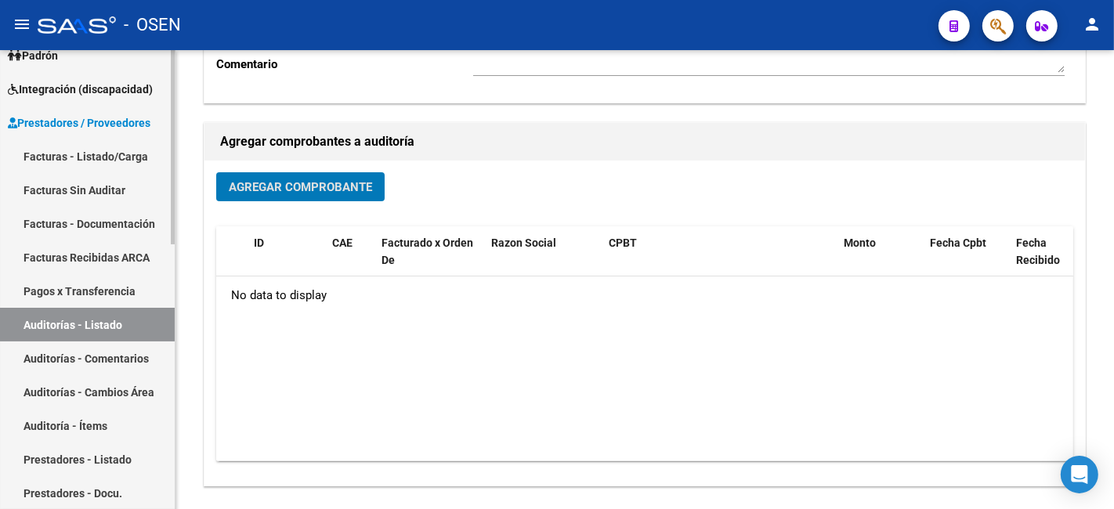
click at [98, 160] on link "Facturas - Listado/Carga" at bounding box center [87, 157] width 175 height 34
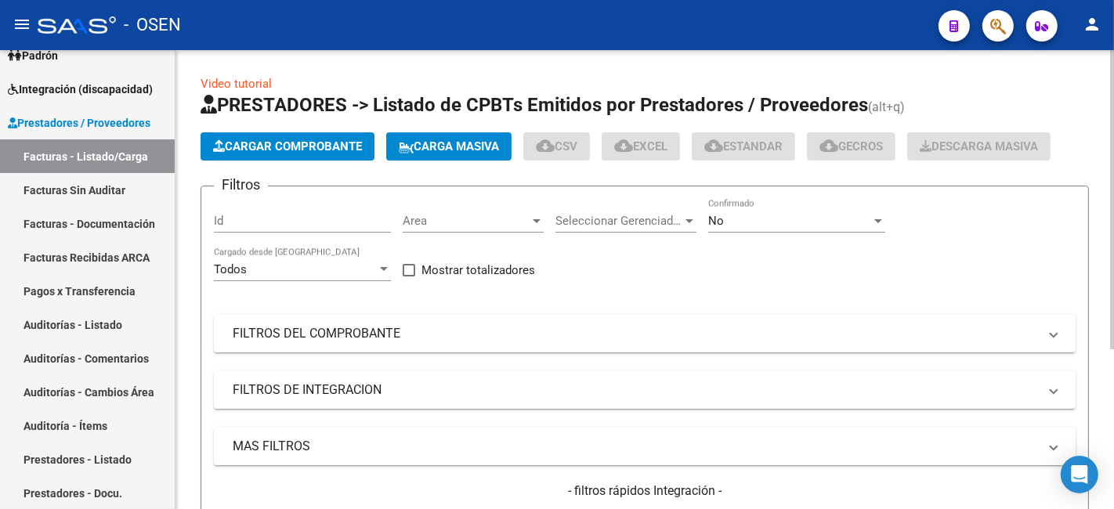
click at [313, 140] on span "Cargar Comprobante" at bounding box center [287, 147] width 149 height 14
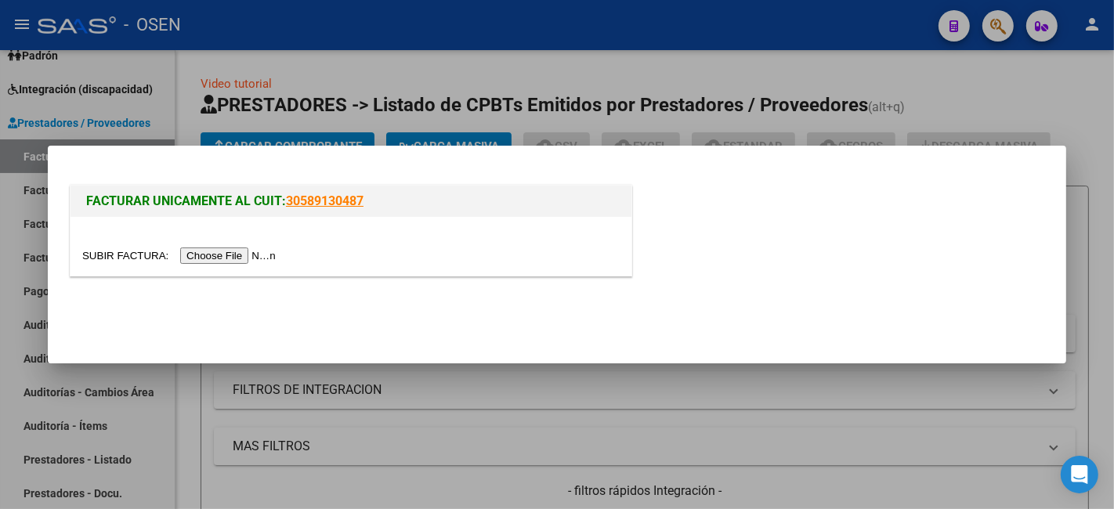
click at [235, 263] on input "file" at bounding box center [181, 256] width 198 height 16
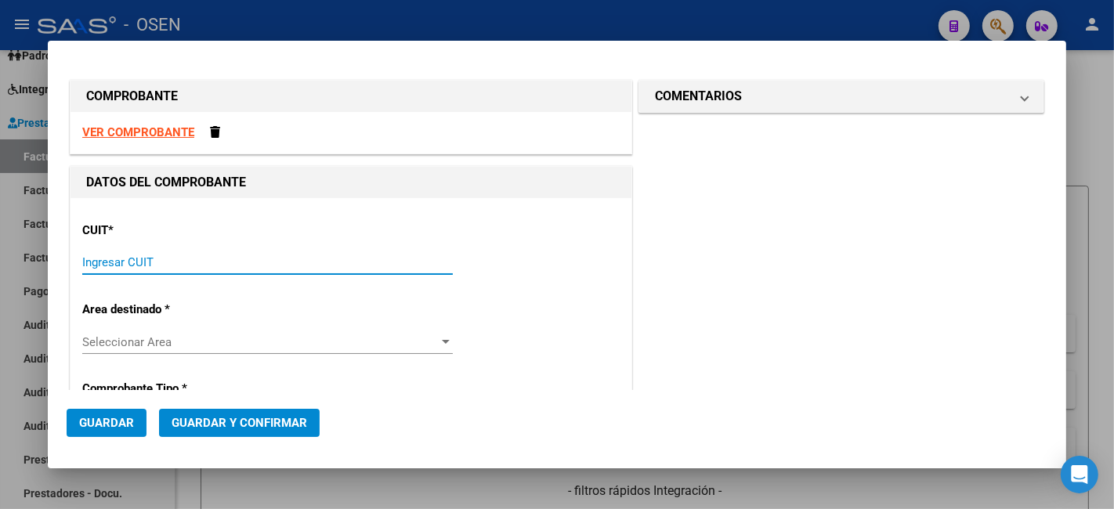
click at [283, 263] on input "Ingresar CUIT" at bounding box center [267, 262] width 371 height 14
paste input "30-65511651-2"
type input "30-65511651-2"
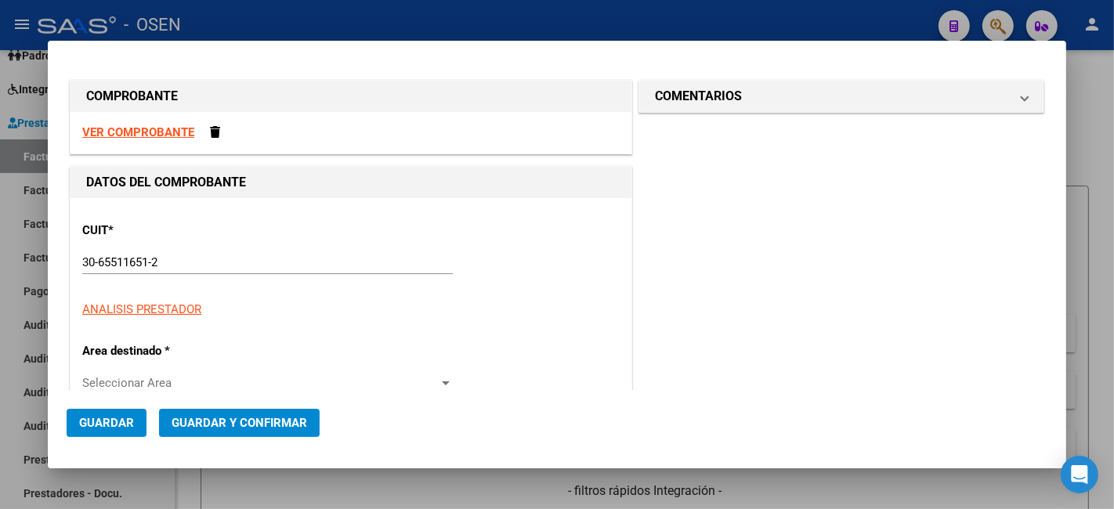
click at [159, 135] on strong "VER COMPROBANTE" at bounding box center [138, 132] width 112 height 14
type input "501"
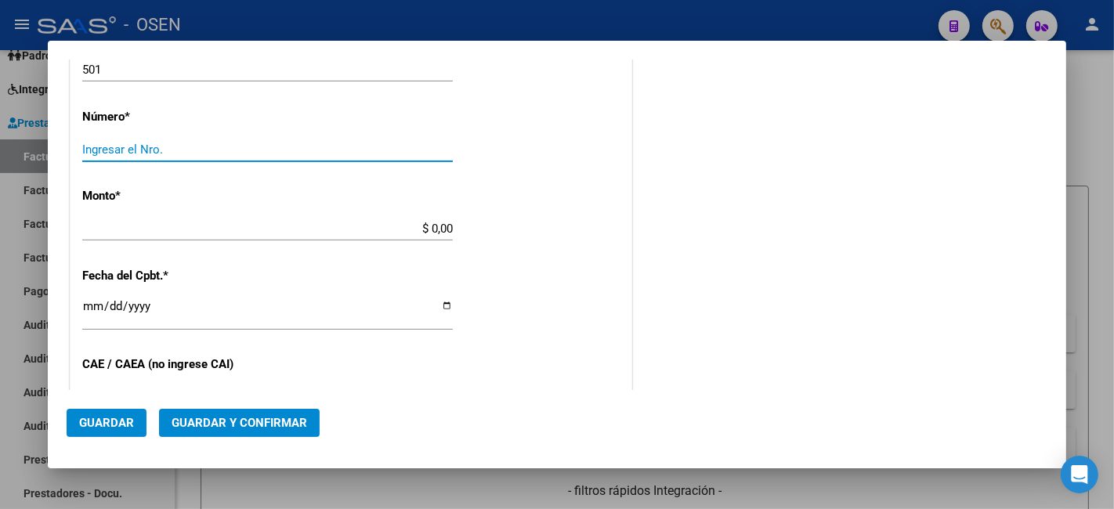
click at [299, 154] on input "Ingresar el Nro." at bounding box center [267, 150] width 371 height 14
paste input "62015514"
type input "62015514"
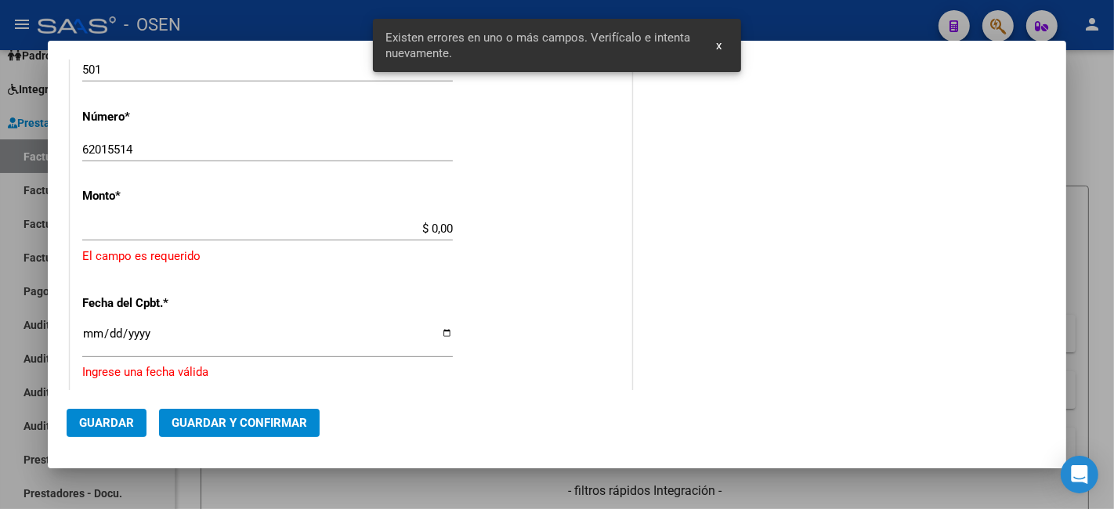
scroll to position [577, 0]
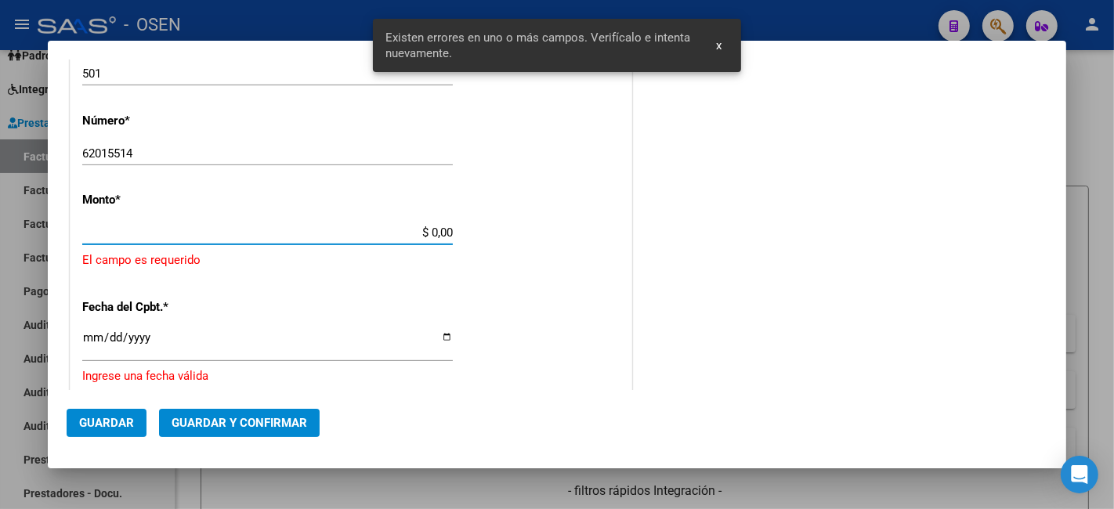
drag, startPoint x: 394, startPoint y: 232, endPoint x: 503, endPoint y: 247, distance: 109.9
click at [503, 247] on div "CUIT * 30-65511651-2 Ingresar CUIT ANALISIS PRESTADOR EDESUR S A ARCA Padrón Ar…" at bounding box center [351, 234] width 561 height 1227
paste input "156,182.99"
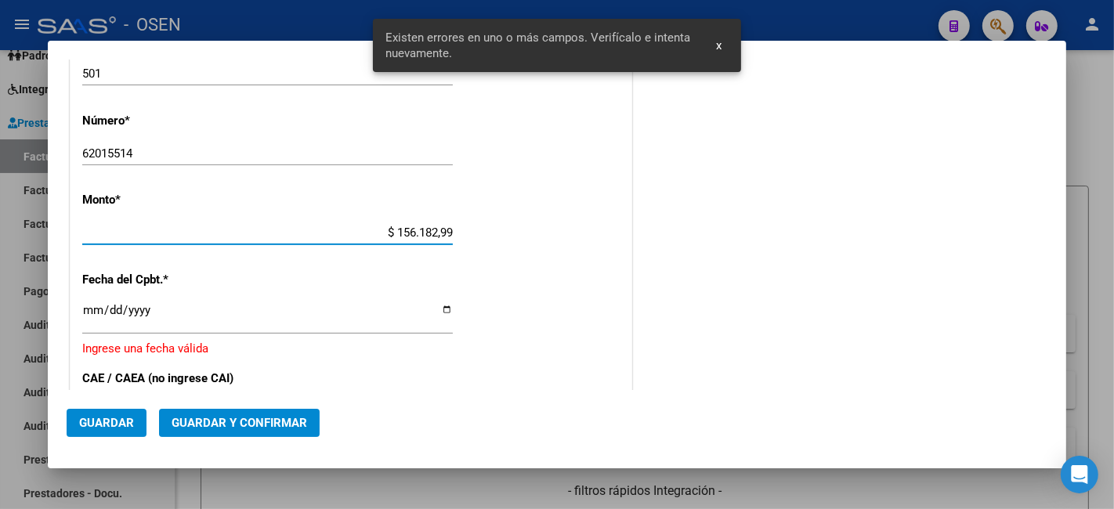
type input "$ 156.182,99"
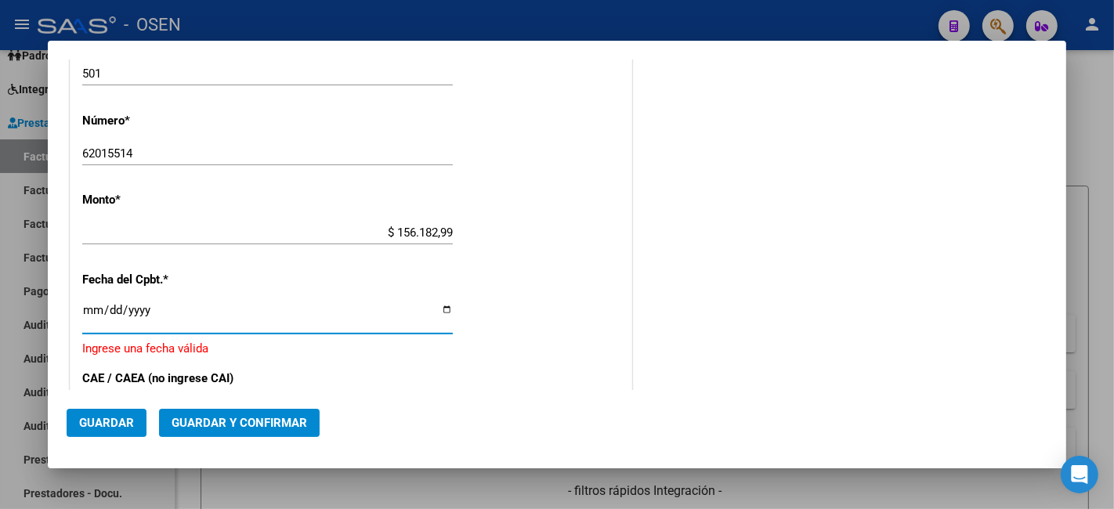
click at [96, 306] on input "Ingresar la fecha" at bounding box center [267, 316] width 371 height 25
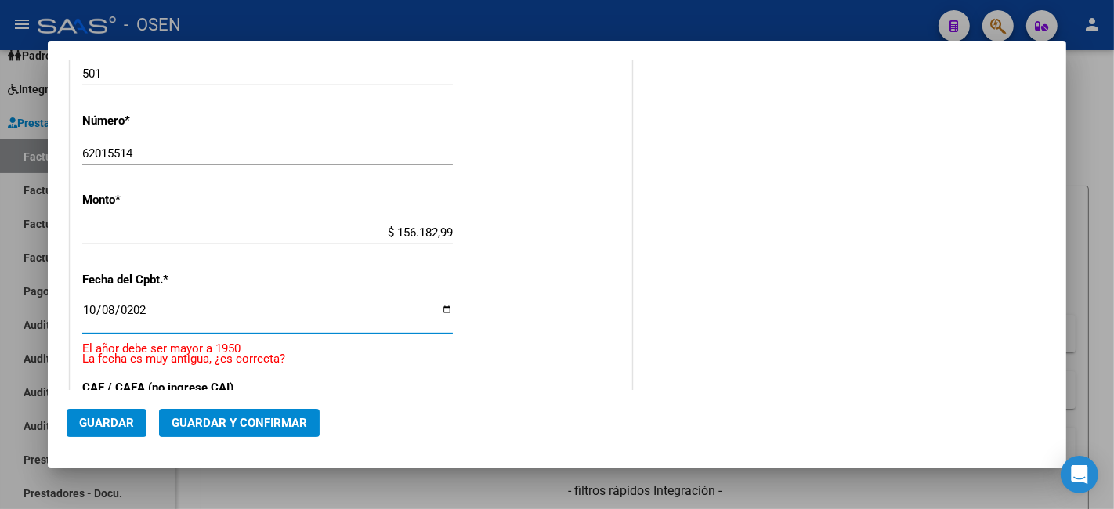
type input "[DATE]"
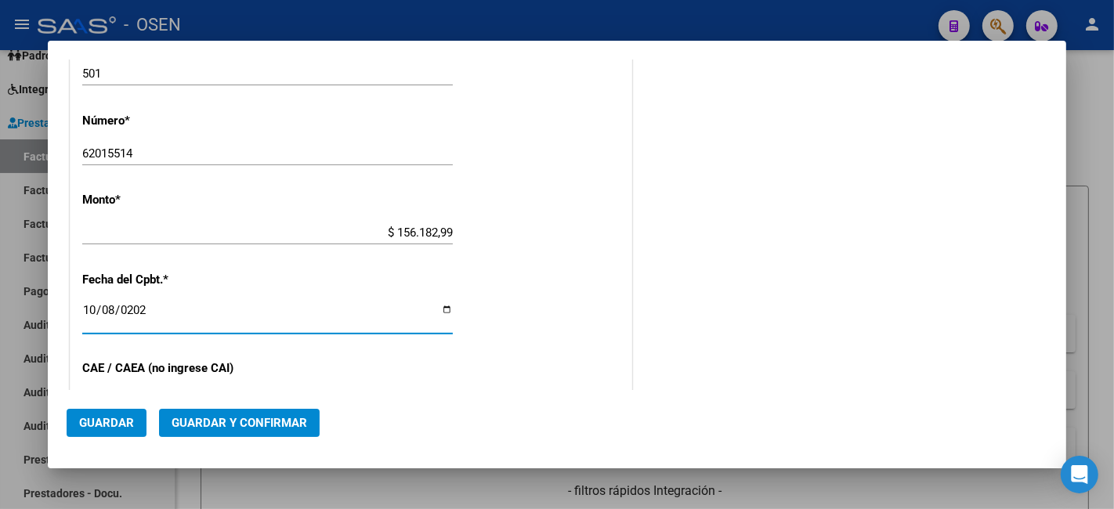
drag, startPoint x: 199, startPoint y: 408, endPoint x: 240, endPoint y: 418, distance: 42.0
click at [205, 408] on mat-dialog-actions "Guardar Guardar y Confirmar" at bounding box center [557, 420] width 981 height 60
click at [246, 421] on span "Guardar y Confirmar" at bounding box center [240, 423] width 136 height 14
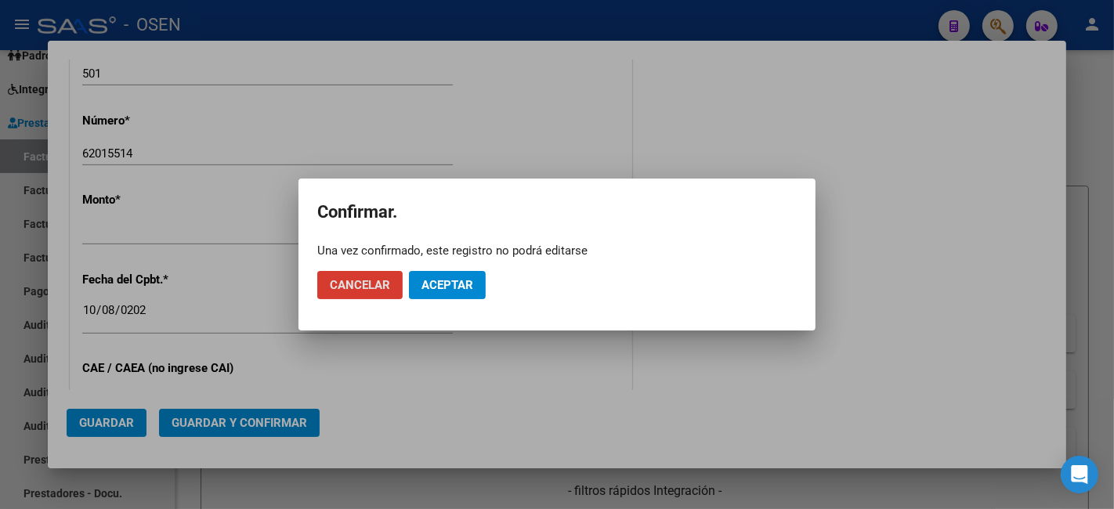
click at [432, 284] on span "Aceptar" at bounding box center [448, 285] width 52 height 14
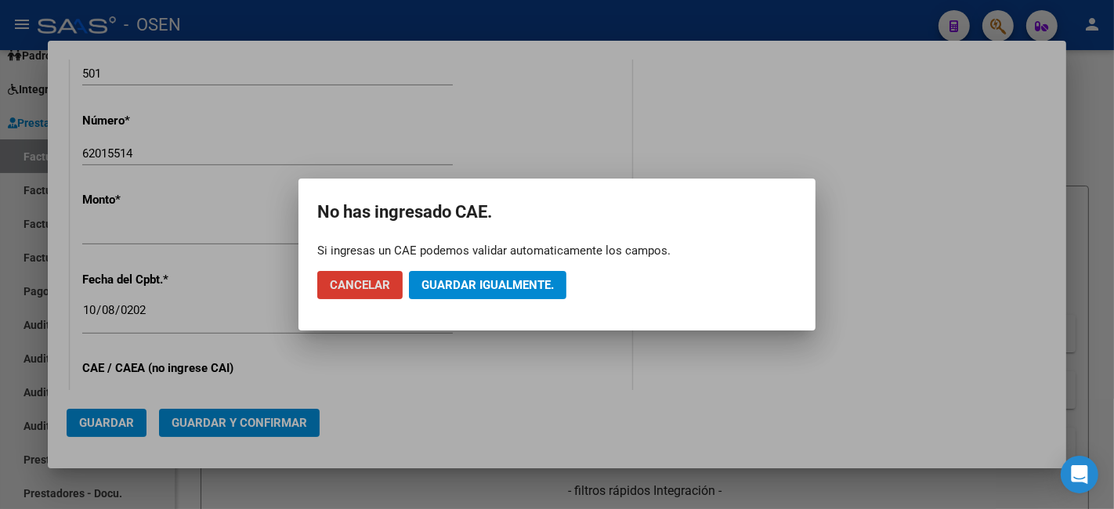
click at [481, 275] on button "Guardar igualmente." at bounding box center [488, 285] width 158 height 28
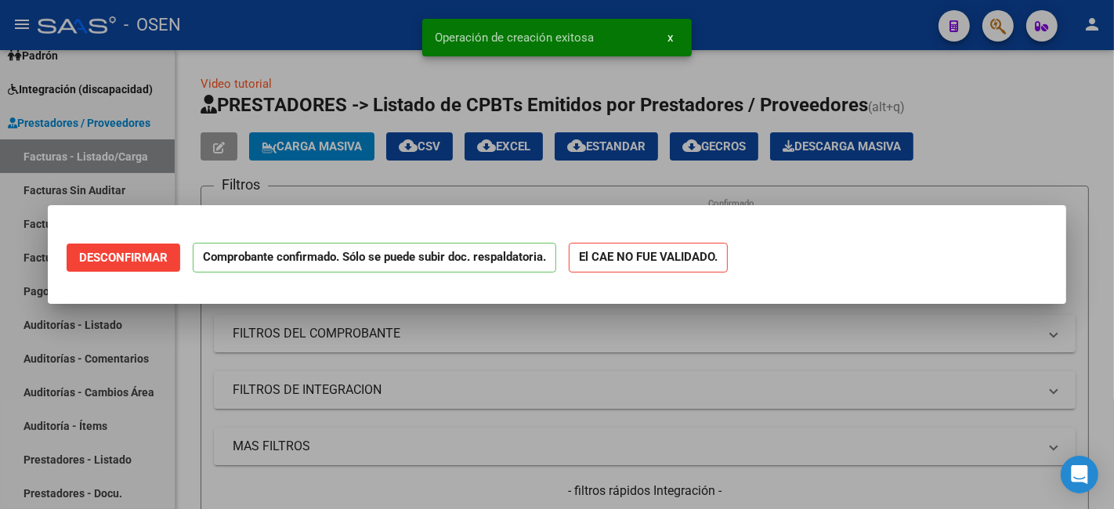
scroll to position [0, 0]
click at [5, 296] on div at bounding box center [557, 254] width 1114 height 509
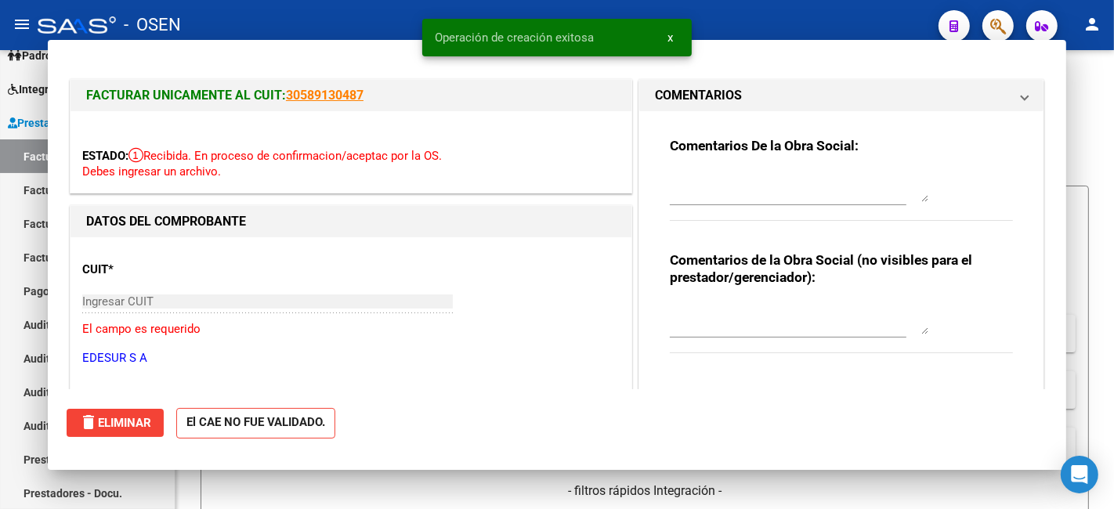
click at [34, 320] on link "Auditorías - Listado" at bounding box center [87, 325] width 175 height 34
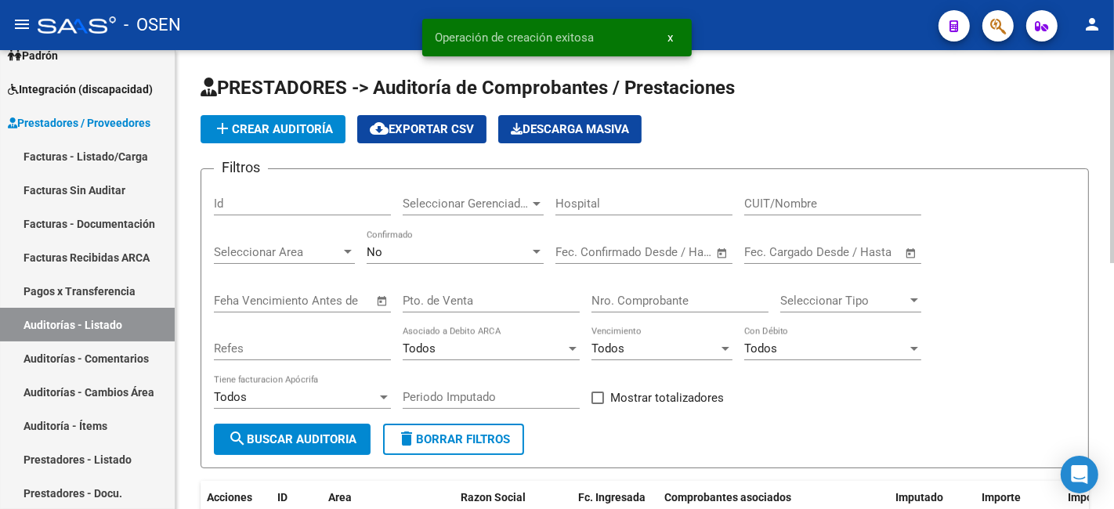
click at [290, 118] on button "add Crear Auditoría" at bounding box center [273, 129] width 145 height 28
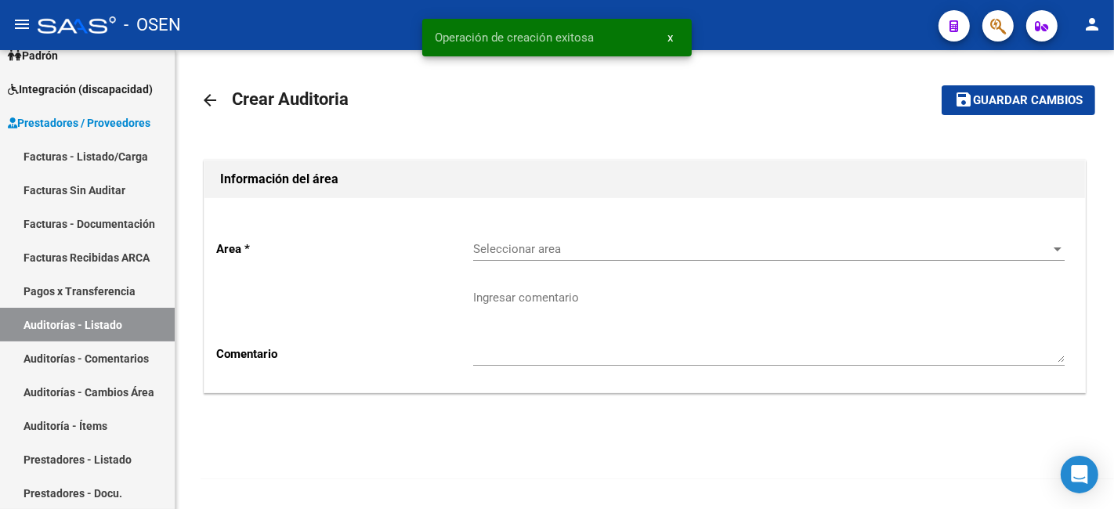
click at [581, 237] on div "Seleccionar area Seleccionar area" at bounding box center [769, 244] width 592 height 34
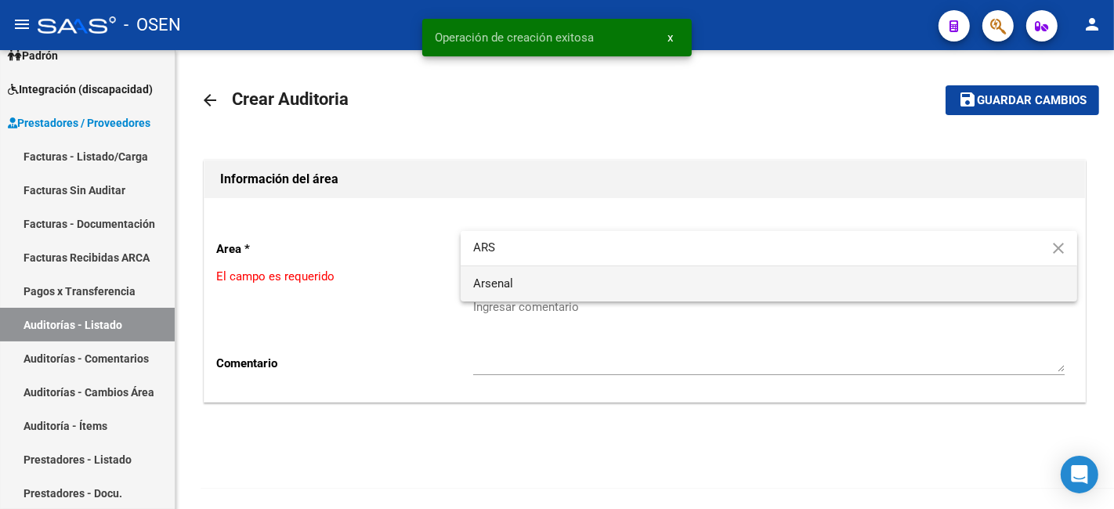
type input "ARS"
click at [574, 281] on span "Arsenal" at bounding box center [769, 283] width 592 height 35
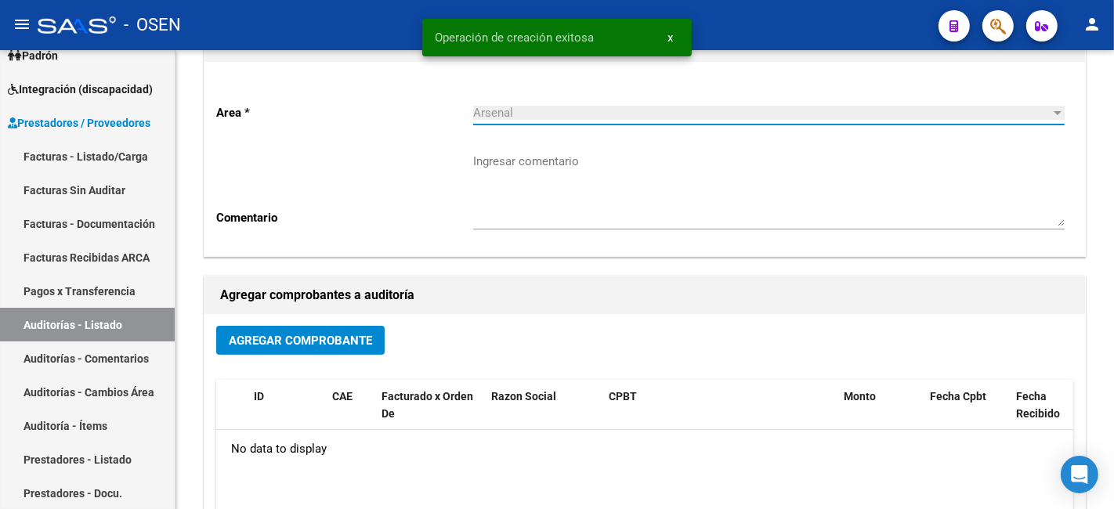
scroll to position [290, 0]
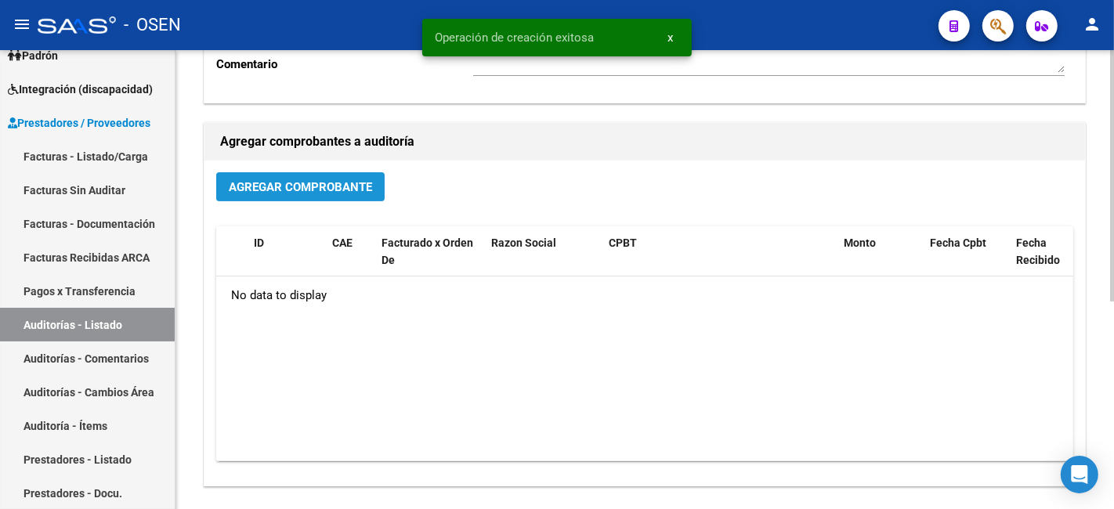
click at [322, 193] on span "Agregar Comprobante" at bounding box center [300, 187] width 143 height 14
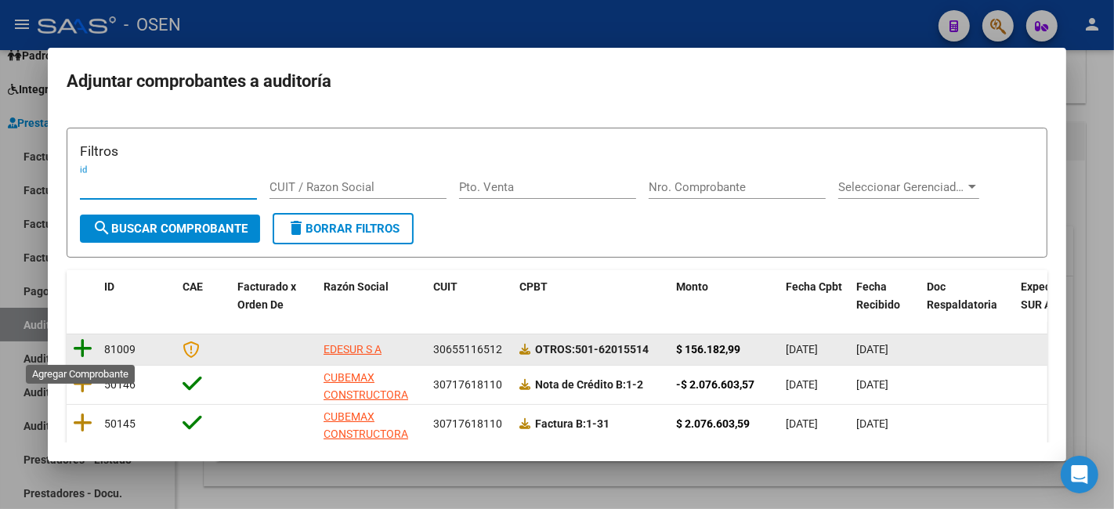
click at [75, 346] on icon at bounding box center [83, 349] width 20 height 22
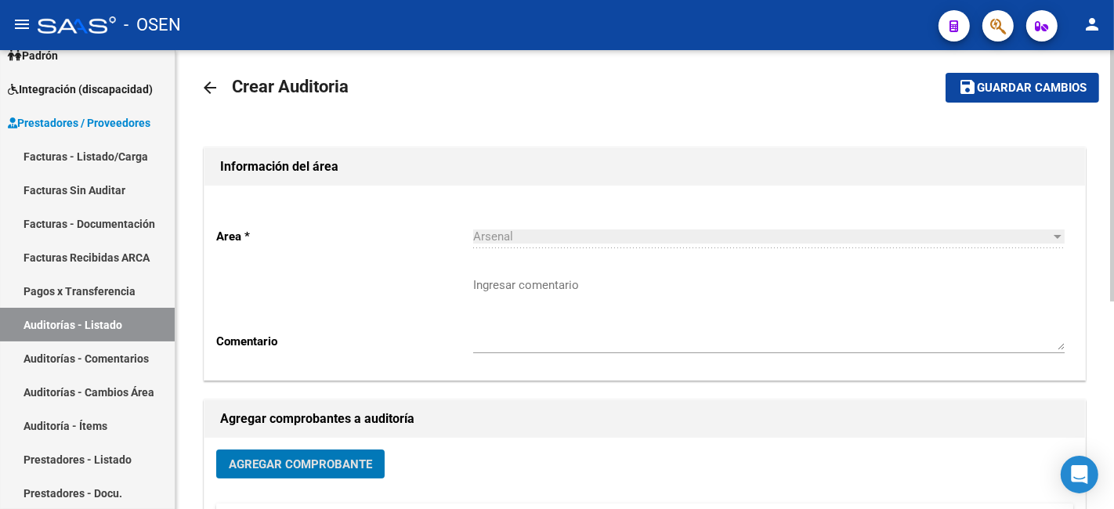
scroll to position [0, 0]
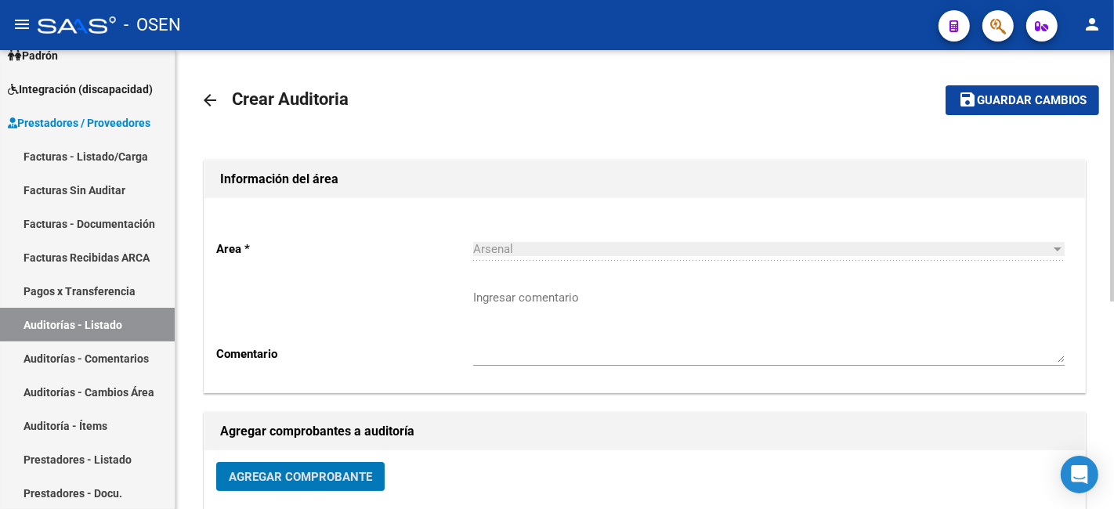
click at [996, 95] on span "Guardar cambios" at bounding box center [1032, 101] width 110 height 14
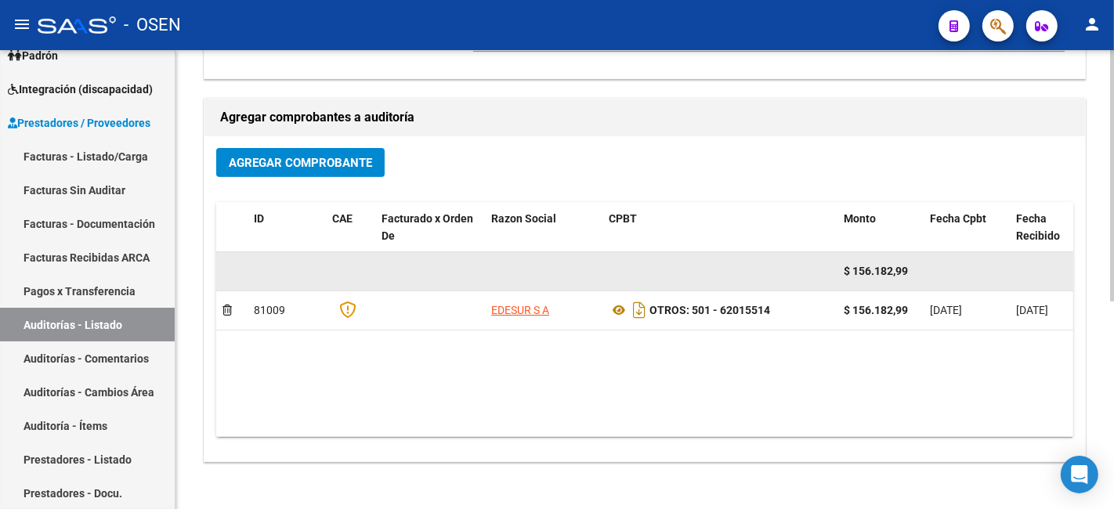
scroll to position [379, 0]
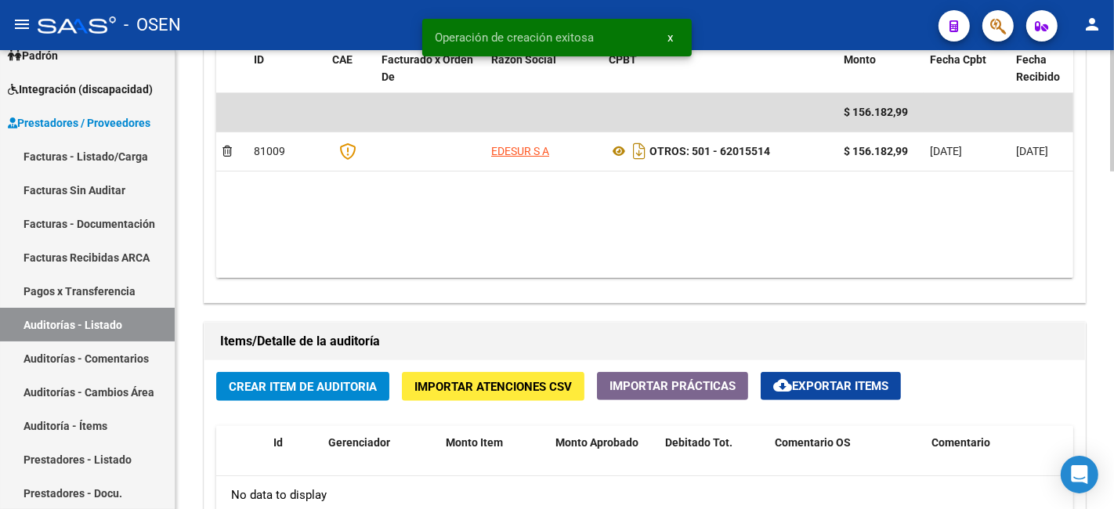
scroll to position [1161, 0]
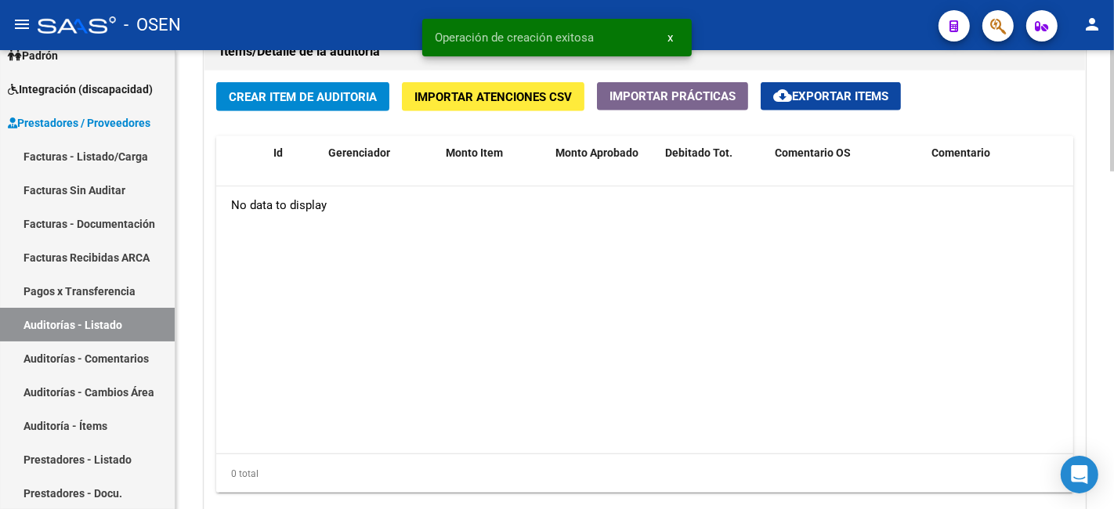
click at [353, 115] on div "Crear Item de Auditoria Importar Atenciones CSV Importar Prácticas cloud_downlo…" at bounding box center [645, 294] width 881 height 447
click at [364, 106] on button "Crear Item de Auditoria" at bounding box center [302, 96] width 173 height 29
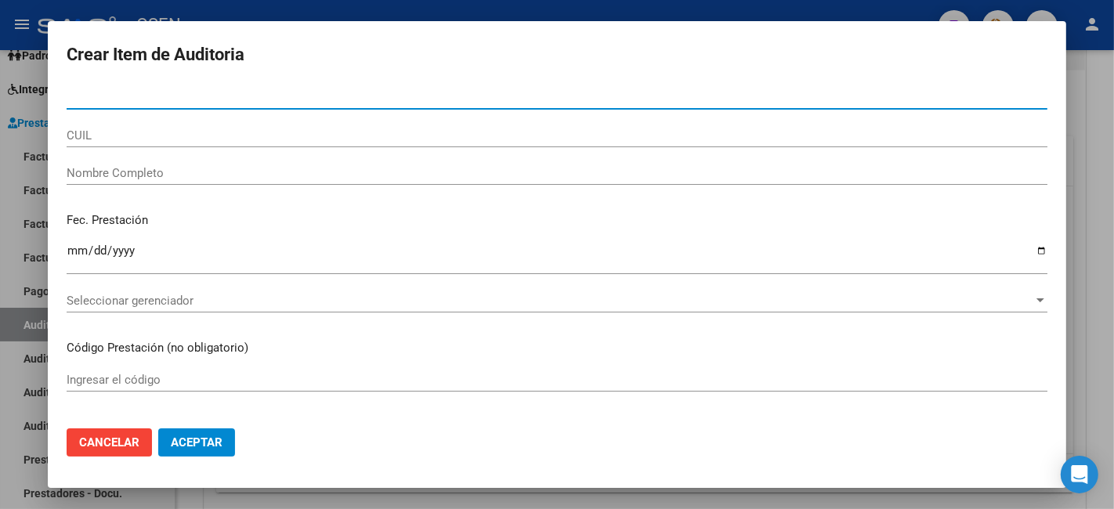
click at [222, 453] on button "Aceptar" at bounding box center [196, 443] width 77 height 28
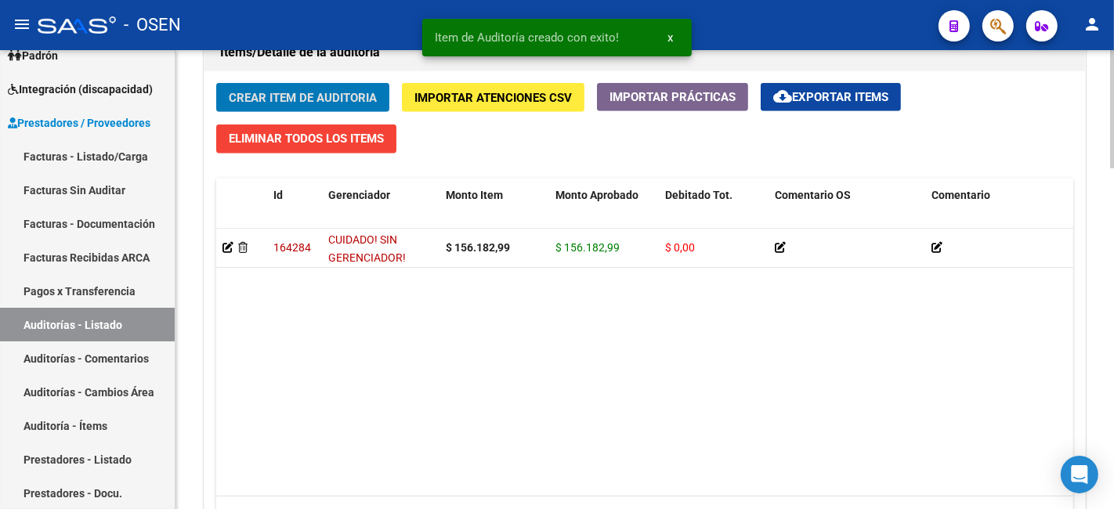
scroll to position [1325, 0]
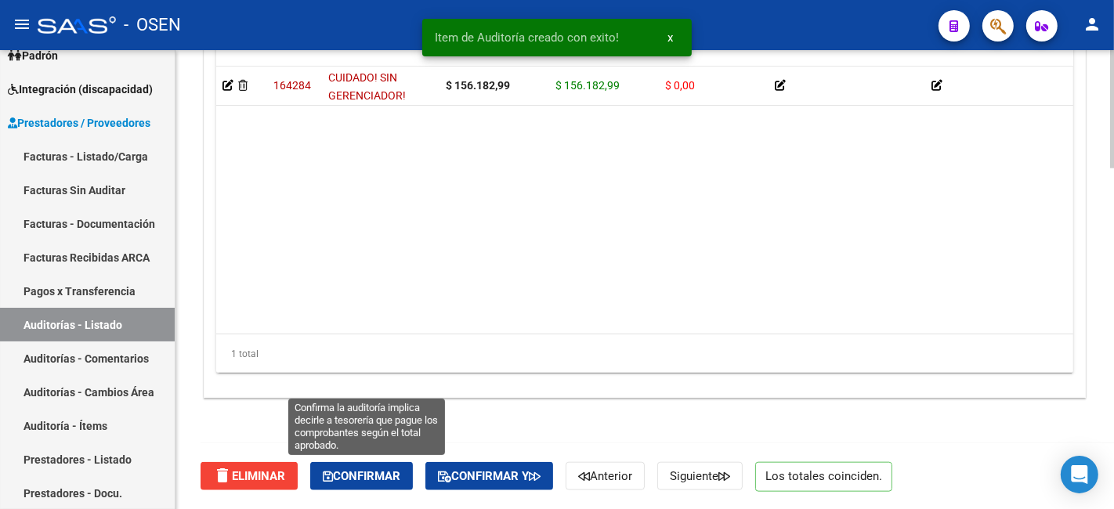
click at [400, 465] on button "Confirmar" at bounding box center [361, 476] width 103 height 28
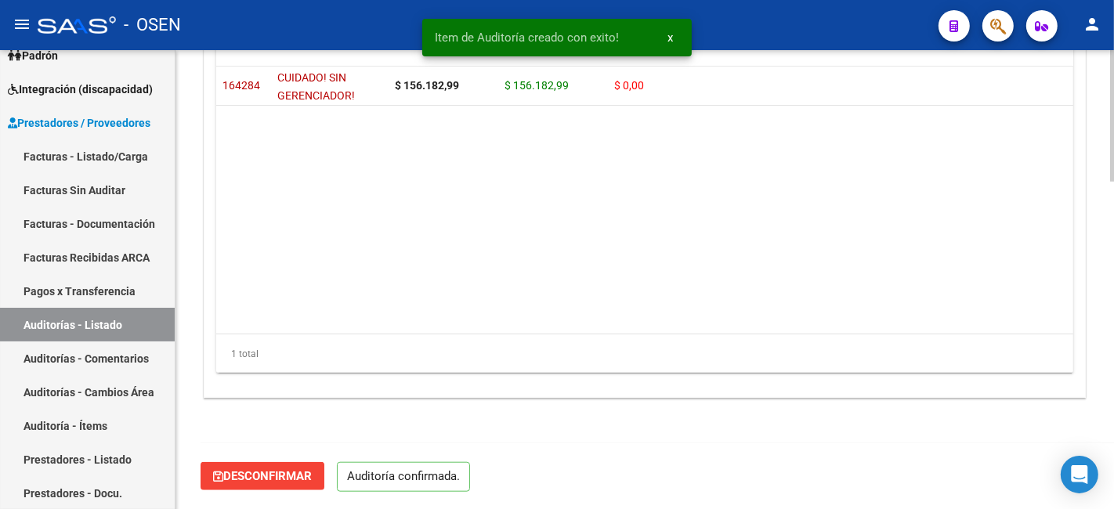
scroll to position [1142, 0]
type input "202510"
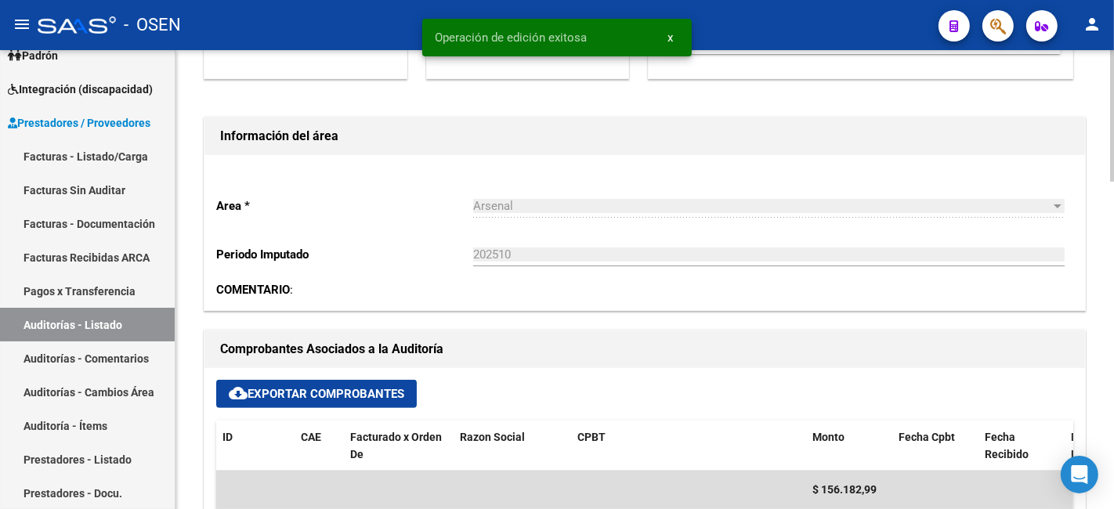
scroll to position [0, 0]
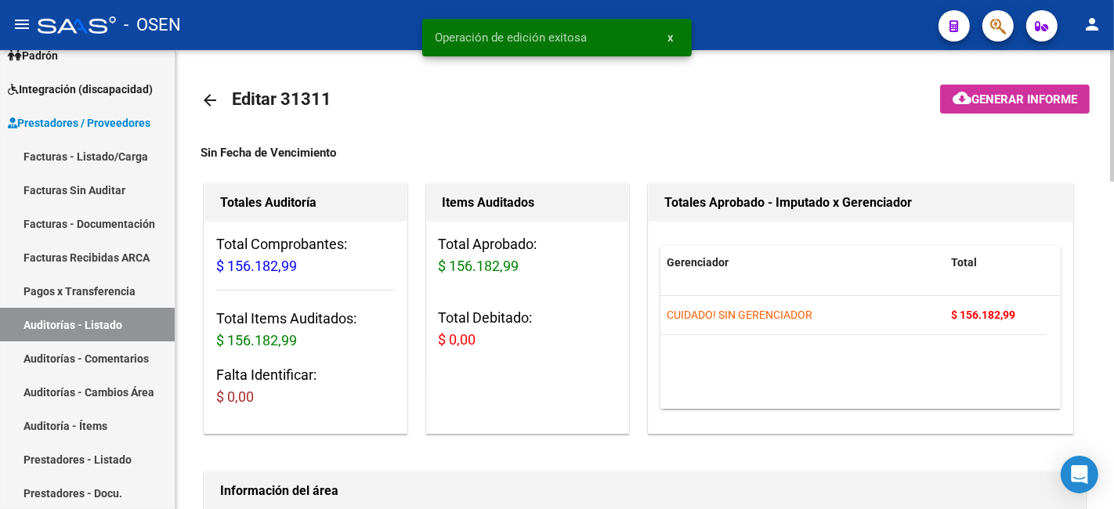
click at [227, 100] on link "arrow_back" at bounding box center [216, 100] width 31 height 37
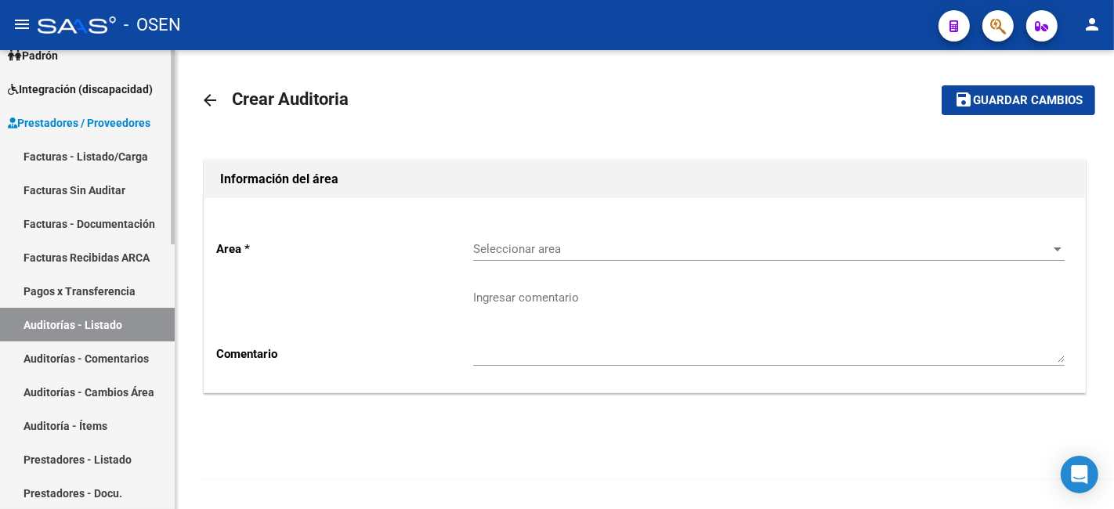
click at [82, 160] on link "Facturas - Listado/Carga" at bounding box center [87, 157] width 175 height 34
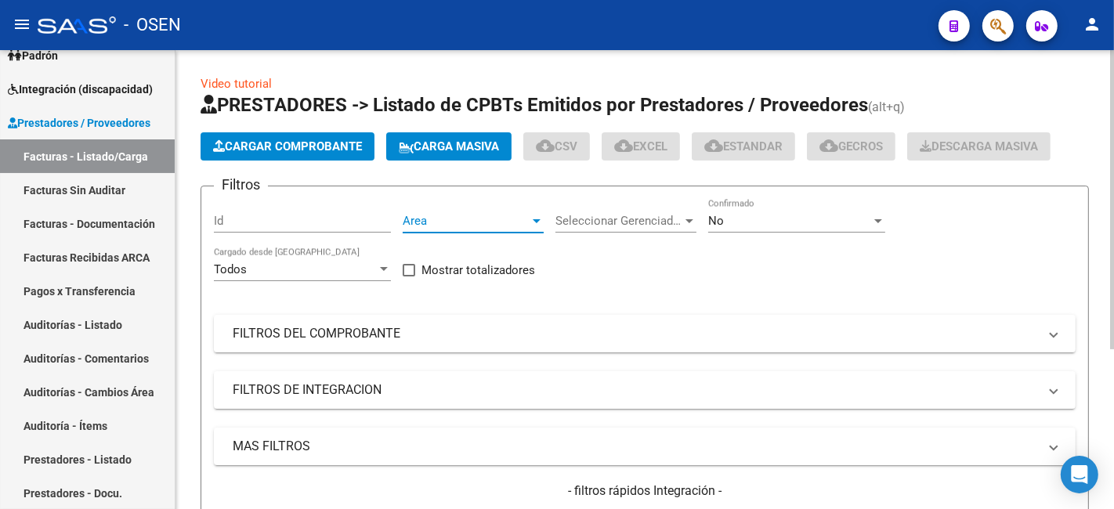
click at [487, 222] on span "Area" at bounding box center [466, 221] width 127 height 14
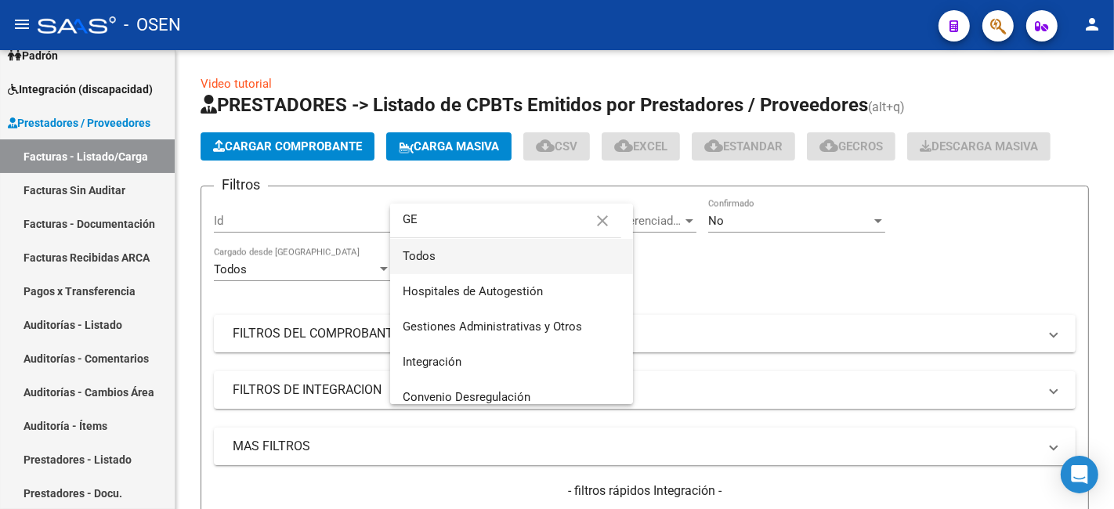
type input "GES"
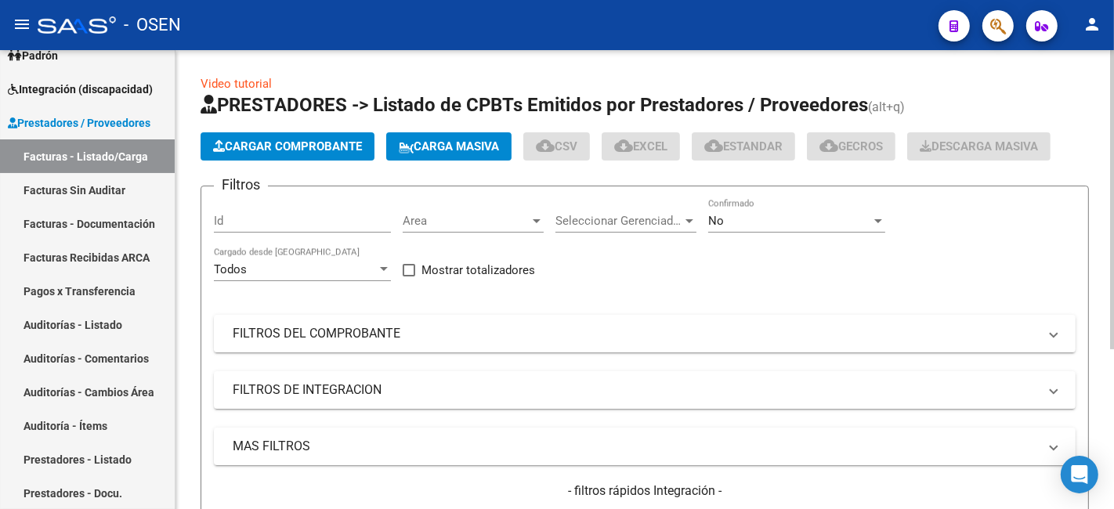
click at [723, 212] on div "No Confirmado" at bounding box center [796, 216] width 177 height 34
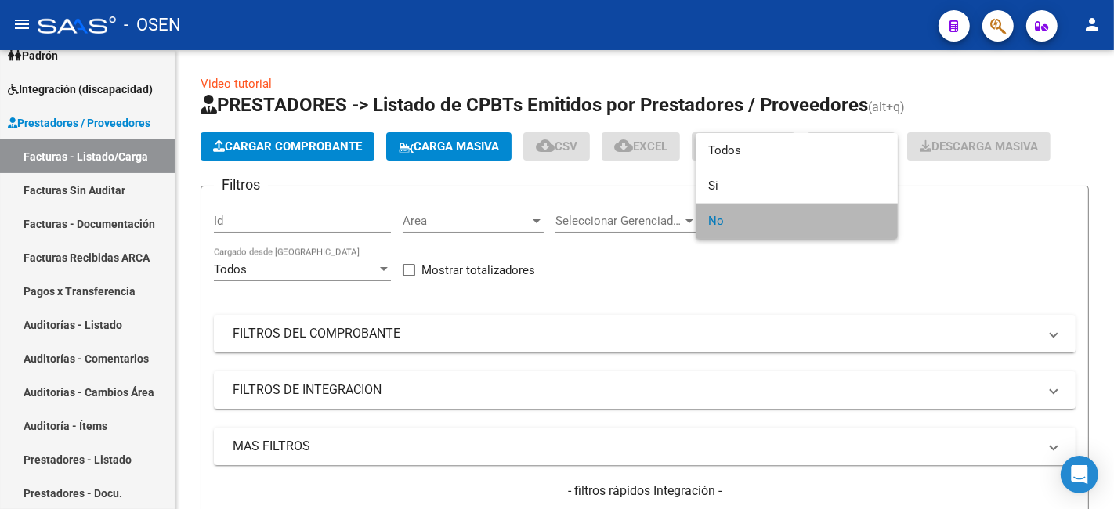
click at [721, 225] on span "No" at bounding box center [796, 221] width 177 height 35
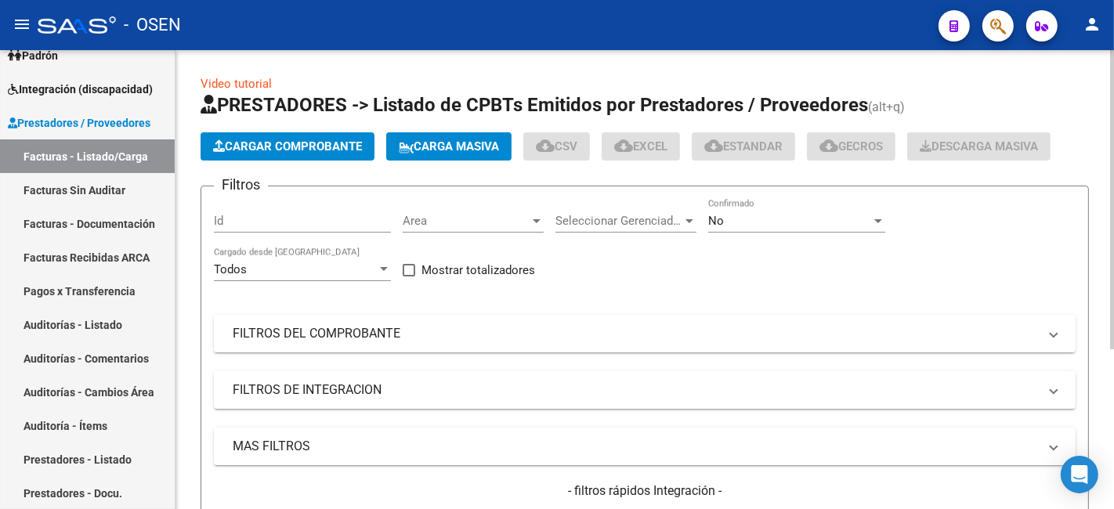
click at [418, 331] on mat-panel-title "FILTROS DEL COMPROBANTE" at bounding box center [636, 333] width 806 height 17
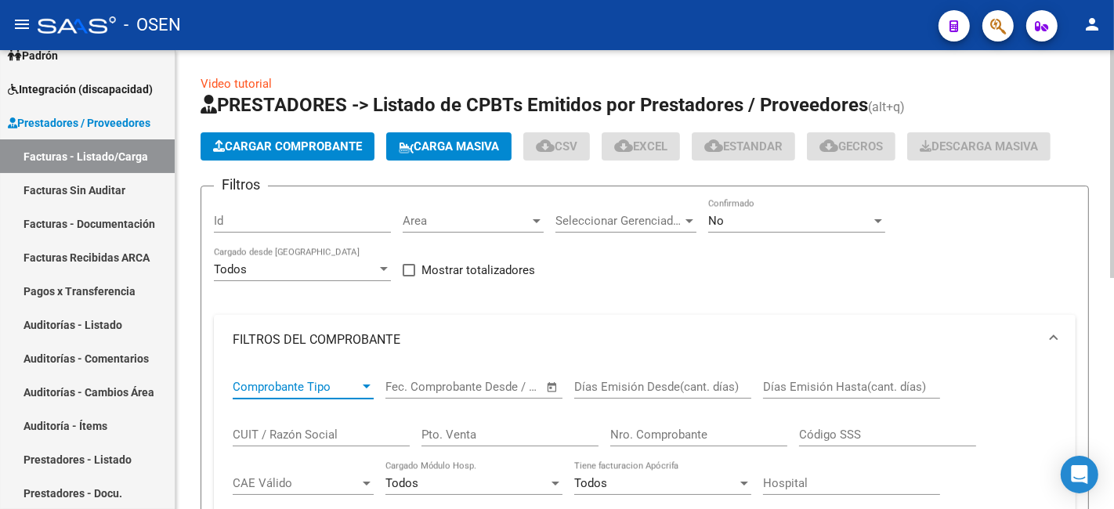
click at [357, 382] on span "Comprobante Tipo" at bounding box center [296, 387] width 127 height 14
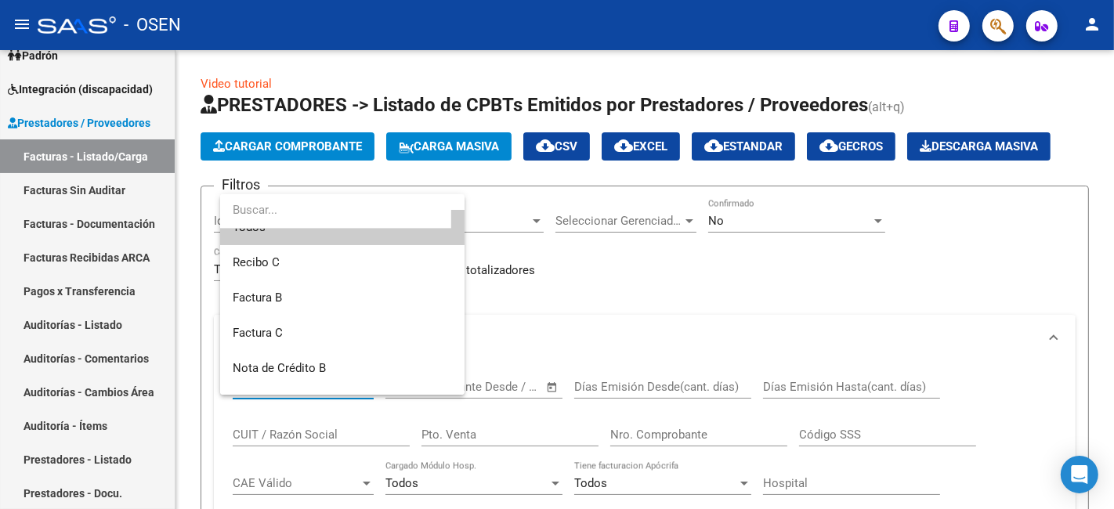
scroll to position [5, 0]
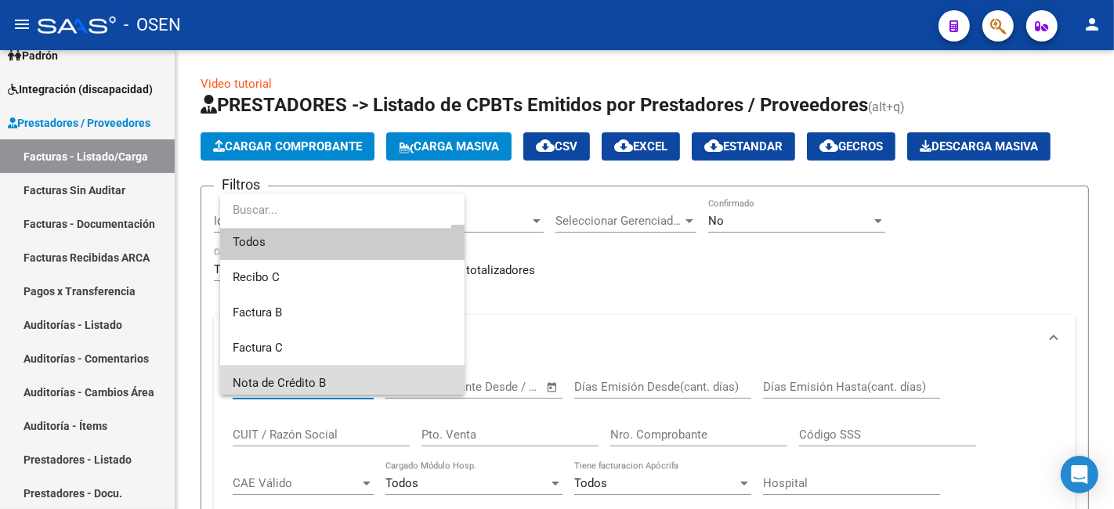
click at [347, 385] on span "Nota de Crédito B" at bounding box center [342, 383] width 219 height 35
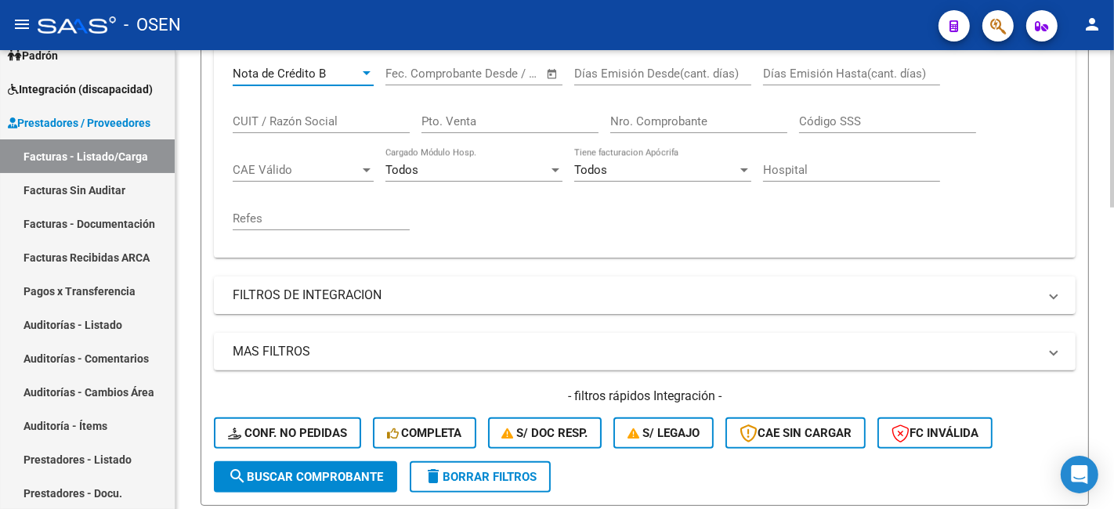
scroll to position [290, 0]
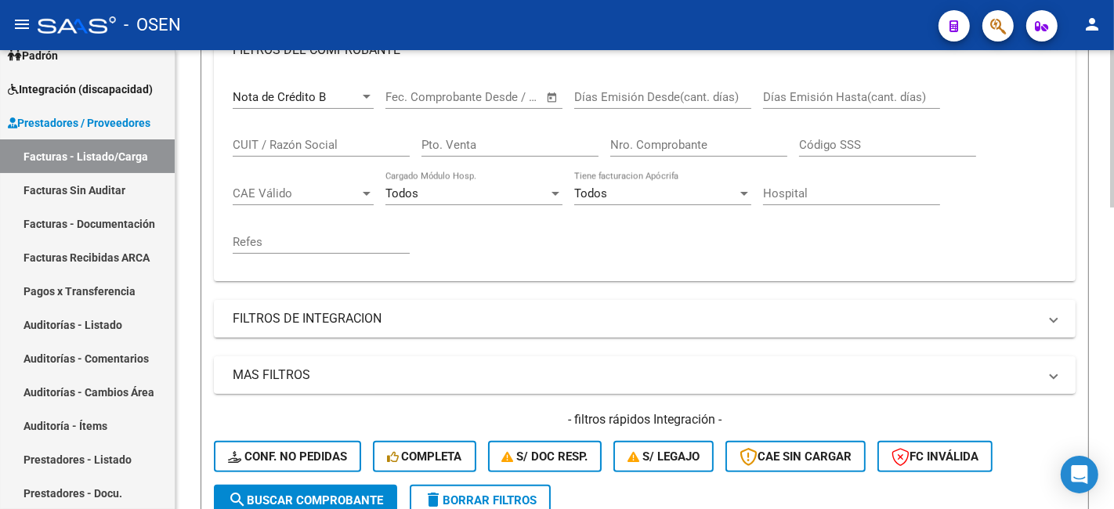
click at [618, 372] on mat-panel-title "MAS FILTROS" at bounding box center [636, 375] width 806 height 17
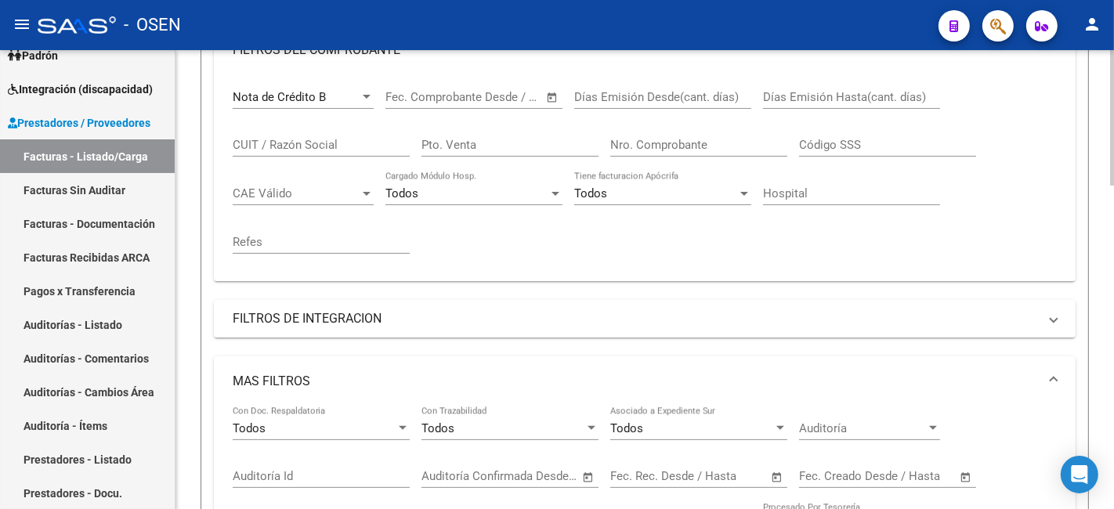
click at [959, 482] on span "Open calendar" at bounding box center [967, 477] width 38 height 38
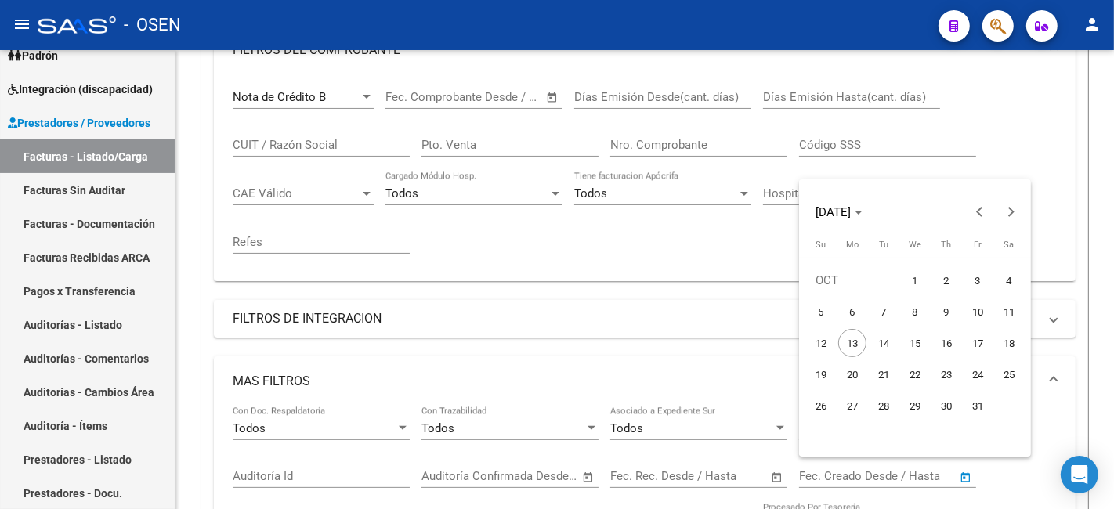
click at [938, 313] on span "9" at bounding box center [947, 312] width 28 height 28
type input "[DATE]"
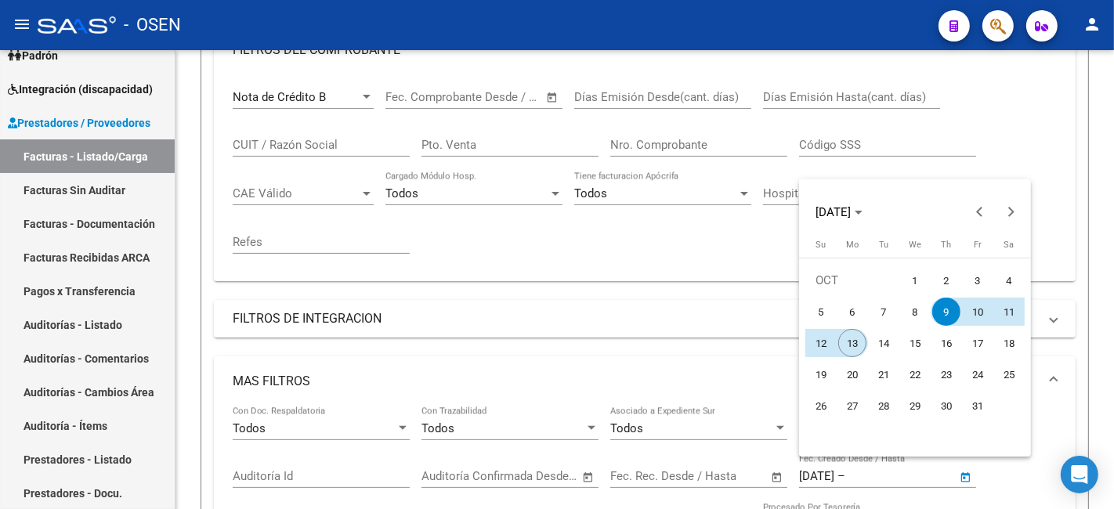
click at [856, 346] on span "13" at bounding box center [853, 343] width 28 height 28
type input "[DATE]"
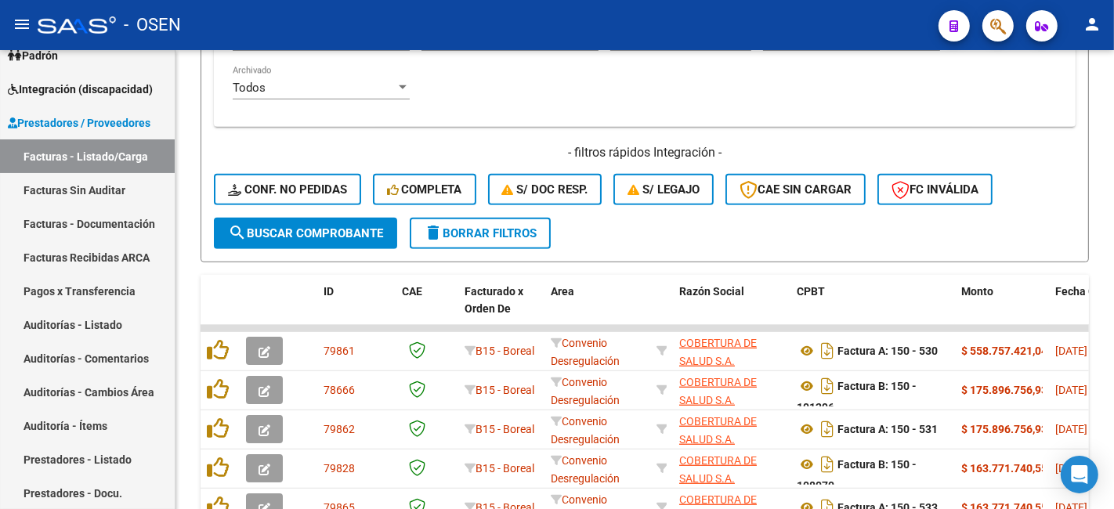
scroll to position [871, 0]
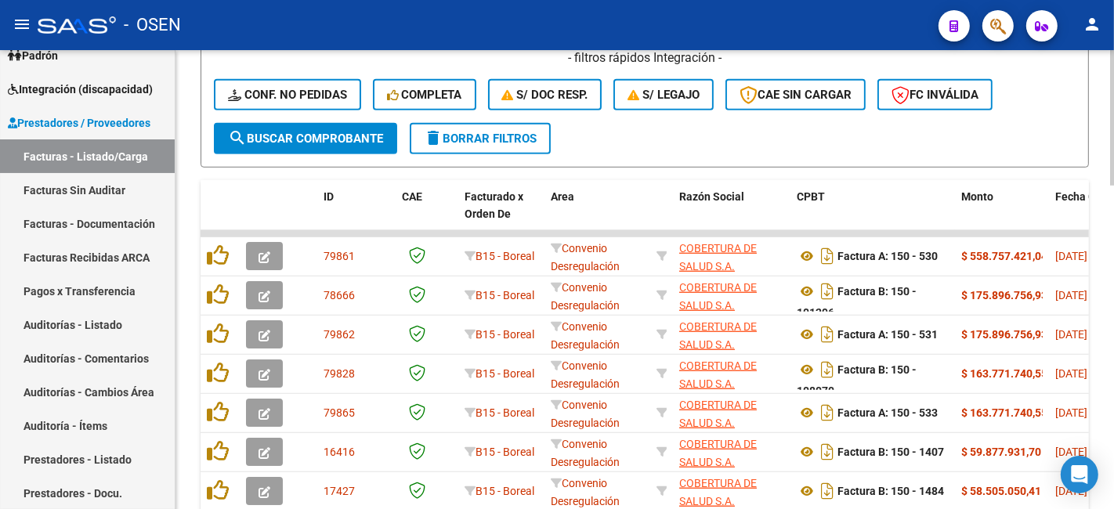
click at [346, 140] on span "search Buscar Comprobante" at bounding box center [305, 139] width 155 height 14
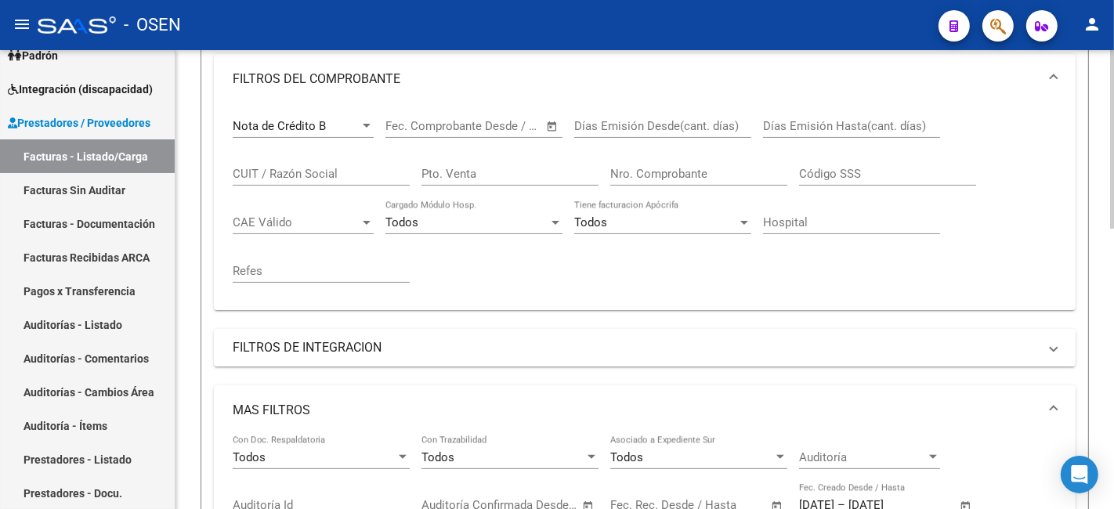
scroll to position [290, 0]
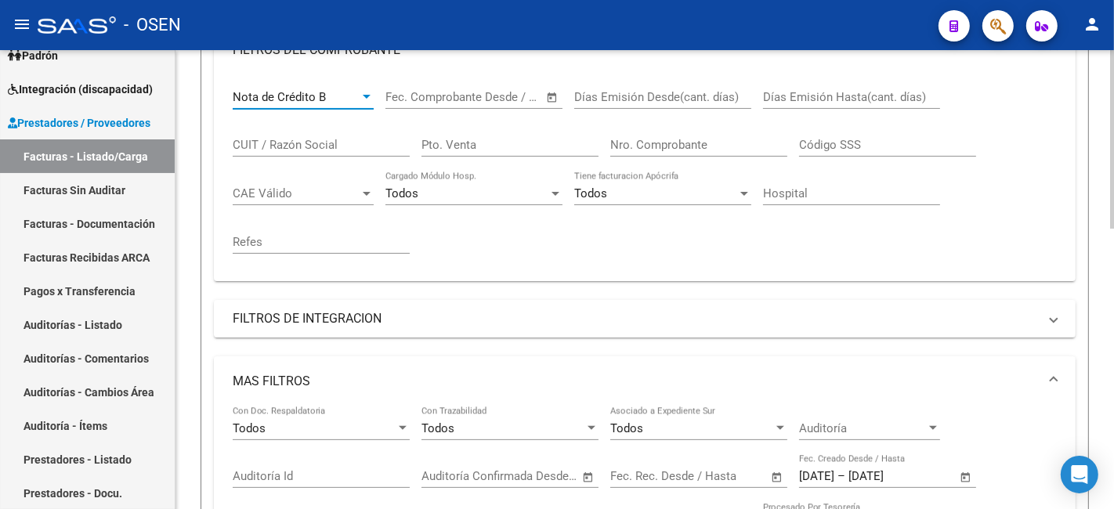
click at [350, 100] on div "Nota de Crédito B" at bounding box center [296, 97] width 127 height 14
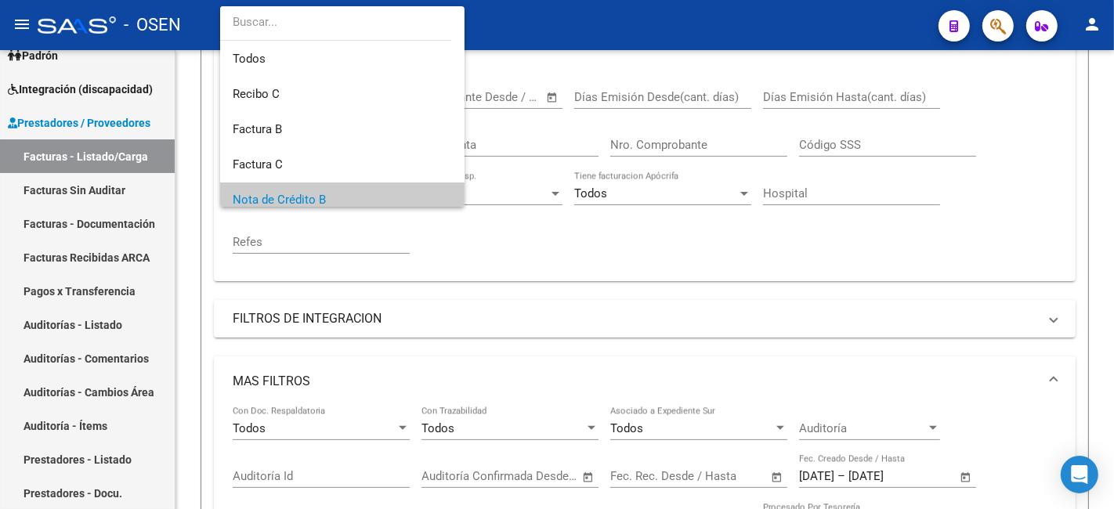
scroll to position [102, 0]
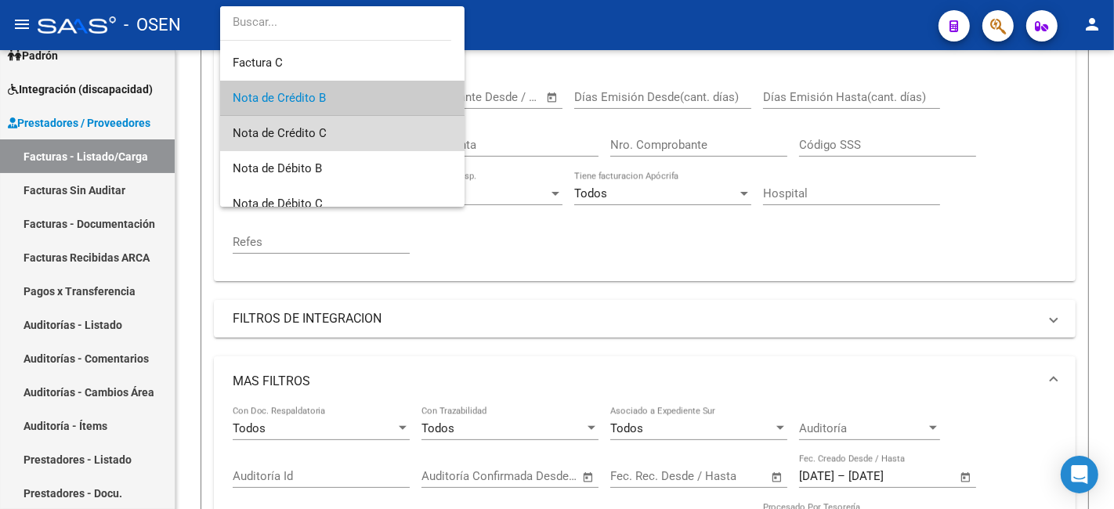
click at [362, 136] on span "Nota de Crédito C" at bounding box center [342, 133] width 219 height 35
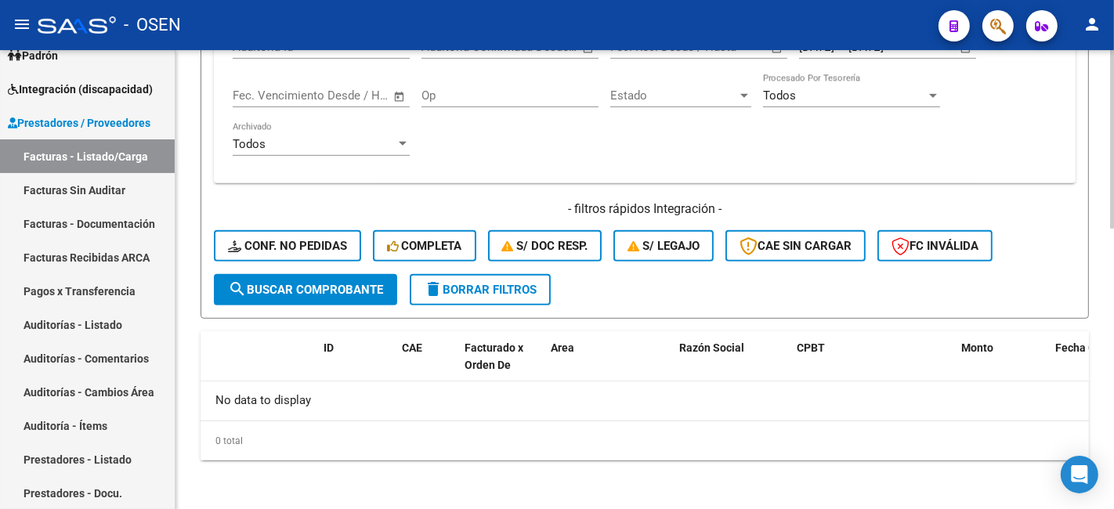
click at [367, 285] on span "search Buscar Comprobante" at bounding box center [305, 290] width 155 height 14
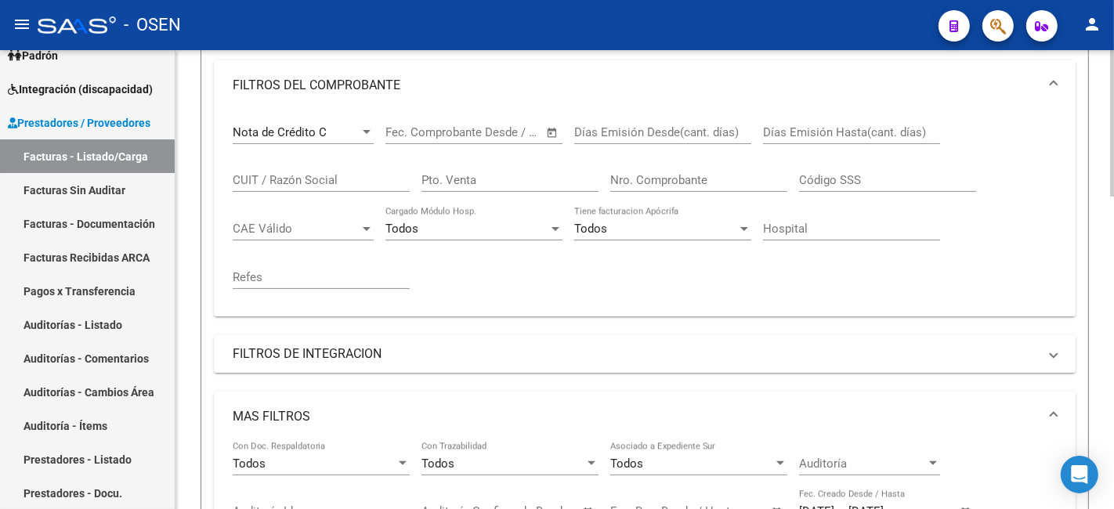
scroll to position [0, 0]
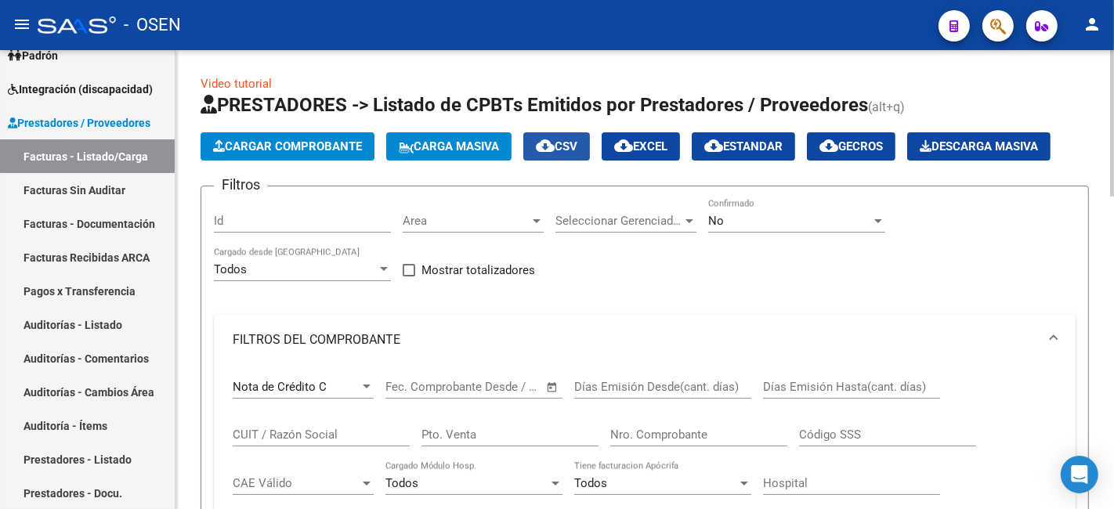
click at [555, 149] on mat-icon "cloud_download" at bounding box center [545, 145] width 19 height 19
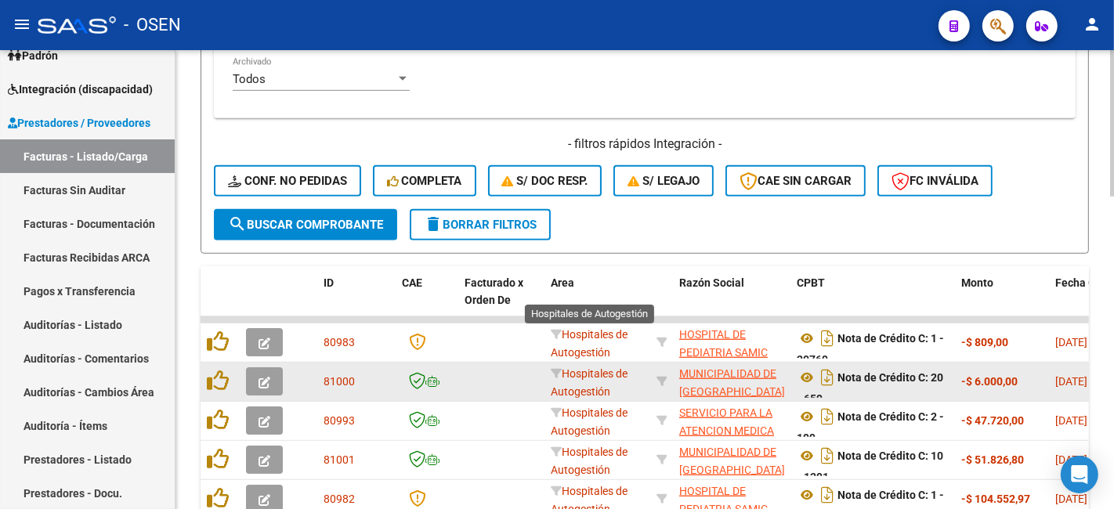
scroll to position [980, 0]
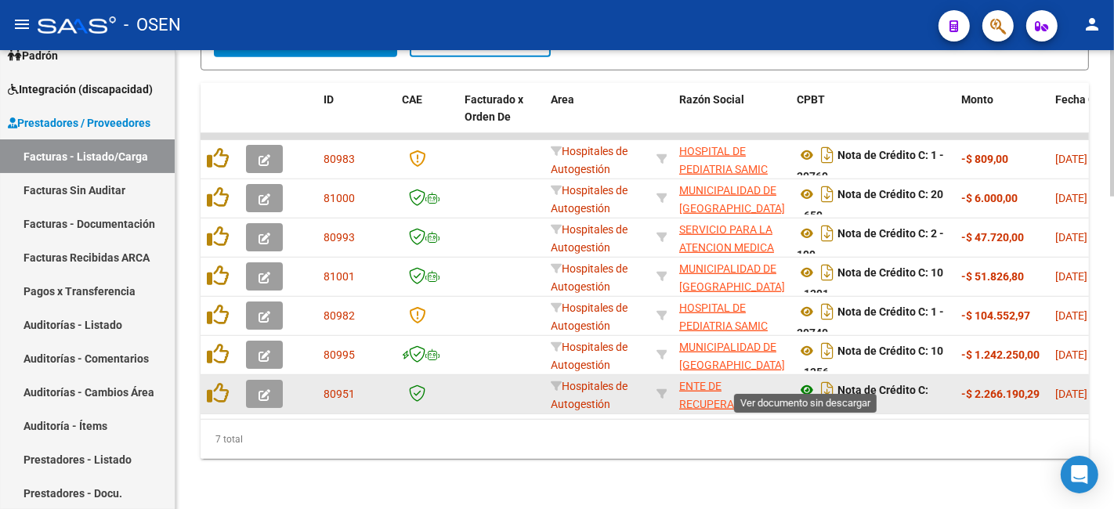
click at [810, 381] on icon at bounding box center [807, 390] width 20 height 19
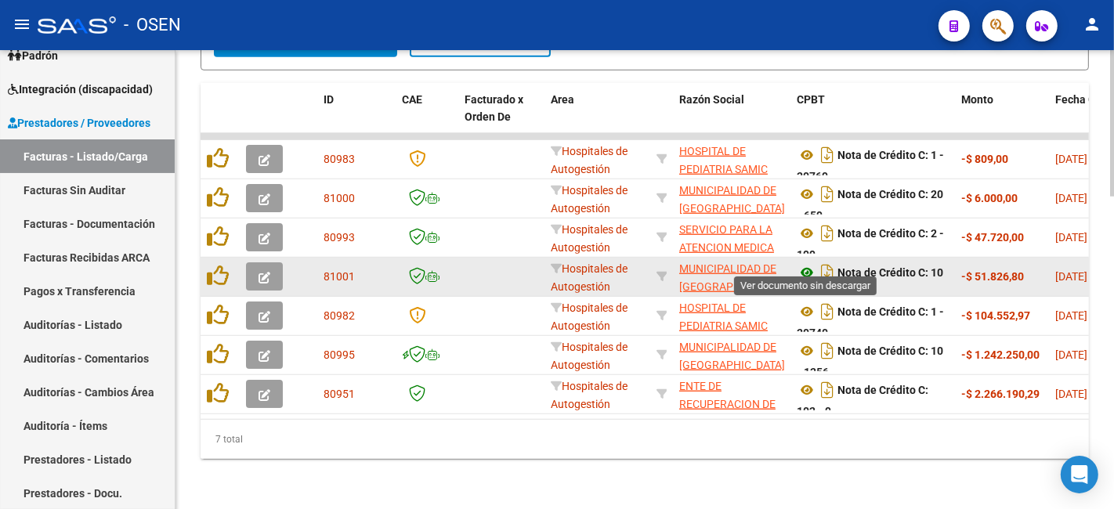
click at [806, 263] on icon at bounding box center [807, 272] width 20 height 19
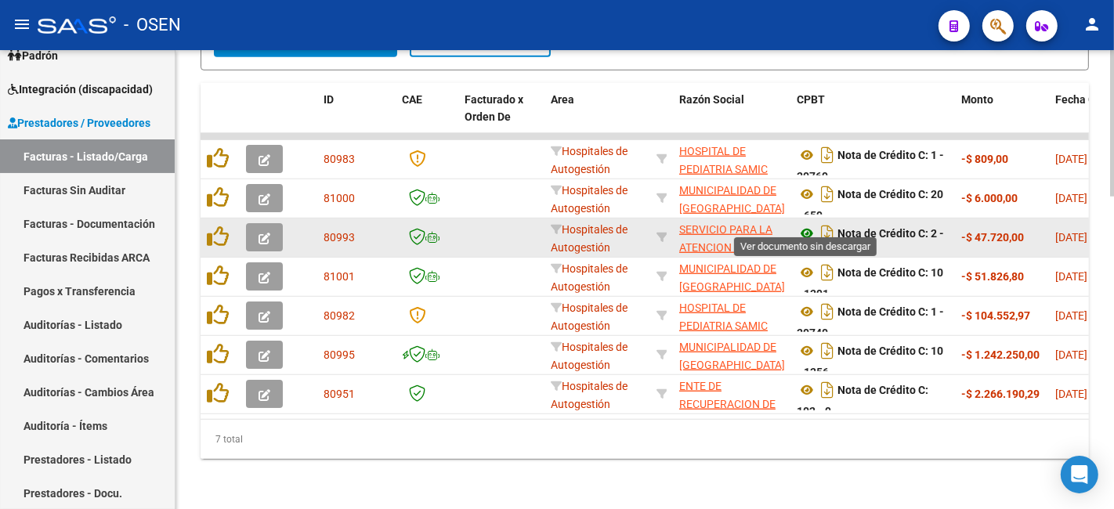
click at [810, 224] on icon at bounding box center [807, 233] width 20 height 19
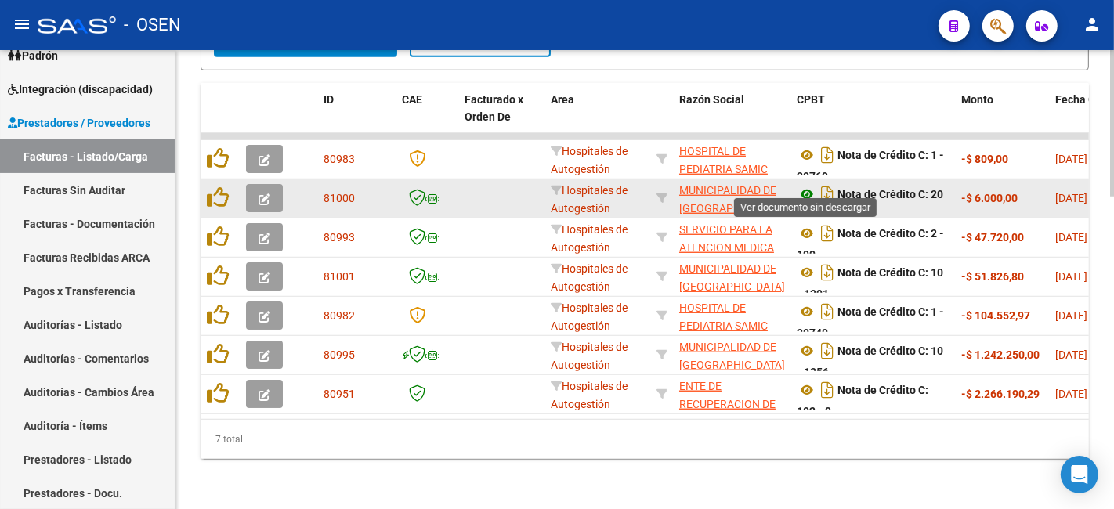
click at [798, 185] on icon at bounding box center [807, 194] width 20 height 19
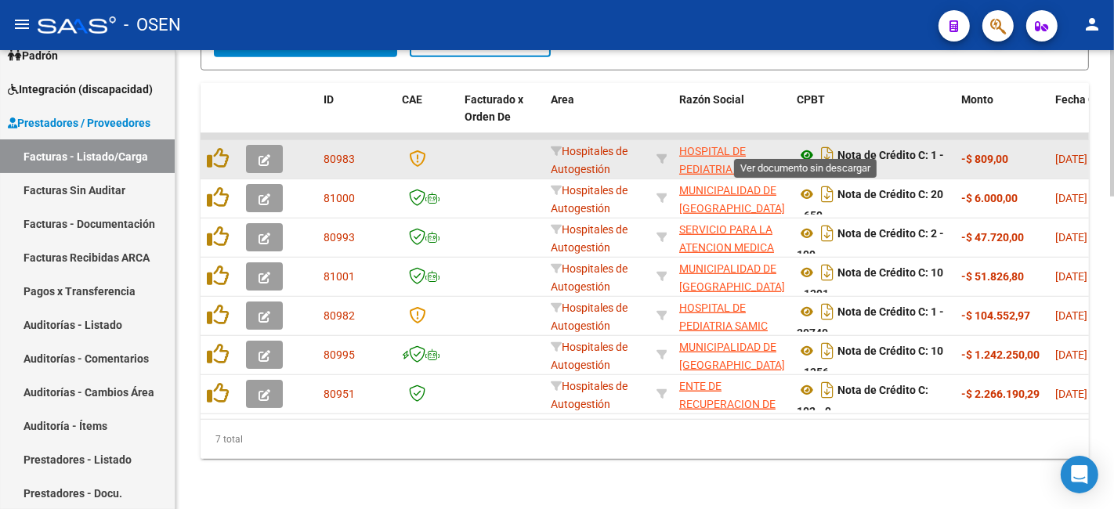
click at [803, 146] on icon at bounding box center [807, 155] width 20 height 19
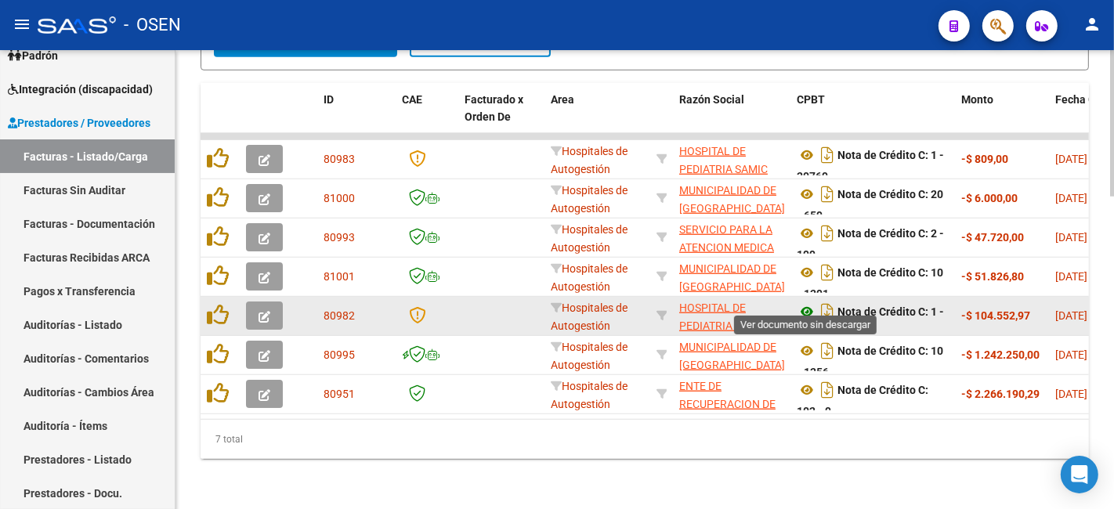
click at [812, 303] on icon at bounding box center [807, 312] width 20 height 19
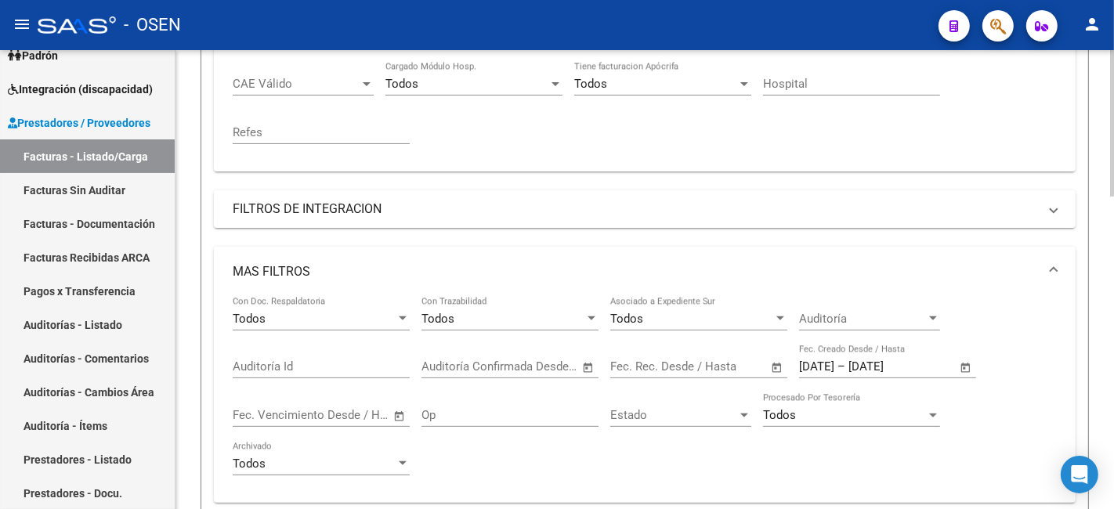
scroll to position [690, 0]
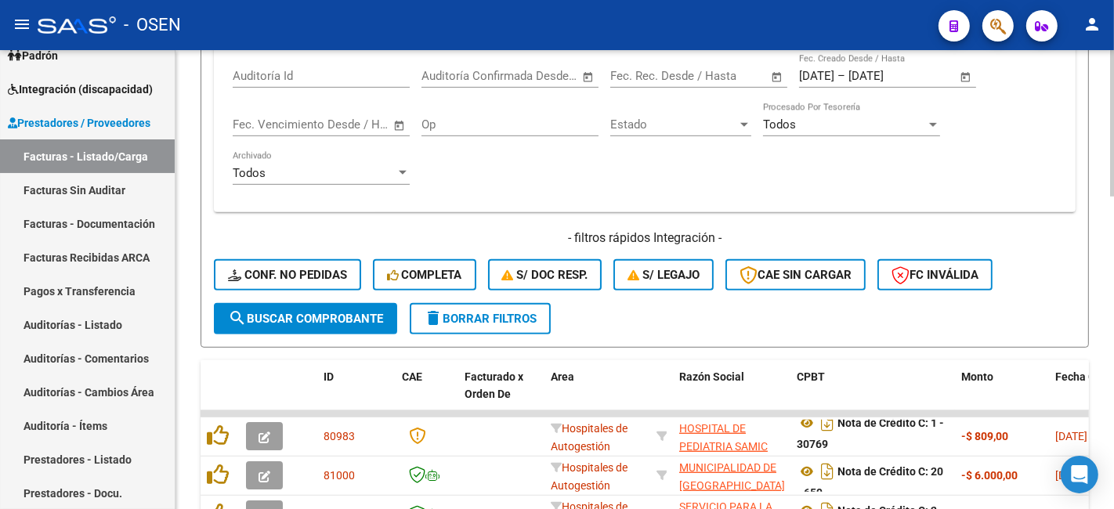
click at [319, 324] on span "search Buscar Comprobante" at bounding box center [305, 319] width 155 height 14
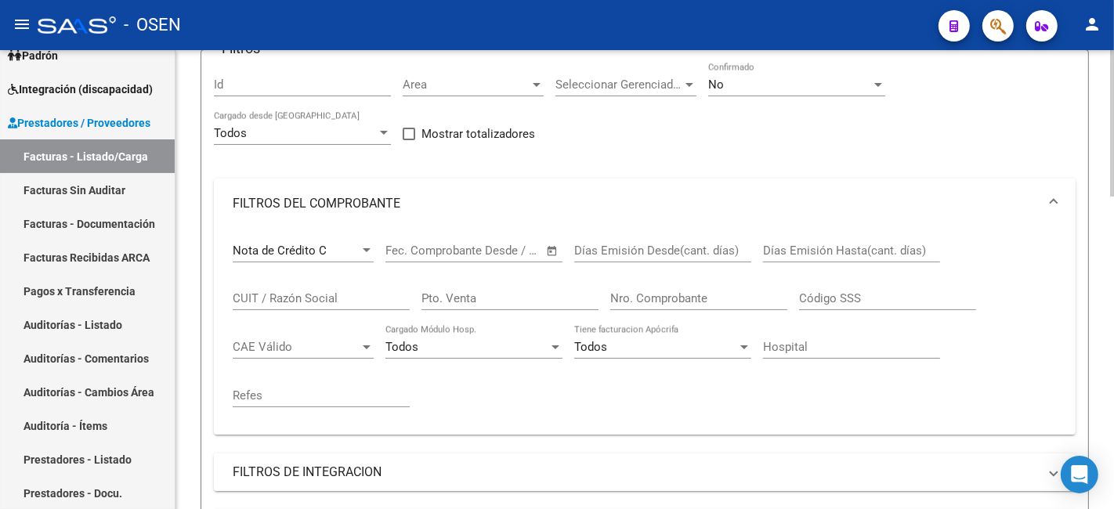
scroll to position [0, 0]
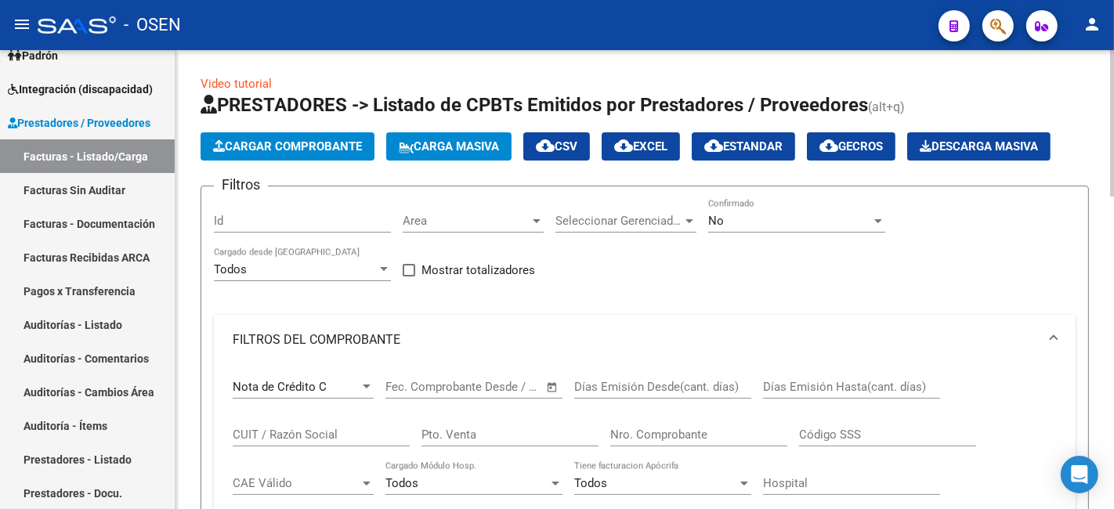
click at [334, 376] on div "Nota de Crédito C Comprobante Tipo" at bounding box center [303, 382] width 141 height 34
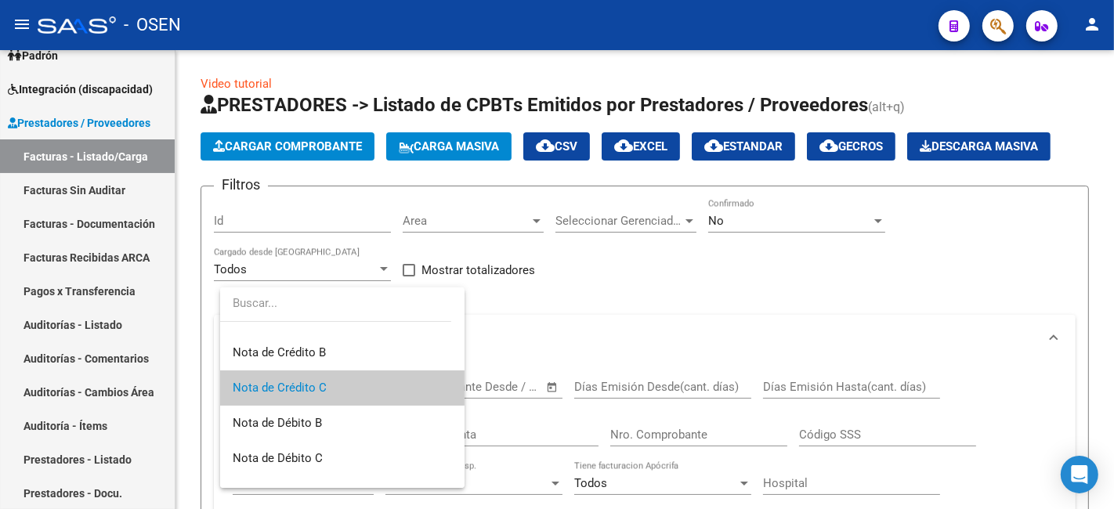
scroll to position [134, 0]
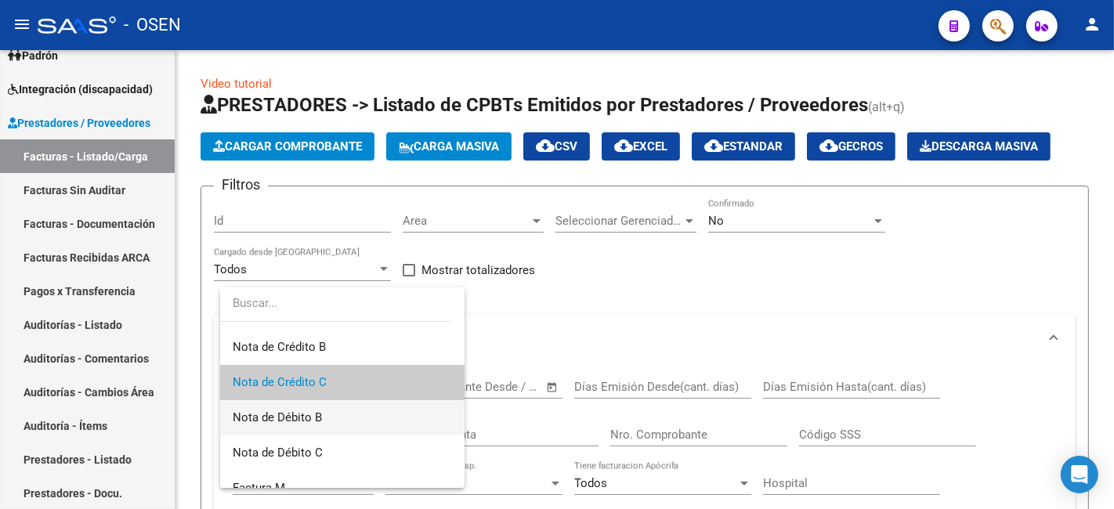
click at [368, 422] on span "Nota de Débito B" at bounding box center [342, 417] width 219 height 35
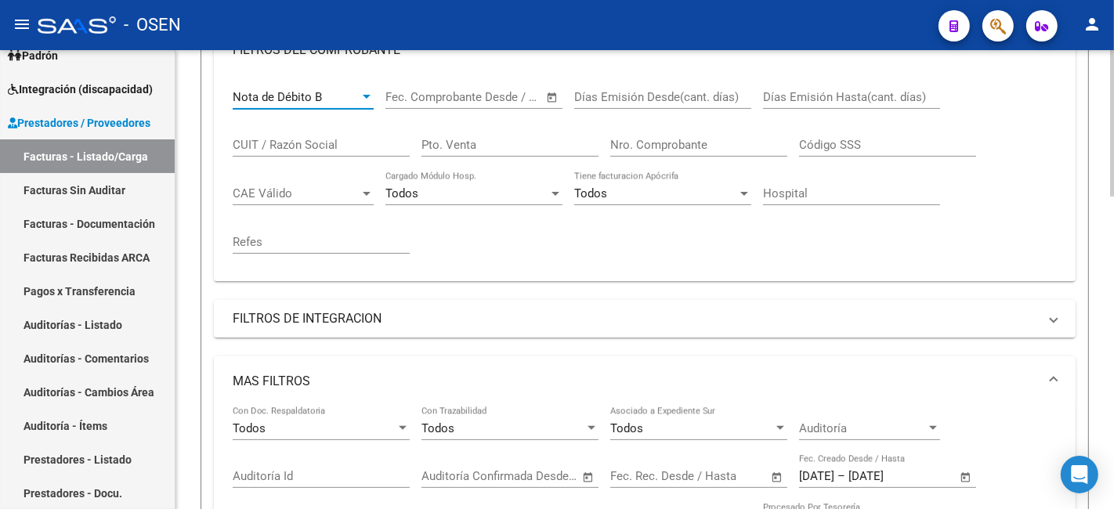
scroll to position [581, 0]
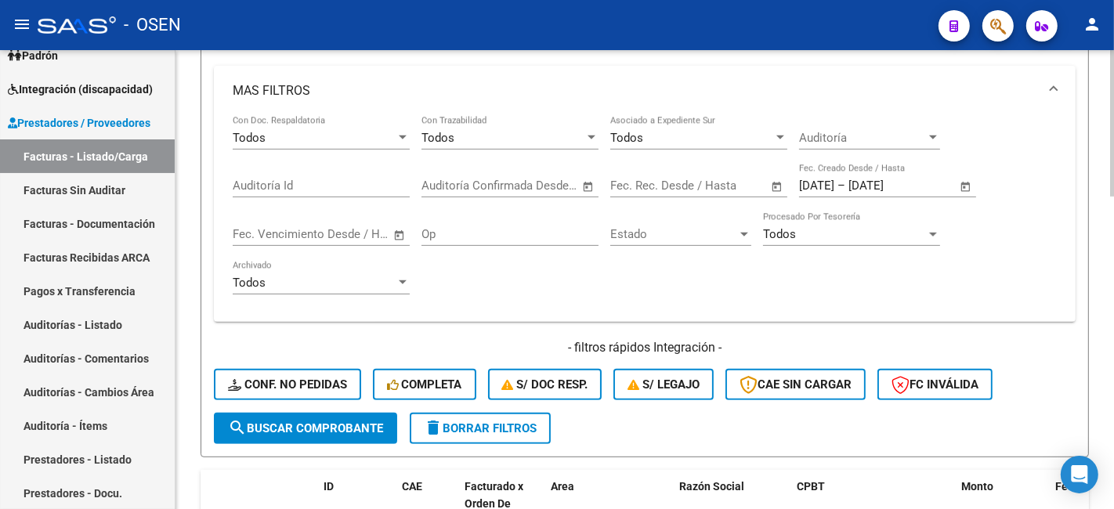
click at [350, 447] on form "Filtros Id Area Area Seleccionar Gerenciador Seleccionar Gerenciador No Confirm…" at bounding box center [645, 31] width 889 height 853
click at [356, 434] on span "search Buscar Comprobante" at bounding box center [305, 429] width 155 height 14
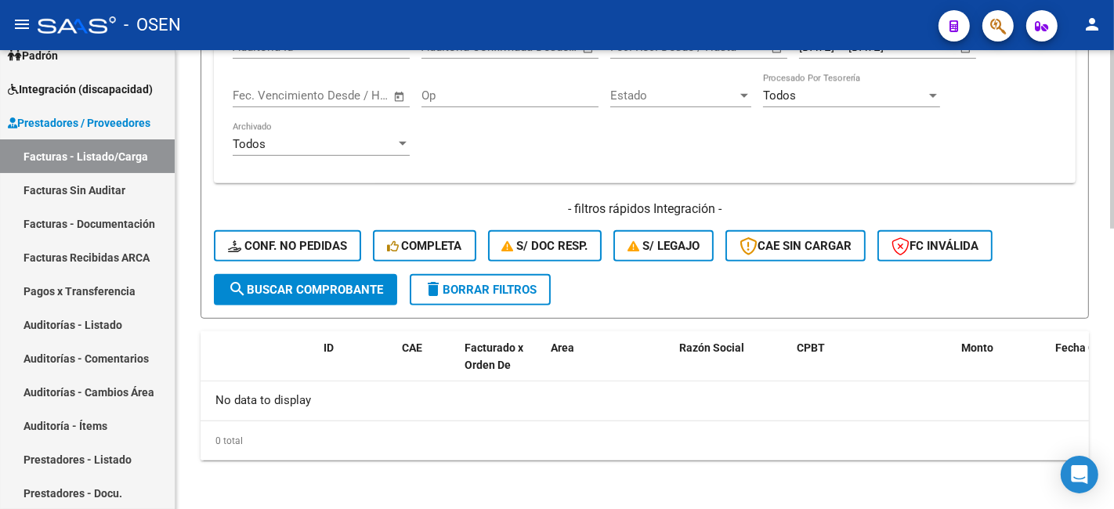
scroll to position [0, 0]
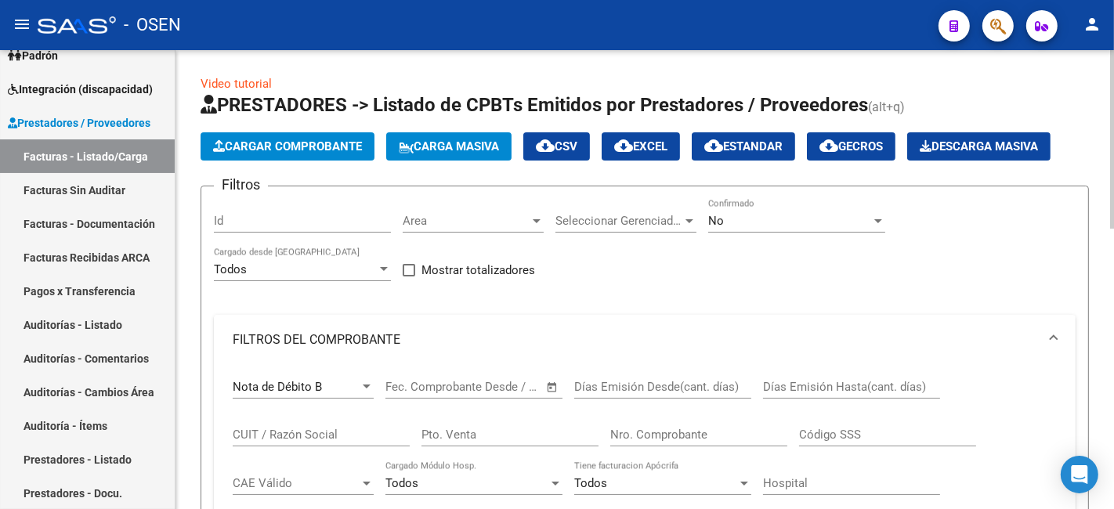
click at [342, 393] on div "Nota de Débito B" at bounding box center [296, 387] width 127 height 14
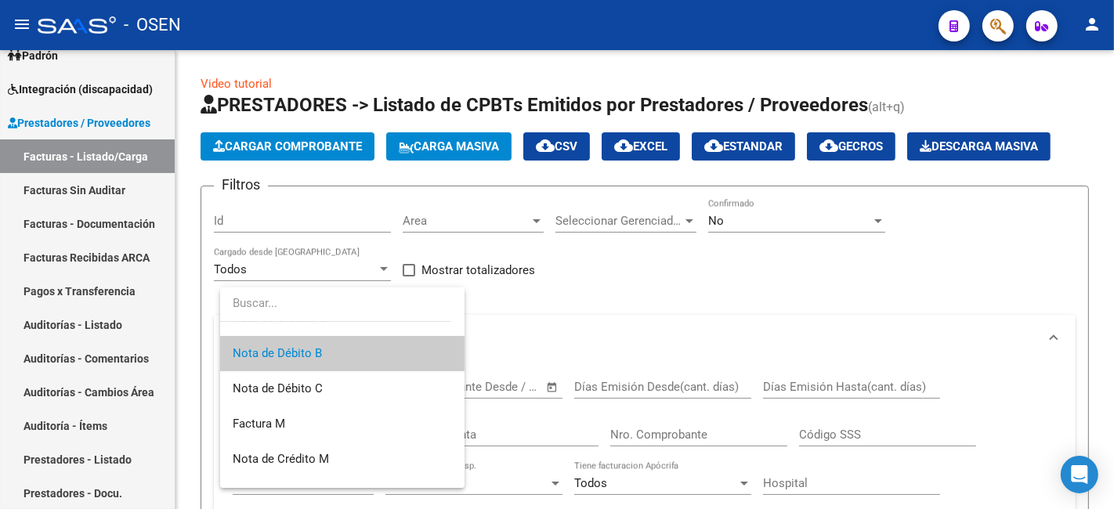
scroll to position [267, 0]
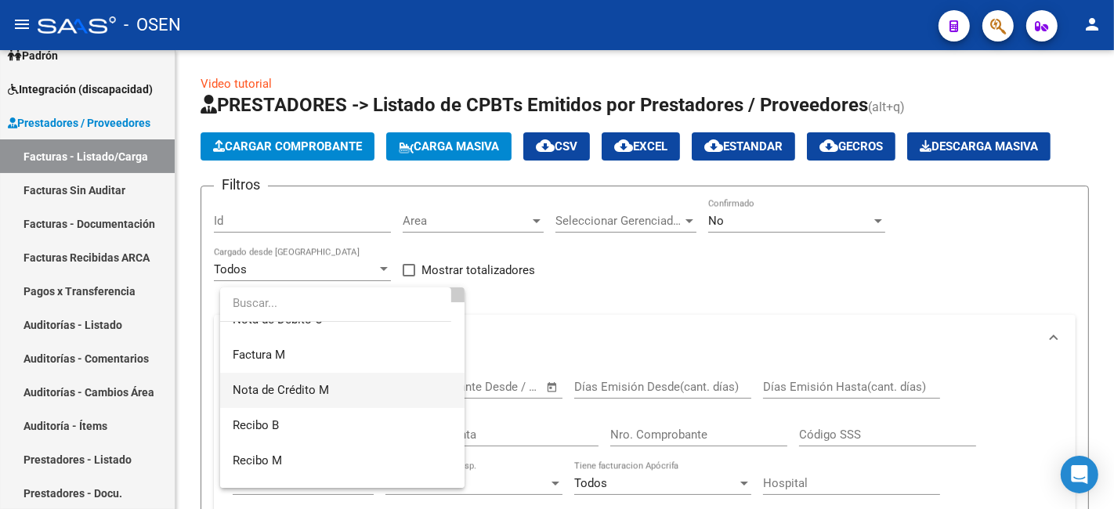
click at [397, 386] on span "Nota de Crédito M" at bounding box center [342, 390] width 219 height 35
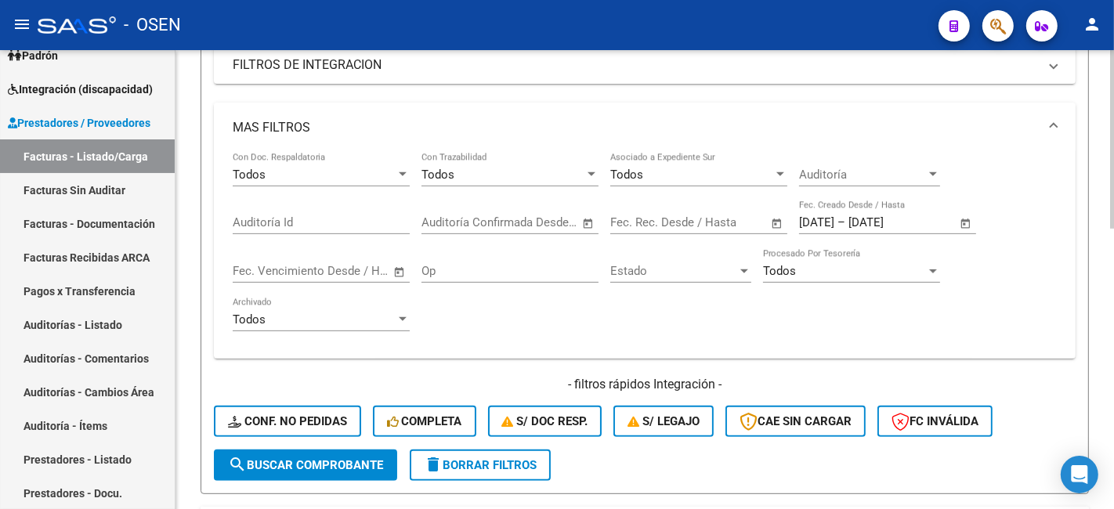
scroll to position [581, 0]
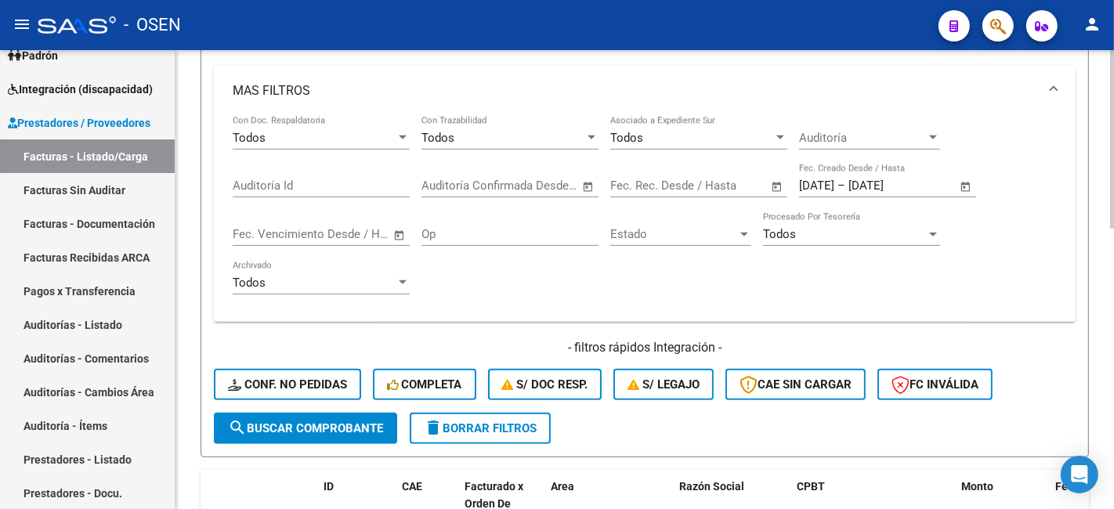
click at [334, 431] on span "search Buscar Comprobante" at bounding box center [305, 429] width 155 height 14
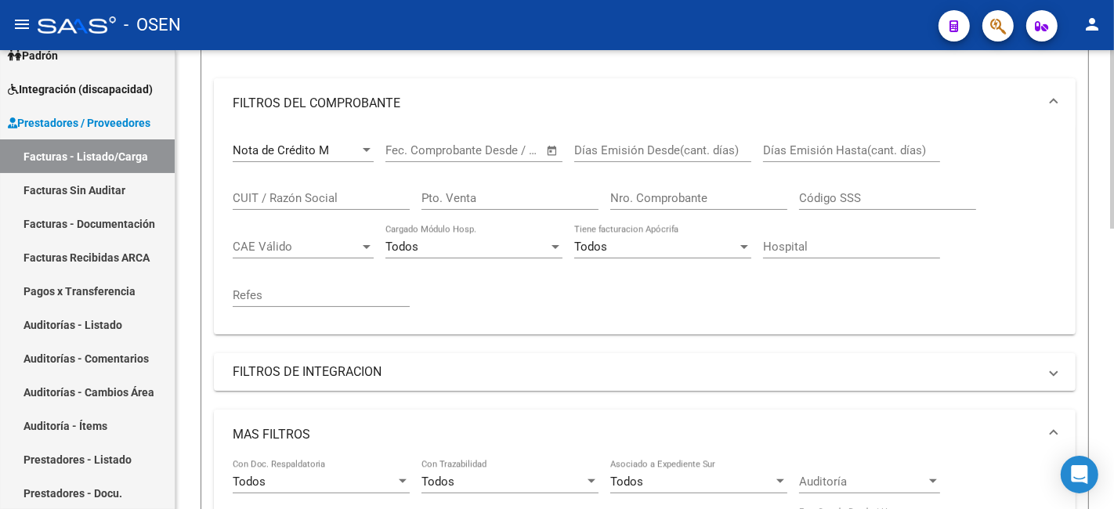
scroll to position [104, 0]
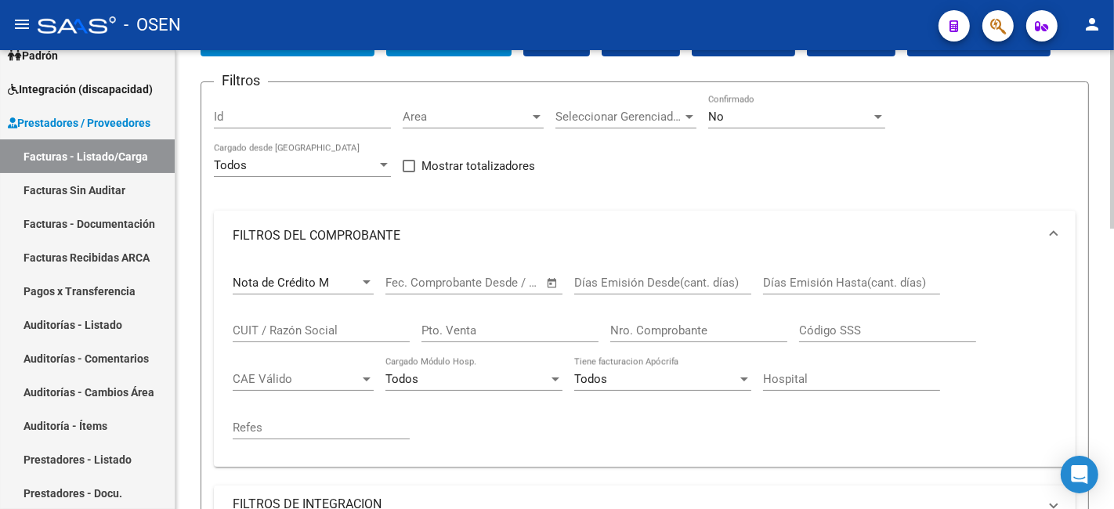
click at [364, 292] on div "Nota de Crédito M Comprobante Tipo" at bounding box center [303, 278] width 141 height 34
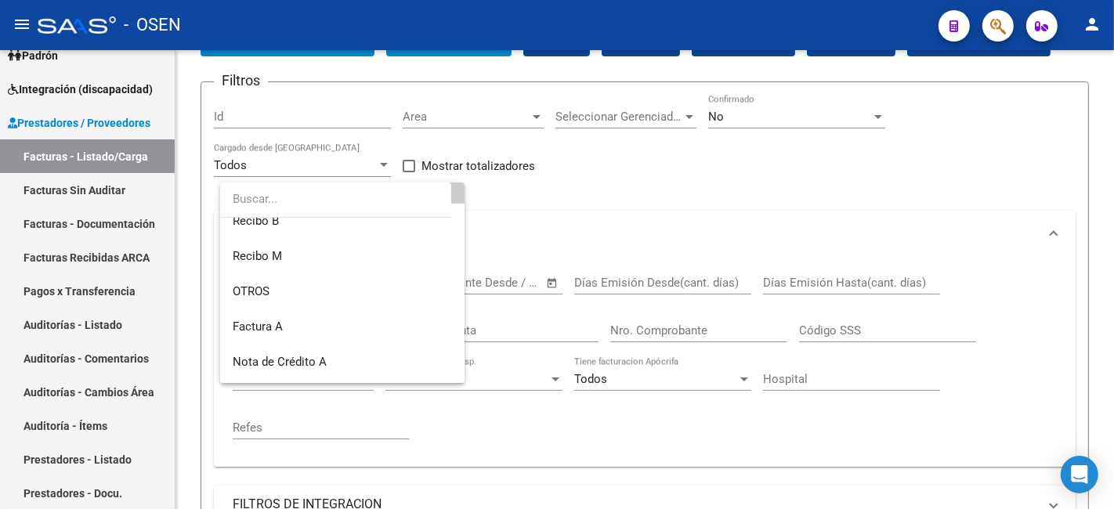
scroll to position [377, 0]
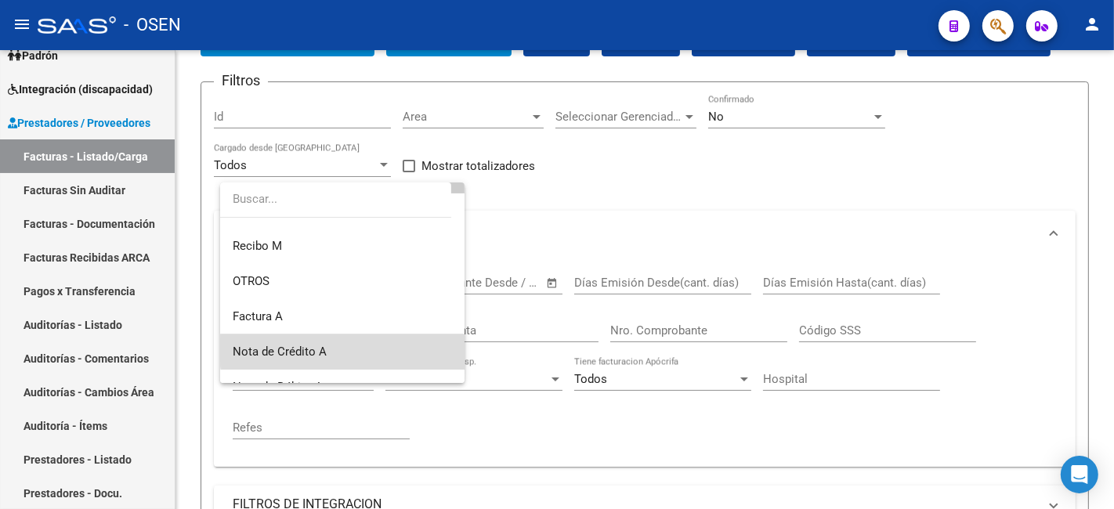
click at [379, 350] on span "Nota de Crédito A" at bounding box center [342, 352] width 219 height 35
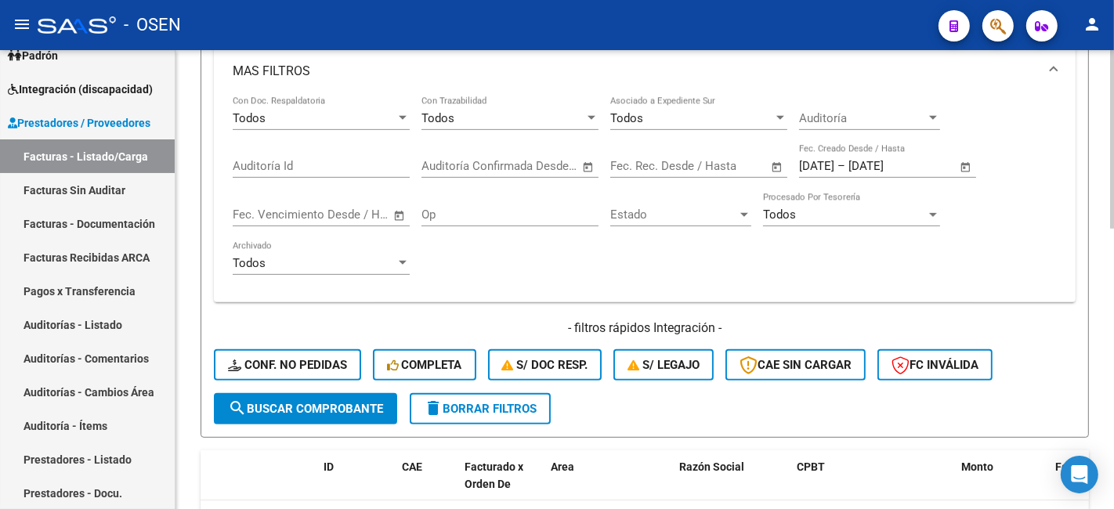
scroll to position [685, 0]
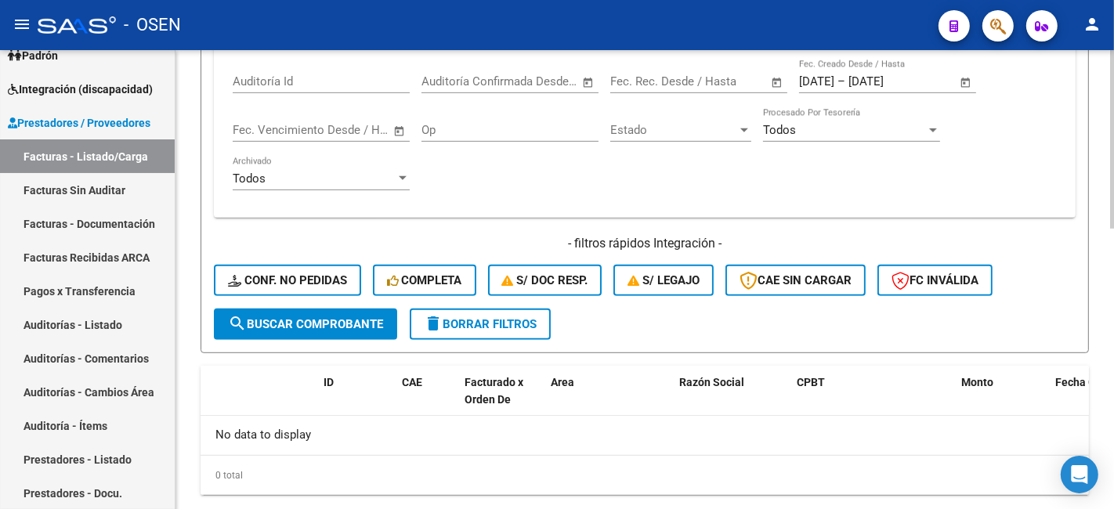
click at [375, 318] on span "search Buscar Comprobante" at bounding box center [305, 324] width 155 height 14
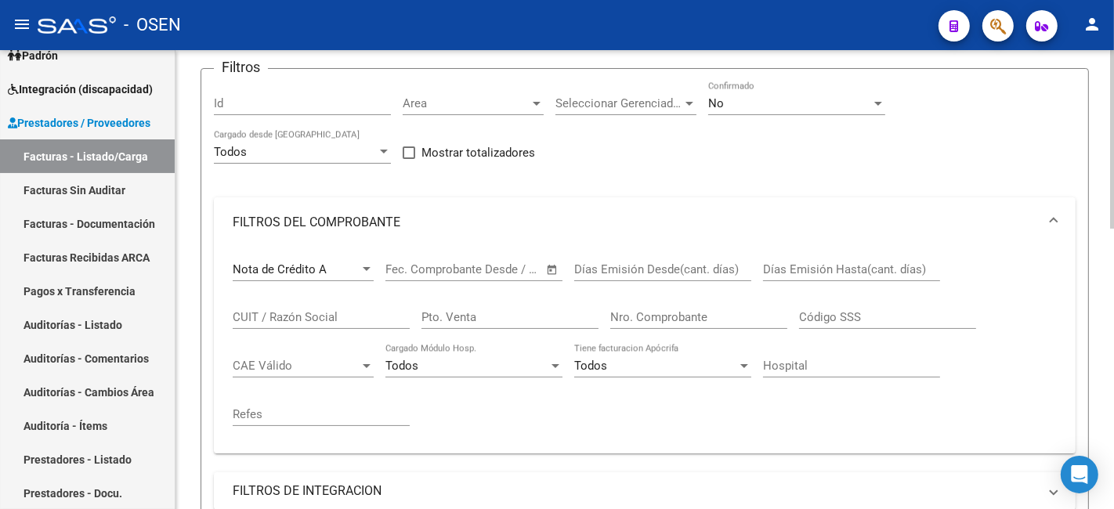
scroll to position [104, 0]
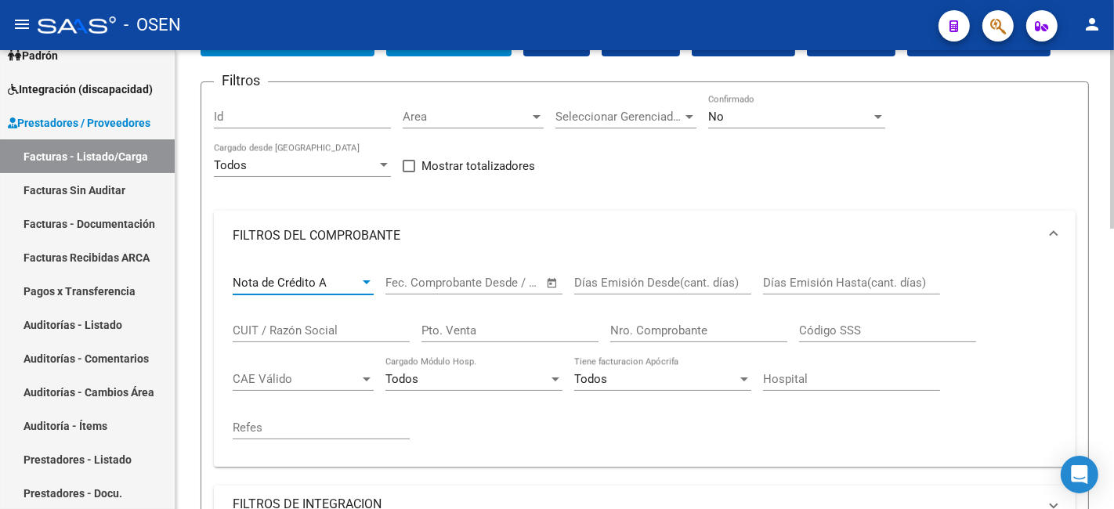
click at [350, 277] on div "Nota de Crédito A" at bounding box center [296, 283] width 127 height 14
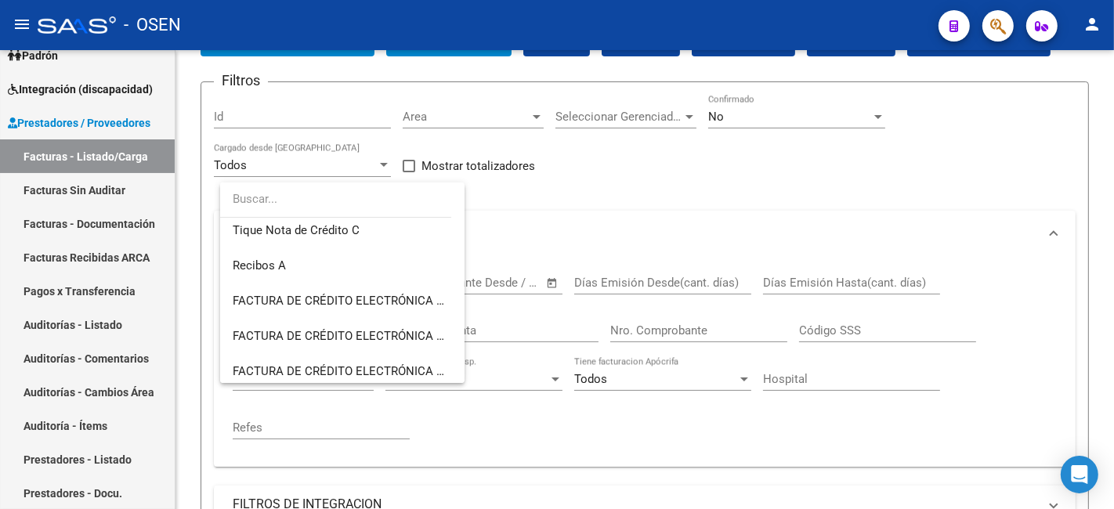
scroll to position [751, 0]
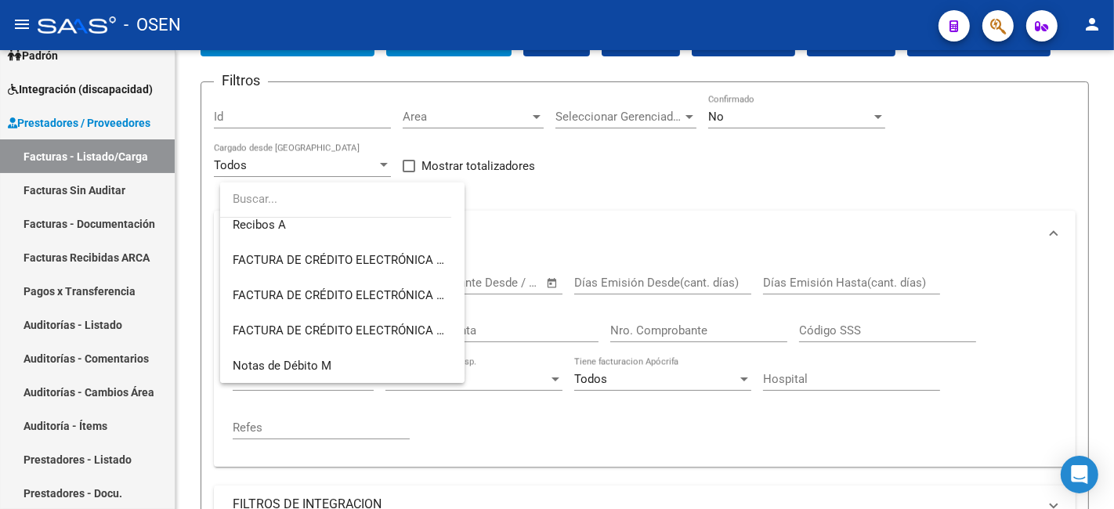
click at [647, 426] on div at bounding box center [557, 254] width 1114 height 509
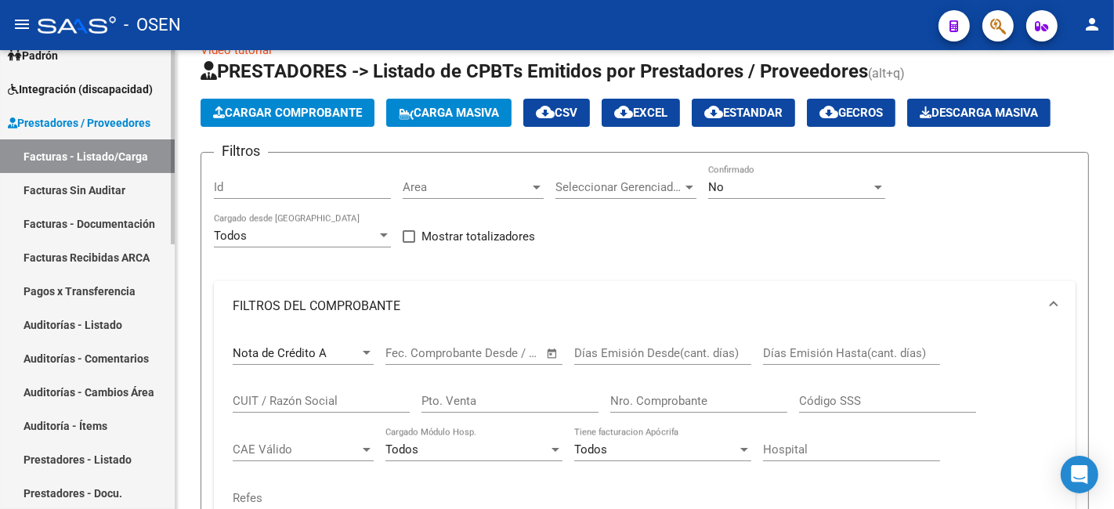
scroll to position [0, 0]
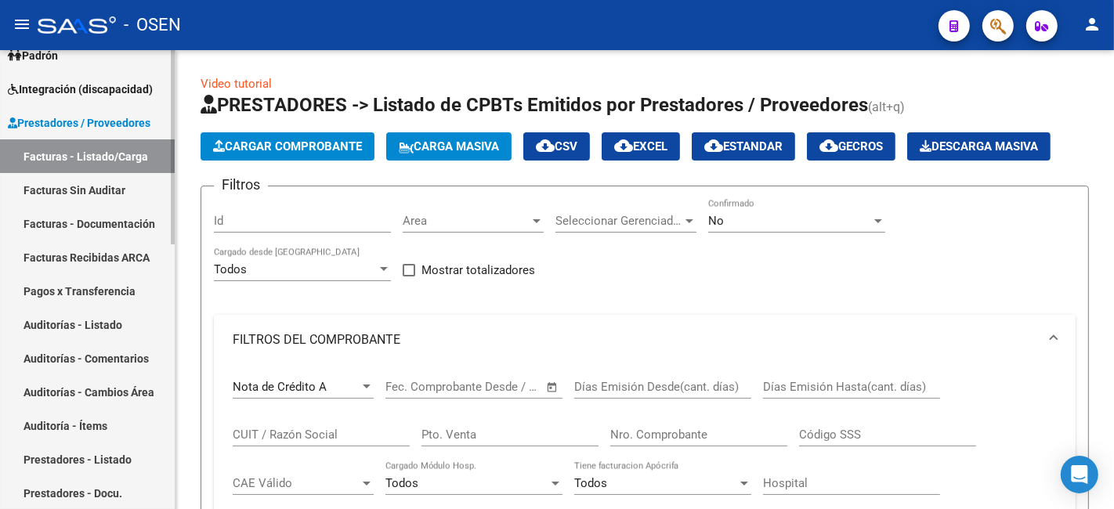
click at [114, 154] on link "Facturas - Listado/Carga" at bounding box center [87, 157] width 175 height 34
click at [96, 209] on link "Facturas - Documentación" at bounding box center [87, 224] width 175 height 34
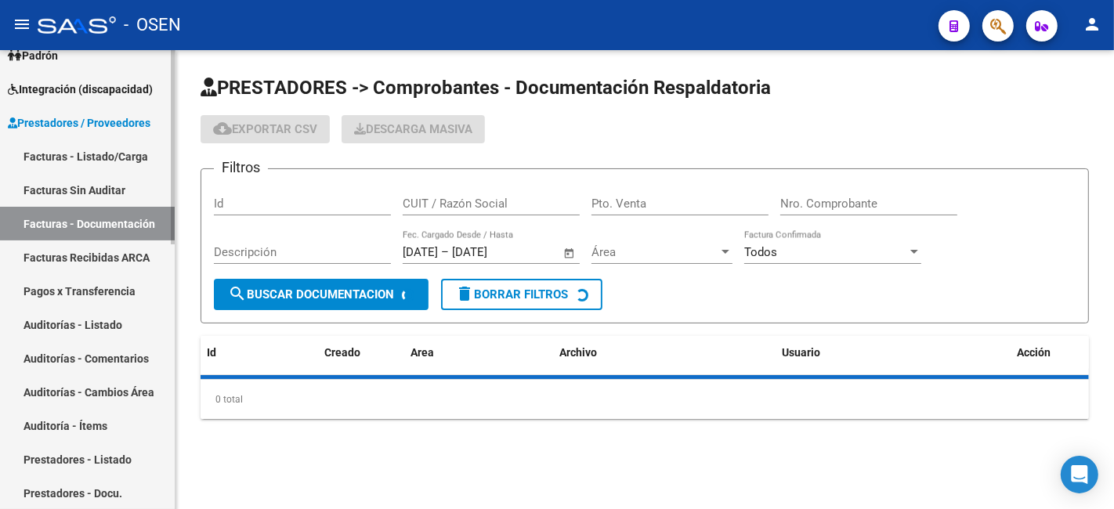
click at [108, 152] on link "Facturas - Listado/Carga" at bounding box center [87, 157] width 175 height 34
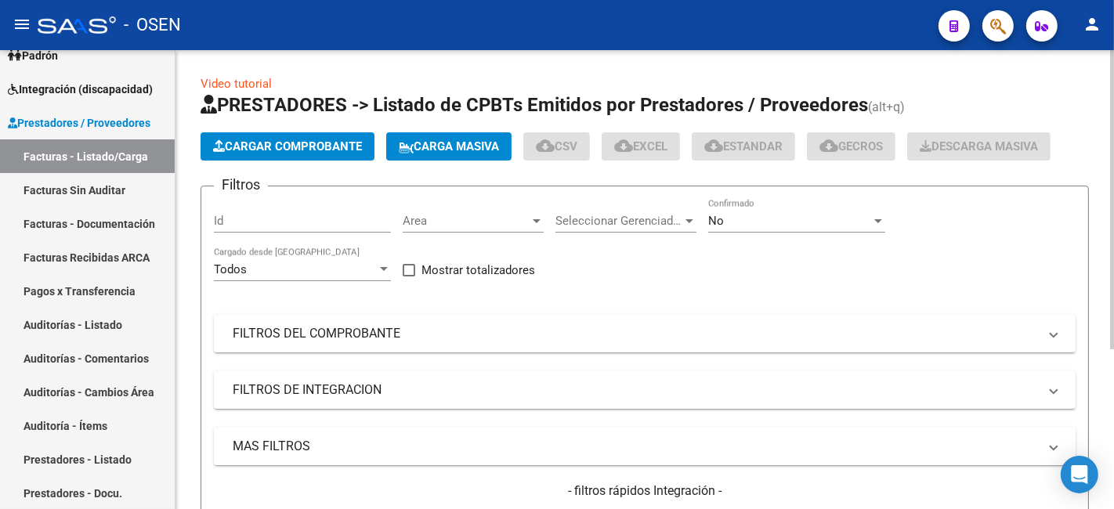
click at [531, 455] on mat-panel-title "MAS FILTROS" at bounding box center [636, 446] width 806 height 17
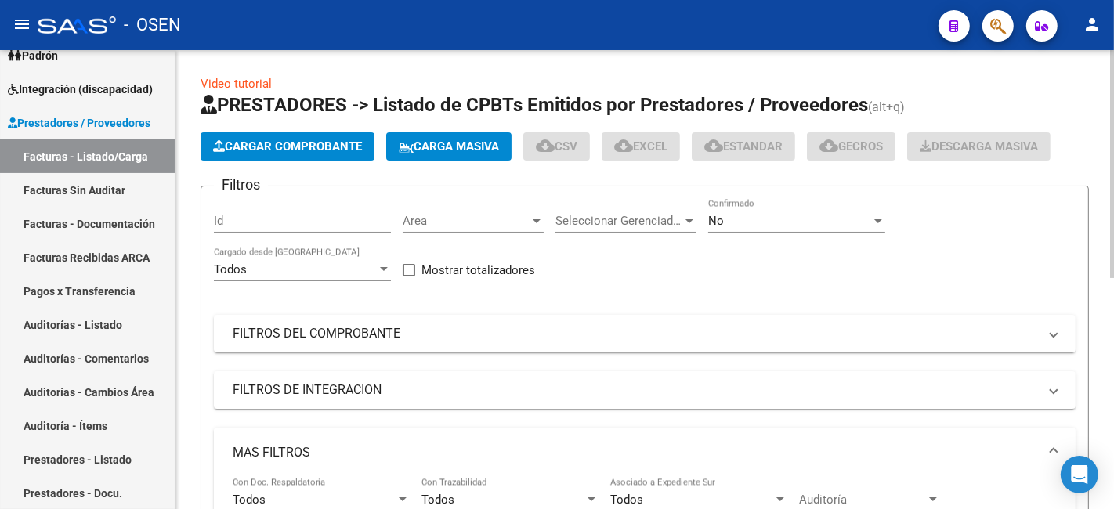
scroll to position [466, 0]
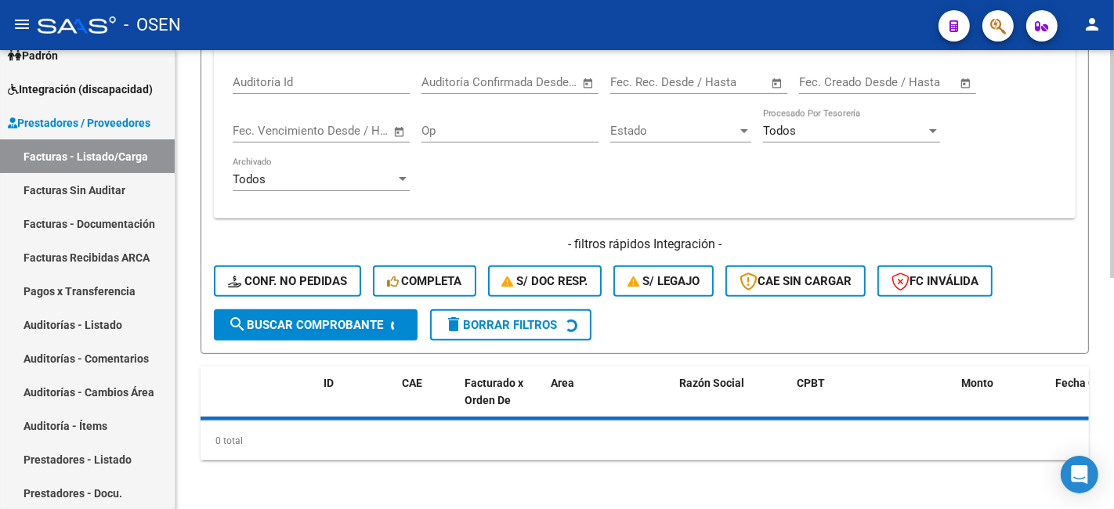
click at [591, 88] on span "Open calendar" at bounding box center [589, 83] width 38 height 38
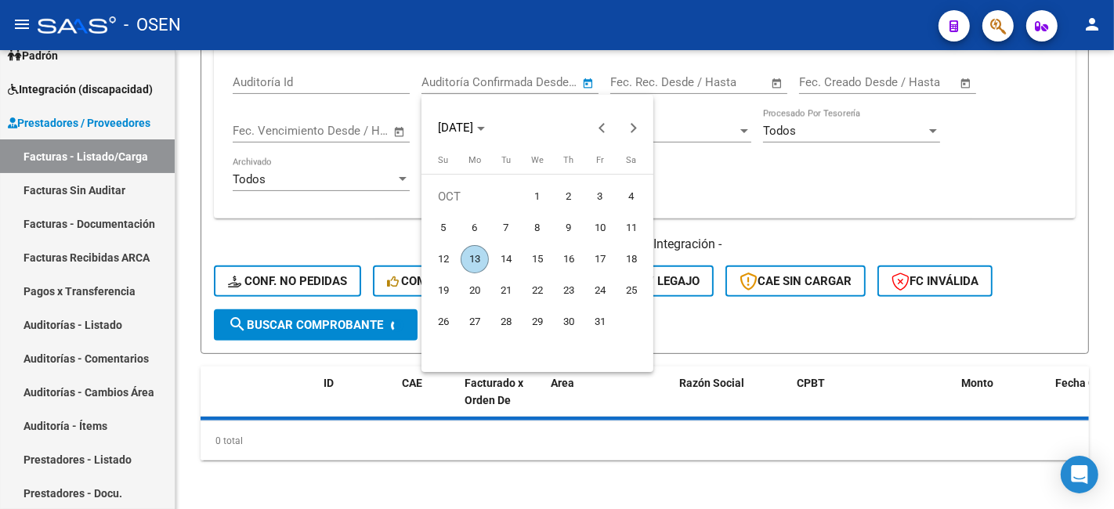
click at [576, 229] on span "9" at bounding box center [569, 228] width 28 height 28
type input "[DATE]"
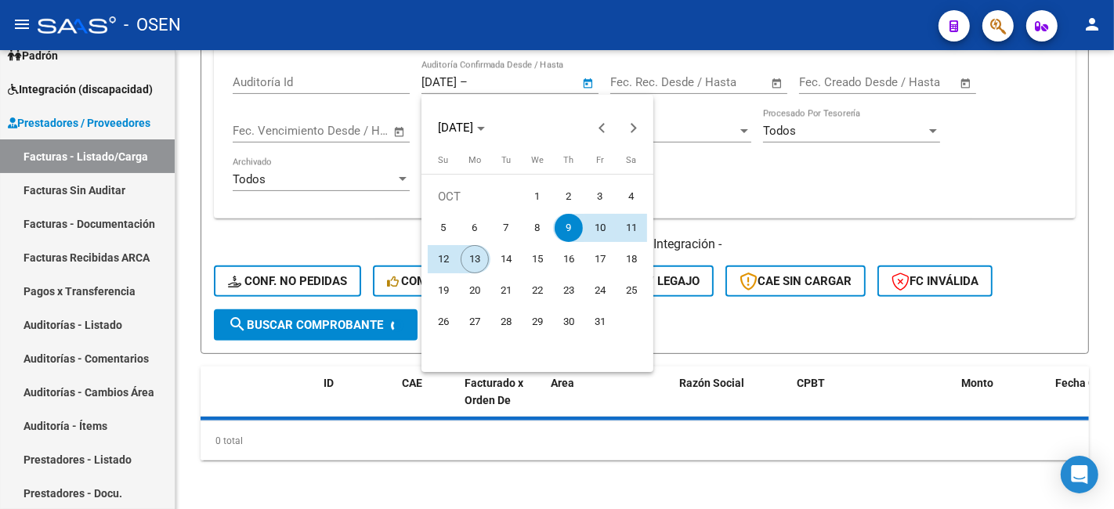
click at [475, 260] on span "13" at bounding box center [475, 259] width 28 height 28
type input "[DATE]"
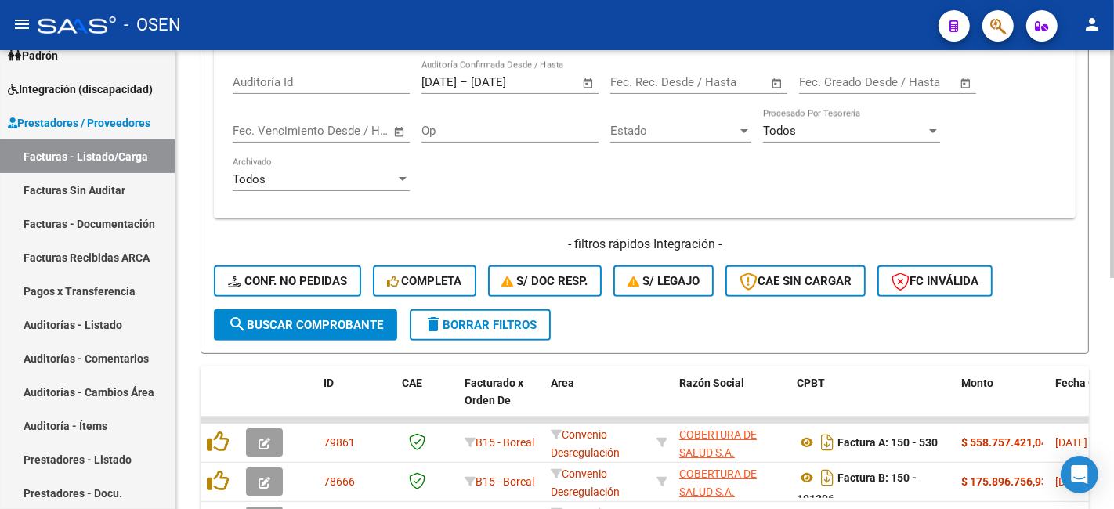
click at [346, 318] on span "search Buscar Comprobante" at bounding box center [305, 325] width 155 height 14
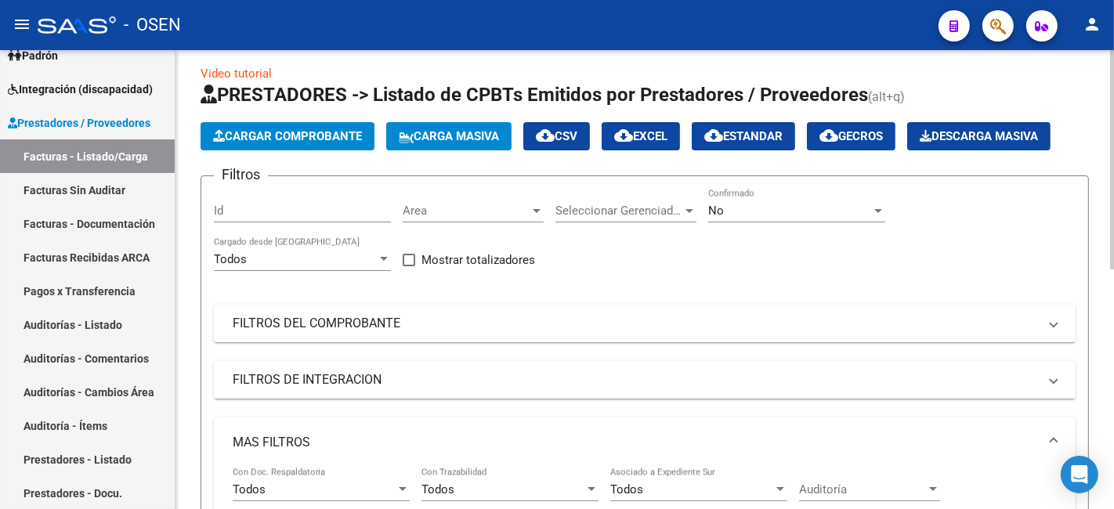
scroll to position [0, 0]
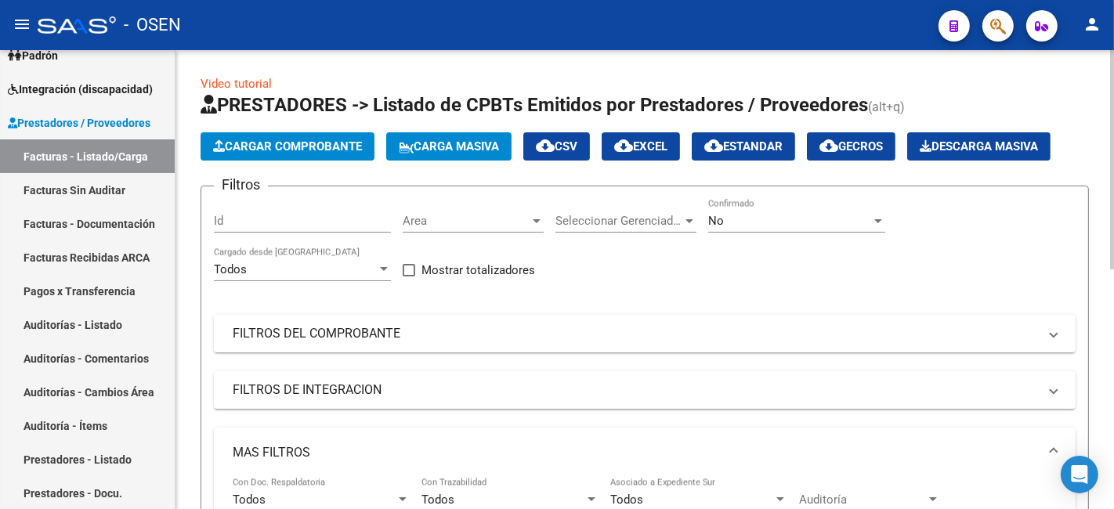
click at [764, 207] on div "No Confirmado" at bounding box center [796, 216] width 177 height 34
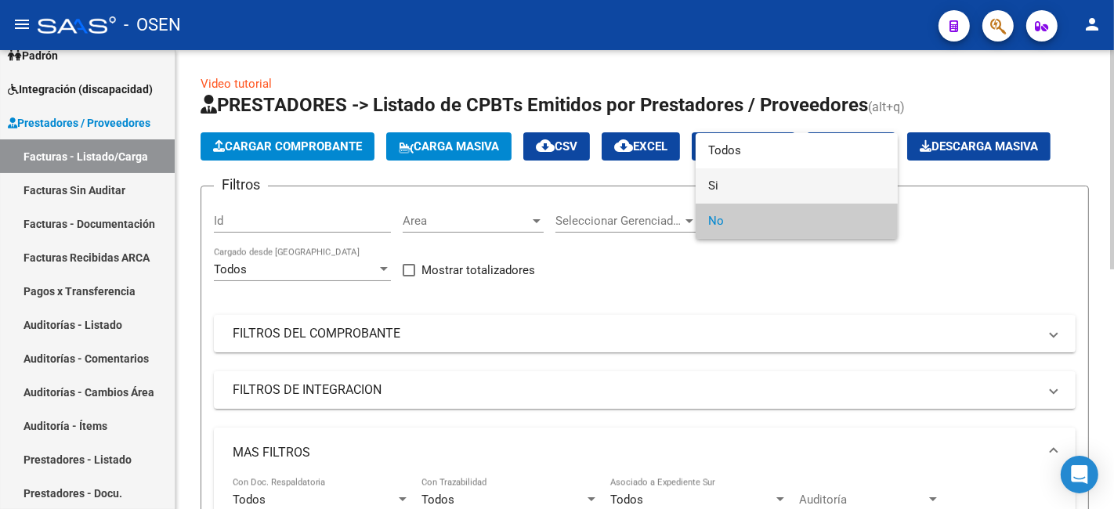
click at [762, 187] on span "Si" at bounding box center [796, 185] width 177 height 35
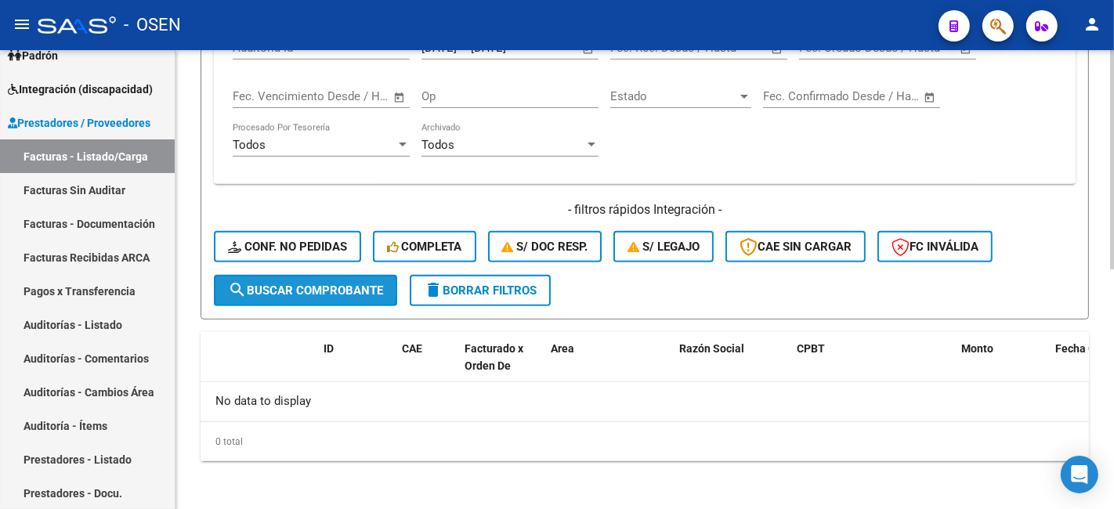
click at [349, 303] on button "search Buscar Comprobante" at bounding box center [305, 290] width 183 height 31
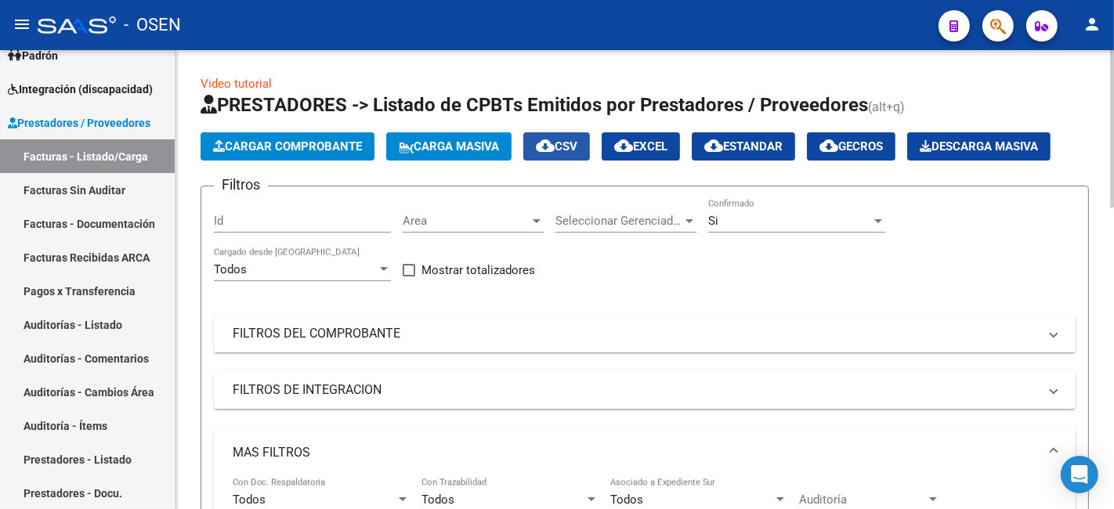
click at [555, 139] on mat-icon "cloud_download" at bounding box center [545, 145] width 19 height 19
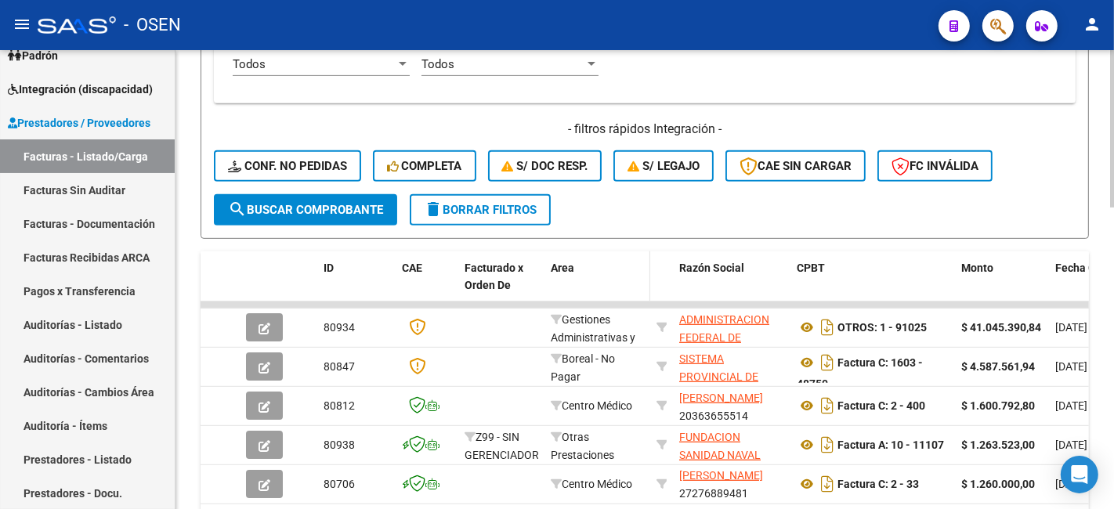
scroll to position [20, 0]
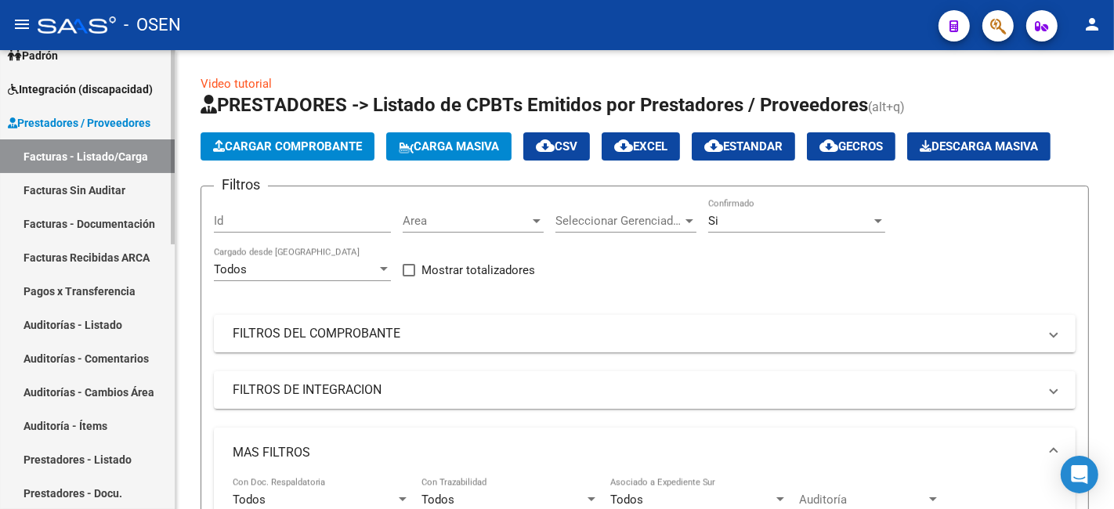
scroll to position [0, 0]
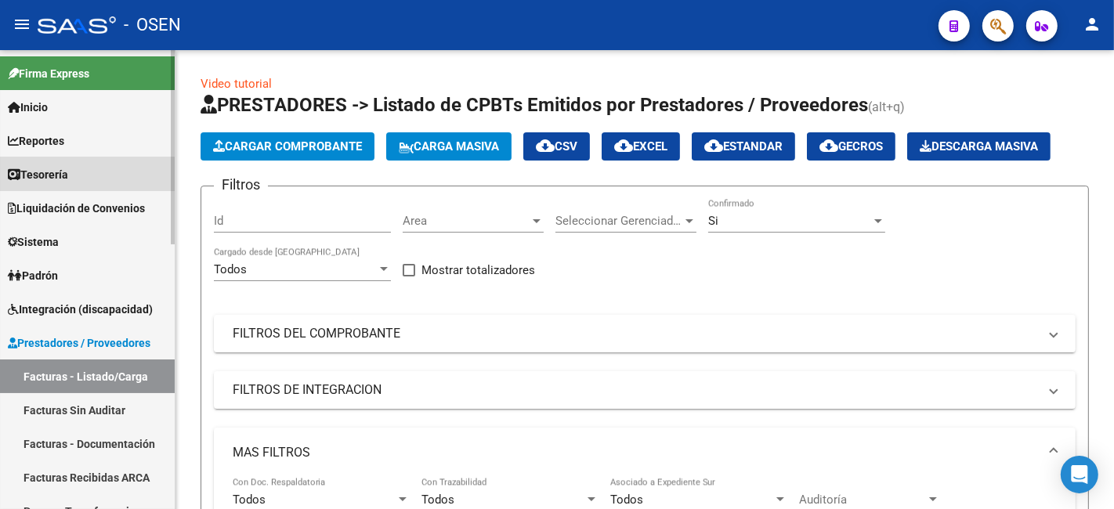
click at [86, 187] on link "Tesorería" at bounding box center [87, 175] width 175 height 34
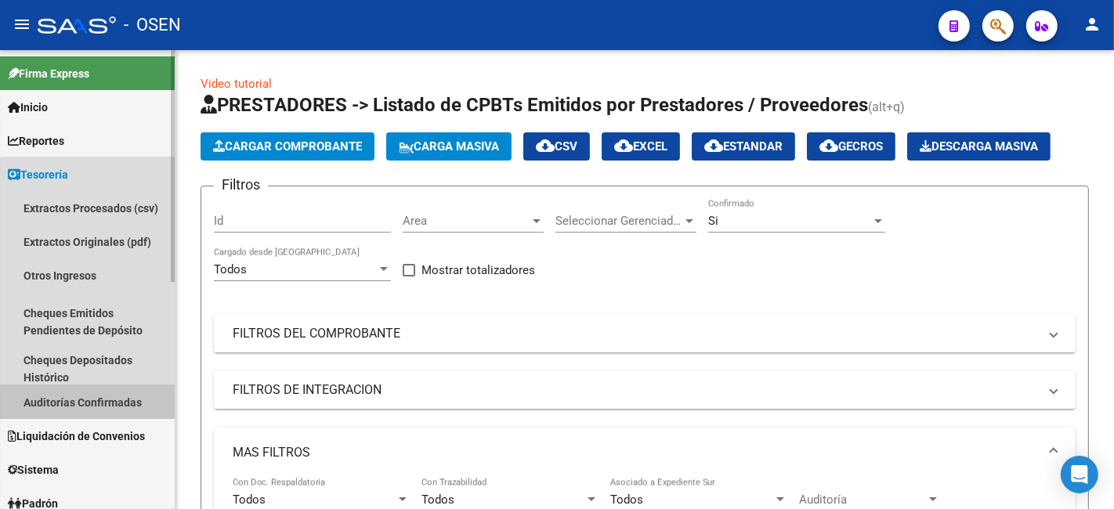
click at [127, 415] on link "Auditorías Confirmadas" at bounding box center [87, 403] width 175 height 34
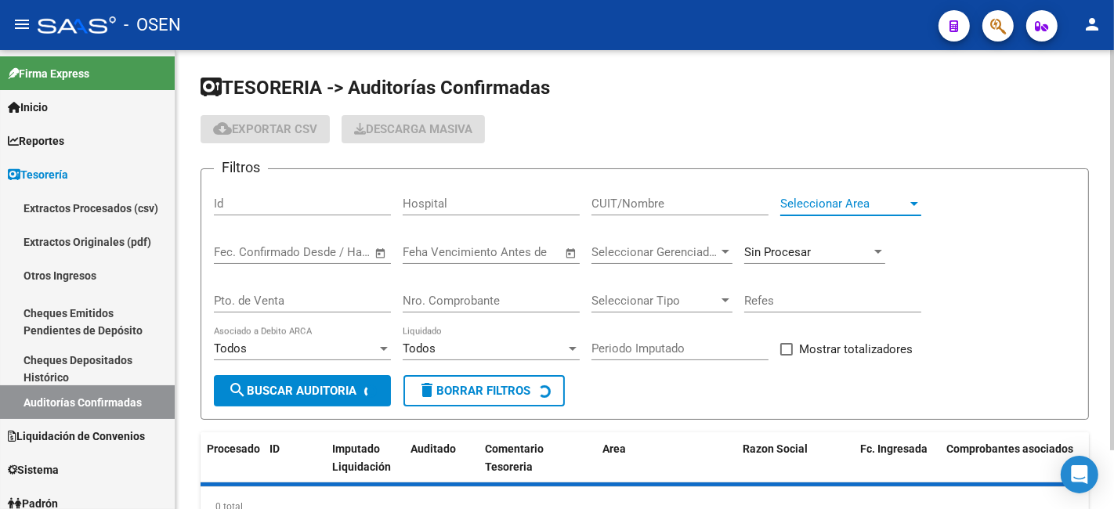
click at [802, 205] on span "Seleccionar Area" at bounding box center [844, 204] width 127 height 14
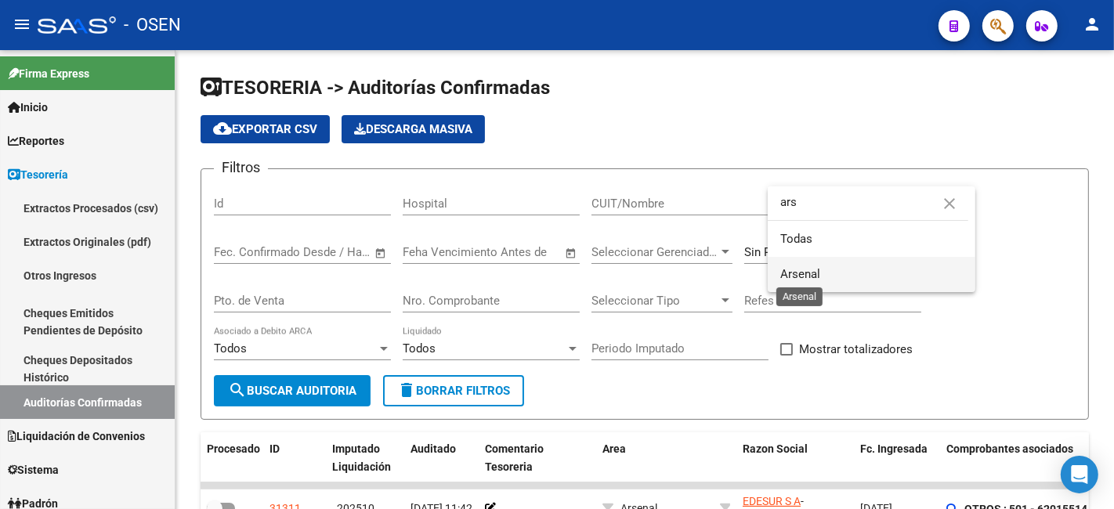
type input "ars"
drag, startPoint x: 794, startPoint y: 275, endPoint x: 479, endPoint y: 321, distance: 318.4
click at [794, 276] on span "Arsenal" at bounding box center [801, 274] width 40 height 14
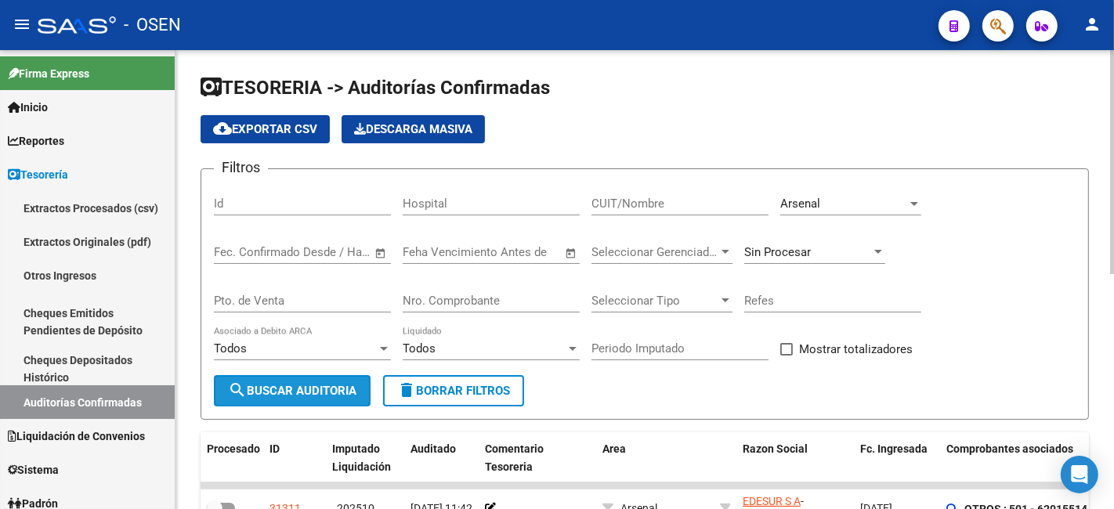
click at [317, 379] on button "search Buscar Auditoria" at bounding box center [292, 390] width 157 height 31
click at [832, 208] on div "Arsenal" at bounding box center [844, 204] width 127 height 14
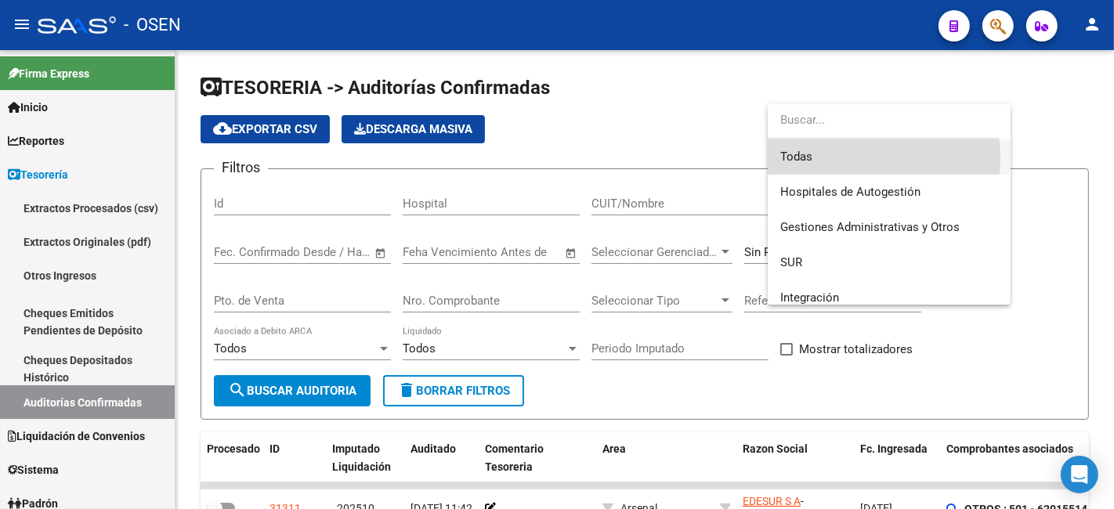
click at [839, 158] on span "Todas" at bounding box center [890, 157] width 218 height 35
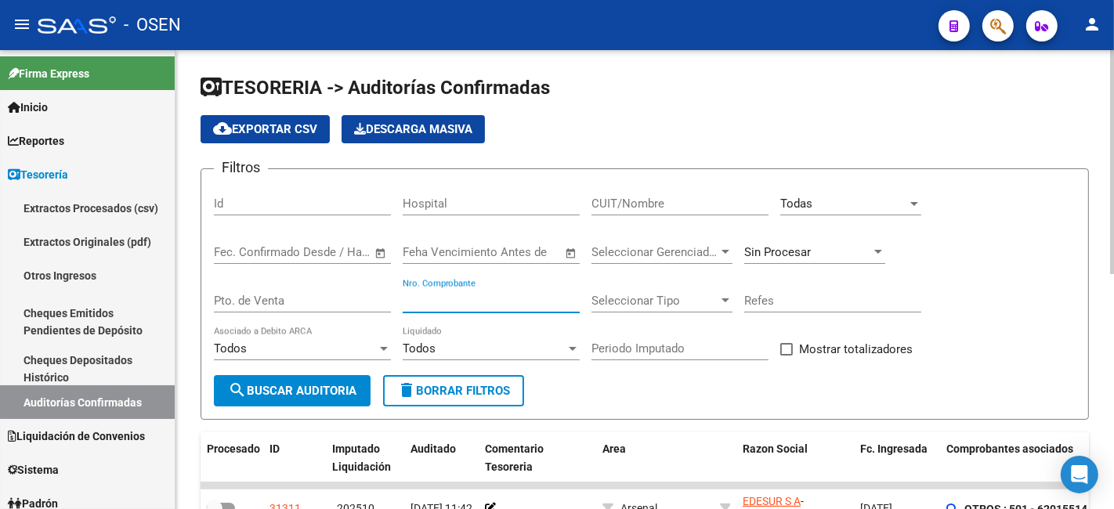
click at [542, 295] on input "Nro. Comprobante" at bounding box center [491, 301] width 177 height 14
click at [779, 241] on div "Sin Procesar" at bounding box center [815, 247] width 141 height 34
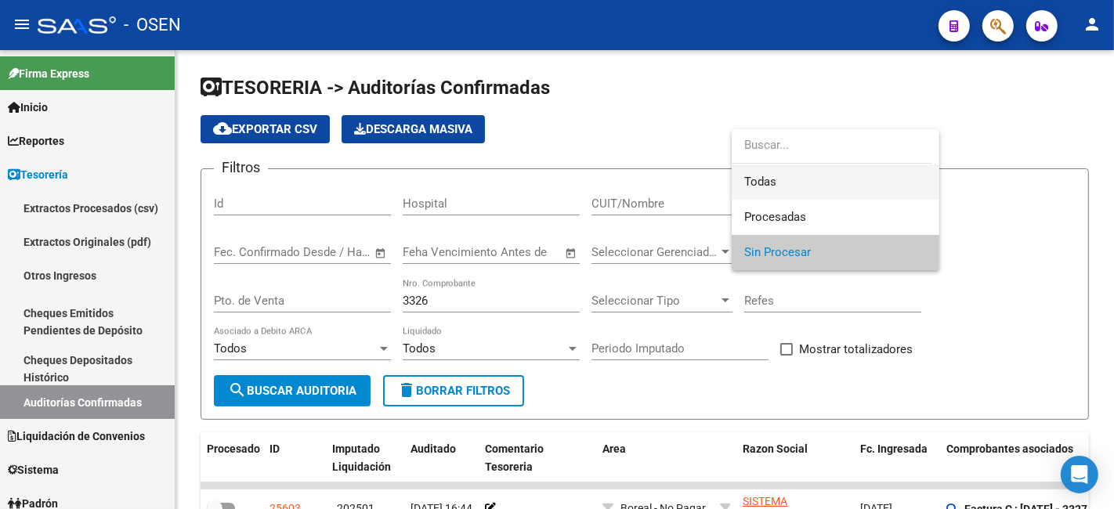
click at [805, 185] on span "Todas" at bounding box center [836, 182] width 183 height 35
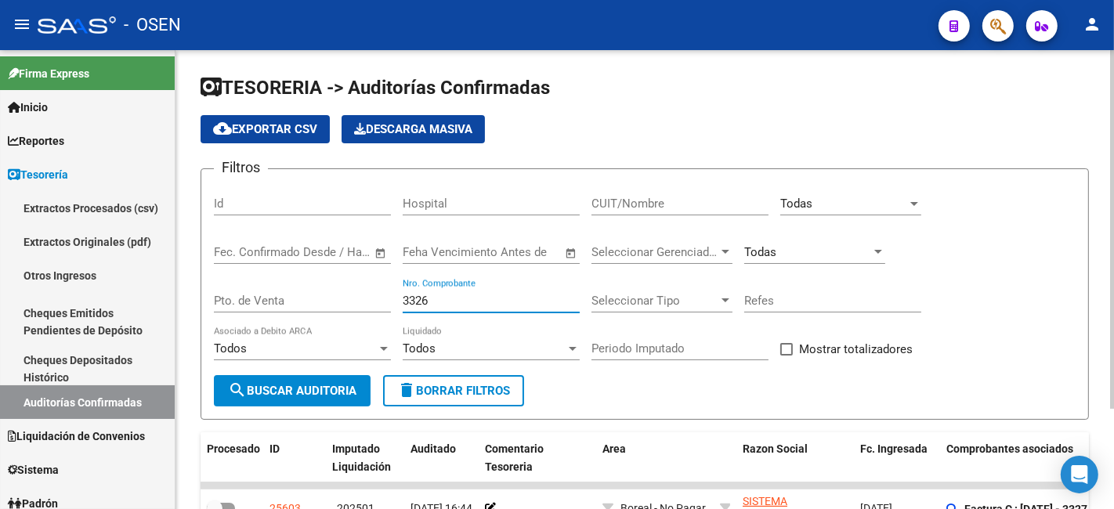
click at [465, 304] on input "3326" at bounding box center [491, 301] width 177 height 14
type input "3327"
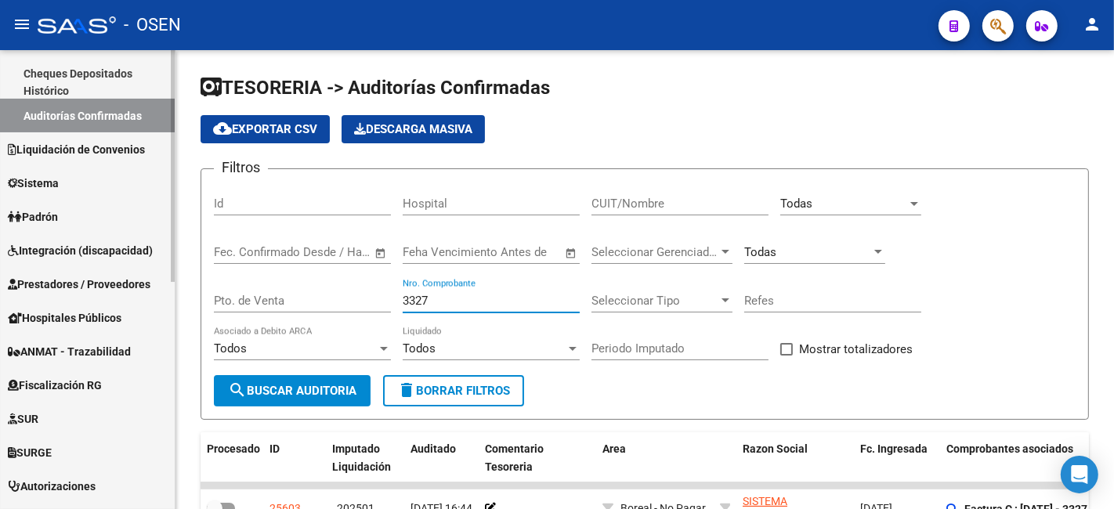
scroll to position [290, 0]
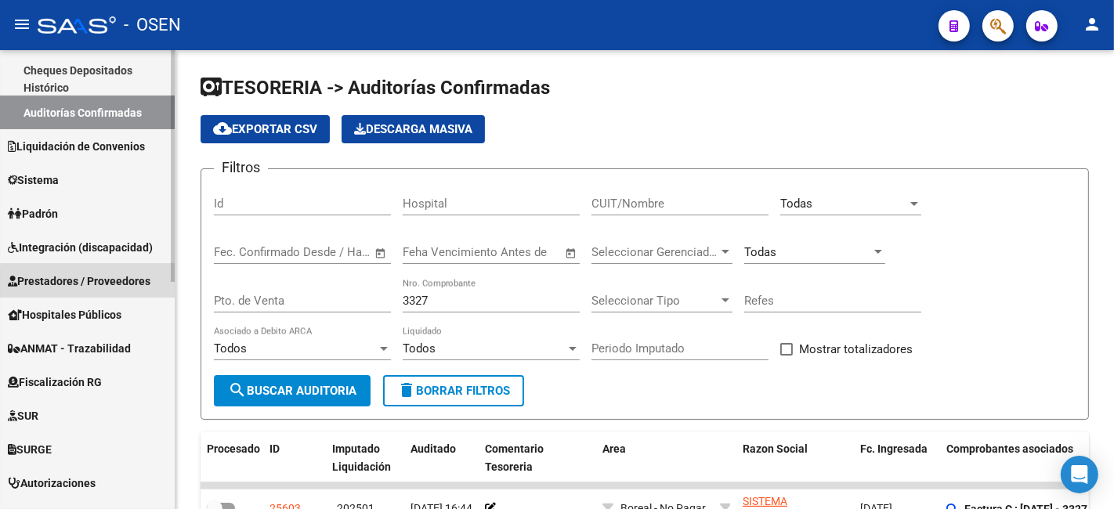
click at [106, 284] on span "Prestadores / Proveedores" at bounding box center [79, 281] width 143 height 17
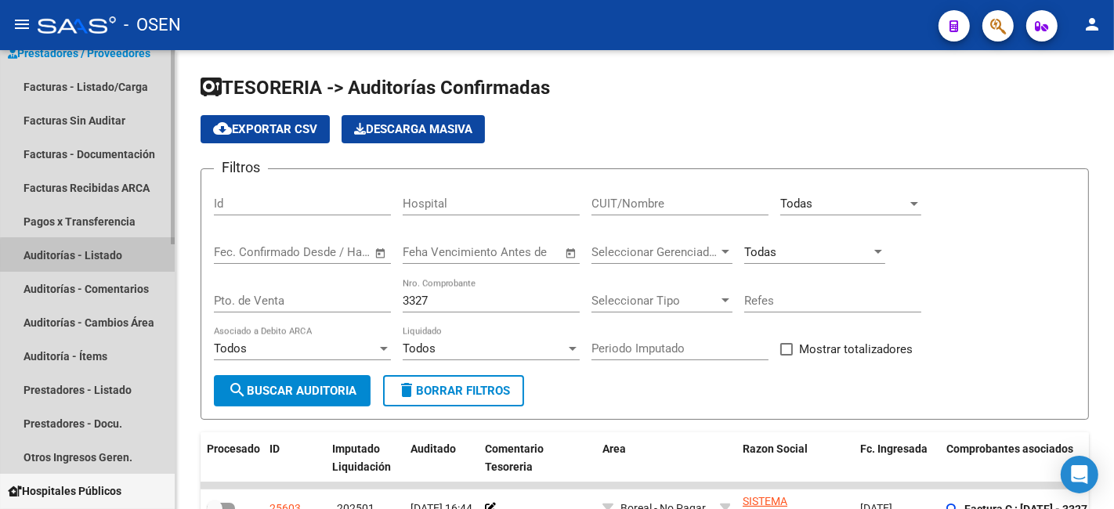
click at [102, 256] on link "Auditorías - Listado" at bounding box center [87, 255] width 175 height 34
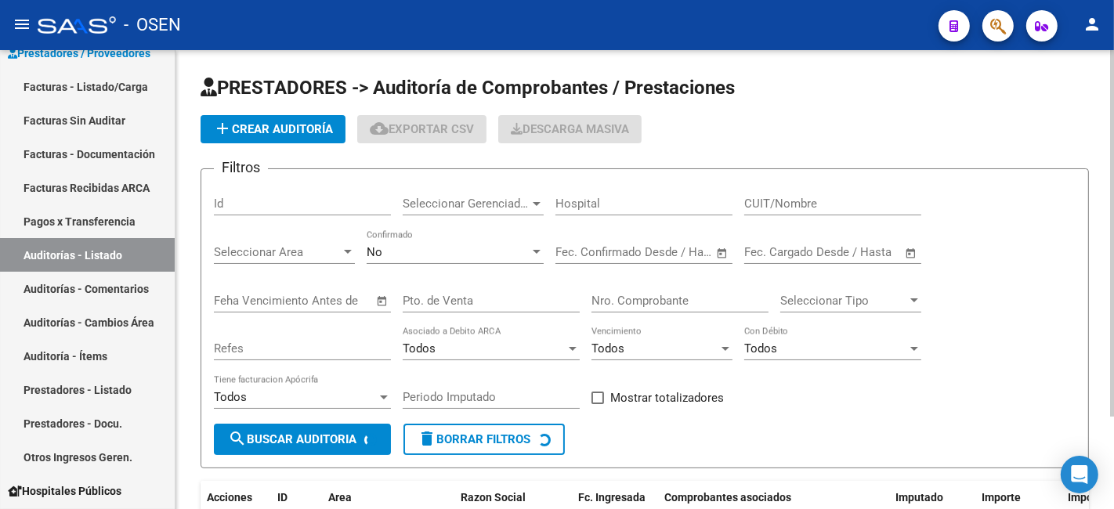
click at [283, 128] on span "add Crear Auditoría" at bounding box center [273, 129] width 120 height 14
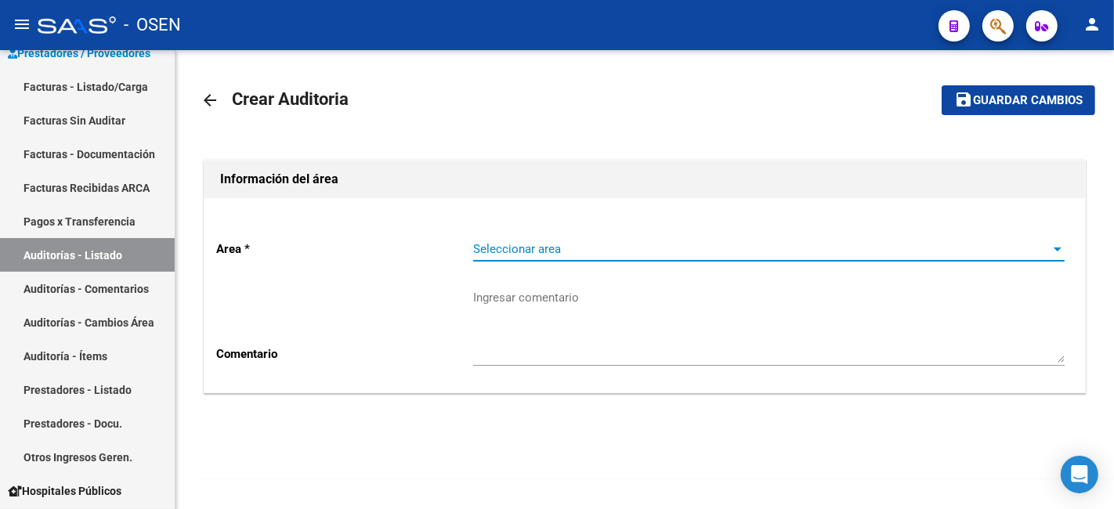
click at [694, 256] on span "Seleccionar area" at bounding box center [762, 249] width 578 height 14
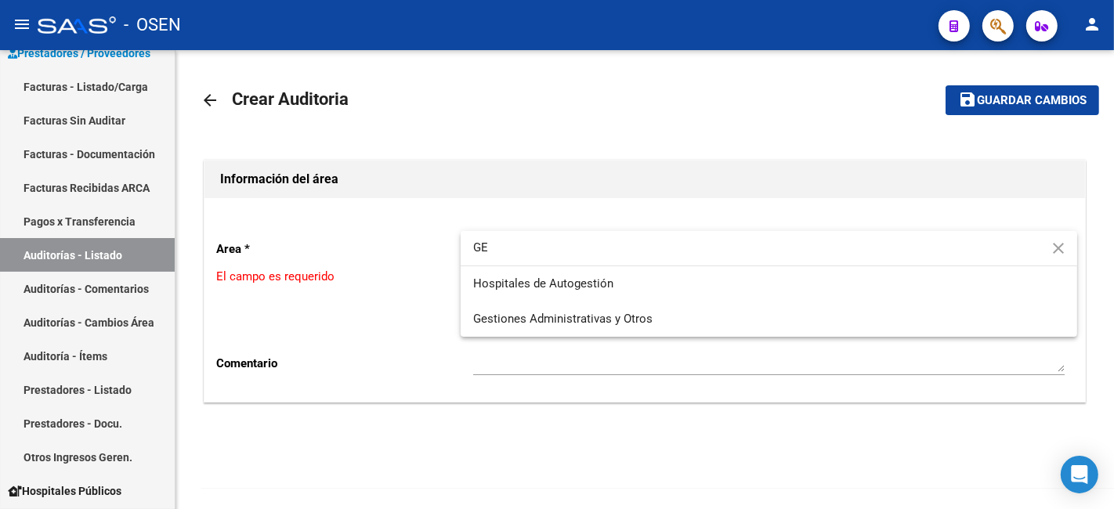
type input "G"
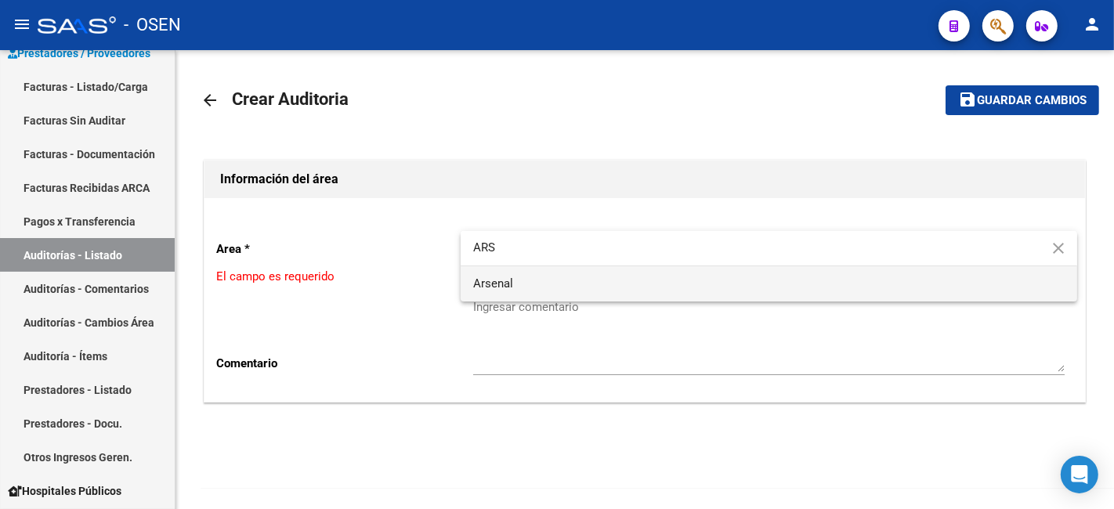
type input "ARS"
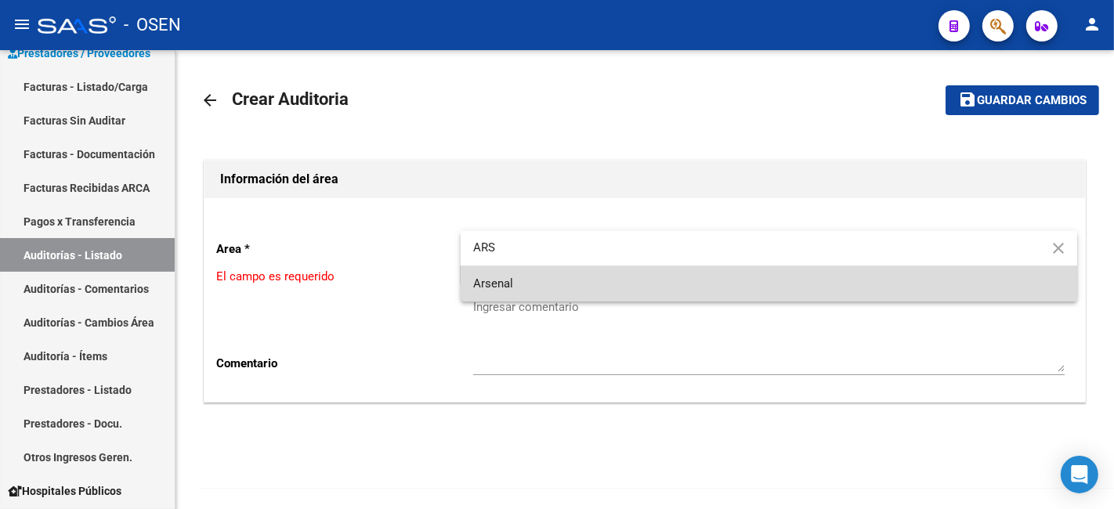
click at [676, 288] on span "Arsenal" at bounding box center [769, 283] width 592 height 35
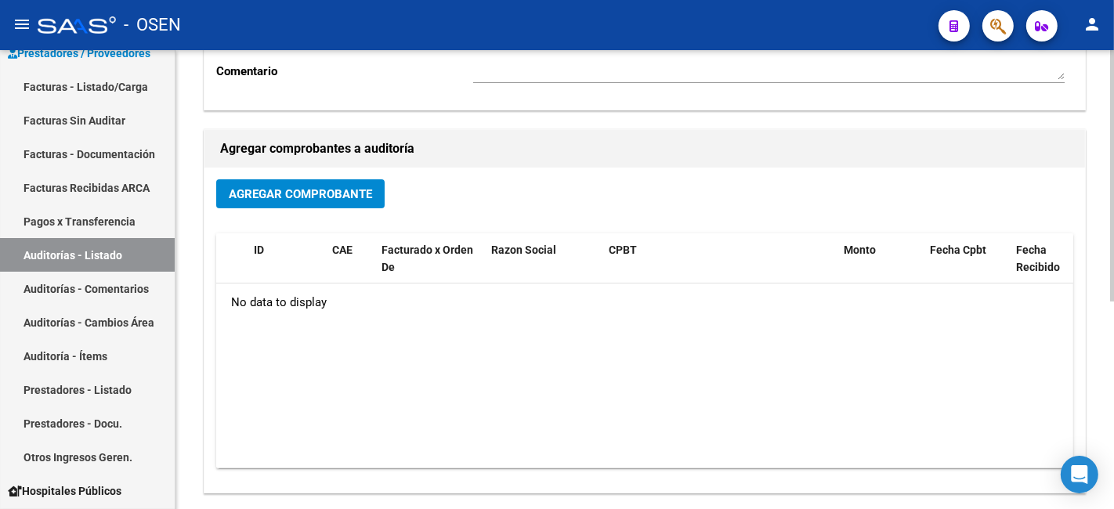
scroll to position [379, 0]
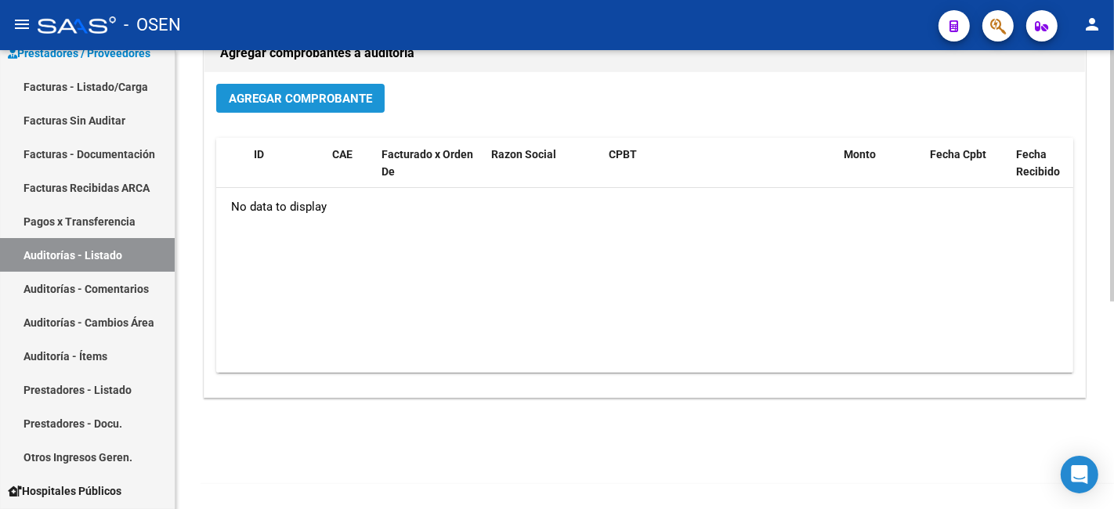
click at [330, 96] on span "Agregar Comprobante" at bounding box center [300, 99] width 143 height 14
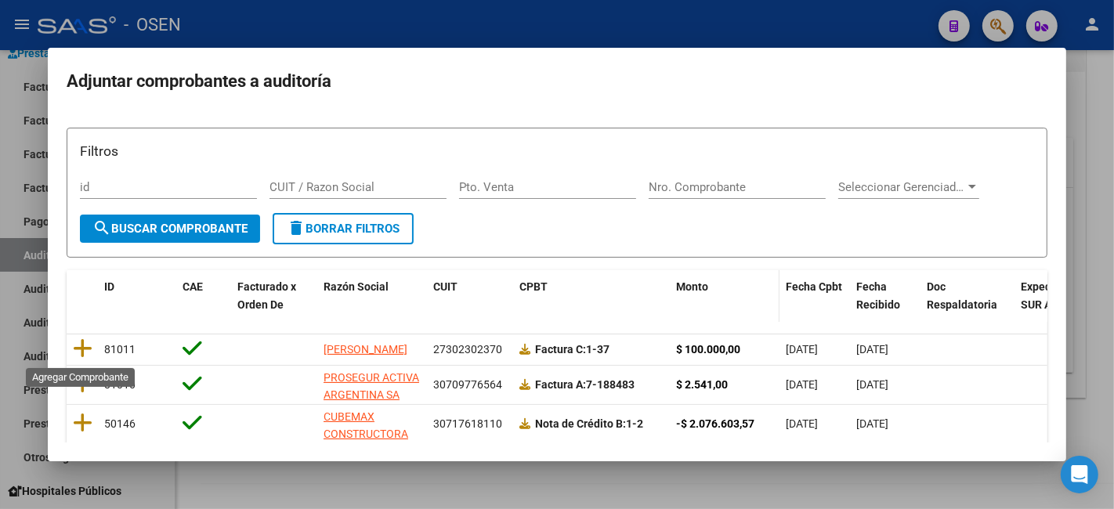
drag, startPoint x: 76, startPoint y: 350, endPoint x: 737, endPoint y: 324, distance: 662.0
click at [76, 349] on icon at bounding box center [83, 349] width 20 height 22
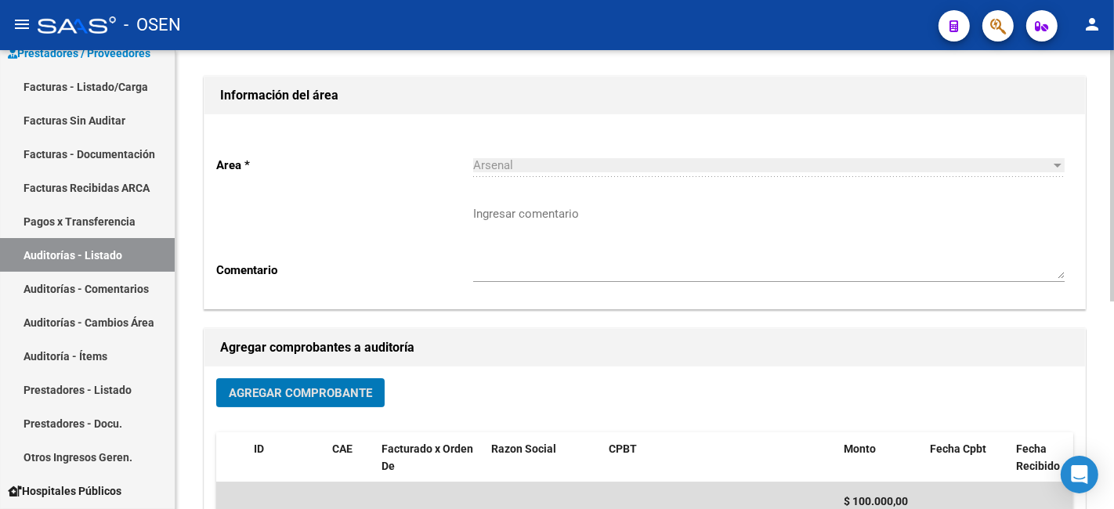
scroll to position [0, 0]
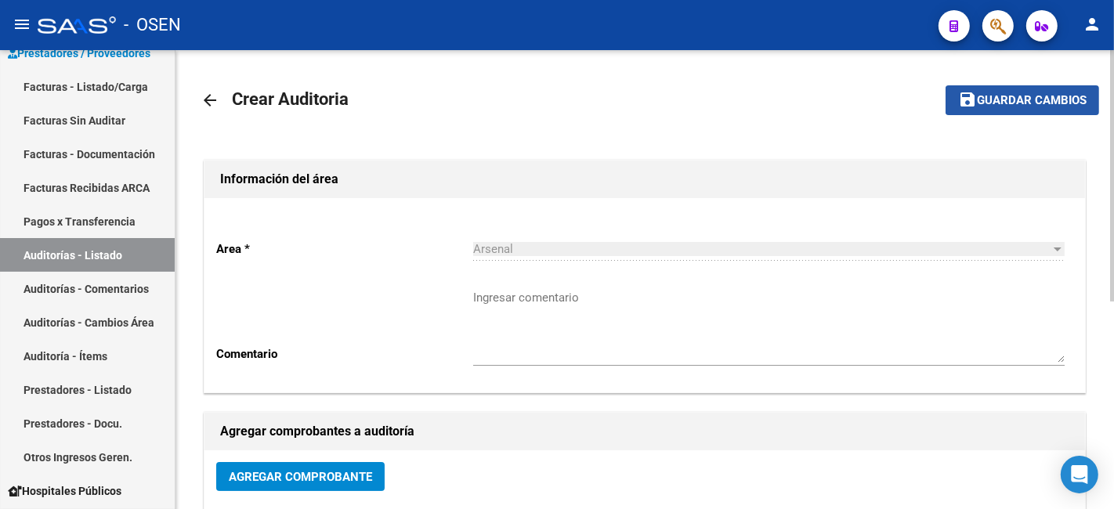
click at [1023, 112] on button "save Guardar cambios" at bounding box center [1023, 99] width 154 height 29
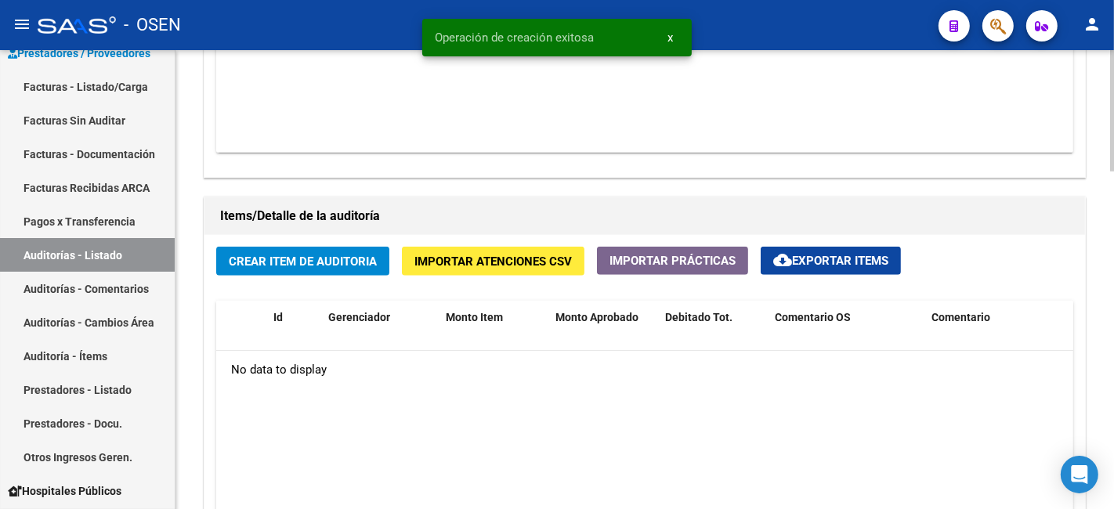
scroll to position [992, 0]
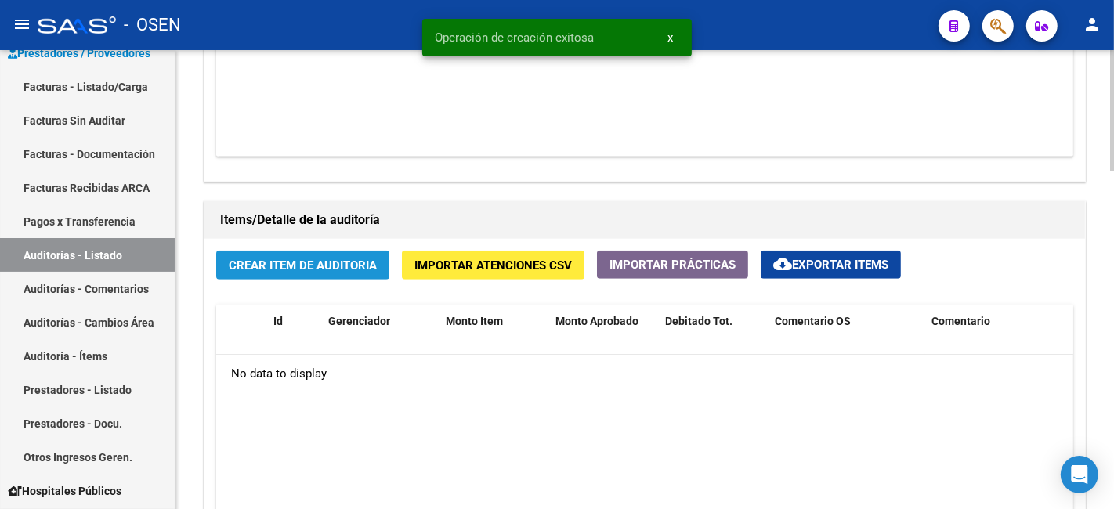
click at [335, 270] on span "Crear Item de Auditoria" at bounding box center [303, 266] width 148 height 14
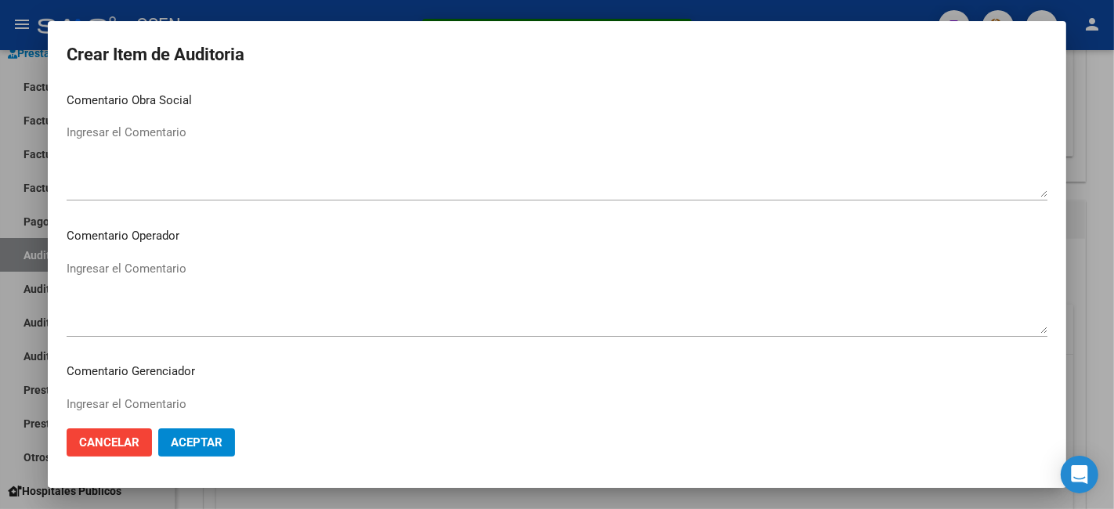
scroll to position [118, 0]
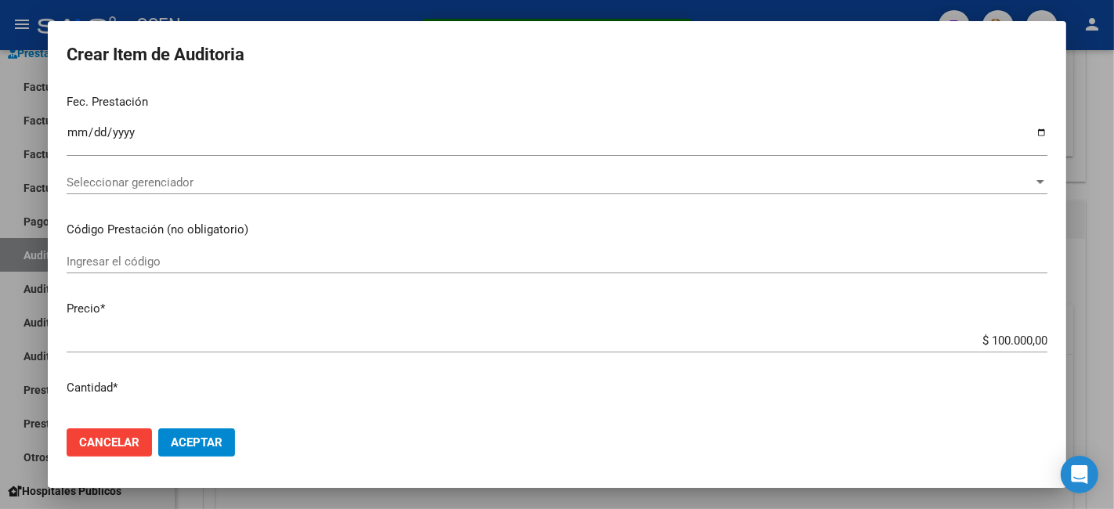
click at [196, 447] on span "Aceptar" at bounding box center [197, 443] width 52 height 14
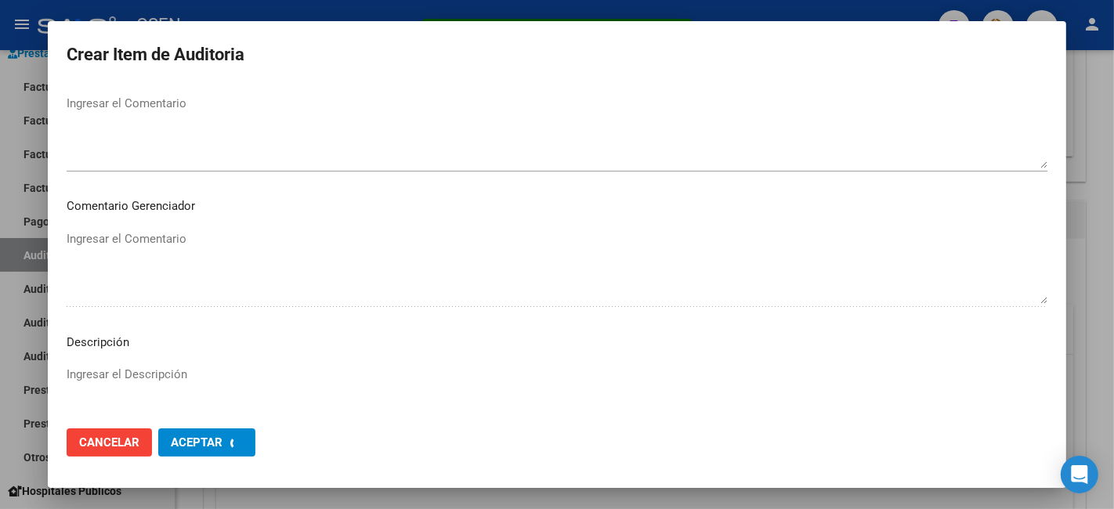
scroll to position [1009, 0]
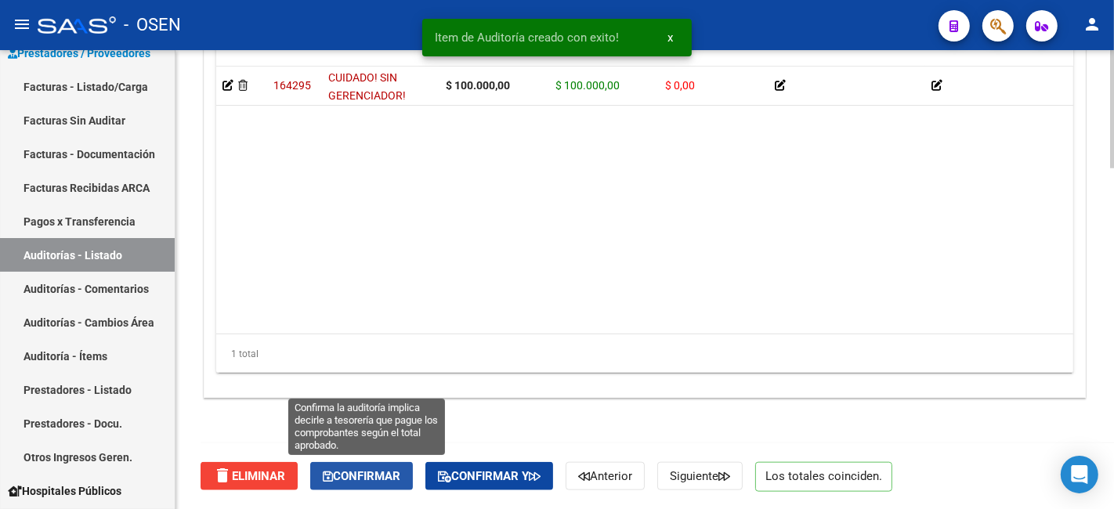
click at [342, 475] on span "Confirmar" at bounding box center [362, 476] width 78 height 14
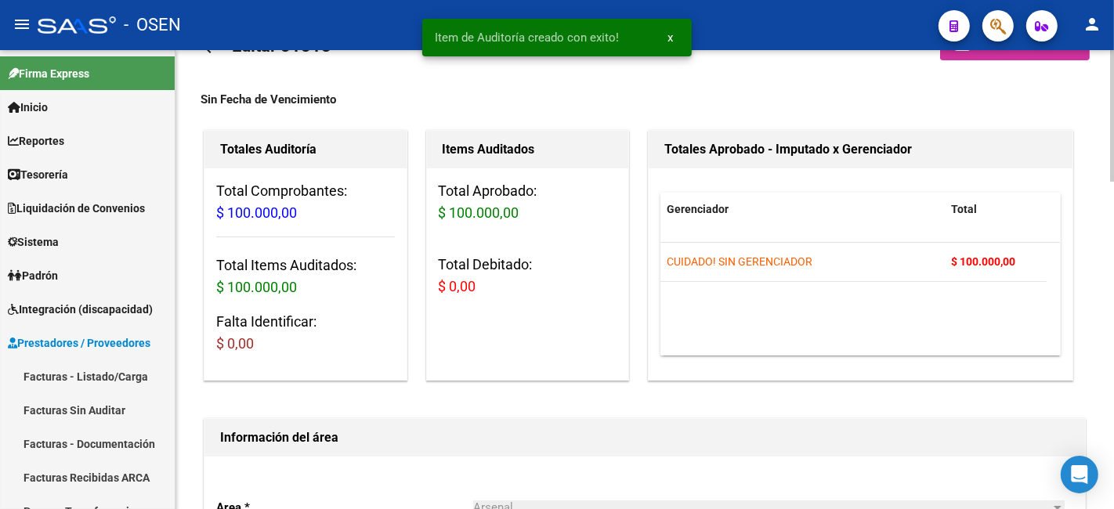
scroll to position [0, 0]
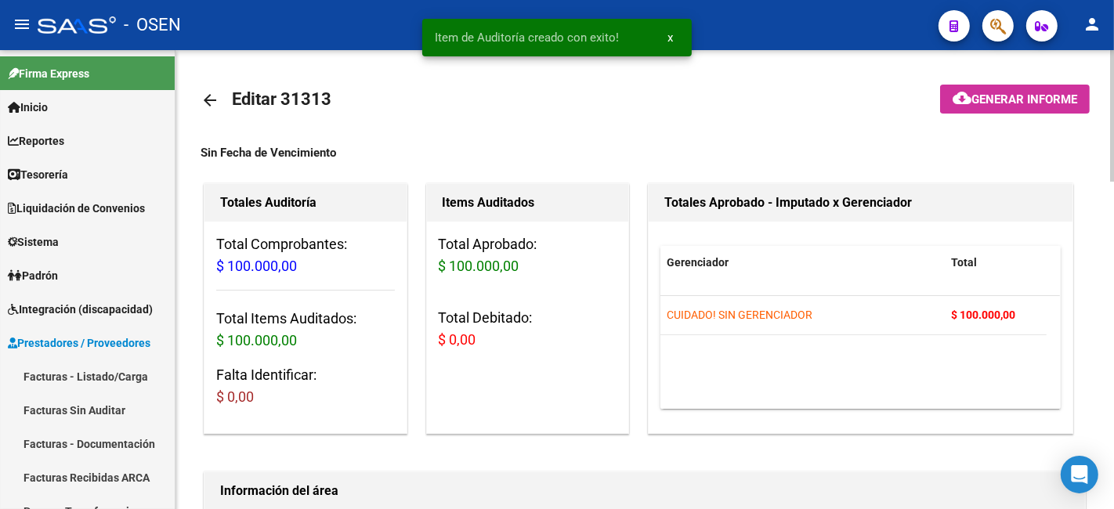
type input "202510"
click at [219, 94] on mat-icon "arrow_back" at bounding box center [210, 100] width 19 height 19
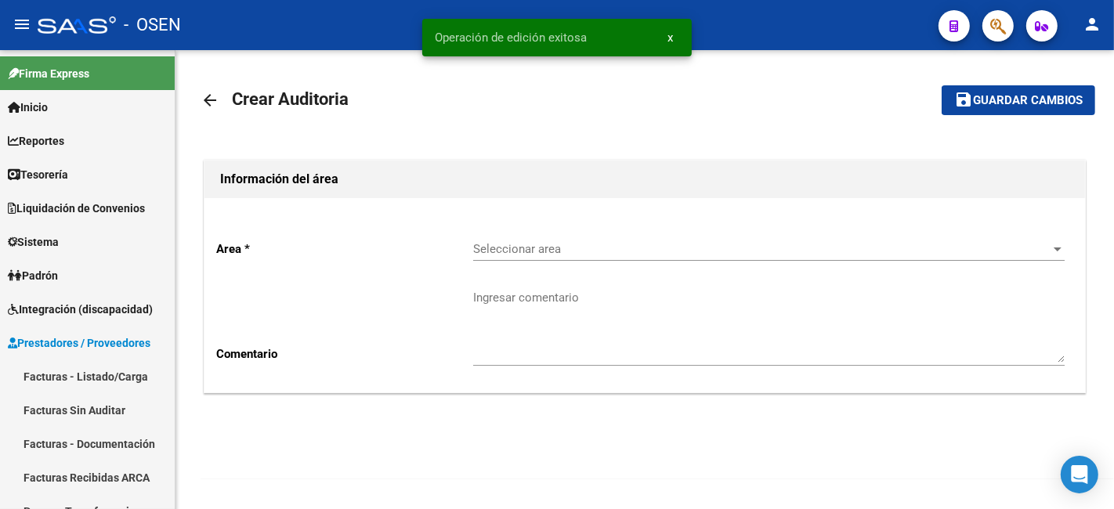
click at [625, 239] on div "Seleccionar area Seleccionar area" at bounding box center [769, 244] width 592 height 34
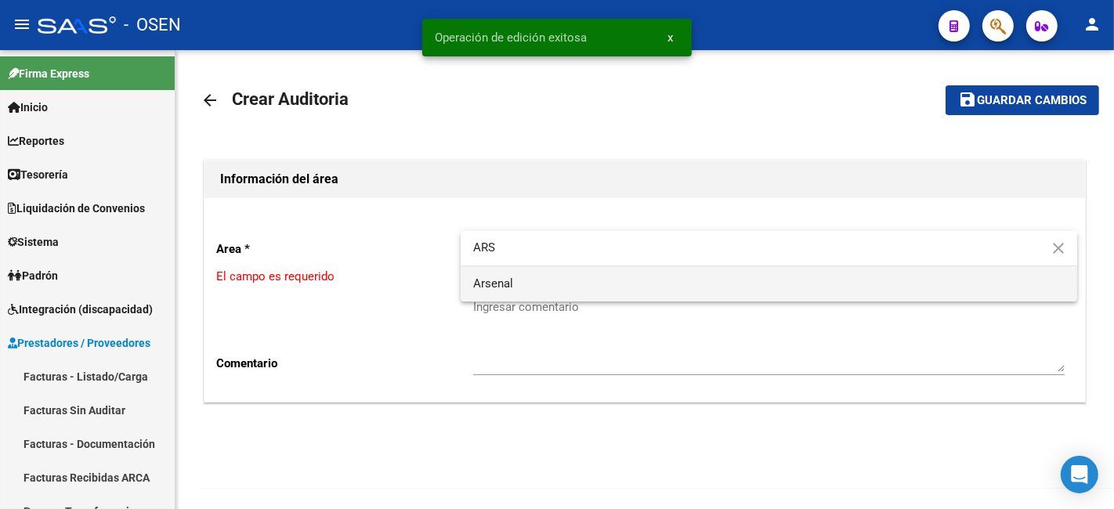
type input "ARS"
click at [609, 285] on span "Arsenal" at bounding box center [769, 283] width 592 height 35
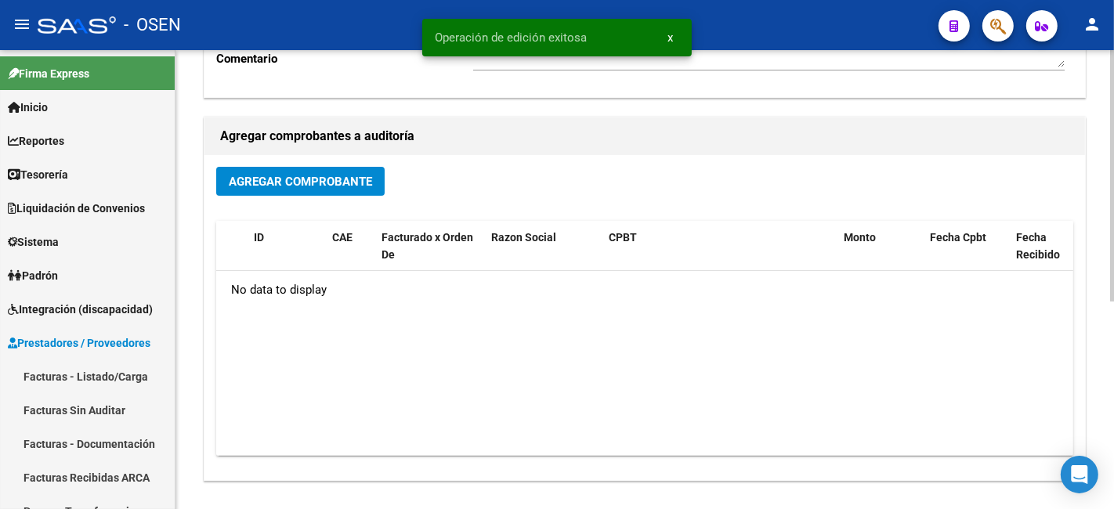
scroll to position [379, 0]
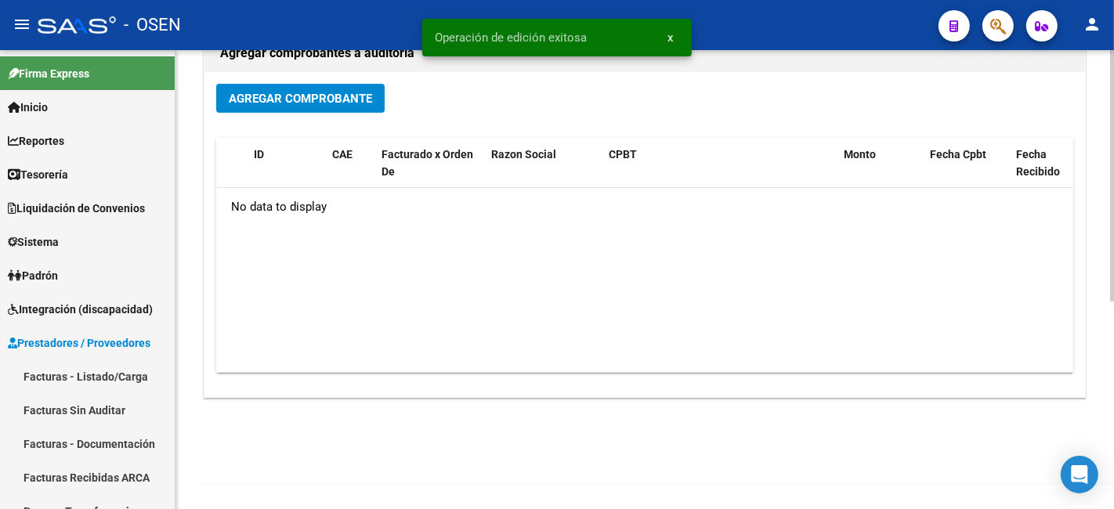
click at [308, 84] on button "Agregar Comprobante" at bounding box center [300, 98] width 168 height 29
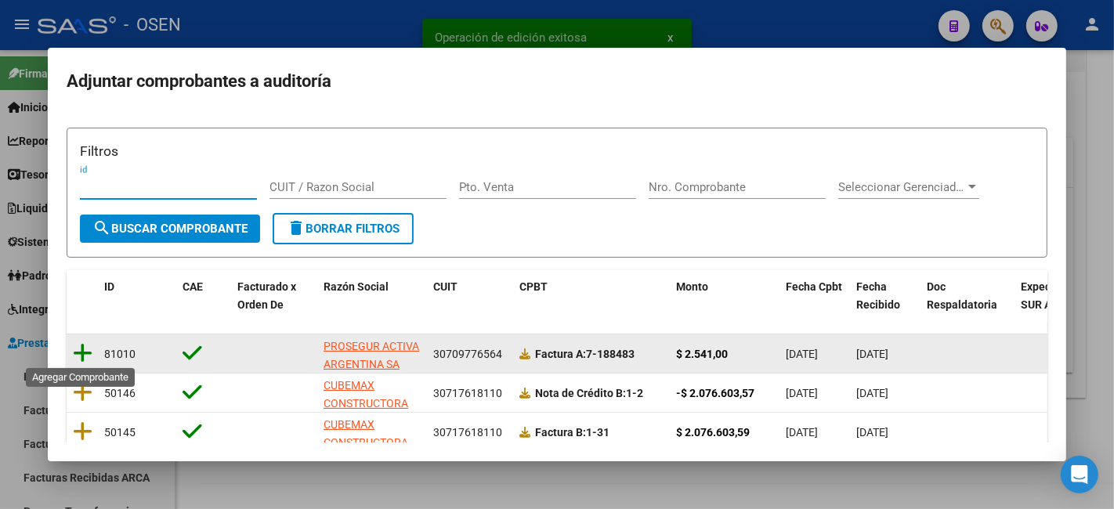
click at [82, 353] on icon at bounding box center [83, 353] width 20 height 22
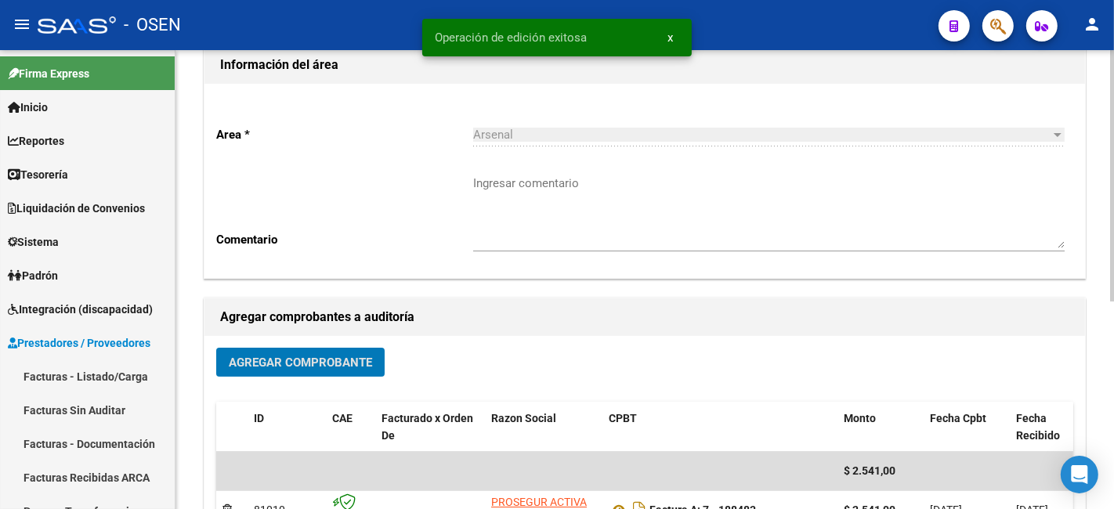
scroll to position [0, 0]
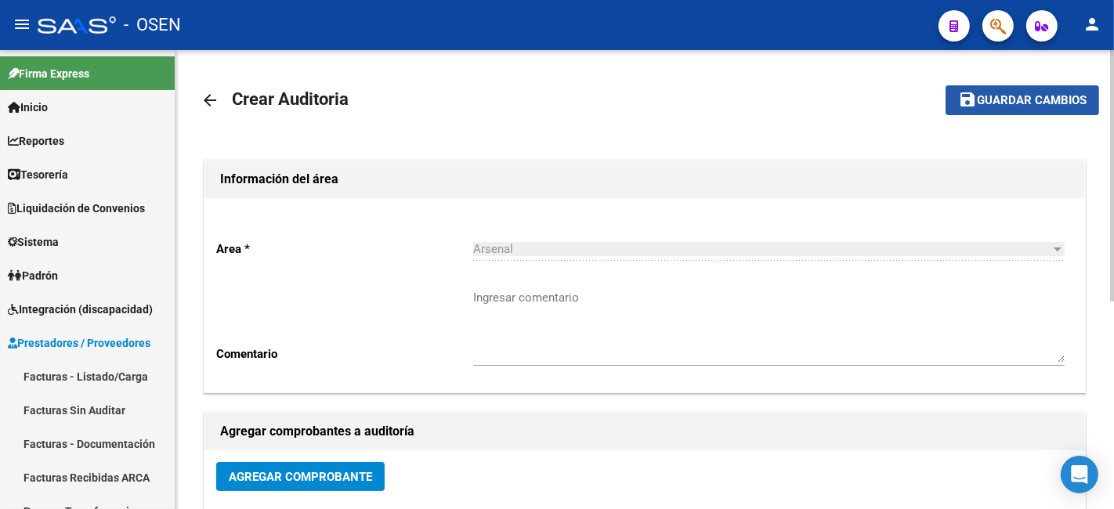
click at [966, 103] on mat-icon "save" at bounding box center [967, 99] width 19 height 19
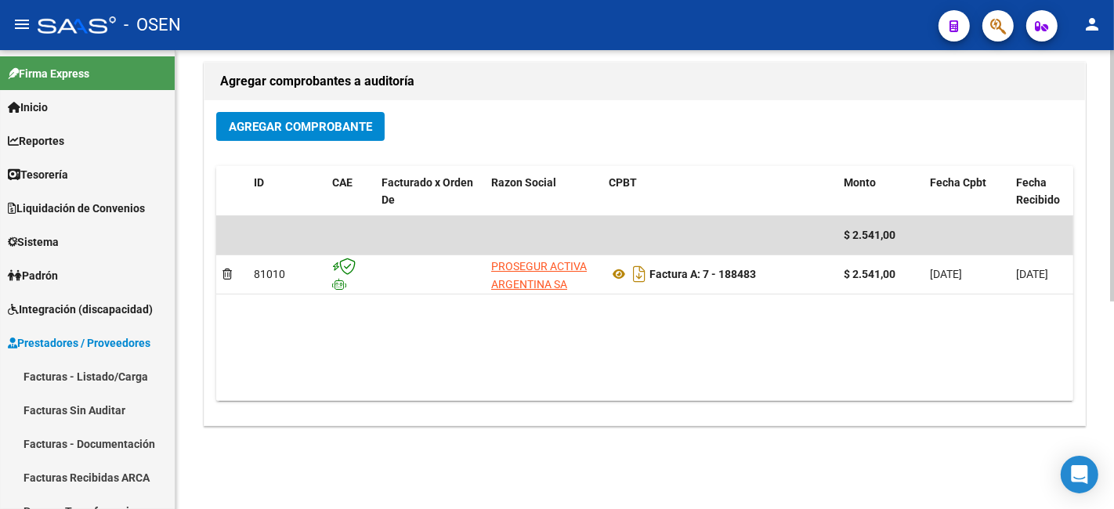
scroll to position [379, 0]
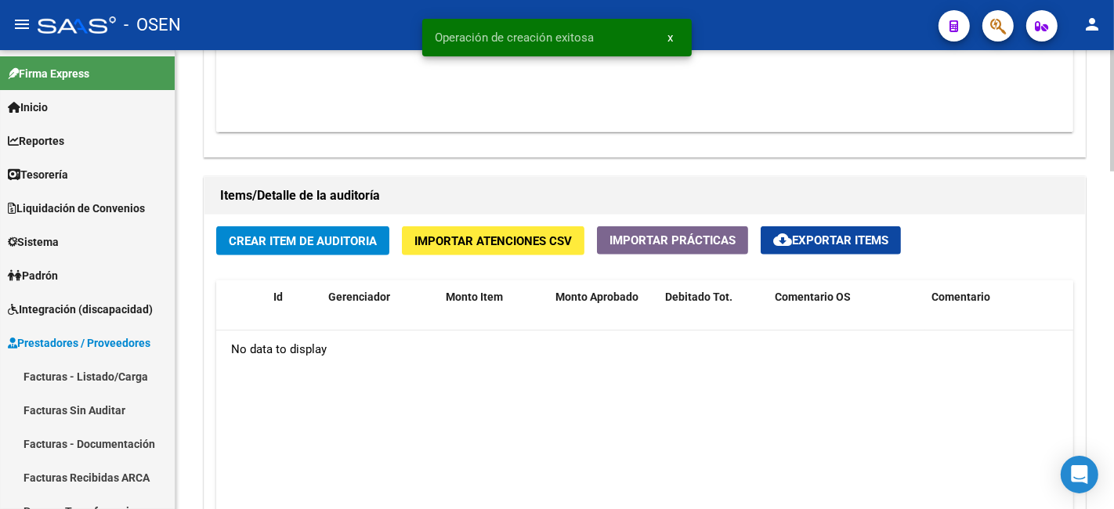
scroll to position [992, 0]
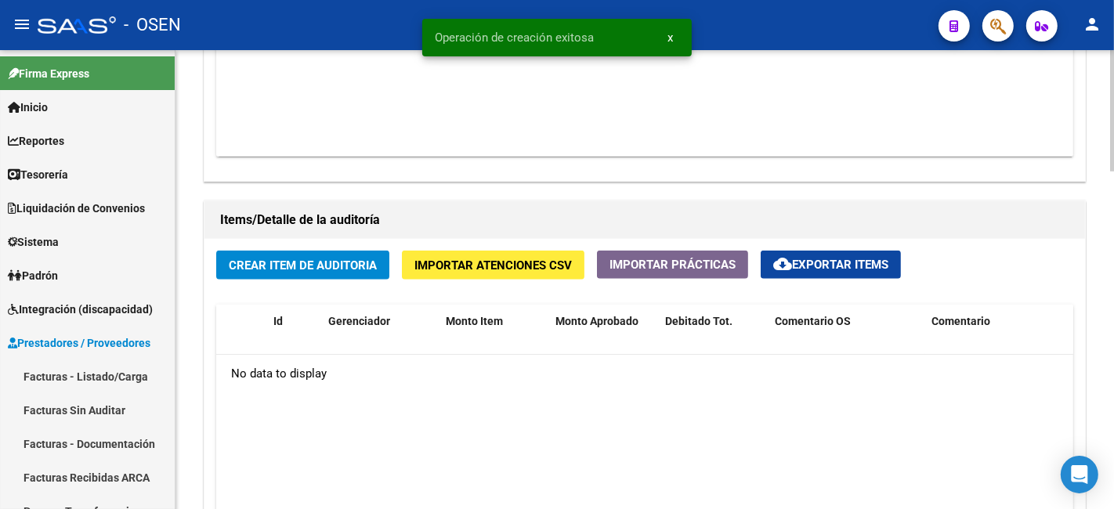
click at [333, 280] on button "Crear Item de Auditoria" at bounding box center [302, 265] width 173 height 29
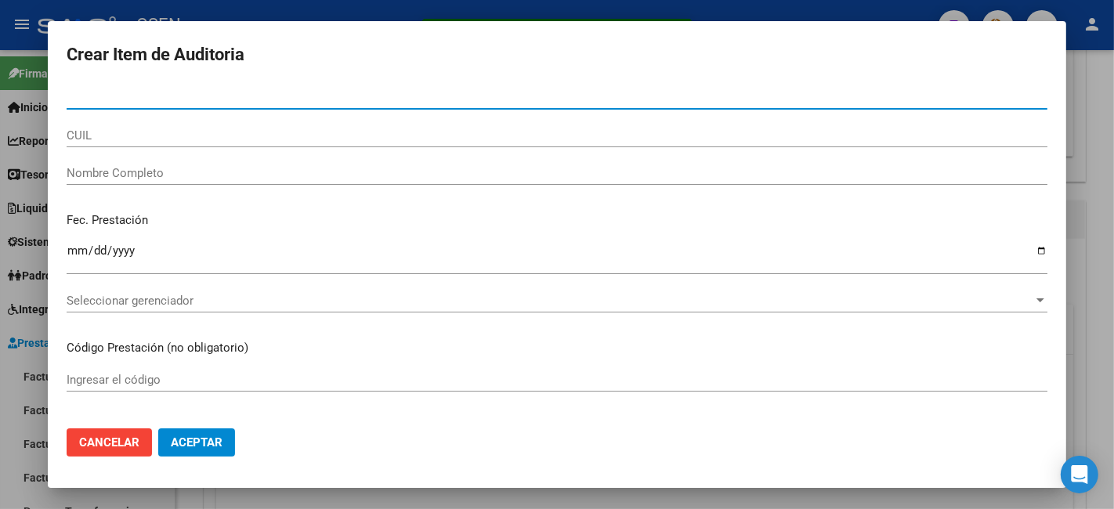
scroll to position [161, 0]
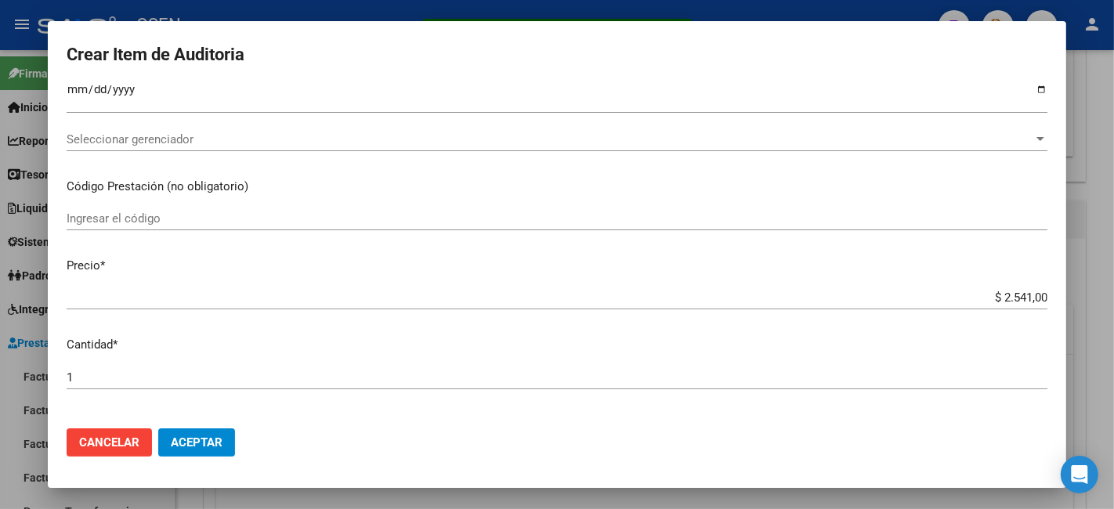
click at [221, 437] on span "Aceptar" at bounding box center [197, 443] width 52 height 14
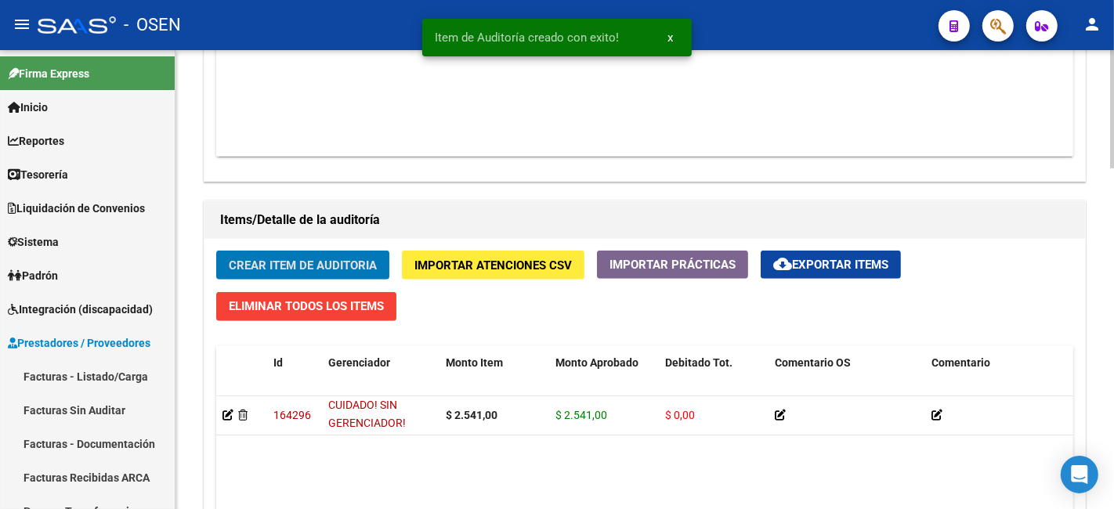
scroll to position [1325, 0]
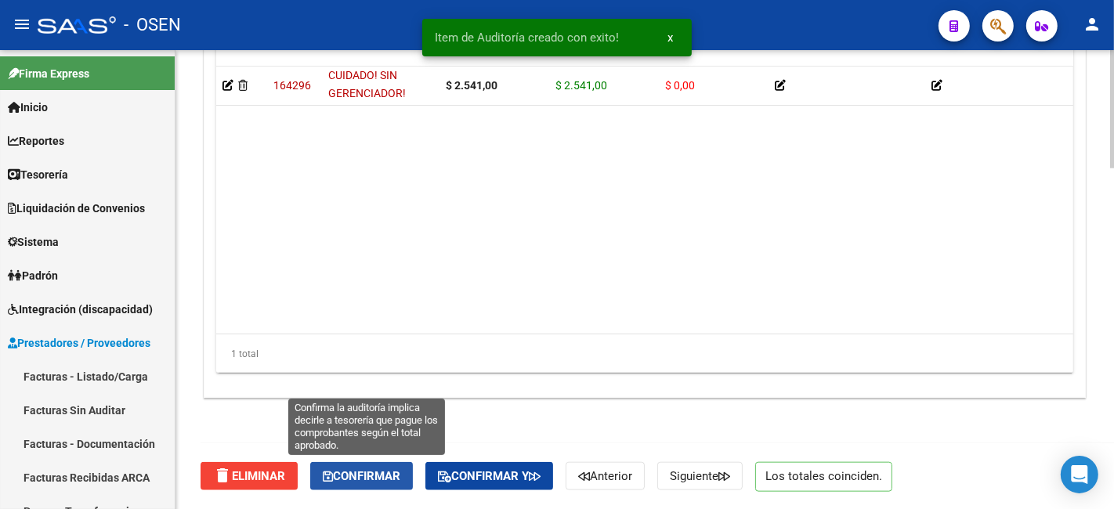
click at [382, 469] on span "Confirmar" at bounding box center [362, 476] width 78 height 14
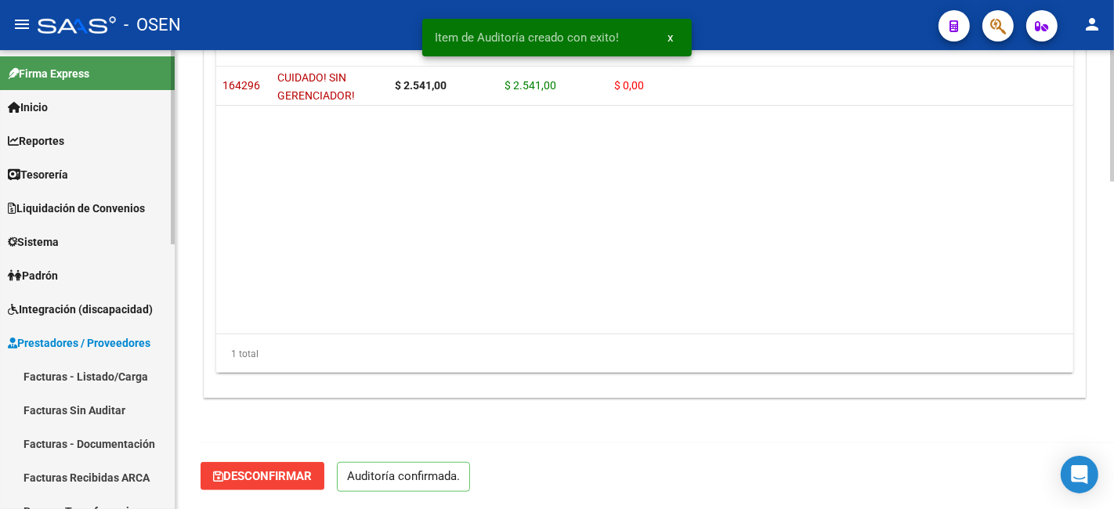
scroll to position [1142, 0]
type input "202510"
click at [102, 373] on link "Facturas - Listado/Carga" at bounding box center [87, 377] width 175 height 34
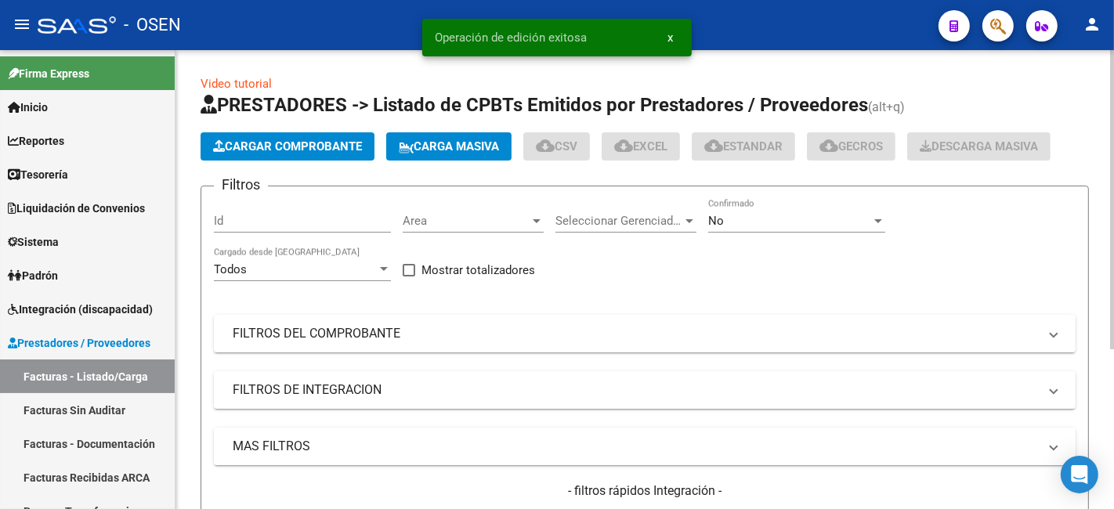
drag, startPoint x: 469, startPoint y: 460, endPoint x: 487, endPoint y: 449, distance: 21.1
click at [479, 452] on mat-expansion-panel-header "MAS FILTROS" at bounding box center [645, 447] width 862 height 38
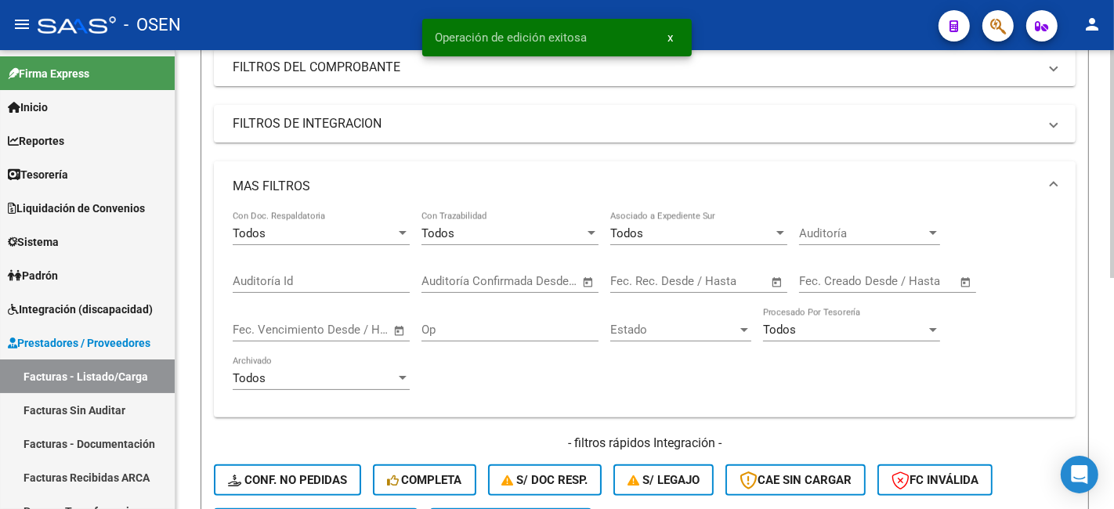
scroll to position [290, 0]
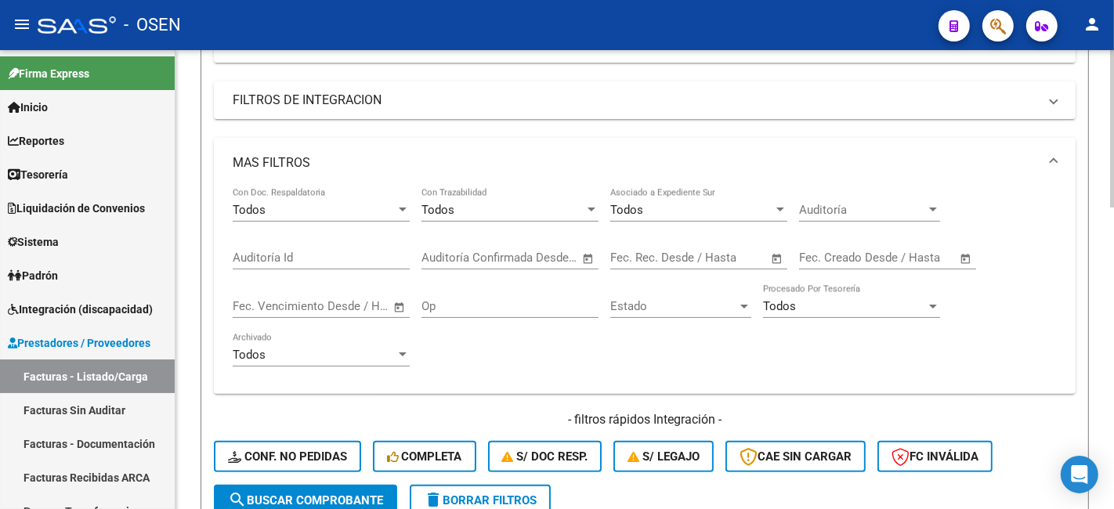
click at [593, 263] on span "Open calendar" at bounding box center [589, 259] width 38 height 38
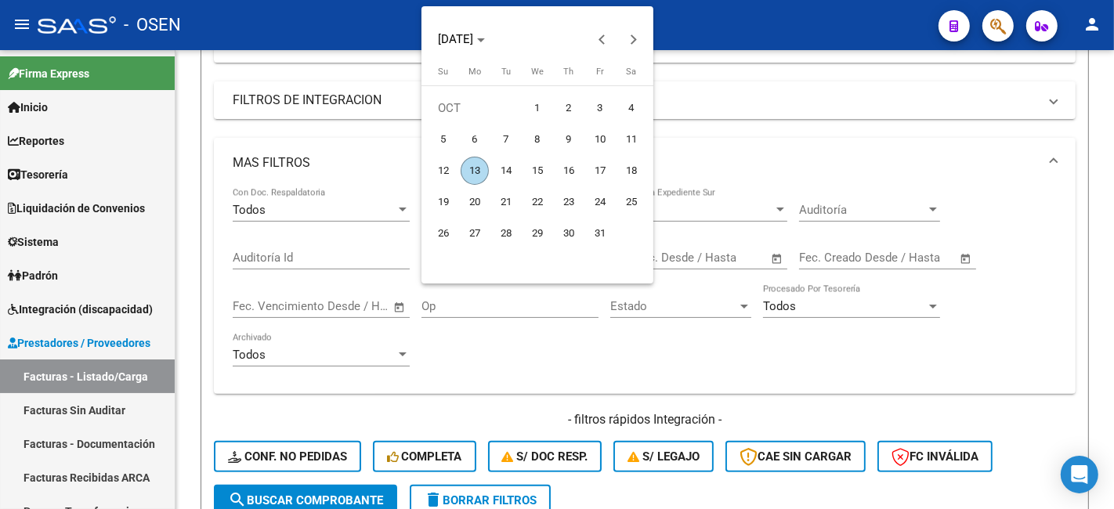
click at [459, 167] on button "13" at bounding box center [474, 170] width 31 height 31
type input "[DATE]"
click at [459, 167] on button "13" at bounding box center [474, 170] width 31 height 31
type input "[DATE]"
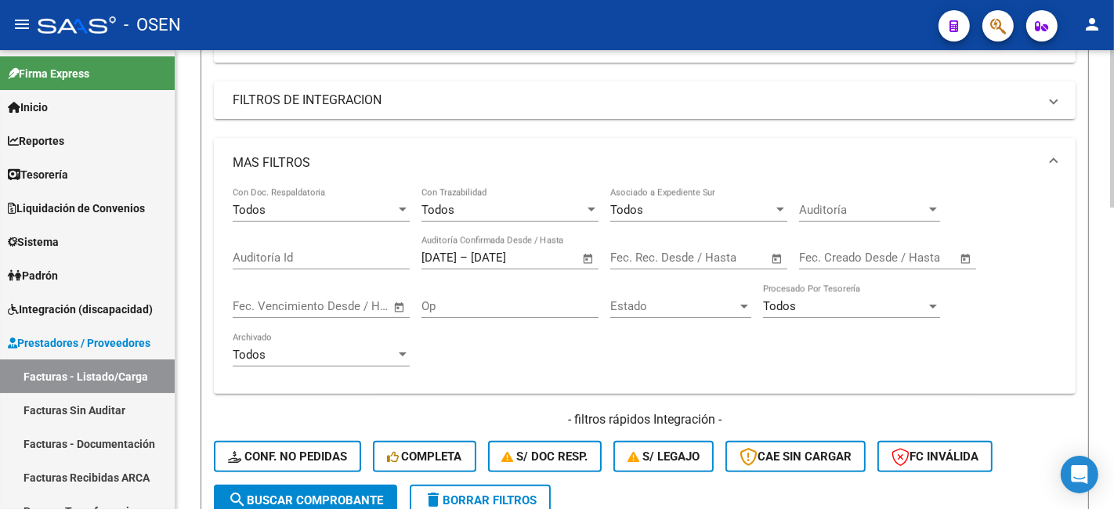
scroll to position [0, 0]
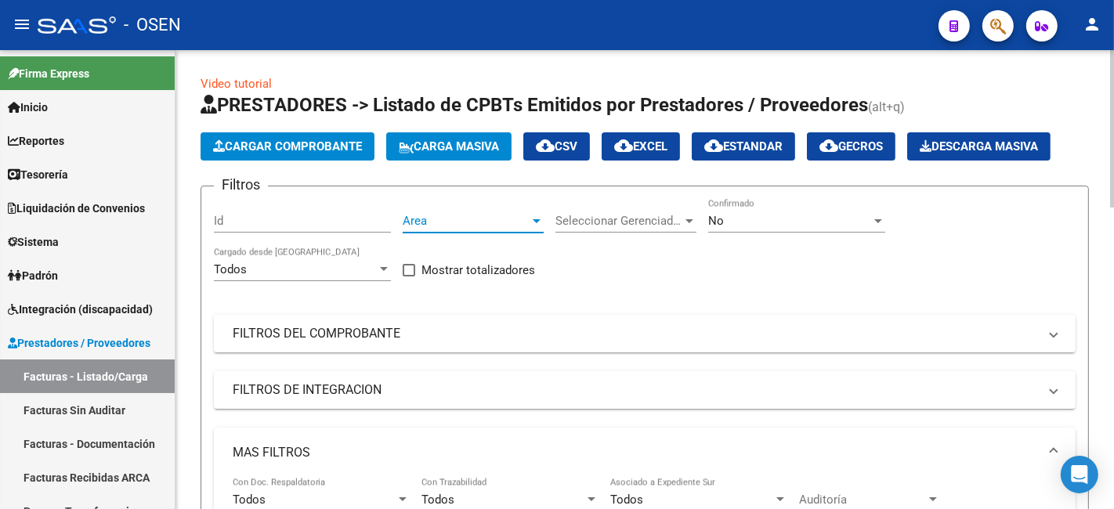
click at [480, 214] on span "Area" at bounding box center [466, 221] width 127 height 14
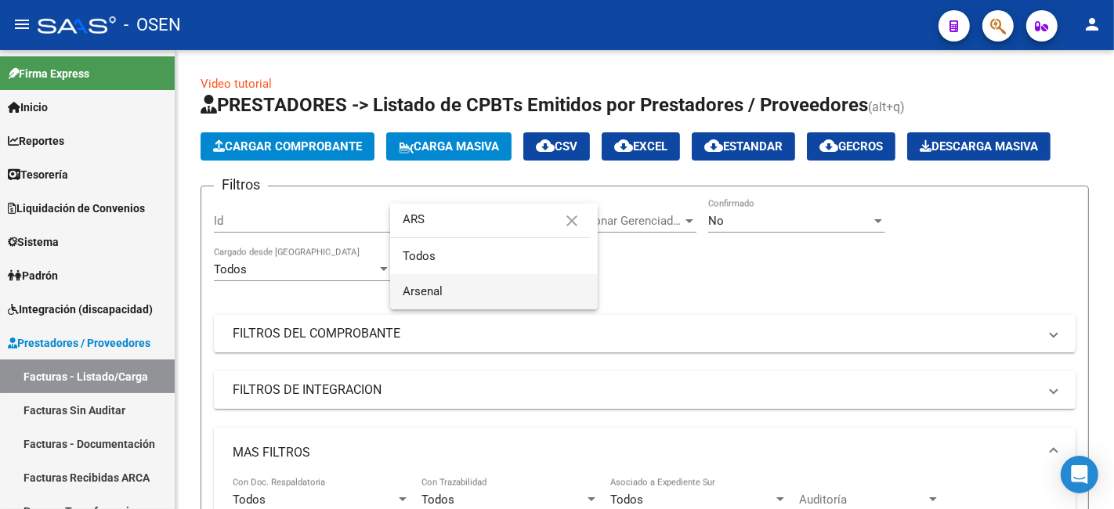
type input "ARS"
click at [463, 282] on span "Arsenal" at bounding box center [494, 291] width 183 height 35
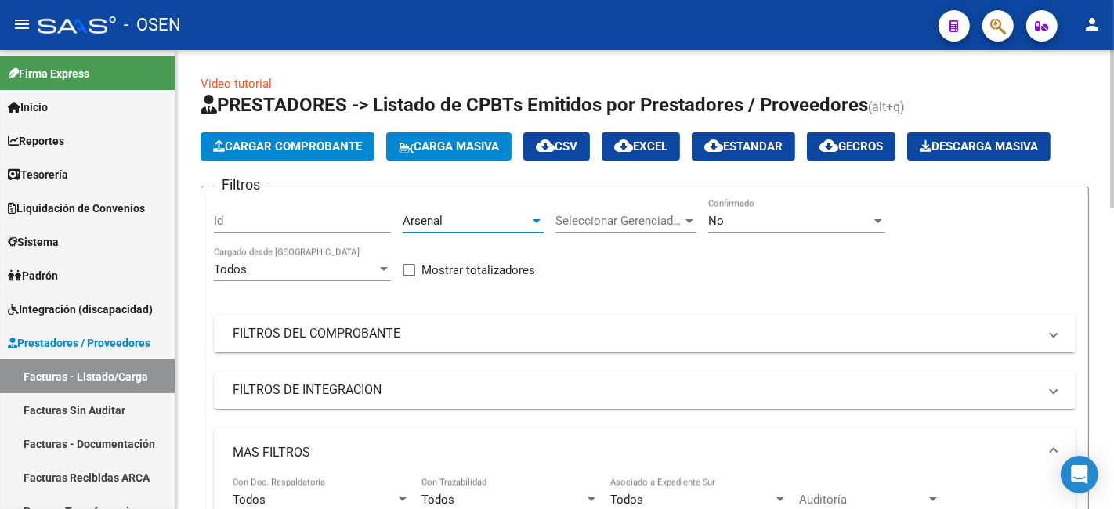
click at [747, 184] on app-list-header "PRESTADORES -> Listado de CPBTs Emitidos por Prestadores / Proveedores (alt+q) …" at bounding box center [645, 455] width 889 height 727
click at [747, 215] on div "No" at bounding box center [789, 221] width 163 height 14
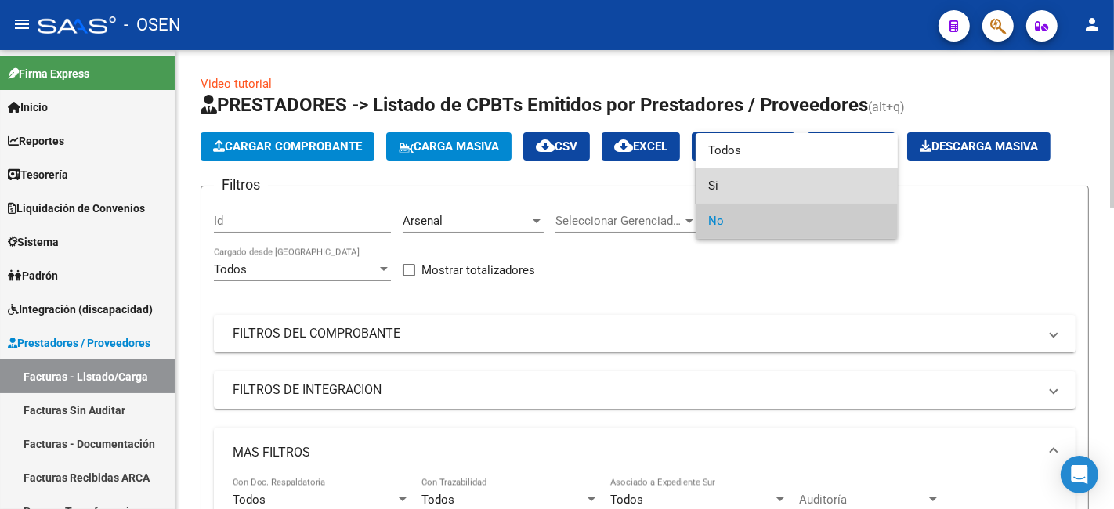
click at [757, 185] on span "Si" at bounding box center [796, 185] width 177 height 35
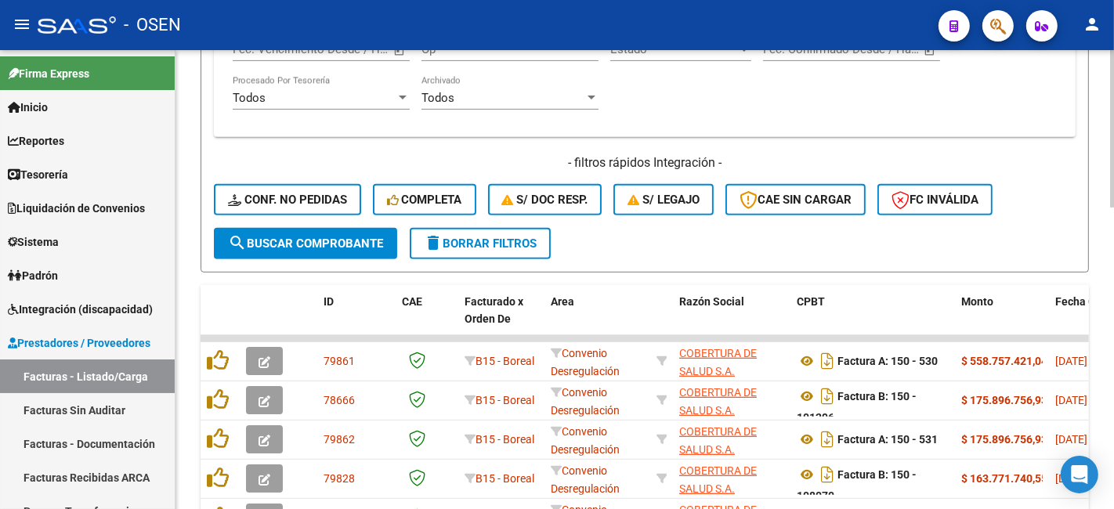
scroll to position [581, 0]
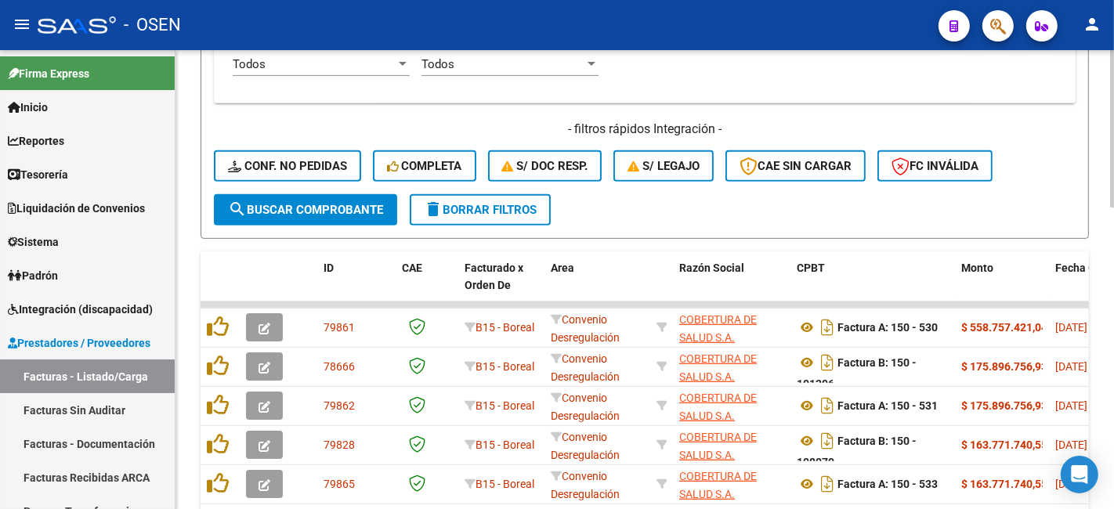
click at [371, 188] on div "- filtros rápidos Integración - Conf. no pedidas Completa S/ Doc Resp. S/ legaj…" at bounding box center [645, 158] width 862 height 74
click at [366, 212] on span "search Buscar Comprobante" at bounding box center [305, 210] width 155 height 14
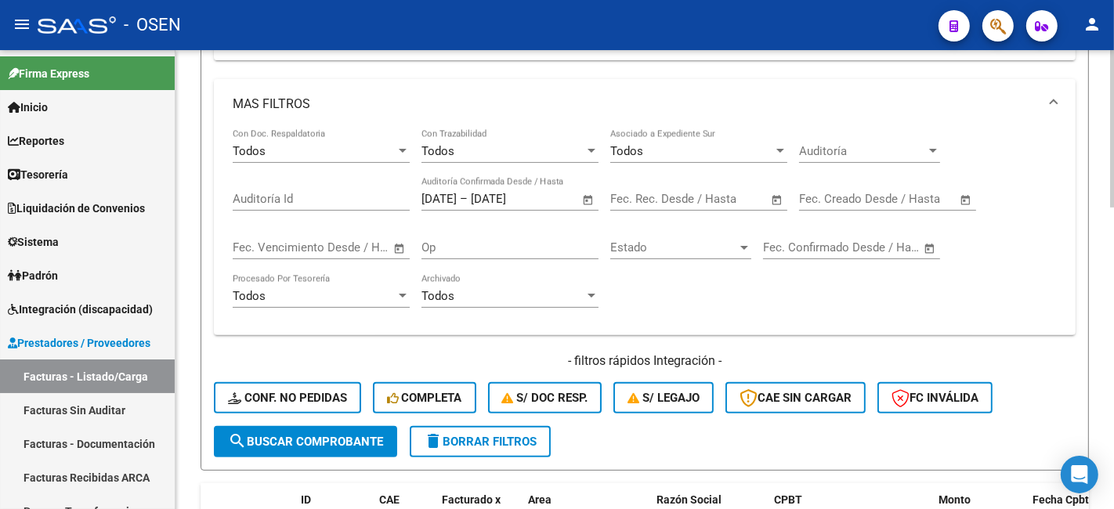
scroll to position [0, 0]
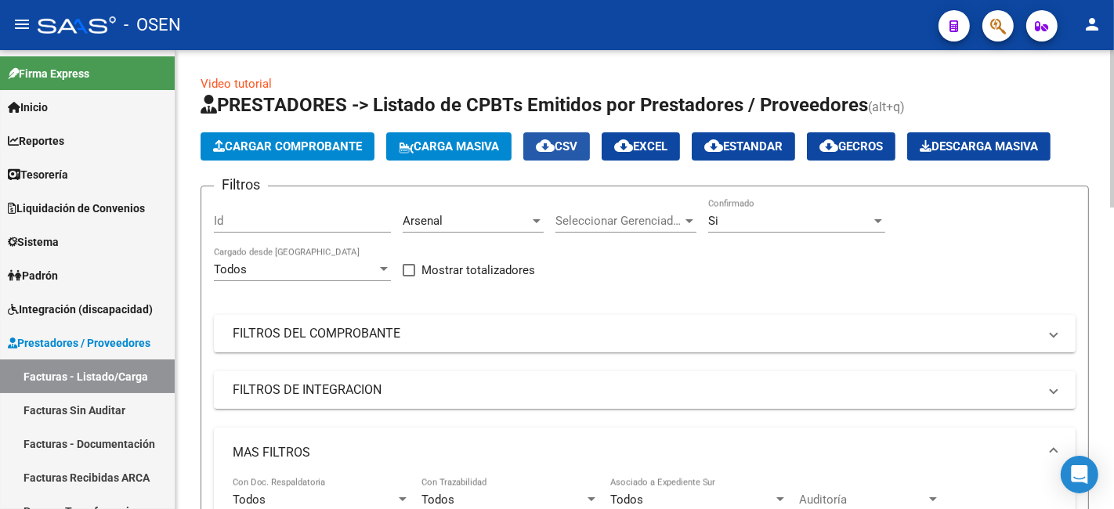
click at [578, 149] on span "cloud_download CSV" at bounding box center [557, 147] width 42 height 14
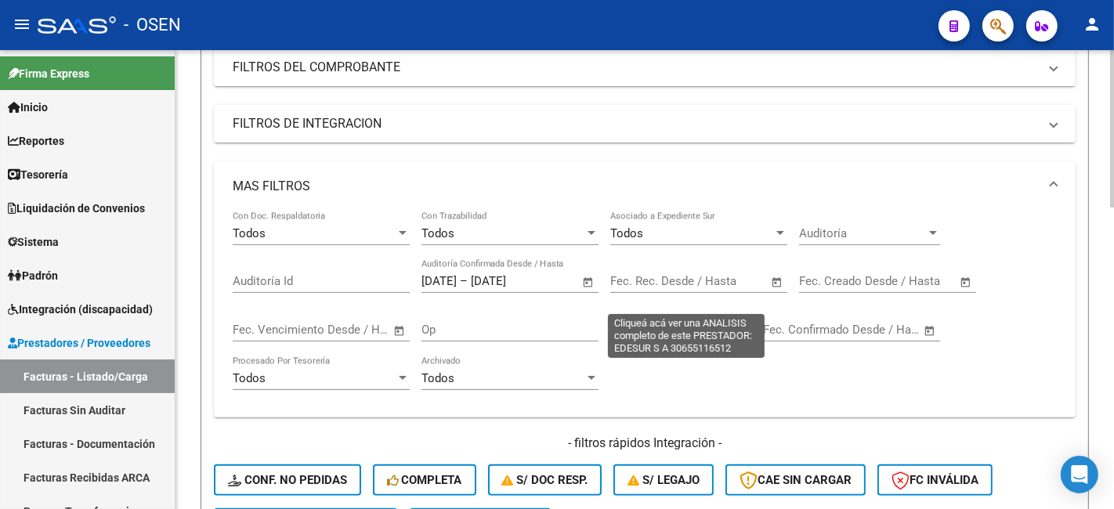
scroll to position [871, 0]
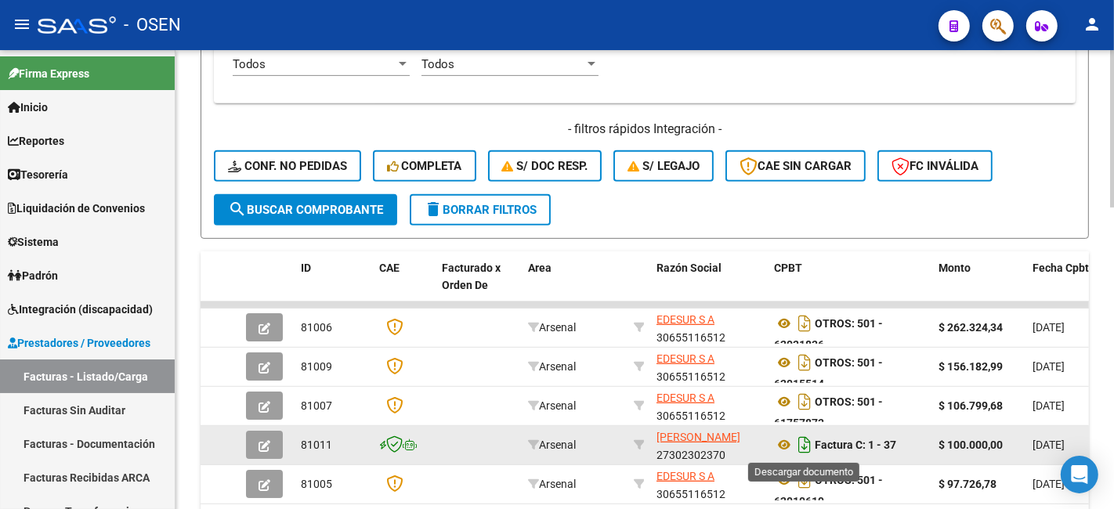
click at [811, 442] on icon "Descargar documento" at bounding box center [805, 445] width 20 height 25
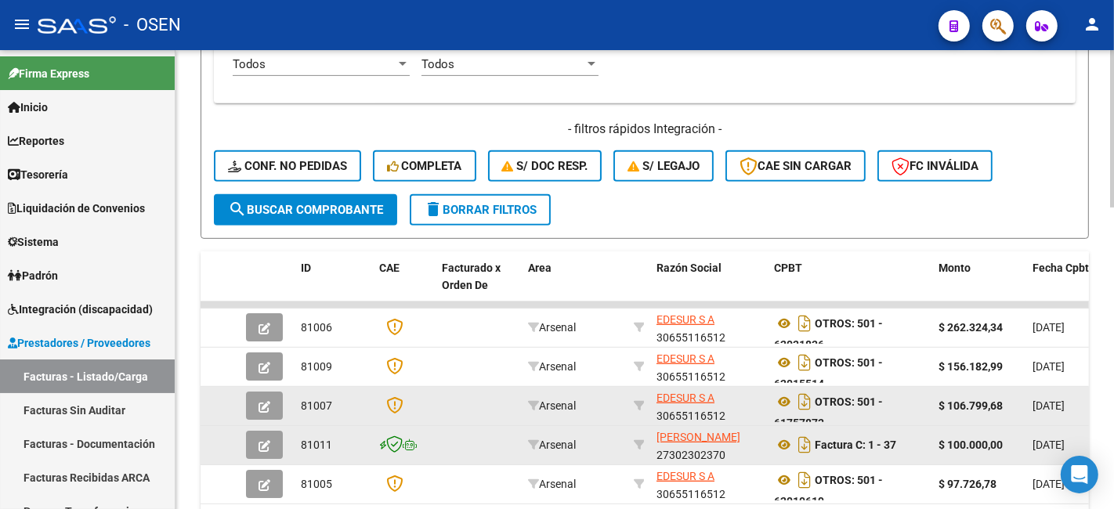
scroll to position [9, 0]
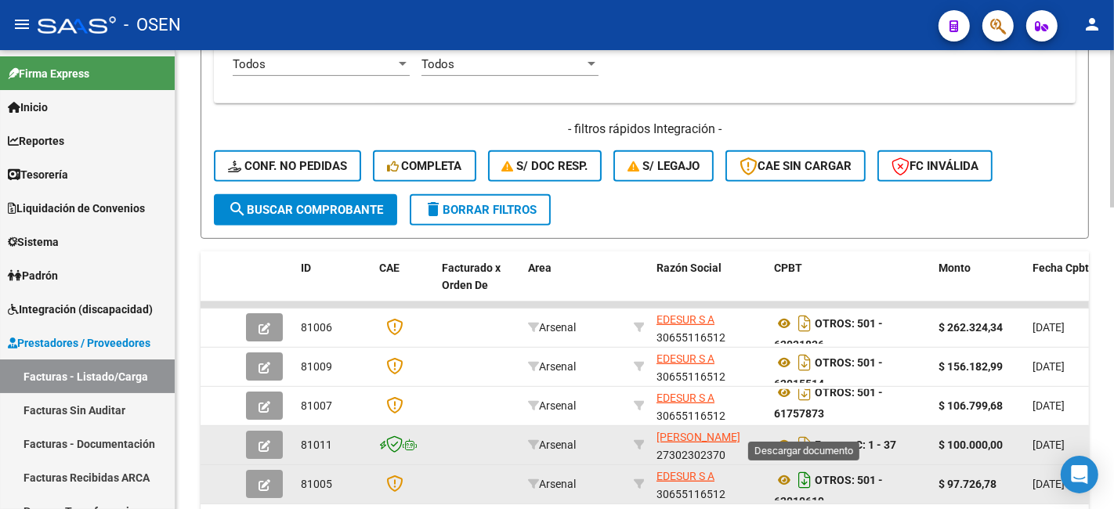
click at [806, 473] on icon "Descargar documento" at bounding box center [805, 480] width 20 height 25
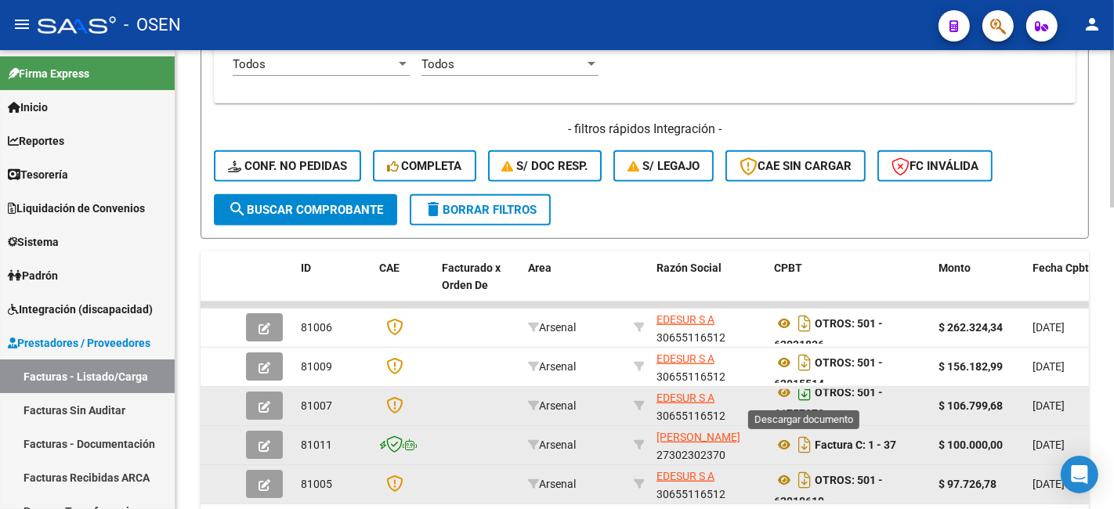
click at [805, 397] on icon "Descargar documento" at bounding box center [805, 392] width 20 height 25
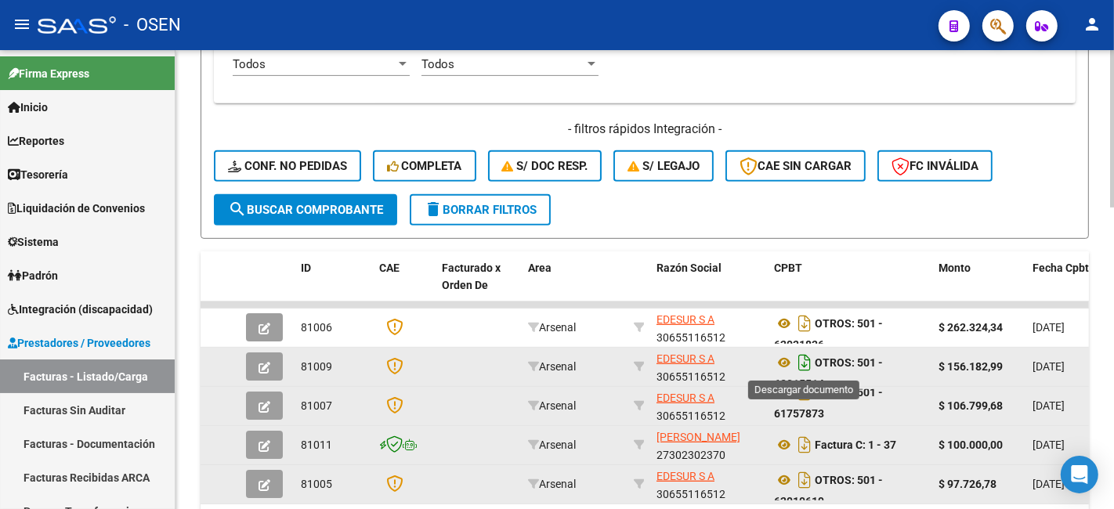
click at [803, 359] on icon "Descargar documento" at bounding box center [805, 362] width 20 height 25
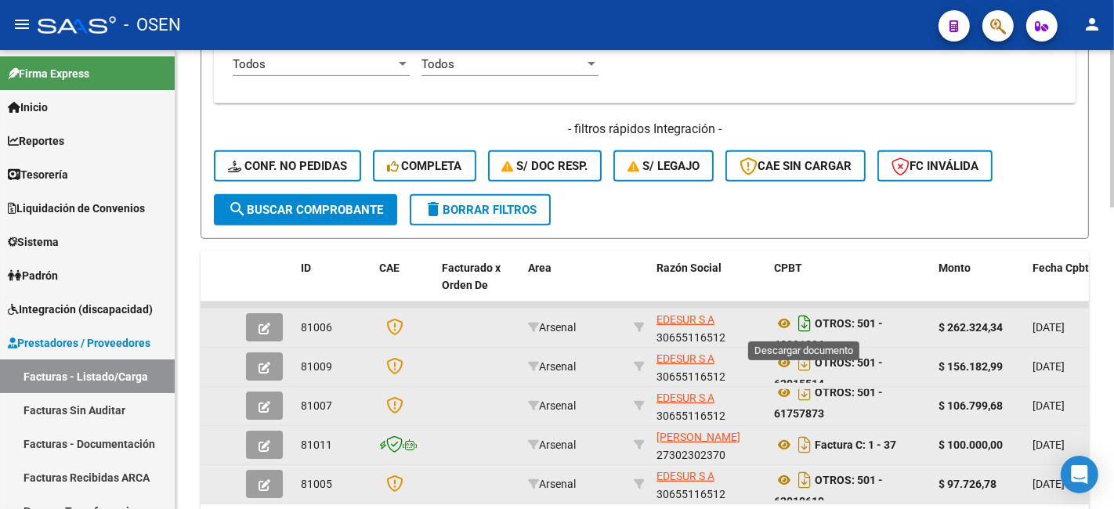
click at [802, 328] on icon "Descargar documento" at bounding box center [805, 323] width 20 height 25
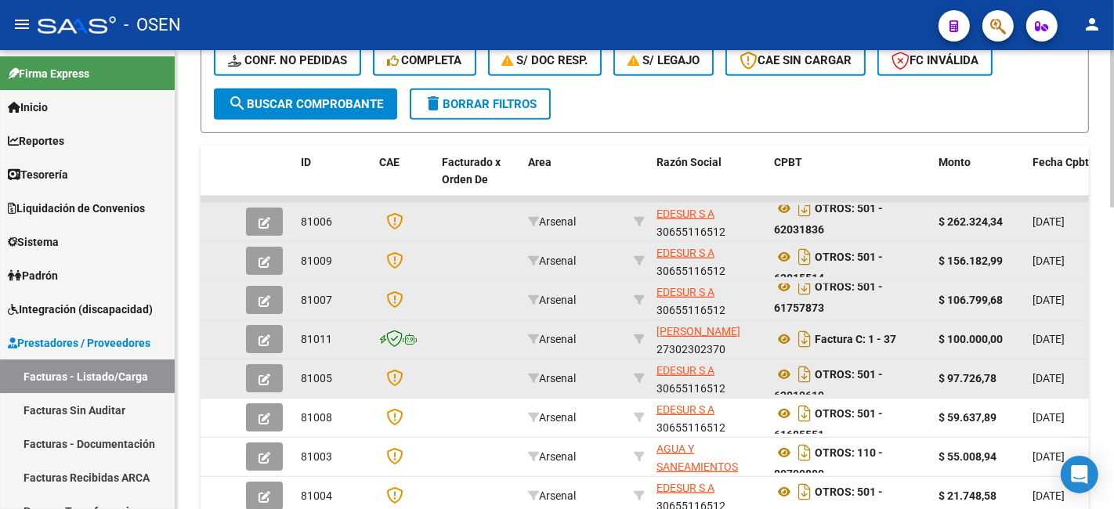
scroll to position [694, 0]
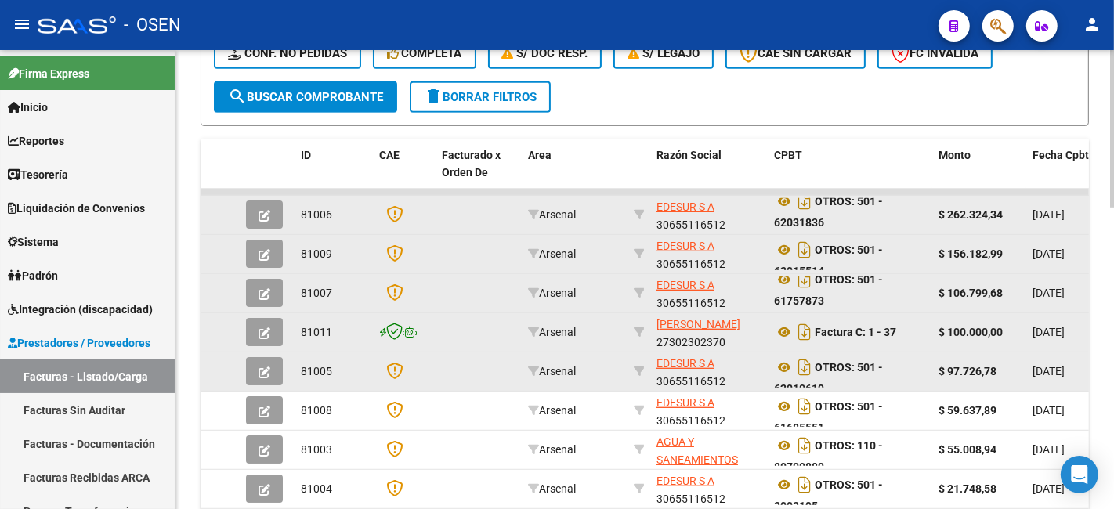
click at [1111, 364] on div at bounding box center [1113, 371] width 4 height 158
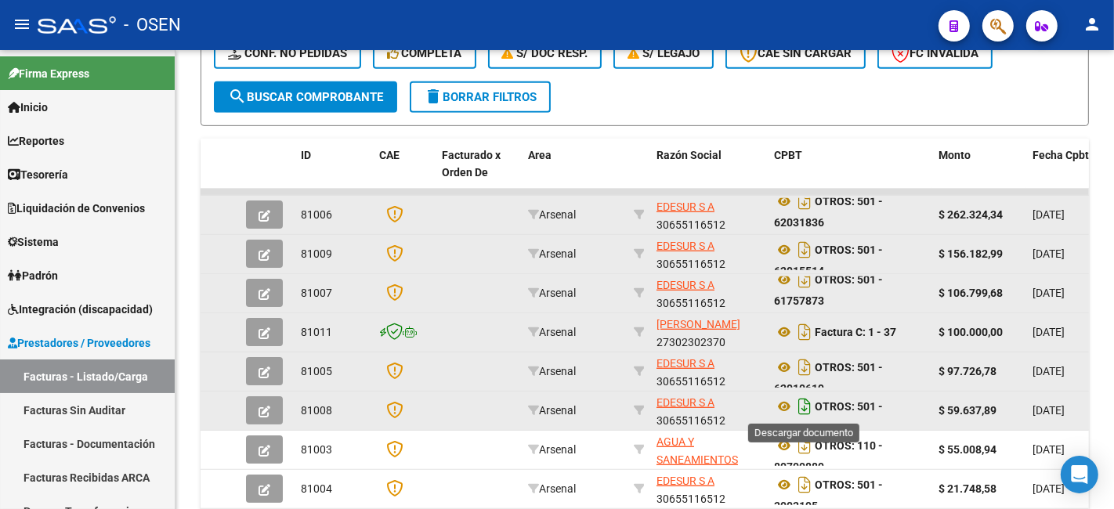
click at [811, 403] on icon "Descargar documento" at bounding box center [805, 406] width 20 height 25
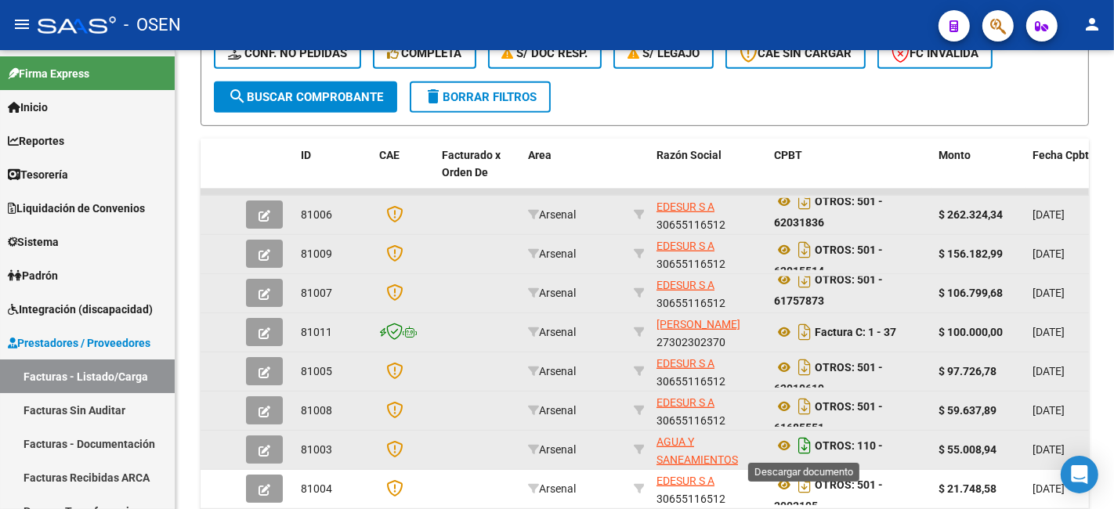
click at [804, 445] on icon "Descargar documento" at bounding box center [805, 445] width 20 height 25
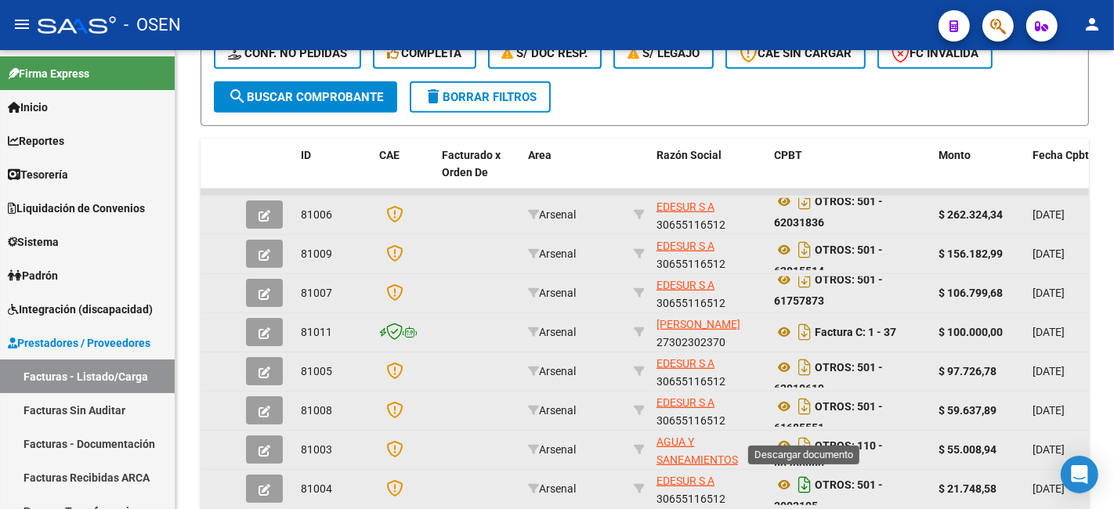
click at [804, 481] on icon "Descargar documento" at bounding box center [805, 485] width 20 height 25
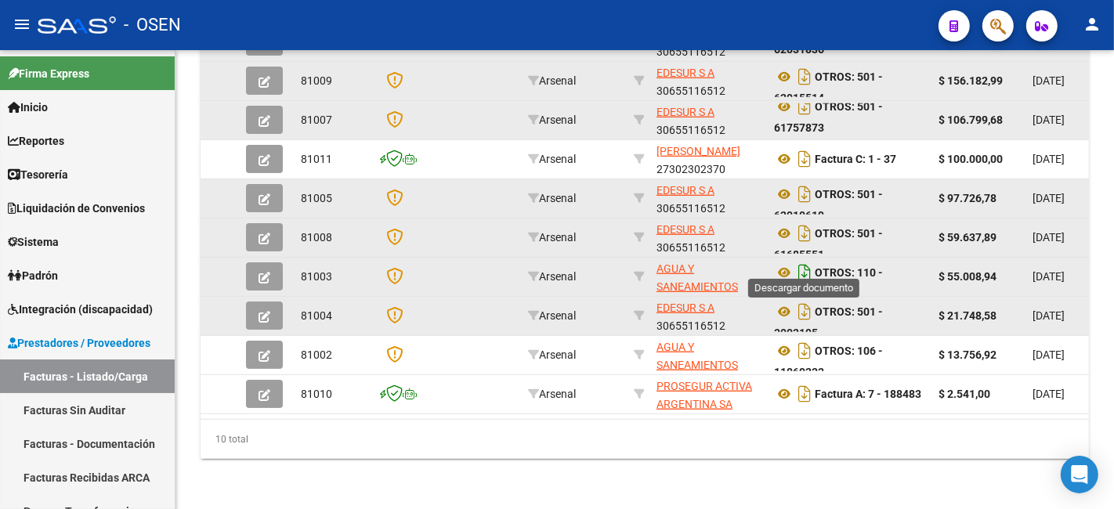
click at [807, 260] on icon "Descargar documento" at bounding box center [805, 272] width 20 height 25
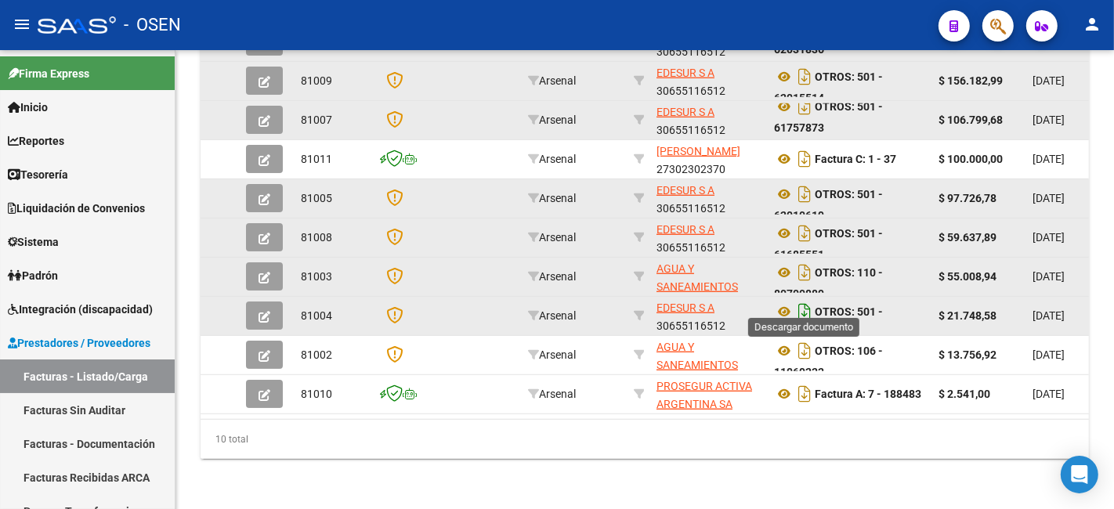
click at [801, 299] on icon "Descargar documento" at bounding box center [805, 311] width 20 height 25
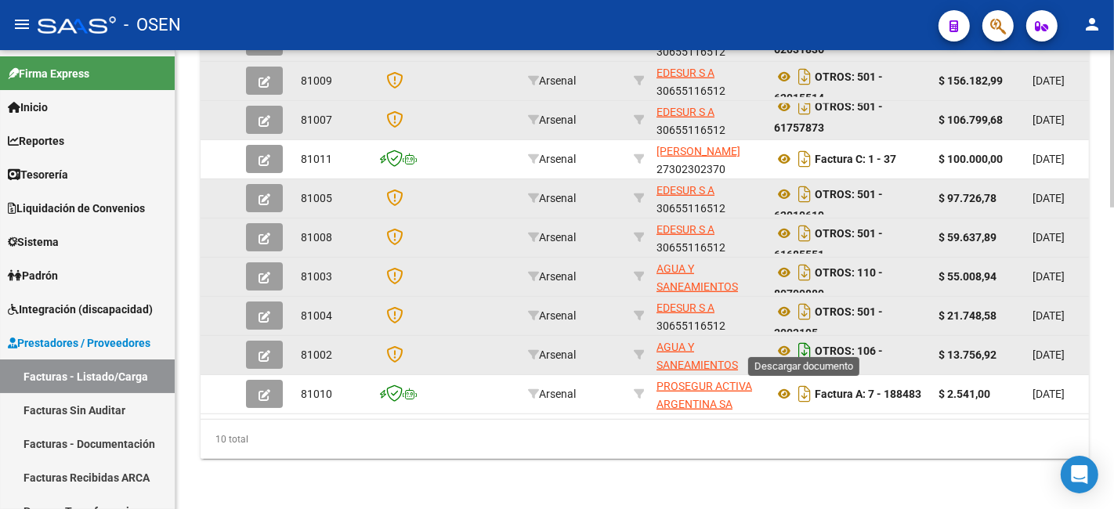
click at [803, 339] on icon "Descargar documento" at bounding box center [805, 351] width 20 height 25
click at [764, 443] on div "10 total" at bounding box center [645, 439] width 889 height 39
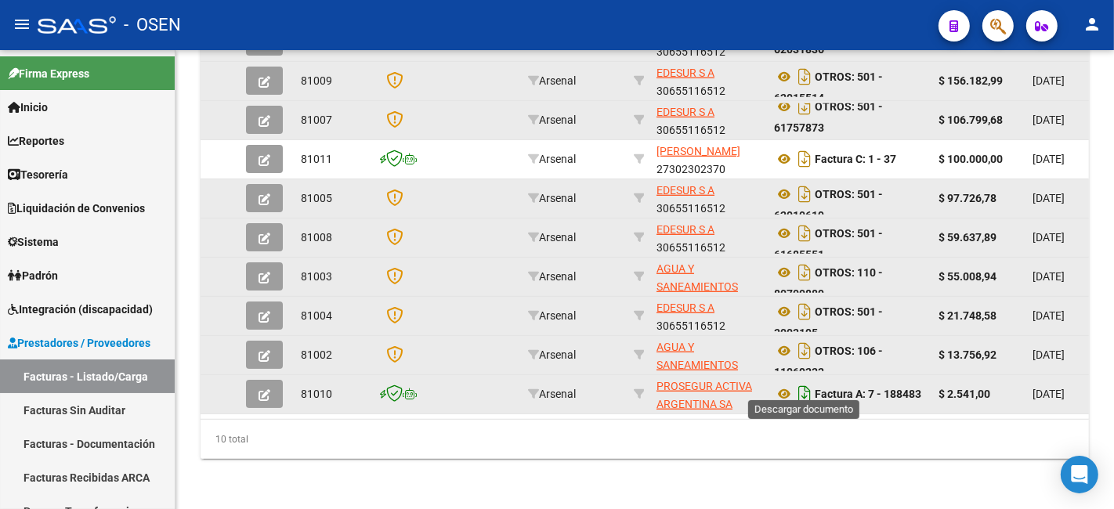
click at [810, 382] on icon "Descargar documento" at bounding box center [805, 394] width 20 height 25
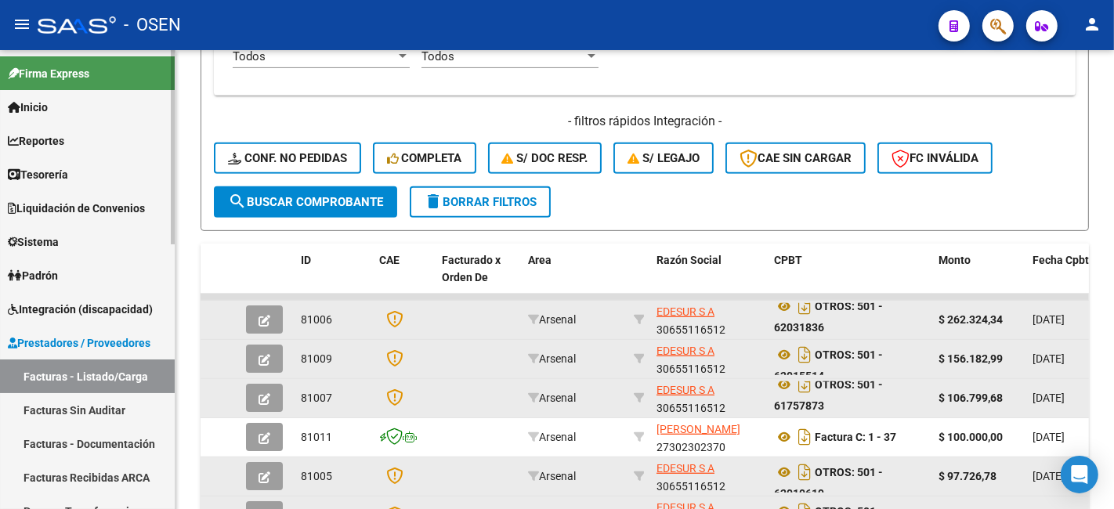
click at [110, 168] on link "Tesorería" at bounding box center [87, 175] width 175 height 34
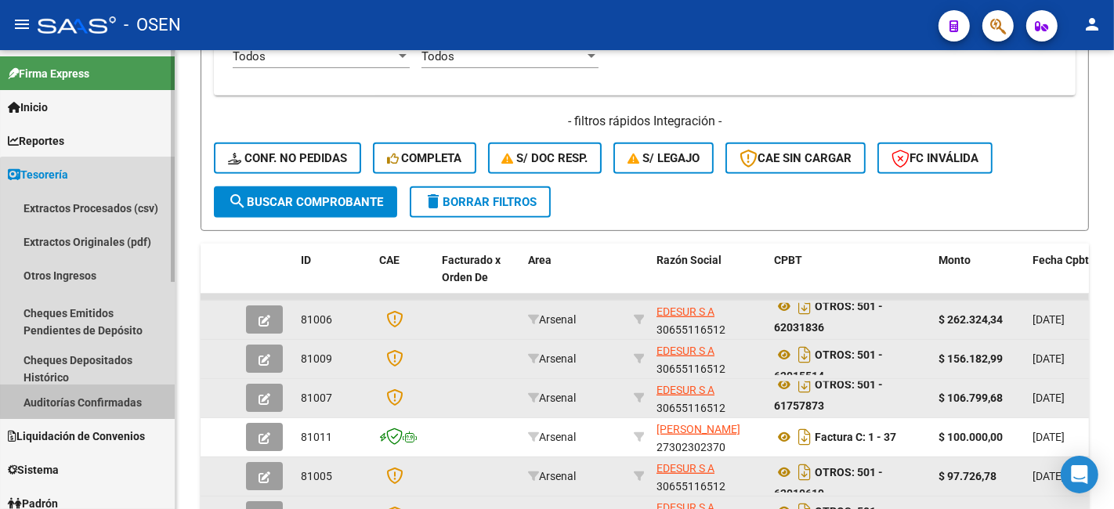
click at [145, 394] on link "Auditorías Confirmadas" at bounding box center [87, 403] width 175 height 34
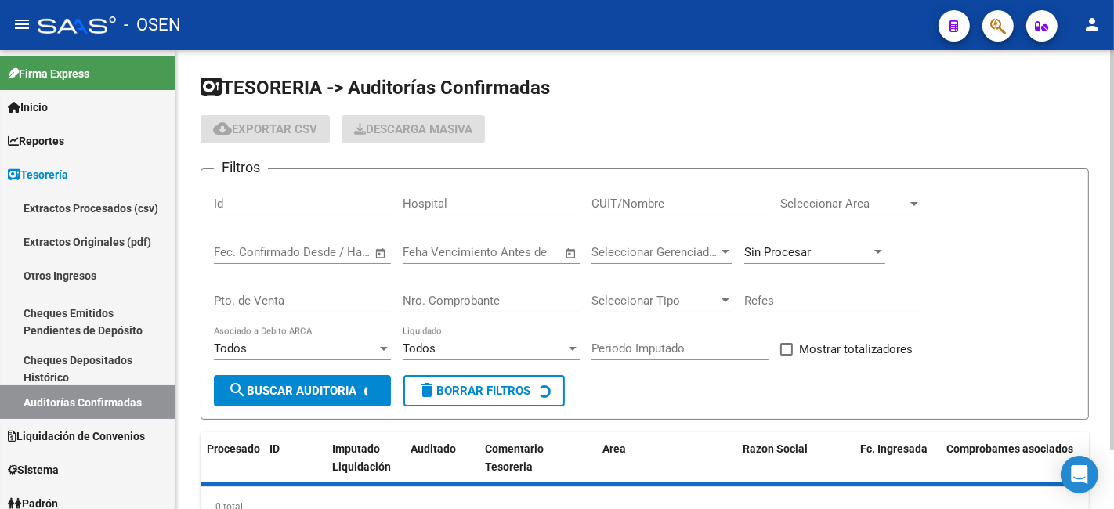
click at [460, 295] on input "Nro. Comprobante" at bounding box center [491, 301] width 177 height 14
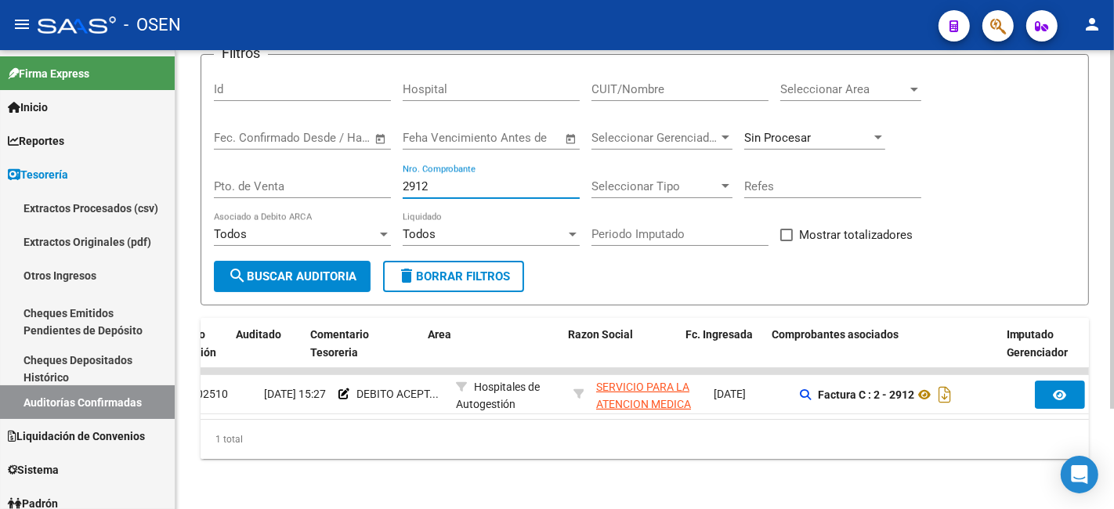
scroll to position [0, 175]
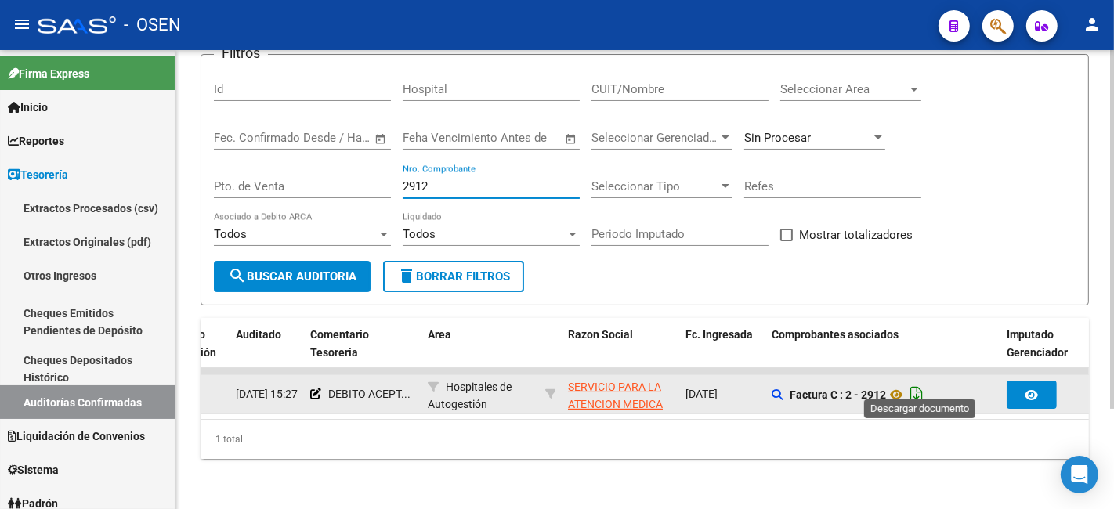
type input "2912"
click at [919, 382] on icon "Descargar documento" at bounding box center [917, 394] width 20 height 25
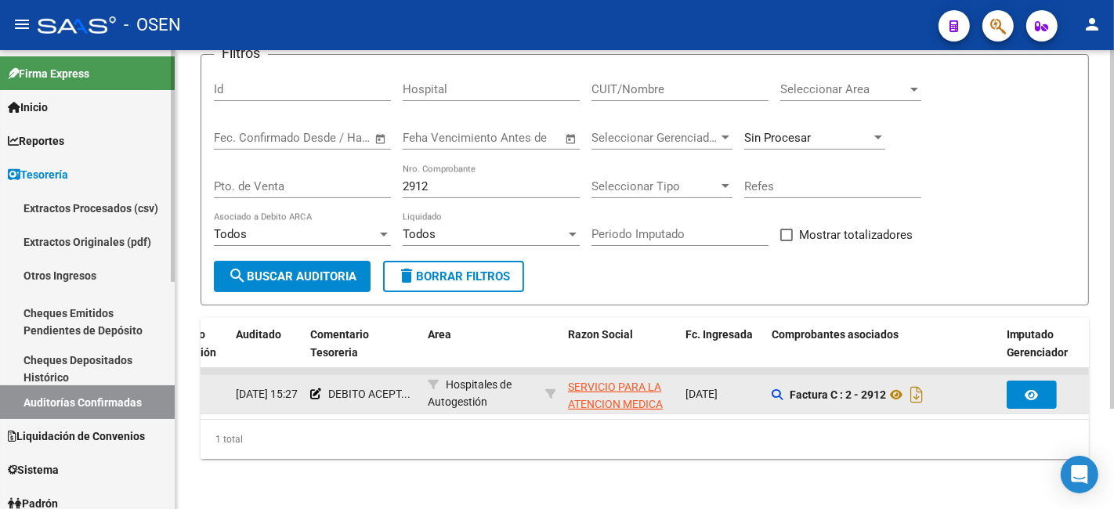
scroll to position [290, 0]
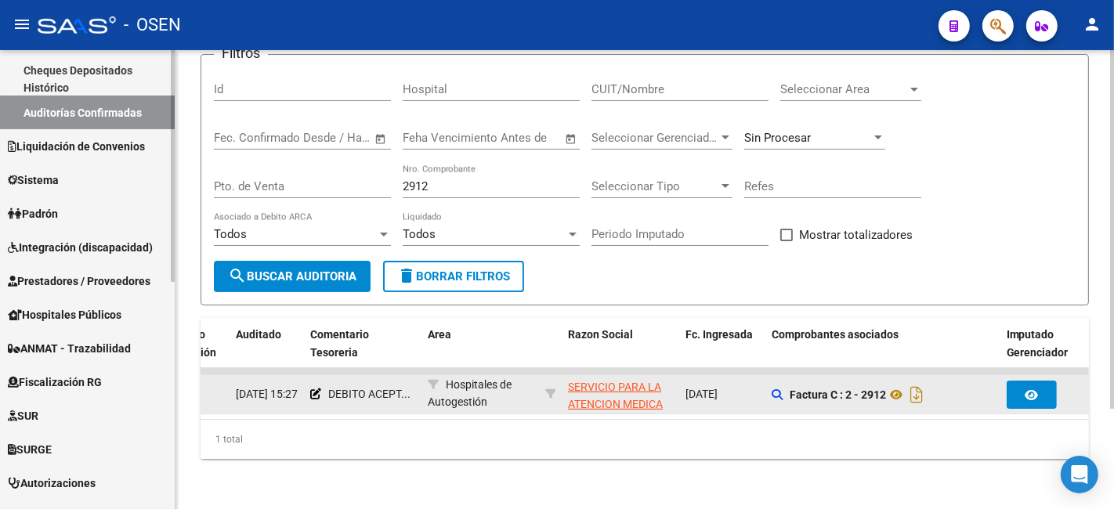
click at [80, 288] on span "Prestadores / Proveedores" at bounding box center [79, 281] width 143 height 17
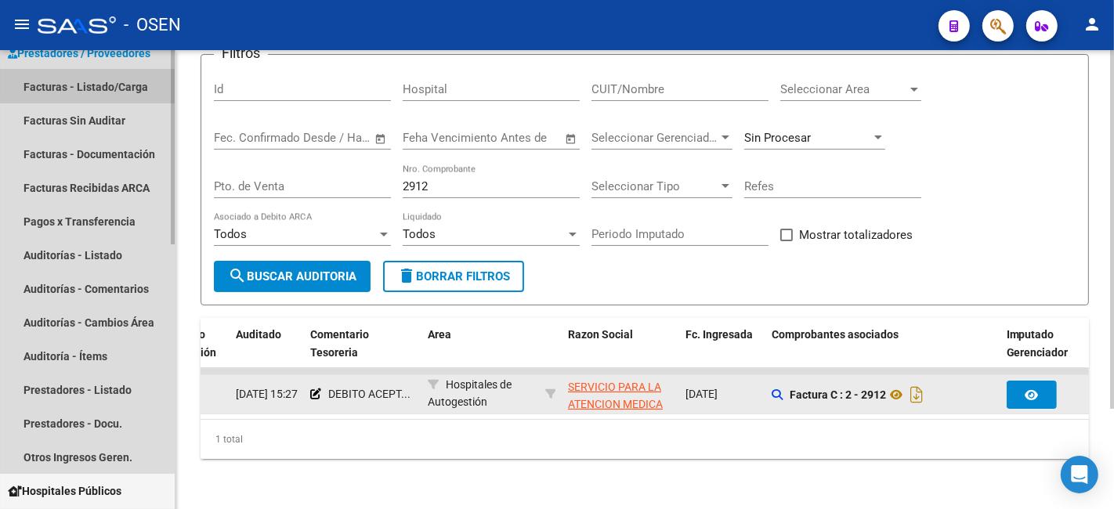
click at [140, 82] on link "Facturas - Listado/Carga" at bounding box center [87, 87] width 175 height 34
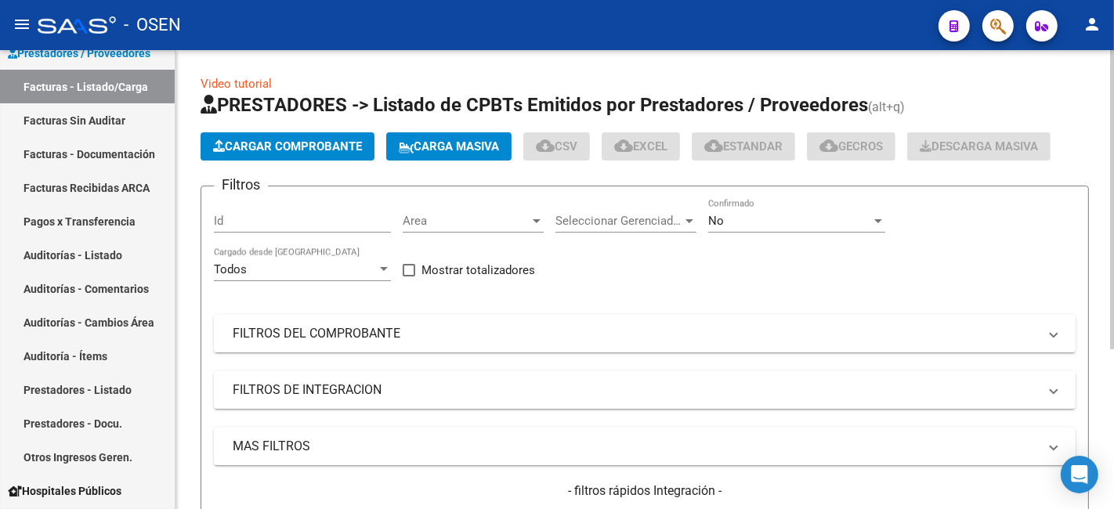
click at [376, 334] on mat-panel-title "FILTROS DEL COMPROBANTE" at bounding box center [636, 333] width 806 height 17
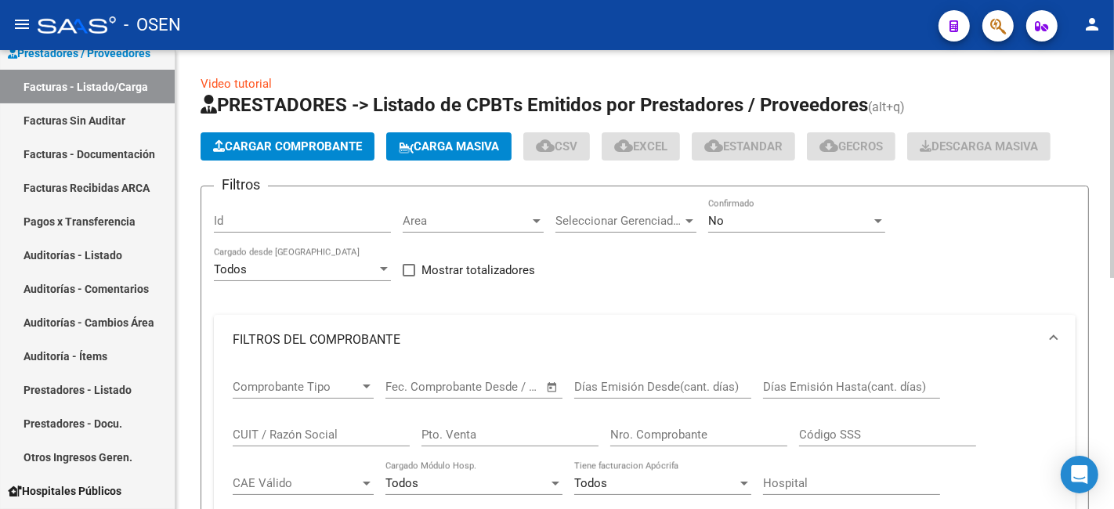
click at [708, 442] on input "Nro. Comprobante" at bounding box center [699, 435] width 177 height 14
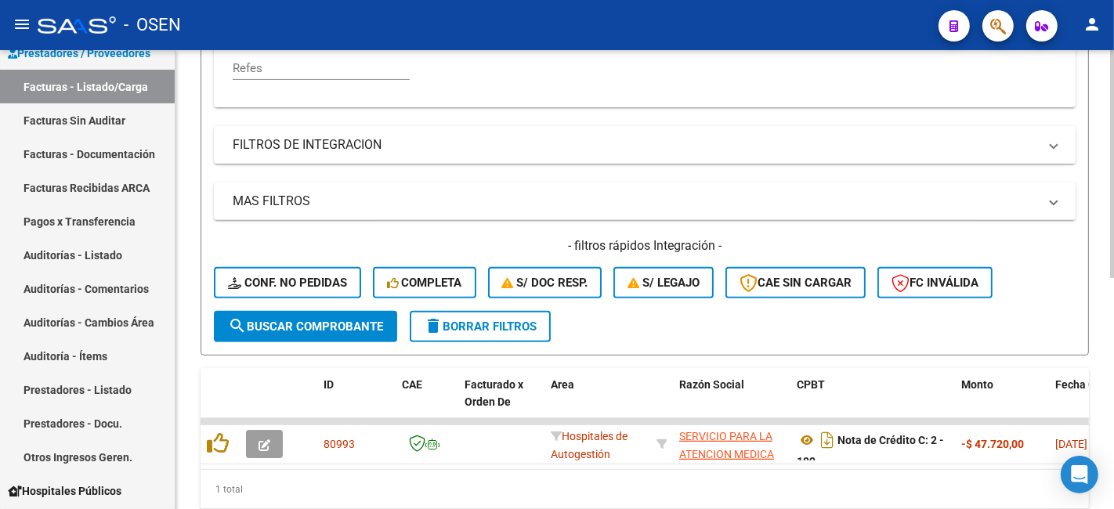
scroll to position [466, 0]
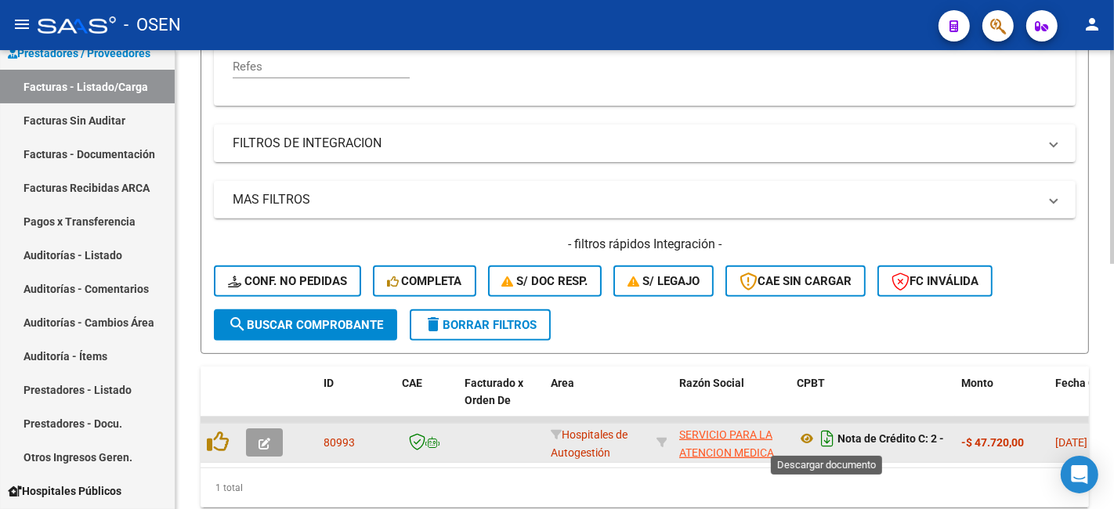
type input "199"
click at [826, 435] on icon "Descargar documento" at bounding box center [827, 438] width 20 height 25
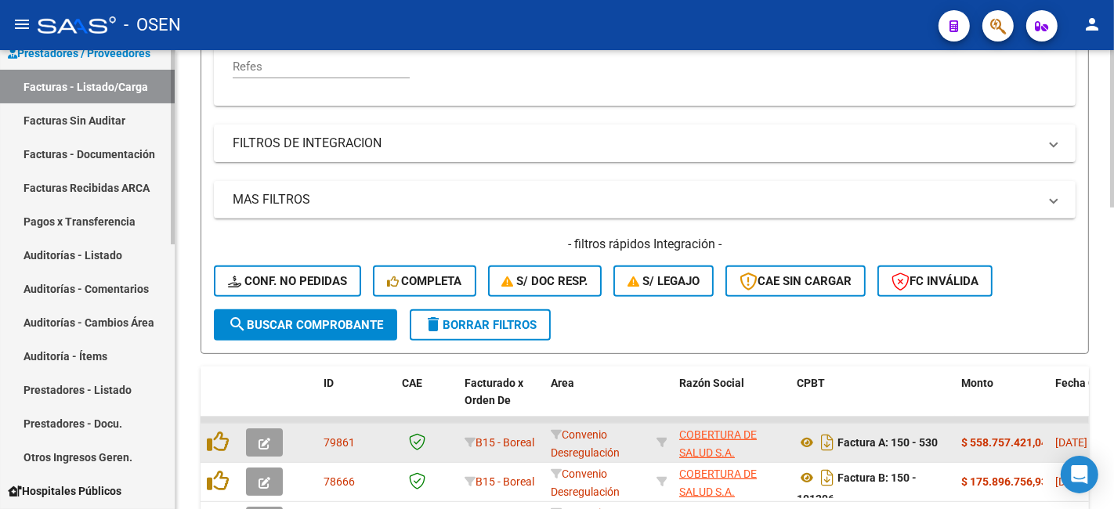
scroll to position [0, 0]
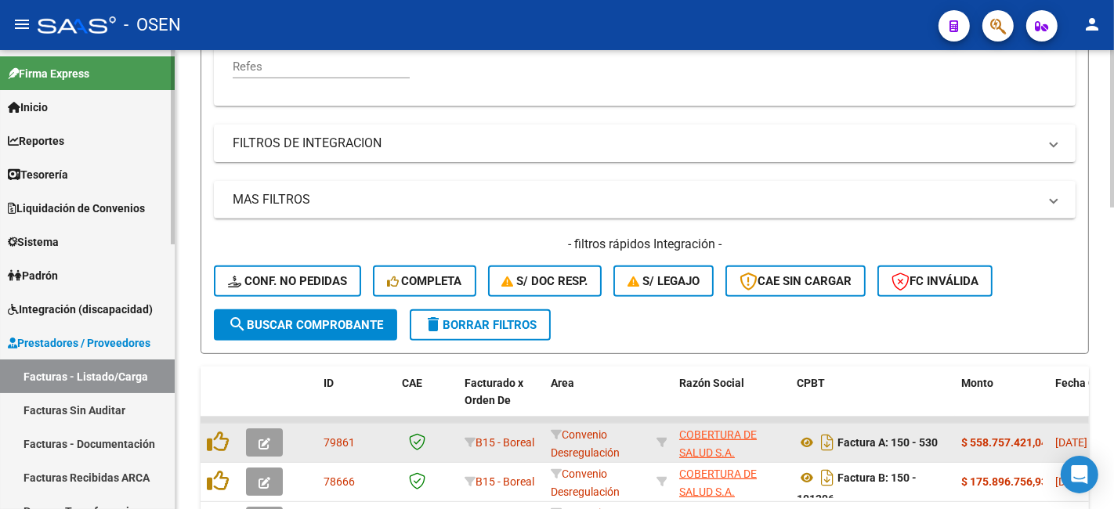
click at [111, 181] on link "Tesorería" at bounding box center [87, 175] width 175 height 34
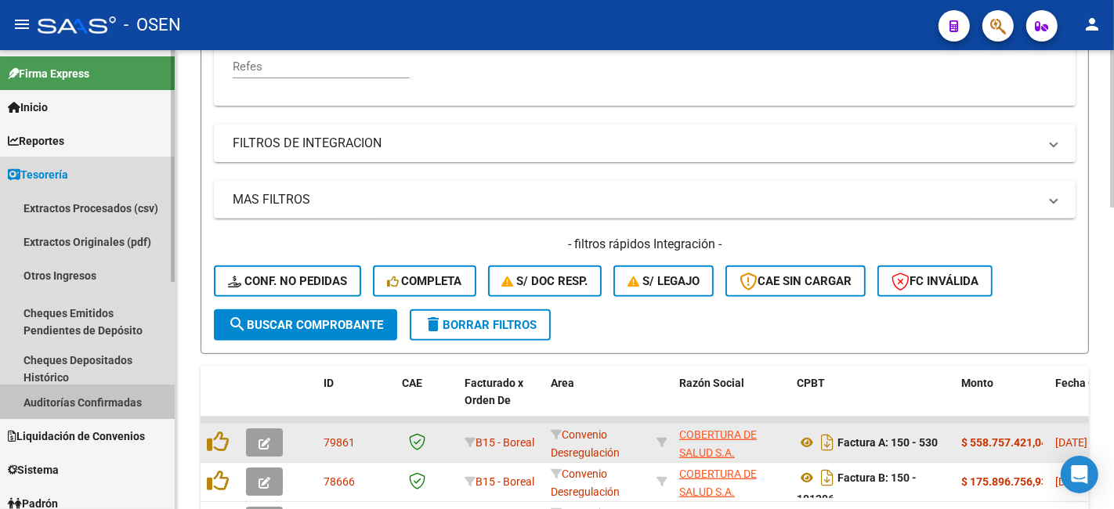
click at [134, 401] on link "Auditorías Confirmadas" at bounding box center [87, 403] width 175 height 34
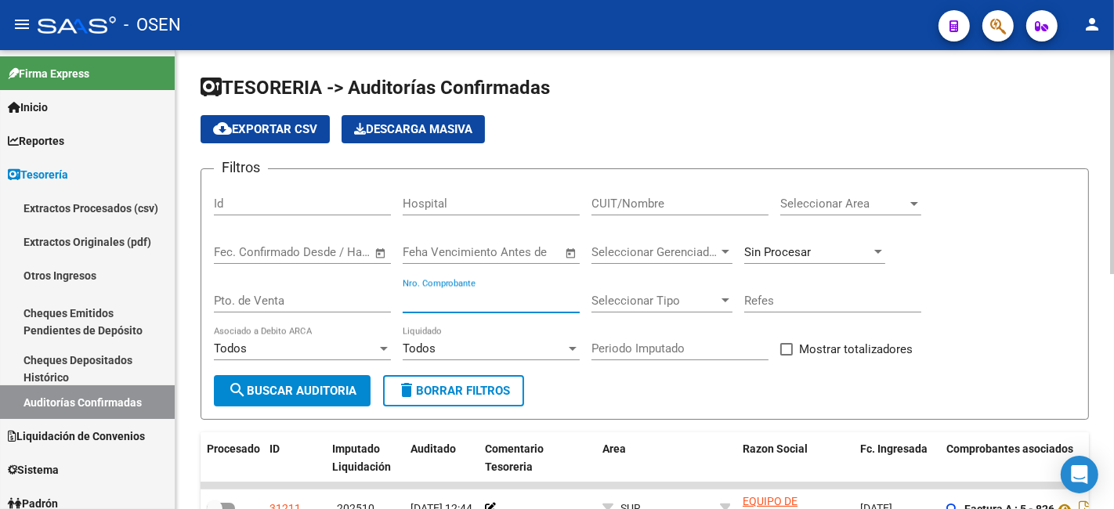
click at [554, 302] on input "Nro. Comprobante" at bounding box center [491, 301] width 177 height 14
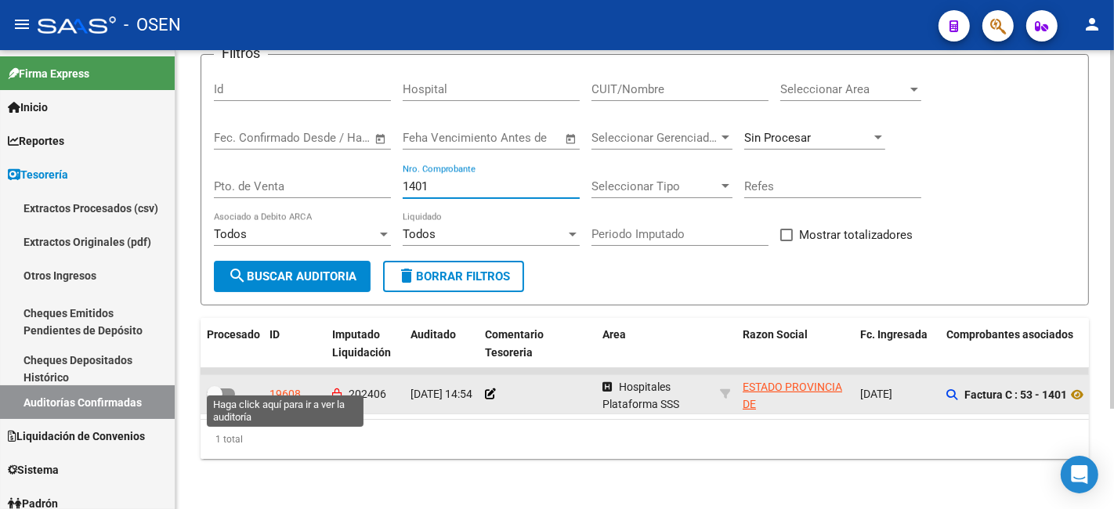
type input "1401"
click at [288, 386] on div "19608" at bounding box center [285, 395] width 31 height 18
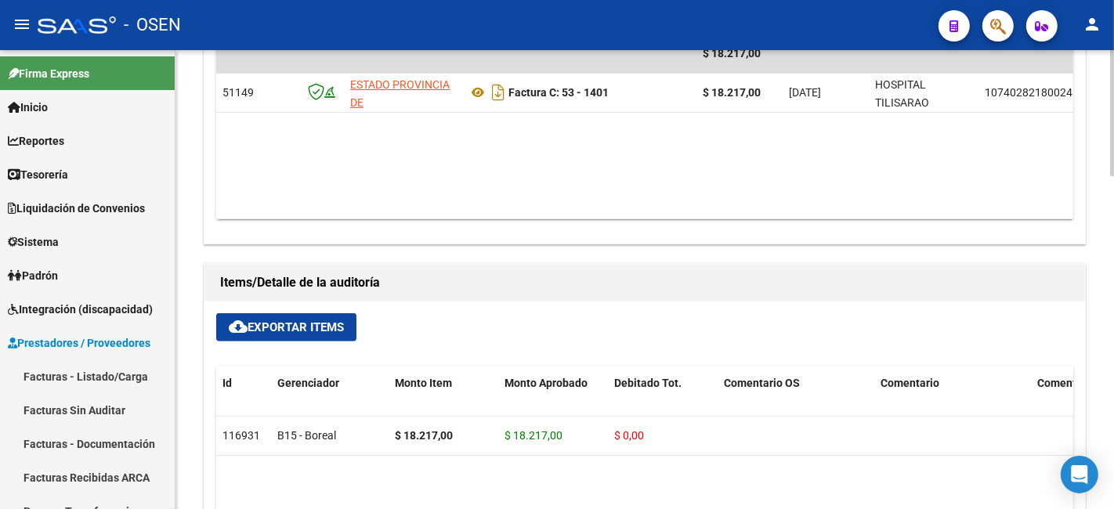
scroll to position [871, 0]
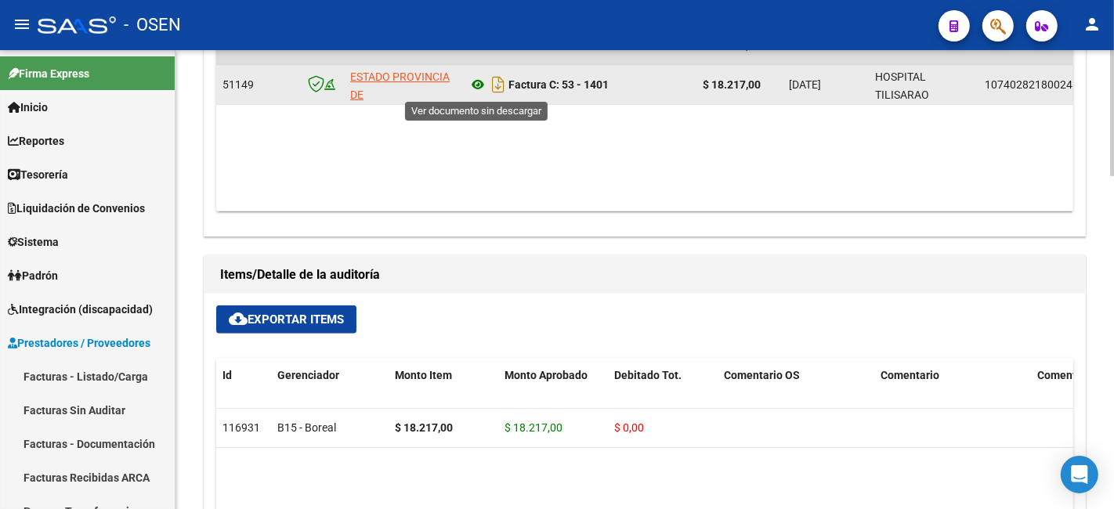
click at [479, 85] on icon at bounding box center [478, 84] width 20 height 19
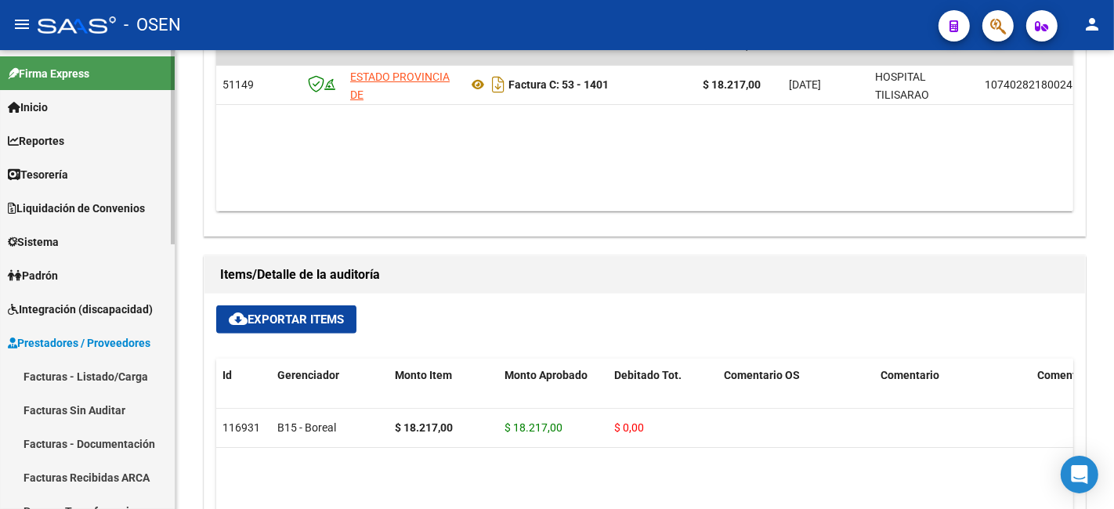
click at [122, 178] on link "Tesorería" at bounding box center [87, 175] width 175 height 34
click at [121, 166] on link "Tesorería" at bounding box center [87, 175] width 175 height 34
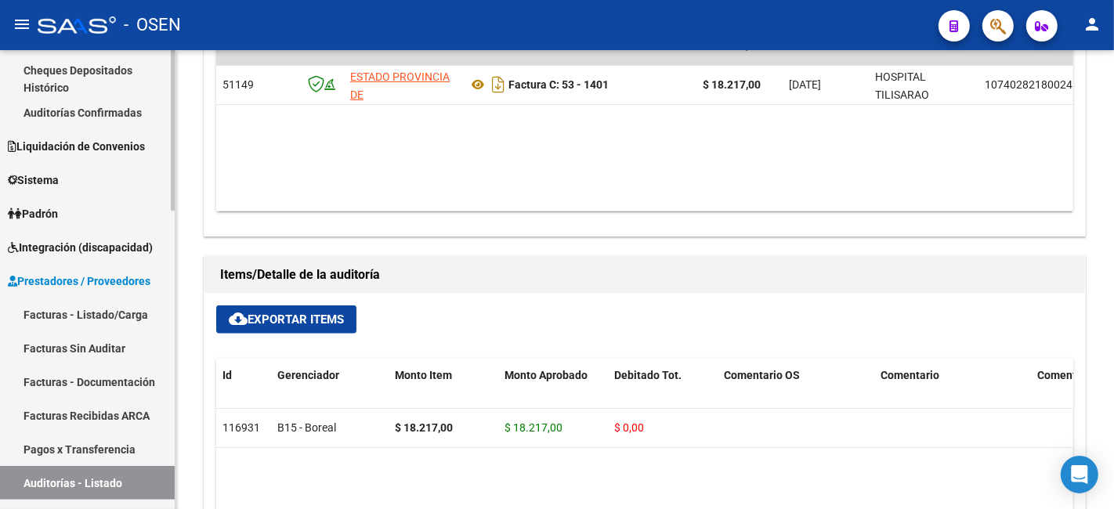
scroll to position [581, 0]
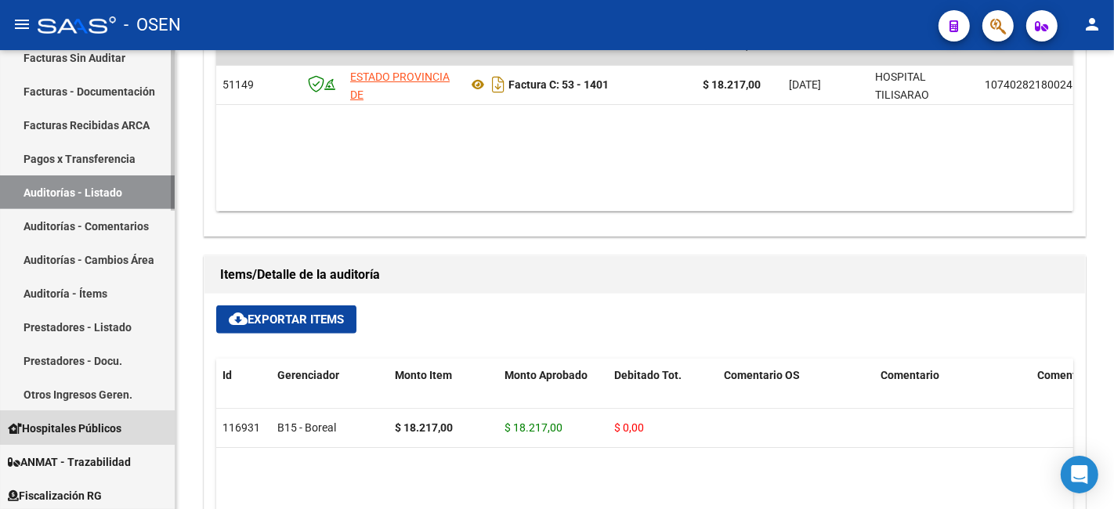
click at [100, 418] on link "Hospitales Públicos" at bounding box center [87, 428] width 175 height 34
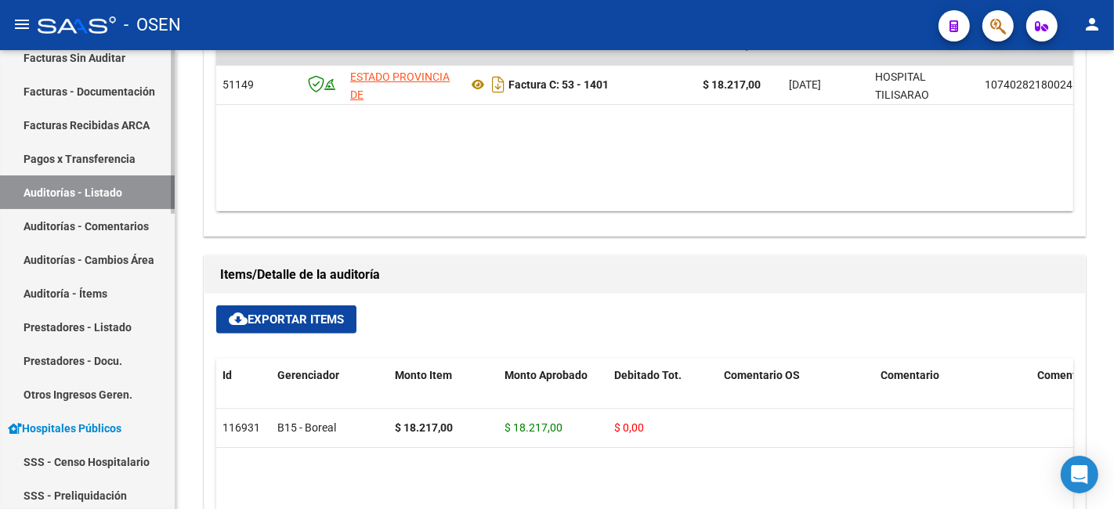
scroll to position [643, 0]
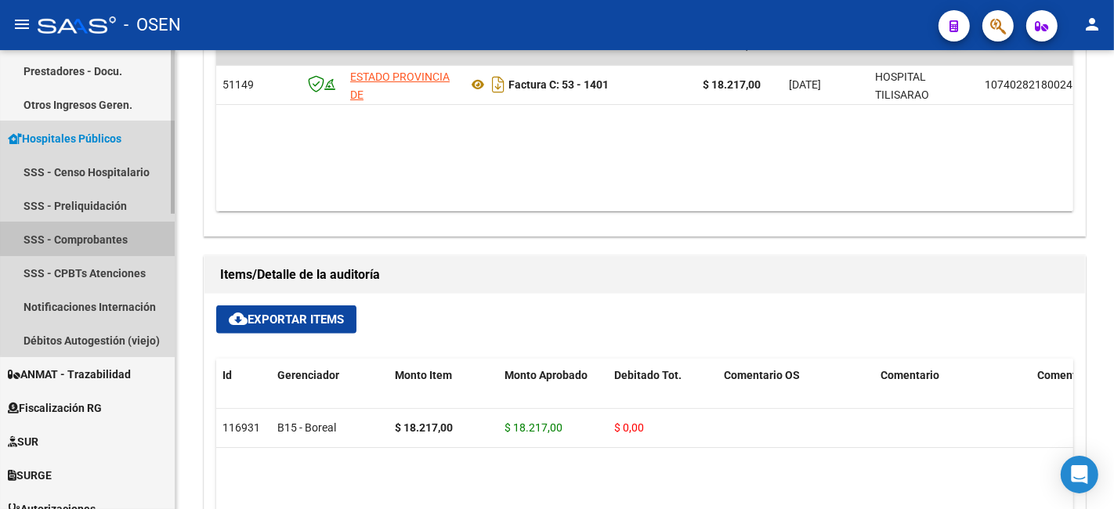
click at [131, 237] on link "SSS - Comprobantes" at bounding box center [87, 240] width 175 height 34
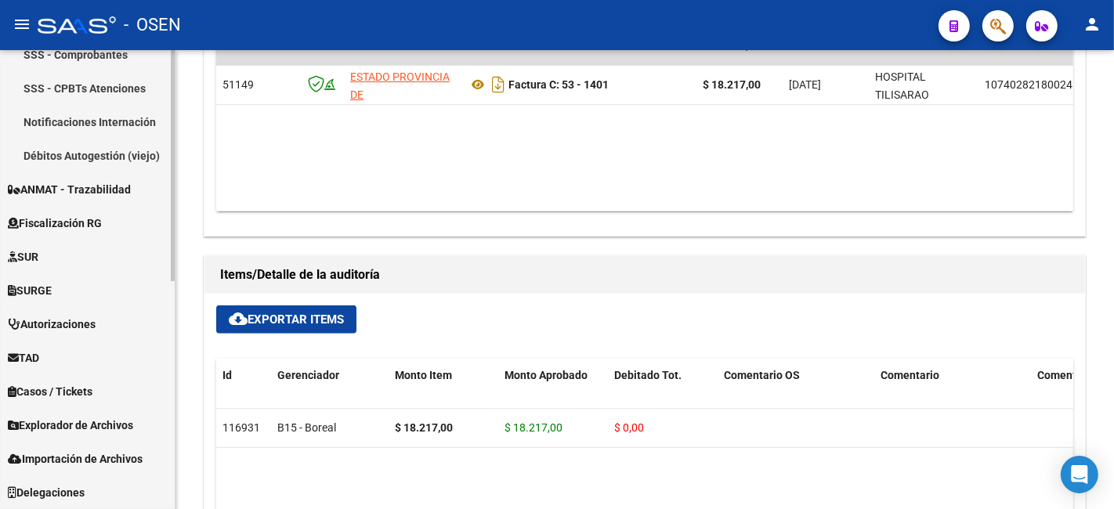
scroll to position [422, 0]
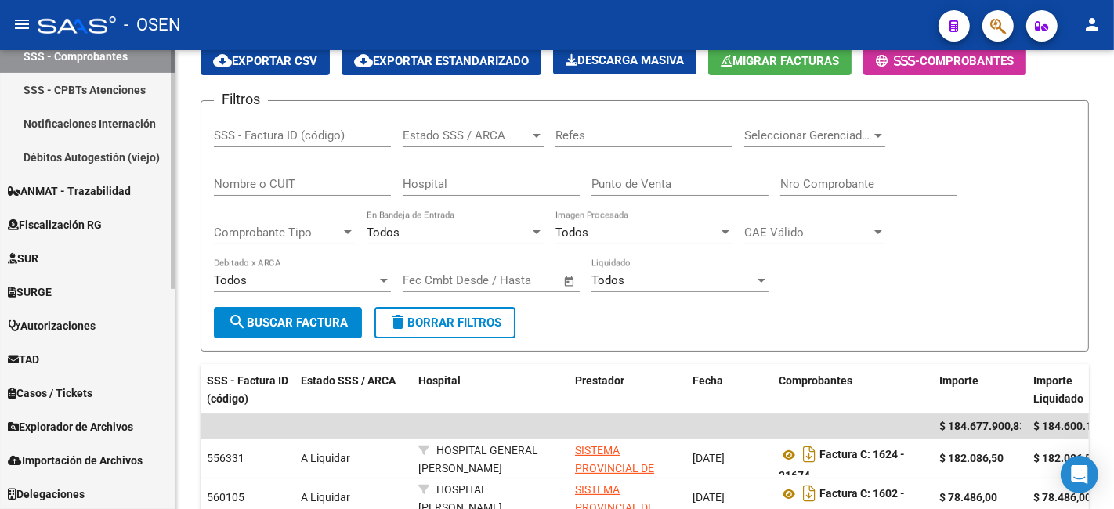
scroll to position [132, 0]
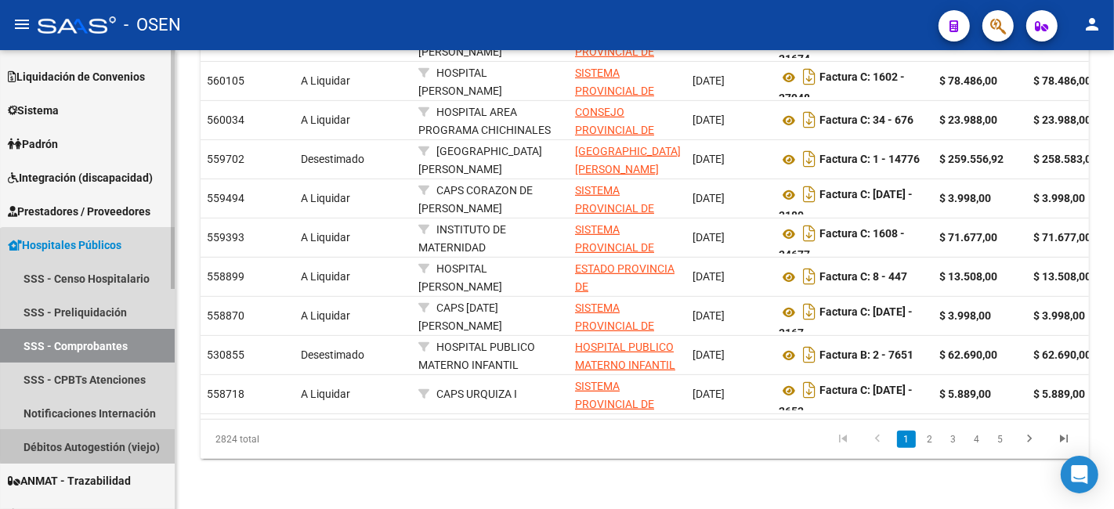
click at [107, 443] on link "Débitos Autogestión (viejo)" at bounding box center [87, 447] width 175 height 34
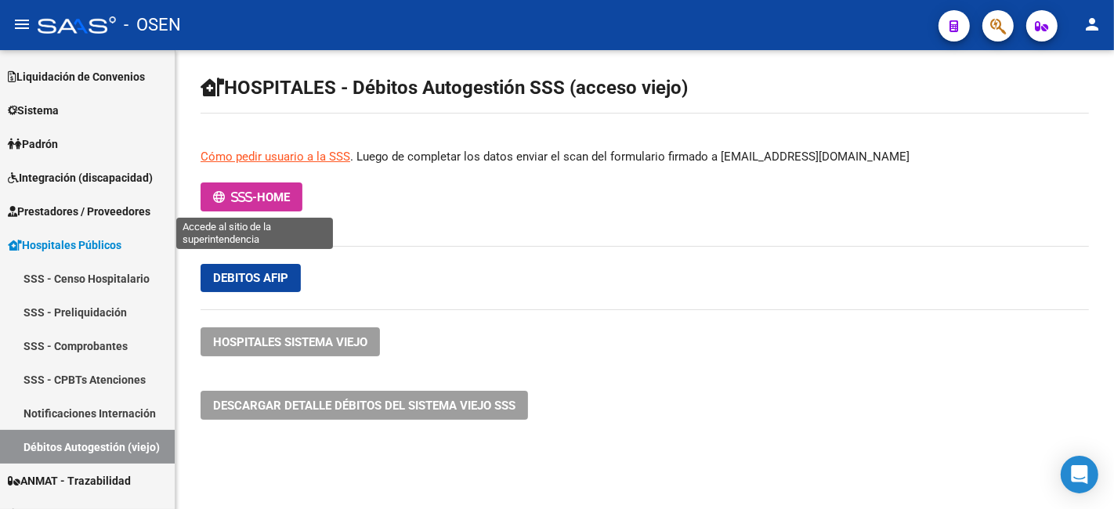
click at [290, 194] on span "HOME" at bounding box center [273, 197] width 33 height 14
click at [232, 194] on icon at bounding box center [234, 197] width 7 height 12
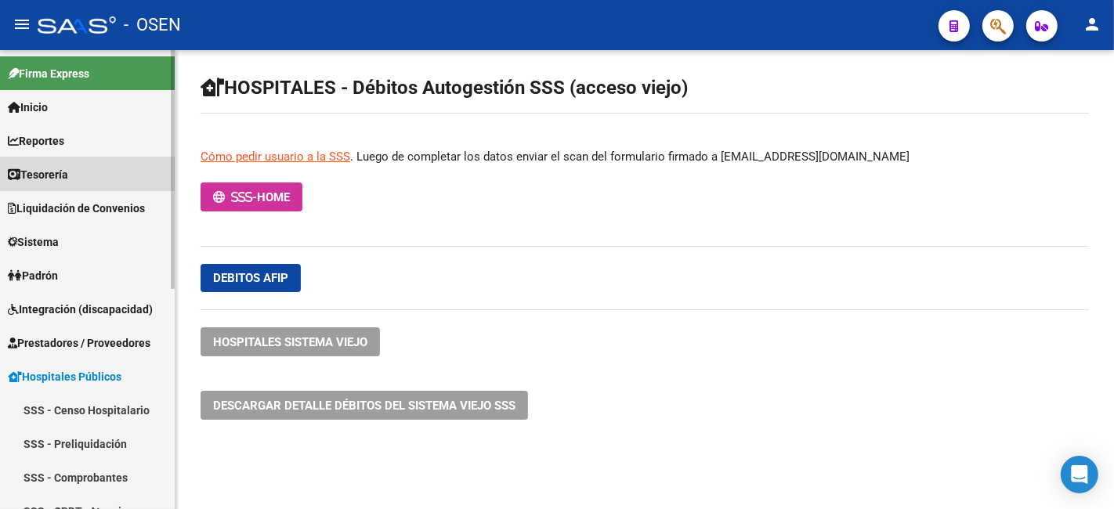
click at [98, 161] on link "Tesorería" at bounding box center [87, 175] width 175 height 34
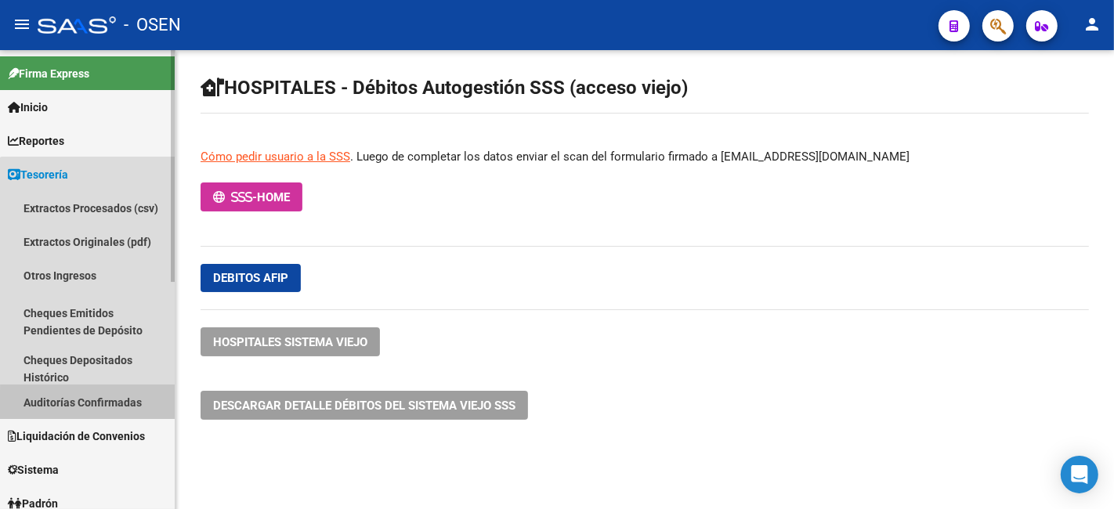
click at [135, 410] on link "Auditorías Confirmadas" at bounding box center [87, 403] width 175 height 34
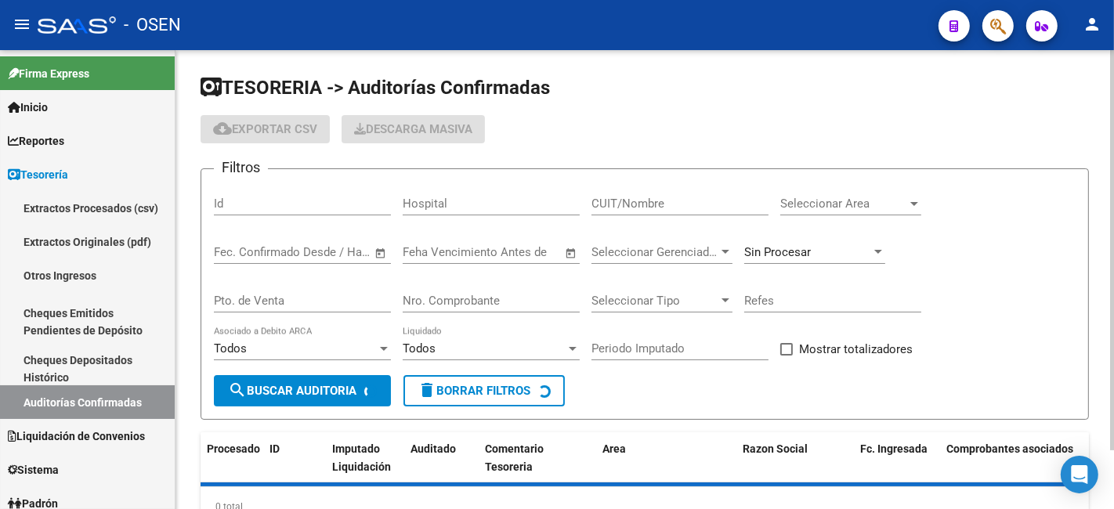
click at [488, 307] on input "Nro. Comprobante" at bounding box center [491, 301] width 177 height 14
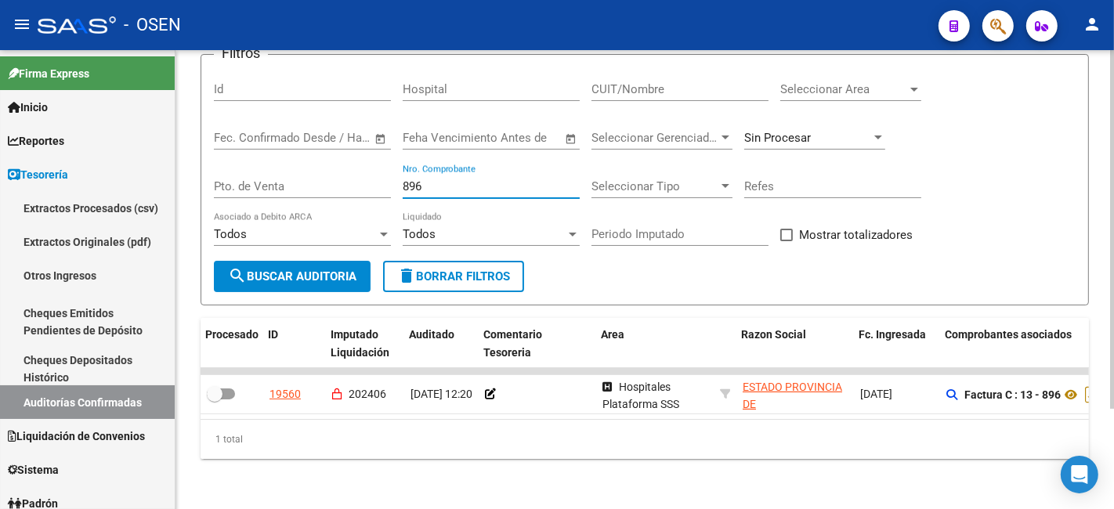
scroll to position [0, 245]
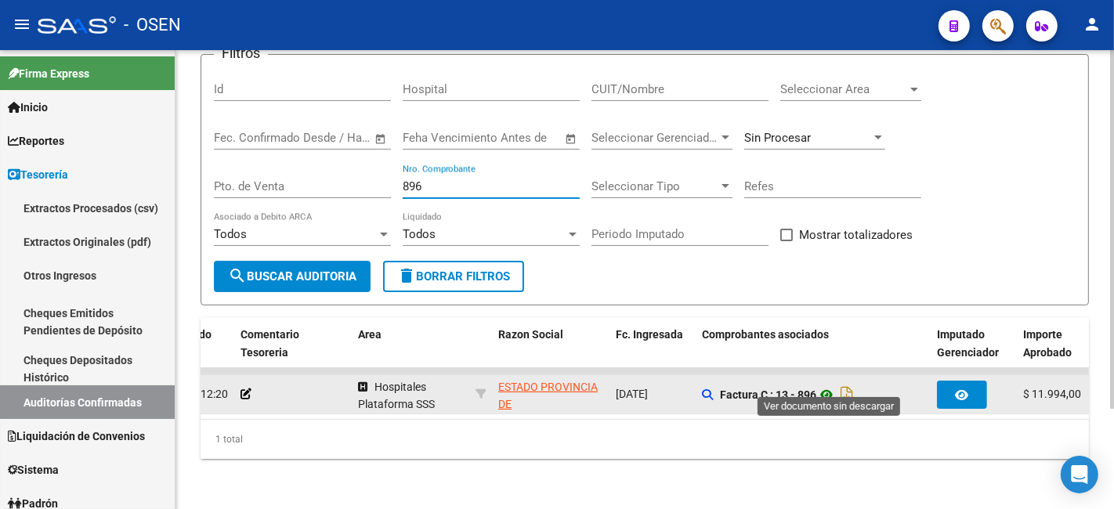
type input "896"
click at [832, 386] on icon at bounding box center [827, 395] width 20 height 19
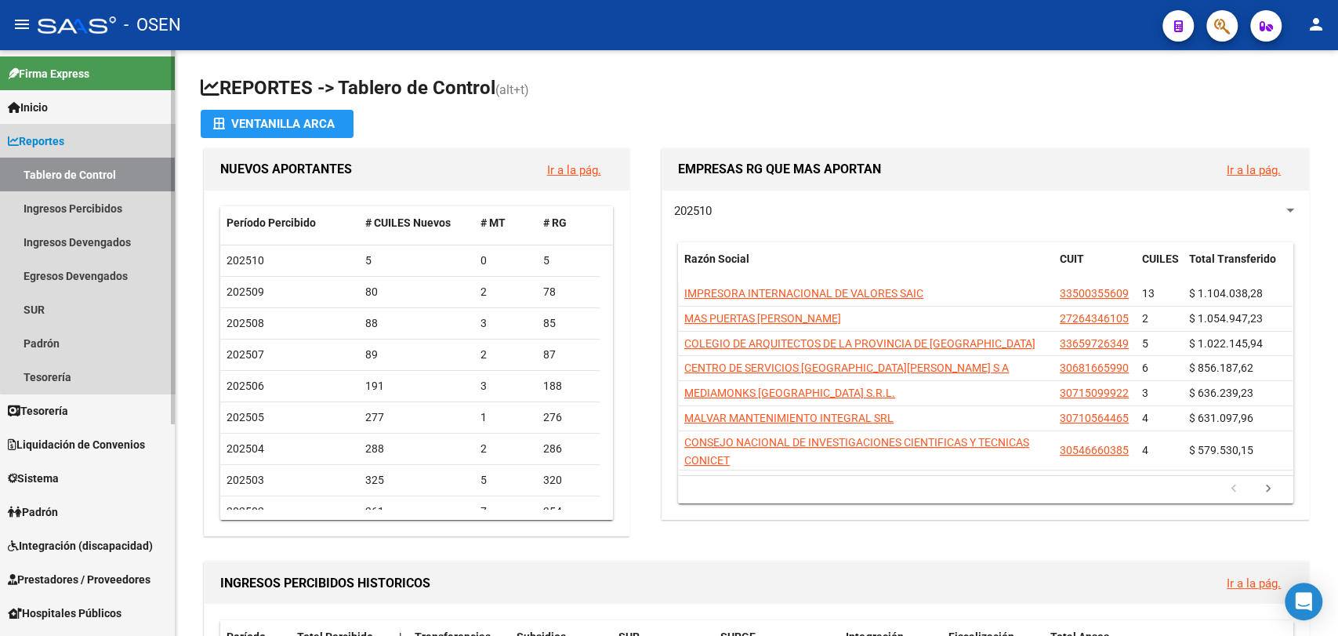
click at [102, 136] on link "Reportes" at bounding box center [87, 141] width 175 height 34
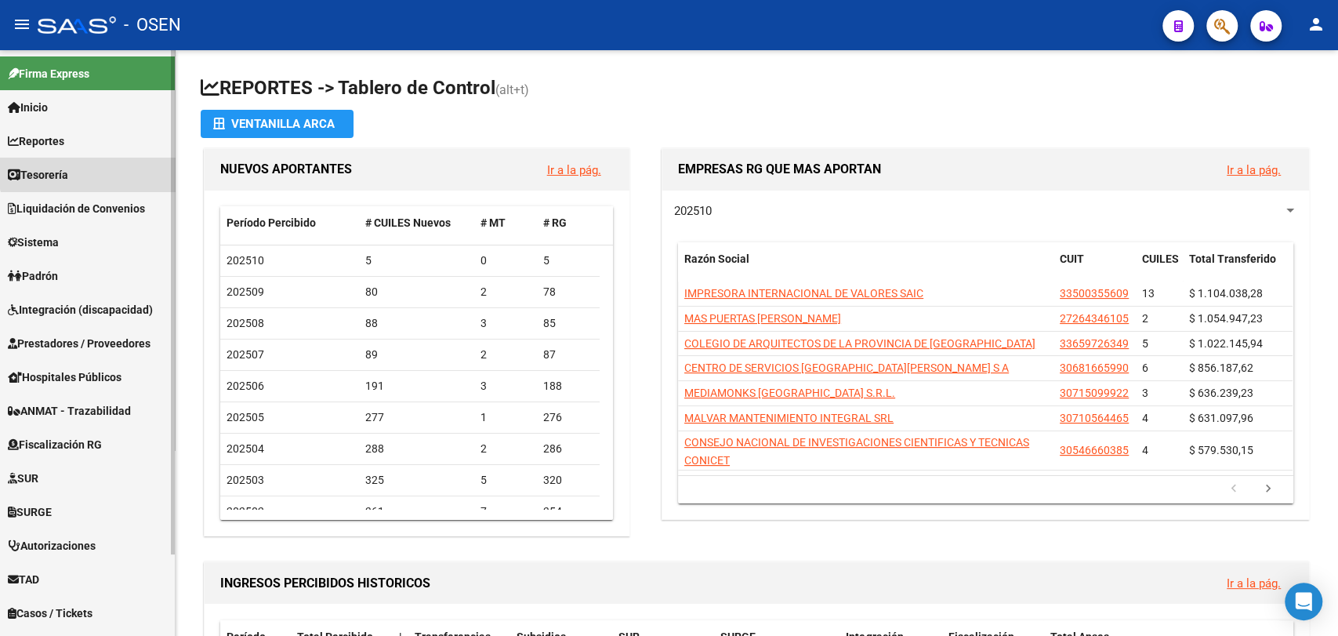
click at [101, 168] on link "Tesorería" at bounding box center [87, 175] width 175 height 34
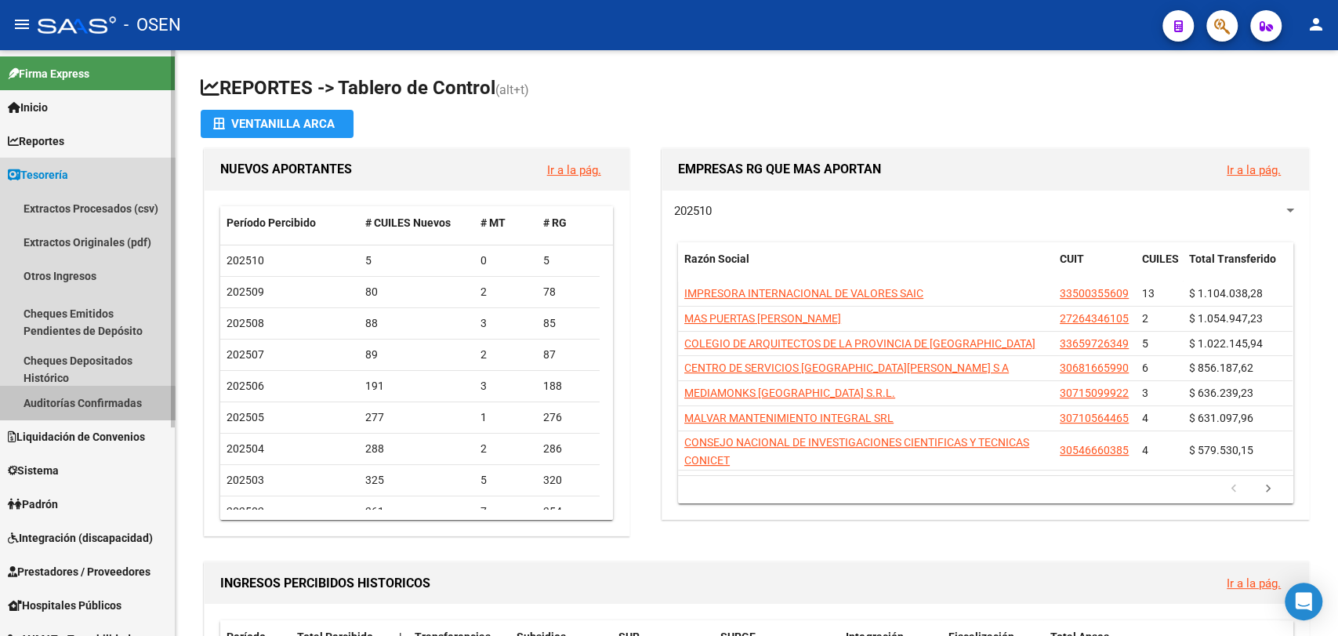
click at [86, 404] on link "Auditorías Confirmadas" at bounding box center [87, 403] width 175 height 34
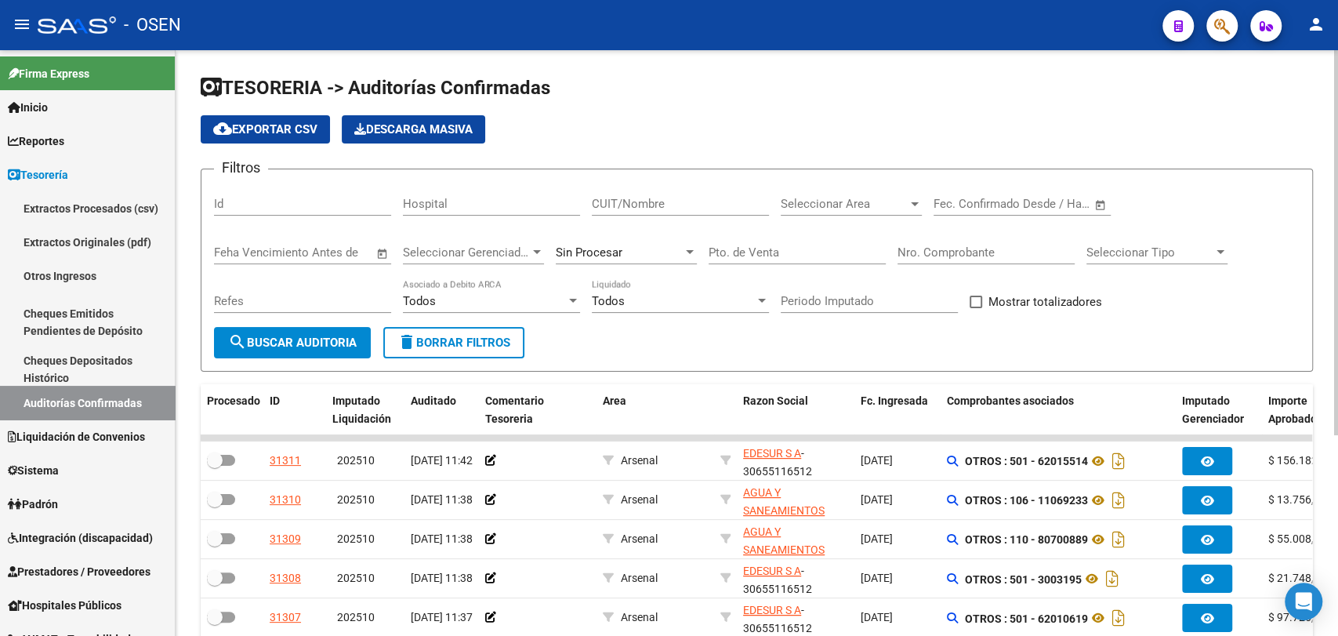
click at [949, 253] on input "Nro. Comprobante" at bounding box center [985, 252] width 177 height 14
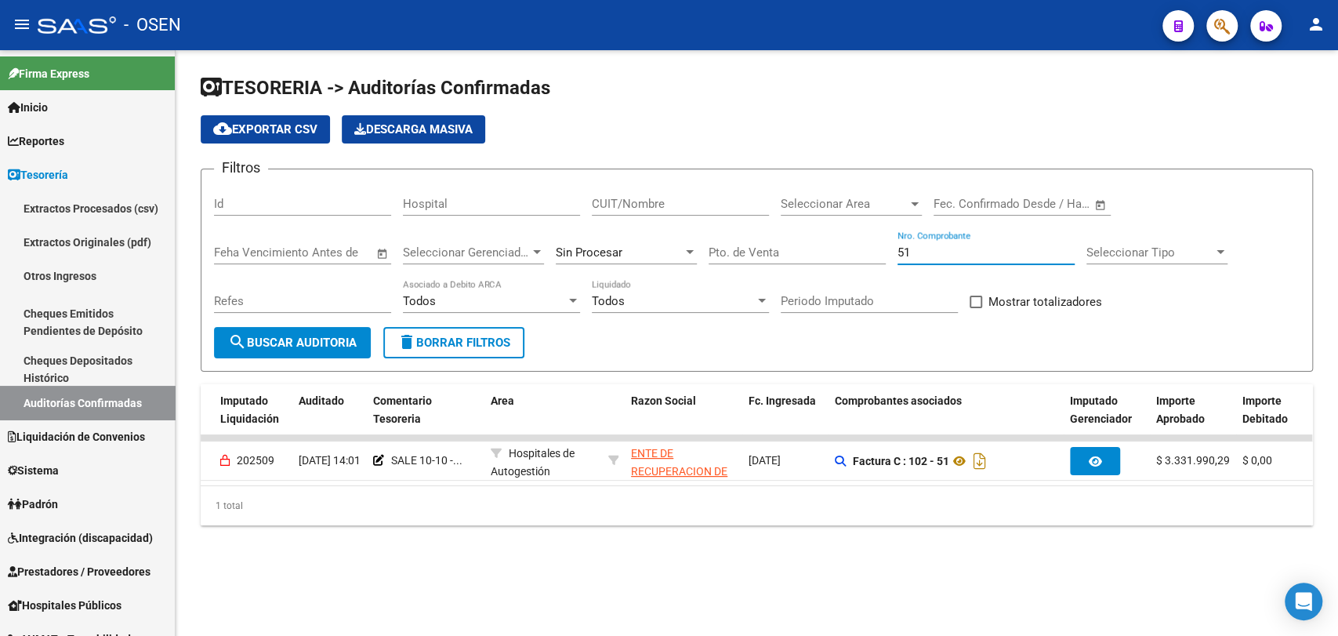
scroll to position [0, 109]
drag, startPoint x: 917, startPoint y: 252, endPoint x: 676, endPoint y: 228, distance: 241.8
click at [676, 228] on div "Filtros Id Hospital CUIT/Nombre Seleccionar Area Seleccionar Area Fecha inicio …" at bounding box center [756, 254] width 1085 height 145
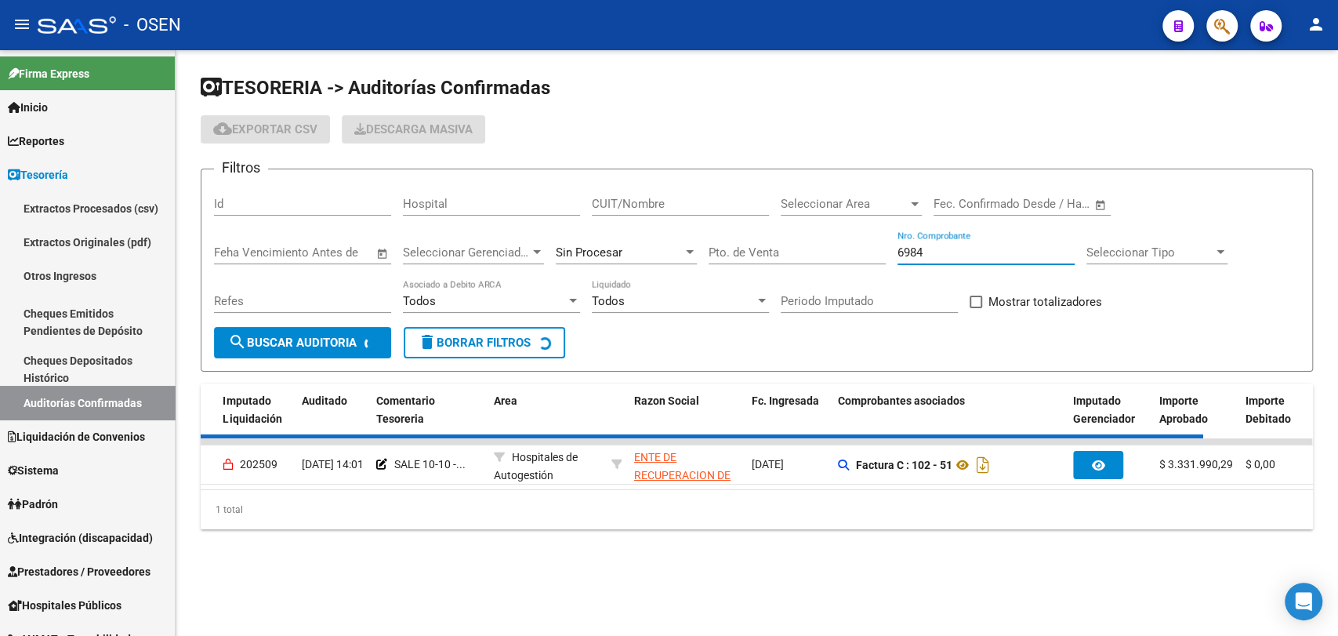
scroll to position [0, 0]
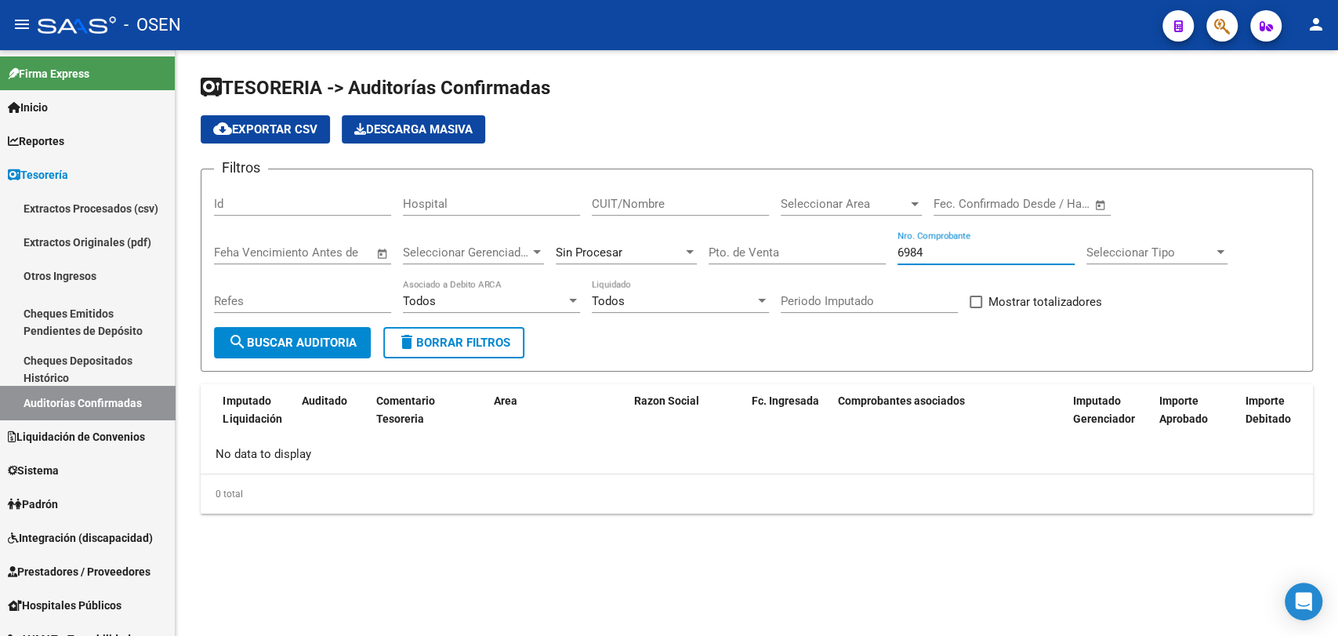
type input "6984"
click at [658, 257] on div "Sin Procesar" at bounding box center [619, 252] width 127 height 14
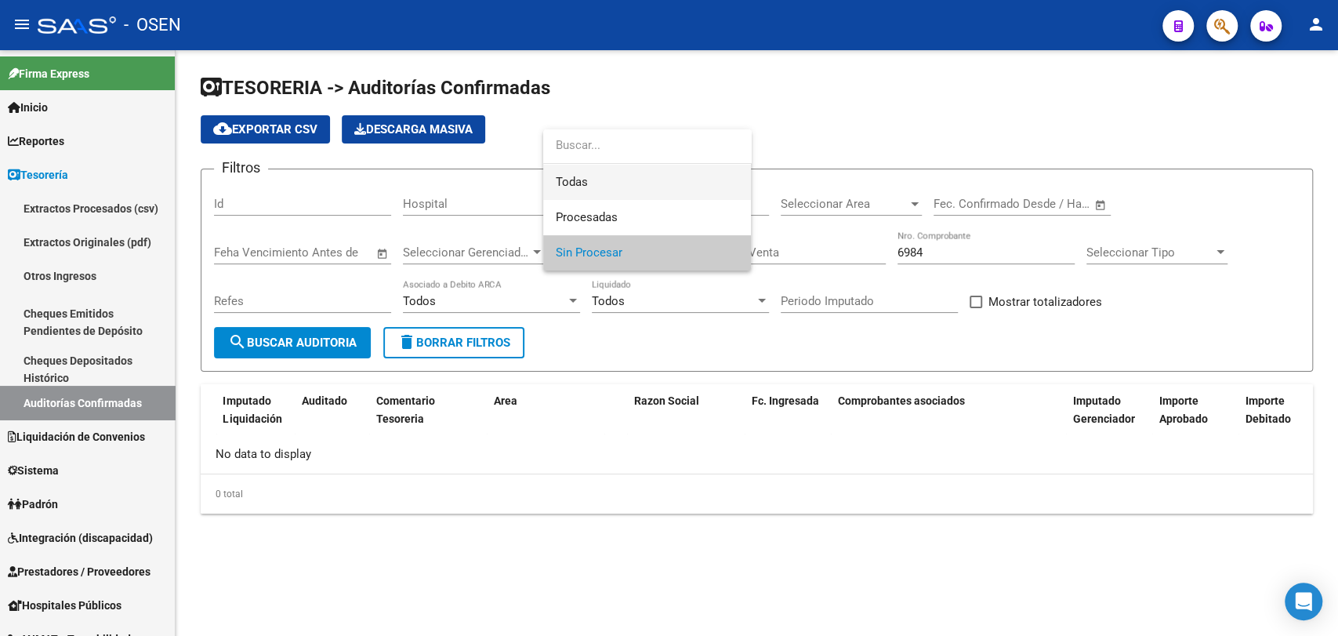
click at [672, 181] on span "Todas" at bounding box center [647, 182] width 183 height 35
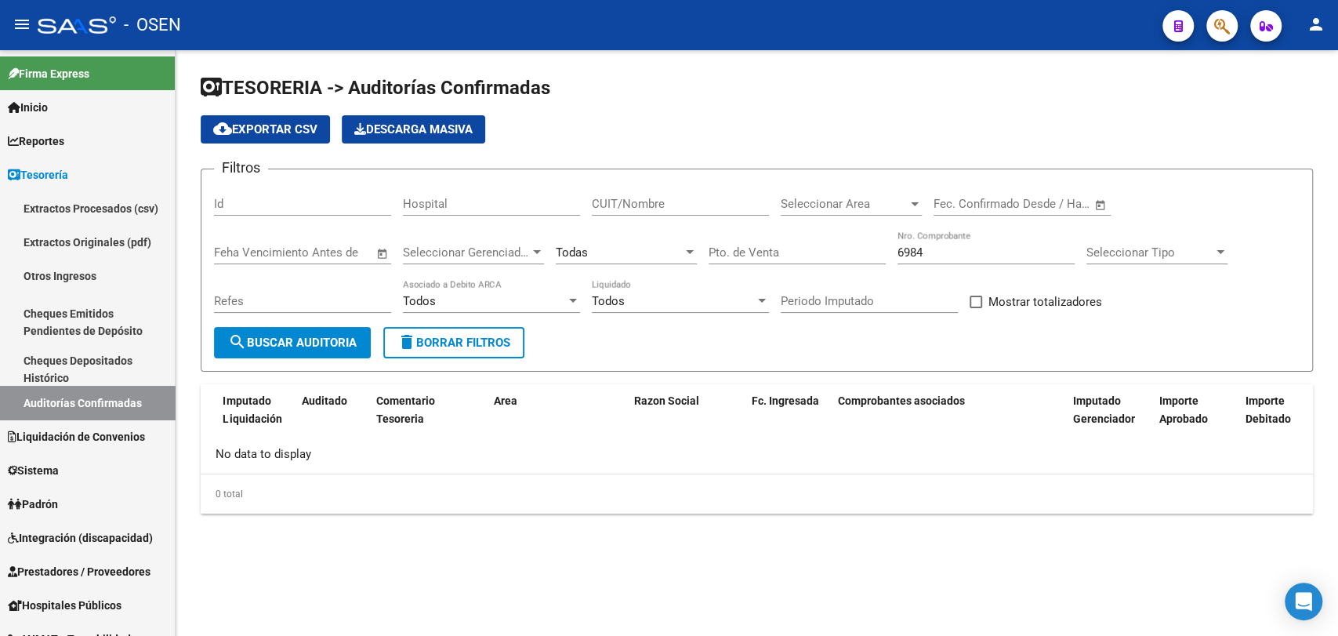
drag, startPoint x: 376, startPoint y: 346, endPoint x: 367, endPoint y: 346, distance: 9.4
click at [376, 346] on form "Filtros Id Hospital CUIT/Nombre Seleccionar Area Seleccionar Area Fecha inicio …" at bounding box center [757, 269] width 1112 height 203
click at [337, 340] on span "search Buscar Auditoria" at bounding box center [292, 342] width 129 height 14
click at [268, 341] on span "search Buscar Auditoria" at bounding box center [292, 342] width 129 height 14
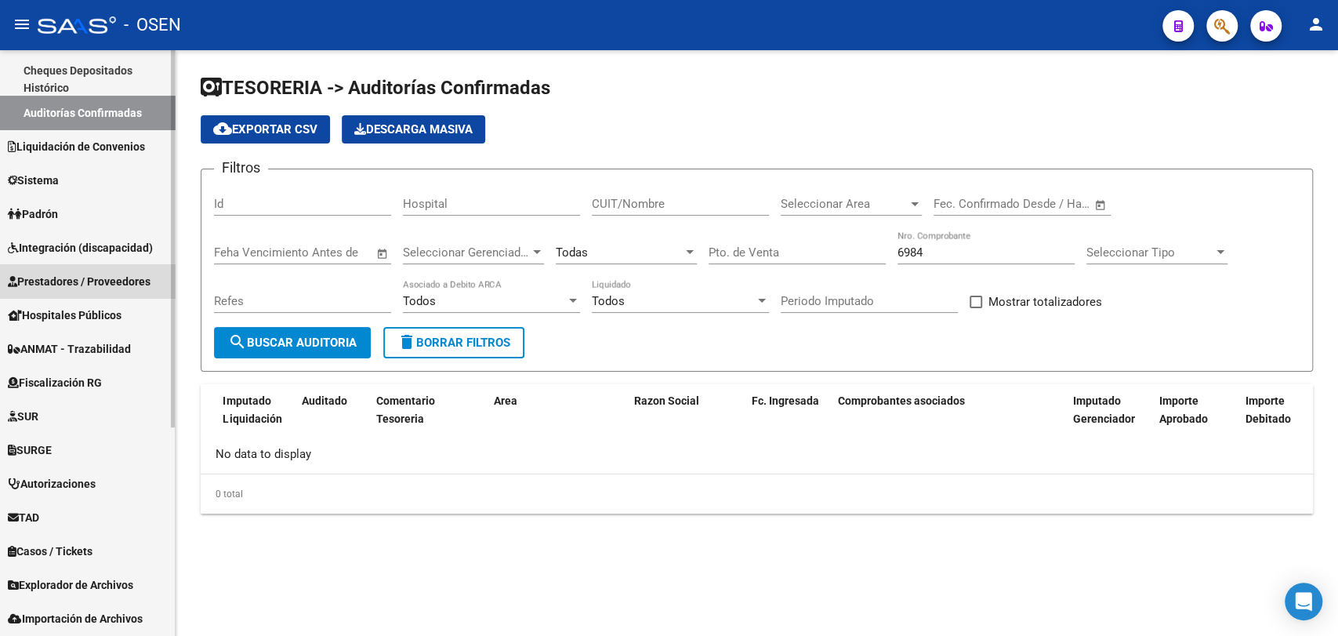
click at [93, 284] on span "Prestadores / Proveedores" at bounding box center [79, 281] width 143 height 17
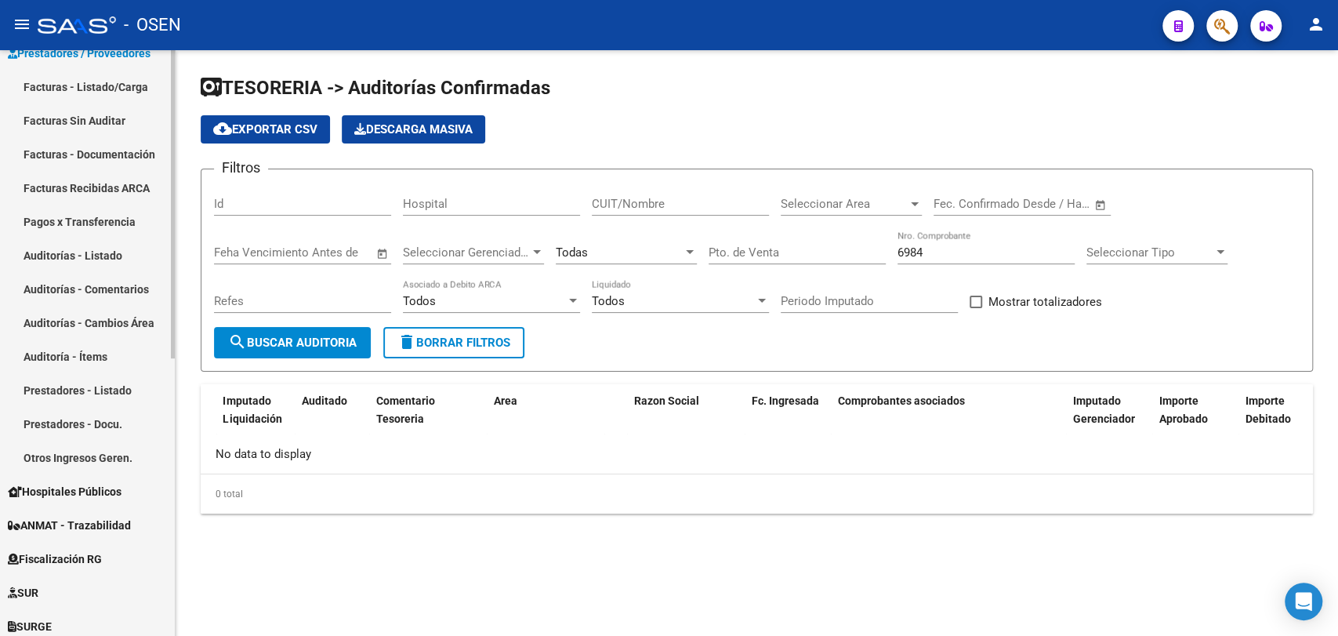
click at [99, 299] on link "Auditorías - Comentarios" at bounding box center [87, 289] width 175 height 34
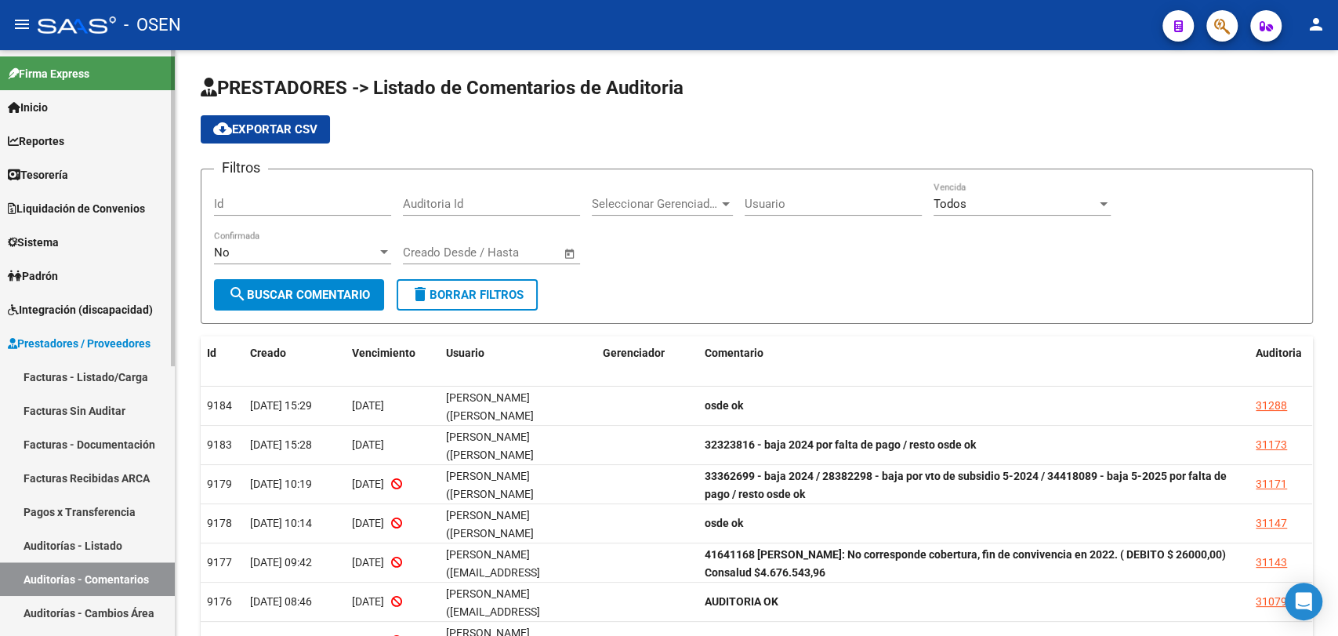
click at [118, 378] on link "Facturas - Listado/Carga" at bounding box center [87, 377] width 175 height 34
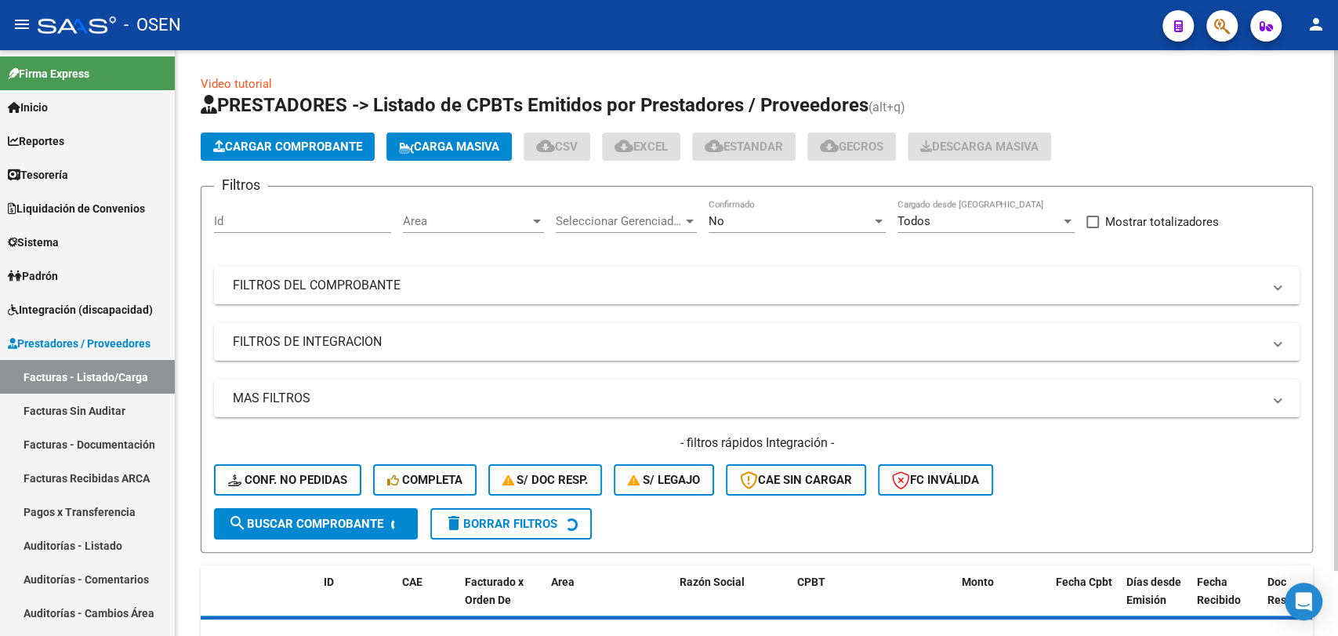
click at [467, 292] on mat-panel-title "FILTROS DEL COMPROBANTE" at bounding box center [747, 285] width 1029 height 17
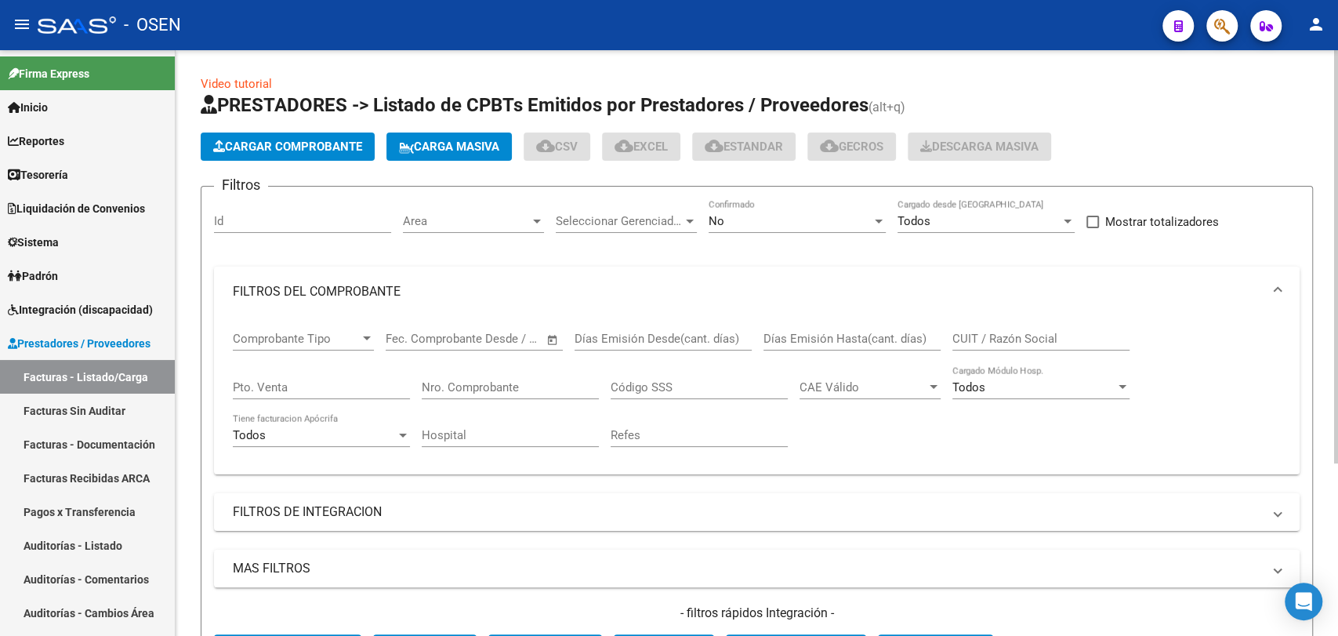
click at [451, 388] on input "Nro. Comprobante" at bounding box center [510, 387] width 177 height 14
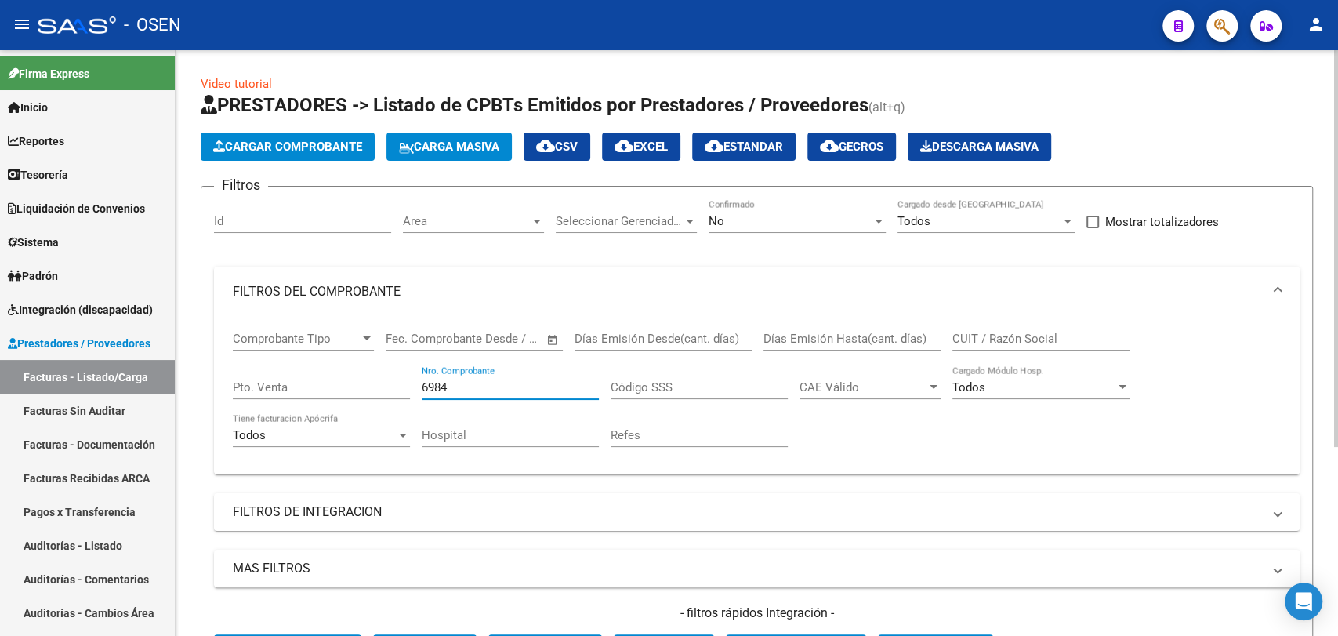
type input "6984"
click at [780, 209] on div "No Confirmado" at bounding box center [796, 216] width 177 height 34
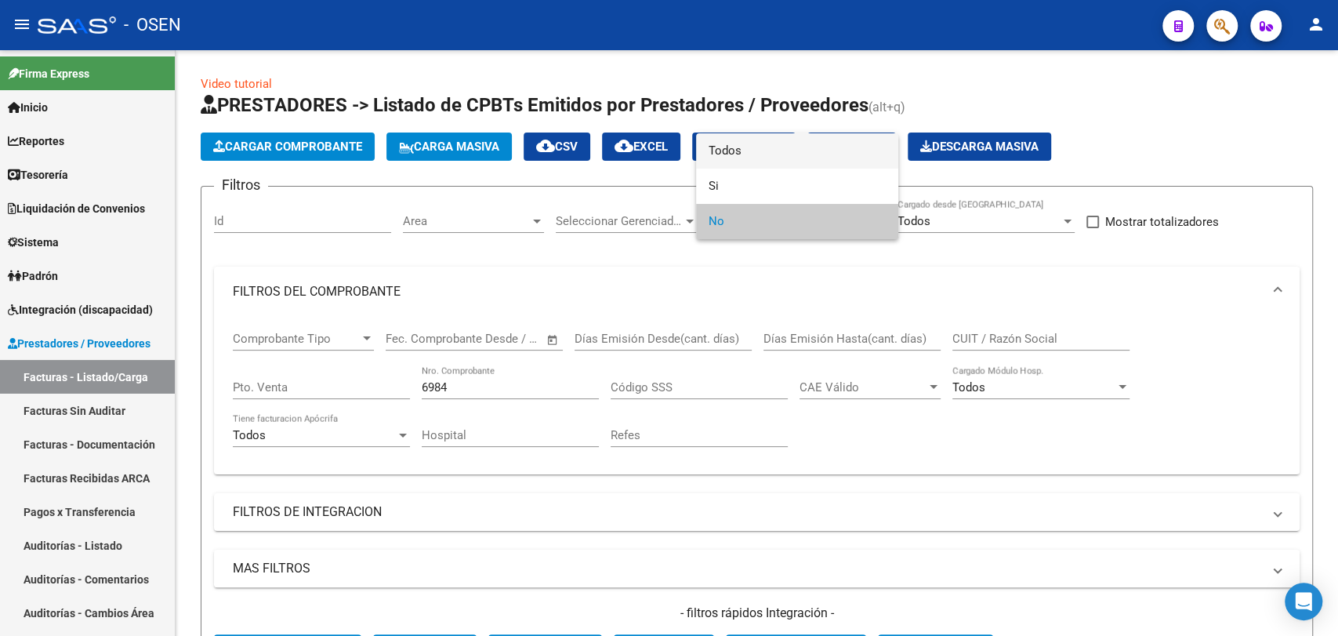
click at [793, 152] on span "Todos" at bounding box center [796, 150] width 177 height 35
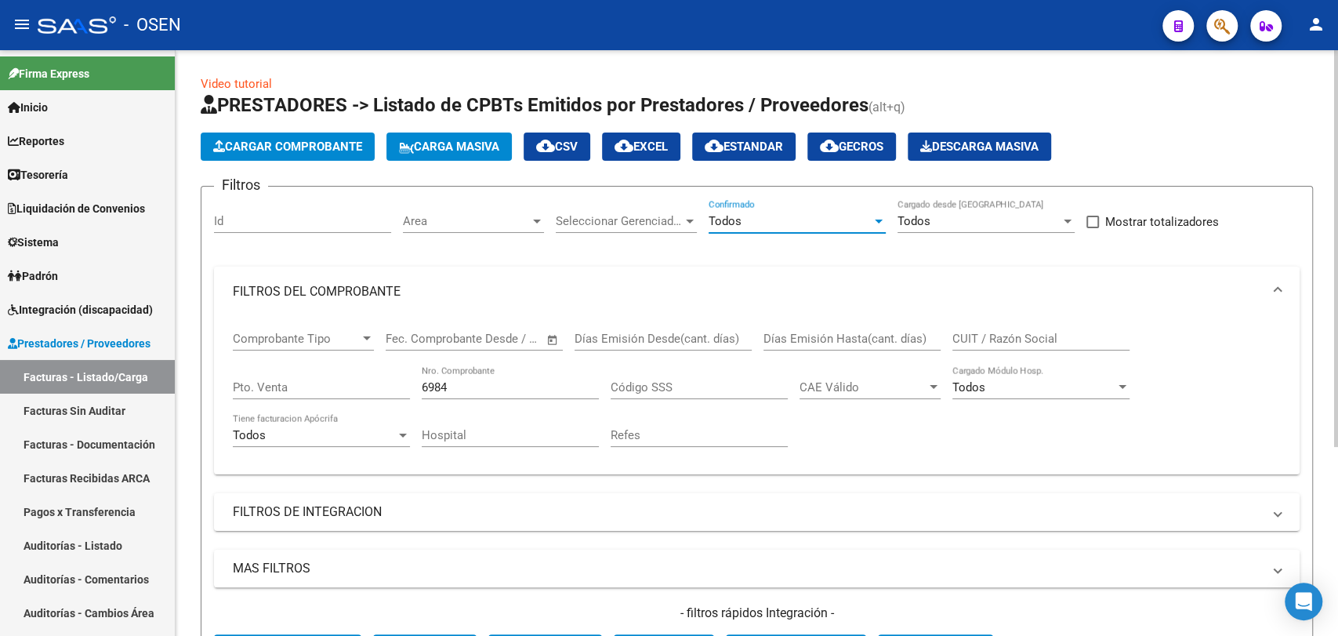
scroll to position [279, 0]
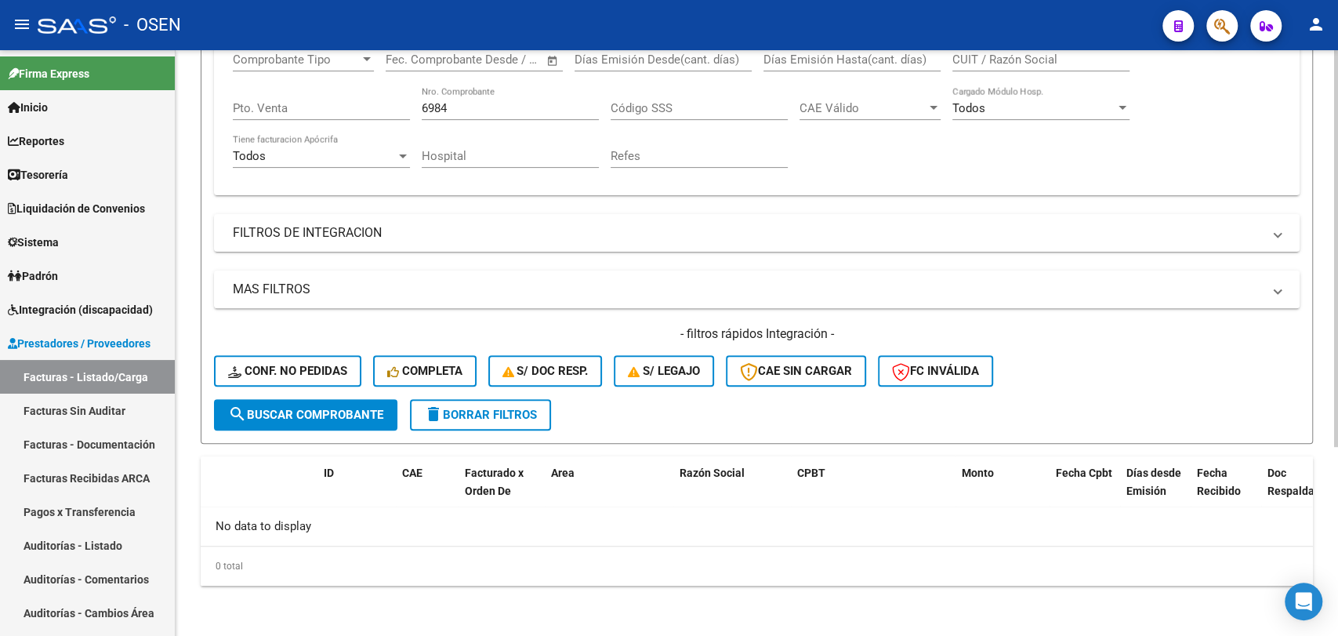
click at [322, 429] on form "Filtros Id Area Area Seleccionar Gerenciador Seleccionar Gerenciador Todos Conf…" at bounding box center [757, 175] width 1112 height 537
click at [342, 418] on span "search Buscar Comprobante" at bounding box center [305, 415] width 155 height 14
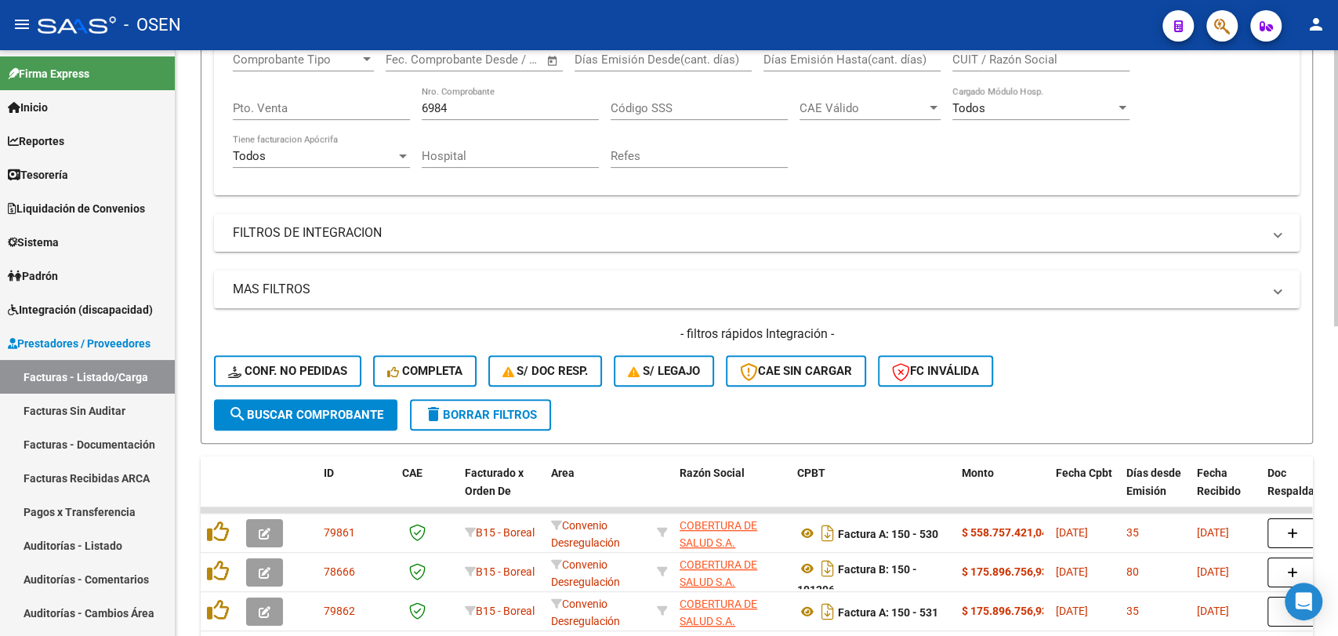
scroll to position [0, 0]
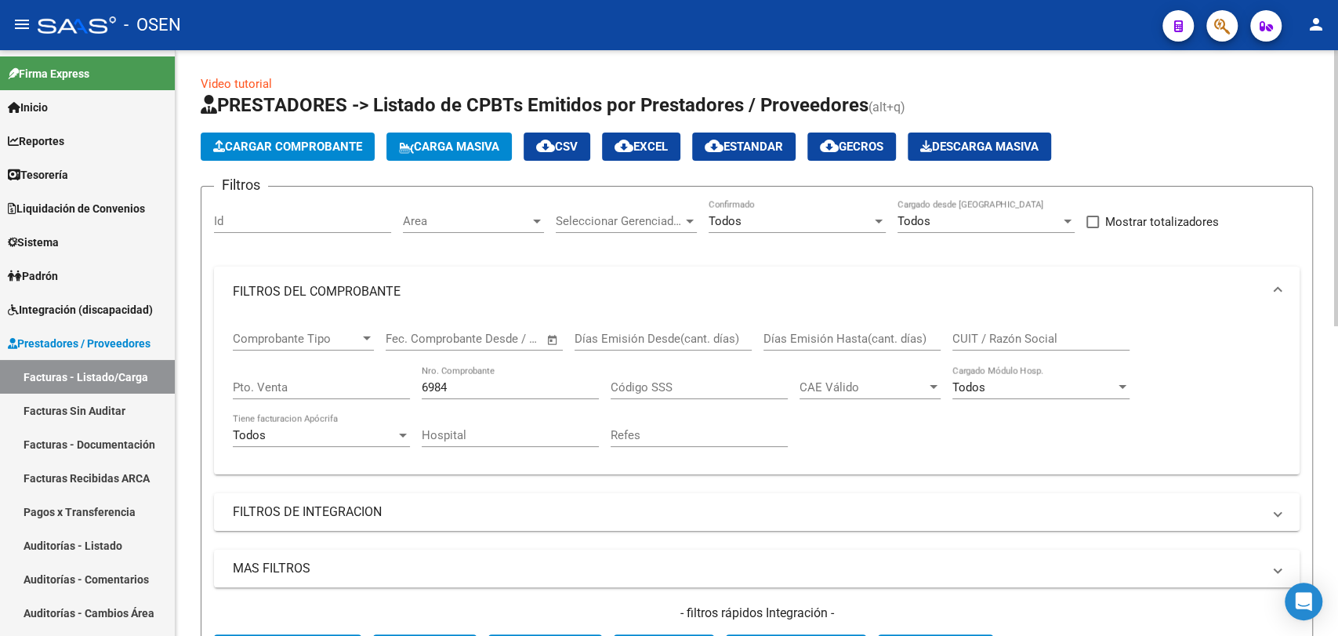
click at [306, 376] on div "Pto. Venta" at bounding box center [321, 382] width 177 height 34
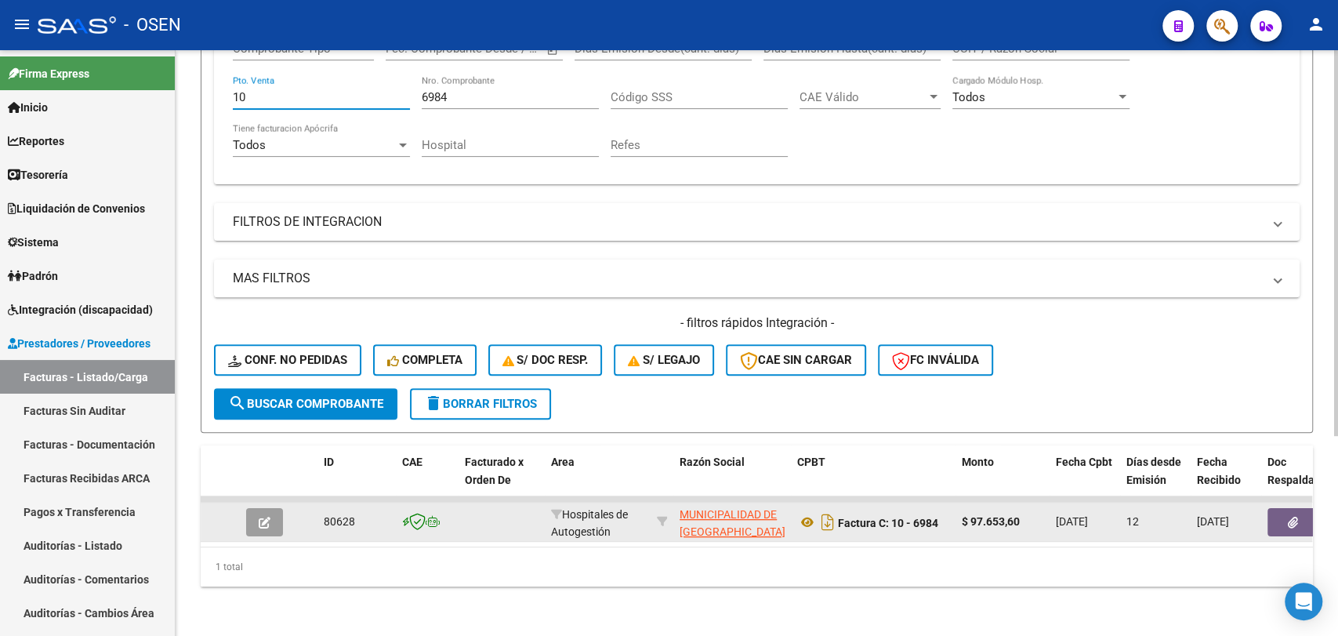
type input "10"
click at [263, 526] on icon "button" at bounding box center [265, 522] width 12 height 12
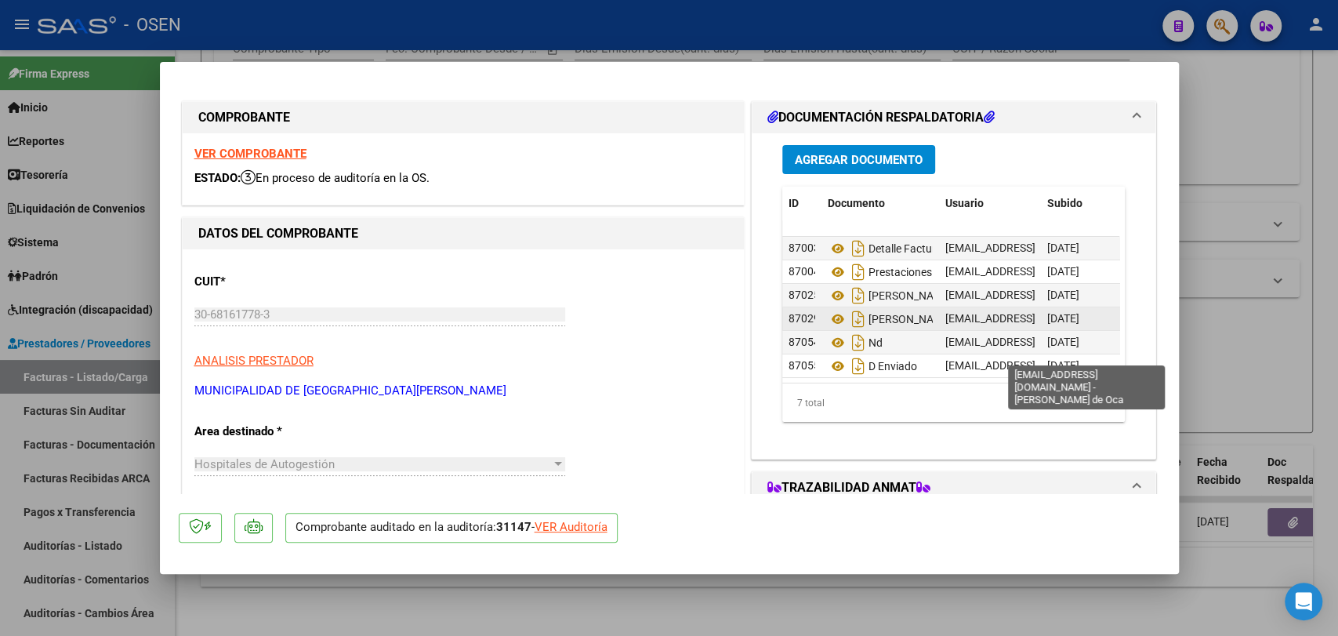
scroll to position [0, 0]
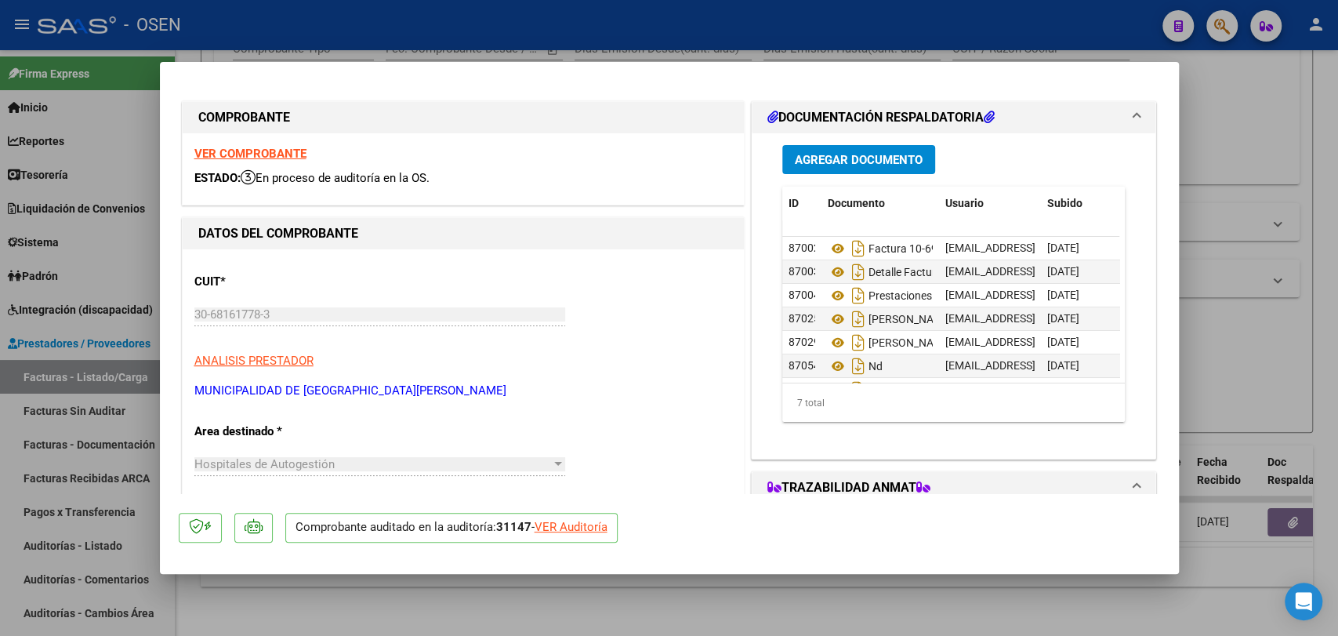
click at [577, 526] on div "VER Auditoría" at bounding box center [570, 527] width 73 height 18
type input "$ 0,00"
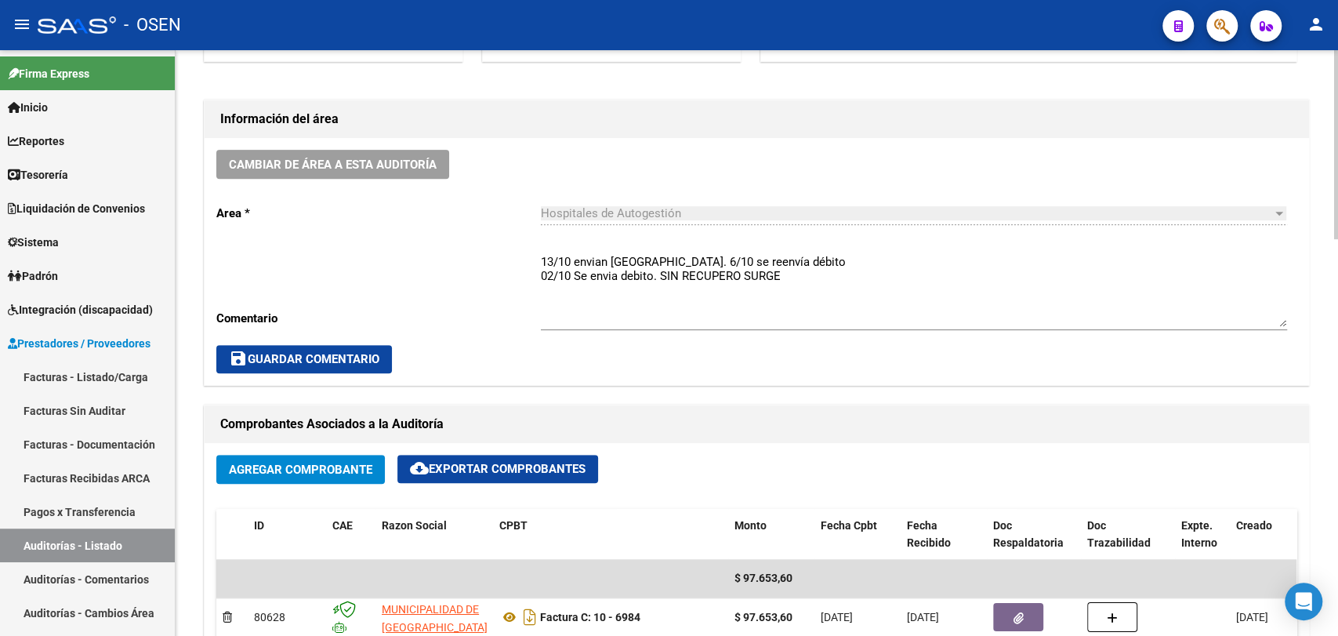
scroll to position [580, 0]
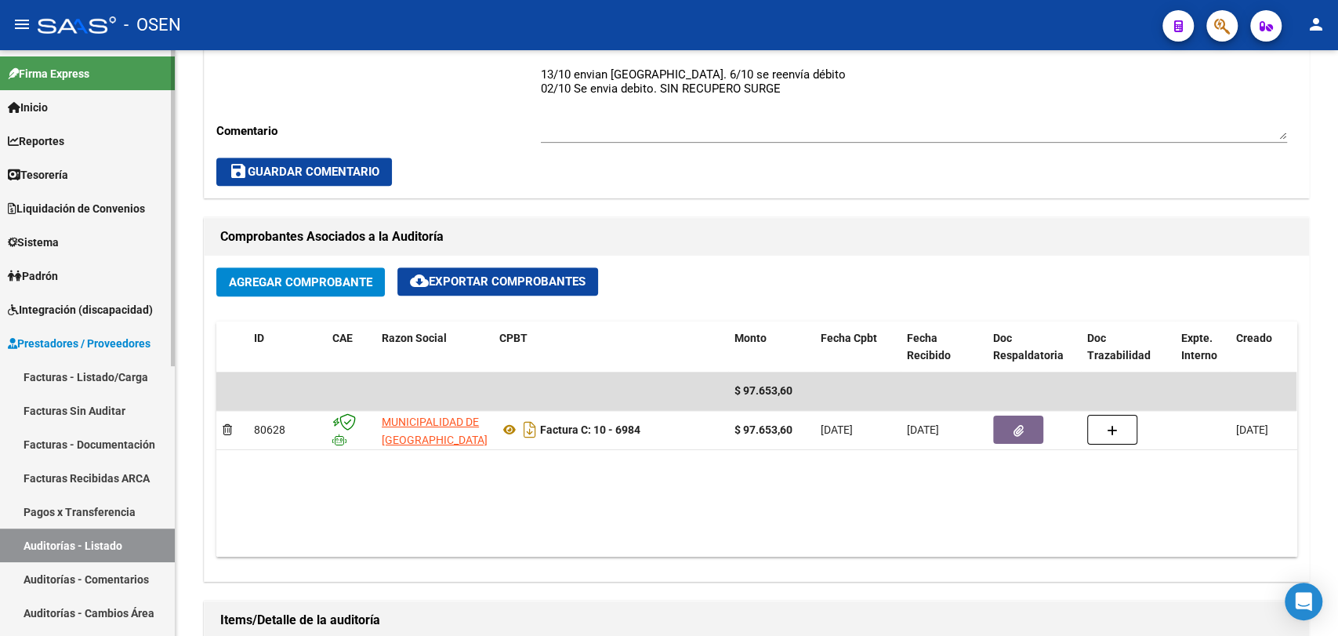
click at [145, 172] on link "Tesorería" at bounding box center [87, 175] width 175 height 34
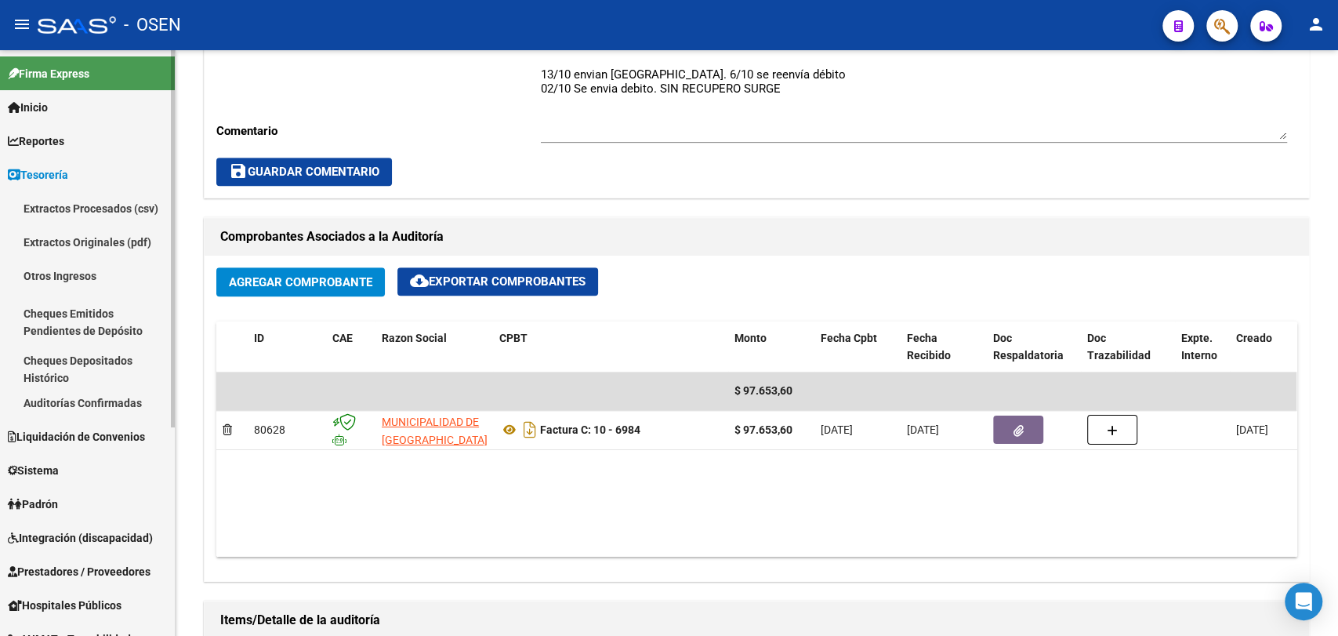
click at [86, 402] on link "Auditorías Confirmadas" at bounding box center [87, 403] width 175 height 34
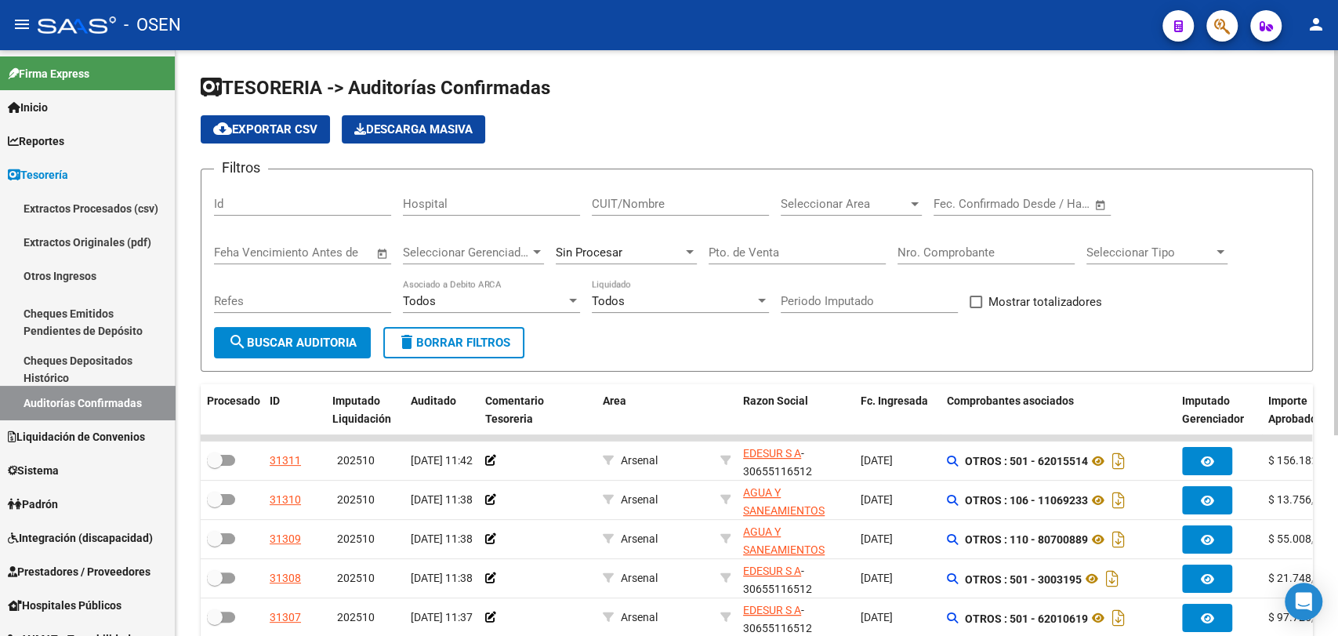
click at [845, 255] on input "Pto. de Venta" at bounding box center [796, 252] width 177 height 14
type input "10"
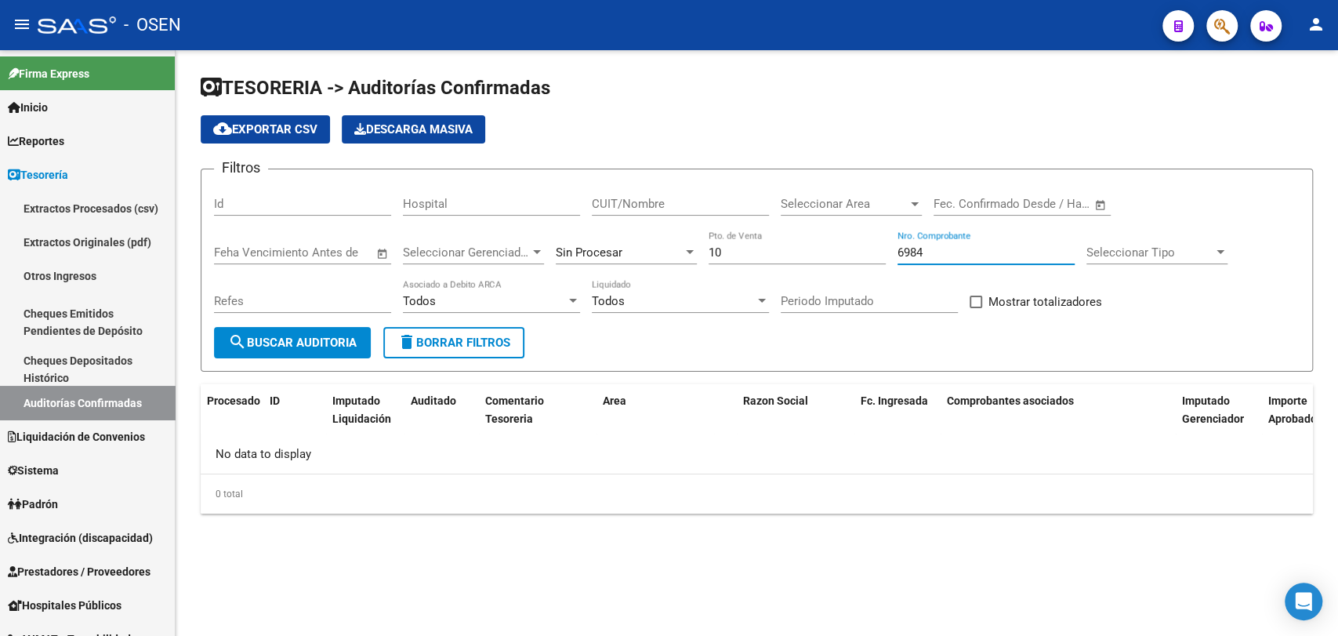
drag, startPoint x: 933, startPoint y: 249, endPoint x: 767, endPoint y: 202, distance: 171.9
click at [777, 216] on div "Filtros Id Hospital CUIT/Nombre Seleccionar Area Seleccionar Area Fecha inicio …" at bounding box center [756, 254] width 1085 height 145
type input "2912"
click at [603, 249] on span "Sin Procesar" at bounding box center [589, 252] width 67 height 14
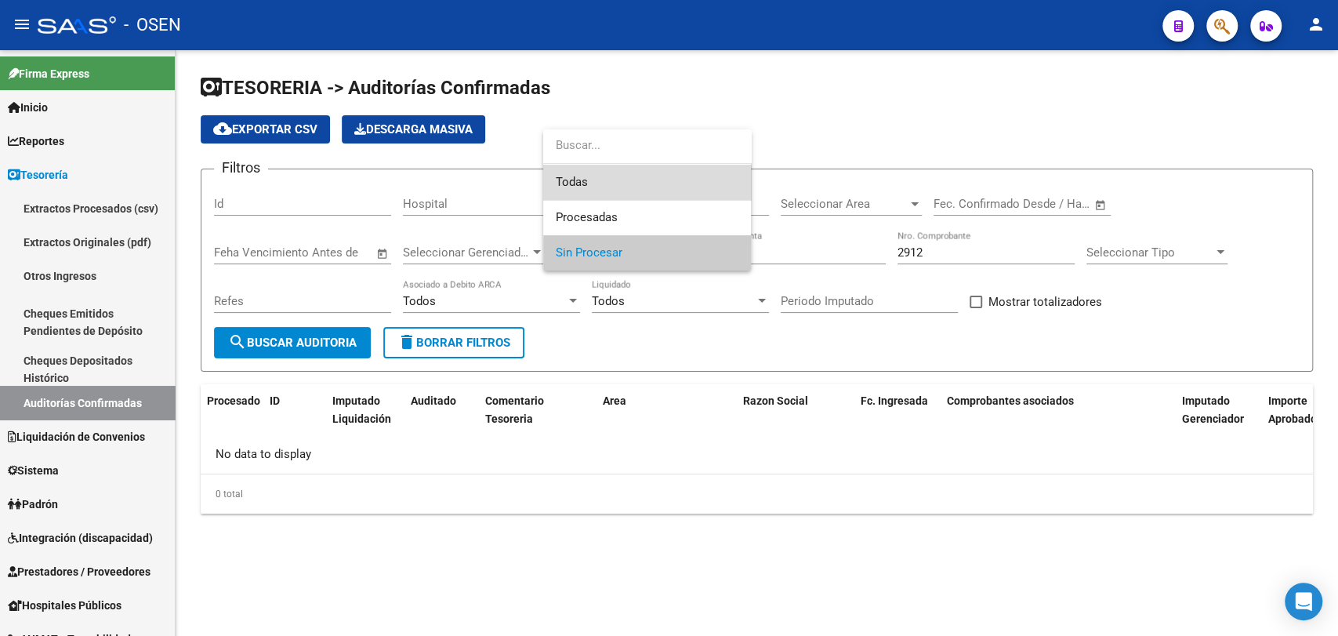
click at [611, 183] on span "Todas" at bounding box center [647, 182] width 183 height 35
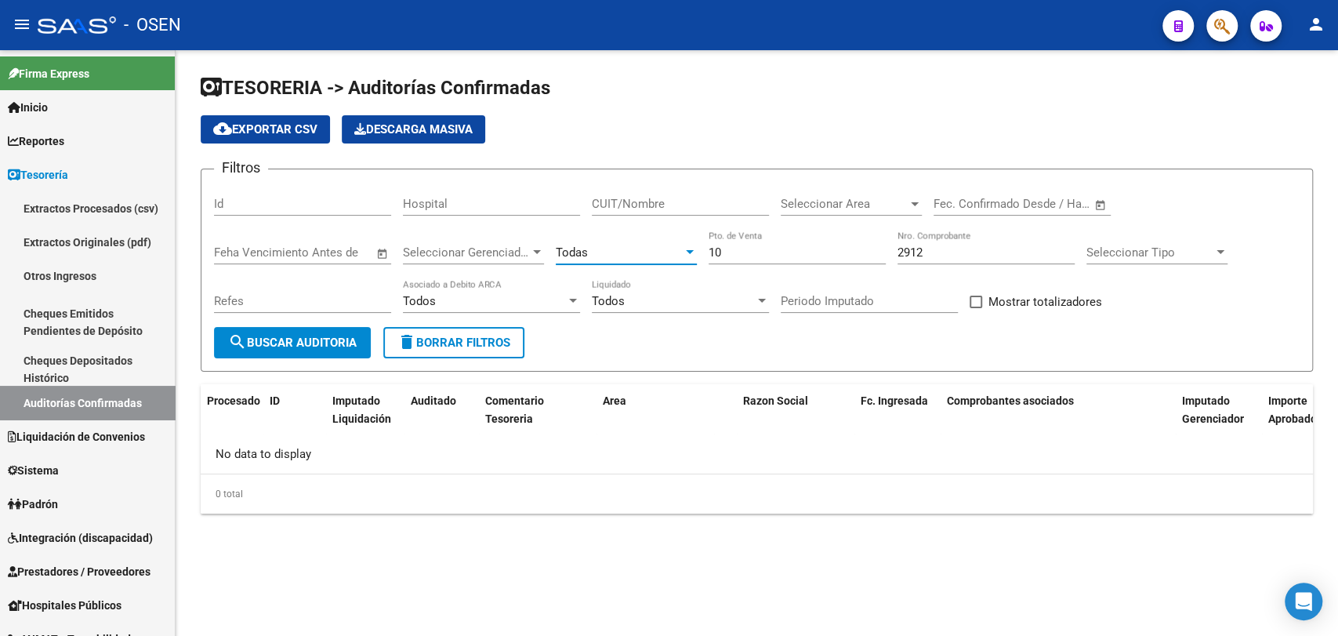
click at [341, 335] on span "search Buscar Auditoria" at bounding box center [292, 342] width 129 height 14
drag, startPoint x: 727, startPoint y: 255, endPoint x: 596, endPoint y: 248, distance: 131.1
click at [596, 248] on div "Filtros Id Hospital CUIT/Nombre Seleccionar Area Seleccionar Area Fecha inicio …" at bounding box center [756, 254] width 1085 height 145
type input "1"
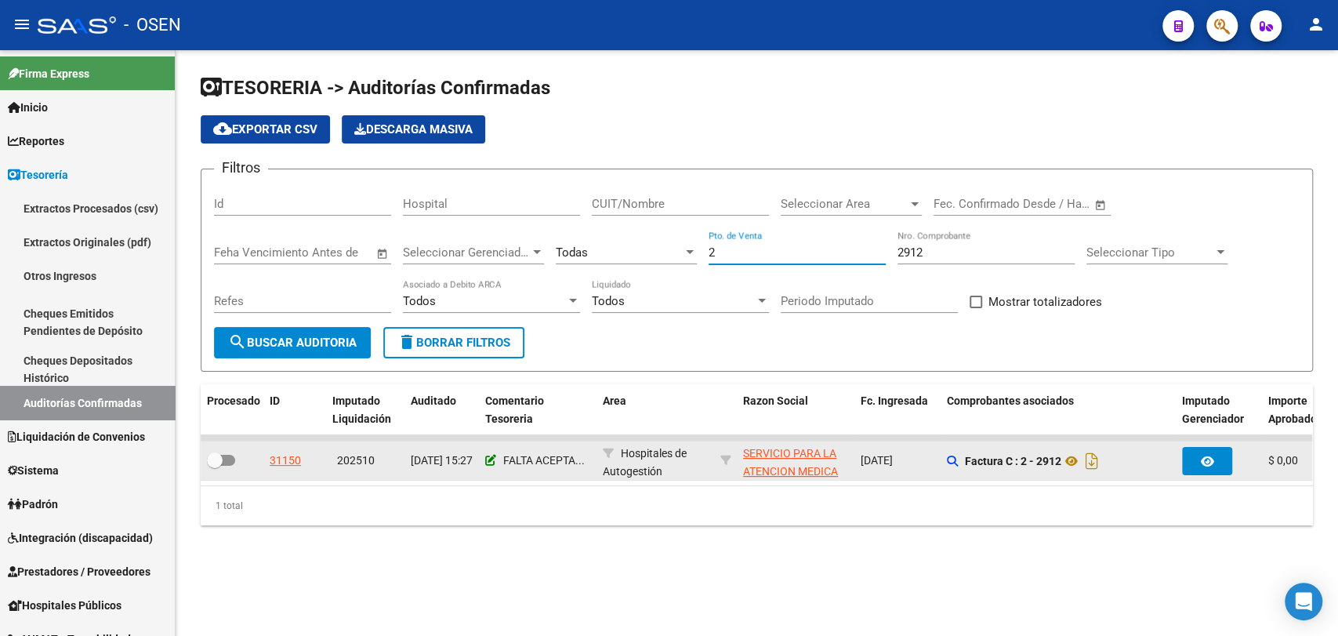
type input "2"
click at [489, 462] on icon at bounding box center [490, 460] width 11 height 11
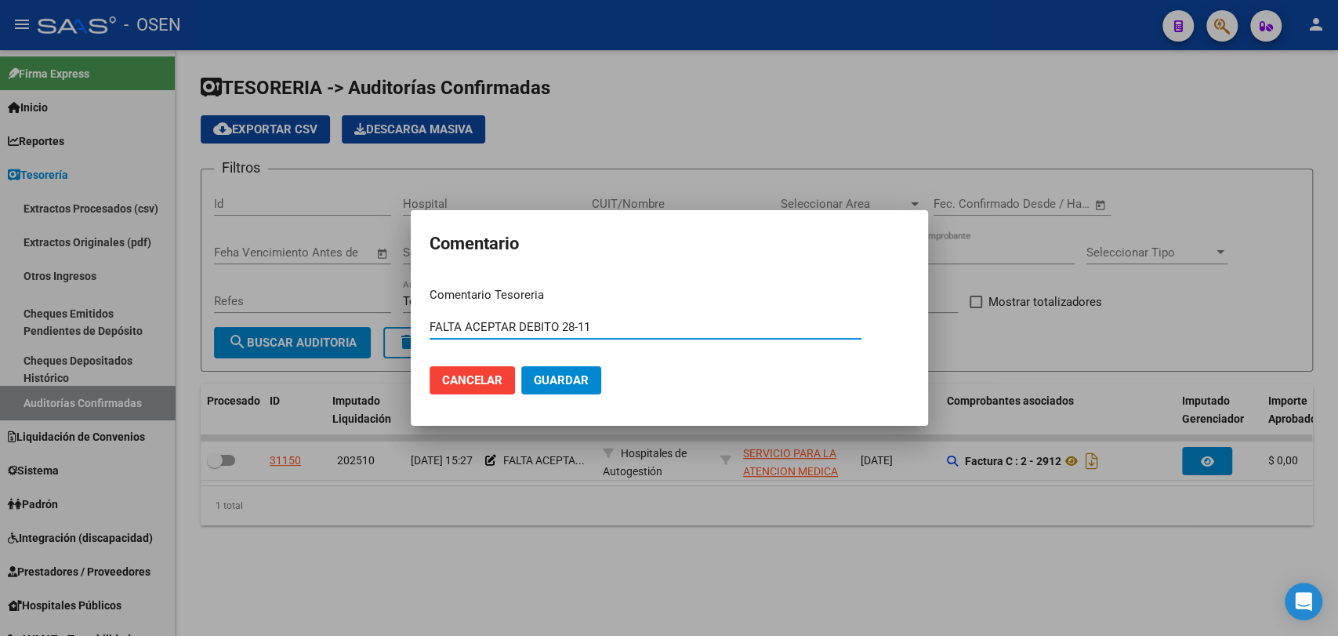
click at [603, 324] on input "FALTA ACEPTAR DEBITO 28-11" at bounding box center [645, 327] width 432 height 14
drag, startPoint x: 603, startPoint y: 324, endPoint x: 400, endPoint y: 313, distance: 204.1
click at [400, 313] on div "Comentario Comentario Tesoreria FALTA ACEPTAR DEBITO 28-11 Ingresar el comentar…" at bounding box center [669, 318] width 1338 height 636
type input "DEBITO ACEPTADO $ 47720 NC 199"
click at [521, 366] on button "Guardar" at bounding box center [561, 380] width 80 height 28
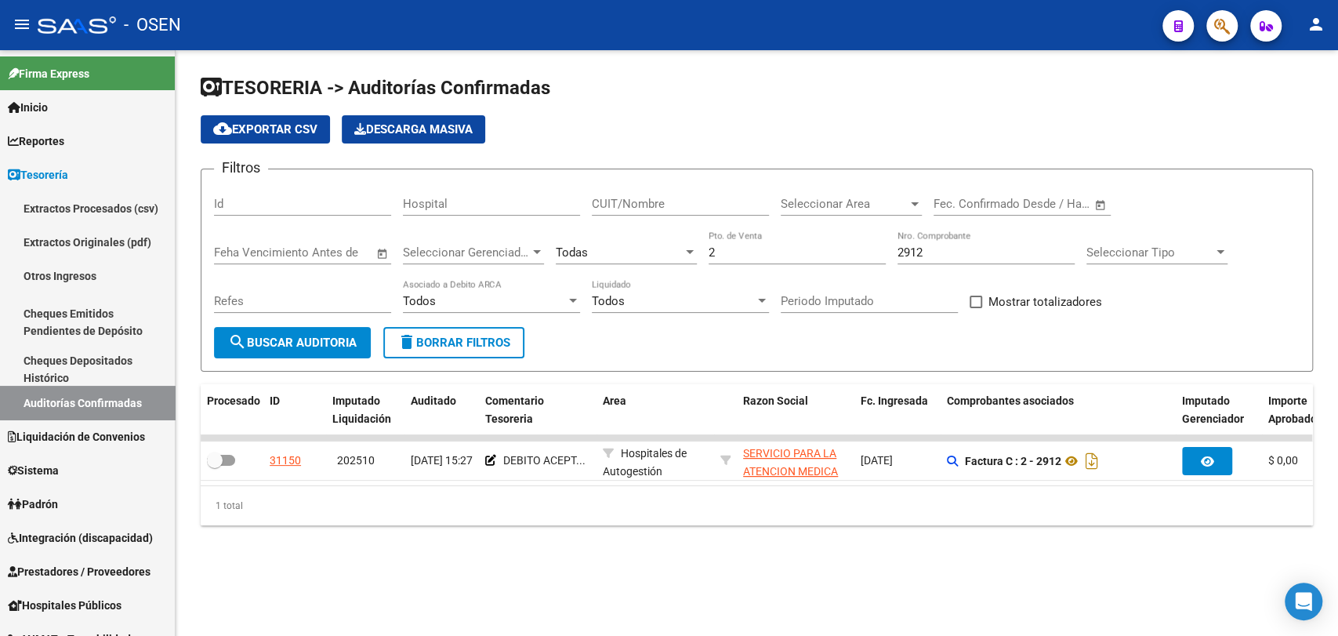
click at [802, 254] on input "2" at bounding box center [796, 252] width 177 height 14
type input "20"
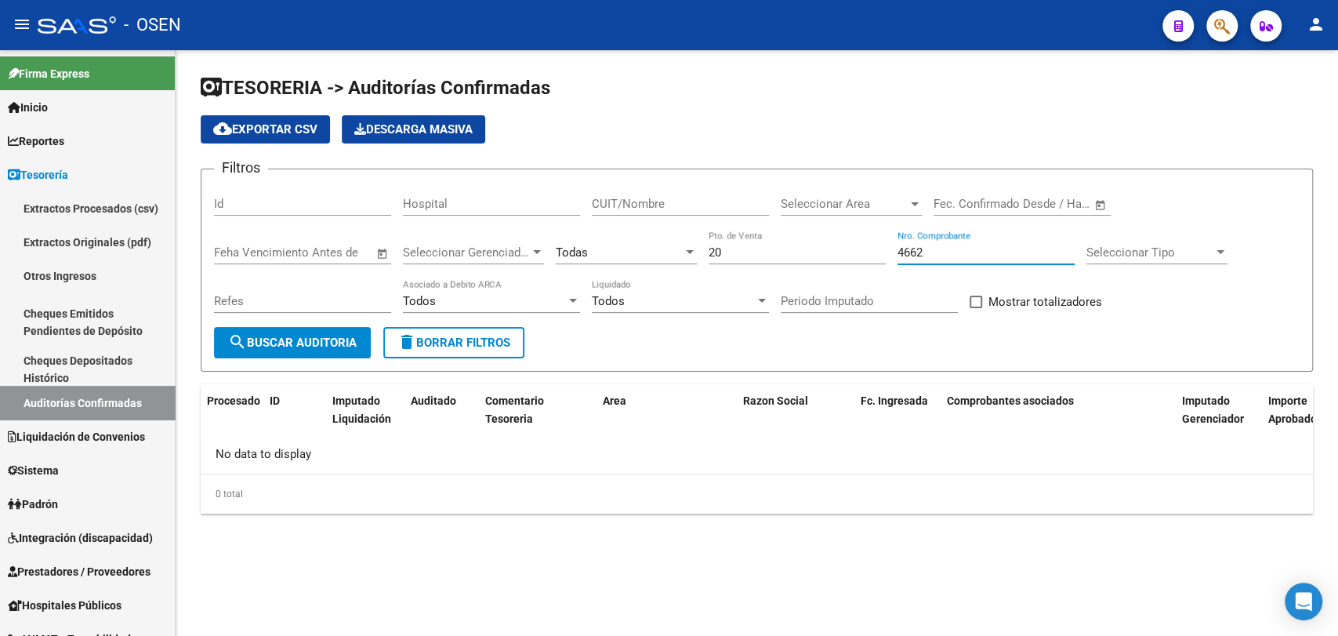
drag, startPoint x: 948, startPoint y: 252, endPoint x: 790, endPoint y: 237, distance: 159.1
click at [790, 238] on div "Filtros Id Hospital CUIT/Nombre Seleccionar Area Seleccionar Area Fecha inicio …" at bounding box center [756, 254] width 1085 height 145
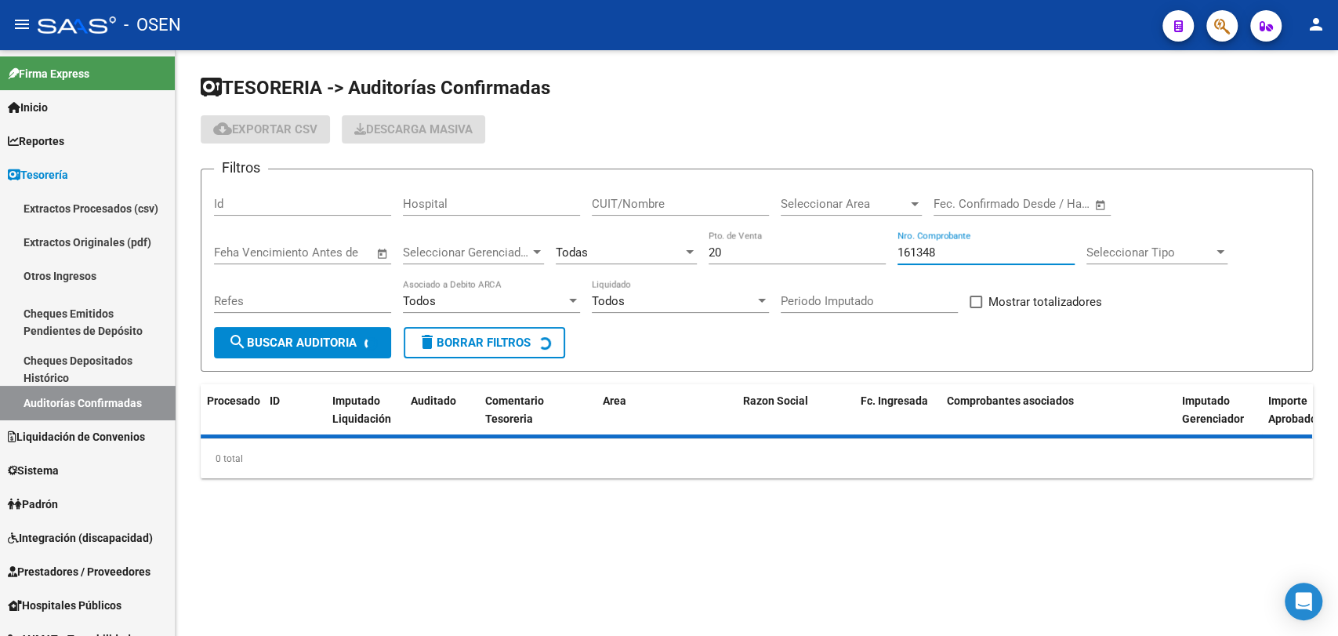
type input "161348"
drag, startPoint x: 762, startPoint y: 258, endPoint x: 648, endPoint y: 230, distance: 116.9
click at [665, 237] on div "Filtros Id Hospital CUIT/Nombre Seleccionar Area Seleccionar Area Fecha inicio …" at bounding box center [756, 254] width 1085 height 145
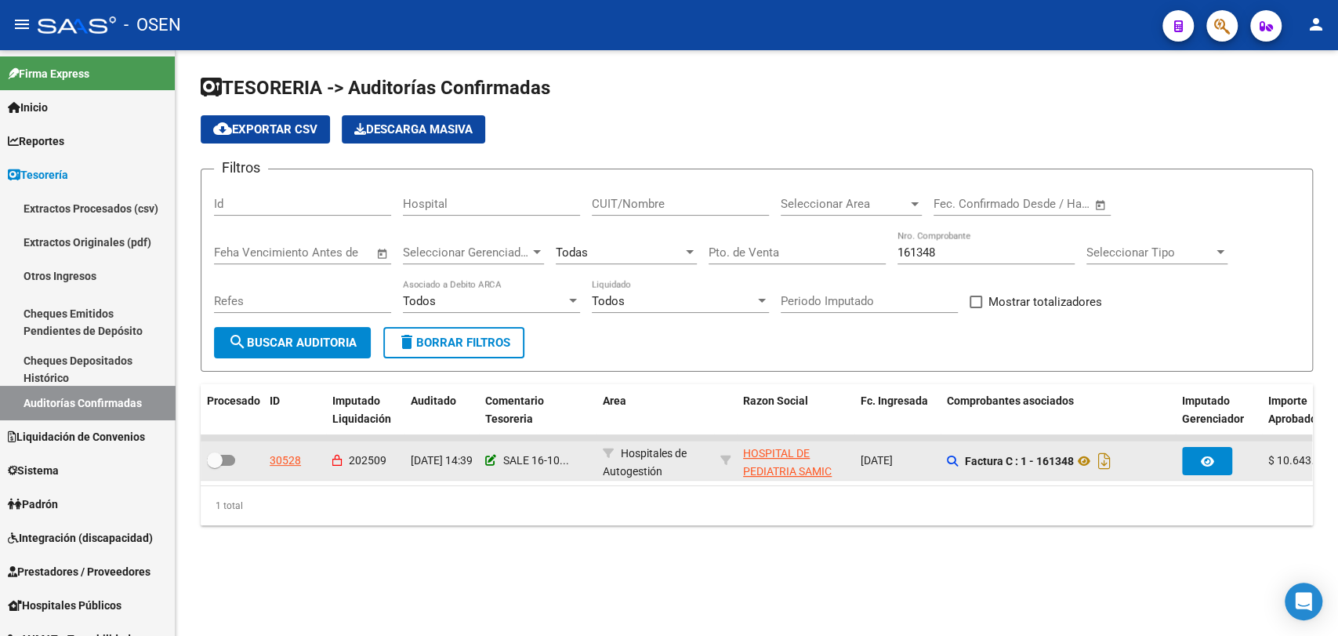
click at [491, 461] on icon at bounding box center [490, 460] width 11 height 11
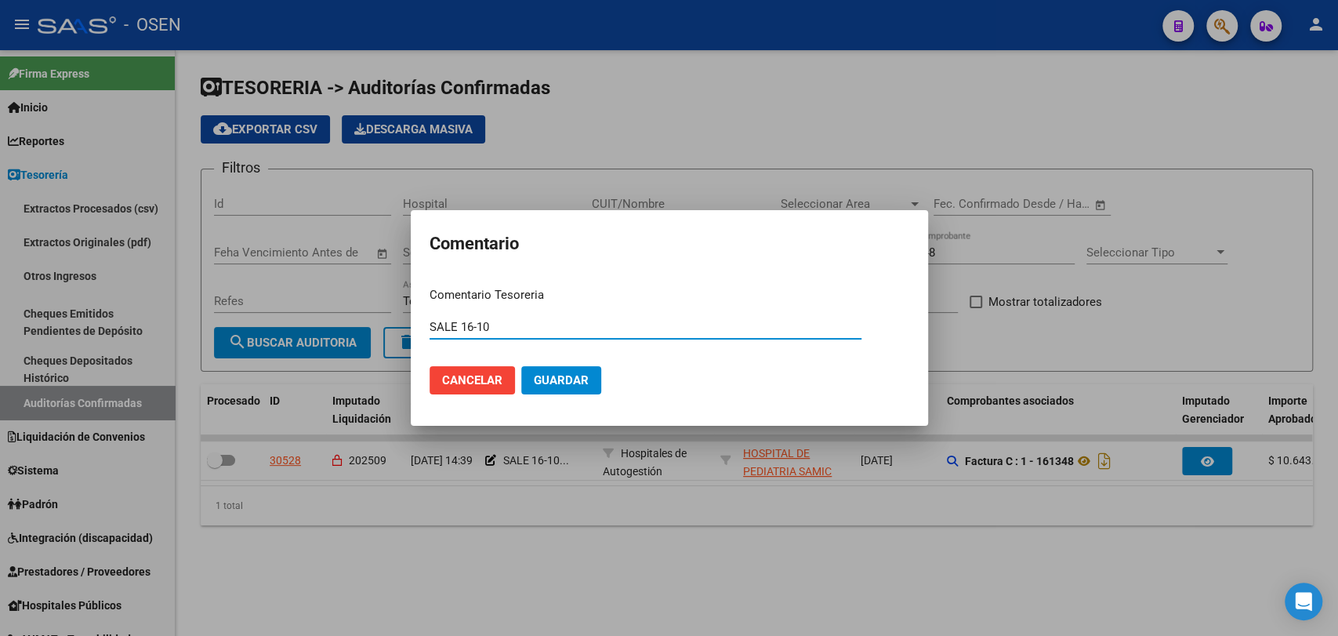
click at [544, 324] on input "SALE 16-10" at bounding box center [645, 327] width 432 height 14
click at [640, 329] on input "SALE 16-10 NC 30740 Y $" at bounding box center [645, 327] width 432 height 14
type input "SALE 16-10 NC 30740 Y $ 30769"
click at [521, 366] on button "Guardar" at bounding box center [561, 380] width 80 height 28
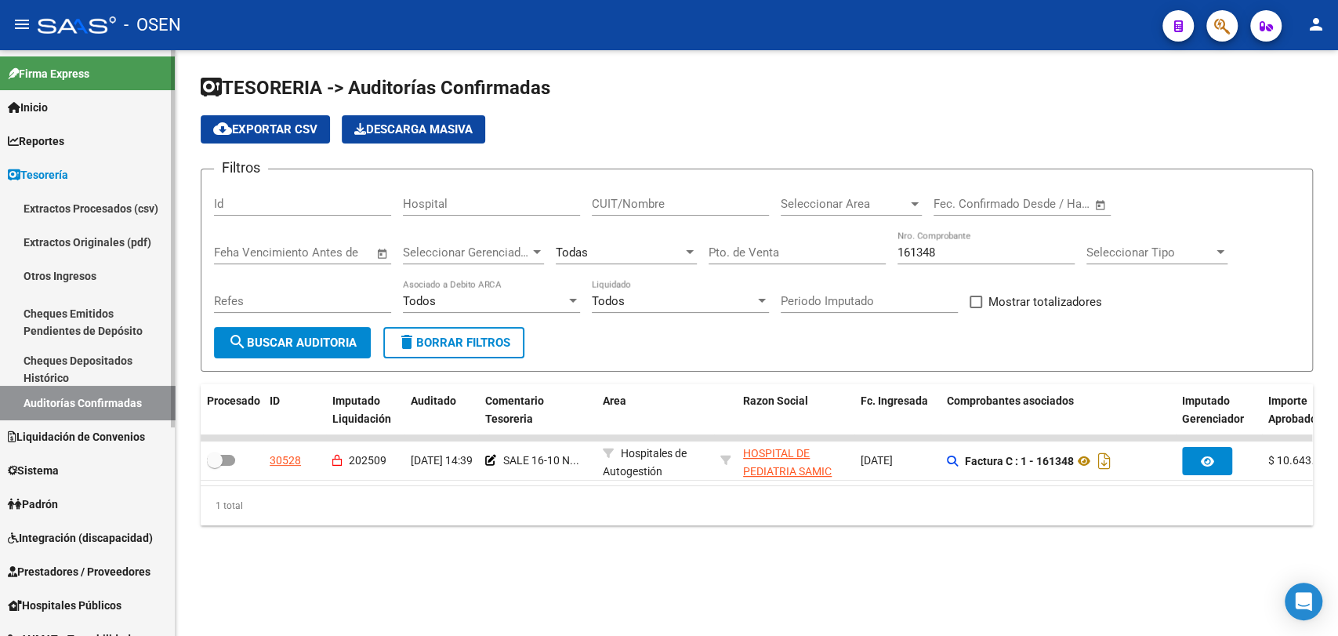
scroll to position [290, 0]
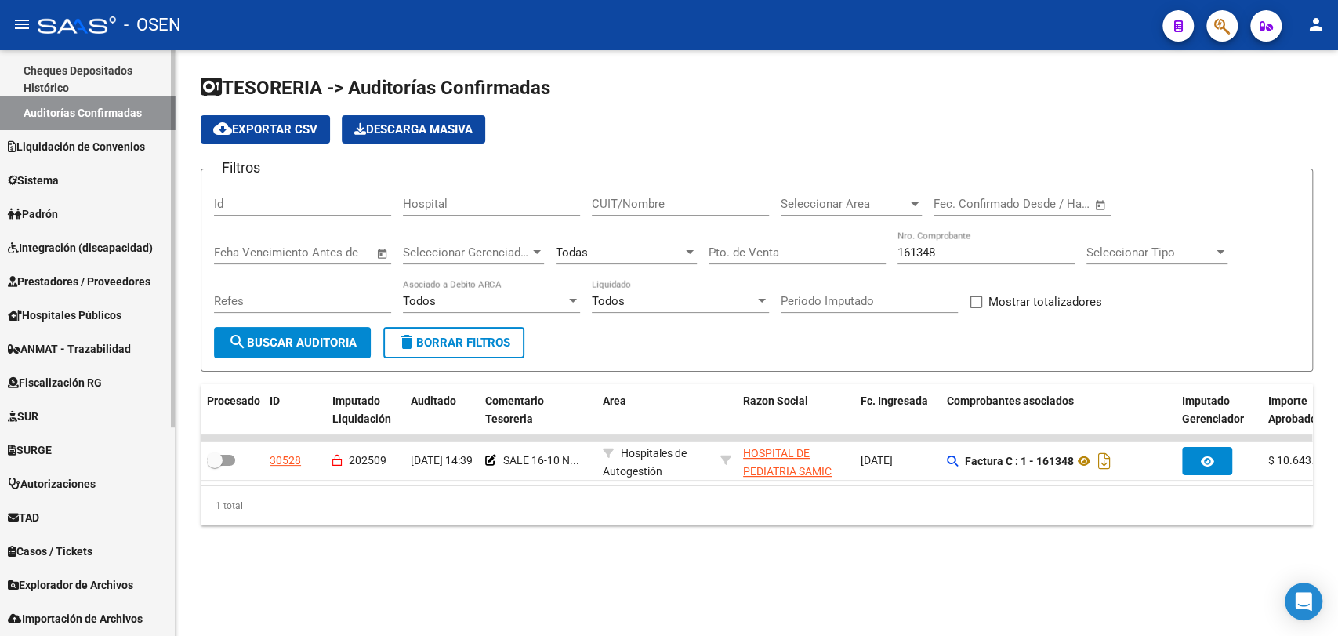
click at [93, 268] on link "Prestadores / Proveedores" at bounding box center [87, 281] width 175 height 34
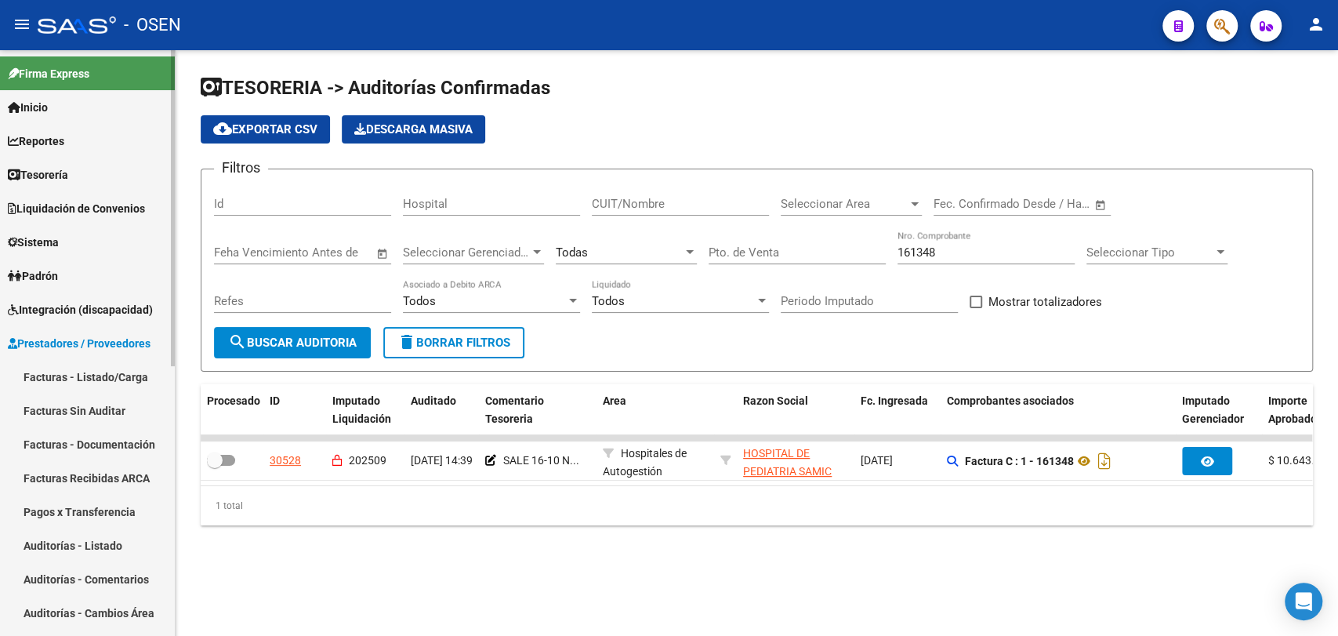
scroll to position [0, 0]
click at [111, 371] on link "Facturas - Listado/Carga" at bounding box center [87, 377] width 175 height 34
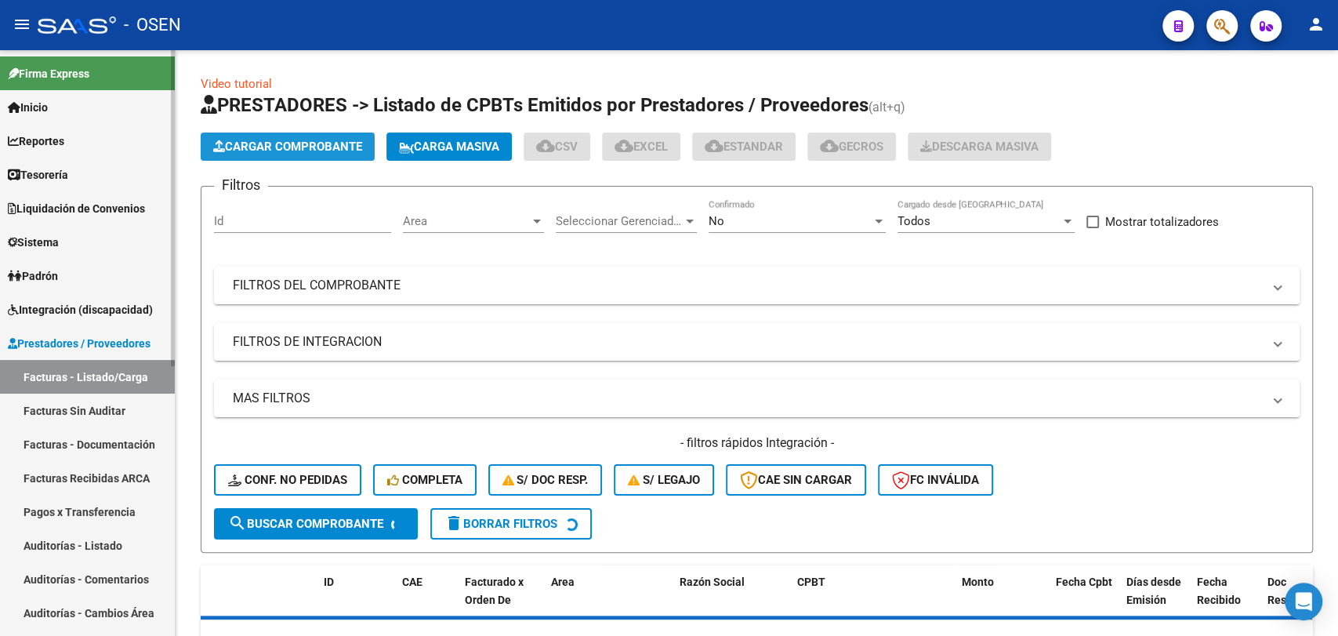
click at [281, 132] on button "Cargar Comprobante" at bounding box center [288, 146] width 174 height 28
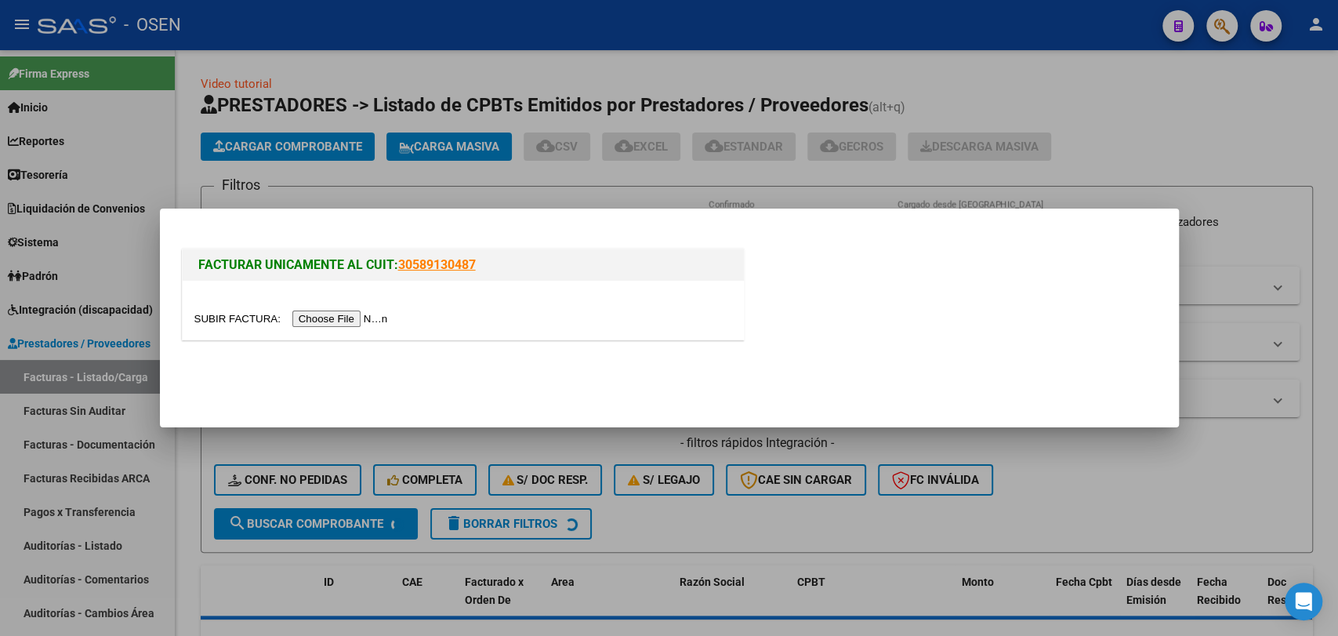
click at [303, 310] on input "file" at bounding box center [293, 318] width 198 height 16
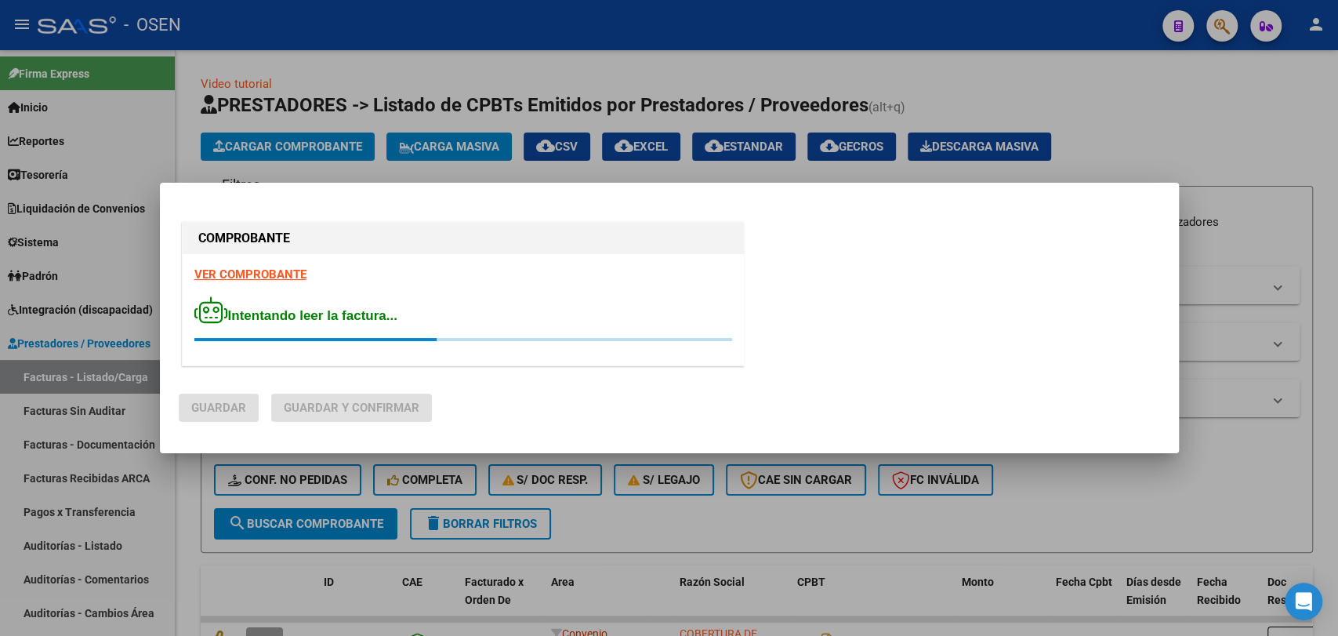
click at [294, 283] on div "VER COMPROBANTE Intentando leer la factura..." at bounding box center [463, 309] width 561 height 111
click at [296, 274] on strong "VER COMPROBANTE" at bounding box center [250, 274] width 112 height 14
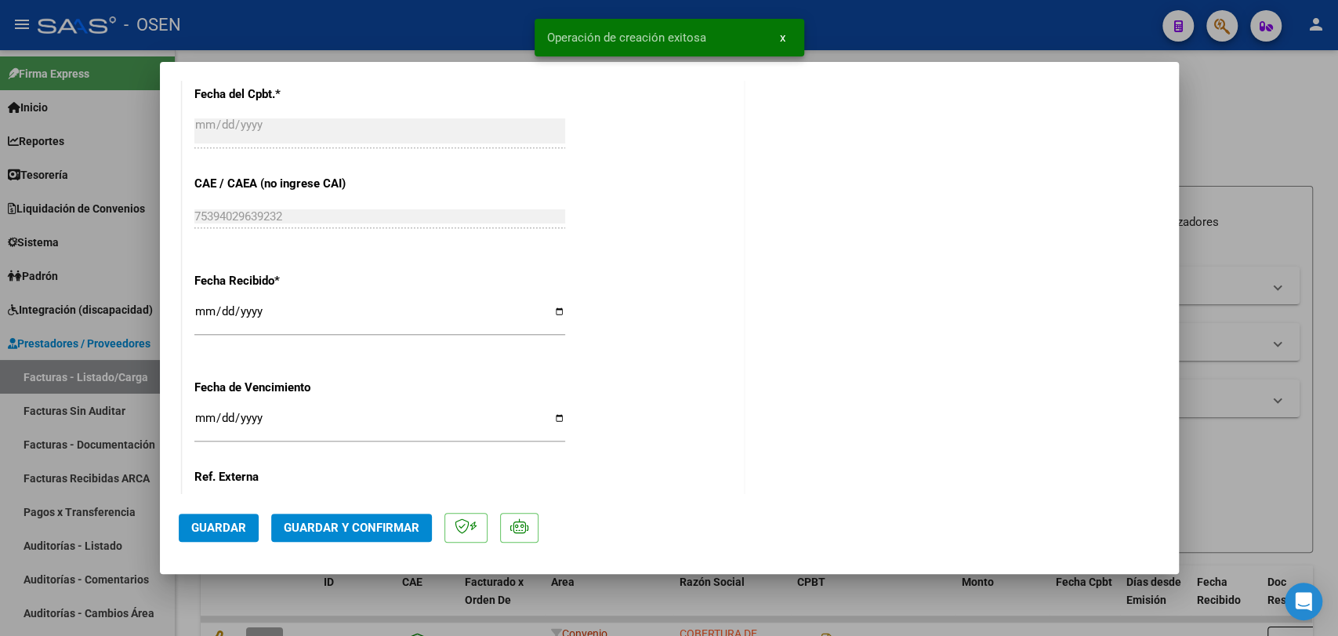
scroll to position [1006, 0]
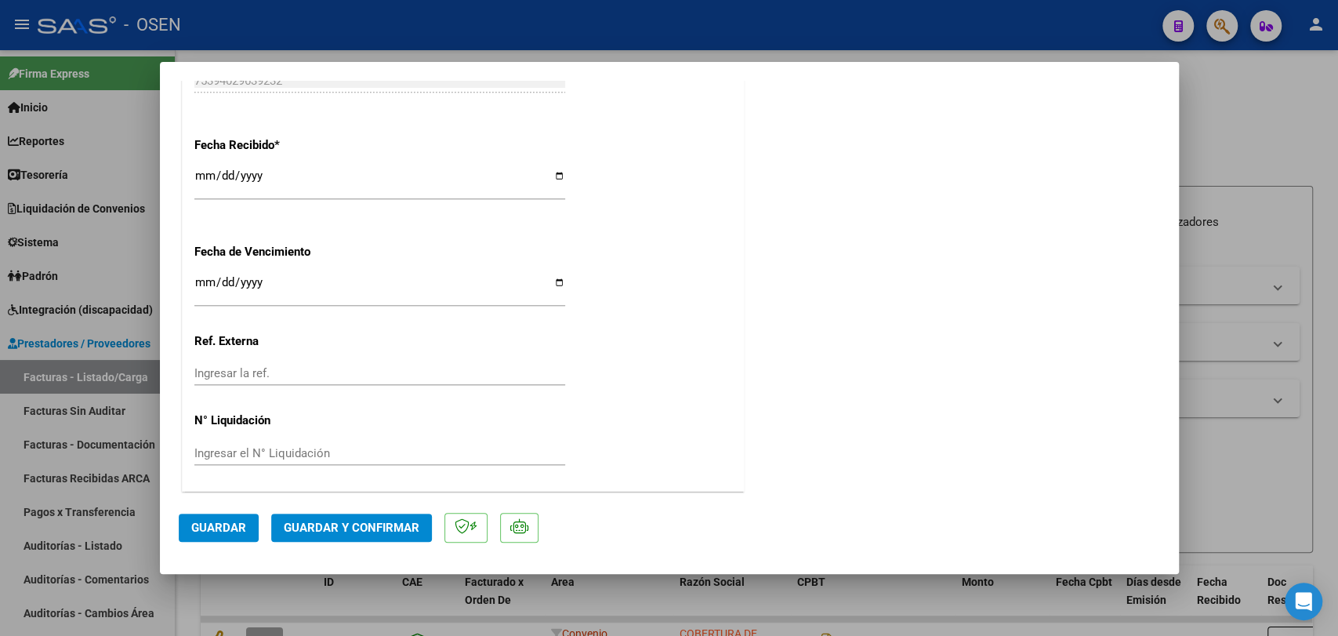
click at [381, 510] on mat-dialog-actions "Guardar Guardar y Confirmar" at bounding box center [669, 525] width 981 height 62
click at [376, 534] on span "Guardar y Confirmar" at bounding box center [352, 527] width 136 height 14
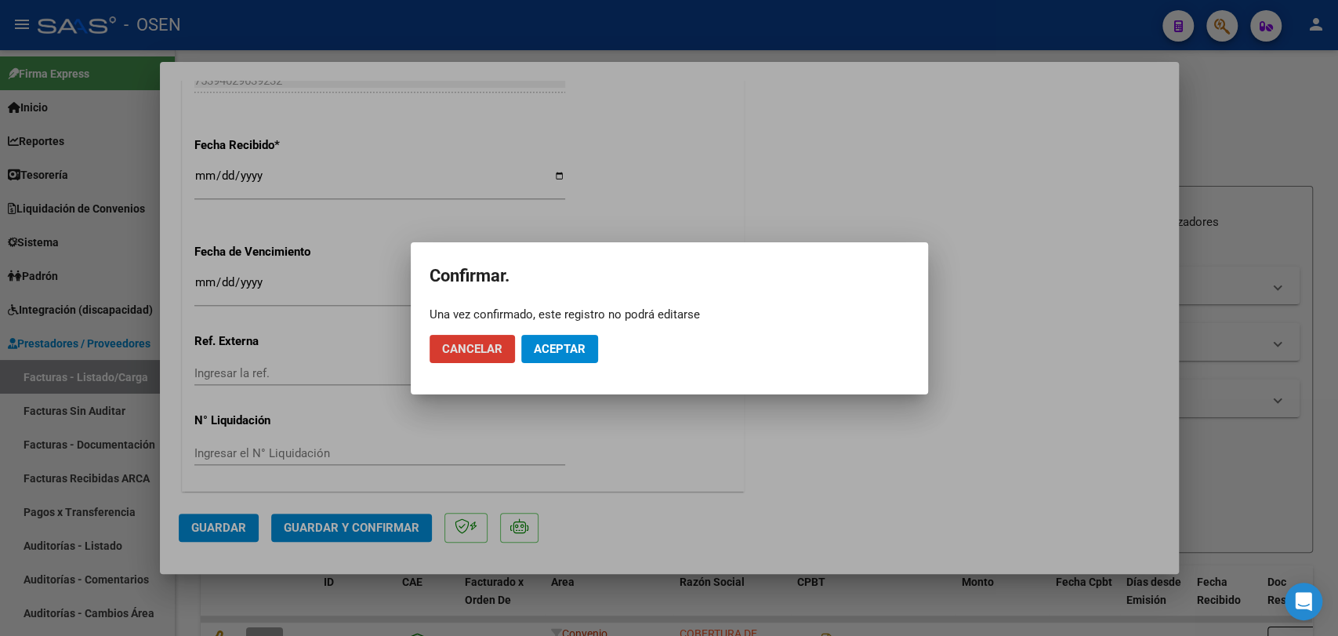
click at [561, 335] on button "Aceptar" at bounding box center [559, 349] width 77 height 28
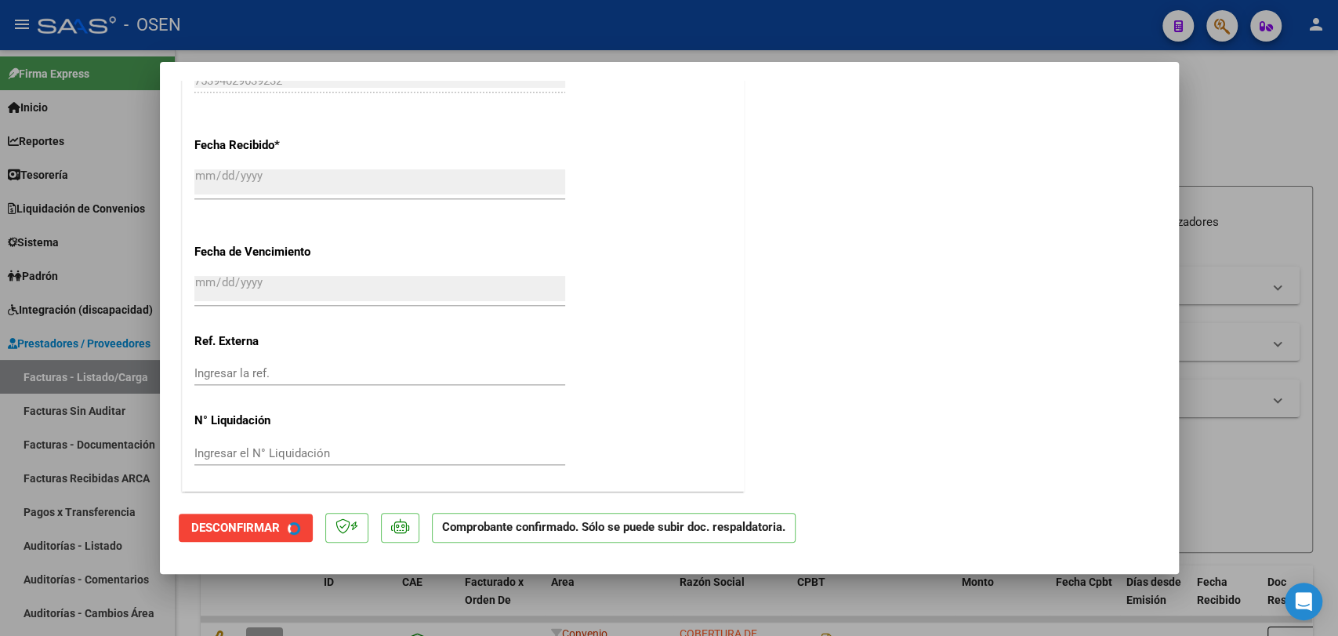
click at [70, 541] on div at bounding box center [669, 318] width 1338 height 636
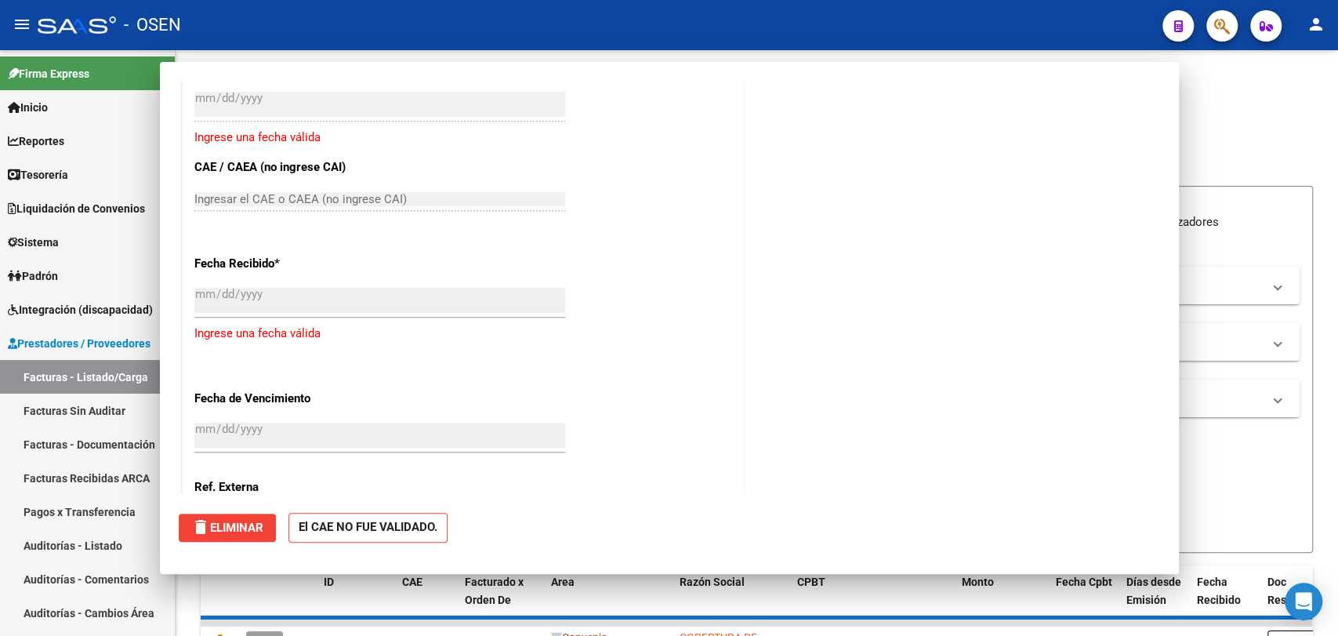
scroll to position [0, 0]
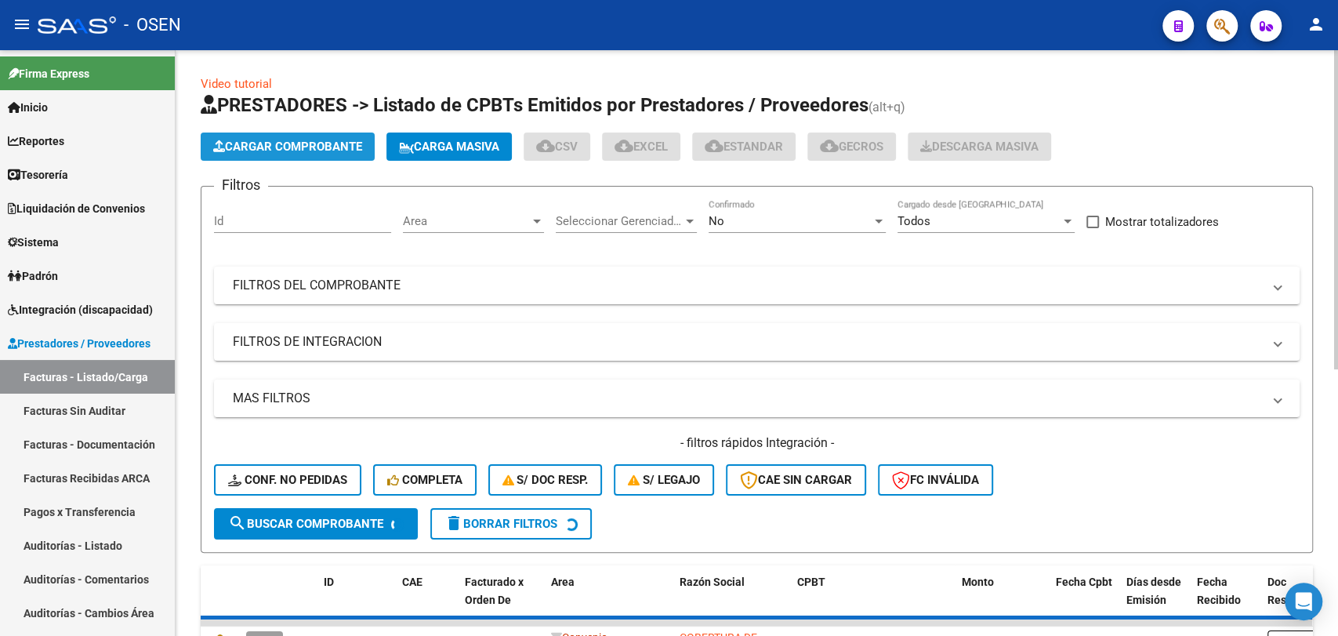
click at [344, 152] on span "Cargar Comprobante" at bounding box center [287, 147] width 149 height 14
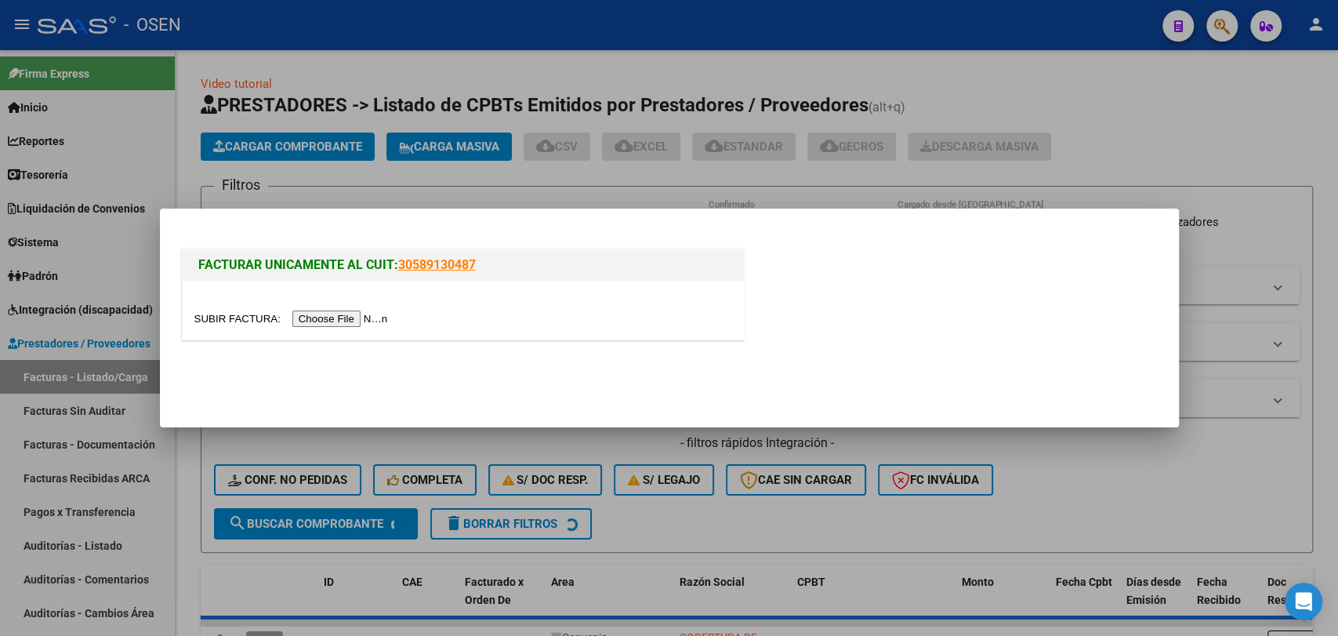
click at [319, 328] on div at bounding box center [463, 310] width 561 height 59
click at [339, 315] on input "file" at bounding box center [293, 318] width 198 height 16
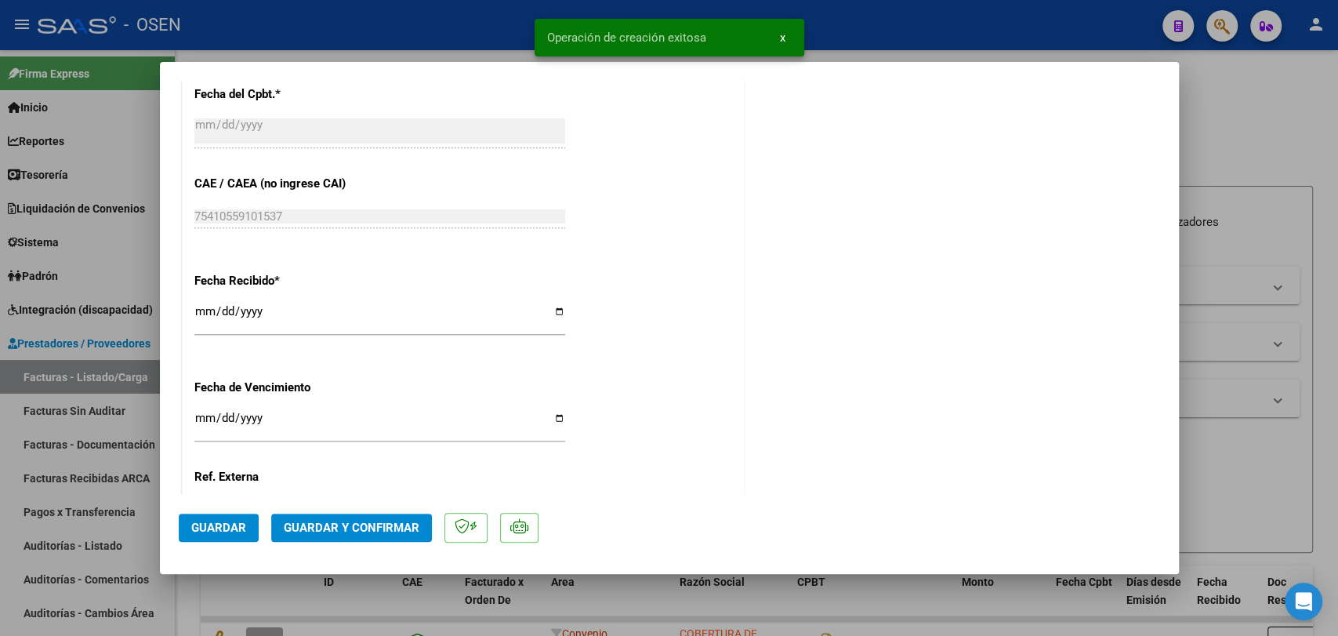
scroll to position [580, 0]
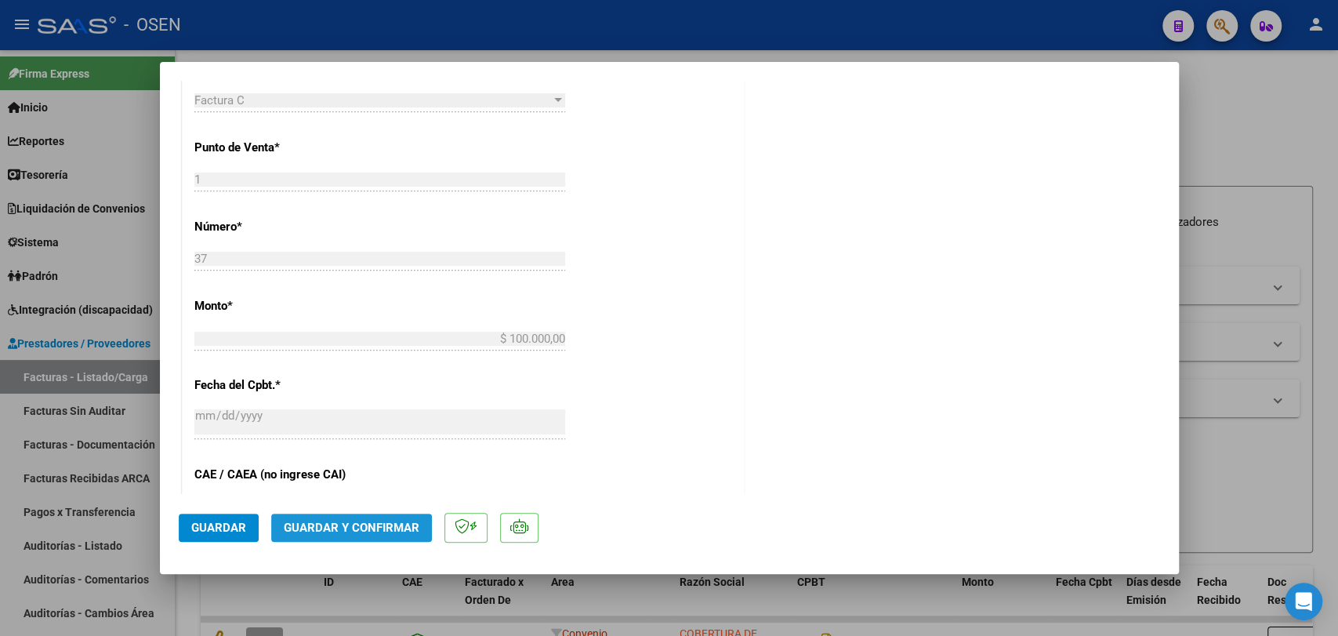
click at [364, 533] on span "Guardar y Confirmar" at bounding box center [352, 527] width 136 height 14
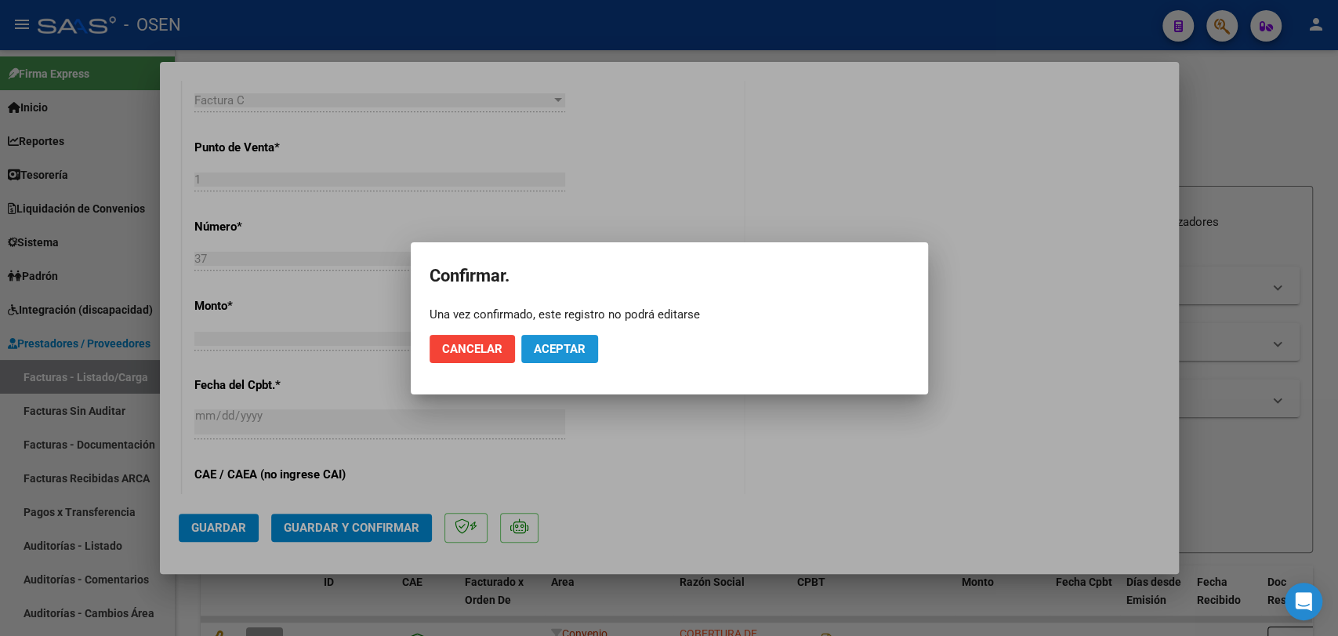
click at [556, 352] on span "Aceptar" at bounding box center [560, 349] width 52 height 14
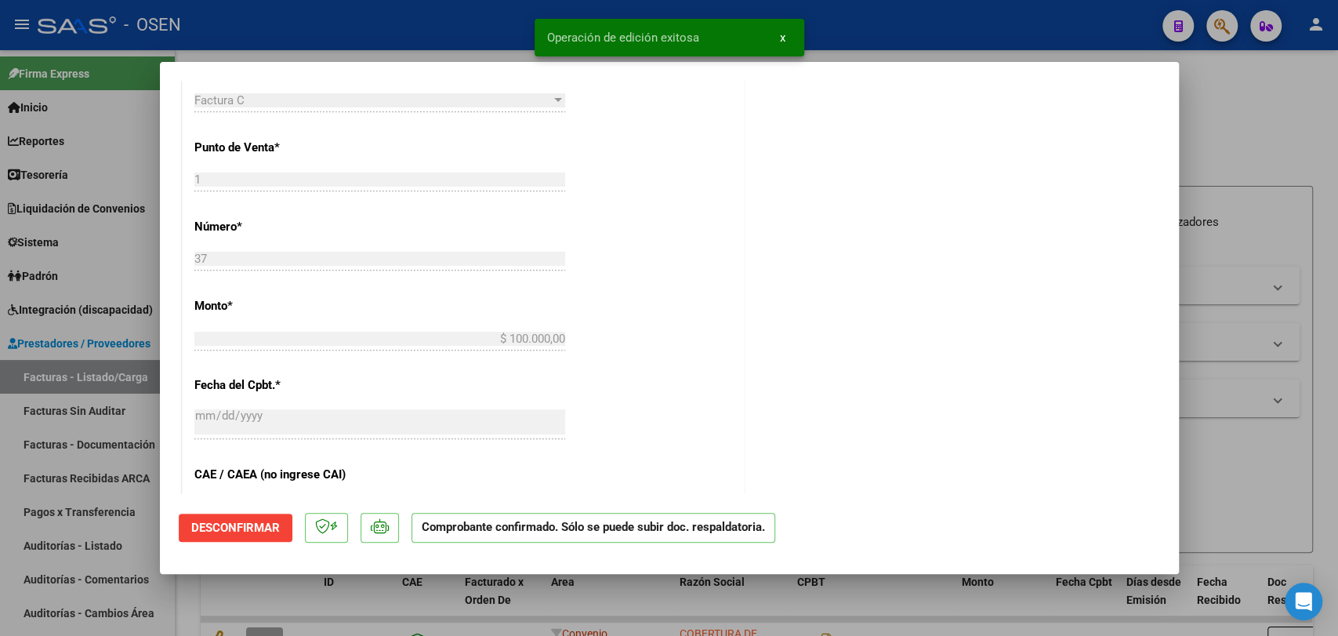
drag, startPoint x: 257, startPoint y: 589, endPoint x: 1024, endPoint y: 330, distance: 808.9
click at [257, 586] on div at bounding box center [669, 318] width 1338 height 636
type input "$ 0,00"
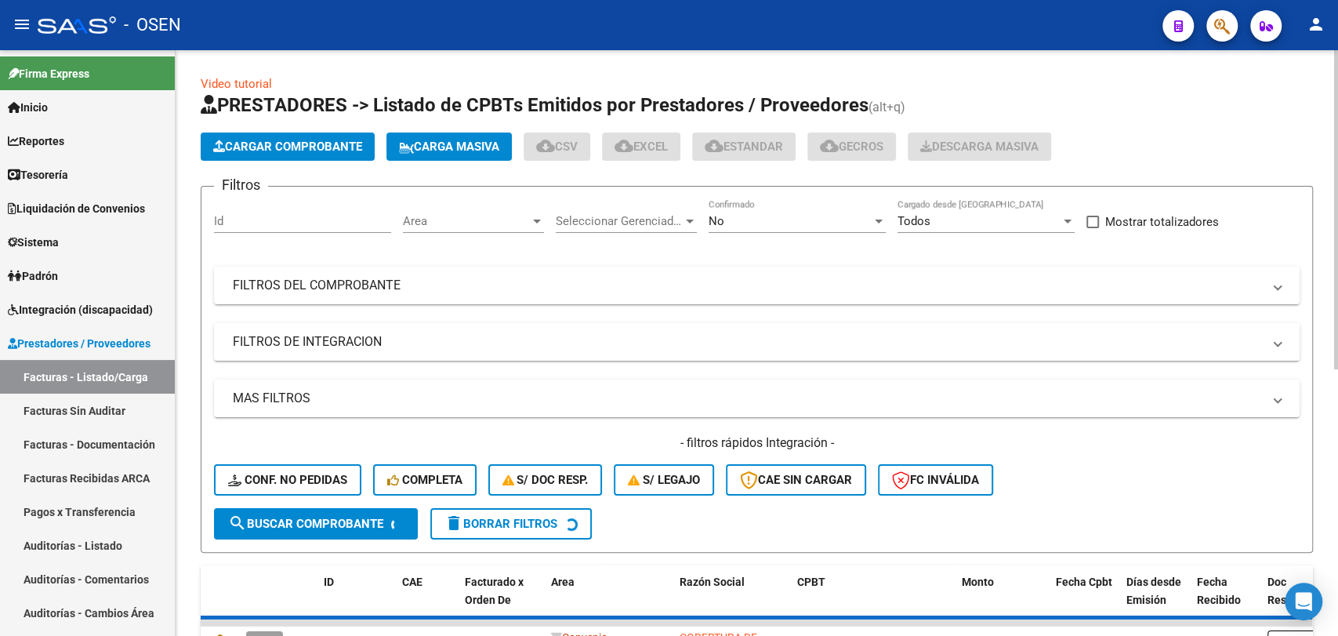
click at [303, 148] on span "Cargar Comprobante" at bounding box center [287, 147] width 149 height 14
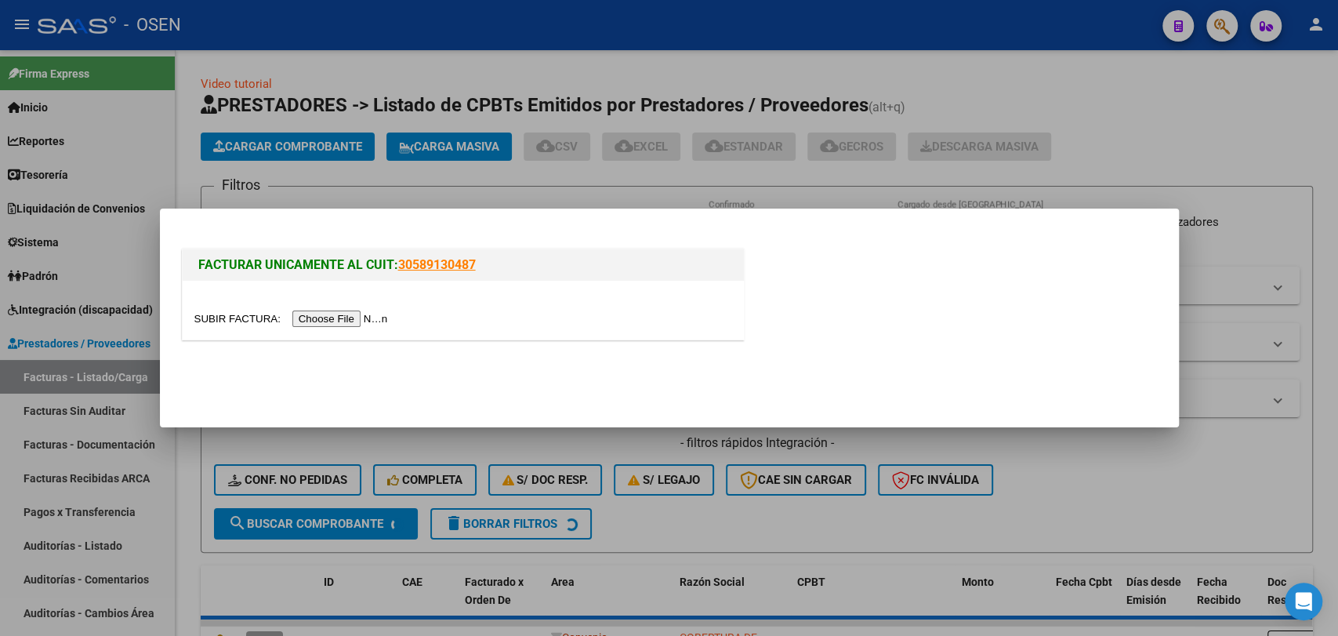
click at [357, 325] on input "file" at bounding box center [293, 318] width 198 height 16
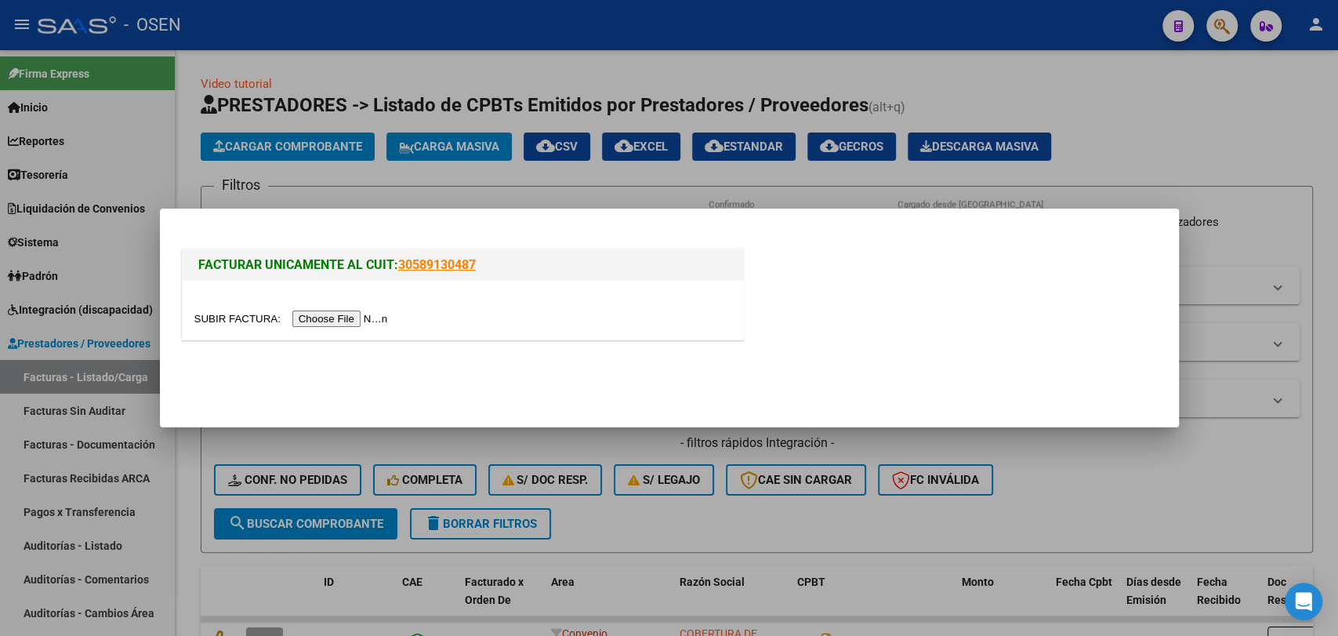
click at [201, 481] on div at bounding box center [669, 318] width 1338 height 636
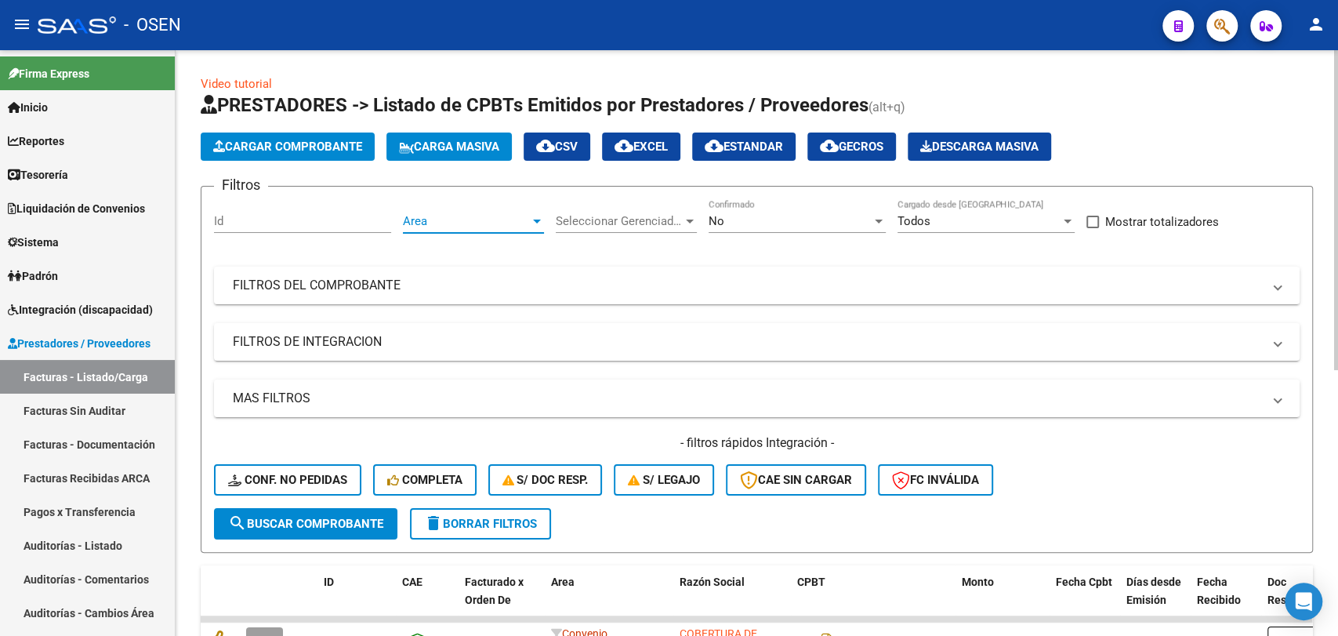
click at [526, 223] on span "Area" at bounding box center [466, 221] width 127 height 14
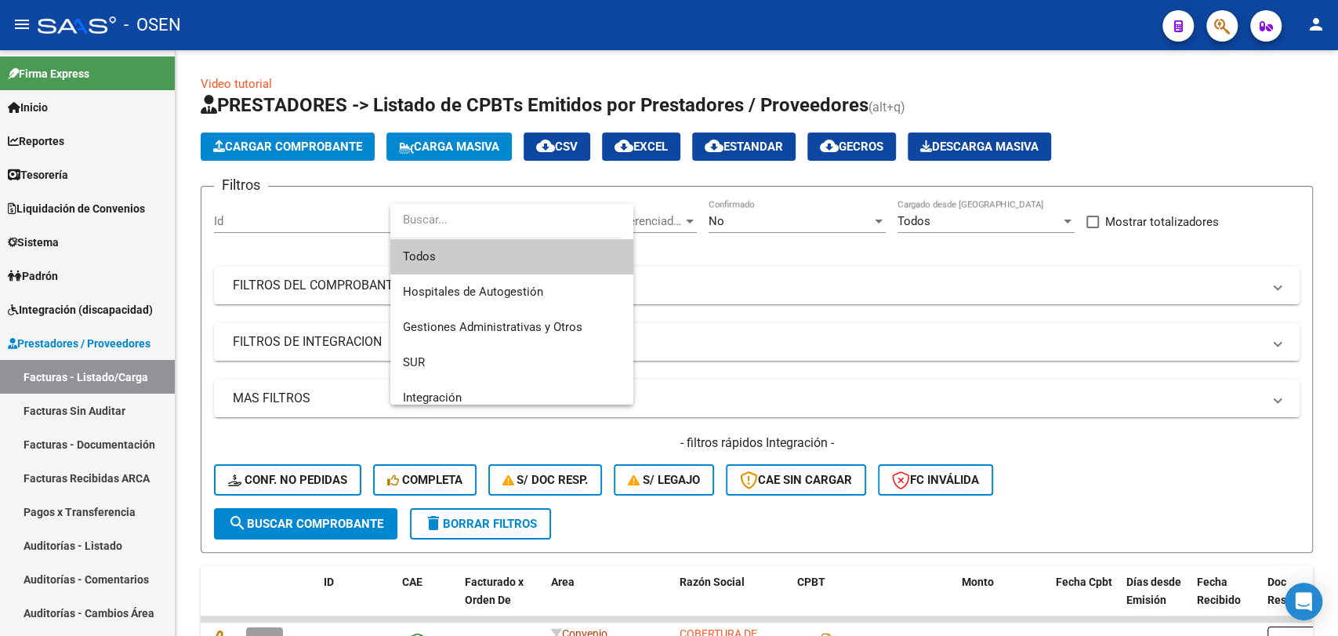
click at [547, 243] on span "Todos" at bounding box center [512, 256] width 218 height 35
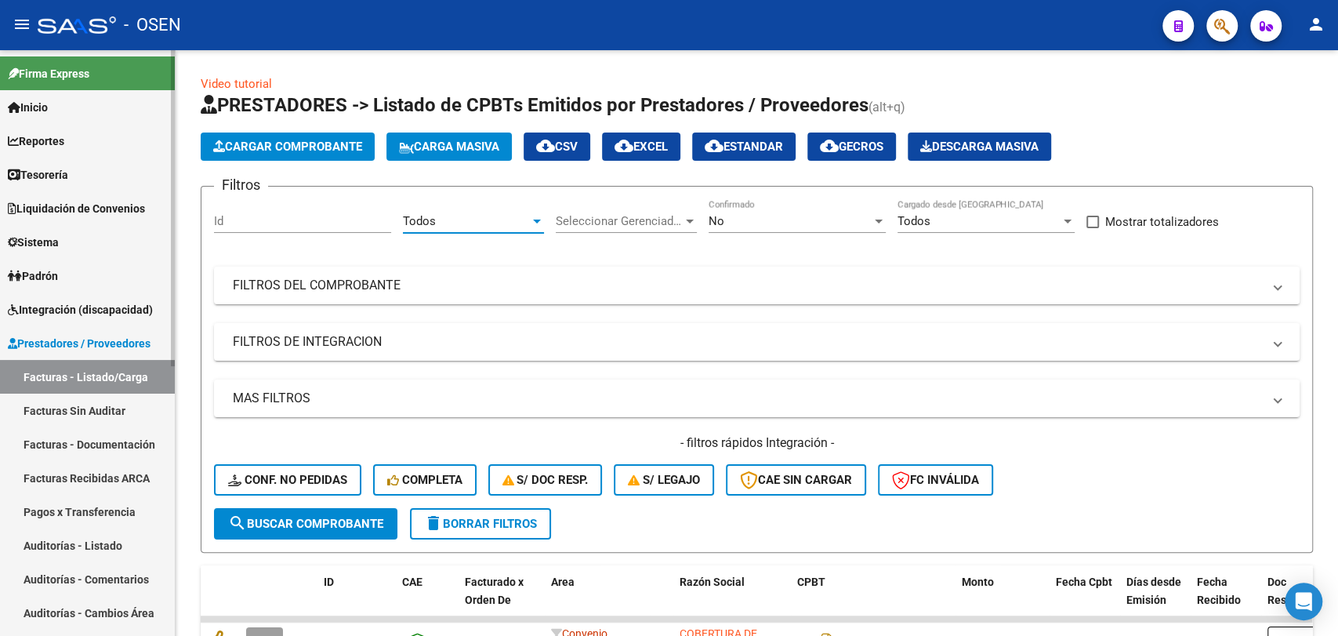
click at [136, 181] on link "Tesorería" at bounding box center [87, 175] width 175 height 34
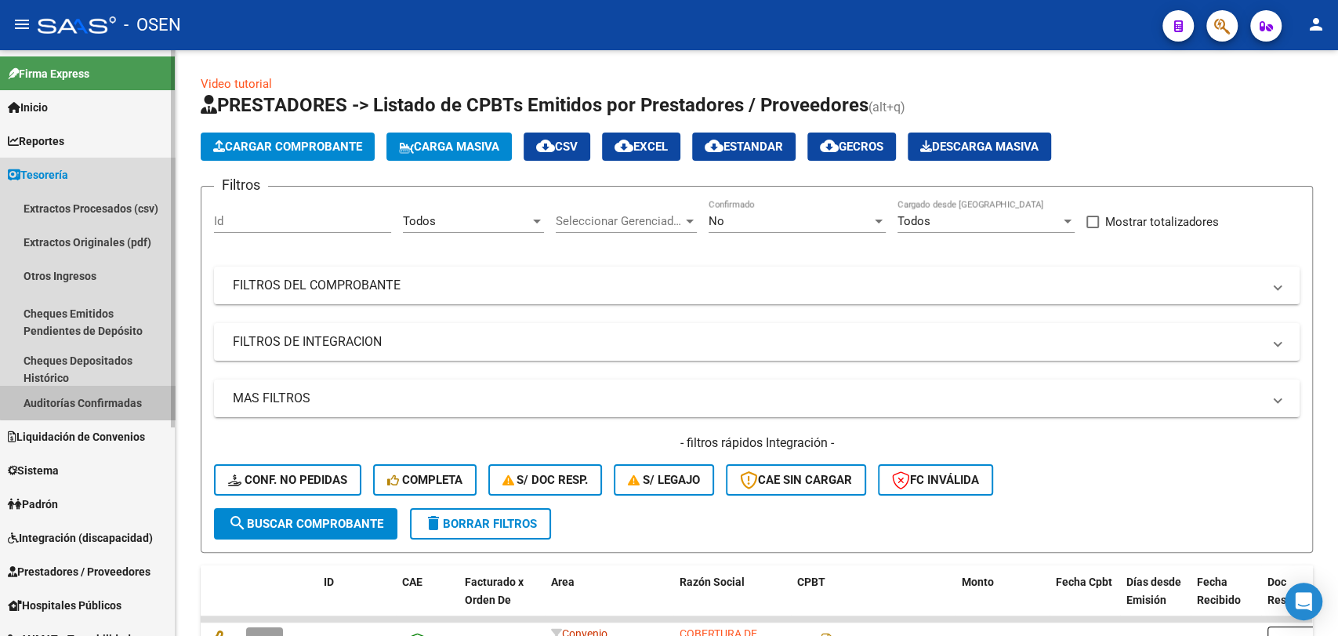
click at [99, 391] on link "Auditorías Confirmadas" at bounding box center [87, 403] width 175 height 34
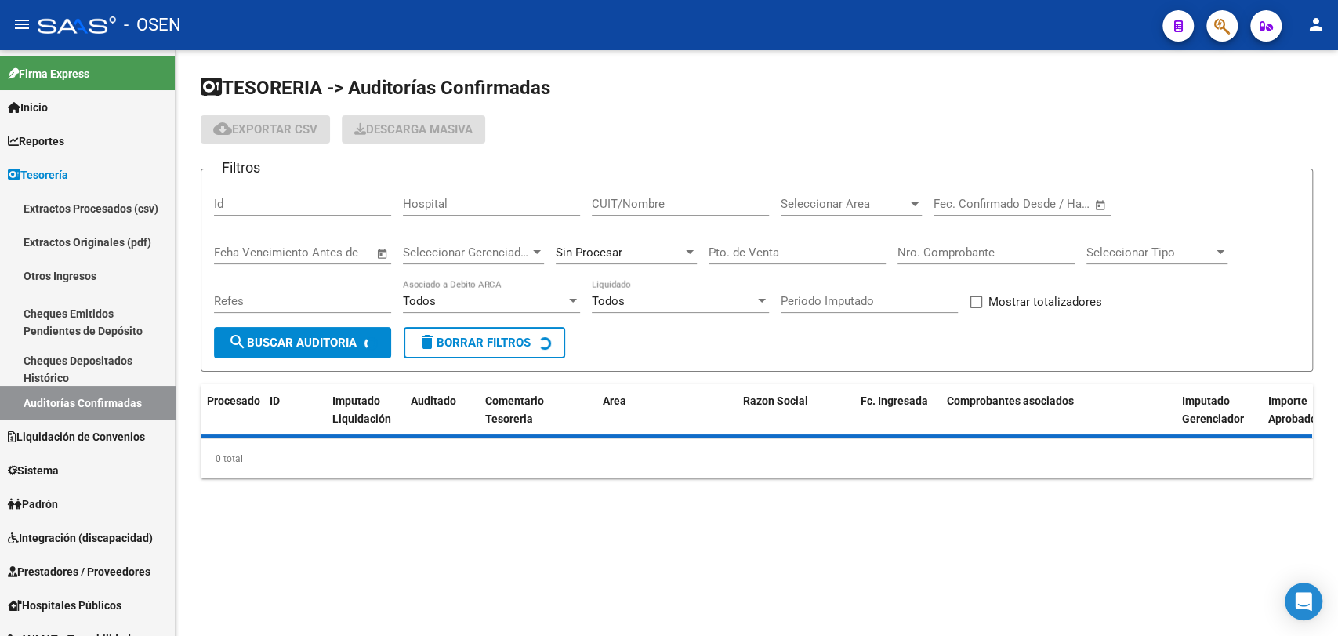
click at [653, 205] on input "CUIT/Nombre" at bounding box center [680, 204] width 177 height 14
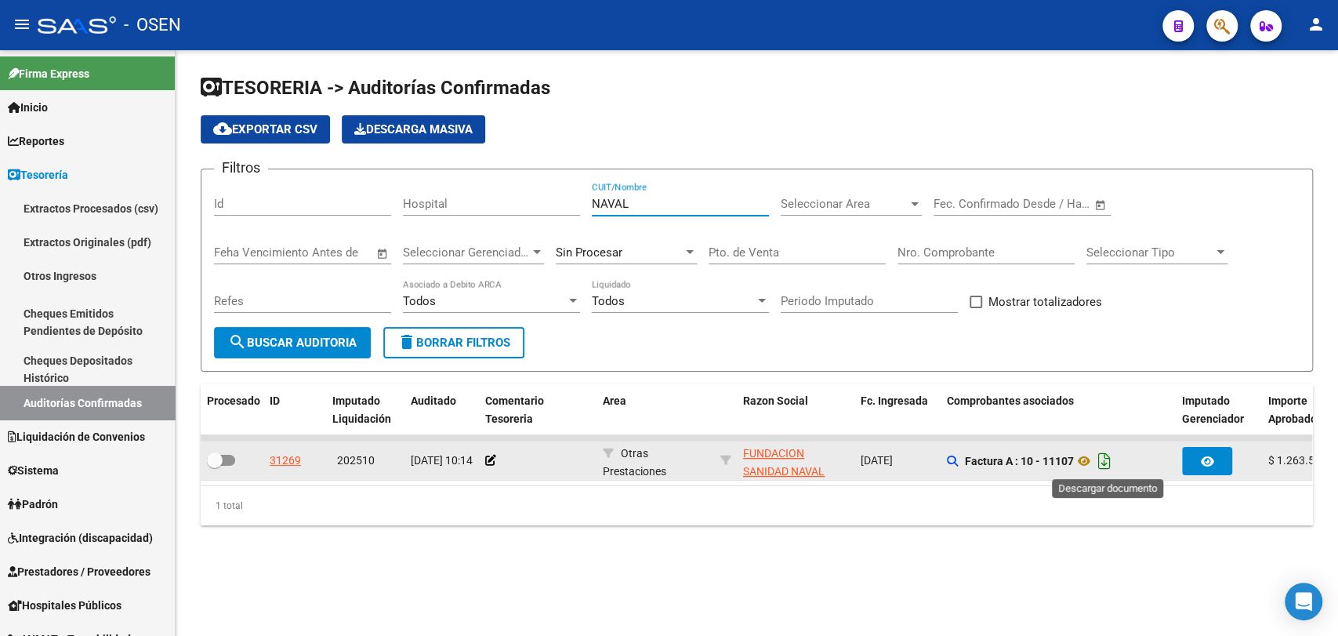
type input "NAVAL"
click at [1113, 462] on icon "Descargar documento" at bounding box center [1104, 460] width 20 height 25
click at [1085, 464] on icon at bounding box center [1084, 460] width 20 height 19
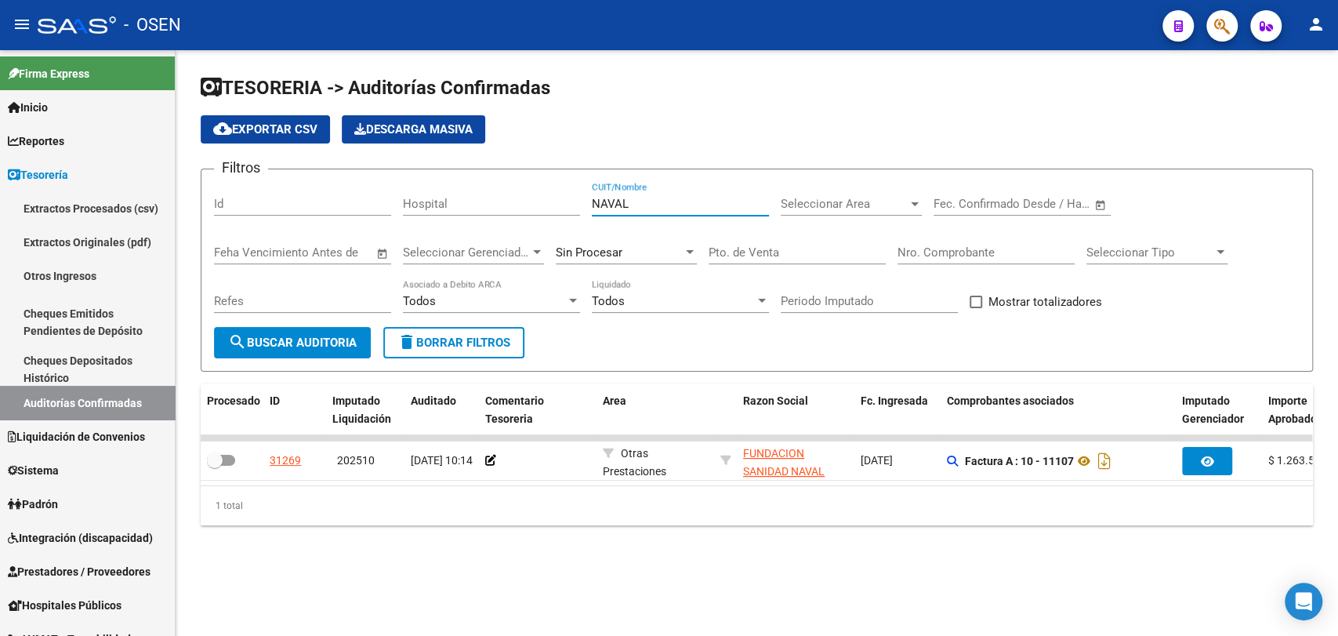
drag, startPoint x: 627, startPoint y: 202, endPoint x: 645, endPoint y: 96, distance: 107.3
click at [453, 208] on div "Filtros Id Hospital NAVAL CUIT/Nombre Seleccionar Area Seleccionar Area Fecha i…" at bounding box center [756, 254] width 1085 height 145
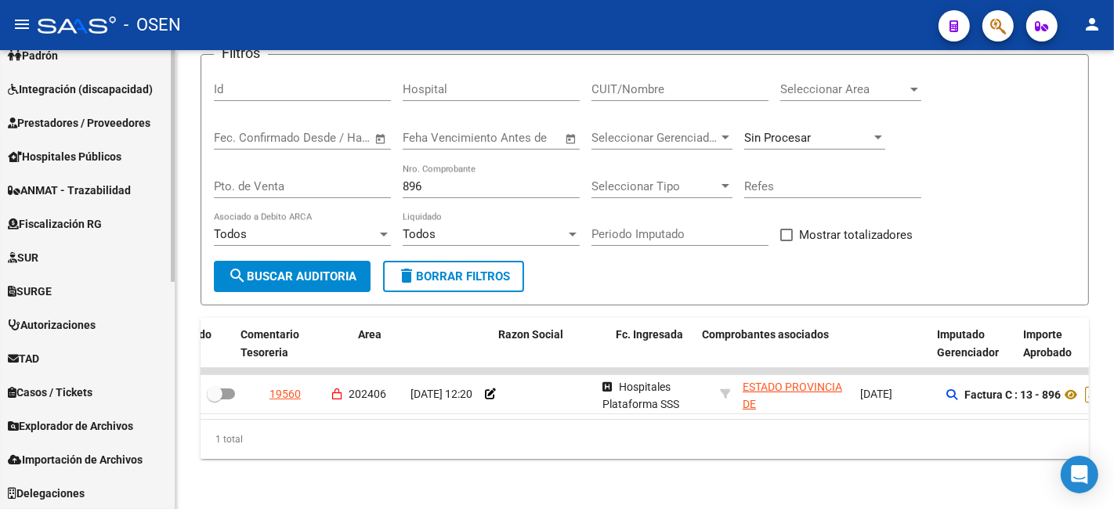
scroll to position [0, 245]
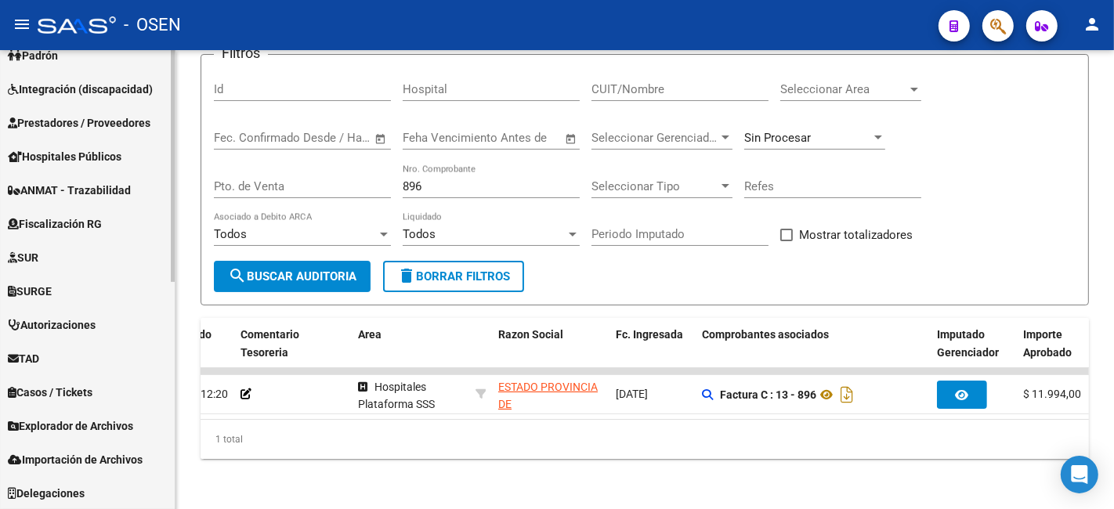
click at [136, 116] on span "Prestadores / Proveedores" at bounding box center [79, 122] width 143 height 17
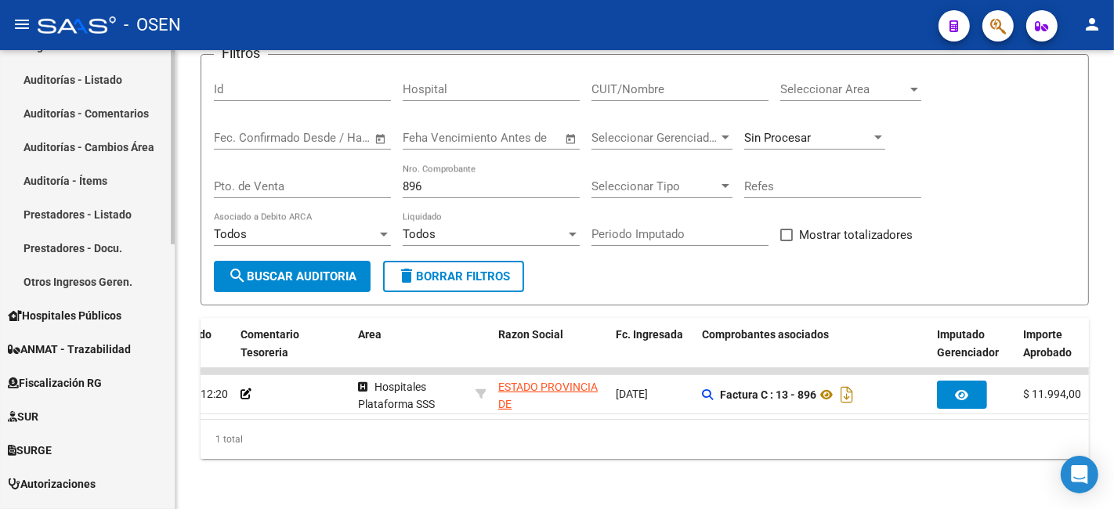
scroll to position [510, 0]
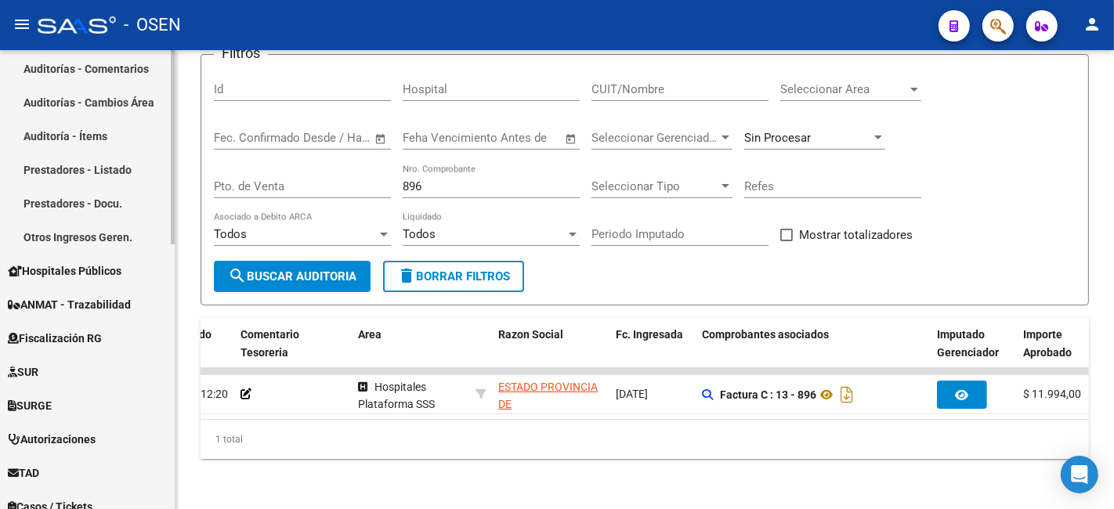
click at [99, 273] on span "Hospitales Públicos" at bounding box center [65, 271] width 114 height 17
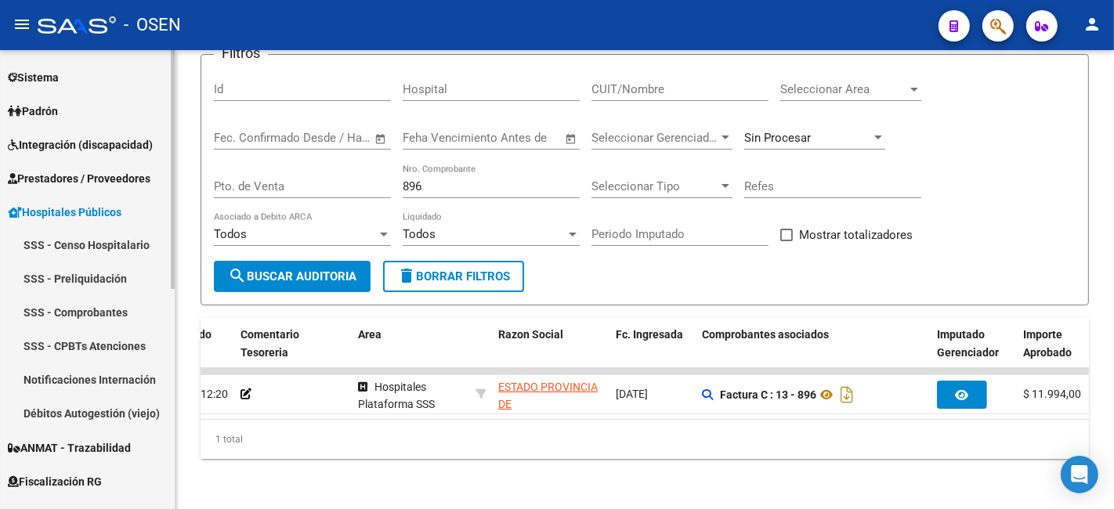
scroll to position [132, 0]
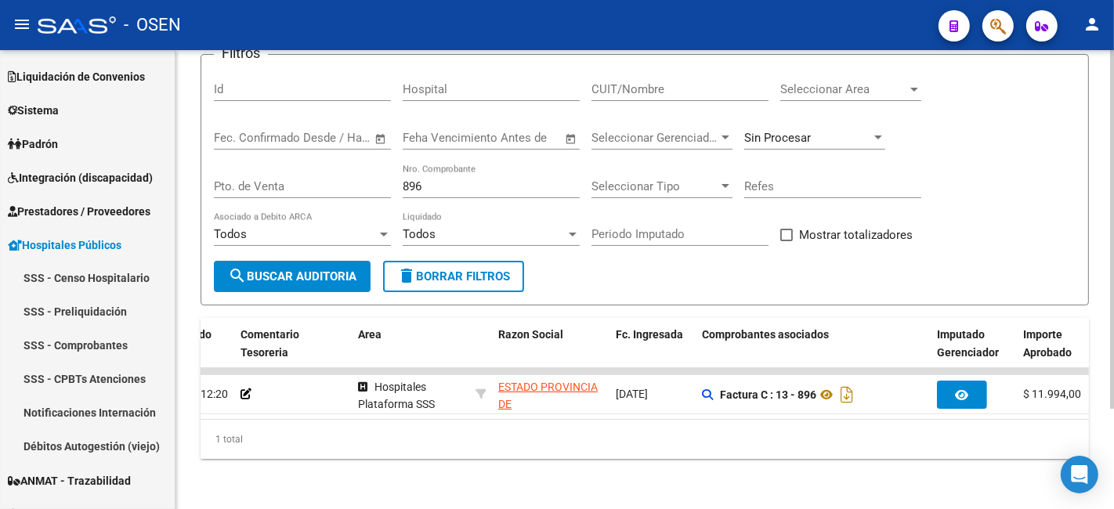
drag, startPoint x: 105, startPoint y: 439, endPoint x: 245, endPoint y: 377, distance: 153.3
click at [105, 440] on link "Débitos Autogestión (viejo)" at bounding box center [87, 447] width 175 height 34
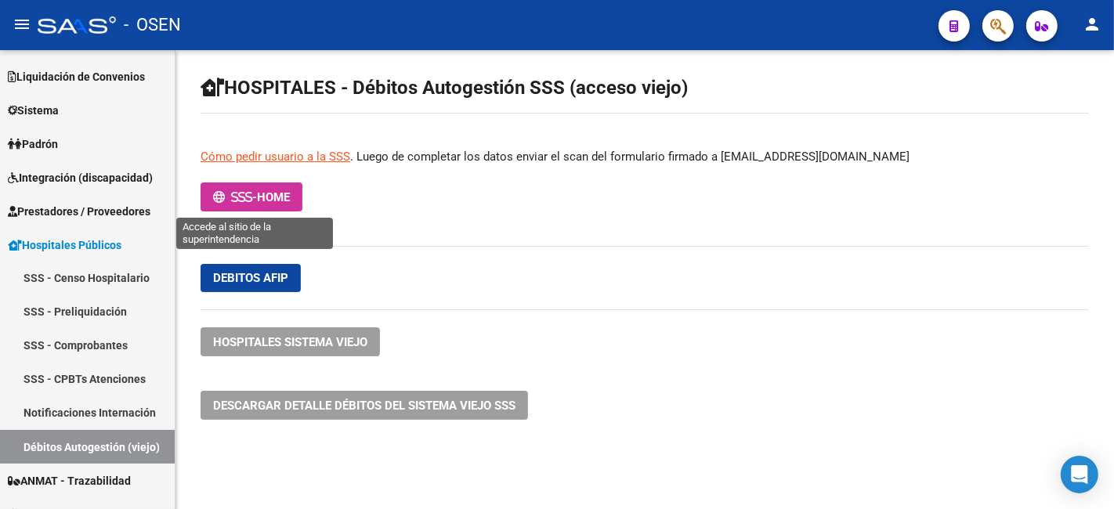
click at [257, 201] on span "-" at bounding box center [235, 197] width 44 height 14
